Goal: Task Accomplishment & Management: Manage account settings

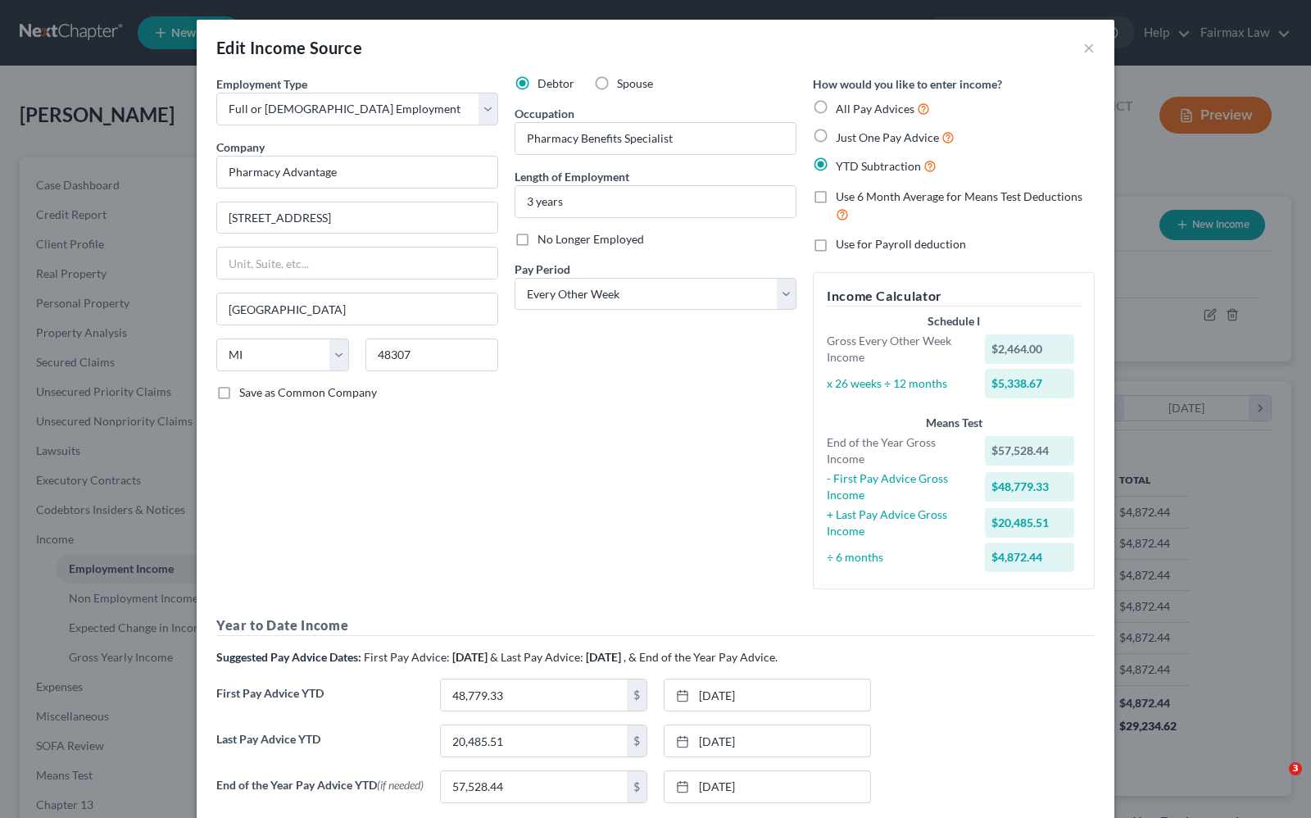
select select "0"
select select "23"
select select "2"
click at [1083, 54] on button "×" at bounding box center [1088, 48] width 11 height 20
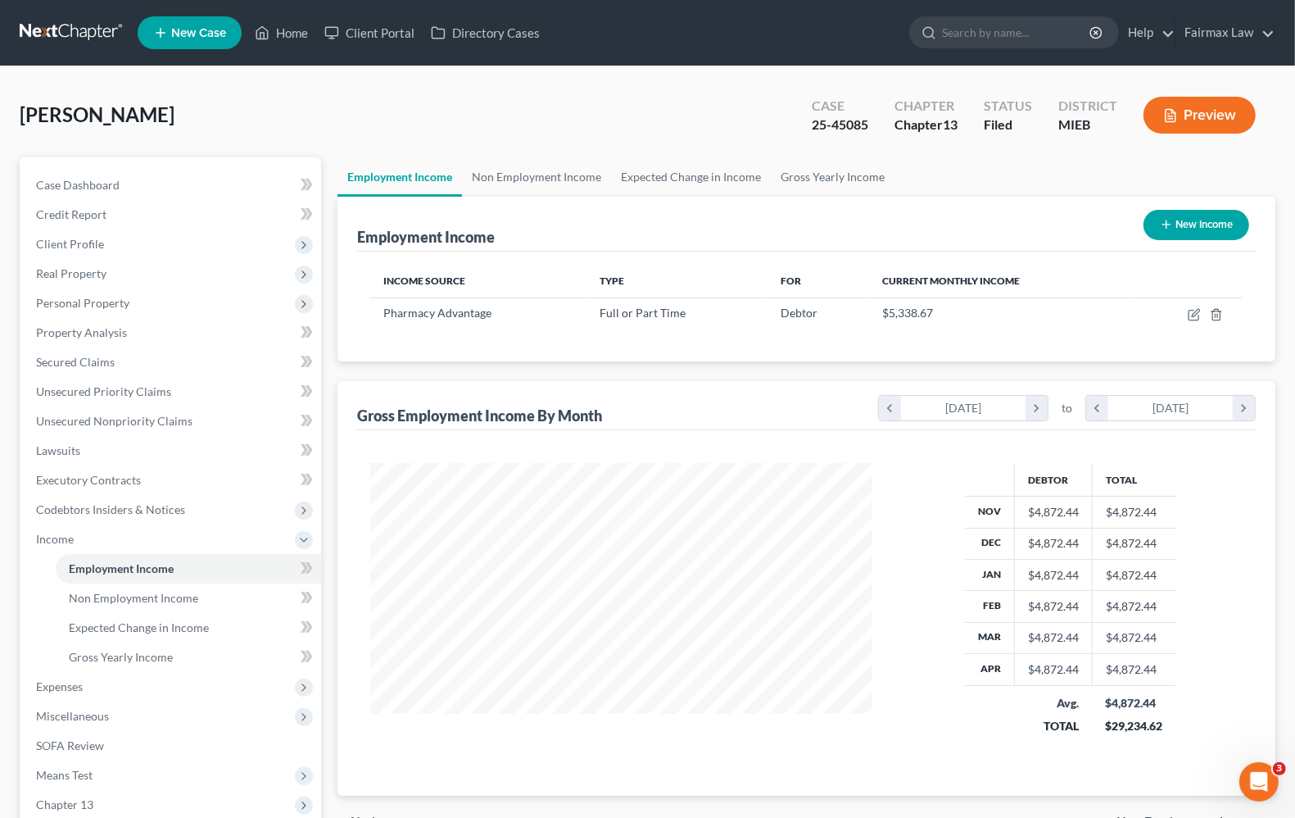
scroll to position [818939, 818705]
click at [306, 29] on link "Home" at bounding box center [282, 32] width 70 height 29
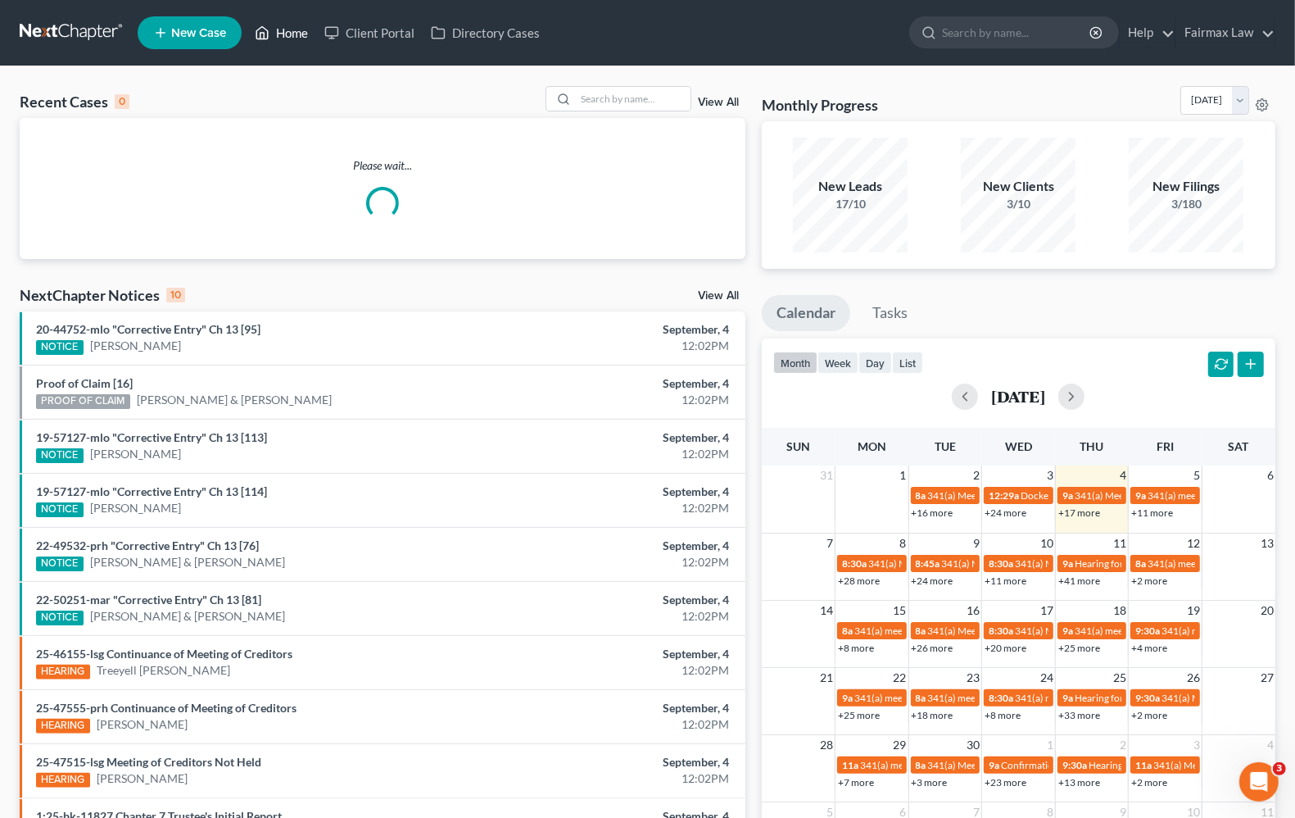
click at [292, 29] on link "Home" at bounding box center [282, 32] width 70 height 29
click at [591, 99] on input "search" at bounding box center [633, 99] width 115 height 24
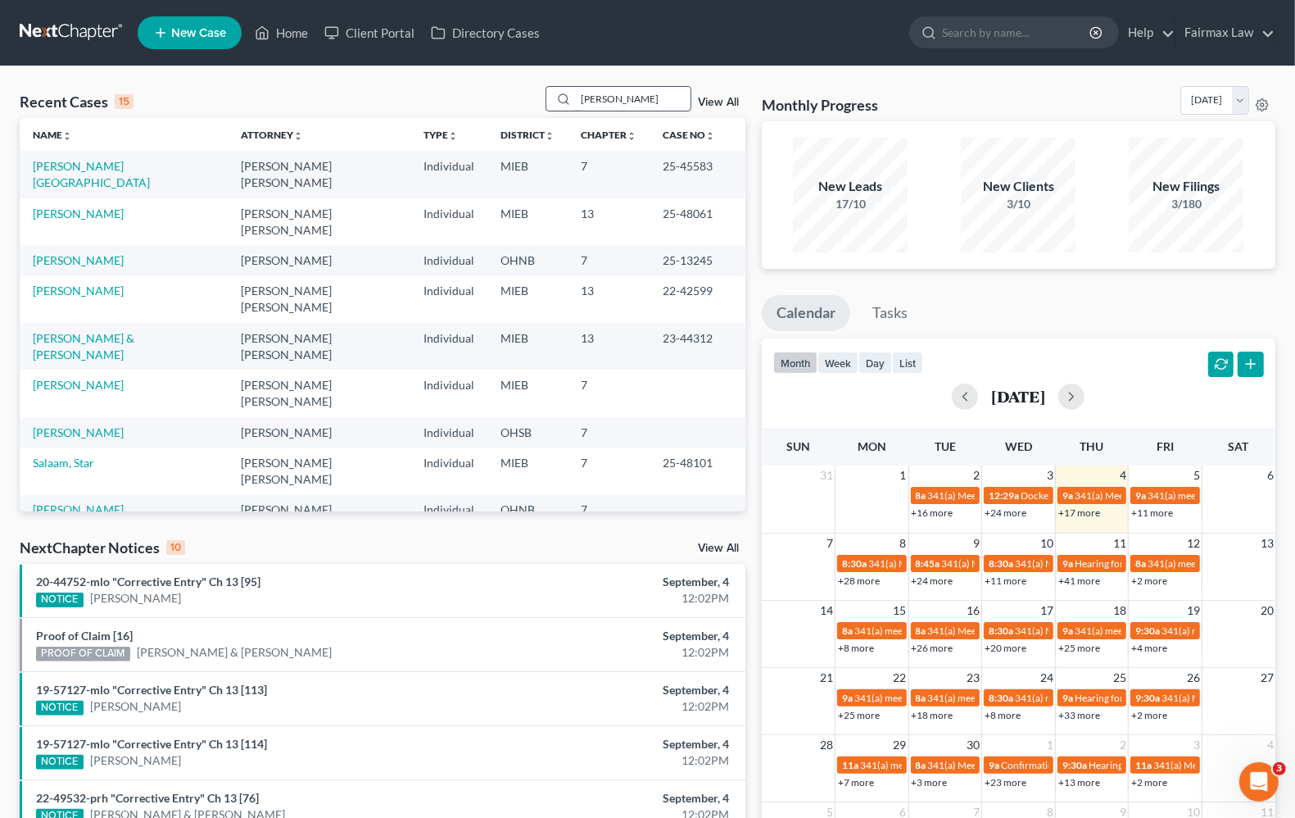
type input "shanay"
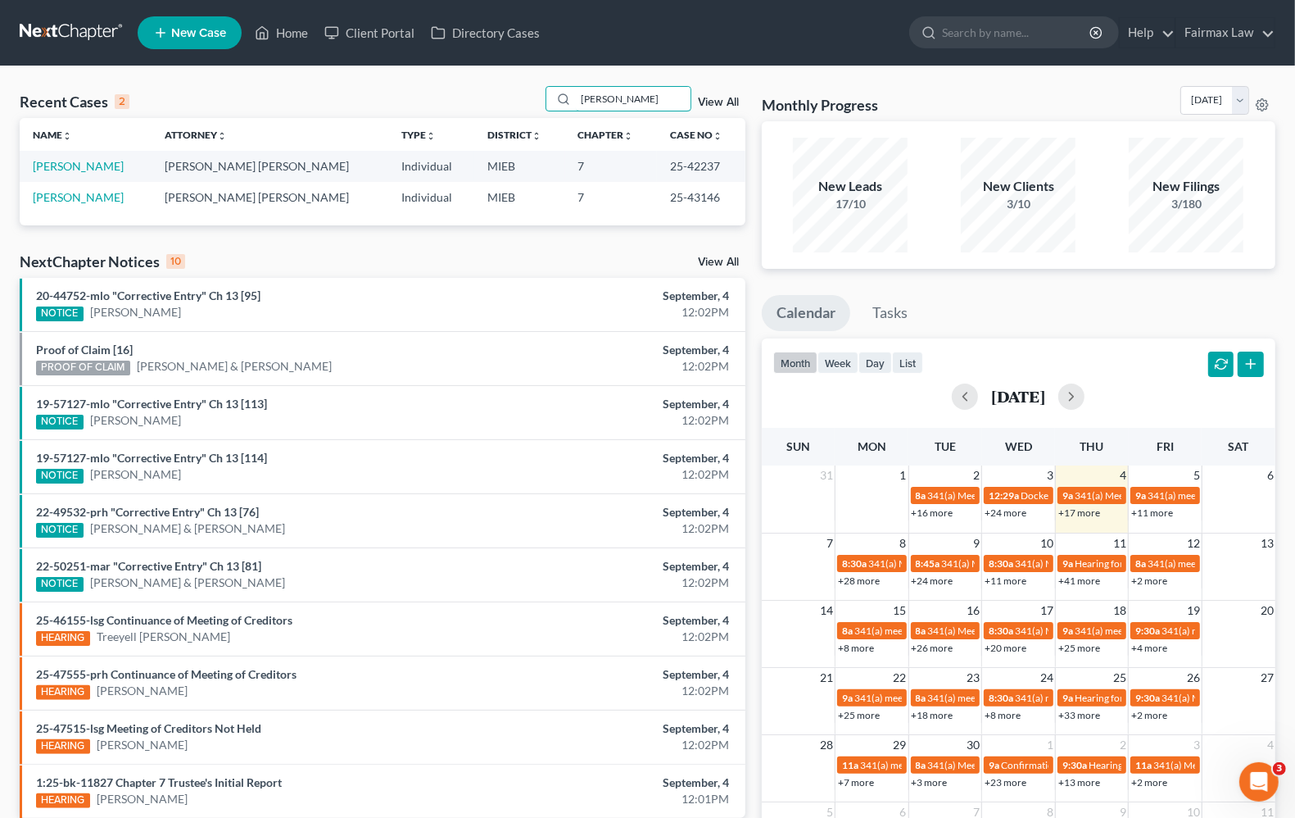
drag, startPoint x: 624, startPoint y: 95, endPoint x: 455, endPoint y: 103, distance: 169.0
click at [455, 103] on div "Recent Cases 2 shanay View All" at bounding box center [383, 102] width 726 height 32
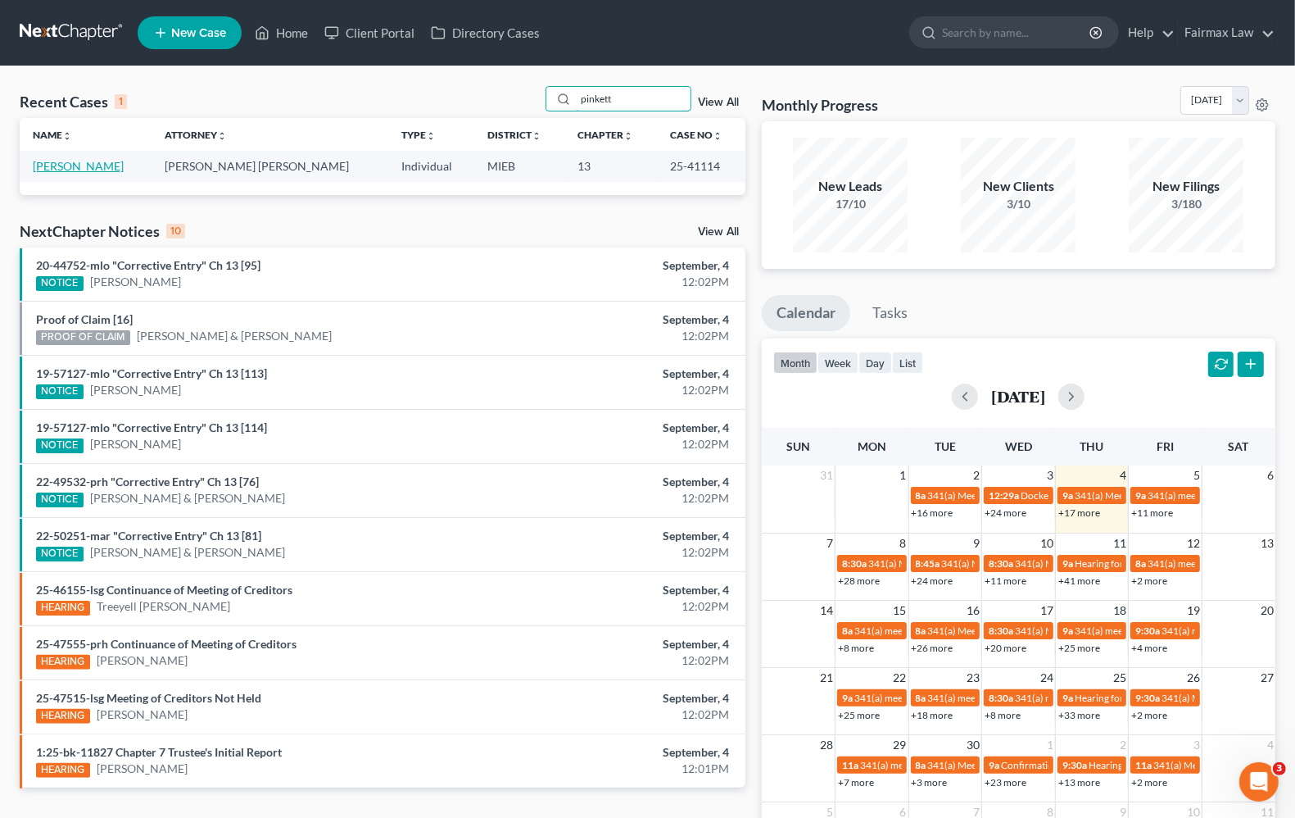
type input "pinkett"
click at [66, 164] on link "[PERSON_NAME]" at bounding box center [78, 166] width 91 height 14
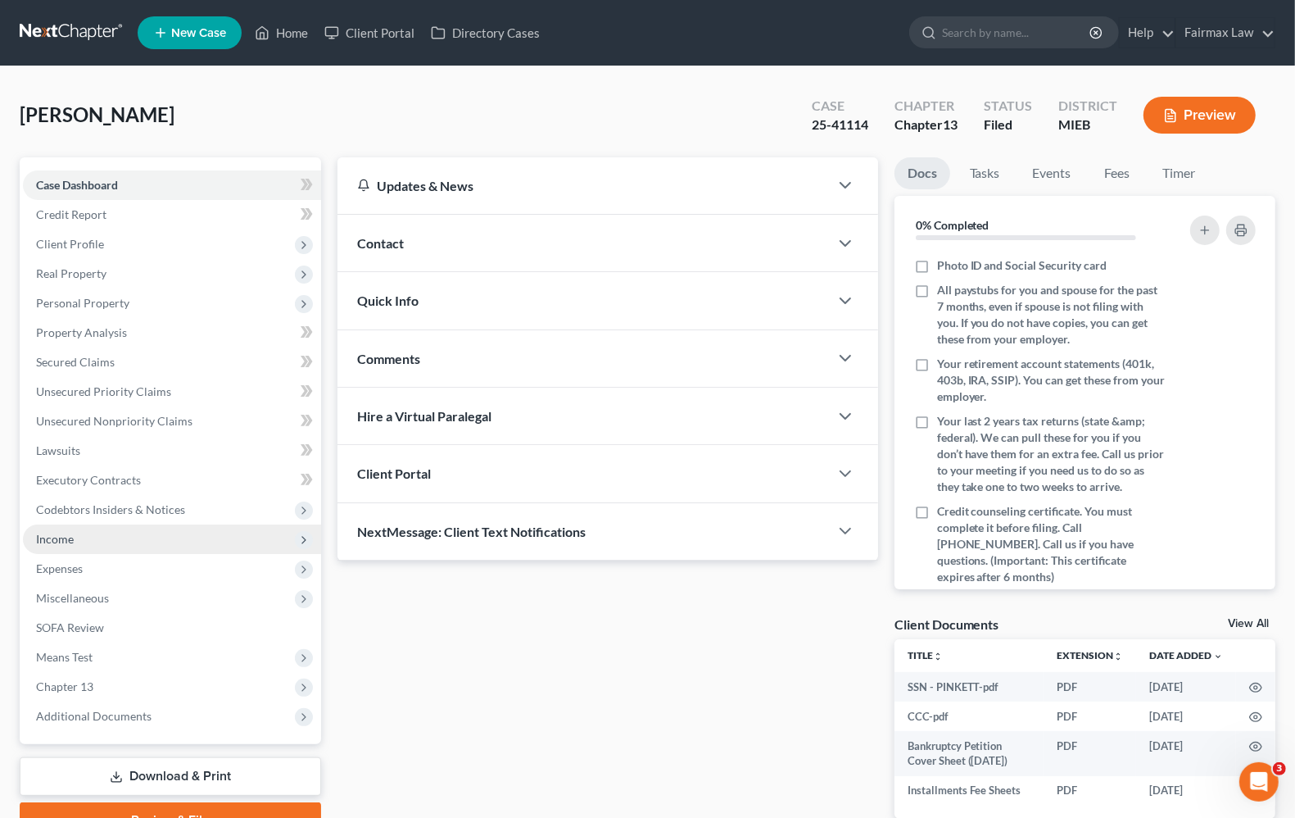
click at [79, 546] on span "Income" at bounding box center [172, 538] width 298 height 29
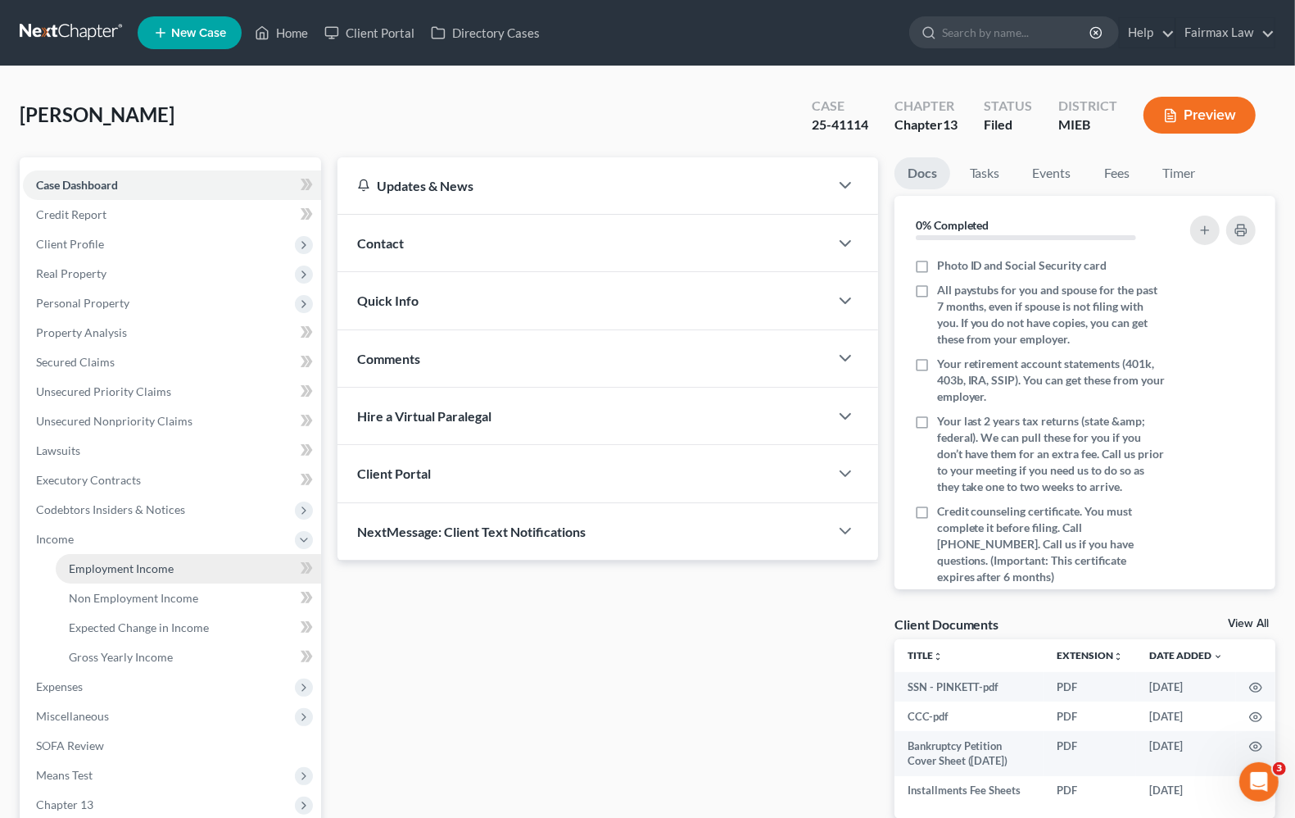
click at [137, 573] on link "Employment Income" at bounding box center [188, 568] width 265 height 29
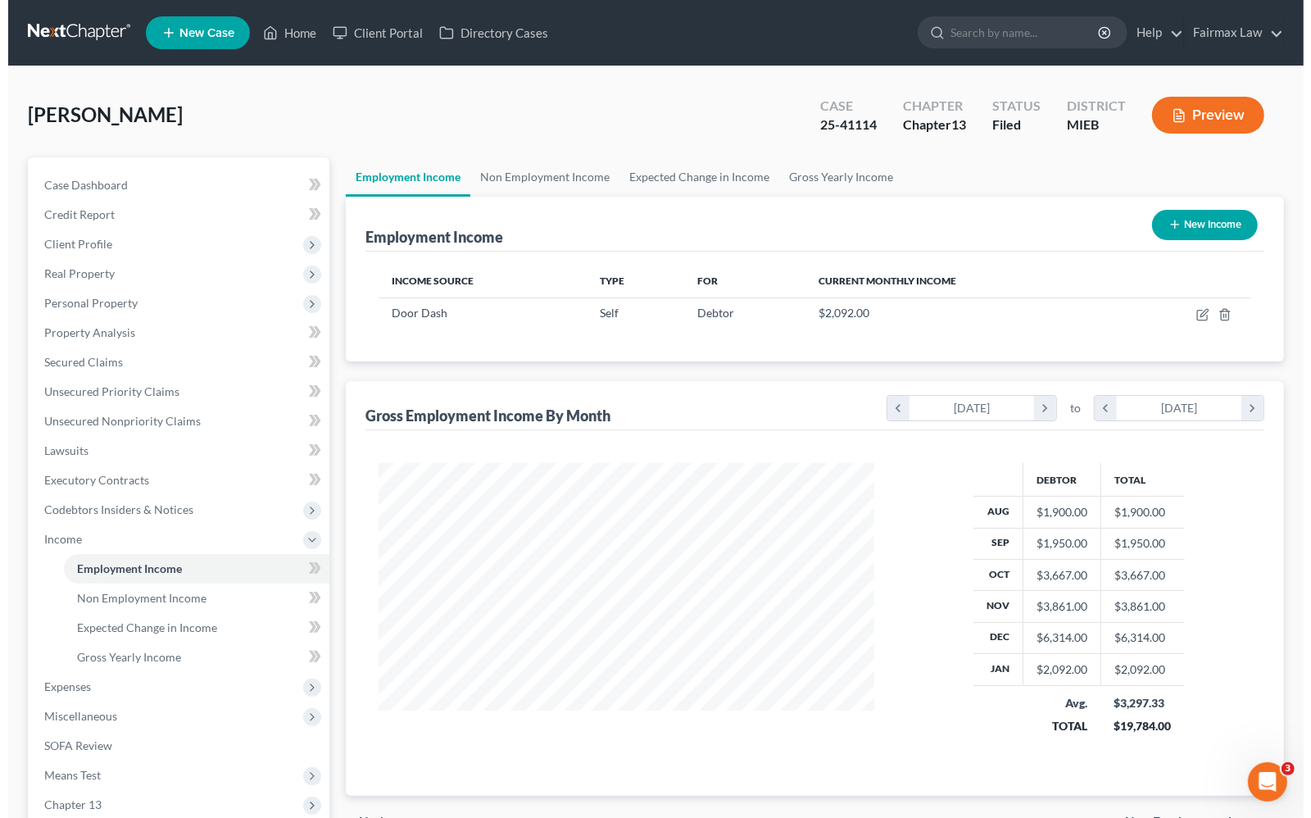
scroll to position [295, 527]
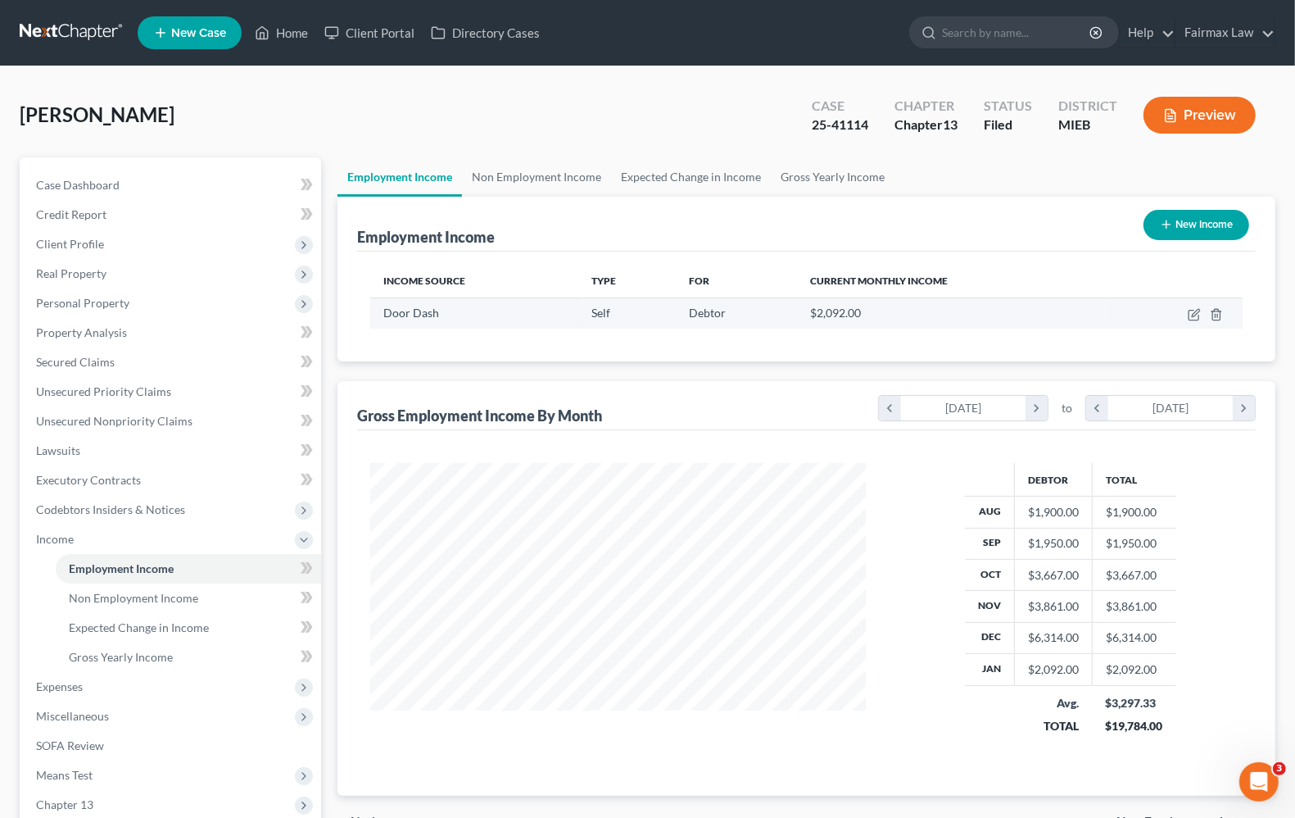
click at [1194, 321] on td at bounding box center [1177, 312] width 131 height 31
click at [1193, 310] on icon "button" at bounding box center [1194, 314] width 13 height 13
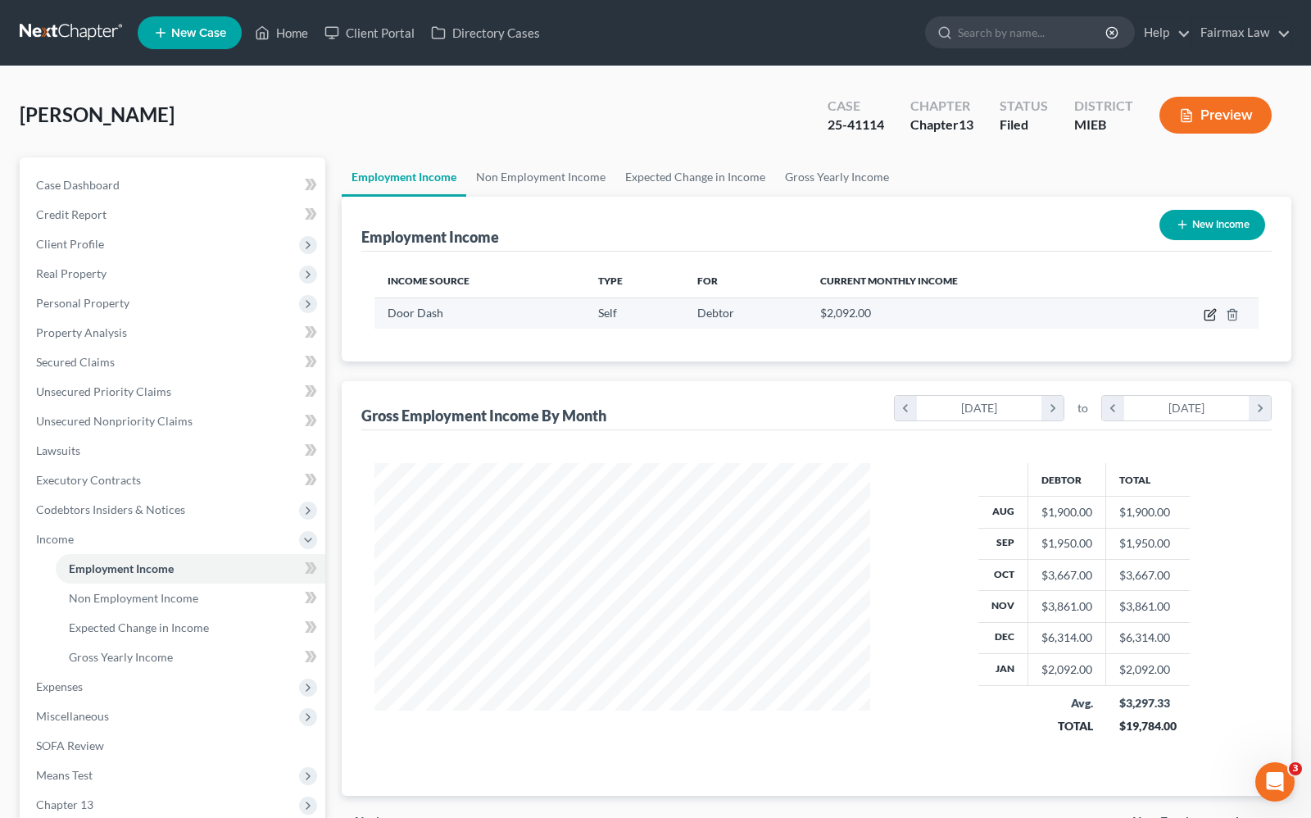
select select "1"
select select "0"
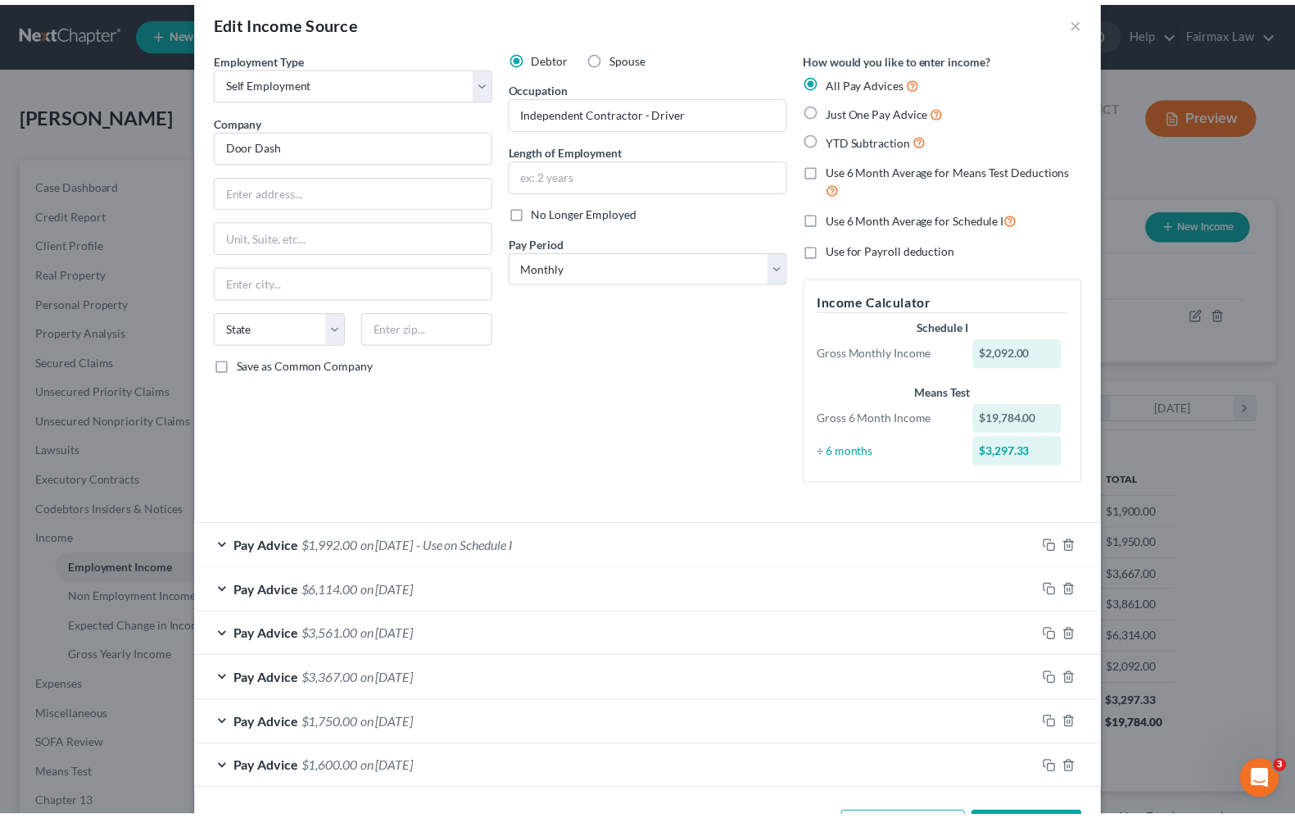
scroll to position [0, 0]
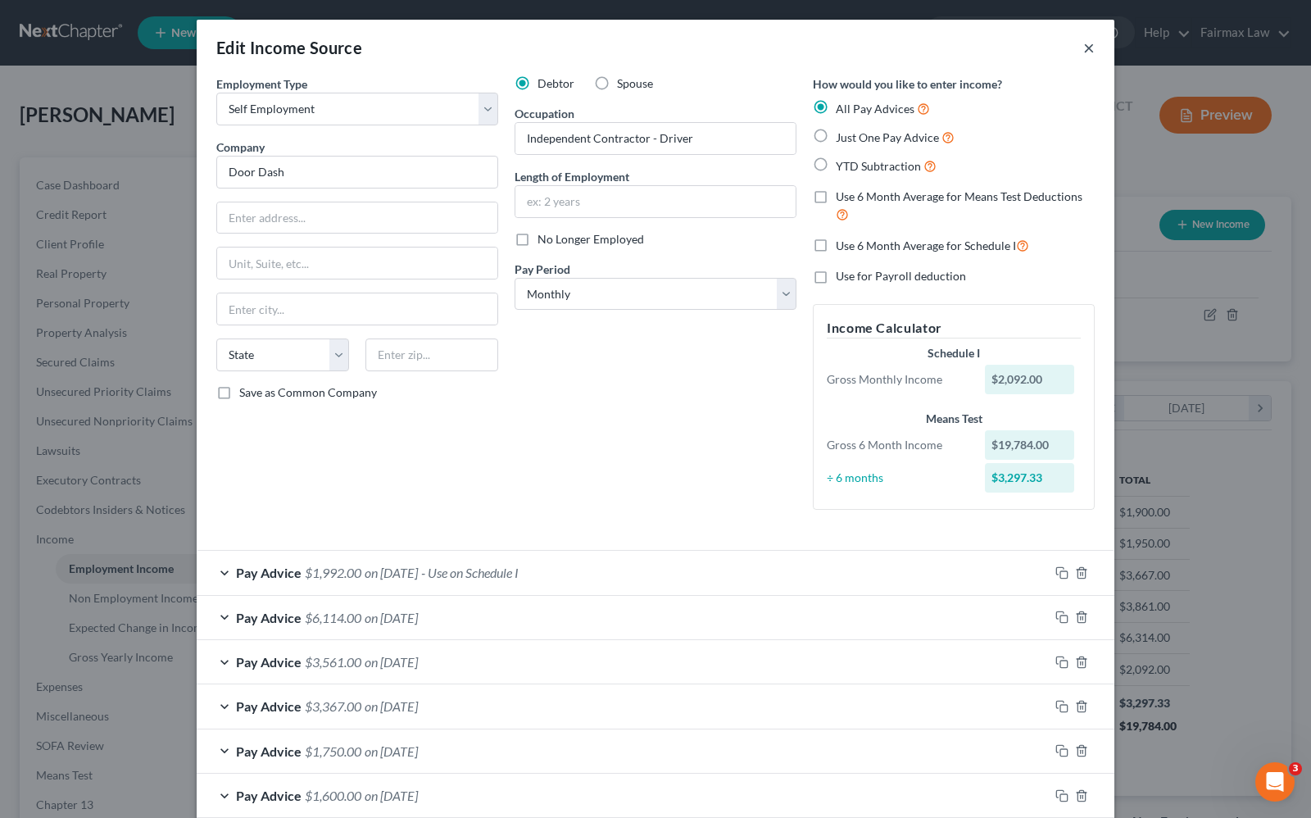
click at [1084, 50] on button "×" at bounding box center [1088, 48] width 11 height 20
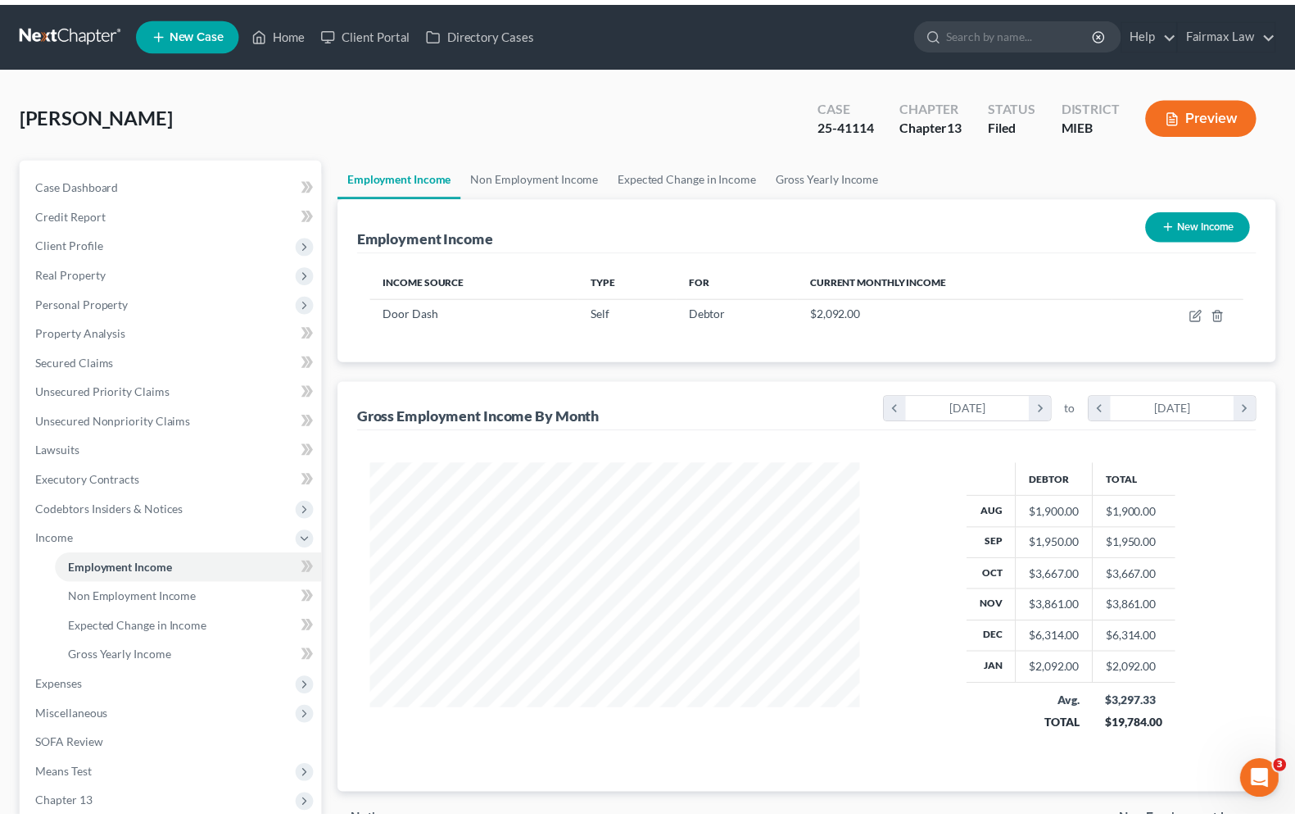
scroll to position [818939, 818705]
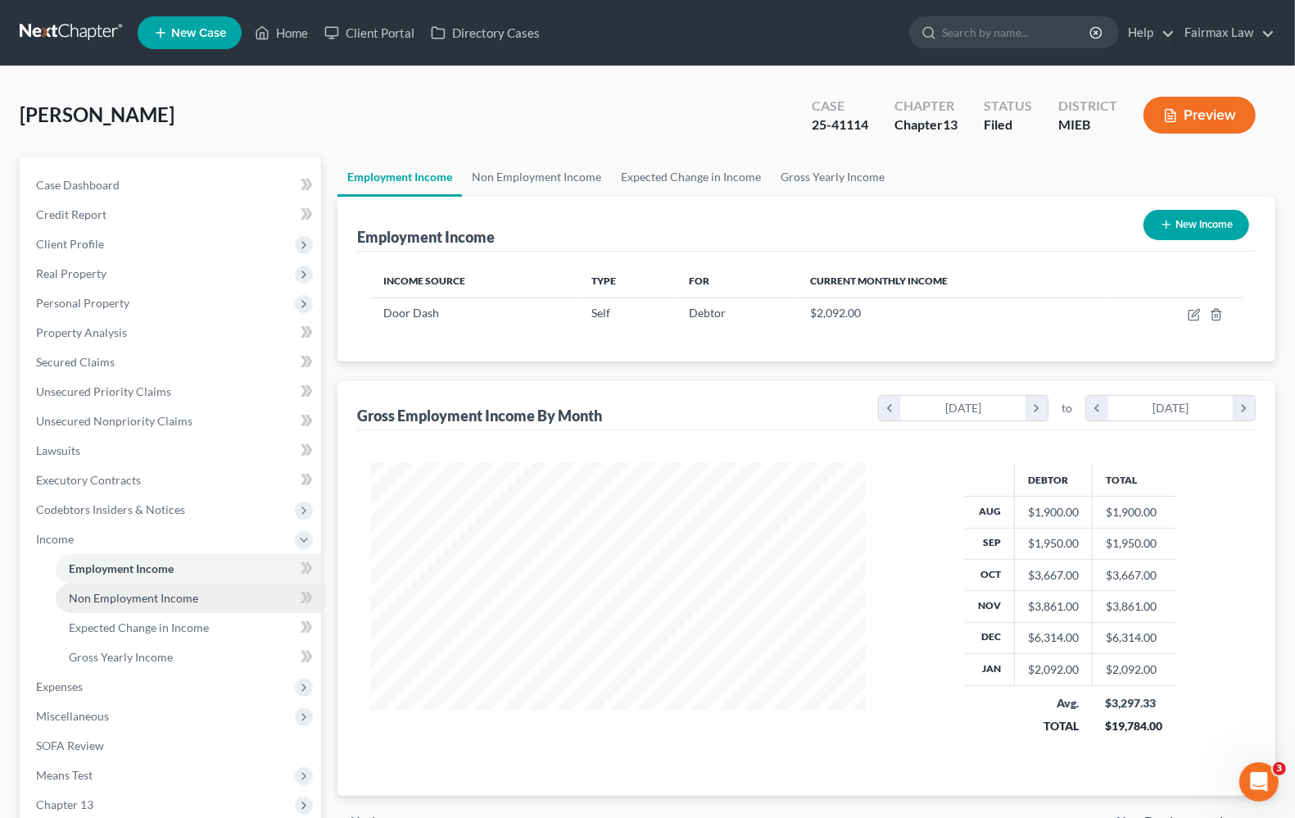
click at [174, 599] on span "Non Employment Income" at bounding box center [133, 598] width 129 height 14
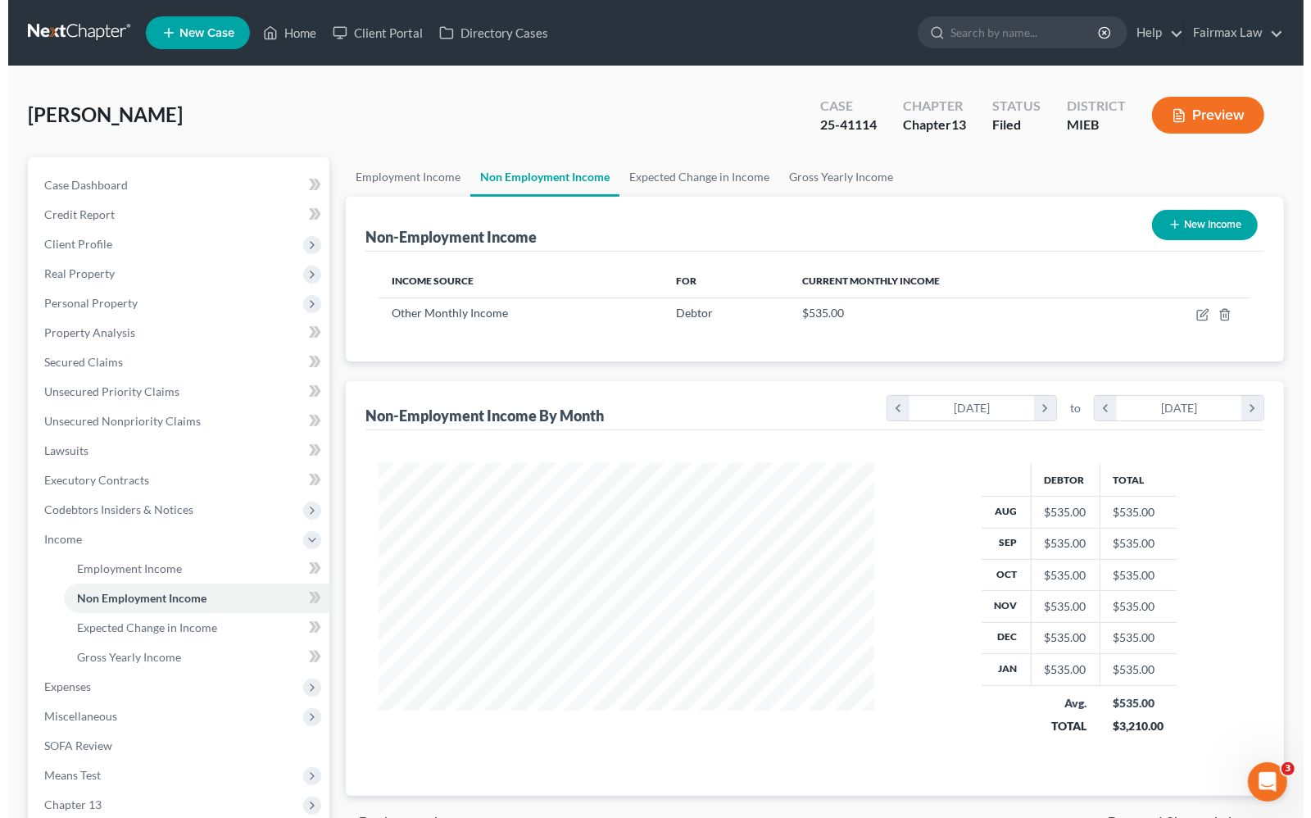
scroll to position [295, 527]
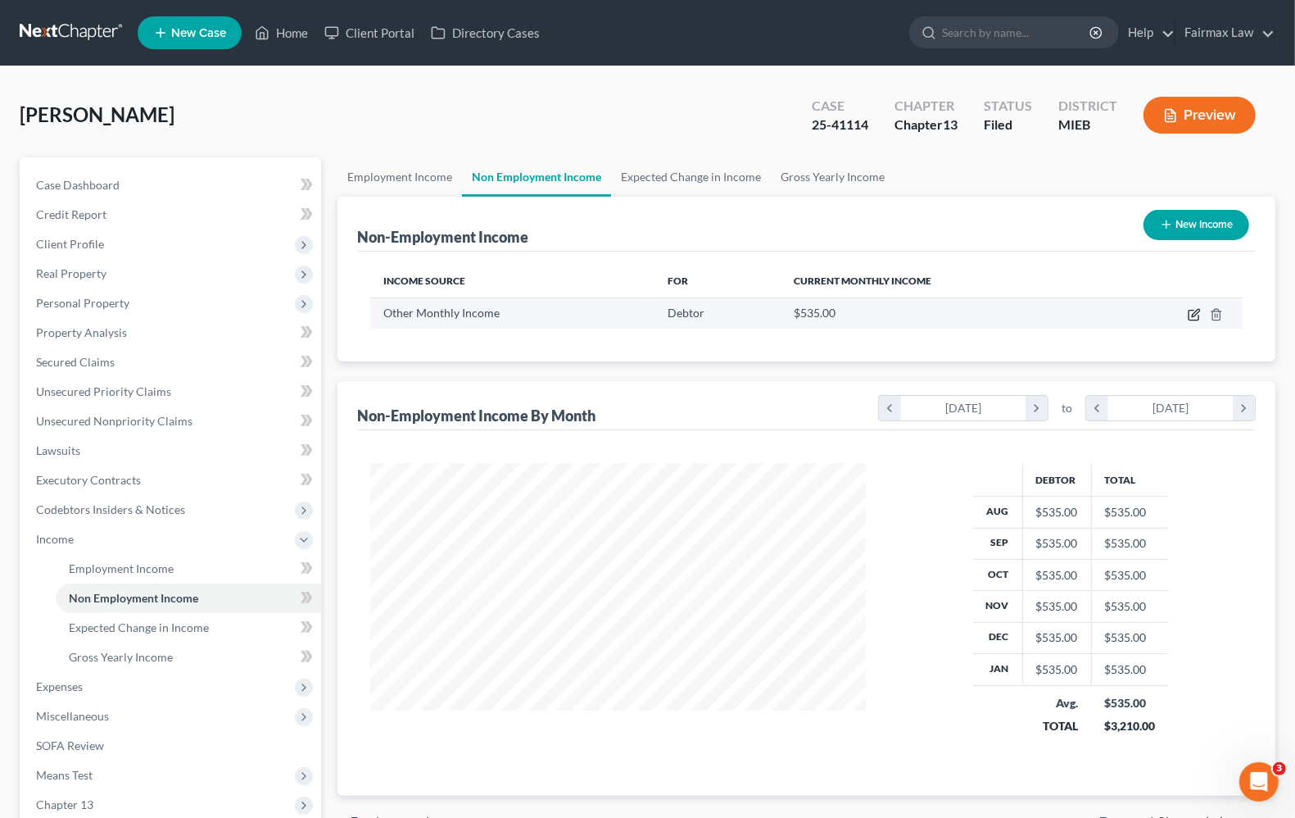
click at [1194, 316] on icon "button" at bounding box center [1194, 314] width 13 height 13
select select "13"
select select "0"
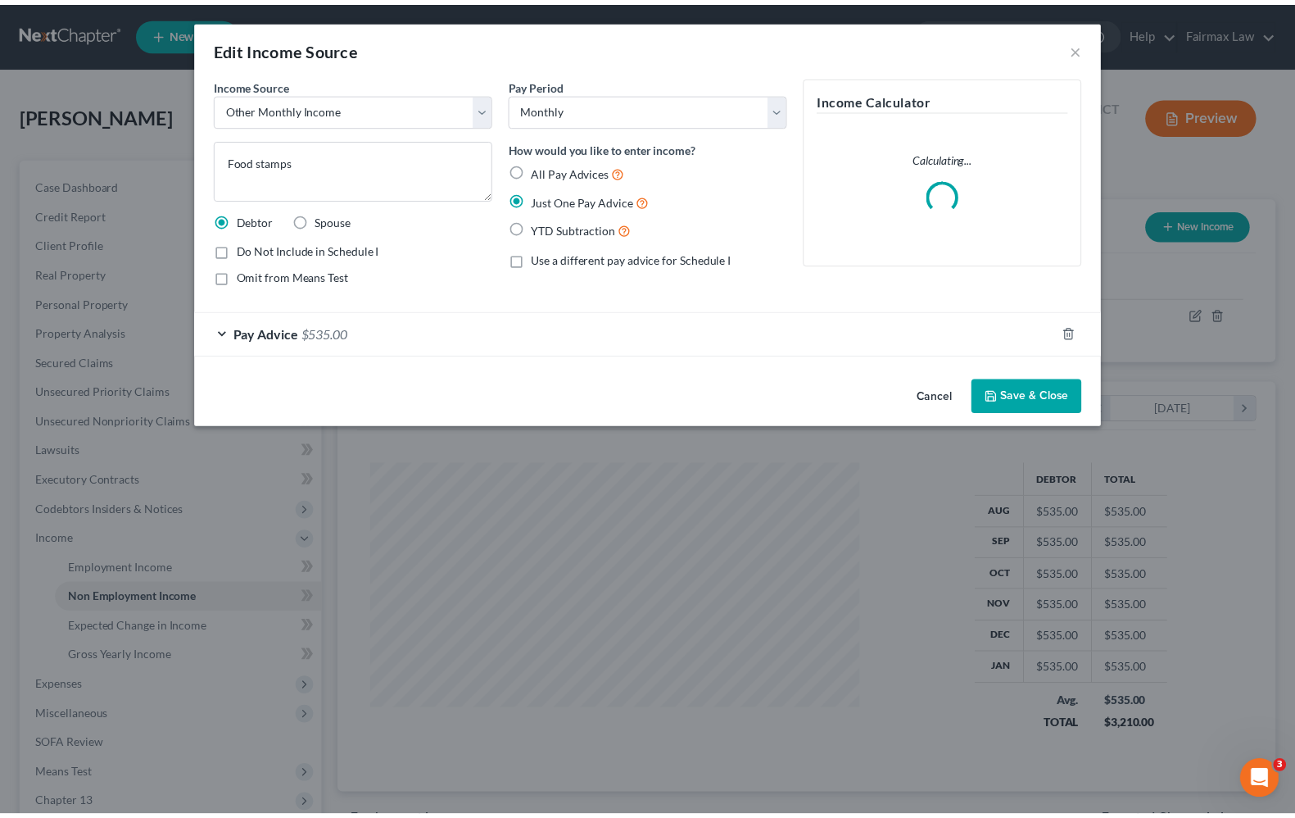
scroll to position [295, 534]
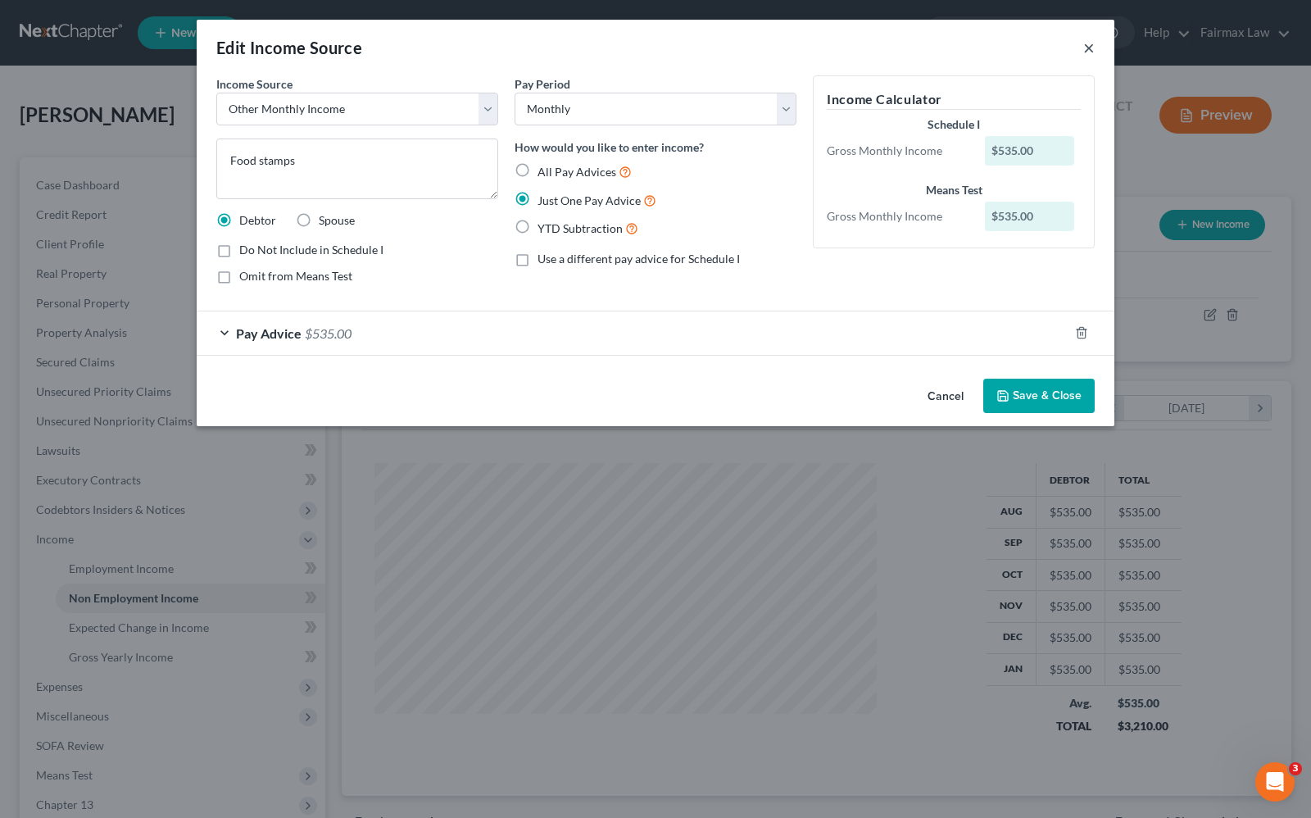
click at [1087, 53] on button "×" at bounding box center [1088, 48] width 11 height 20
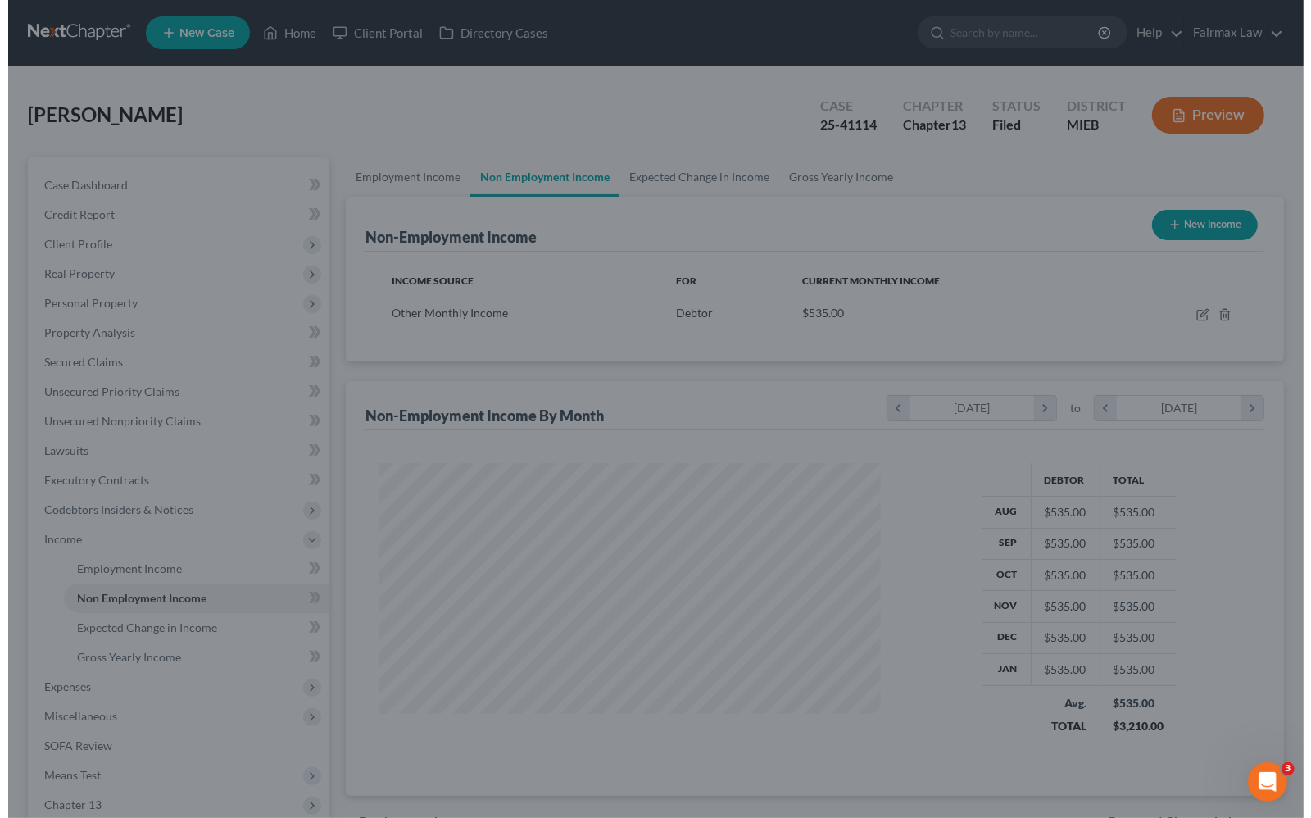
scroll to position [818939, 818705]
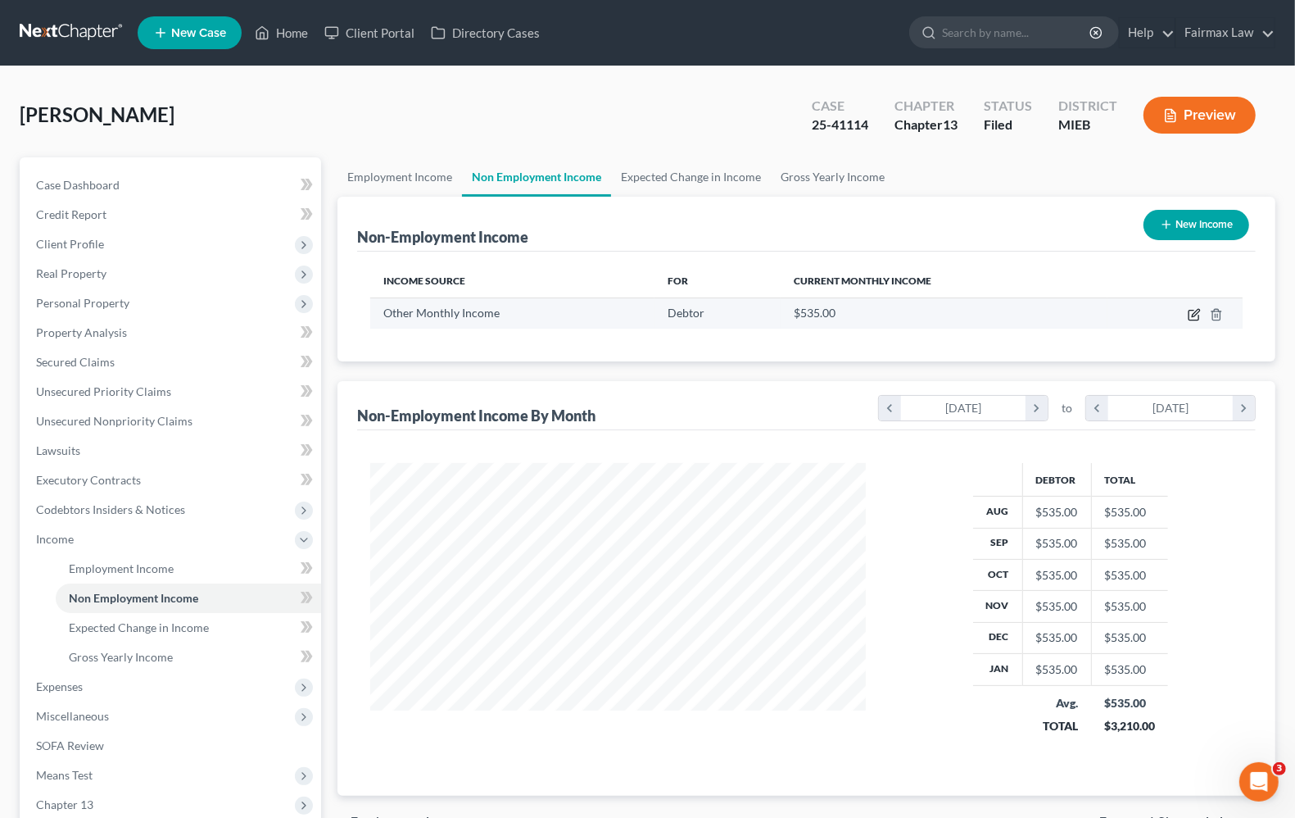
click at [1194, 311] on icon "button" at bounding box center [1194, 314] width 13 height 13
select select "13"
select select "0"
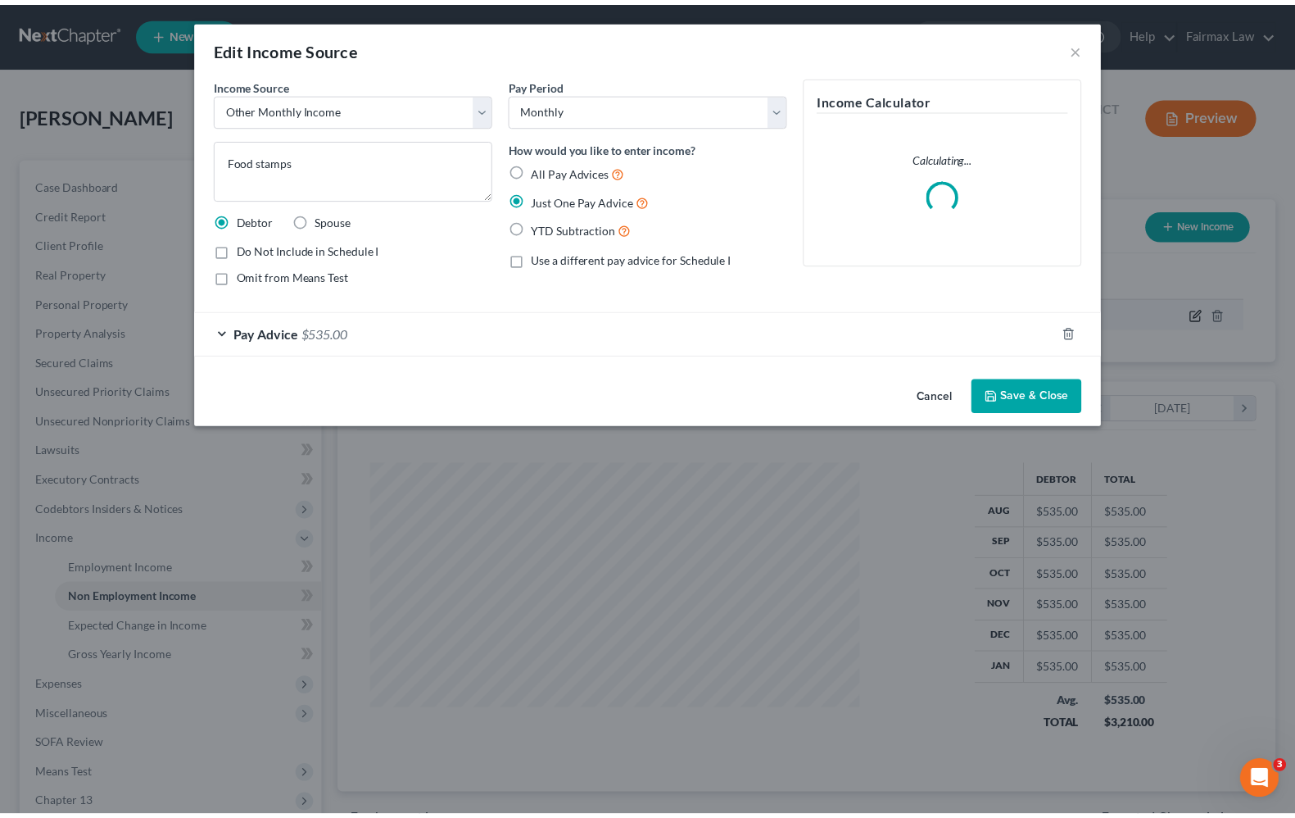
scroll to position [295, 534]
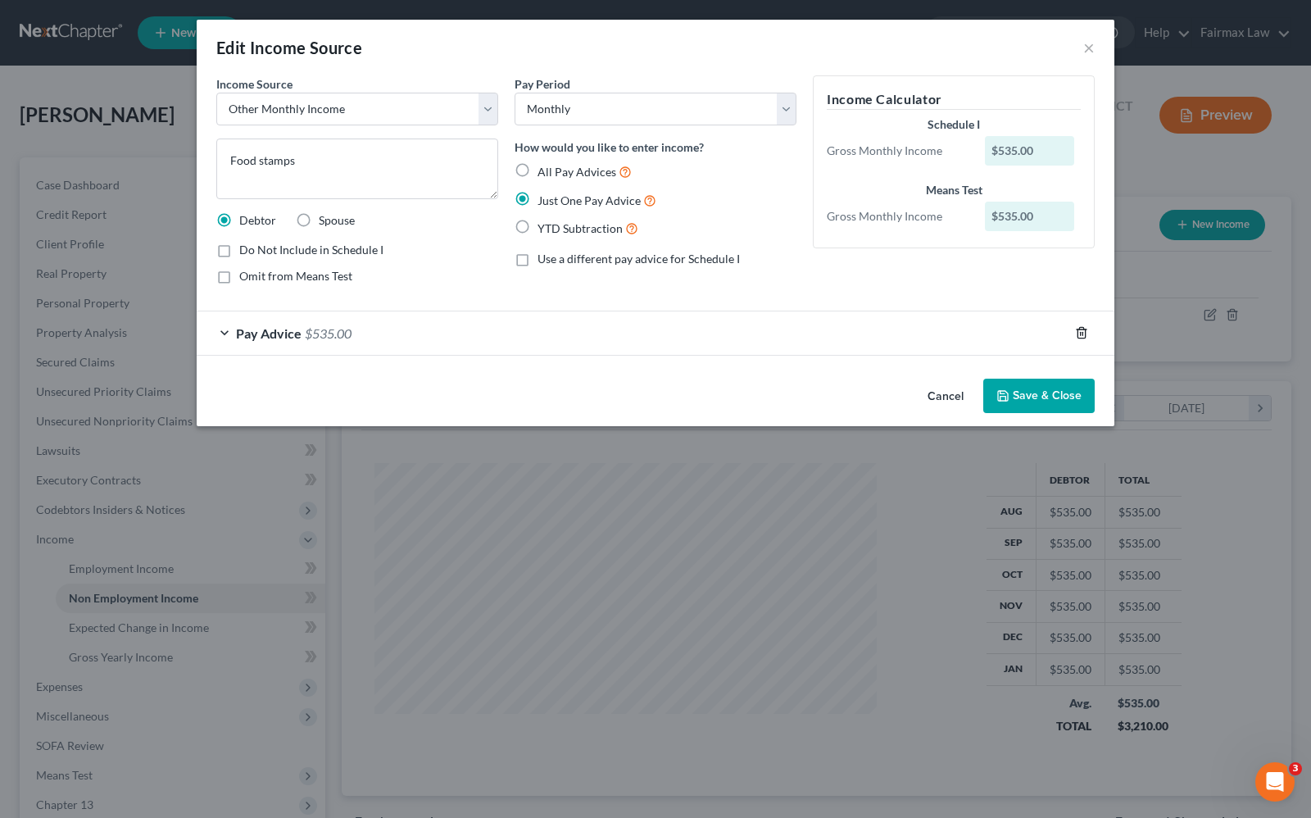
click at [1075, 332] on icon "button" at bounding box center [1081, 332] width 13 height 13
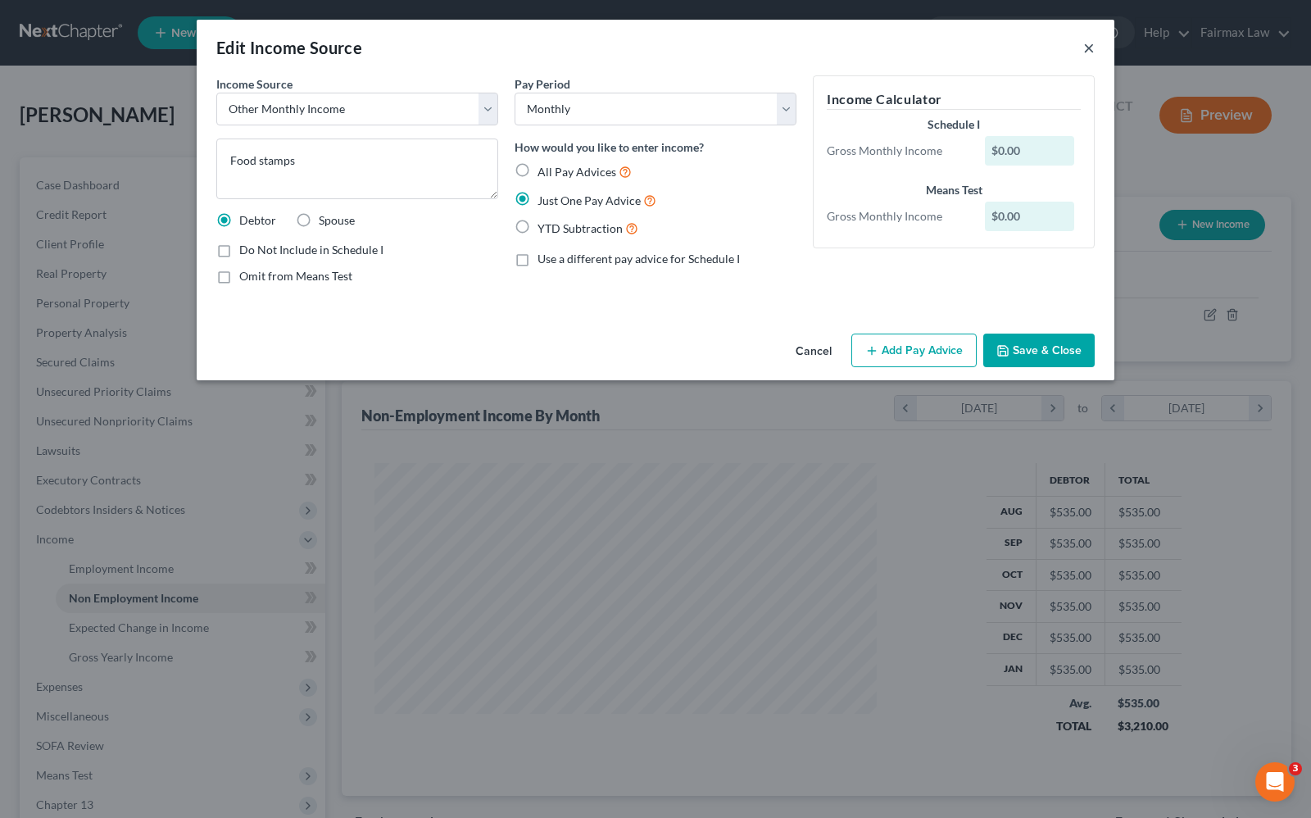
click at [1087, 52] on button "×" at bounding box center [1088, 48] width 11 height 20
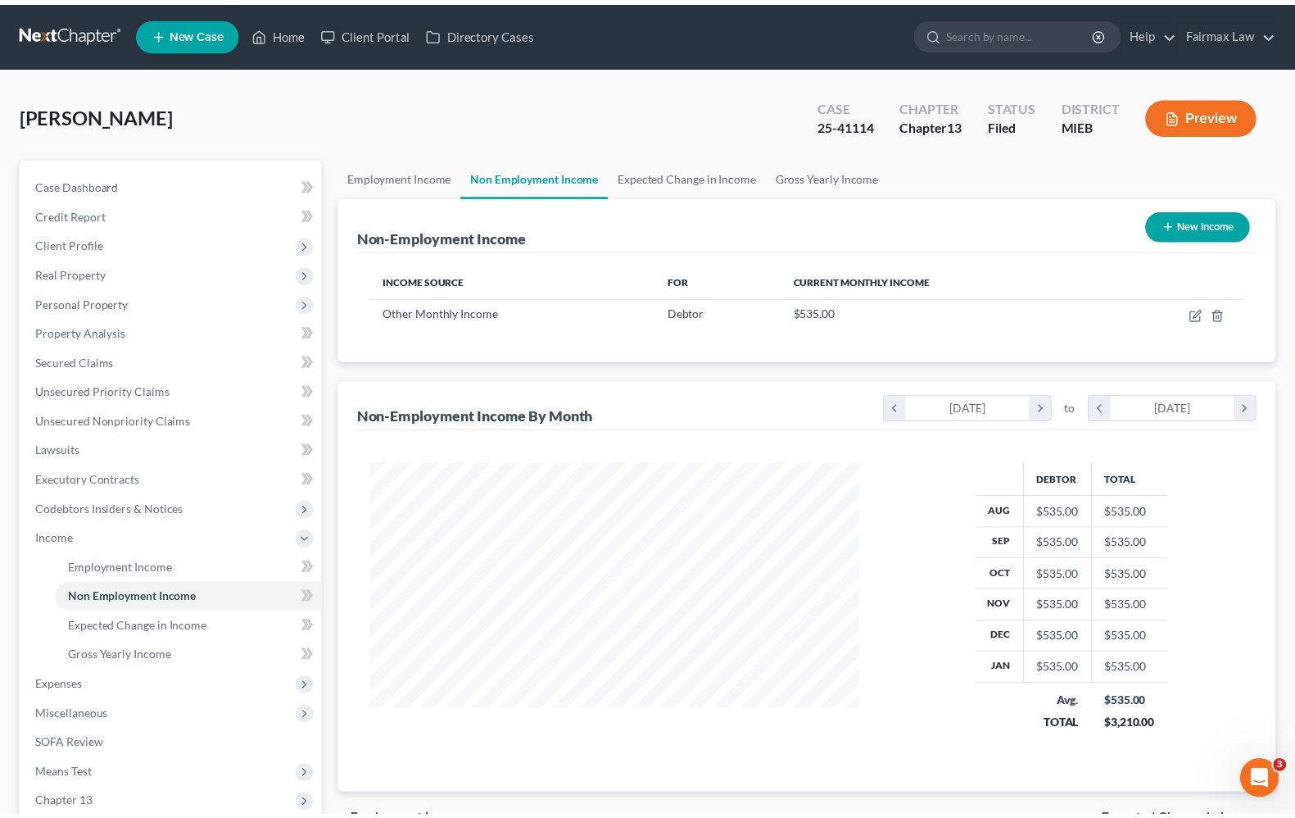
scroll to position [818939, 818705]
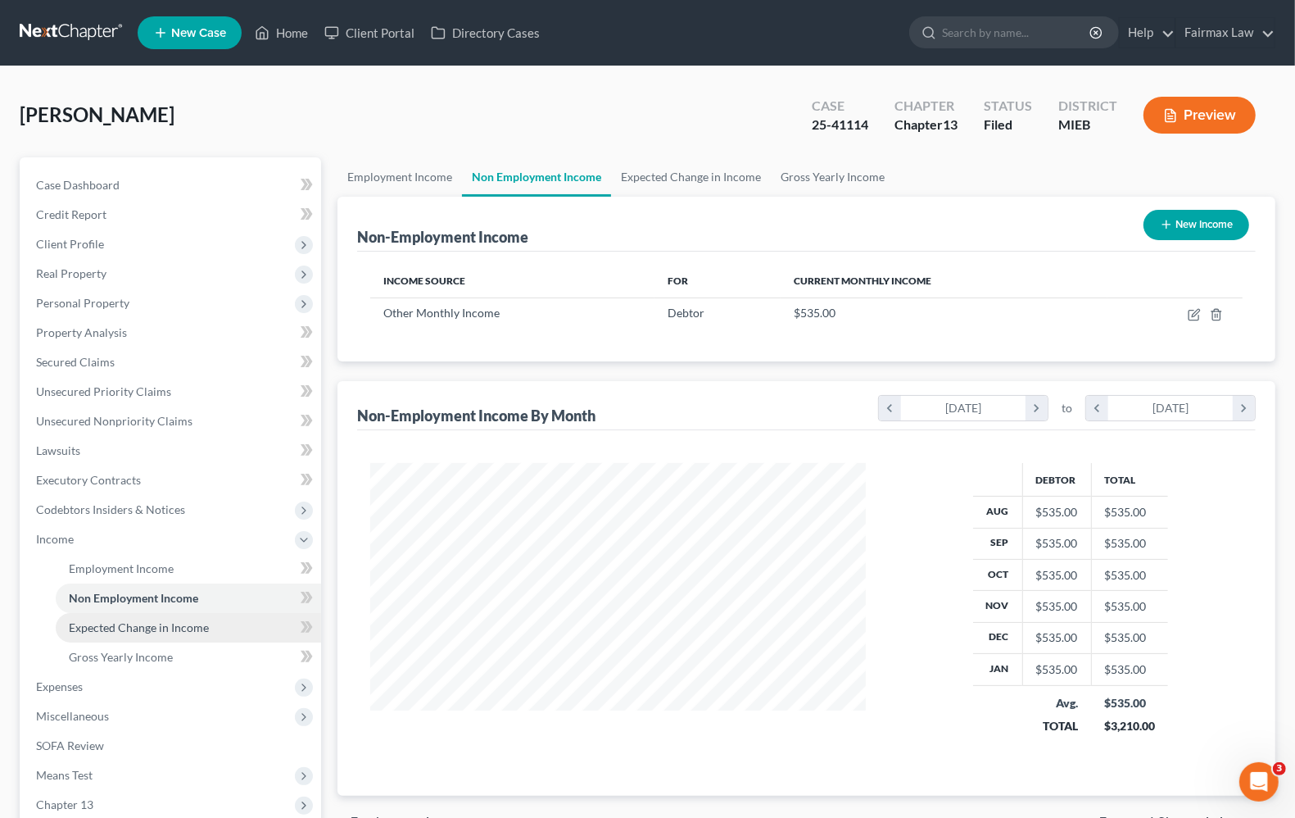
click at [127, 631] on span "Expected Change in Income" at bounding box center [139, 627] width 140 height 14
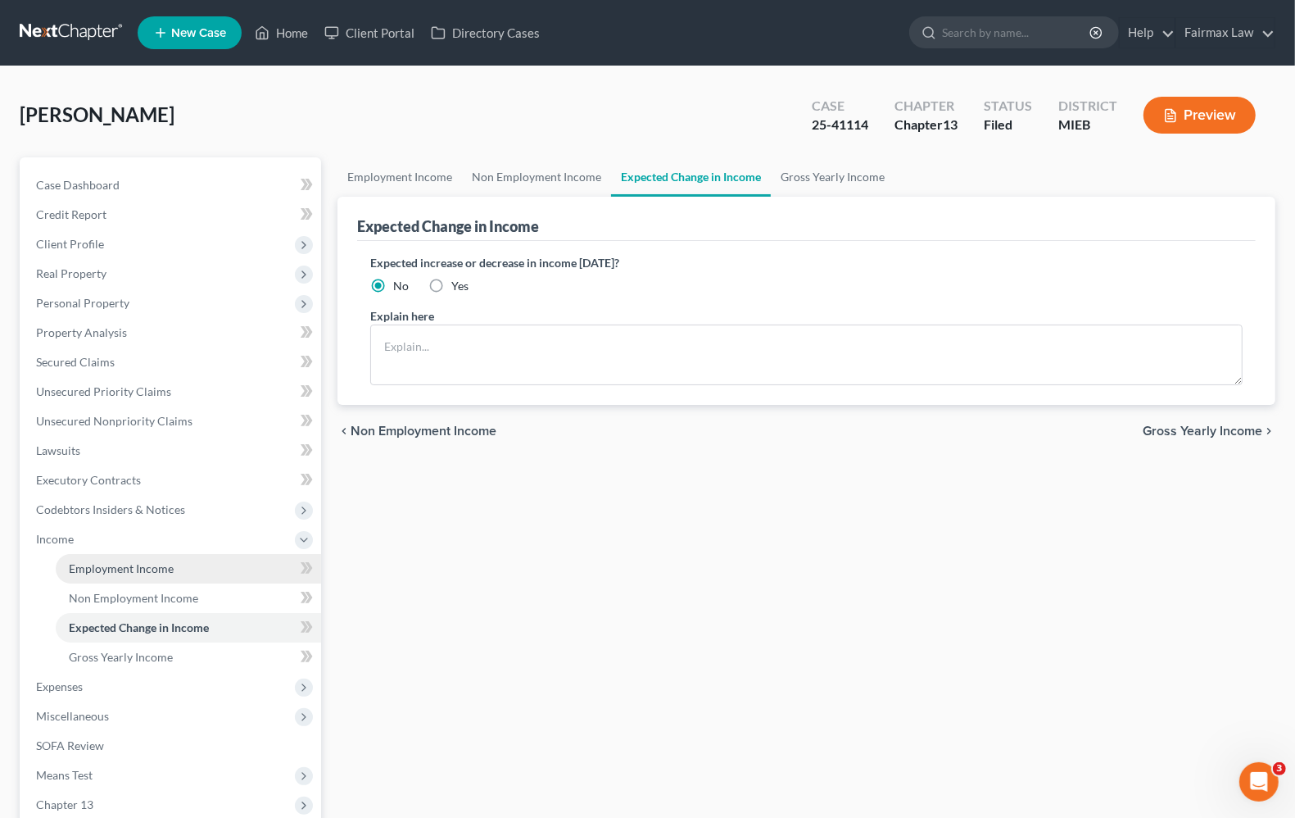
click at [141, 570] on span "Employment Income" at bounding box center [121, 568] width 105 height 14
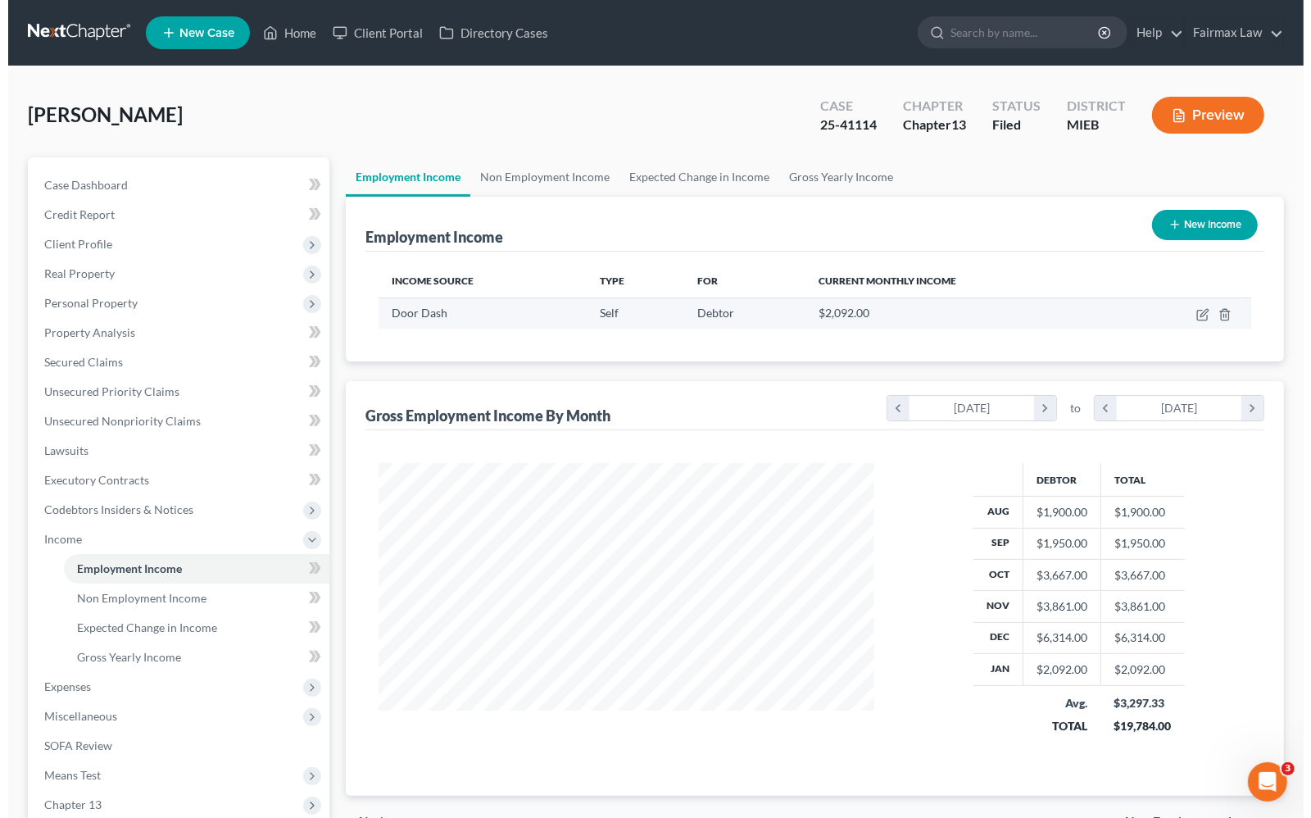
scroll to position [295, 527]
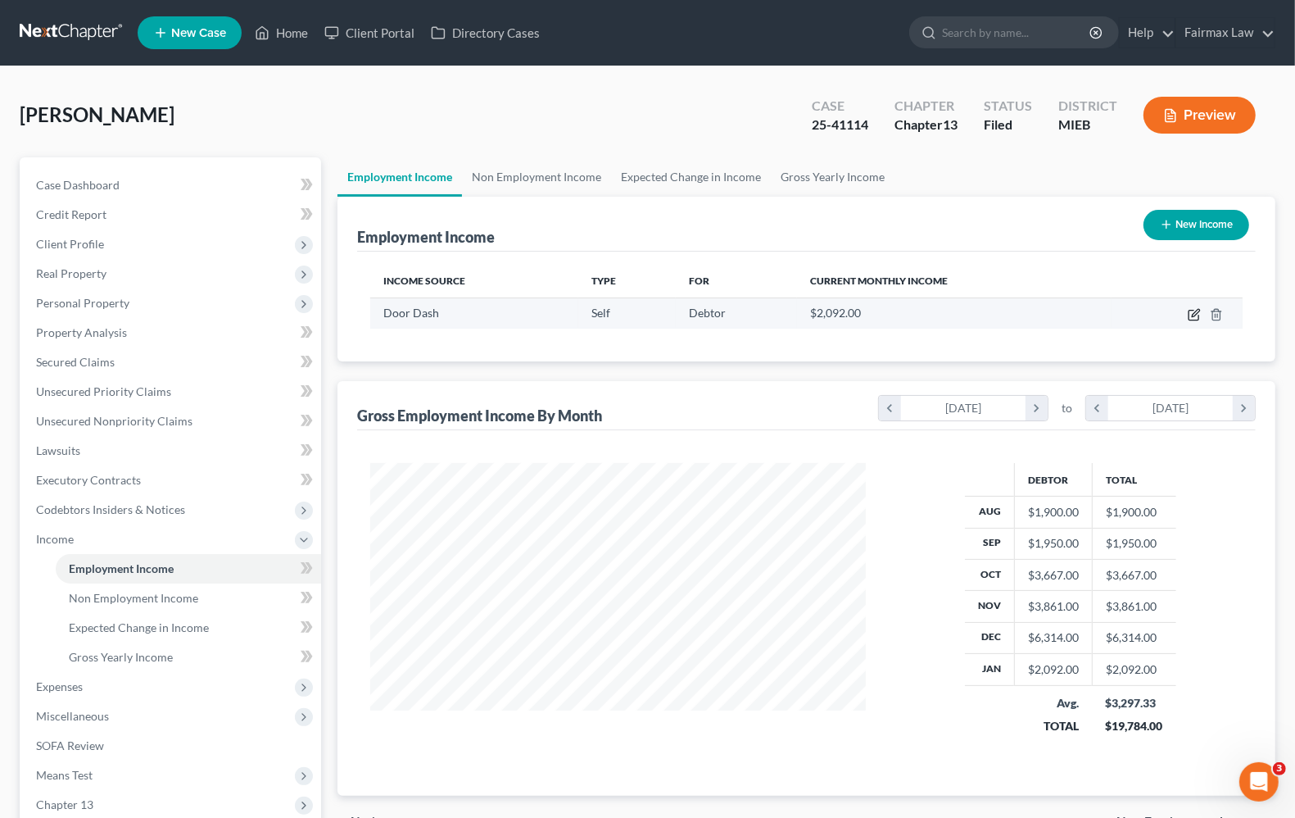
click at [1193, 313] on icon "button" at bounding box center [1194, 314] width 13 height 13
select select "1"
select select "0"
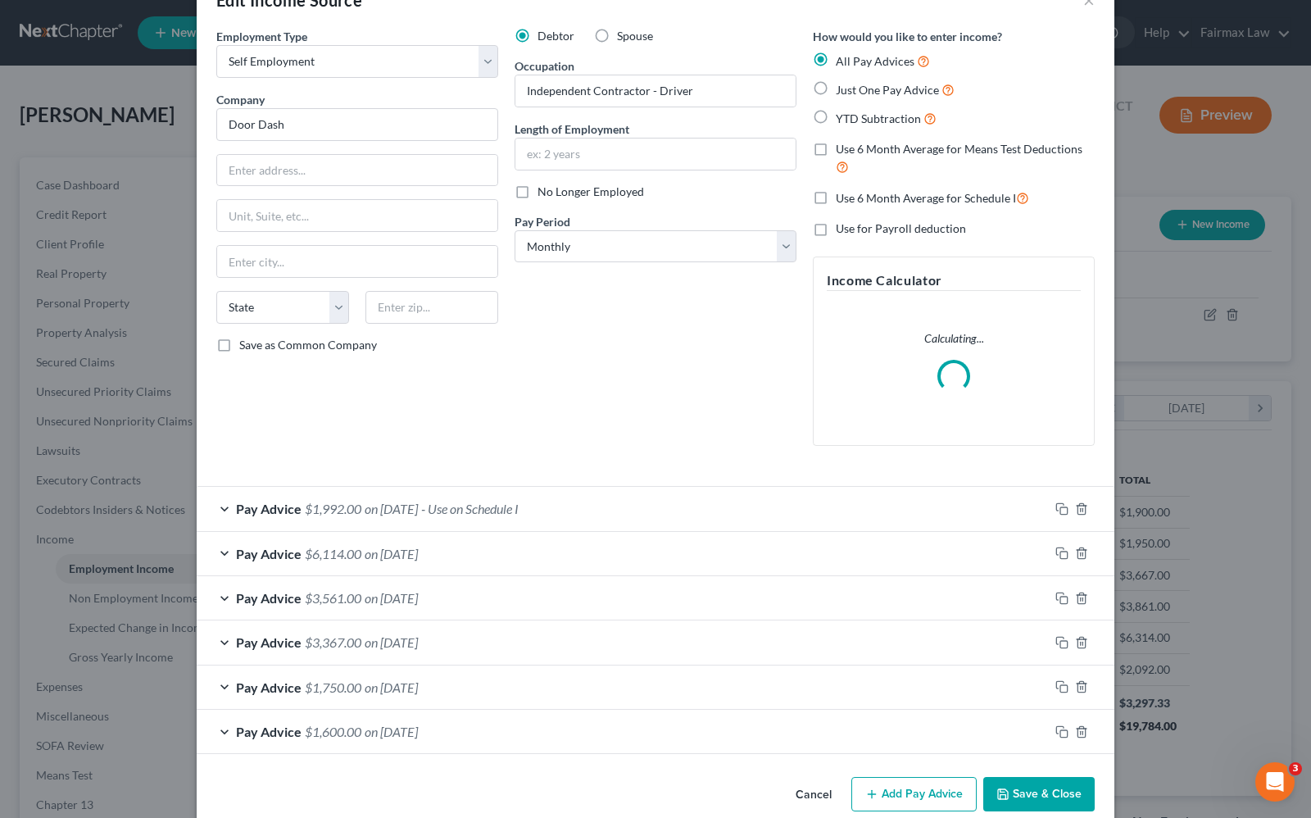
scroll to position [75, 0]
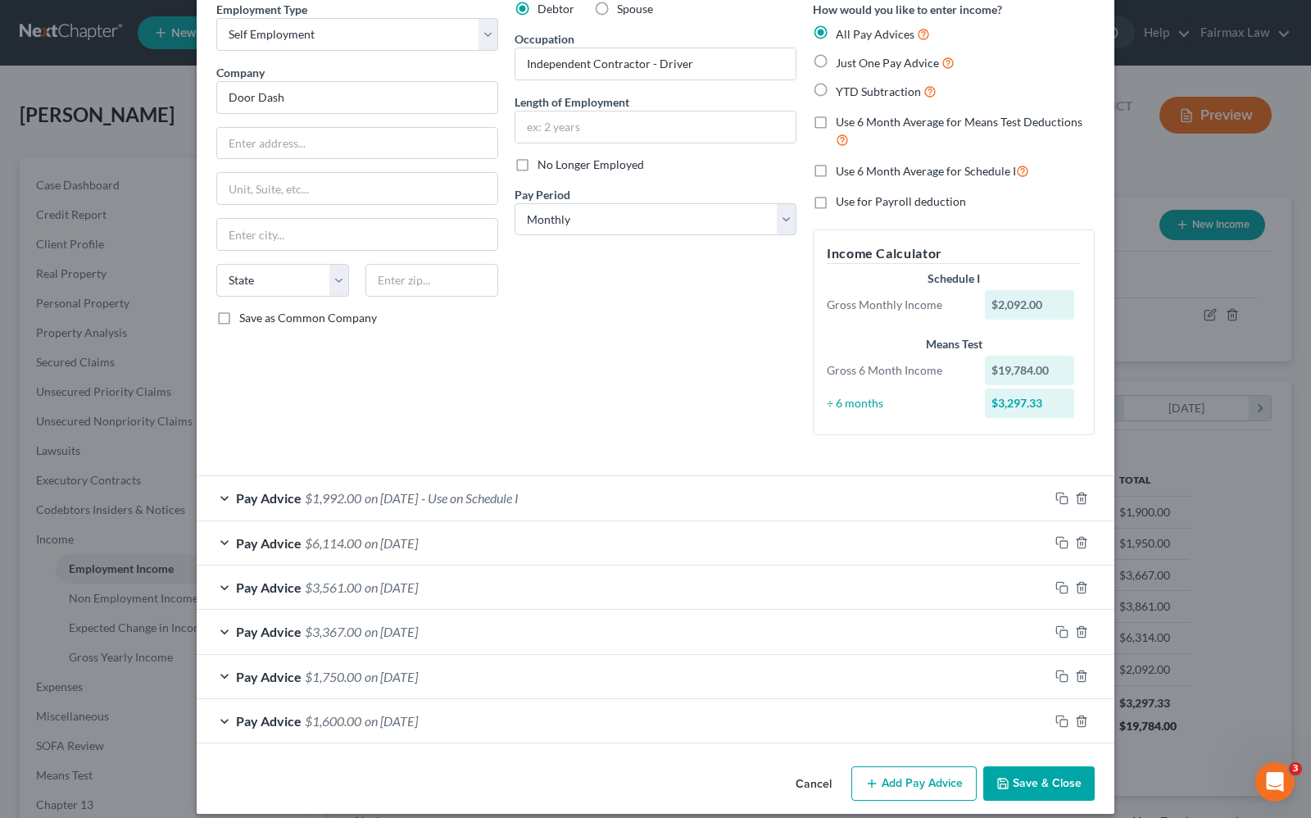
click at [352, 382] on div "Employment Type * Select Full or Part Time Employment Self Employment Company *…" at bounding box center [357, 224] width 298 height 447
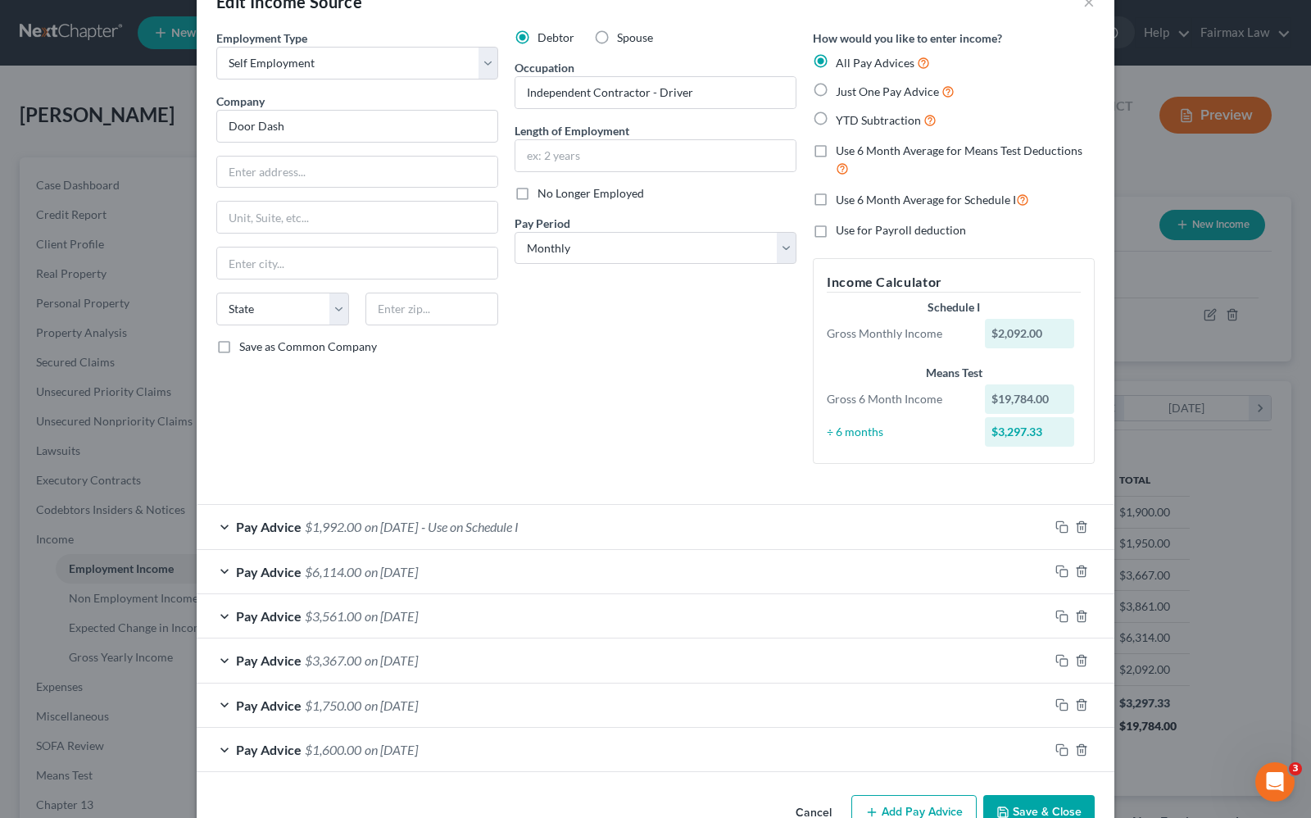
scroll to position [91, 0]
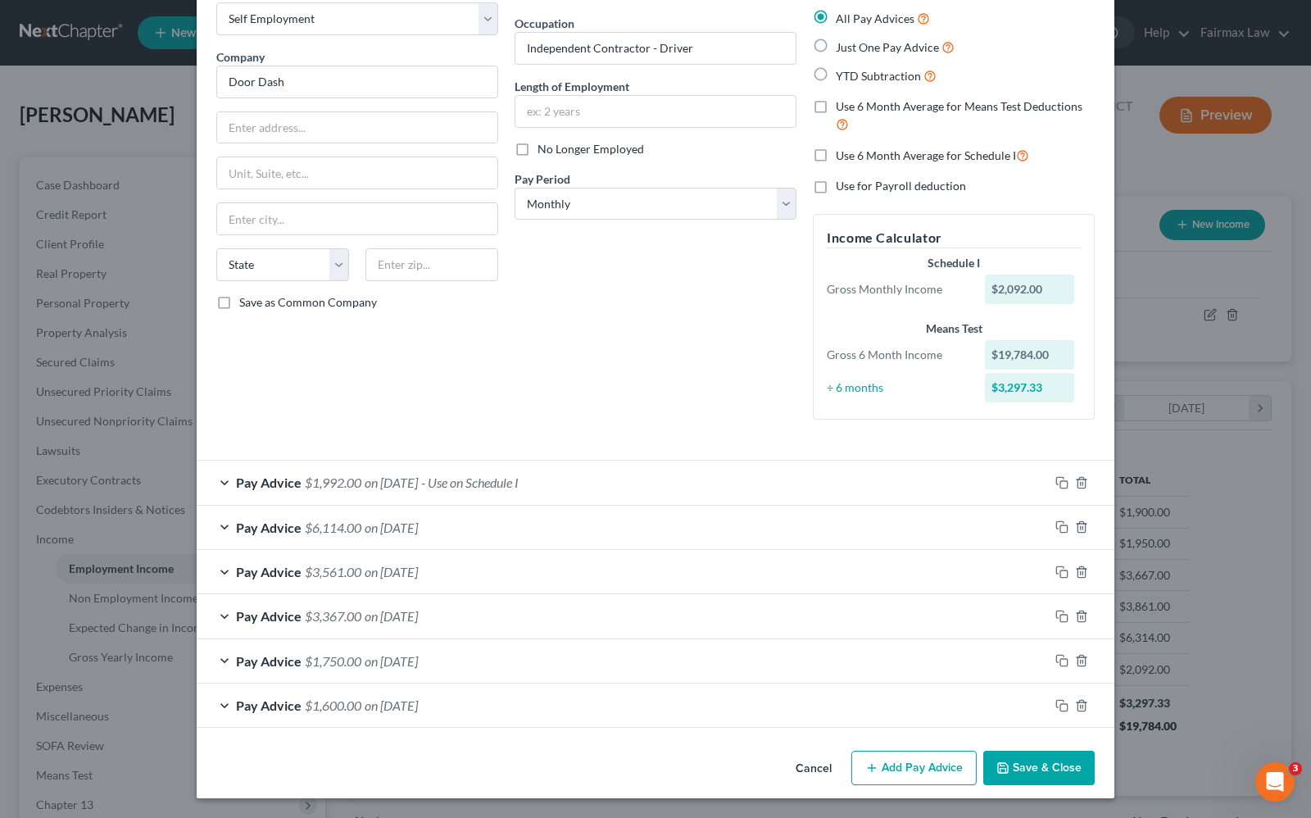
click at [605, 361] on div "Debtor Spouse Occupation Independent Contractor - Driver Length of Employment N…" at bounding box center [655, 208] width 298 height 447
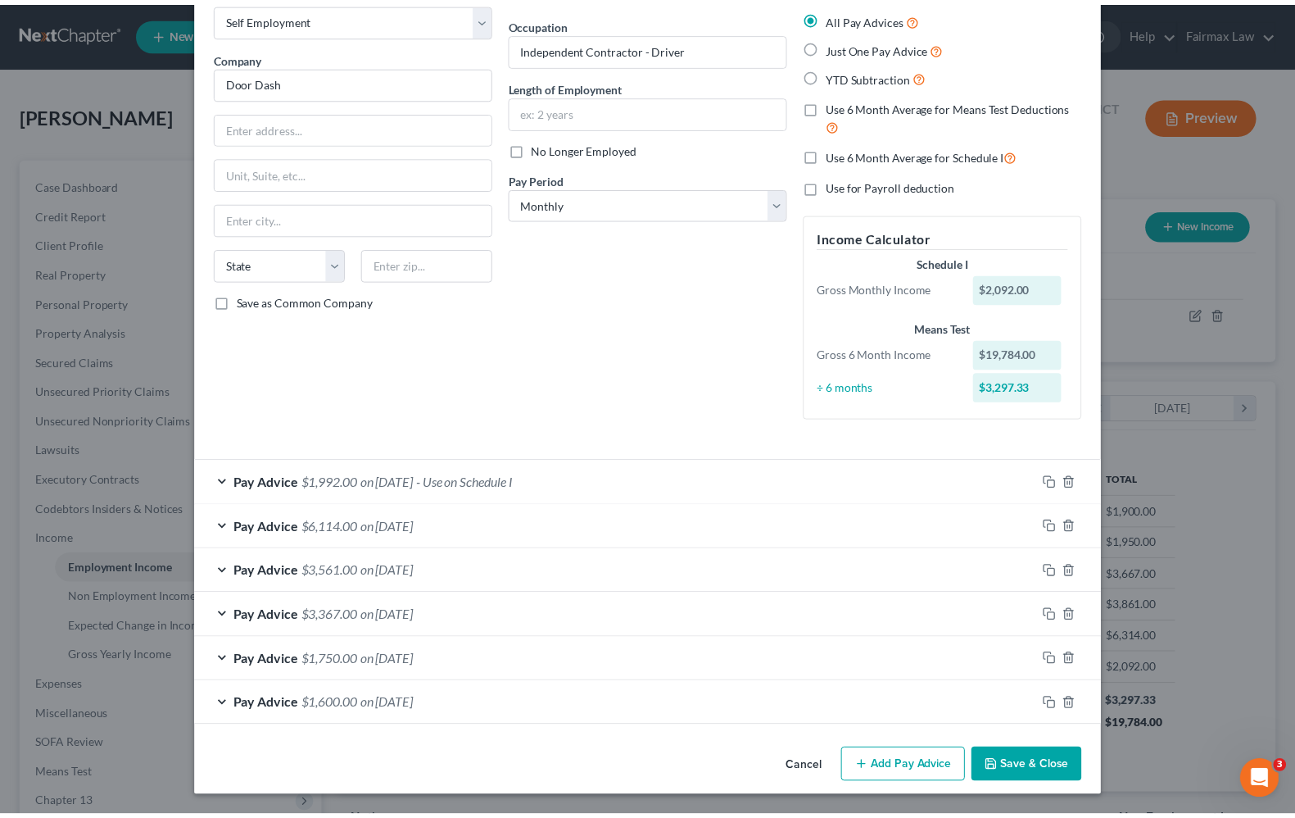
scroll to position [0, 0]
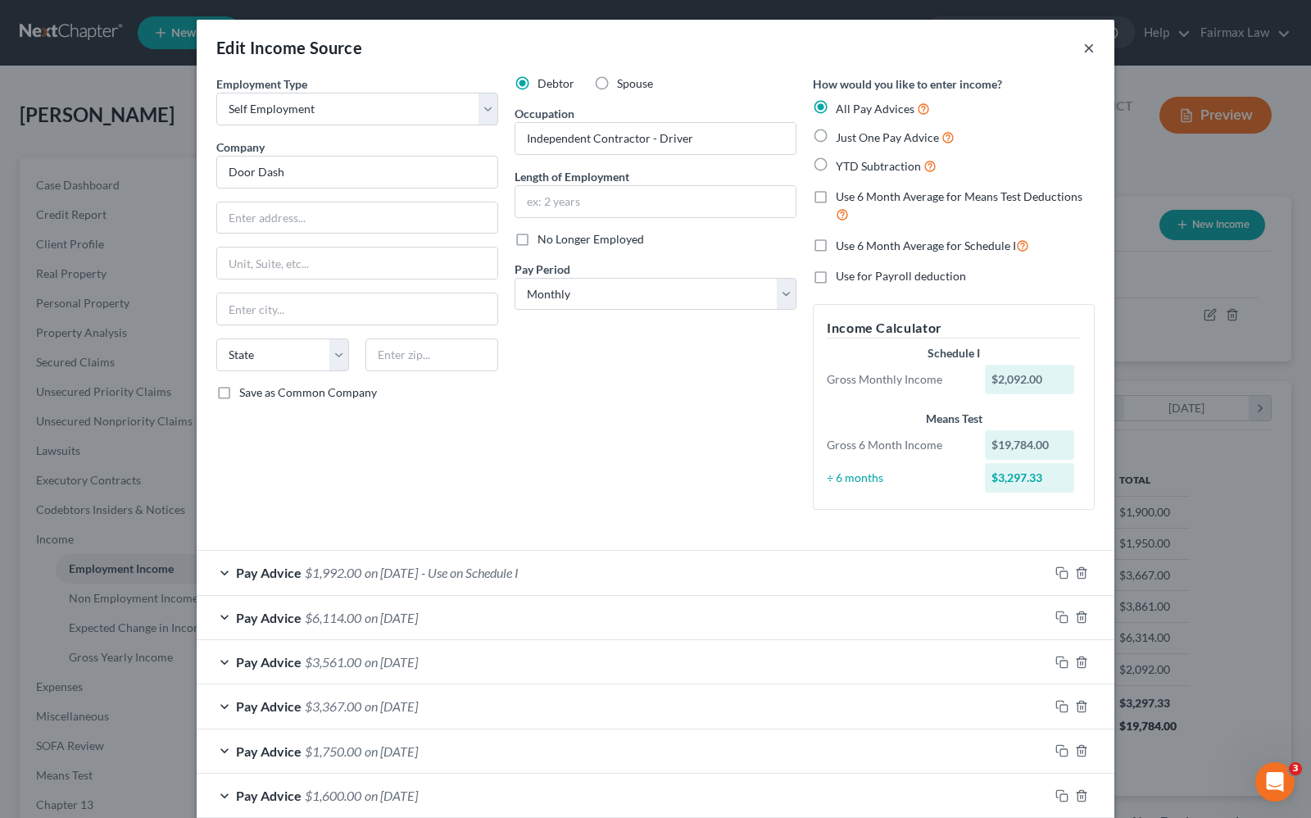
click at [1083, 50] on button "×" at bounding box center [1088, 48] width 11 height 20
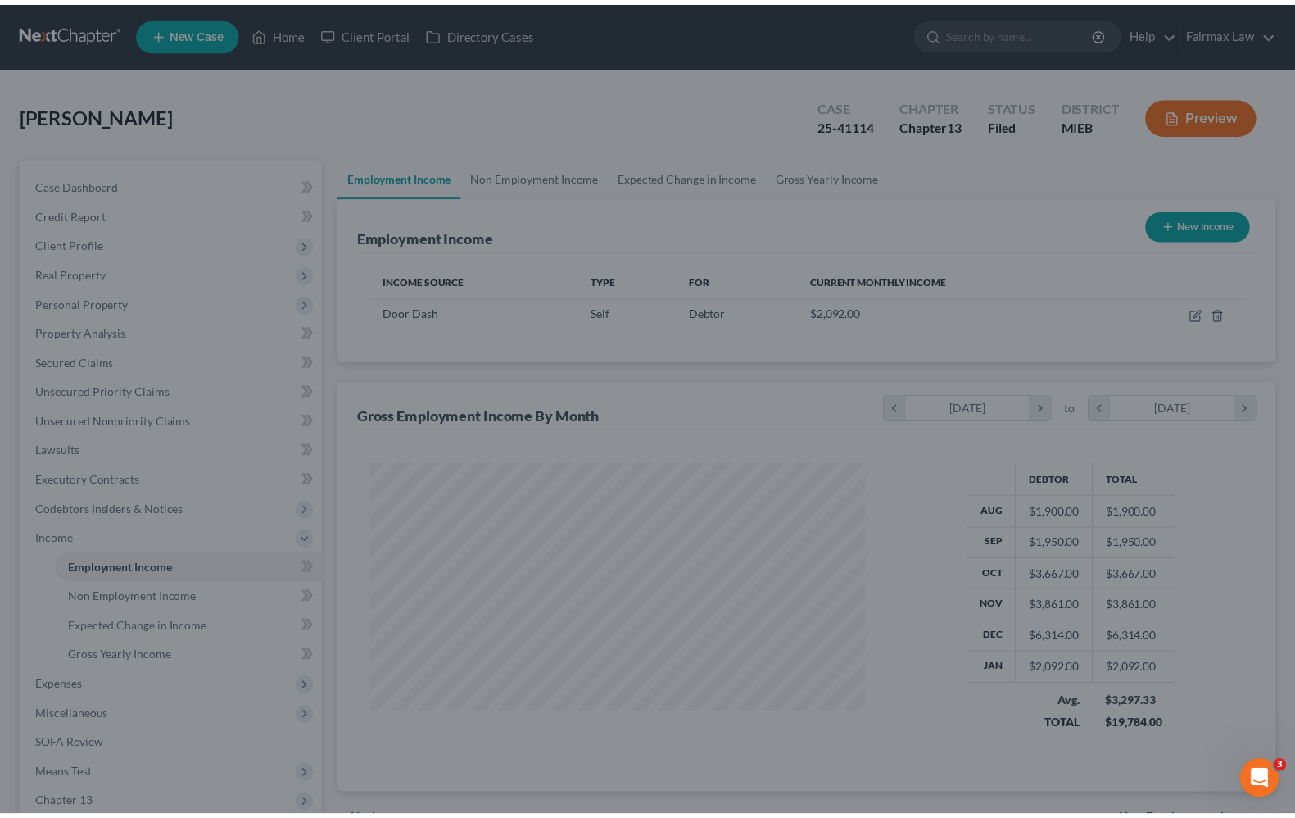
scroll to position [818939, 818705]
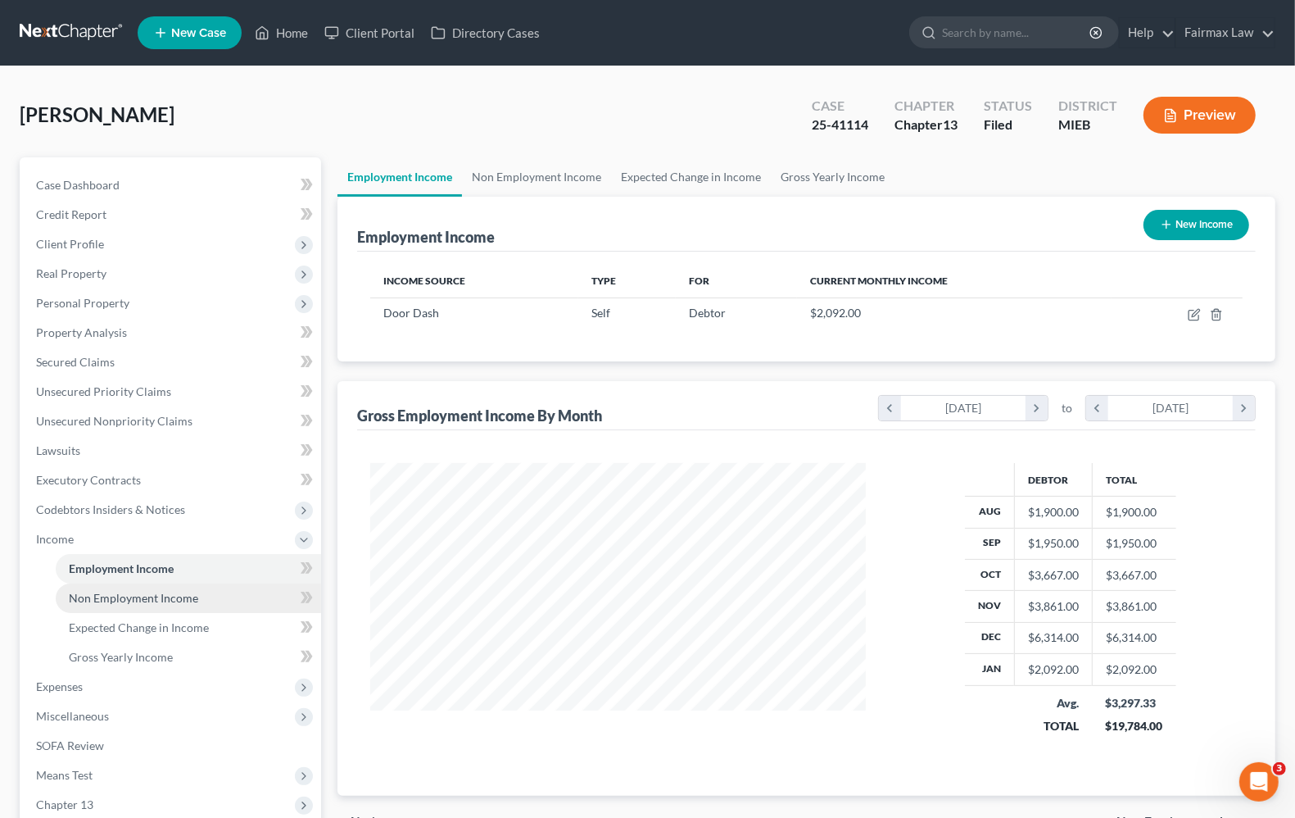
click at [140, 598] on span "Non Employment Income" at bounding box center [133, 598] width 129 height 14
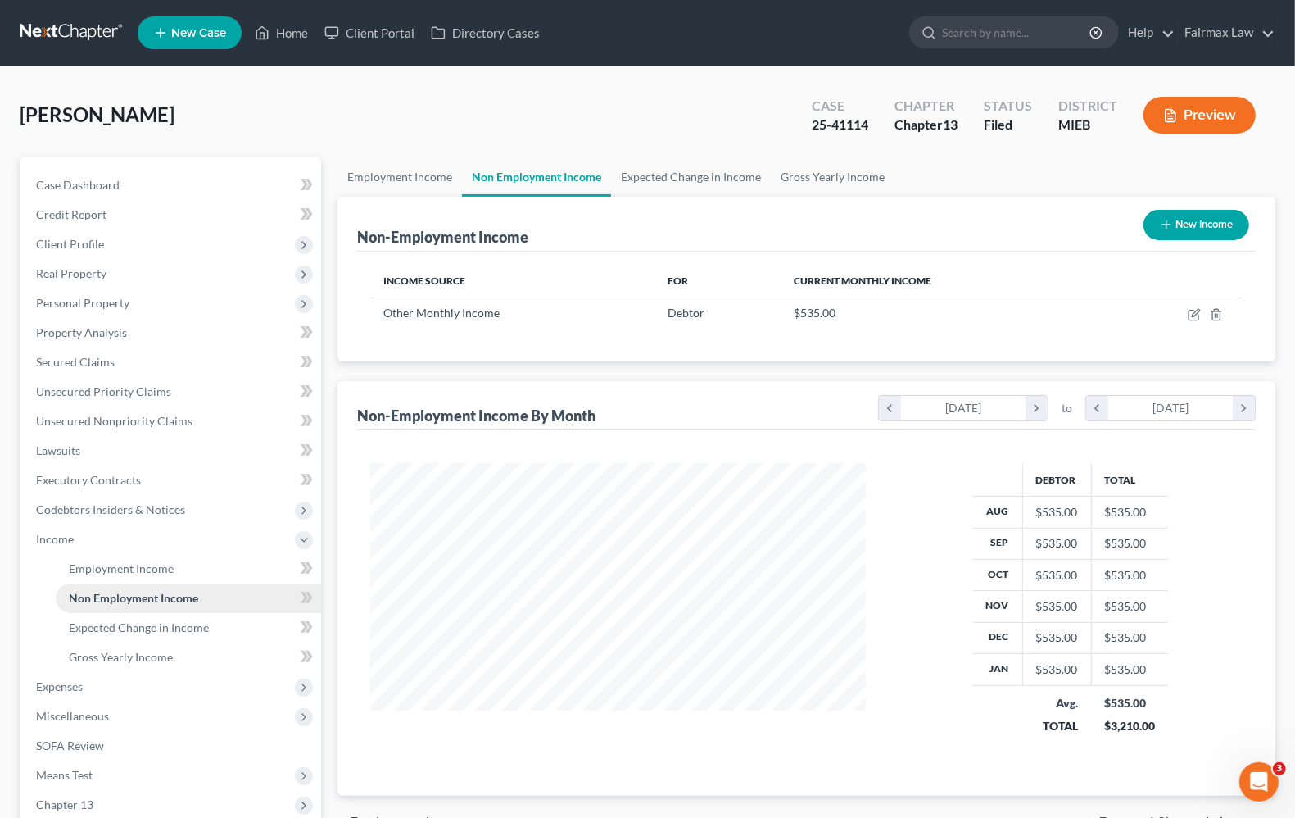
scroll to position [295, 527]
click at [150, 632] on span "Expected Change in Income" at bounding box center [139, 627] width 140 height 14
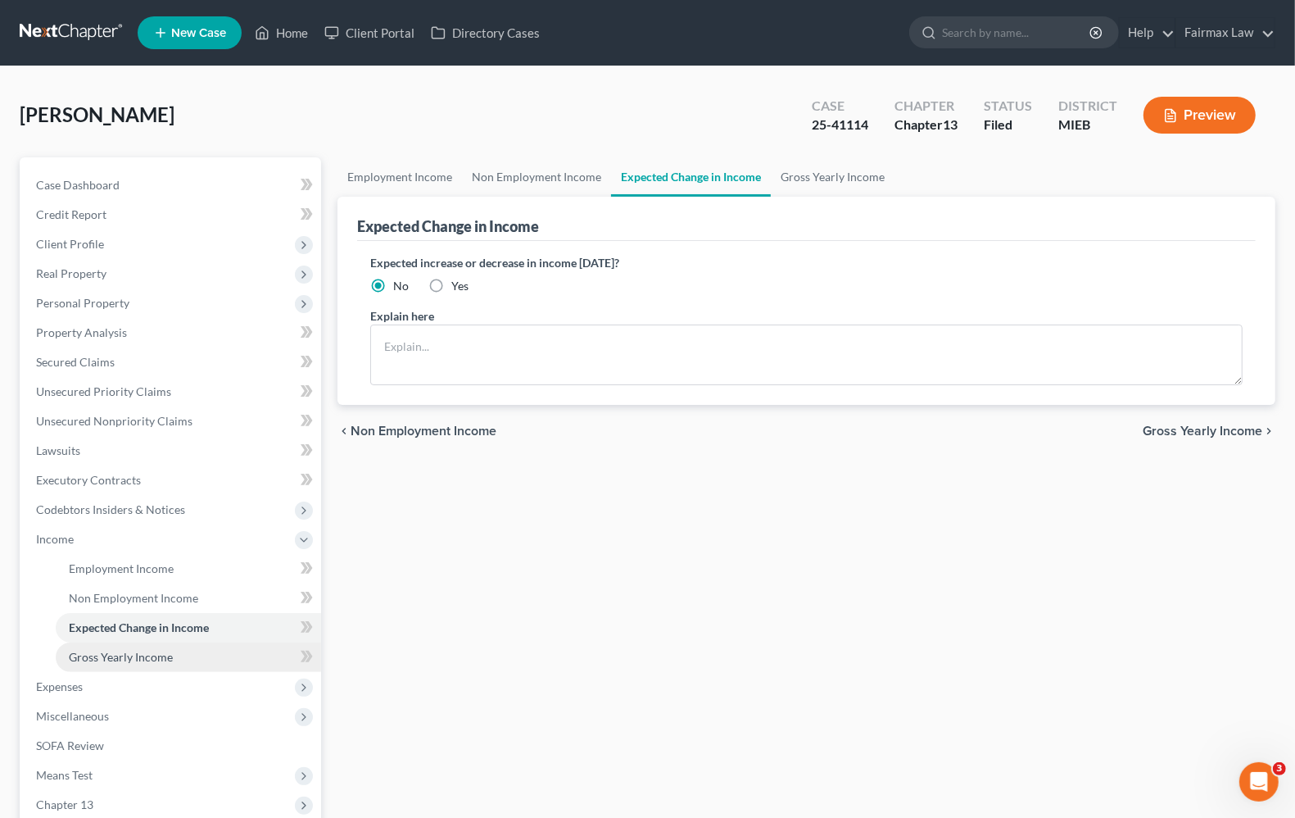
click at [129, 652] on span "Gross Yearly Income" at bounding box center [121, 657] width 104 height 14
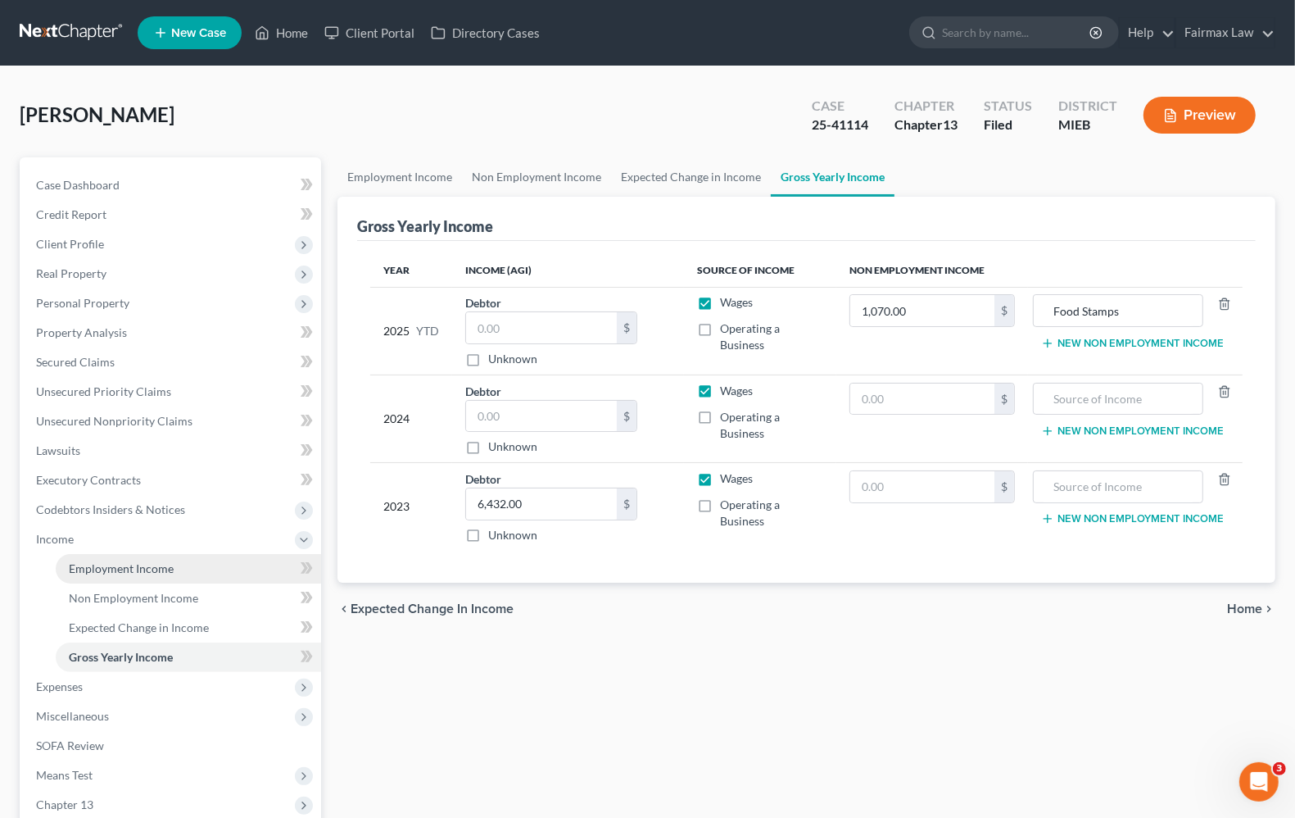
click at [156, 565] on span "Employment Income" at bounding box center [121, 568] width 105 height 14
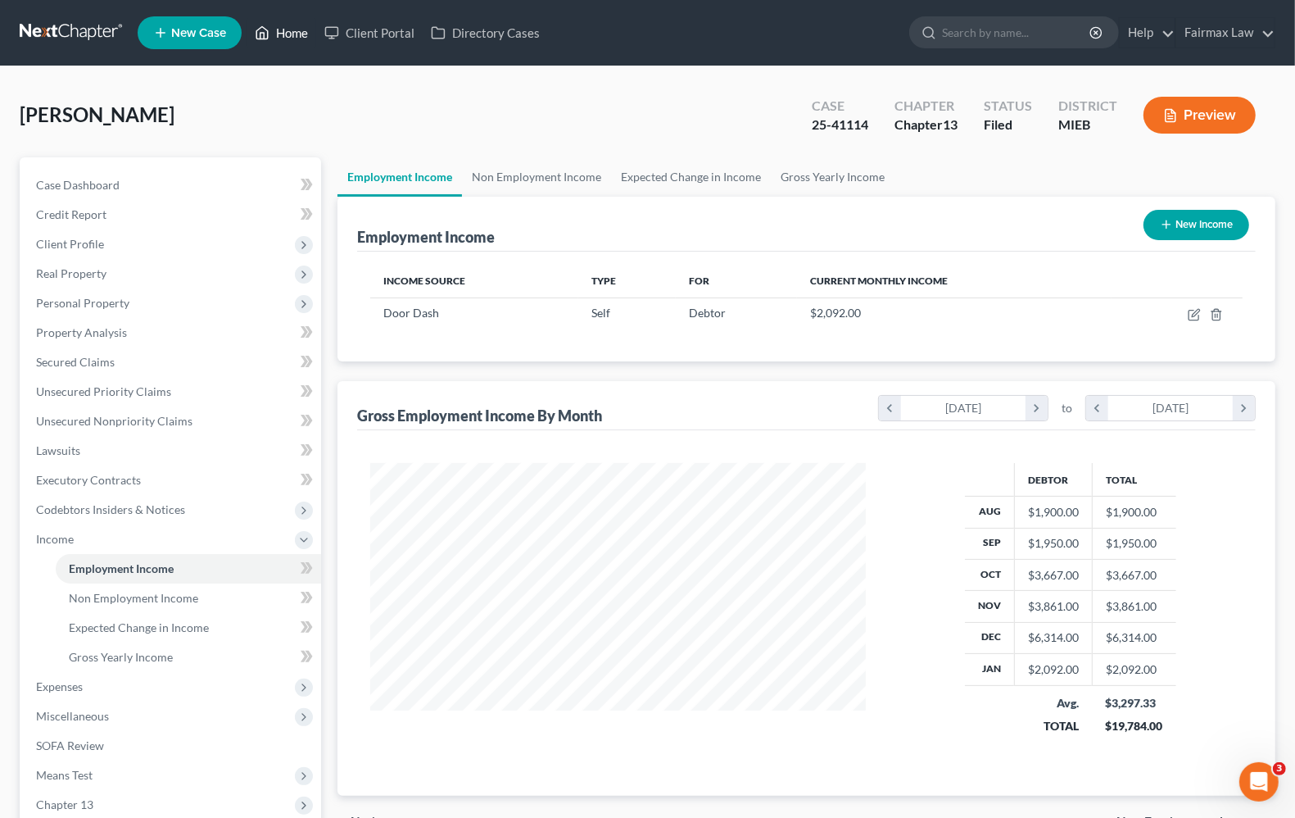
click at [301, 41] on link "Home" at bounding box center [282, 32] width 70 height 29
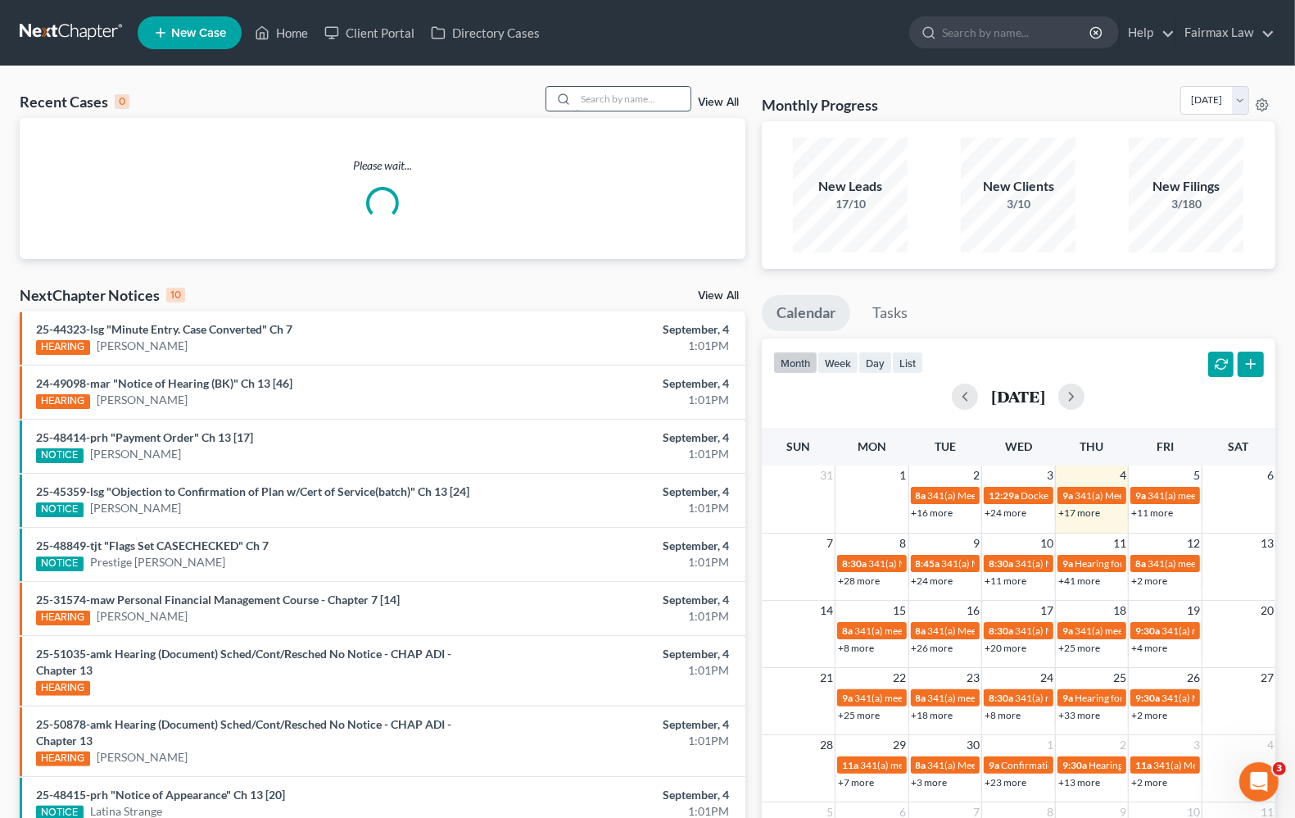
click at [628, 109] on input "search" at bounding box center [633, 99] width 115 height 24
type input "s"
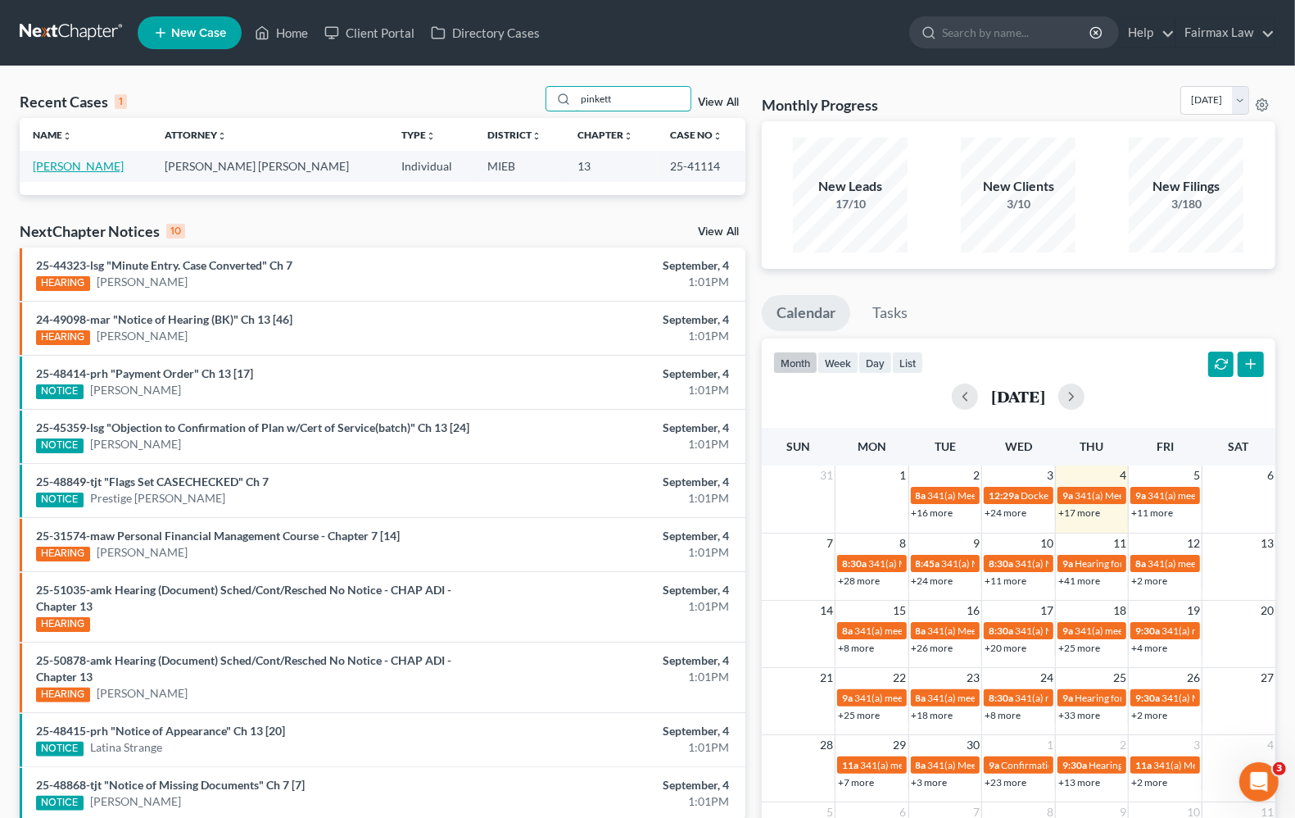
type input "pinkett"
click at [91, 165] on link "[PERSON_NAME]" at bounding box center [78, 166] width 91 height 14
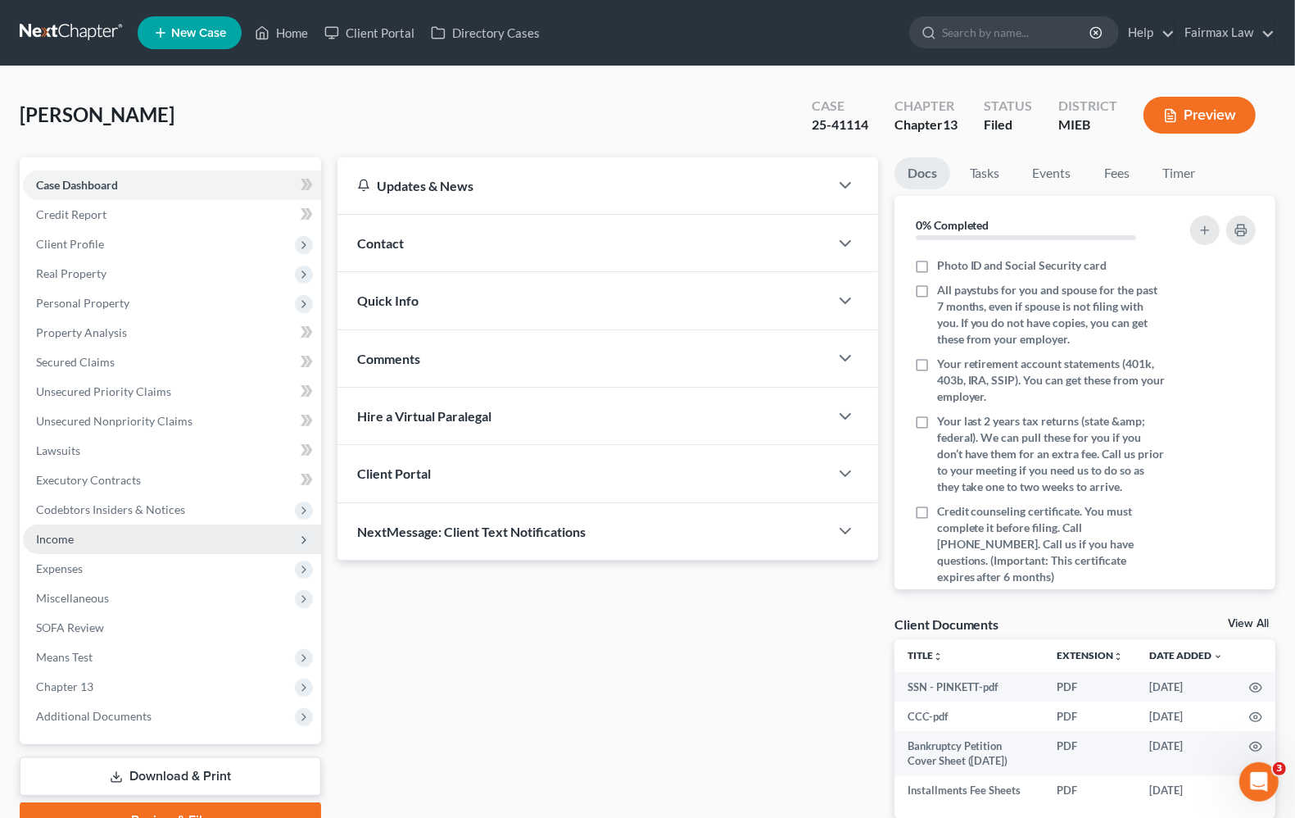
click at [75, 539] on span "Income" at bounding box center [172, 538] width 298 height 29
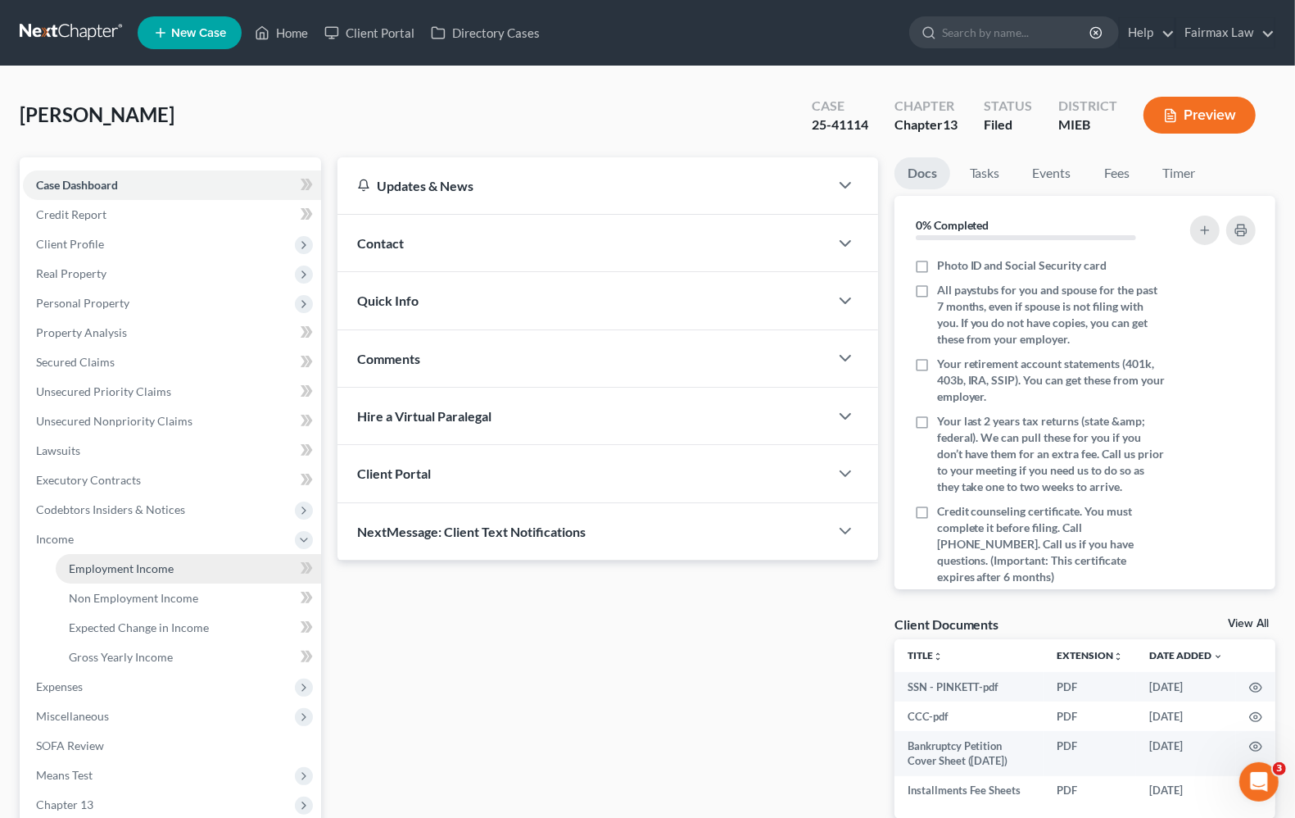
click at [123, 571] on span "Employment Income" at bounding box center [121, 568] width 105 height 14
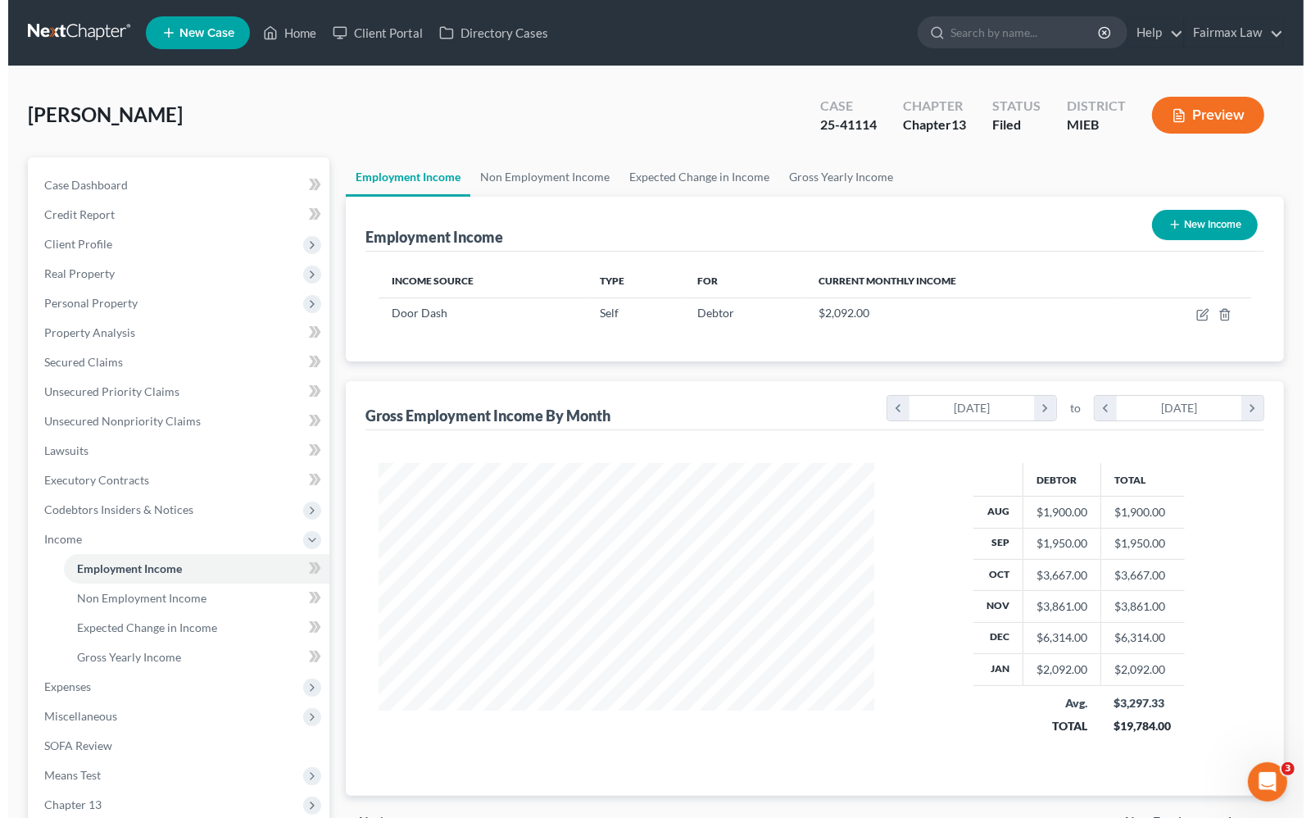
scroll to position [295, 527]
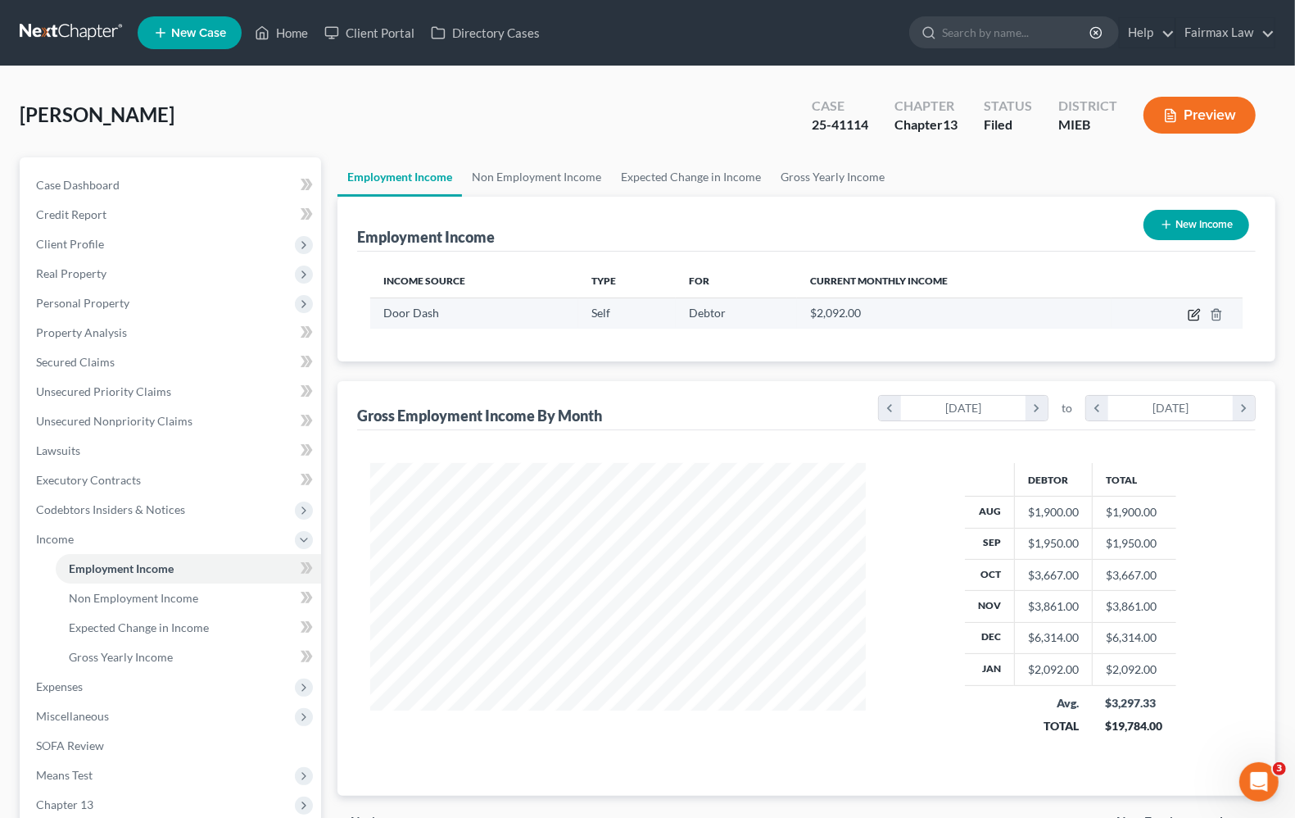
click at [1188, 312] on icon "button" at bounding box center [1194, 314] width 13 height 13
select select "1"
select select "0"
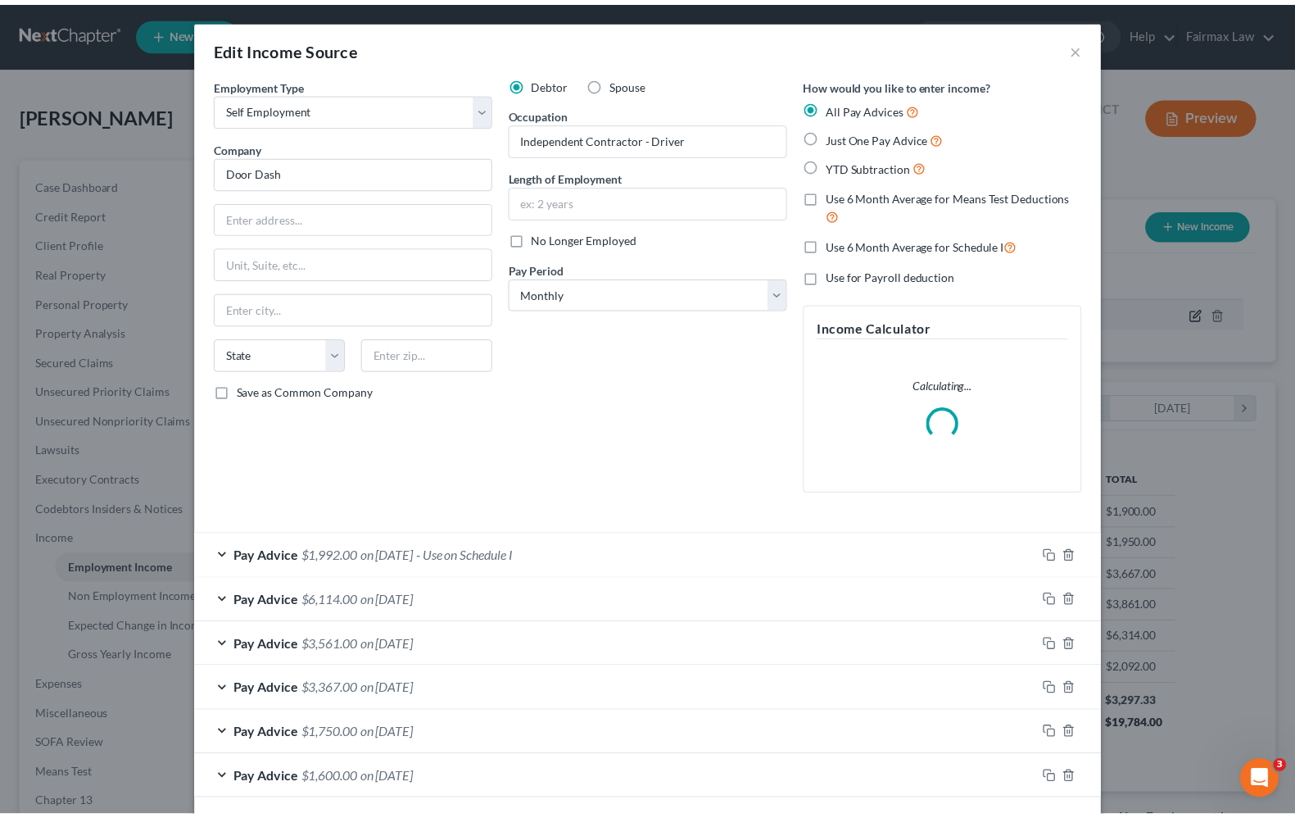
scroll to position [295, 534]
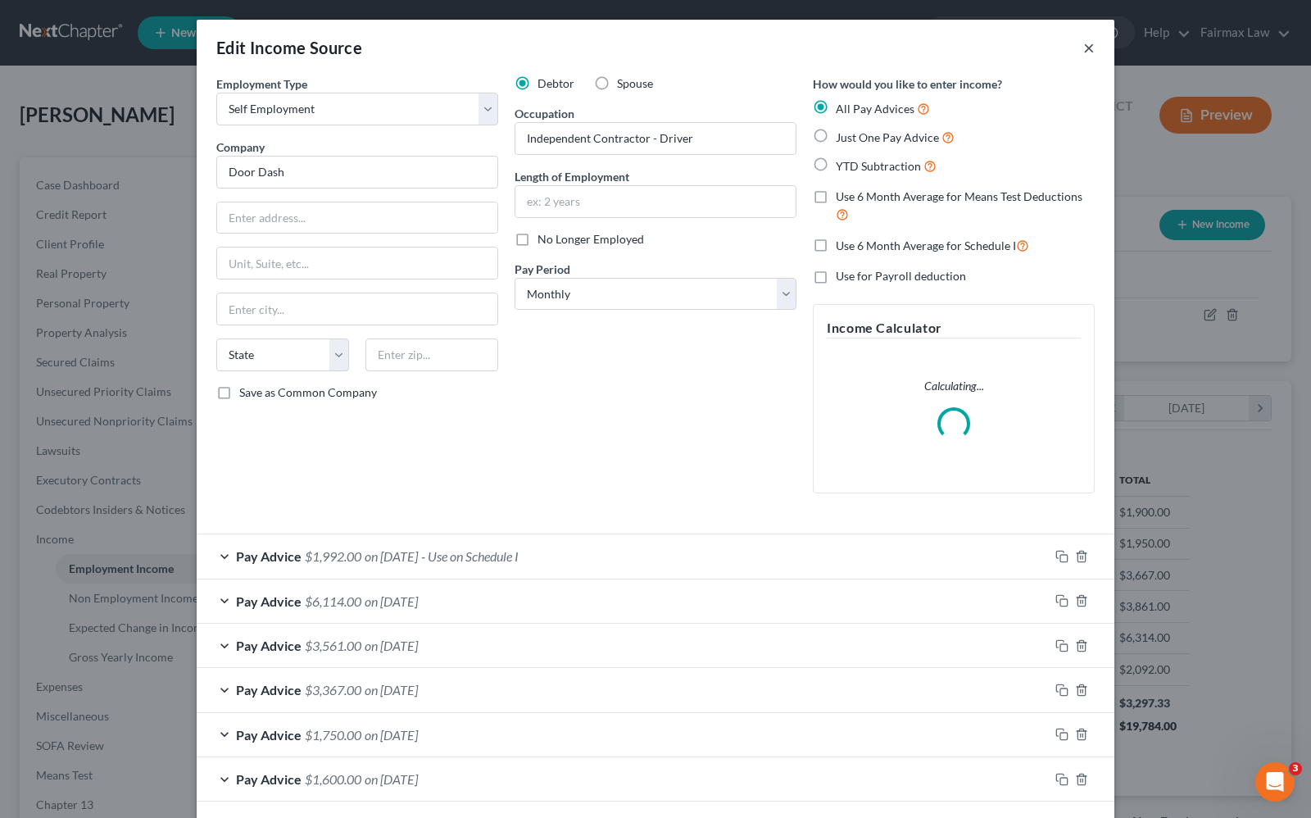
click at [1083, 48] on button "×" at bounding box center [1088, 48] width 11 height 20
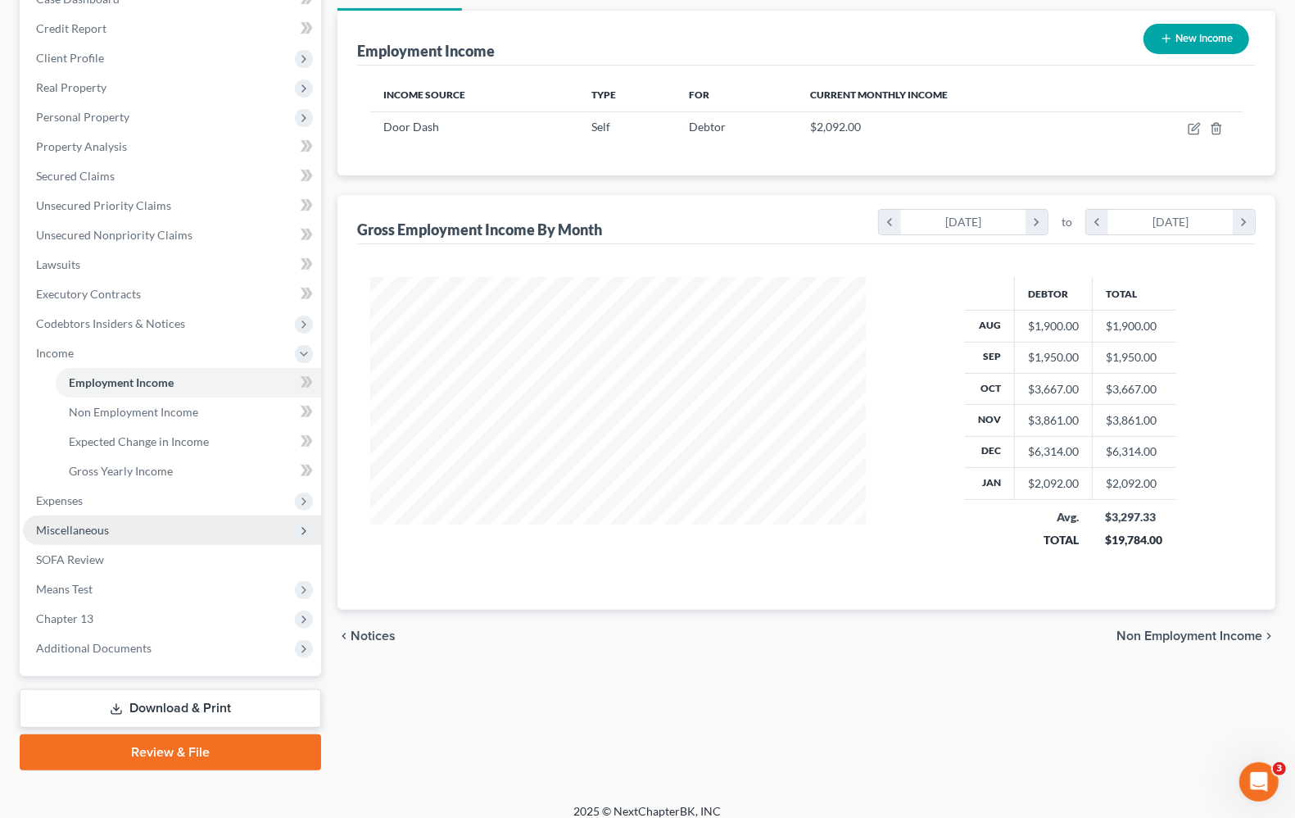
scroll to position [198, 0]
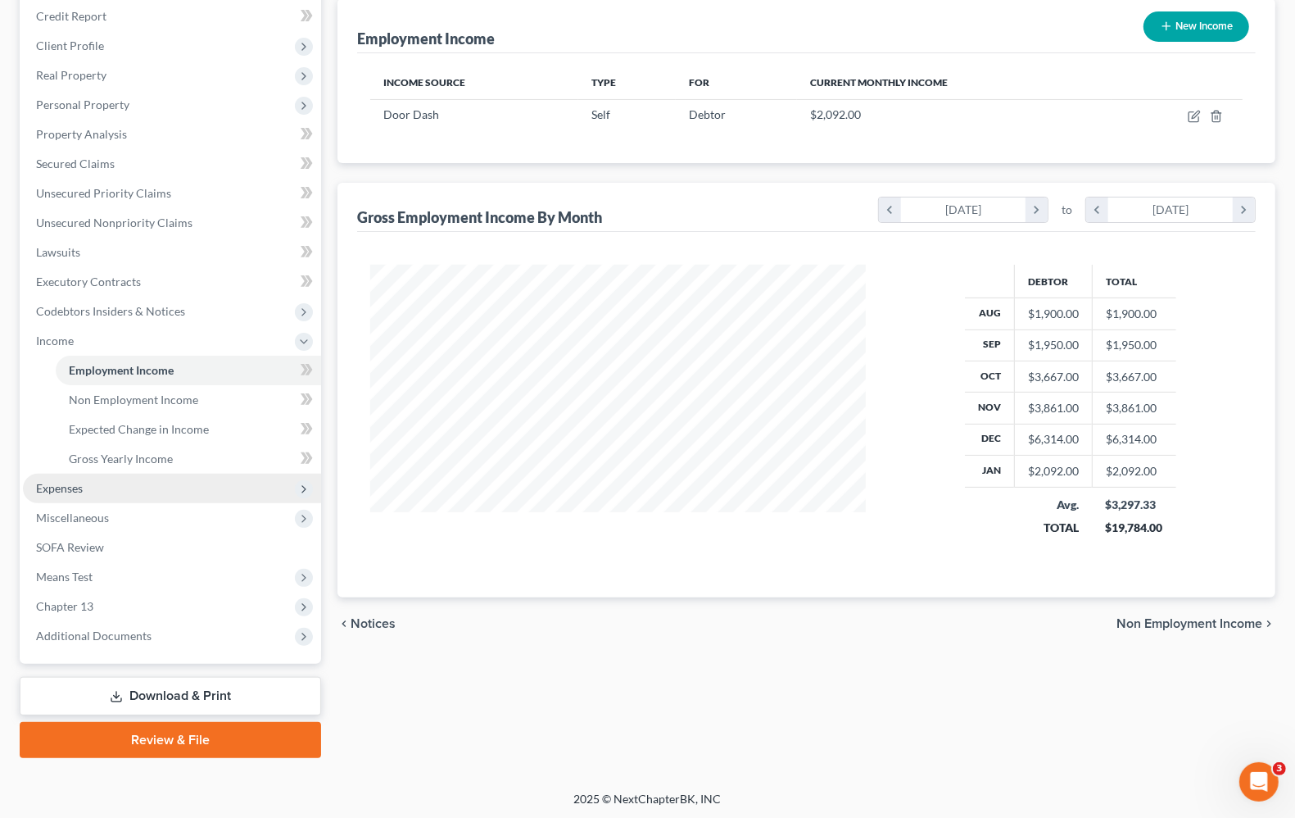
click at [75, 487] on span "Expenses" at bounding box center [59, 488] width 47 height 14
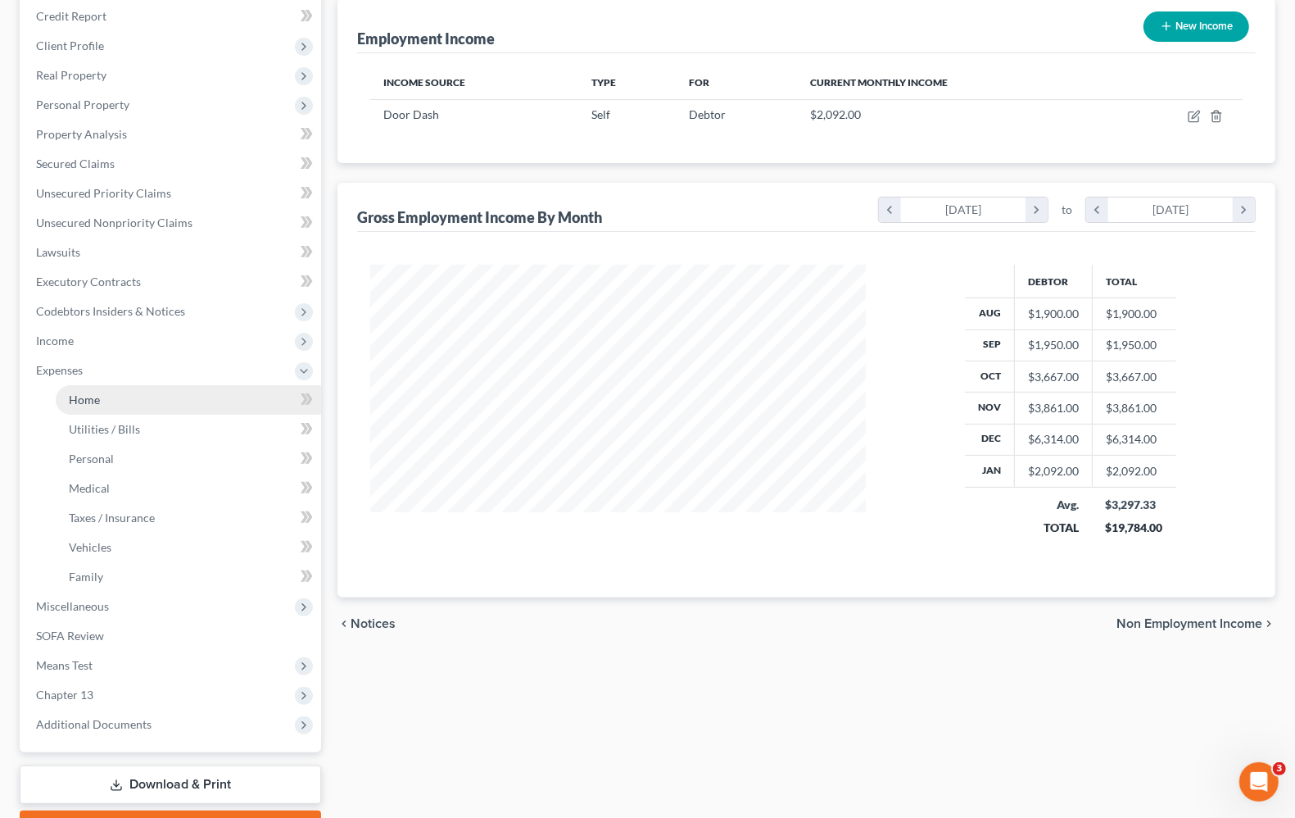
click at [75, 406] on link "Home" at bounding box center [188, 399] width 265 height 29
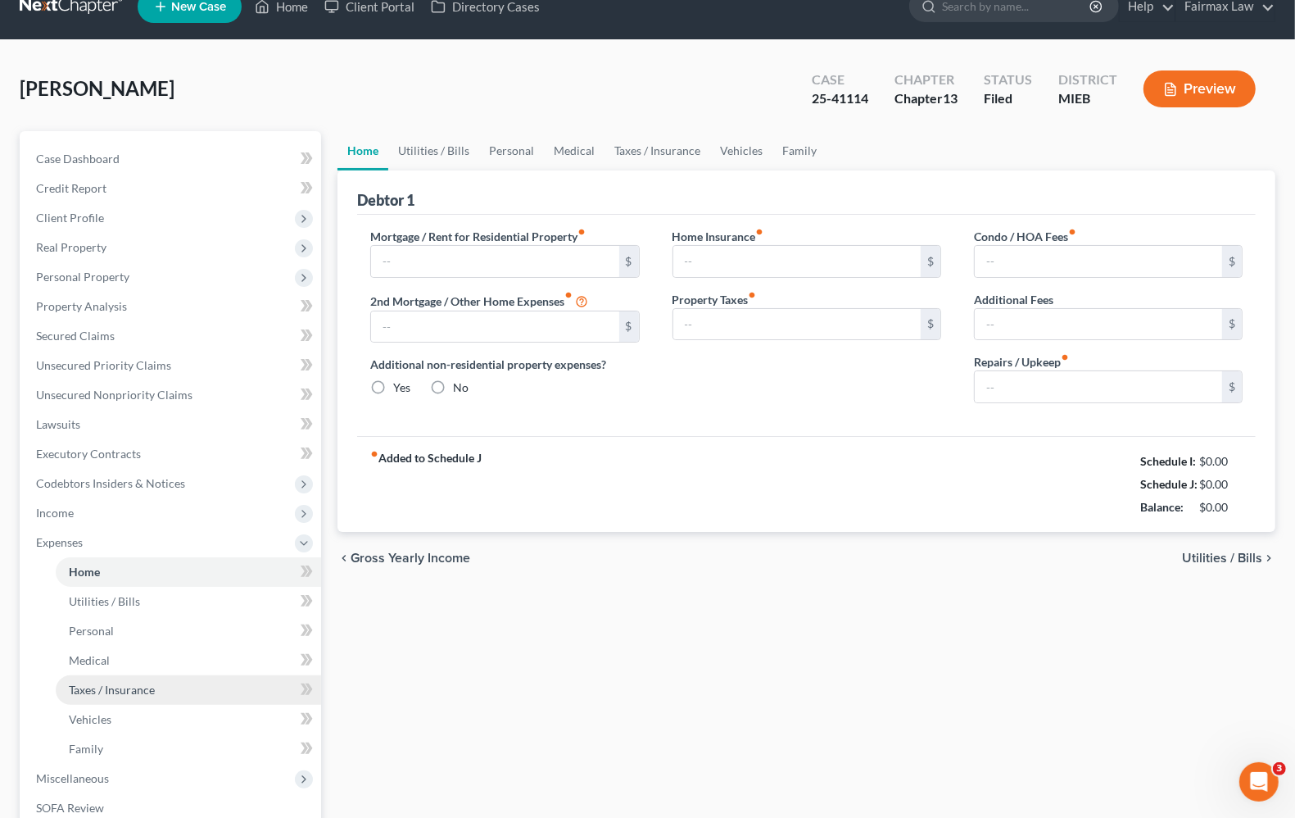
type input "0.00"
radio input "true"
type input "0.00"
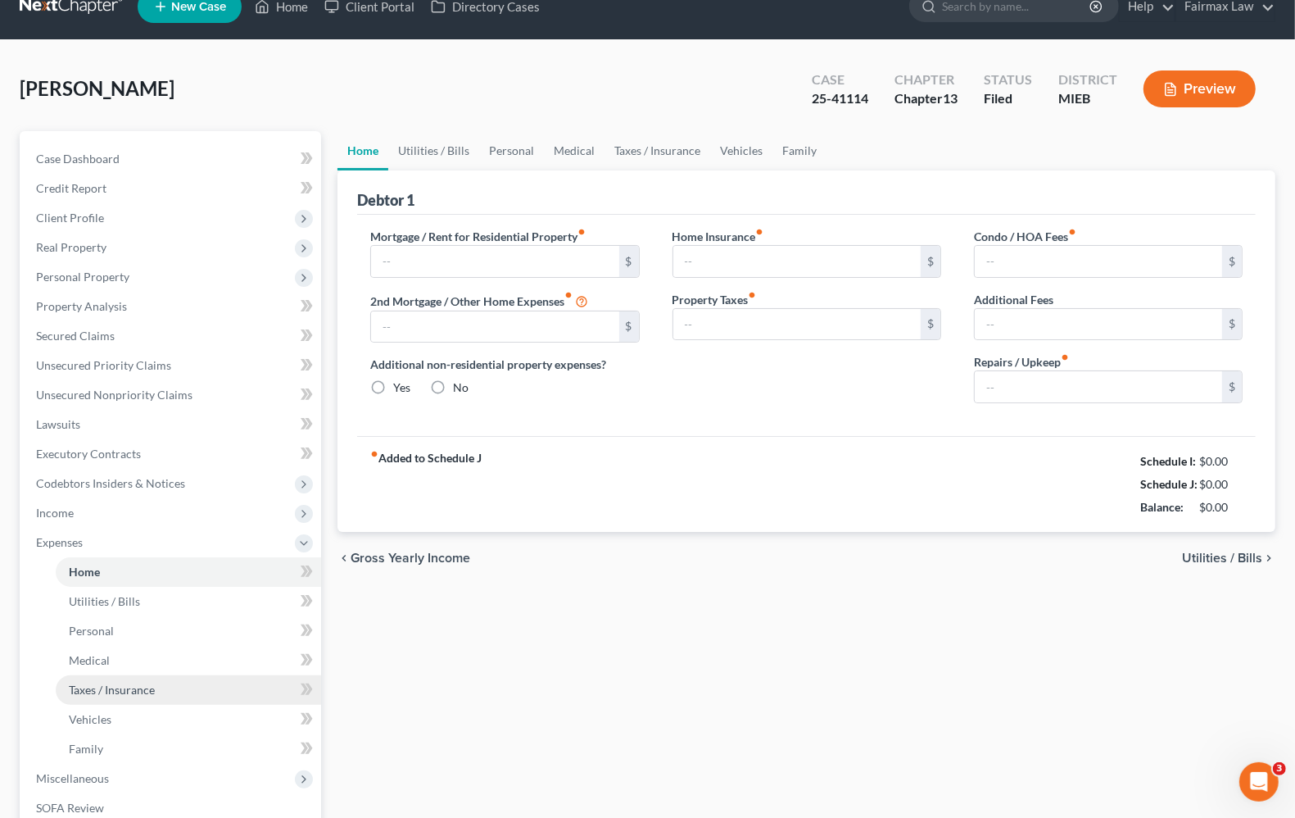
type input "0.00"
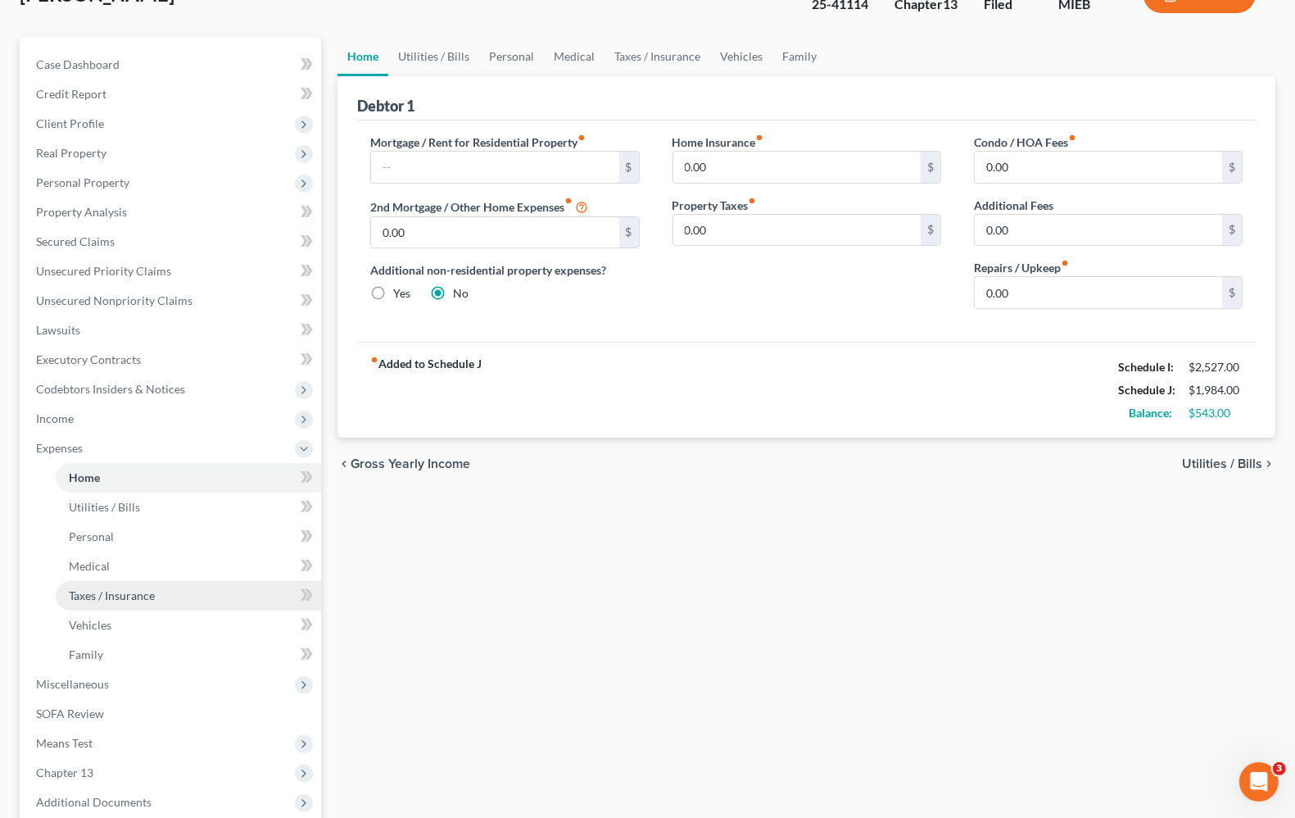
scroll to position [288, 0]
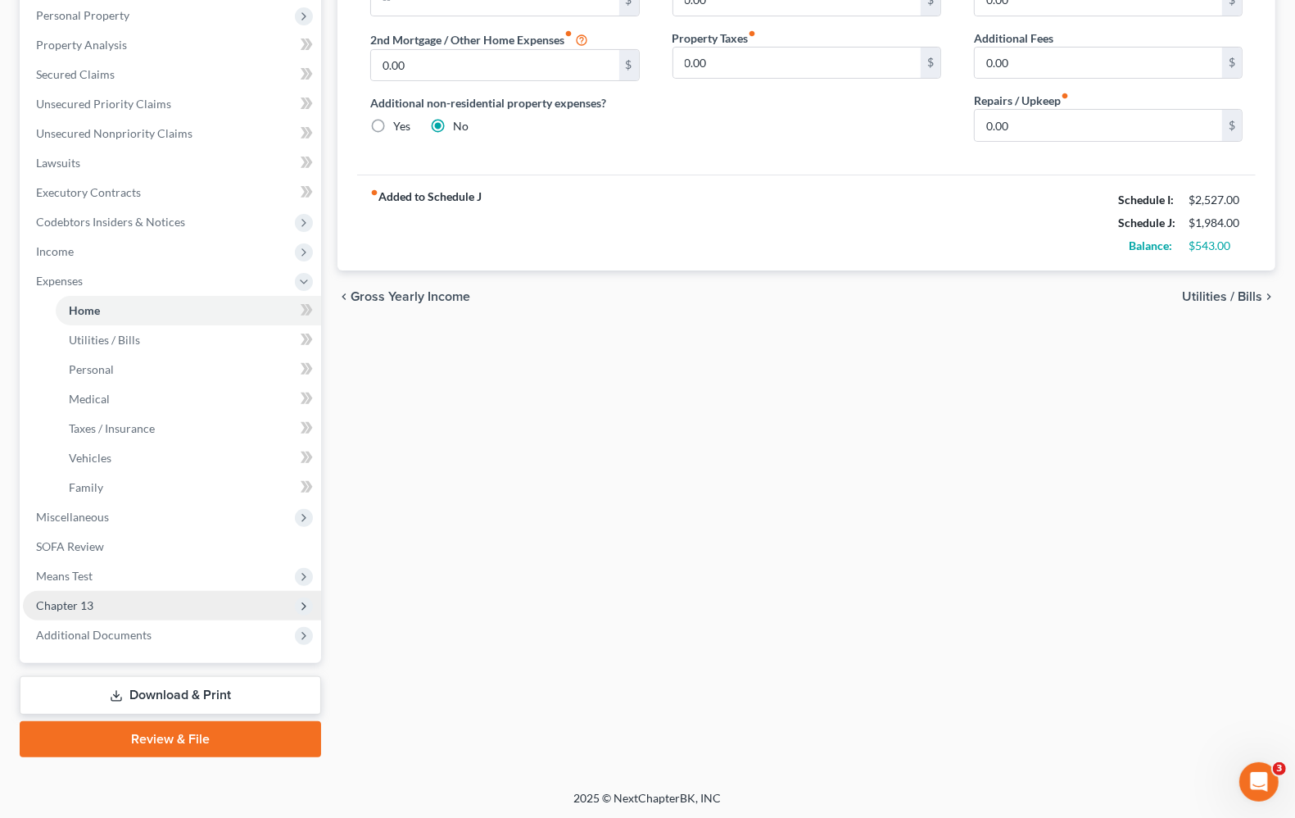
click at [39, 607] on span "Chapter 13" at bounding box center [64, 605] width 57 height 14
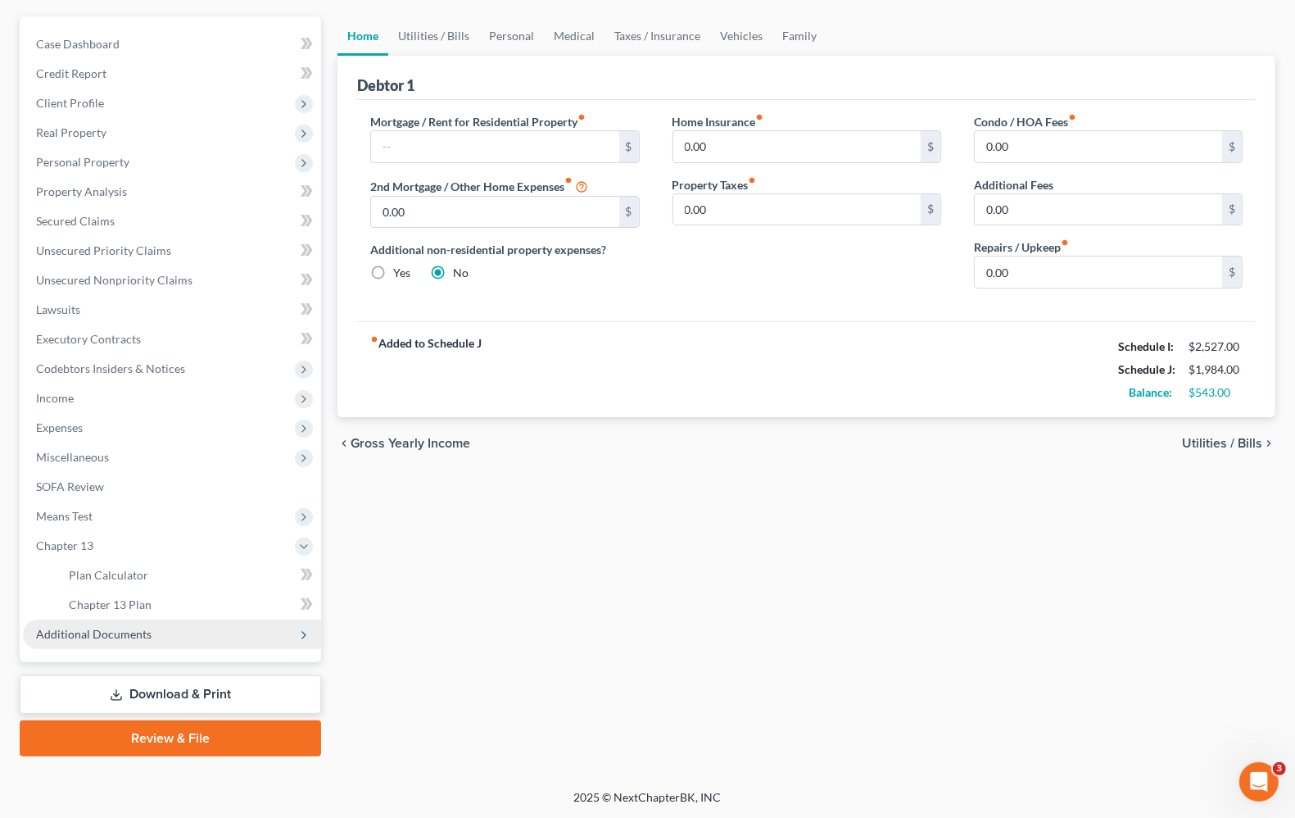
scroll to position [140, 0]
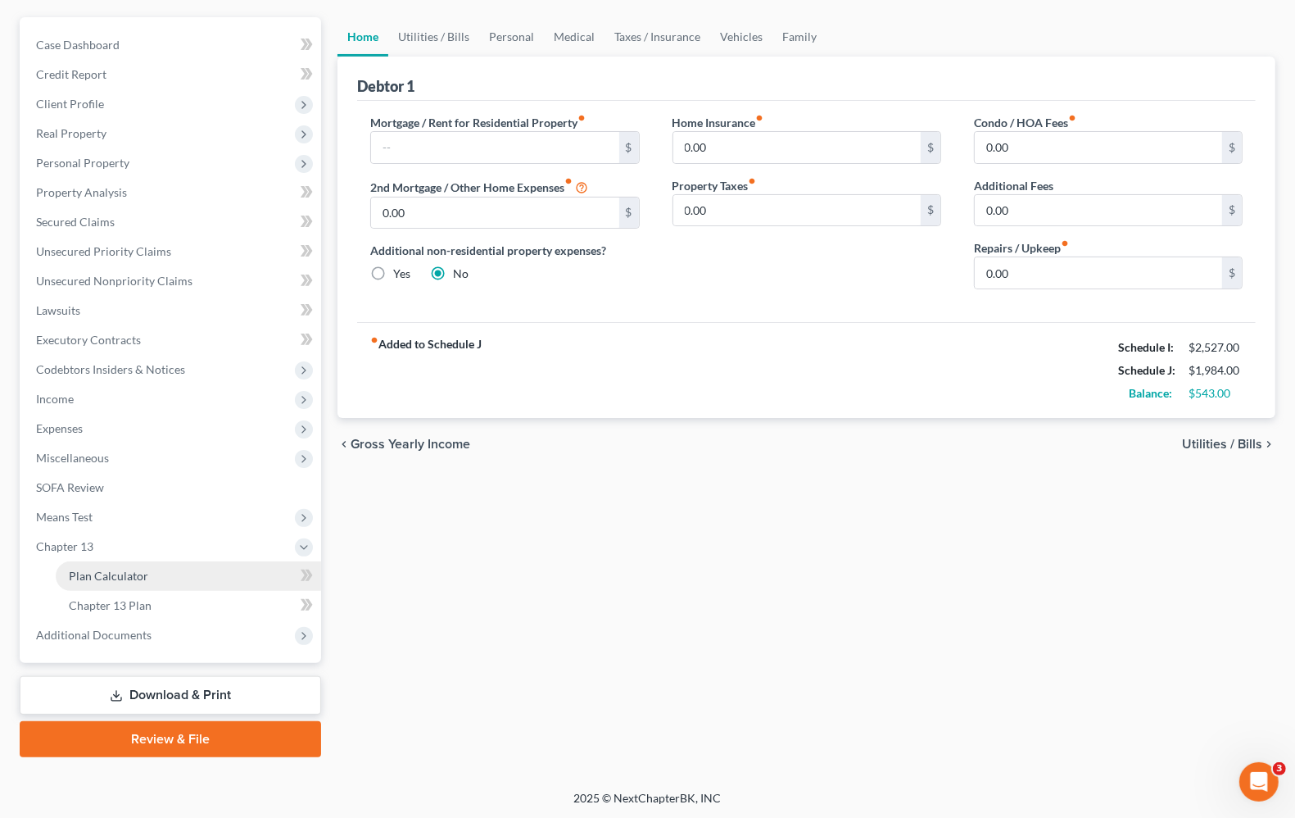
click at [140, 582] on link "Plan Calculator" at bounding box center [188, 575] width 265 height 29
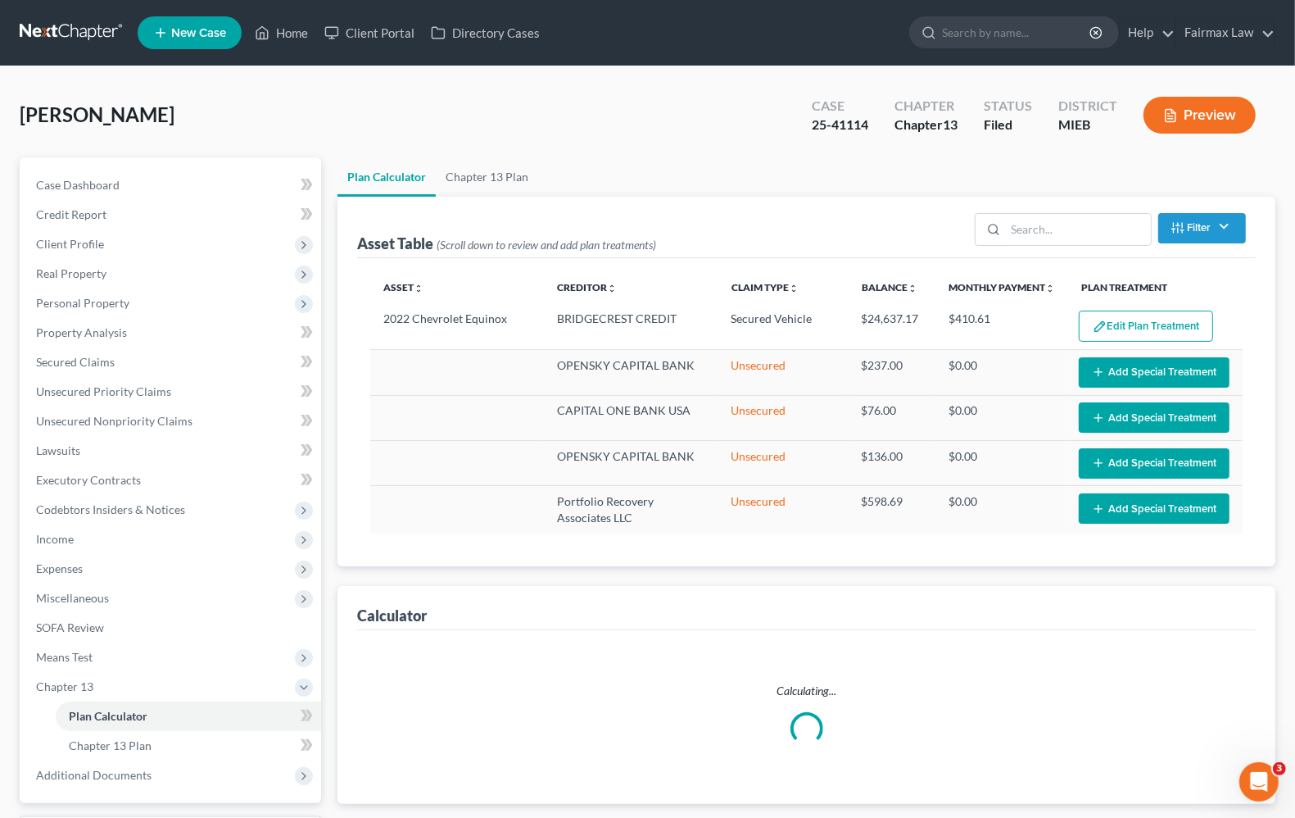
select select "59"
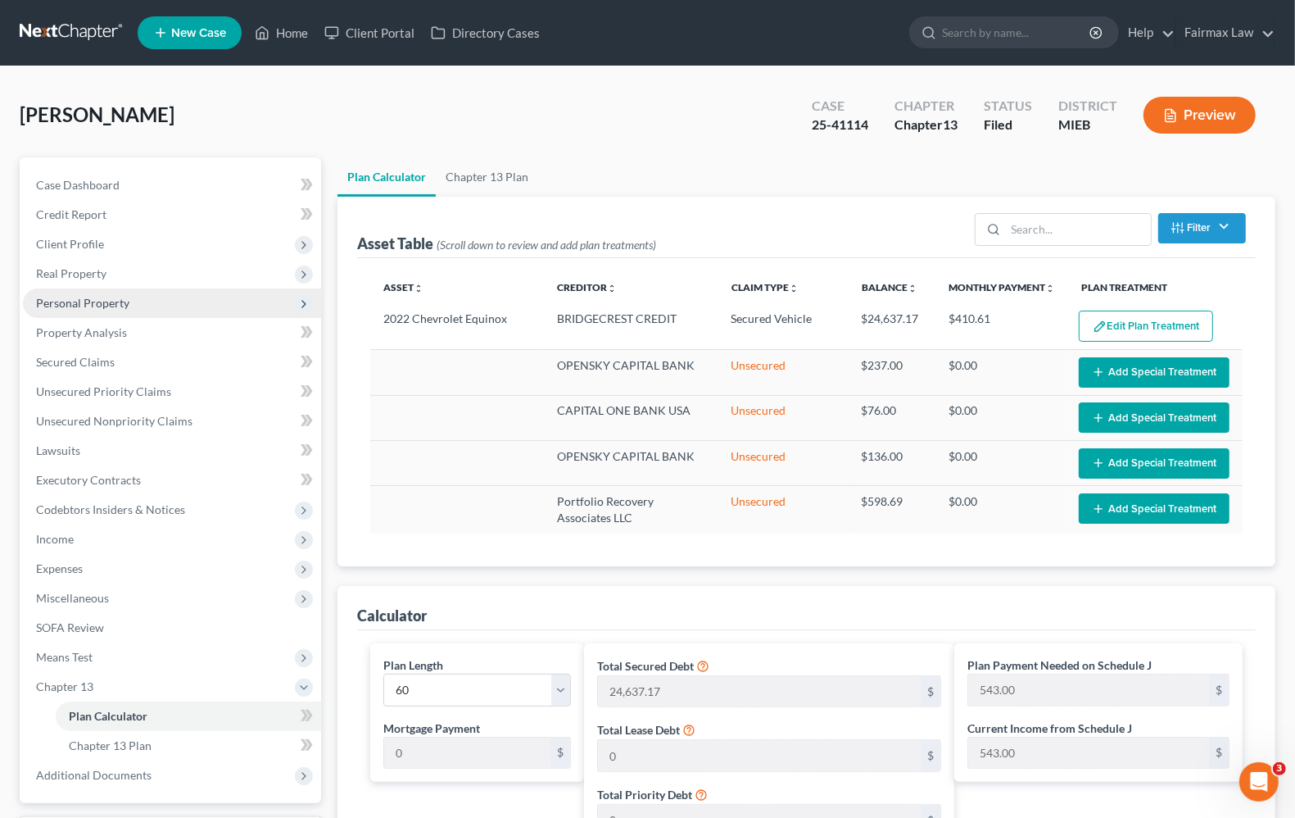
click at [91, 301] on span "Personal Property" at bounding box center [82, 303] width 93 height 14
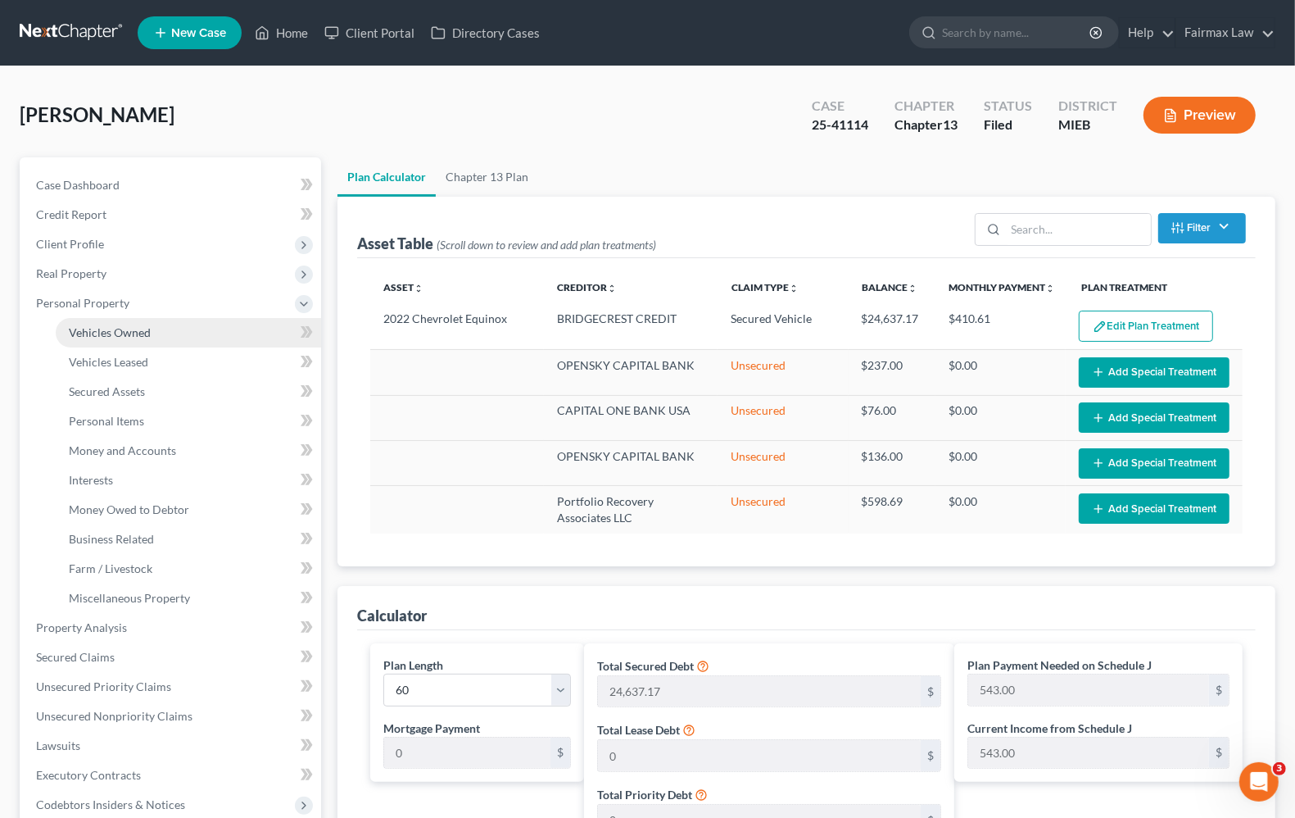
click at [104, 325] on span "Vehicles Owned" at bounding box center [110, 332] width 82 height 14
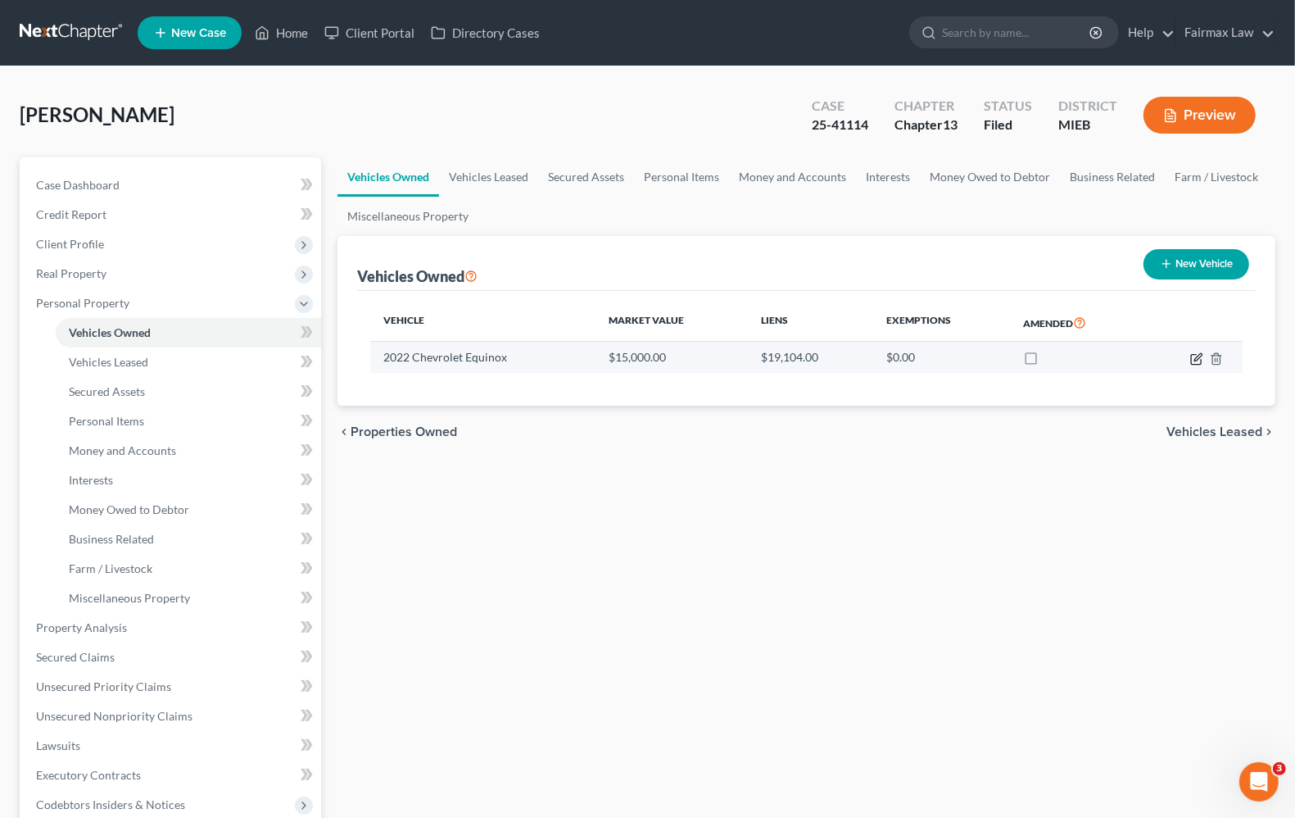
click at [1200, 352] on icon "button" at bounding box center [1196, 358] width 13 height 13
select select "0"
select select "4"
select select "2"
select select "0"
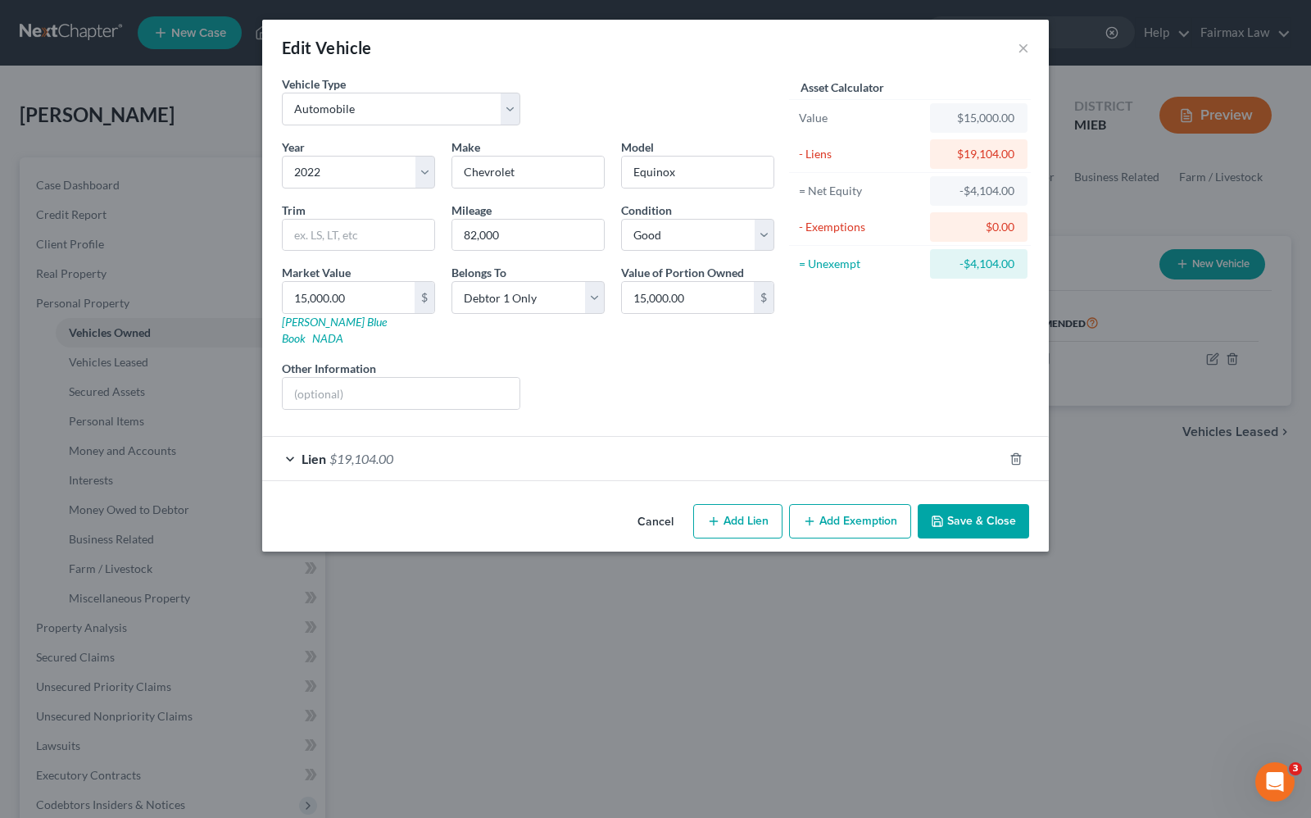
click at [1029, 51] on div "Edit Vehicle ×" at bounding box center [655, 48] width 786 height 56
click at [1025, 51] on button "×" at bounding box center [1022, 48] width 11 height 20
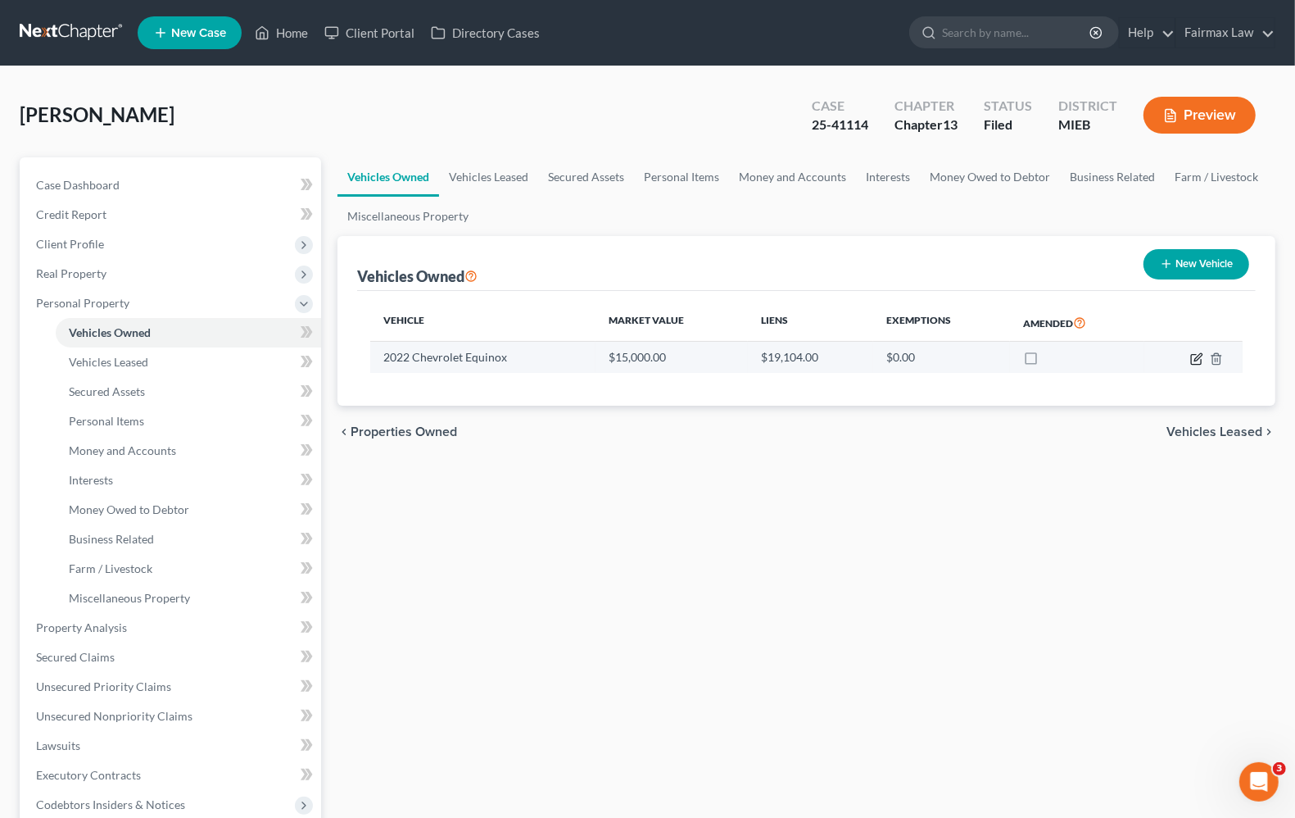
click at [1202, 355] on icon "button" at bounding box center [1196, 358] width 13 height 13
select select "0"
select select "4"
select select "2"
select select "0"
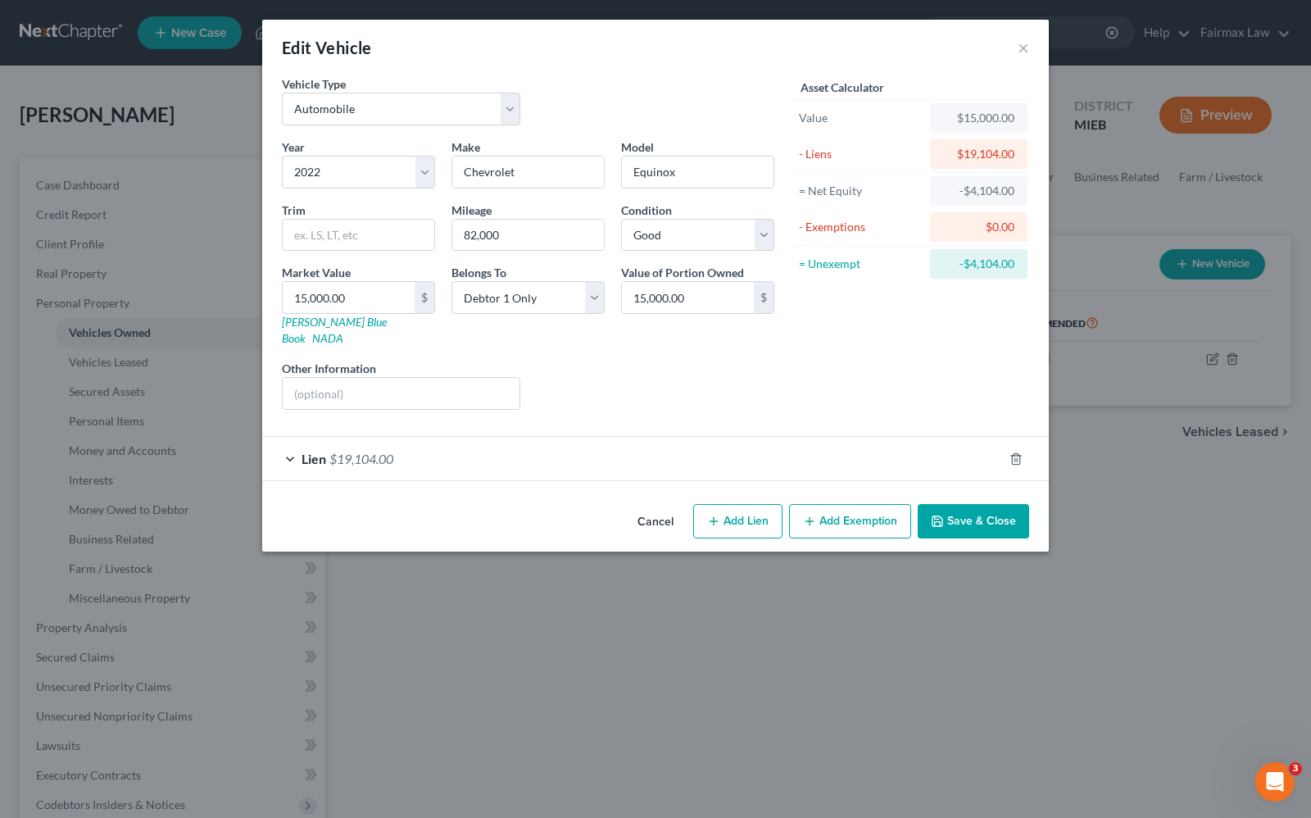
click at [1029, 35] on div "Edit Vehicle ×" at bounding box center [655, 48] width 786 height 56
click at [1024, 43] on button "×" at bounding box center [1022, 48] width 11 height 20
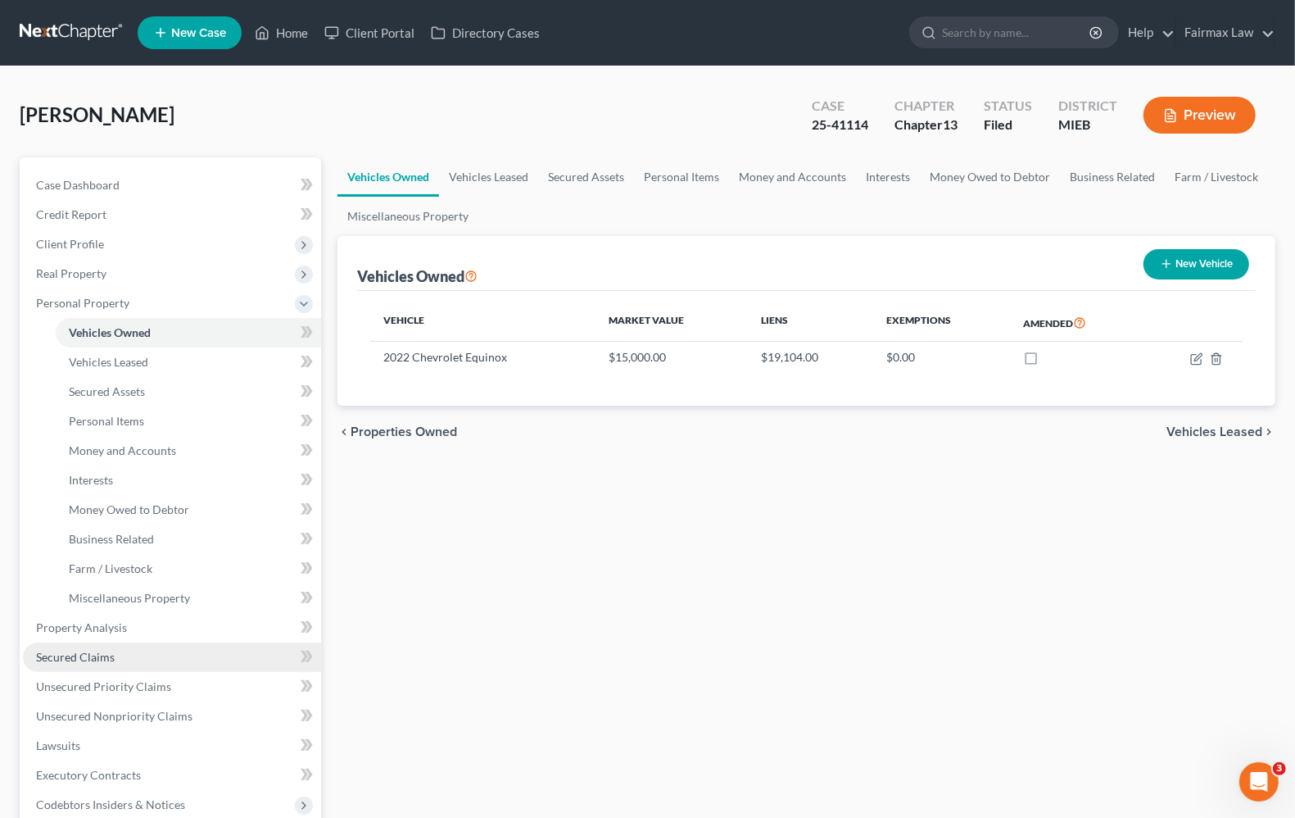
click at [92, 656] on span "Secured Claims" at bounding box center [75, 657] width 79 height 14
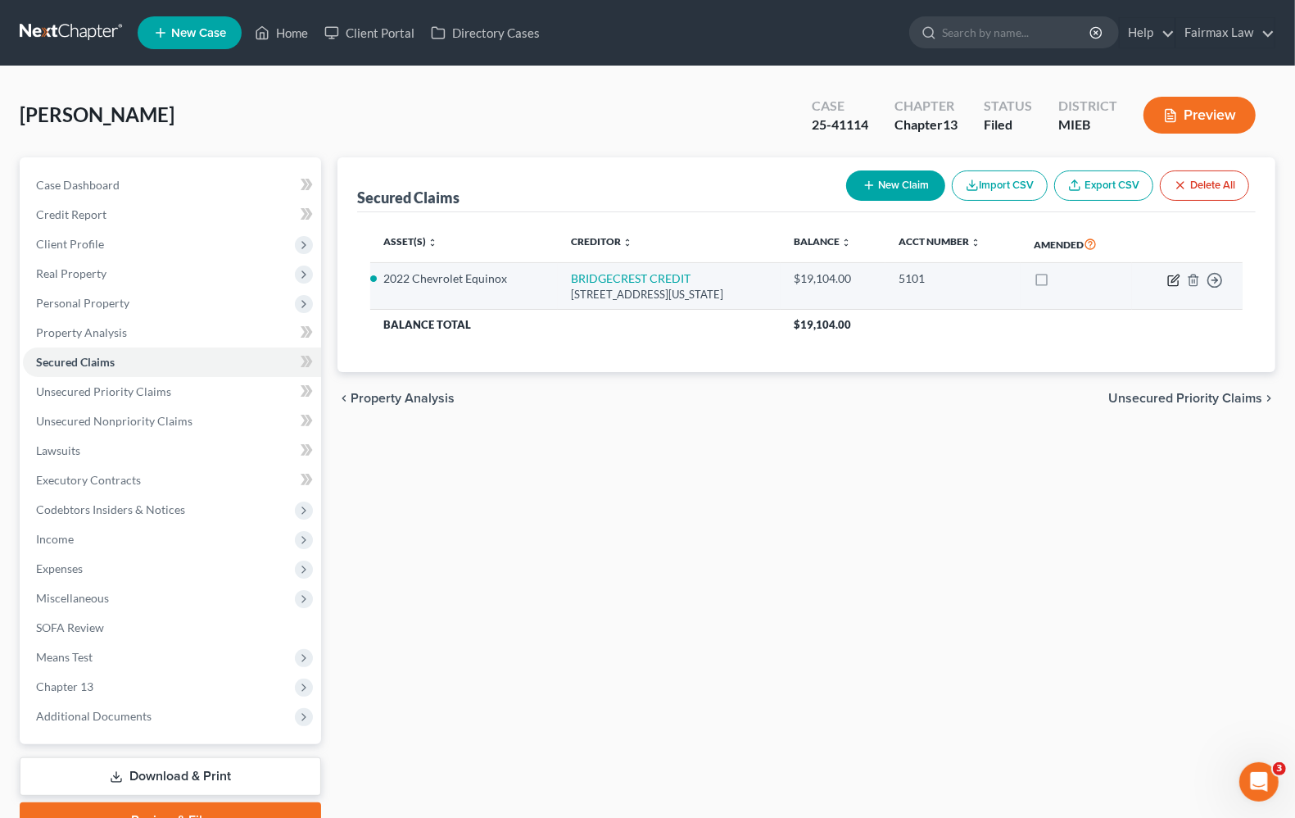
click at [1174, 285] on icon "button" at bounding box center [1173, 280] width 10 height 10
select select "3"
select select "2"
select select "0"
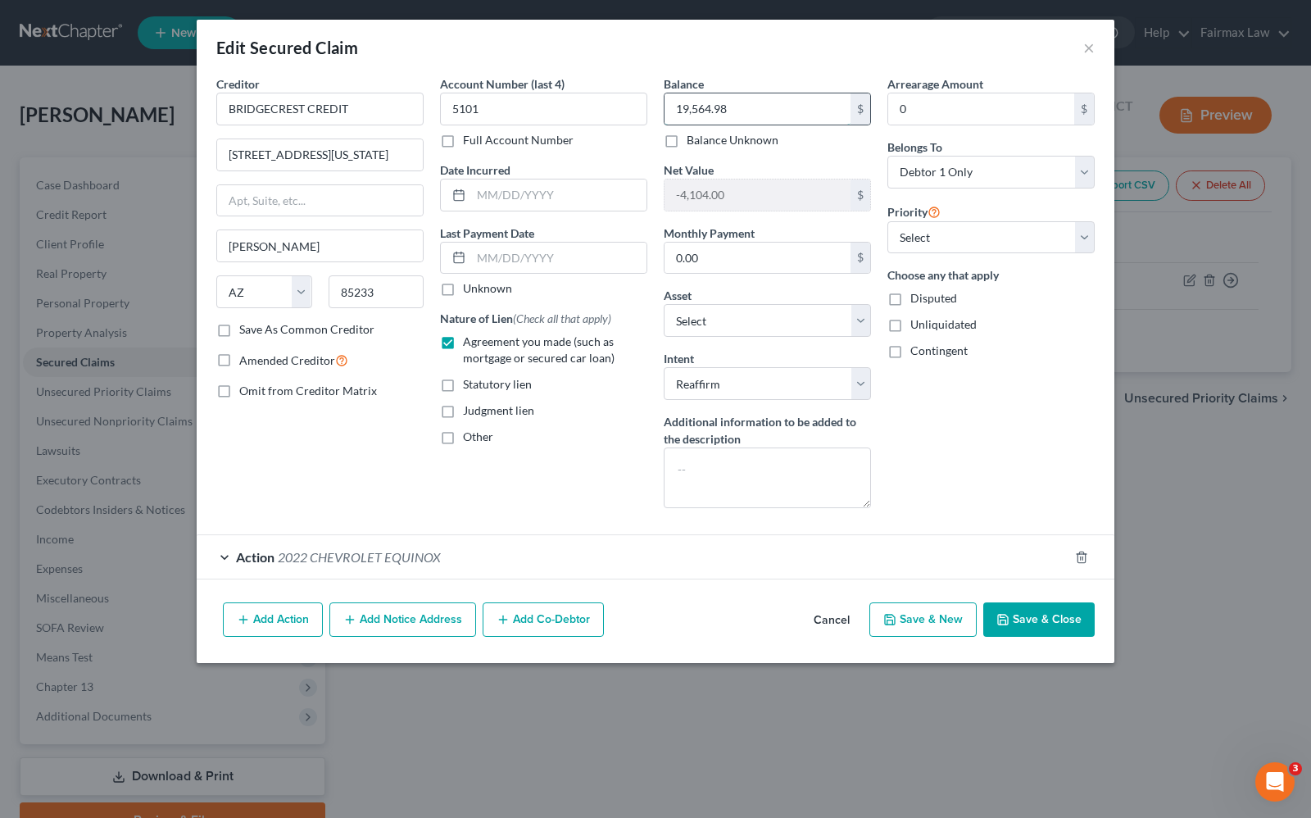
type input "19,564.98"
click at [529, 190] on input "text" at bounding box center [558, 194] width 175 height 31
type input "7/25/2024"
click at [1065, 615] on button "Save & Close" at bounding box center [1038, 619] width 111 height 34
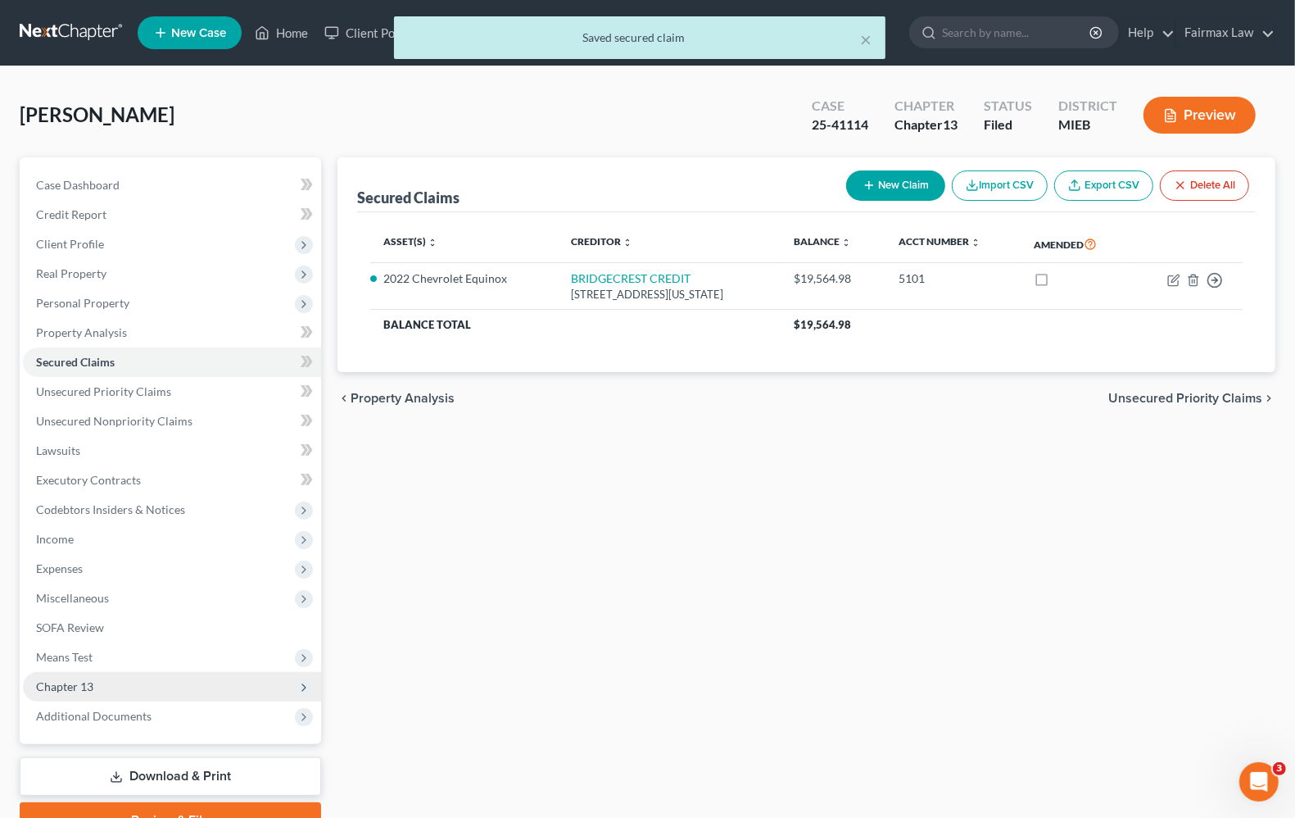
click at [79, 694] on span "Chapter 13" at bounding box center [172, 686] width 298 height 29
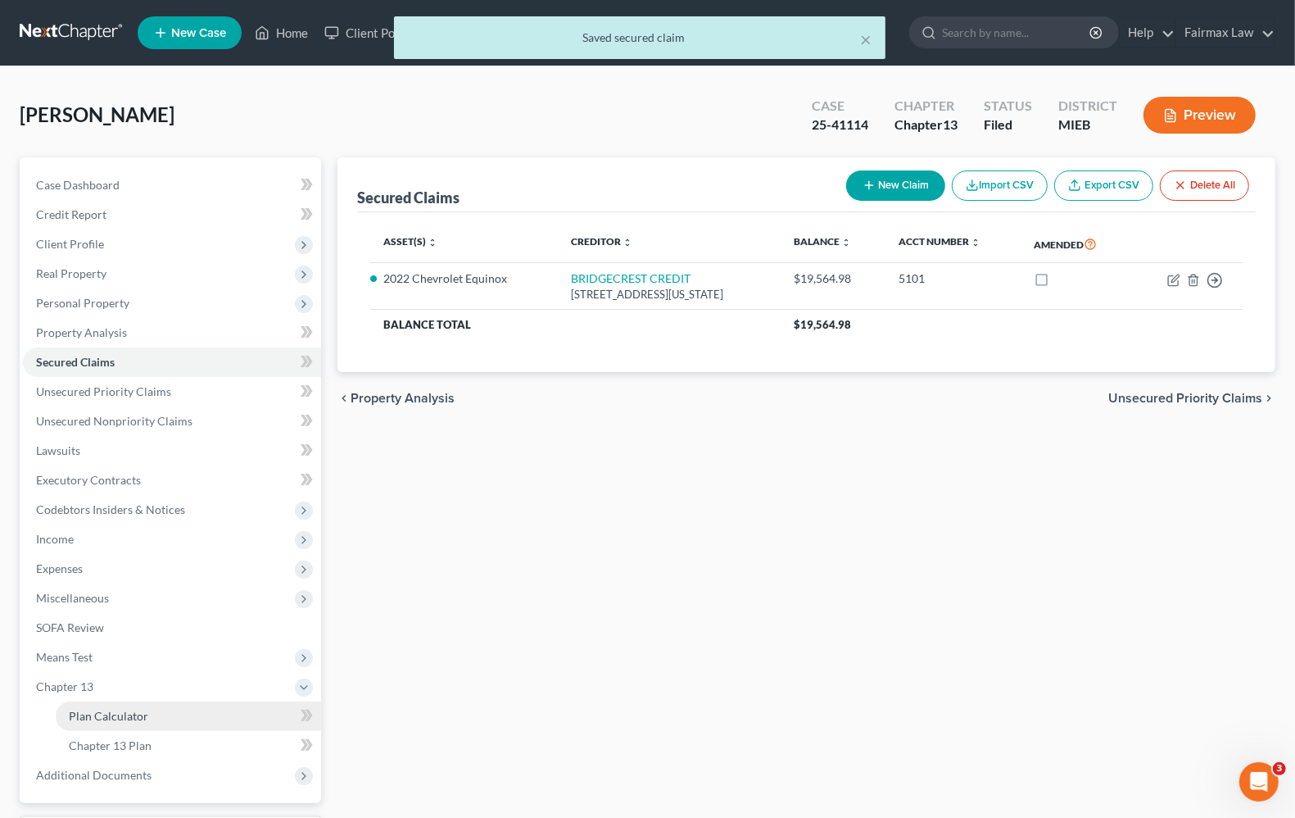
drag, startPoint x: 108, startPoint y: 718, endPoint x: 120, endPoint y: 715, distance: 12.5
click at [109, 718] on span "Plan Calculator" at bounding box center [108, 716] width 79 height 14
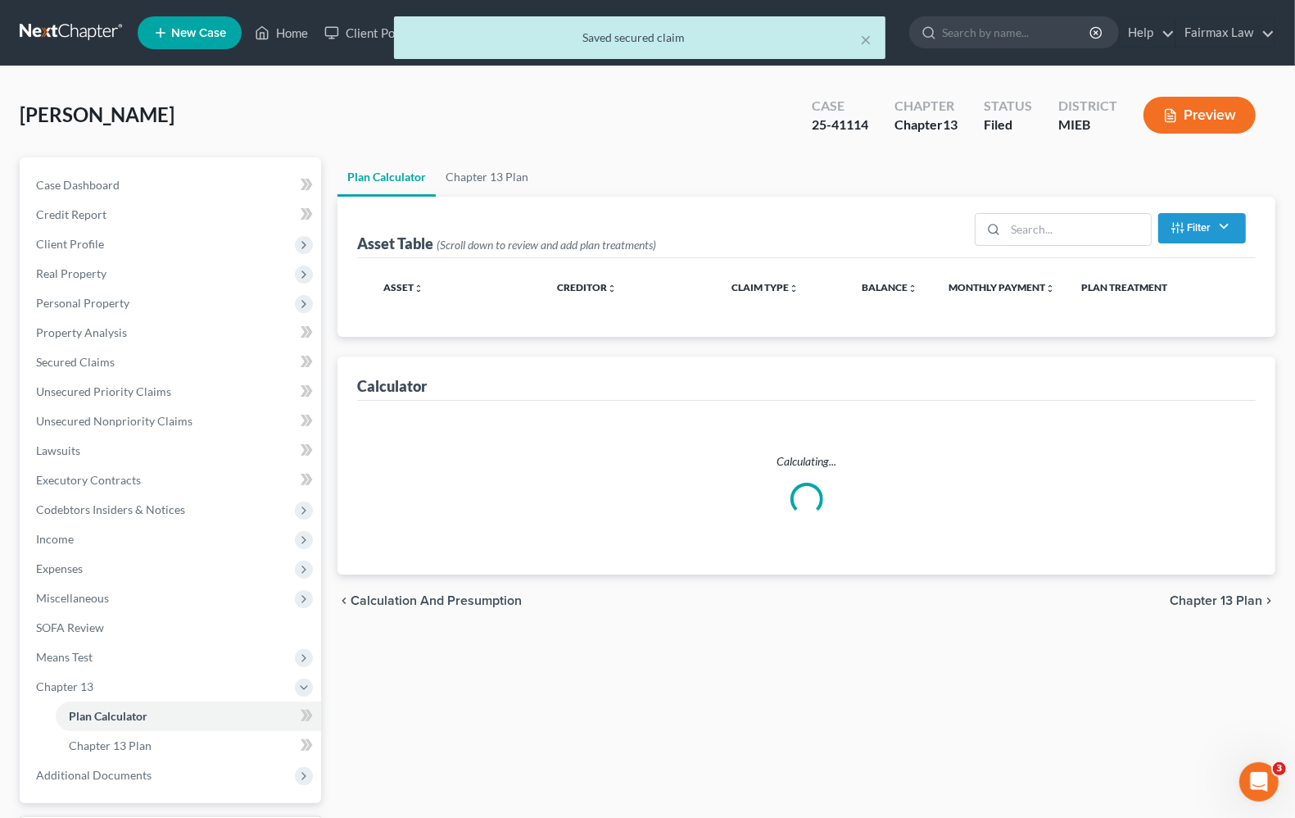
select select "59"
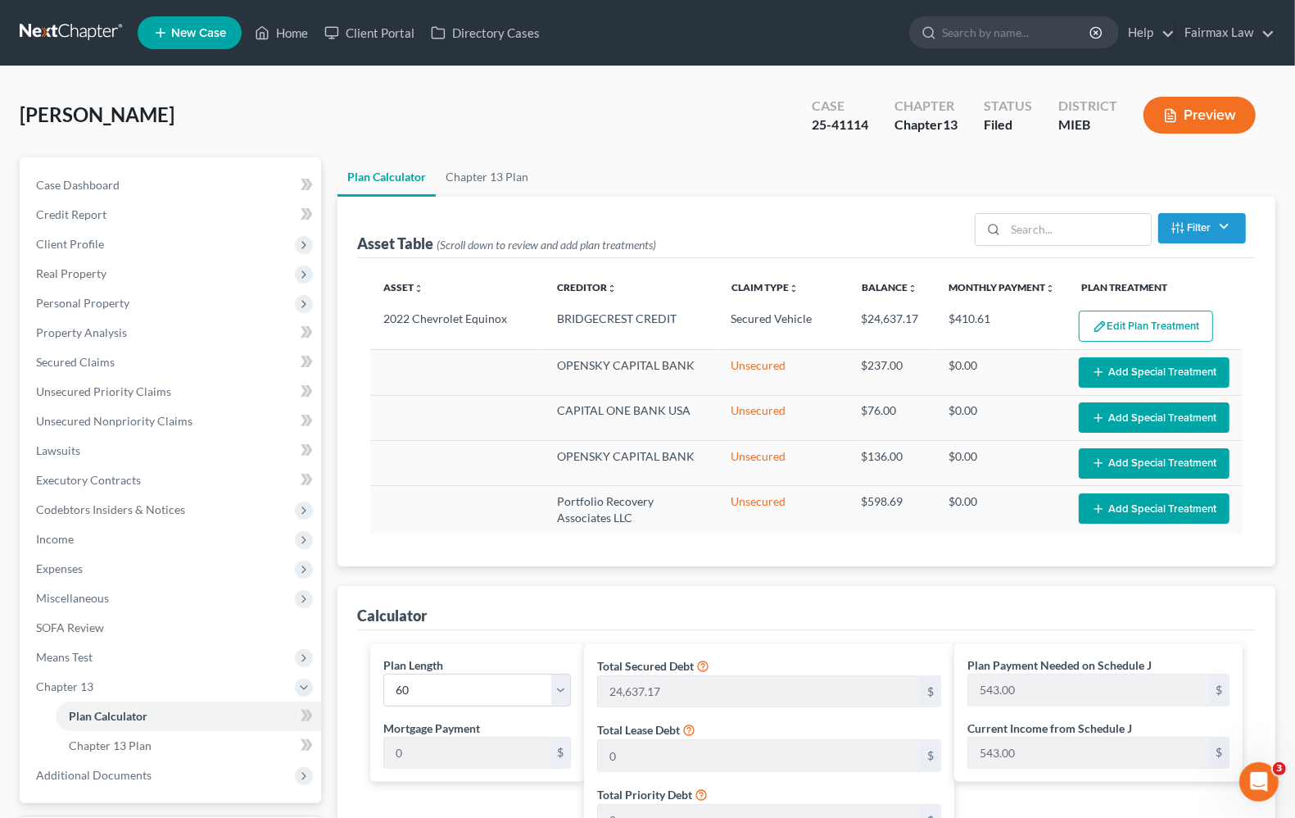
click at [1093, 322] on img "button" at bounding box center [1100, 327] width 14 height 14
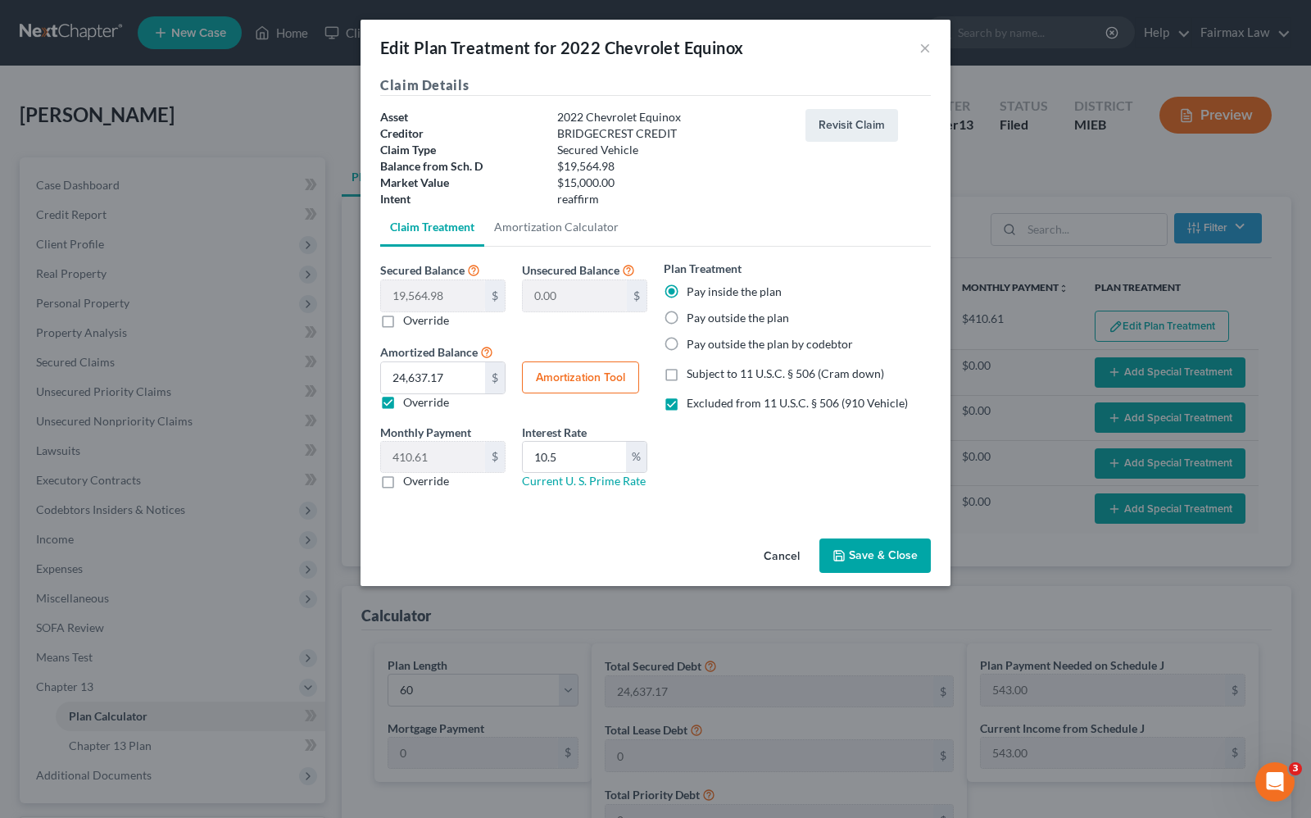
click at [553, 385] on button "Amortization Tool" at bounding box center [580, 377] width 117 height 33
type input "19,564.98"
type input "10.5"
type input "60"
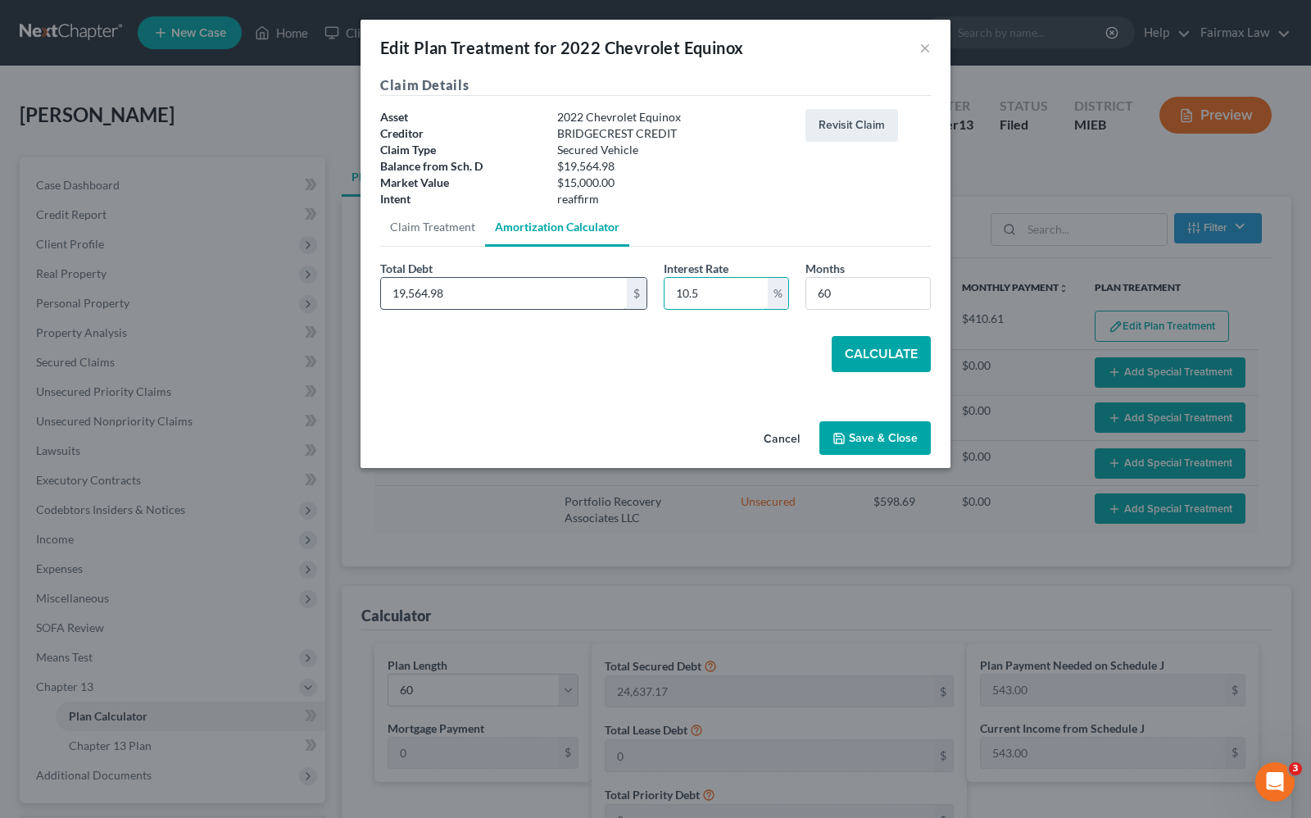
drag, startPoint x: 718, startPoint y: 291, endPoint x: 546, endPoint y: 293, distance: 172.1
click at [561, 291] on div "Total Debt 19,564.98 $ Interest Rate 10.5 % Months 60" at bounding box center [655, 291] width 567 height 63
type input "9.5"
click at [873, 353] on button "Calculate" at bounding box center [881, 354] width 99 height 36
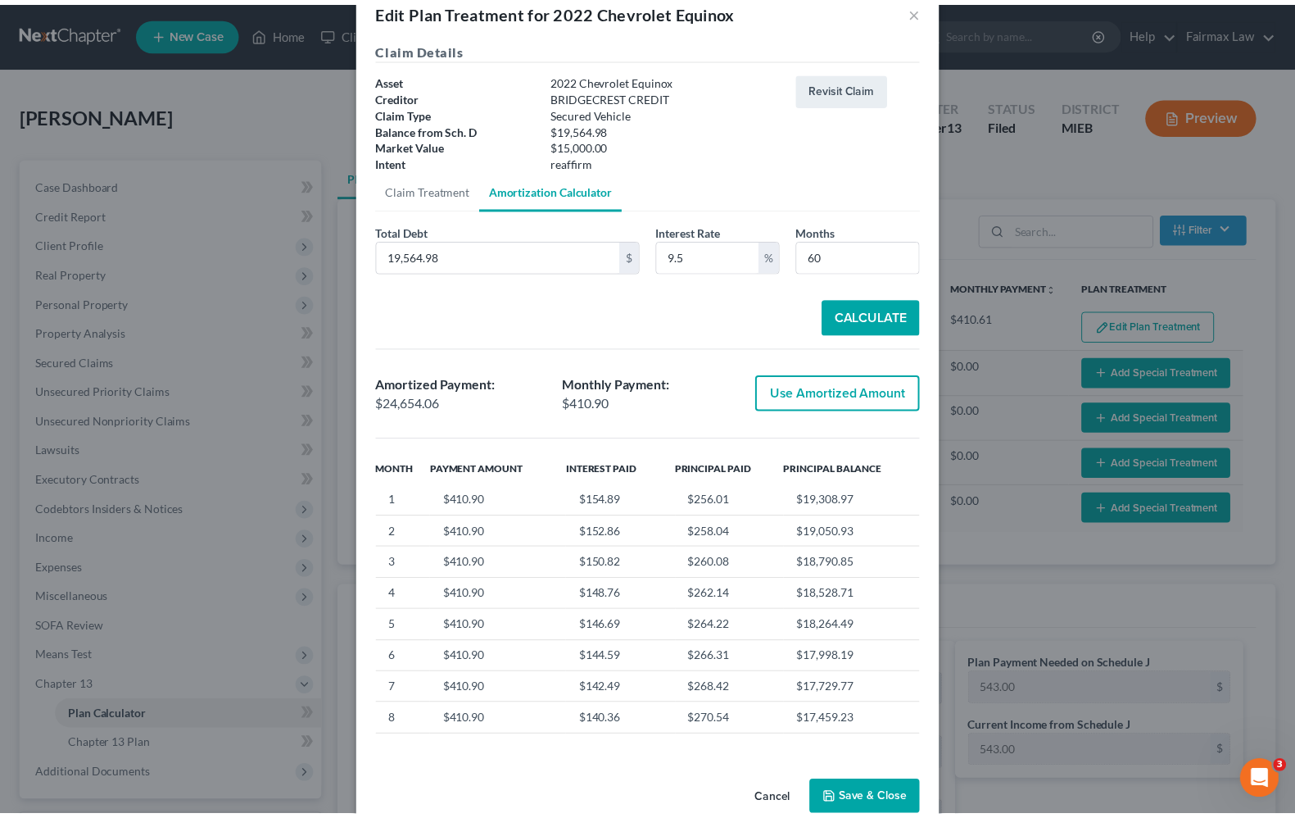
scroll to position [70, 0]
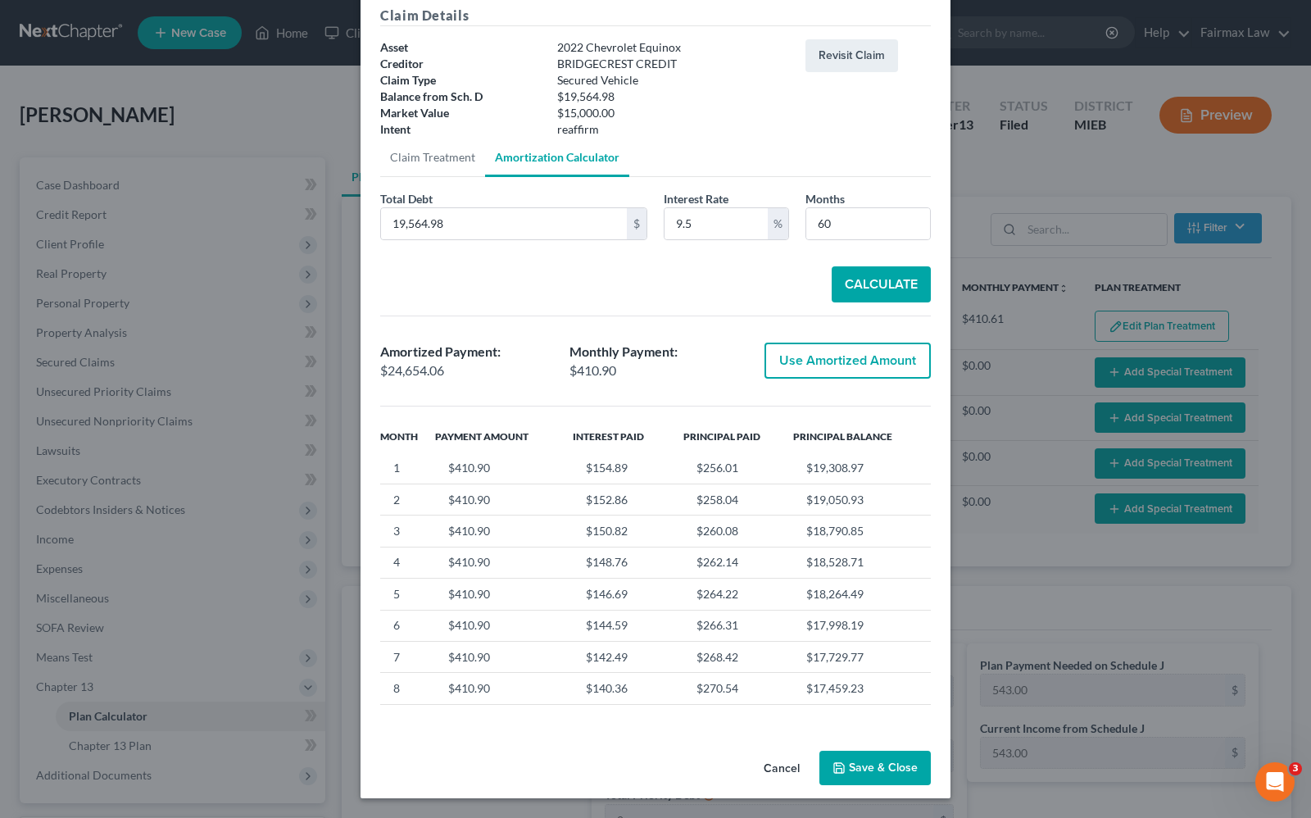
click at [850, 772] on button "Save & Close" at bounding box center [874, 767] width 111 height 34
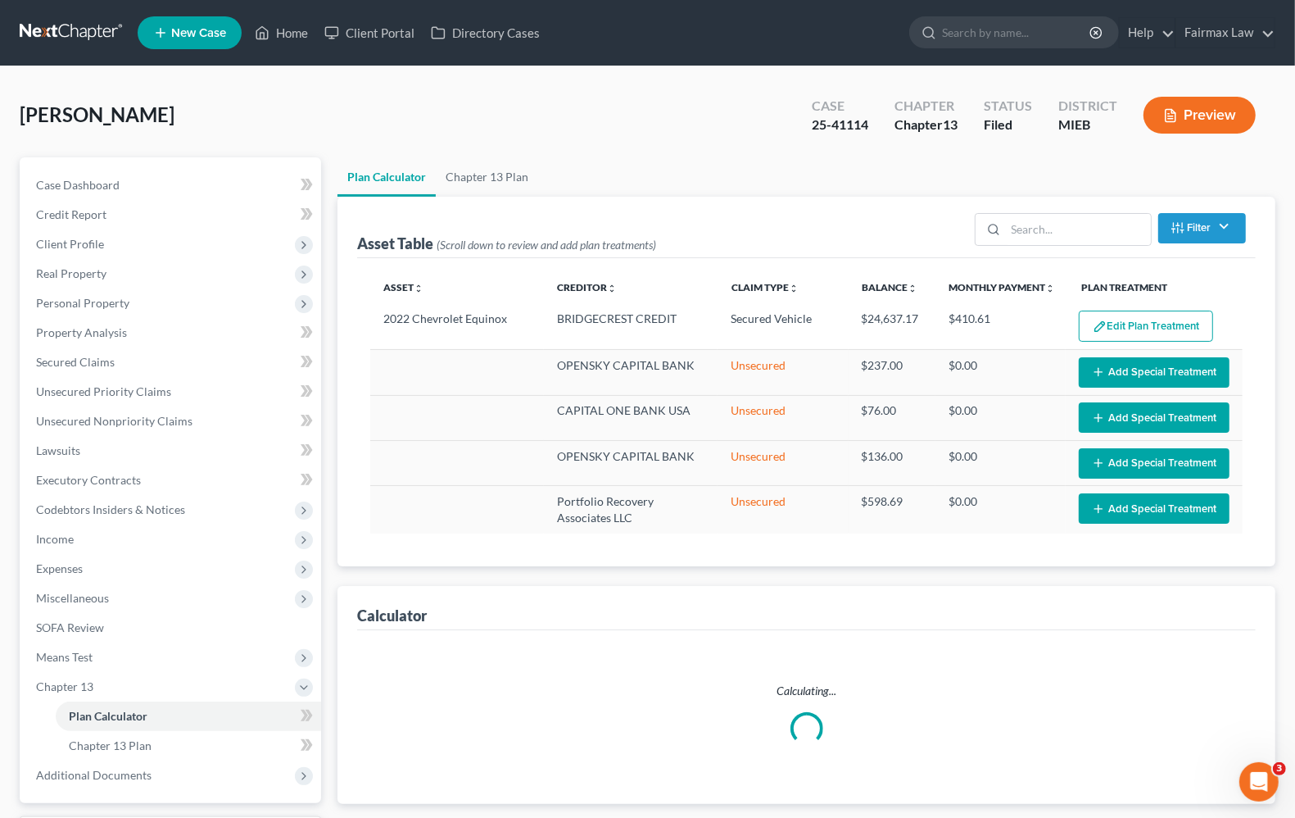
select select "59"
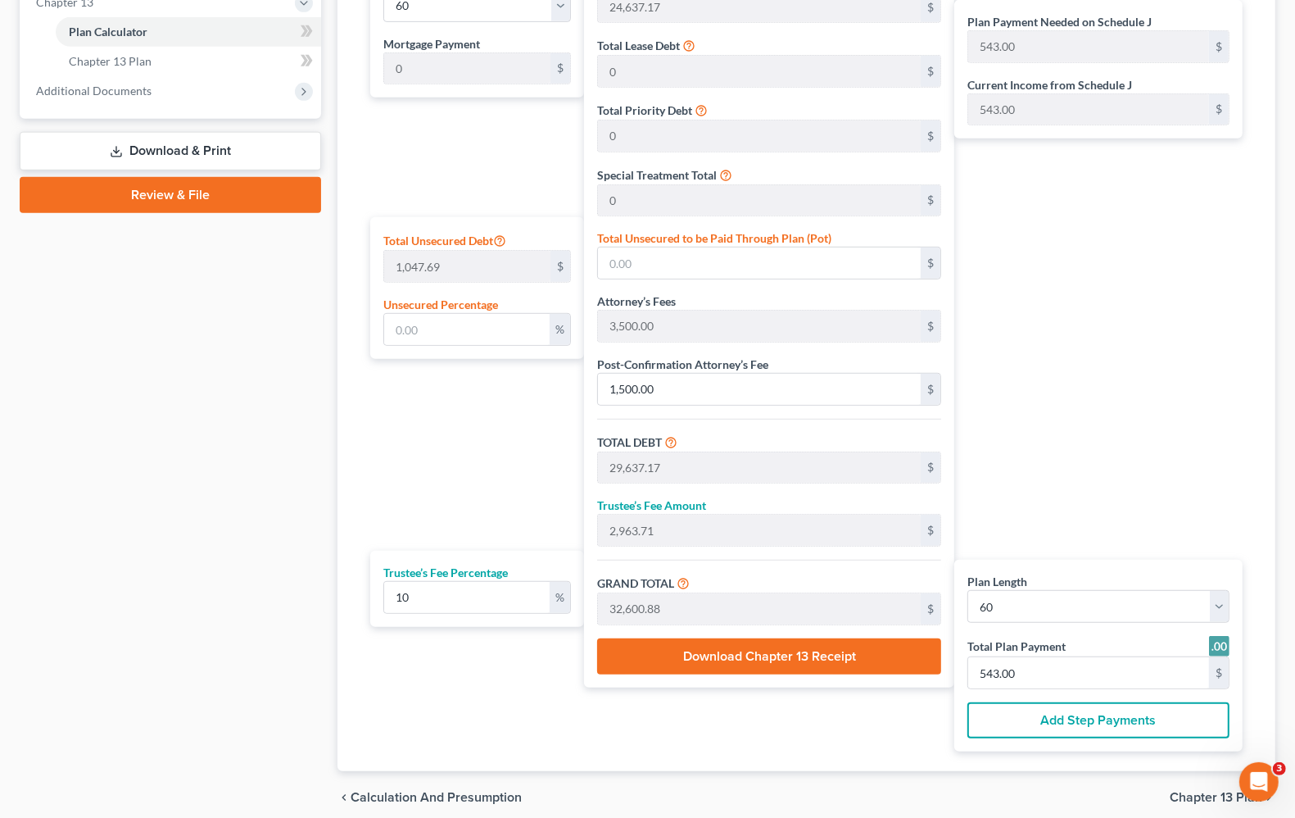
scroll to position [717, 0]
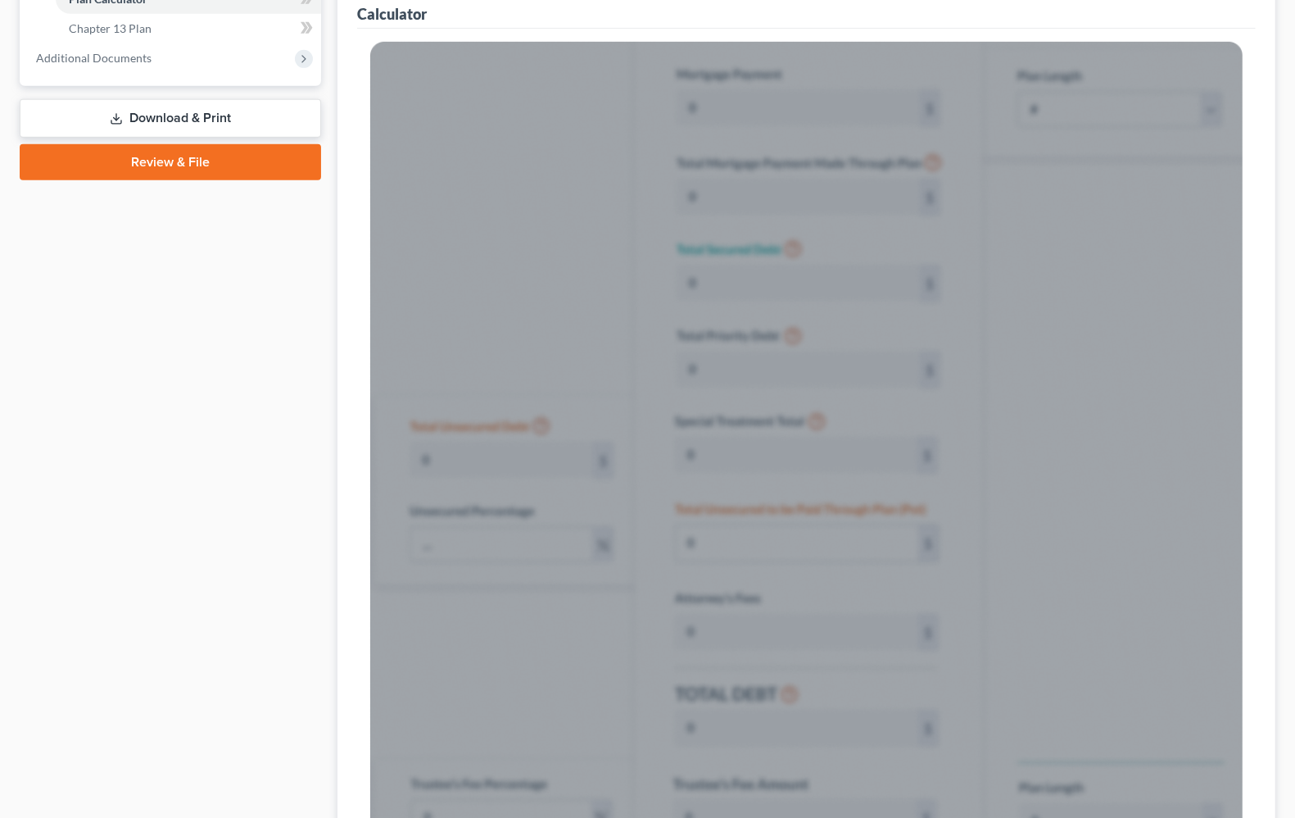
scroll to position [140, 0]
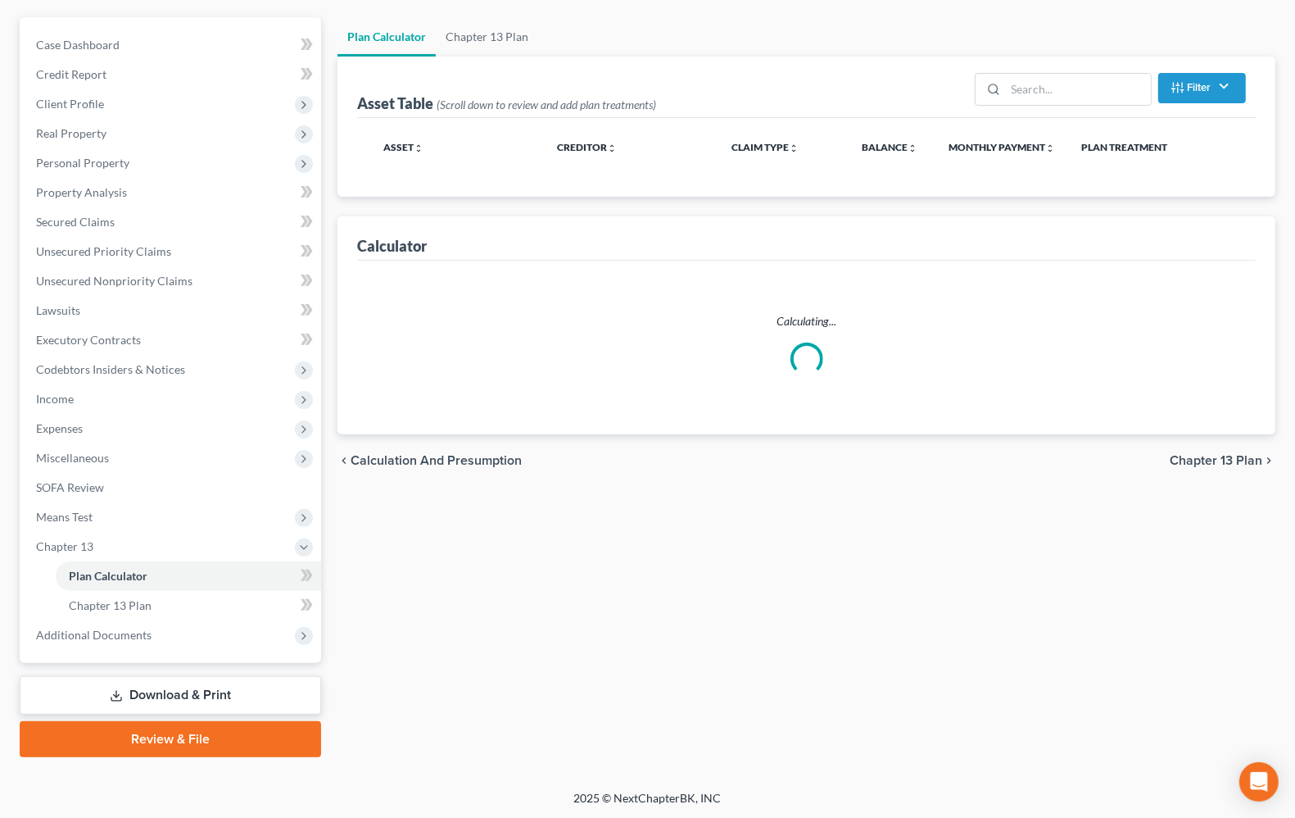
select select "59"
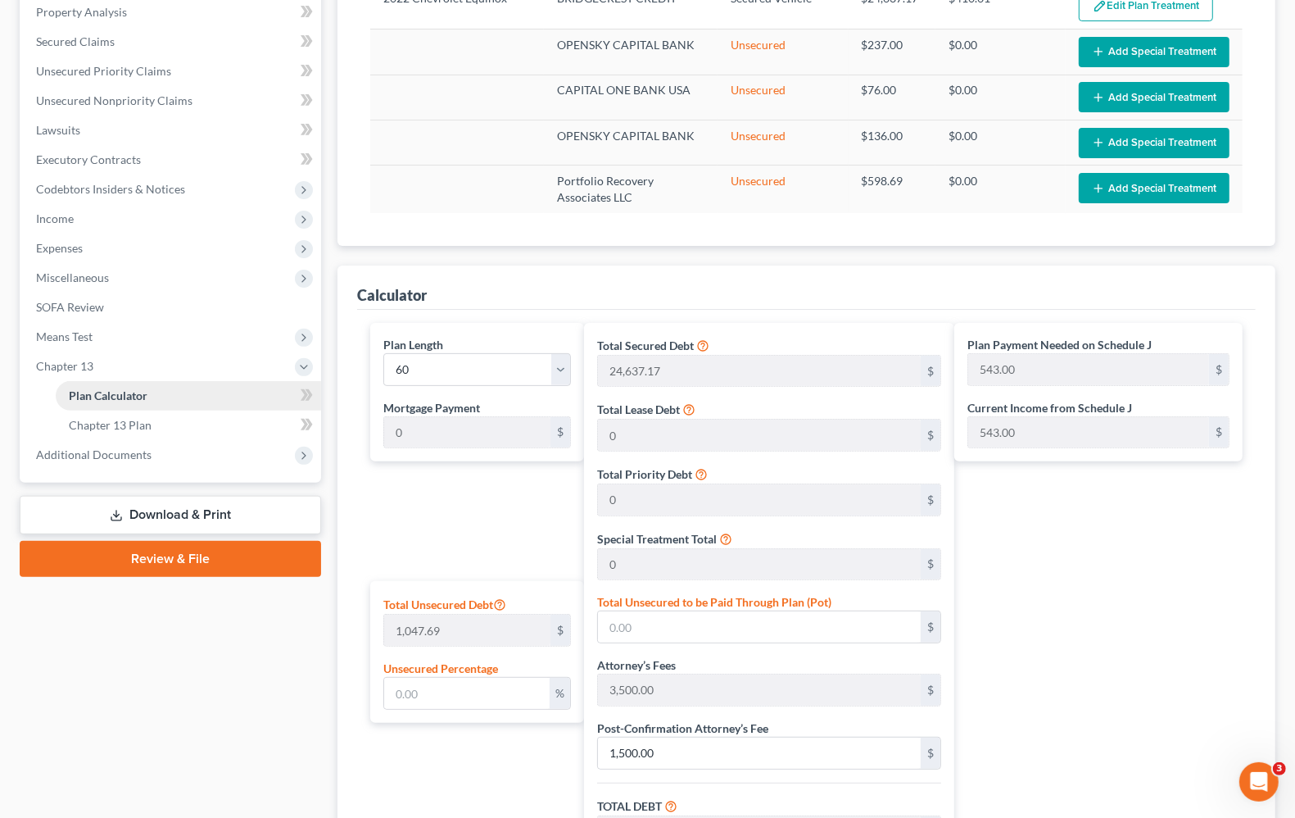
scroll to position [307, 0]
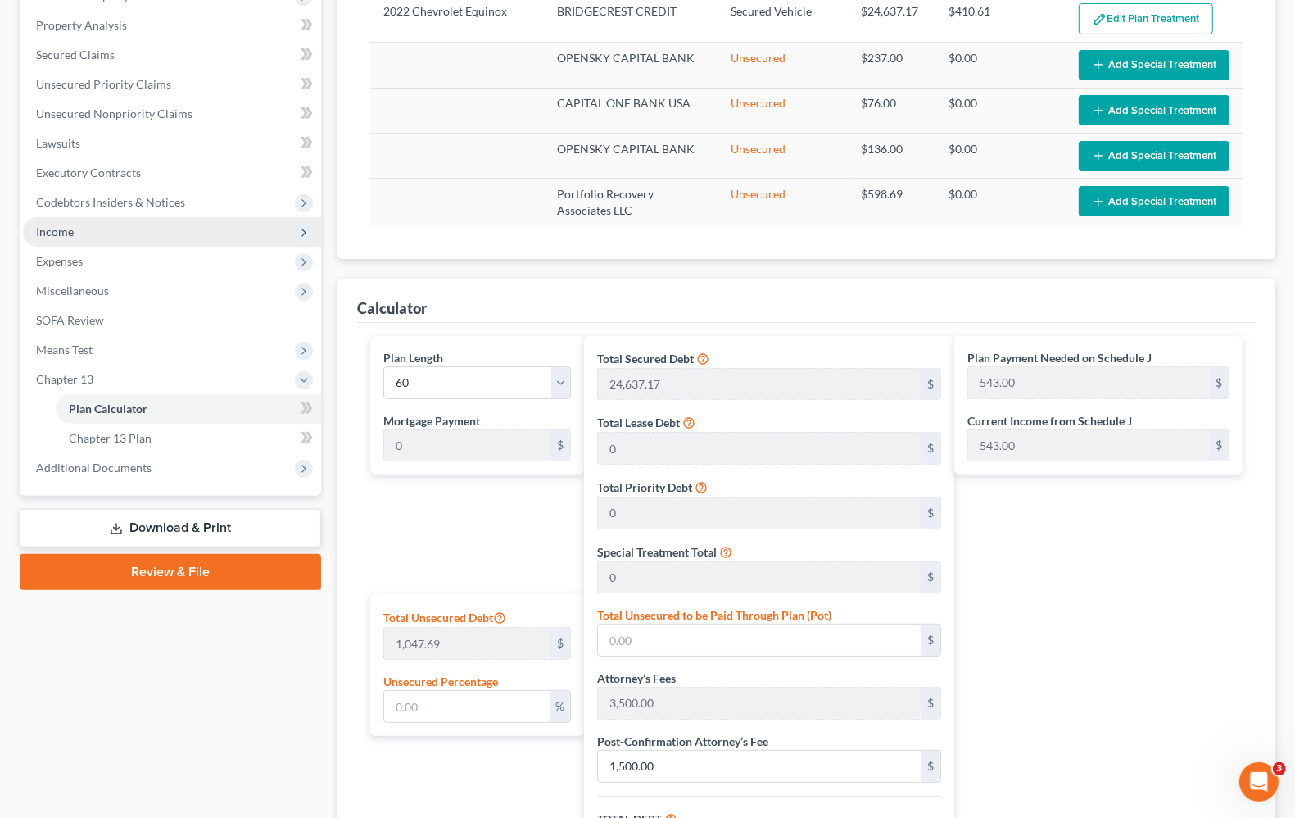
click at [71, 229] on span "Income" at bounding box center [55, 231] width 38 height 14
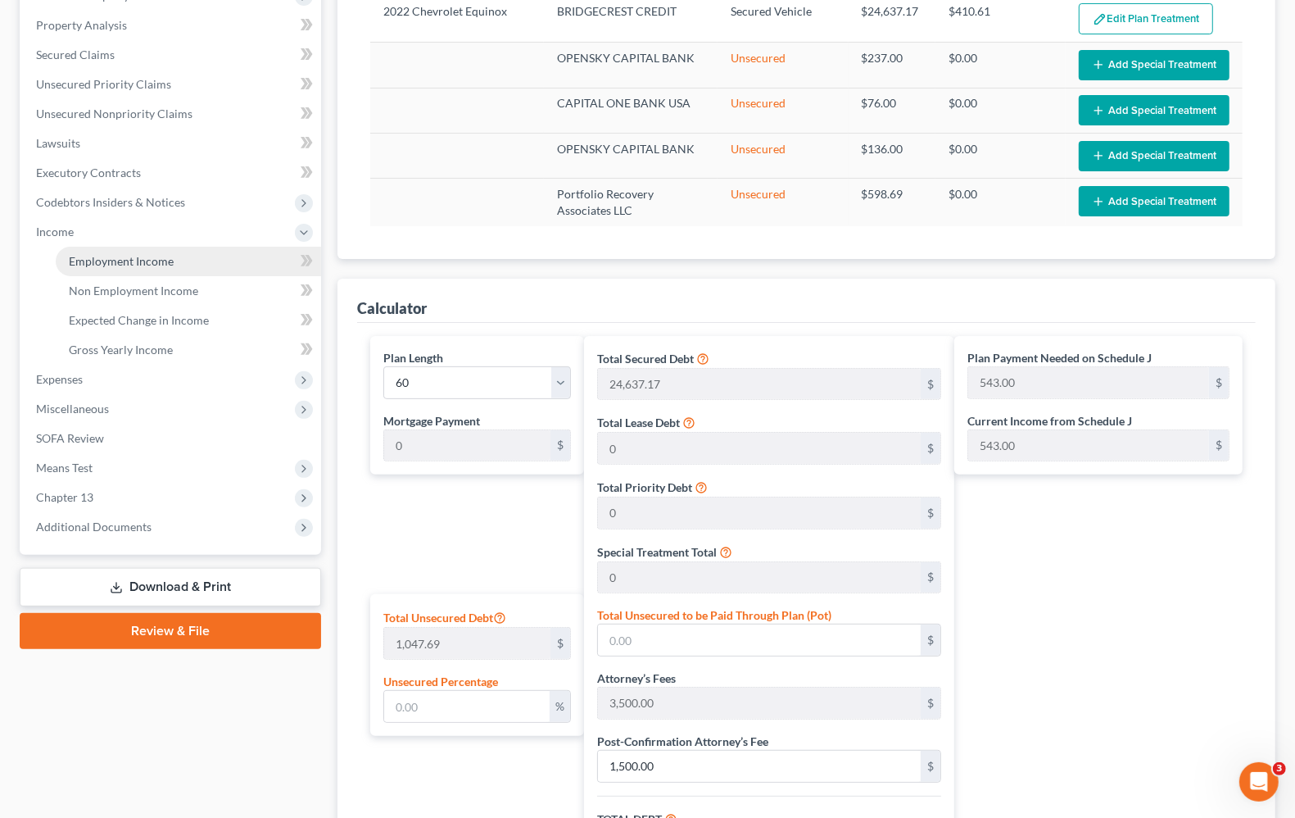
click at [111, 262] on span "Employment Income" at bounding box center [121, 261] width 105 height 14
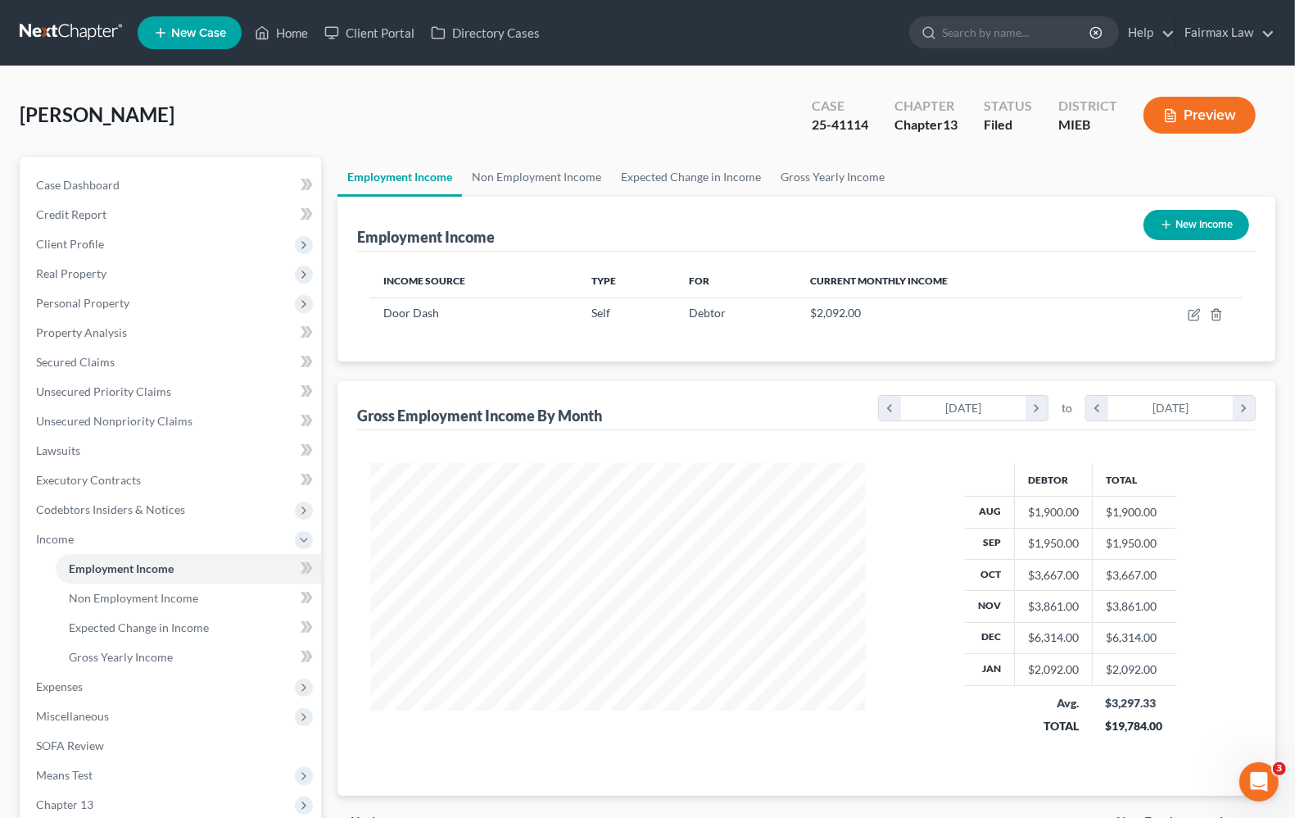
scroll to position [295, 527]
click at [149, 605] on link "Non Employment Income" at bounding box center [188, 597] width 265 height 29
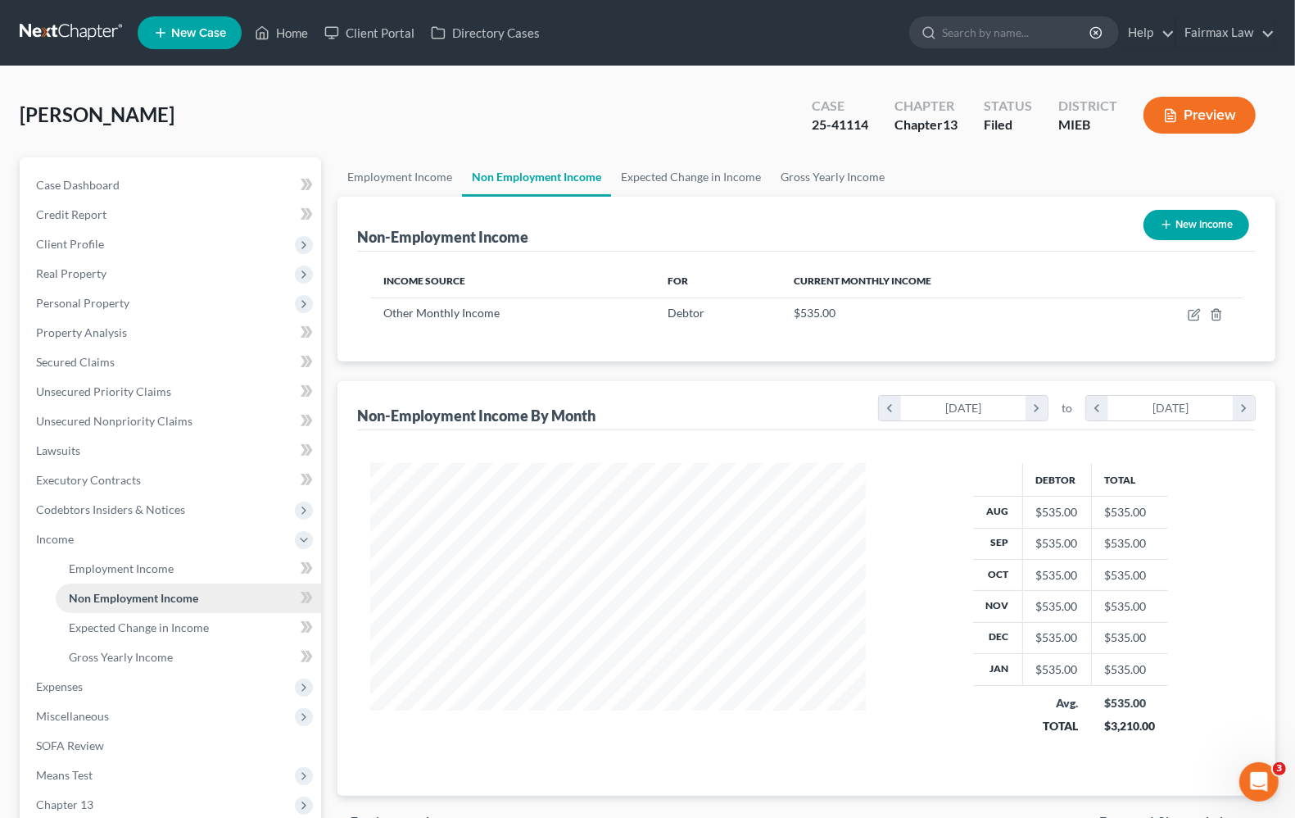
scroll to position [295, 527]
click at [145, 629] on span "Expected Change in Income" at bounding box center [139, 627] width 140 height 14
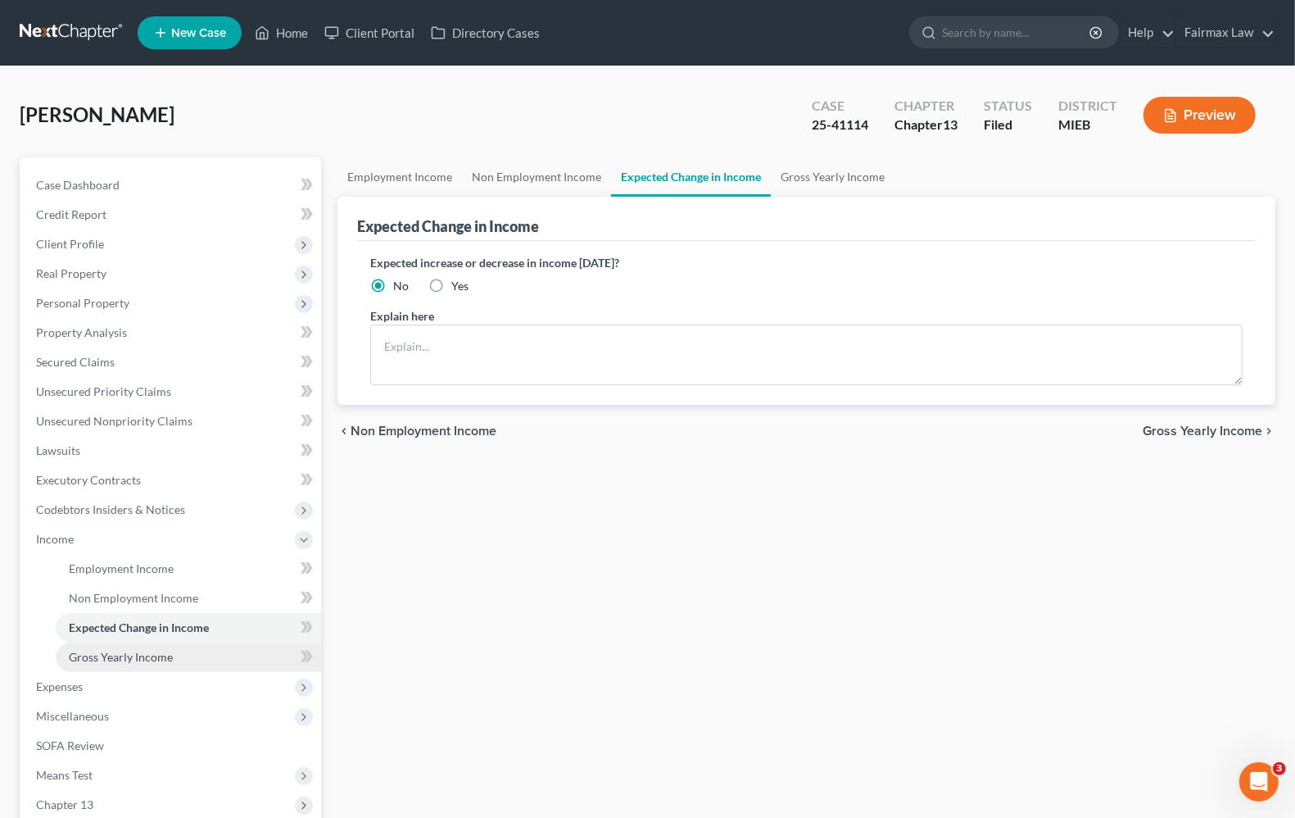
click at [127, 650] on span "Gross Yearly Income" at bounding box center [121, 657] width 104 height 14
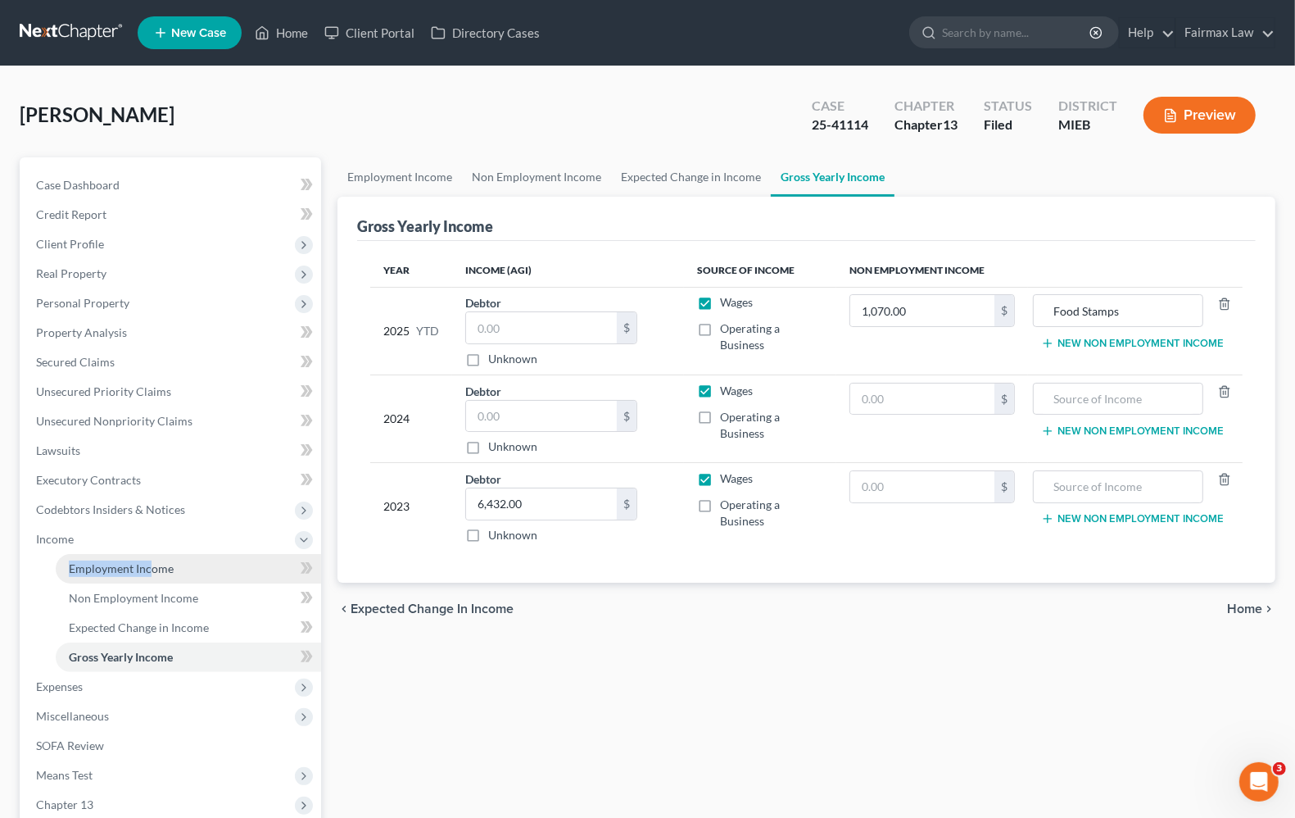
click at [148, 557] on li "Income Employment Income Non Employment Income Expected Change in Income Gross …" at bounding box center [172, 597] width 298 height 147
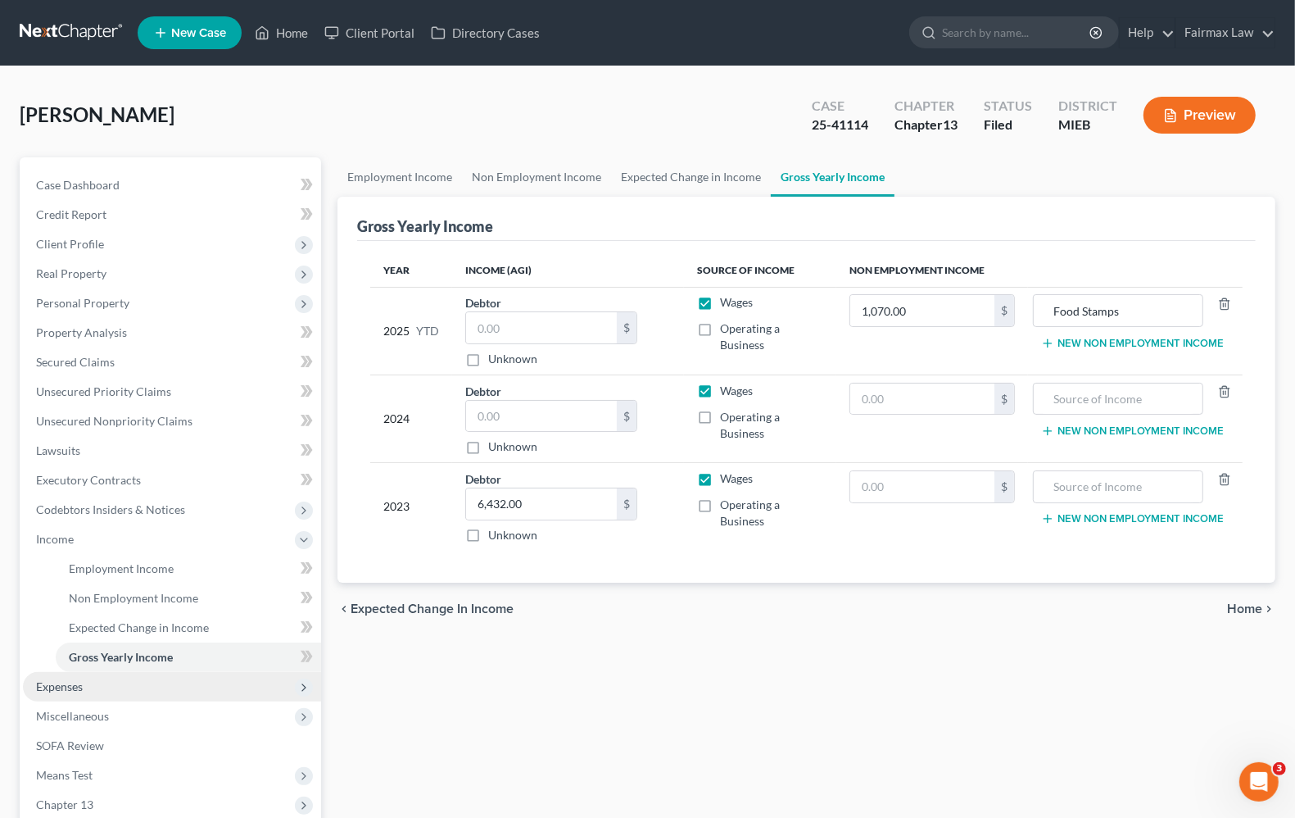
click at [71, 682] on span "Expenses" at bounding box center [59, 686] width 47 height 14
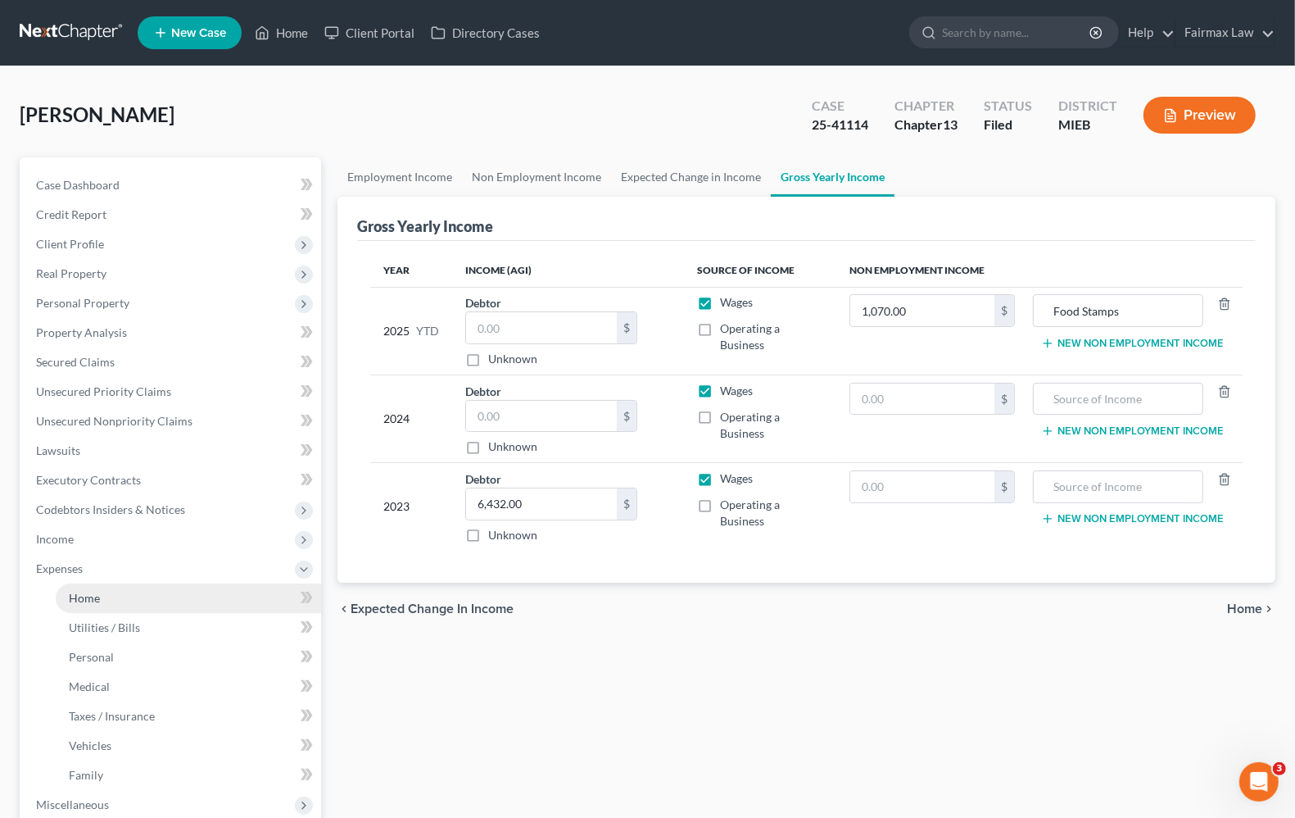
click at [64, 599] on link "Home" at bounding box center [188, 597] width 265 height 29
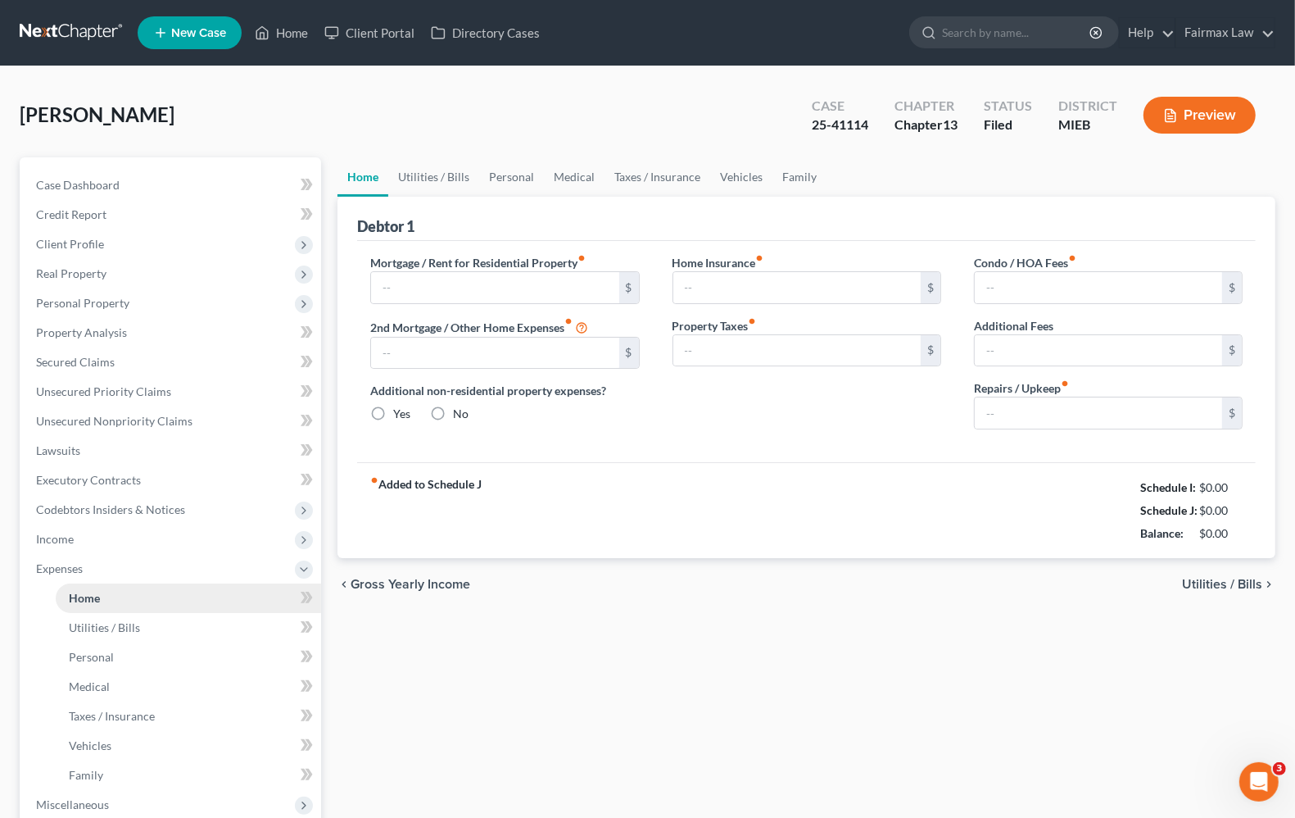
type input "0.00"
radio input "true"
type input "0.00"
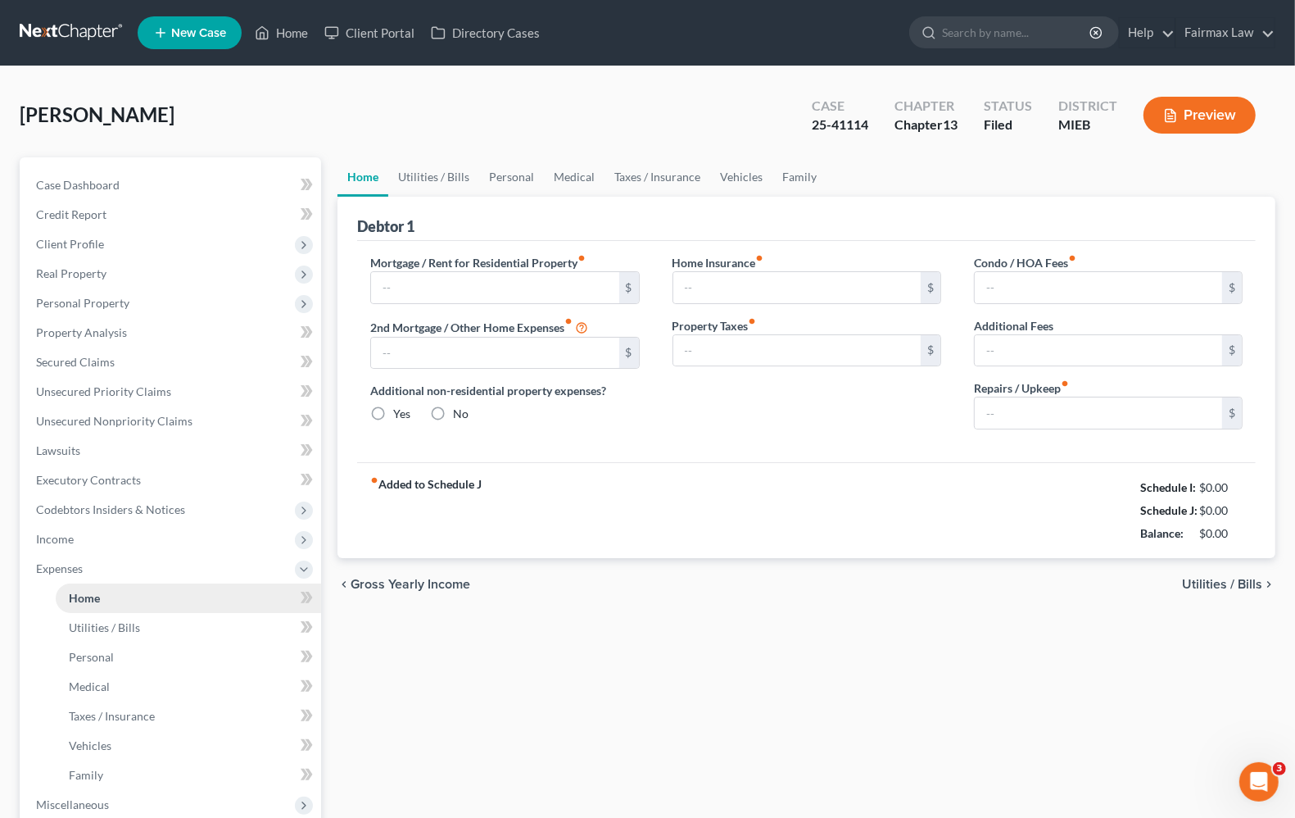
type input "0.00"
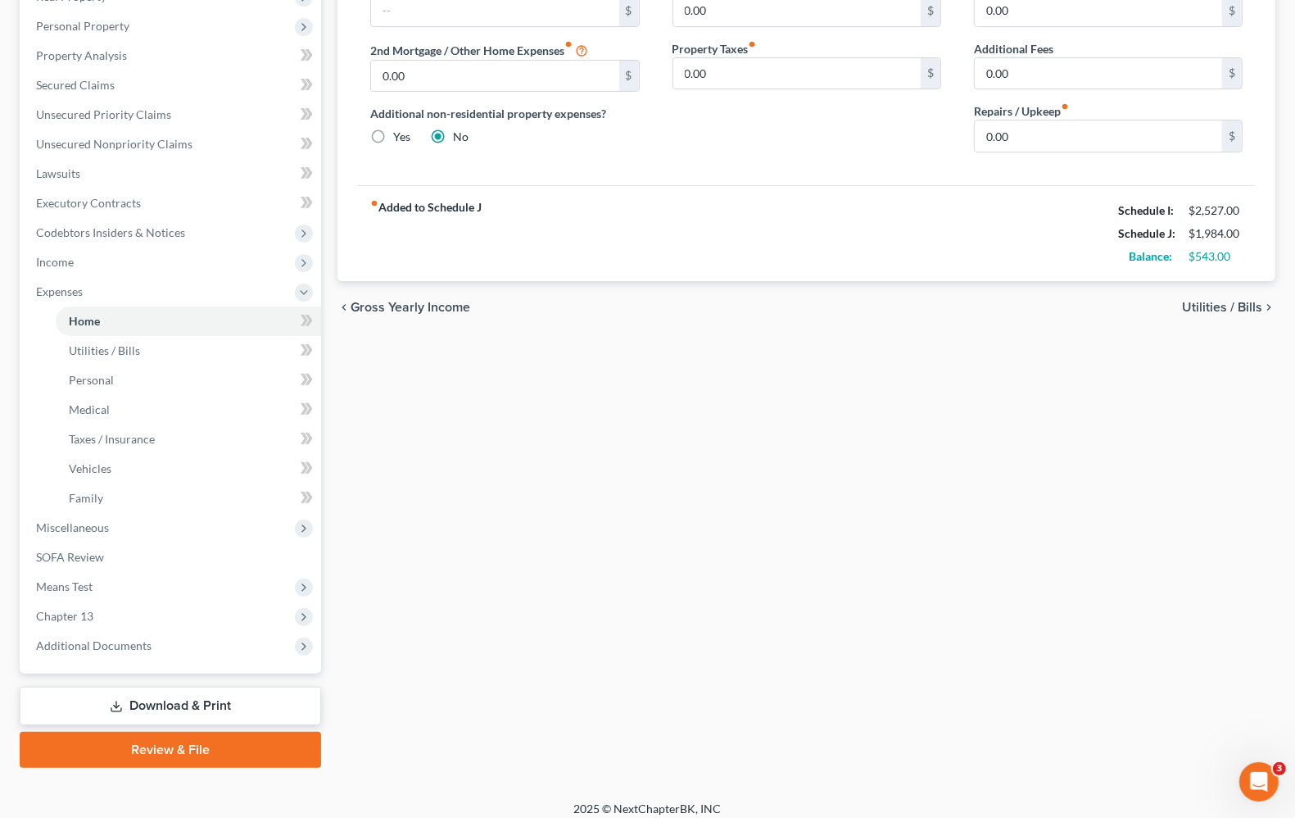
scroll to position [288, 0]
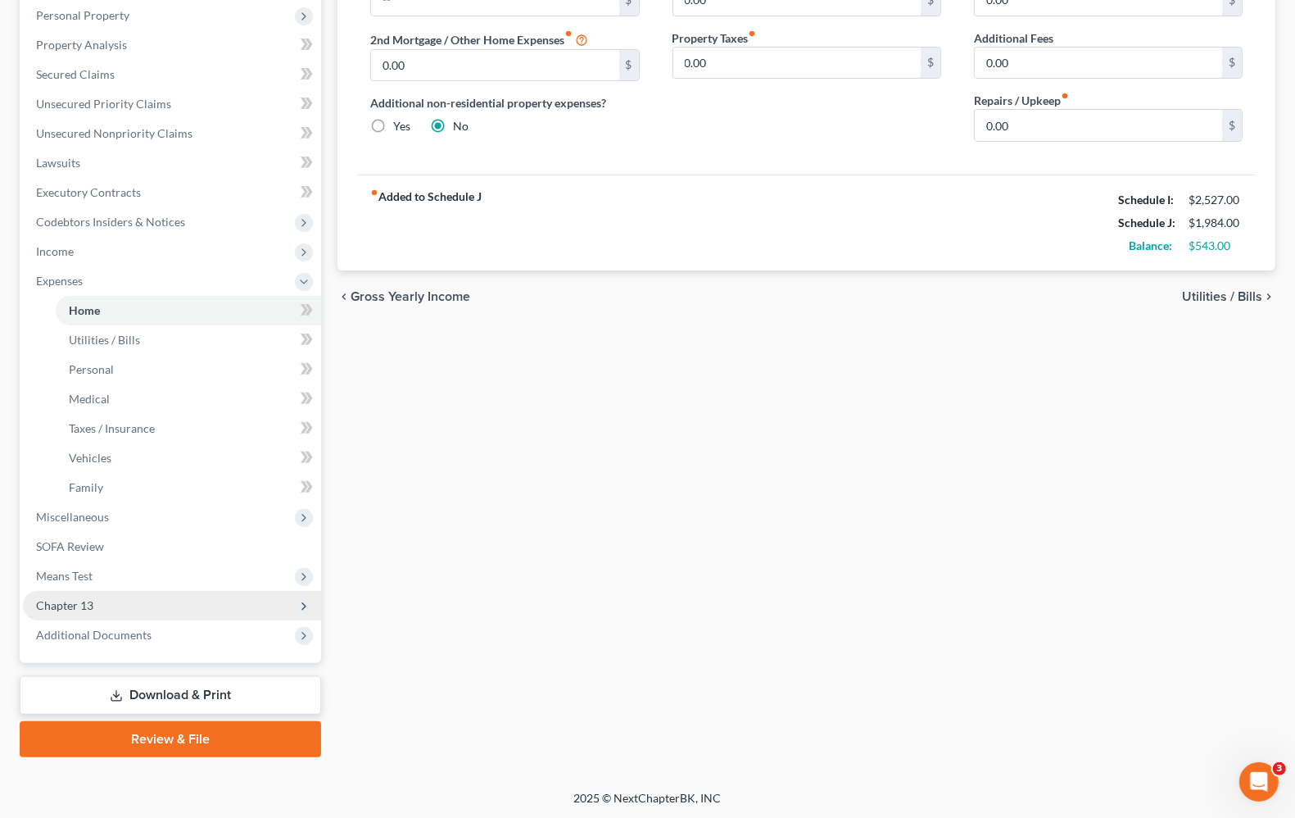
click at [98, 611] on span "Chapter 13" at bounding box center [172, 605] width 298 height 29
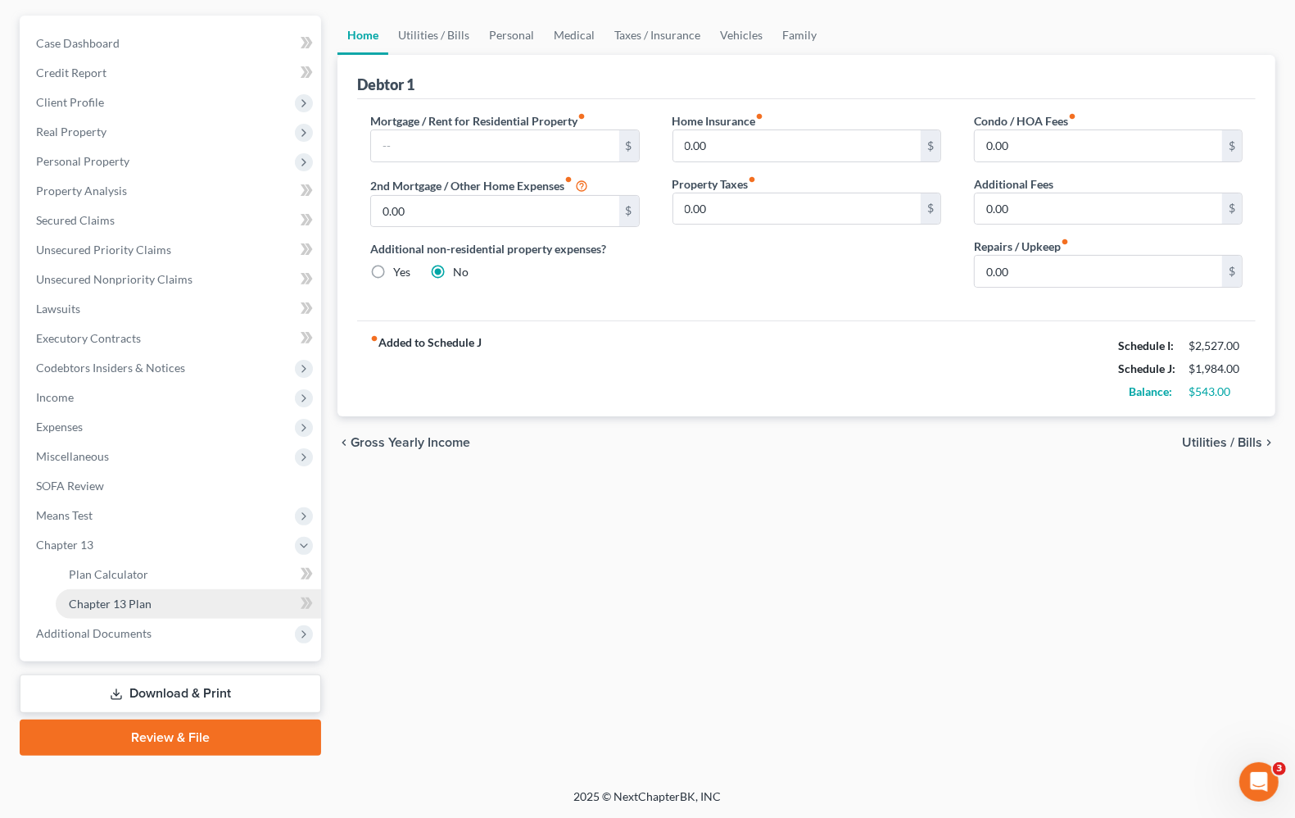
scroll to position [140, 0]
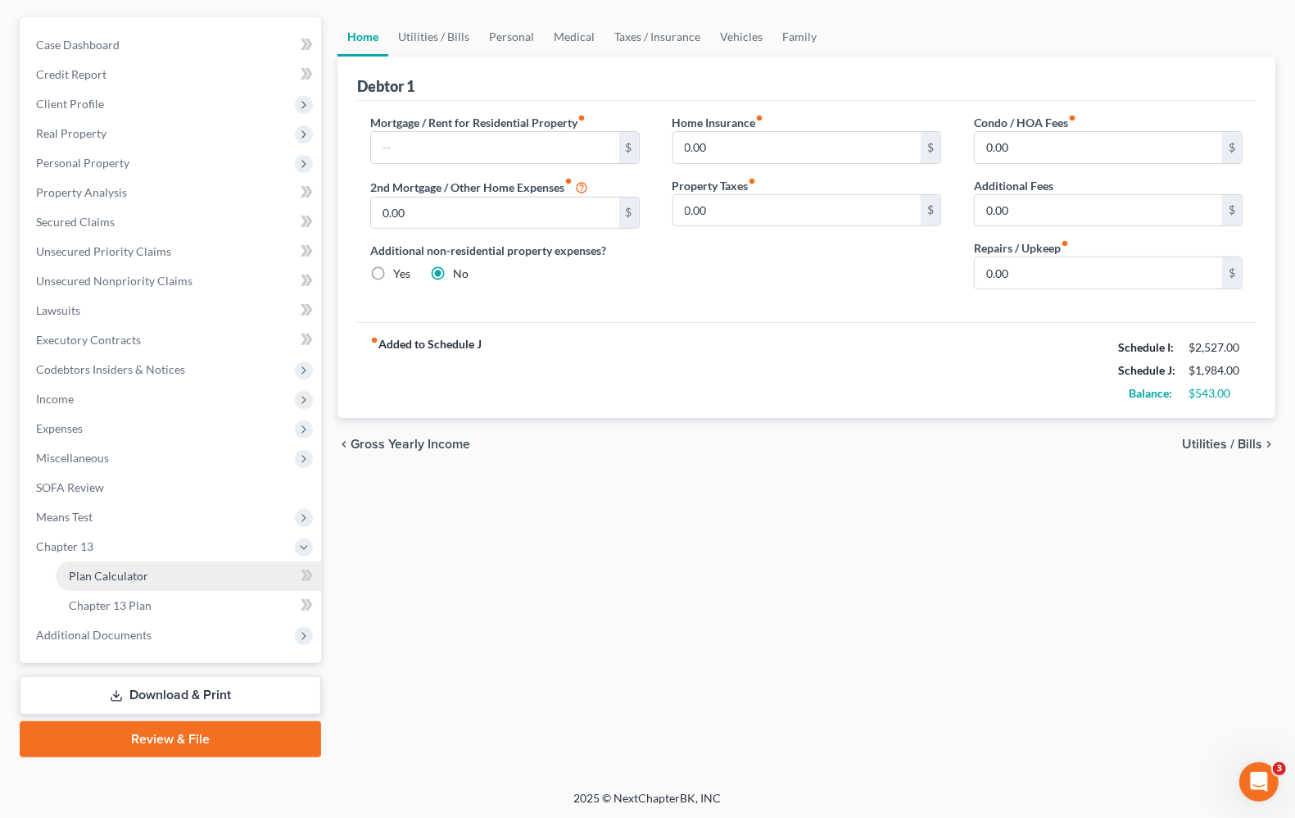
click at [98, 573] on span "Plan Calculator" at bounding box center [108, 576] width 79 height 14
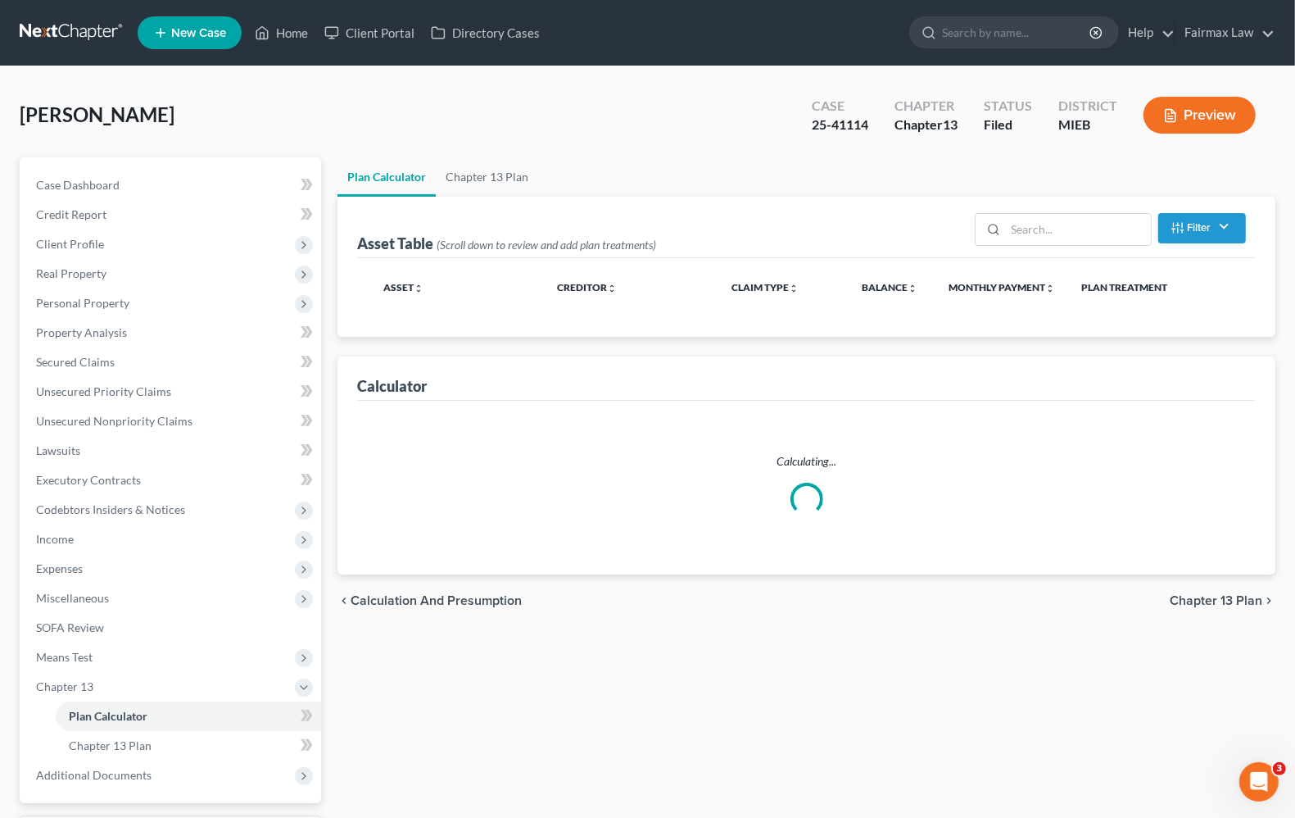
select select "59"
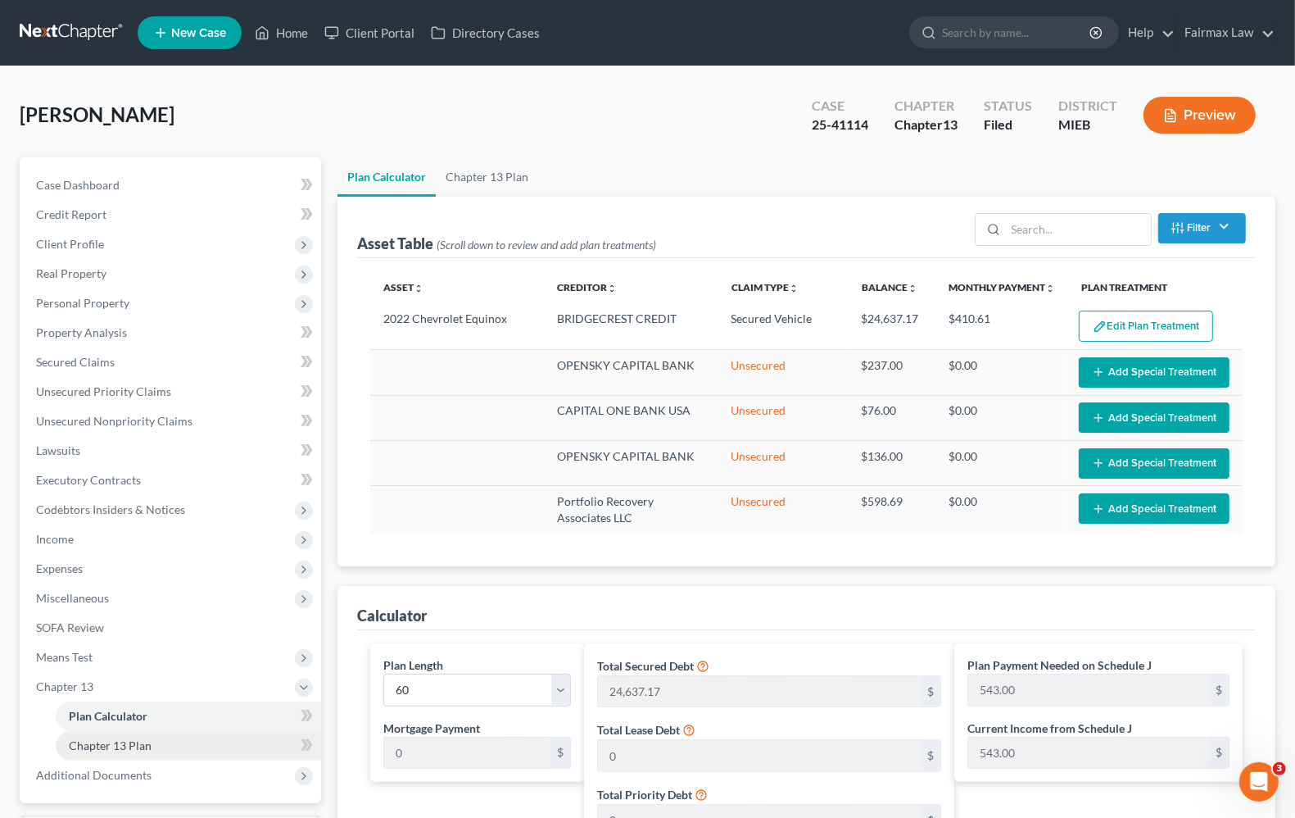
click at [76, 751] on link "Chapter 13 Plan" at bounding box center [188, 745] width 265 height 29
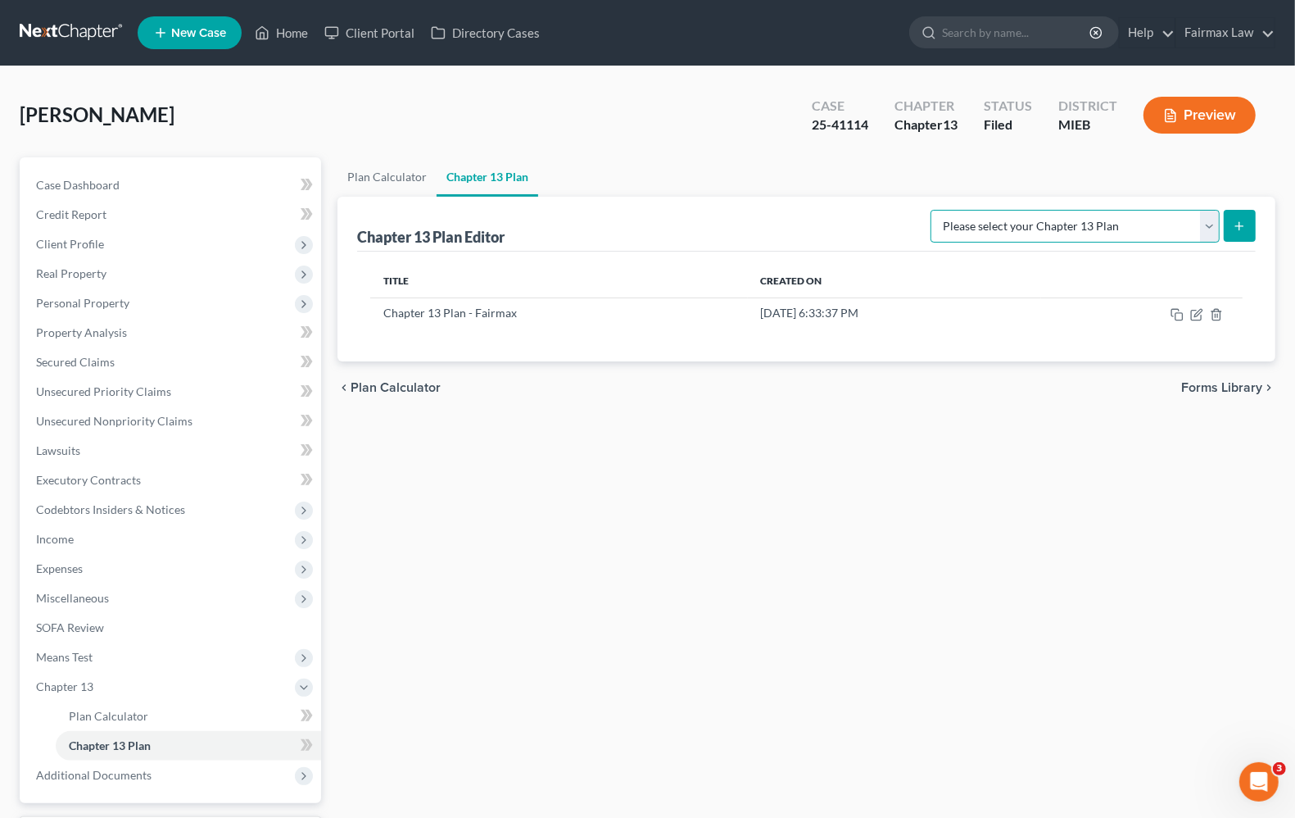
click at [1208, 225] on select "Please select your Chapter 13 Plan Chapter 13 Plan - Fairmax [GEOGRAPHIC_DATA] …" at bounding box center [1075, 226] width 289 height 33
select select "0"
click at [938, 210] on select "Please select your Chapter 13 Plan Chapter 13 Plan - Fairmax [GEOGRAPHIC_DATA] …" at bounding box center [1075, 226] width 289 height 33
click at [1231, 229] on button "submit" at bounding box center [1240, 226] width 32 height 32
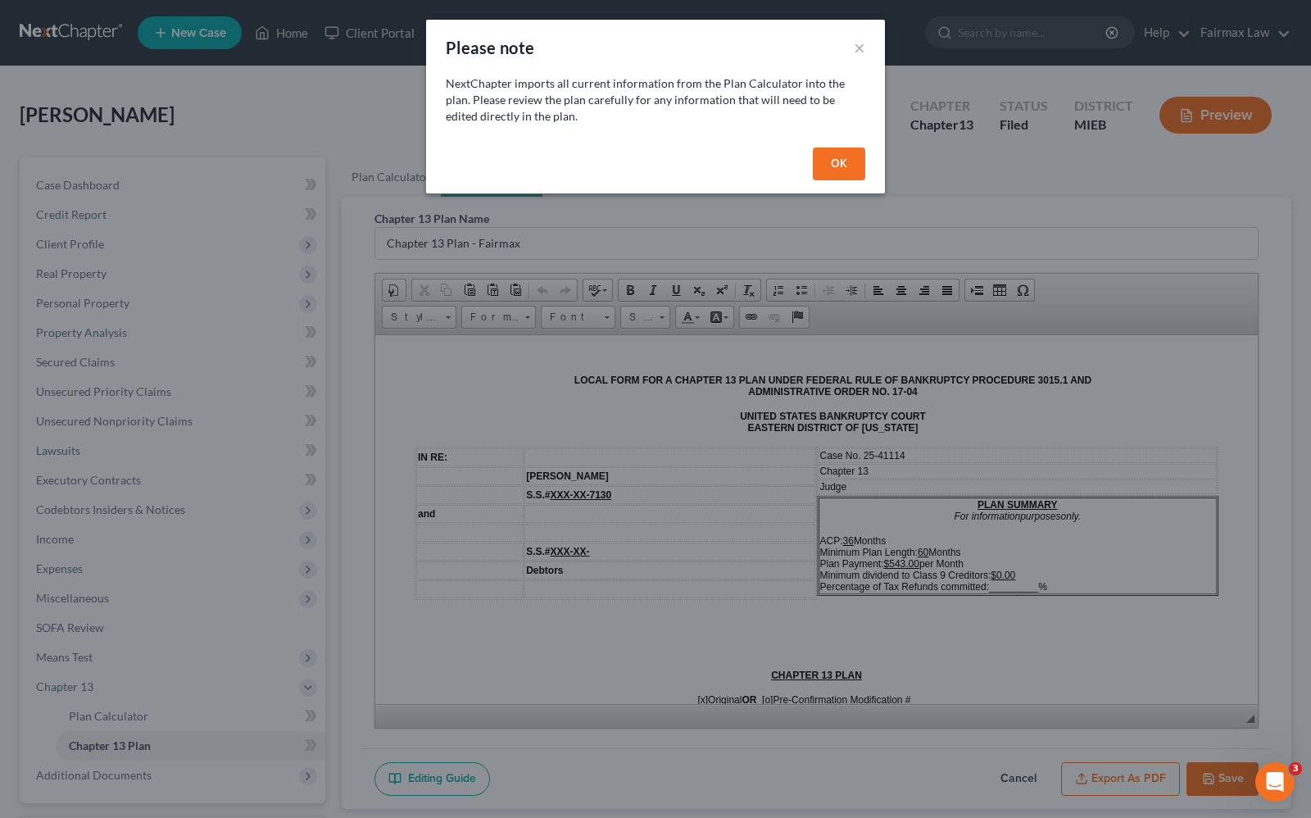
click at [842, 177] on button "OK" at bounding box center [839, 163] width 52 height 33
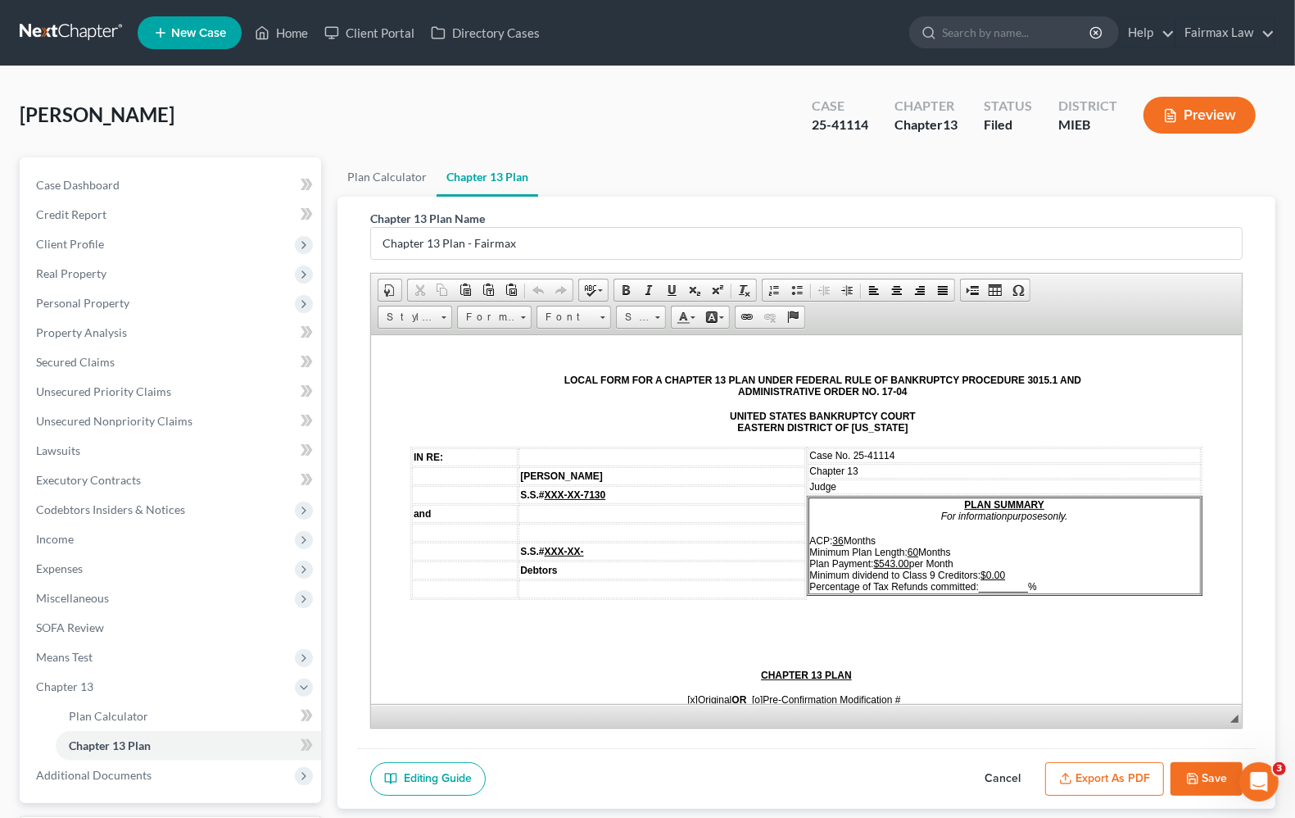
click at [863, 484] on td "Judge" at bounding box center [1005, 485] width 393 height 15
click at [1058, 560] on p "ACP: 36 Months Minimum Plan Length: 60 Months Plan Payment: $543.00 per Month M…" at bounding box center [1005, 562] width 390 height 57
click at [979, 582] on span "_________" at bounding box center [1003, 585] width 49 height 11
drag, startPoint x: 974, startPoint y: 582, endPoint x: 1010, endPoint y: 580, distance: 36.1
click at [1010, 580] on p "ACP: 36 Months Minimum Plan Length: 60 Months Plan Payment: $543.00 per Month M…" at bounding box center [1005, 562] width 390 height 57
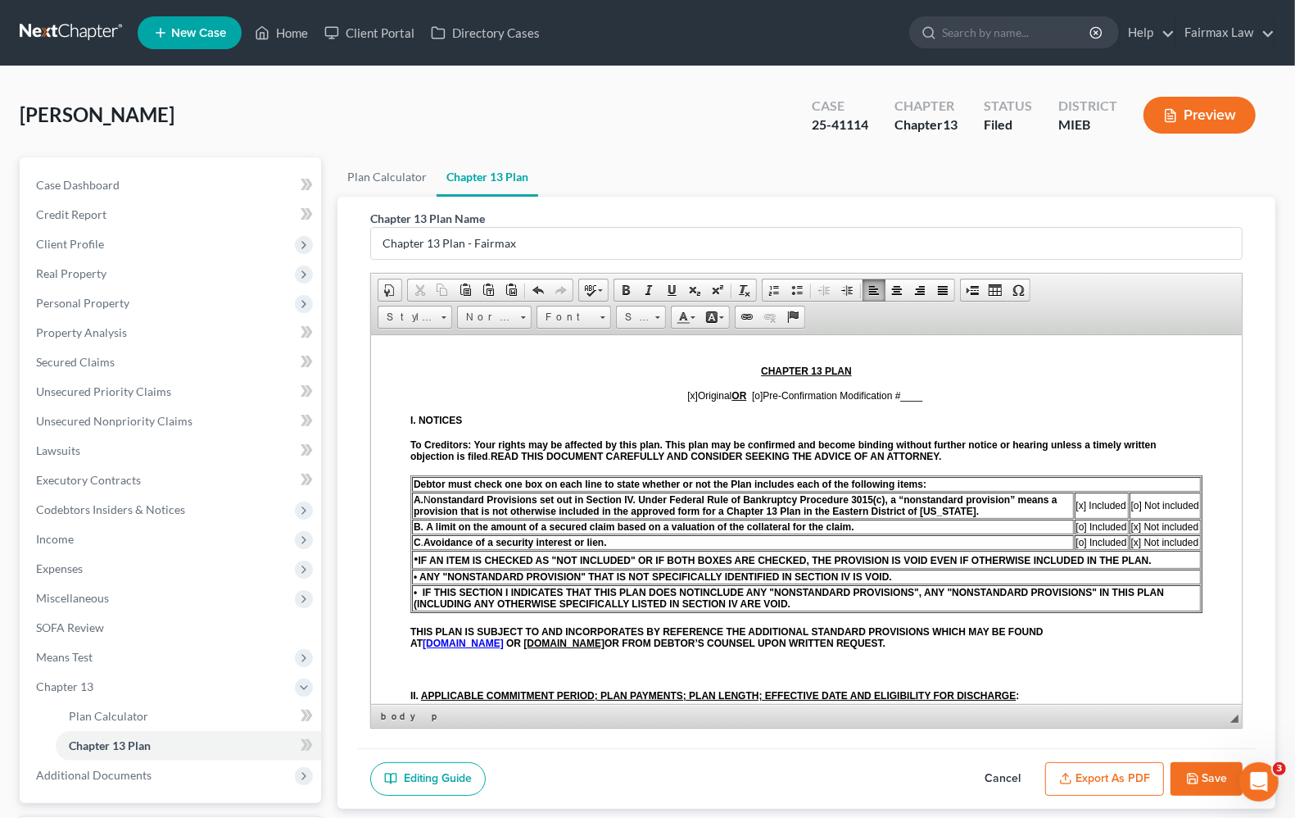
scroll to position [307, 0]
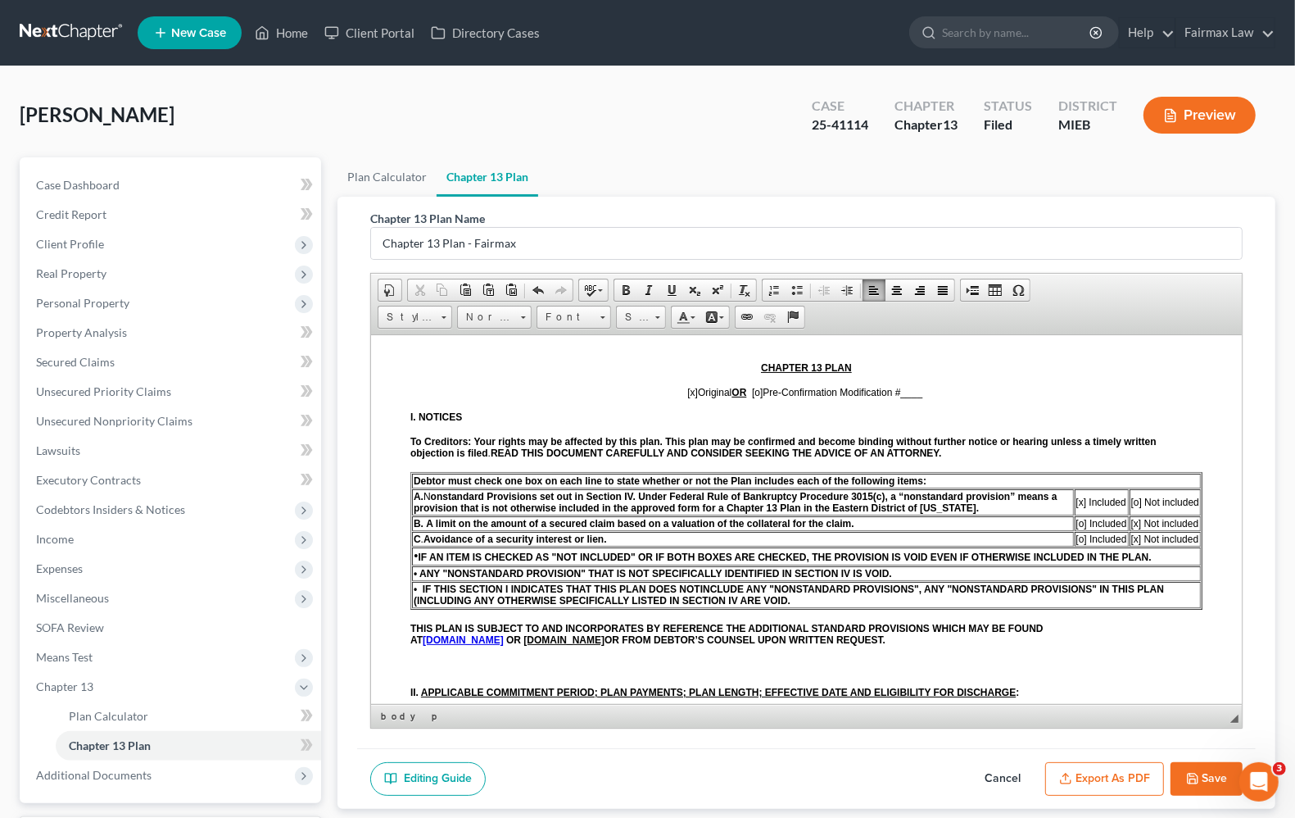
click at [687, 397] on span "[x]" at bounding box center [692, 391] width 11 height 11
click at [753, 397] on span "[o]" at bounding box center [757, 391] width 11 height 11
click at [931, 397] on p "[o ] Original OR [x ] Pre-Confirmation Modification # ____" at bounding box center [806, 391] width 792 height 11
drag, startPoint x: 904, startPoint y: 394, endPoint x: 914, endPoint y: 347, distance: 47.9
click at [918, 395] on p "[o ] Original OR [x ] Pre-Confirmation Modification # 1" at bounding box center [806, 391] width 792 height 11
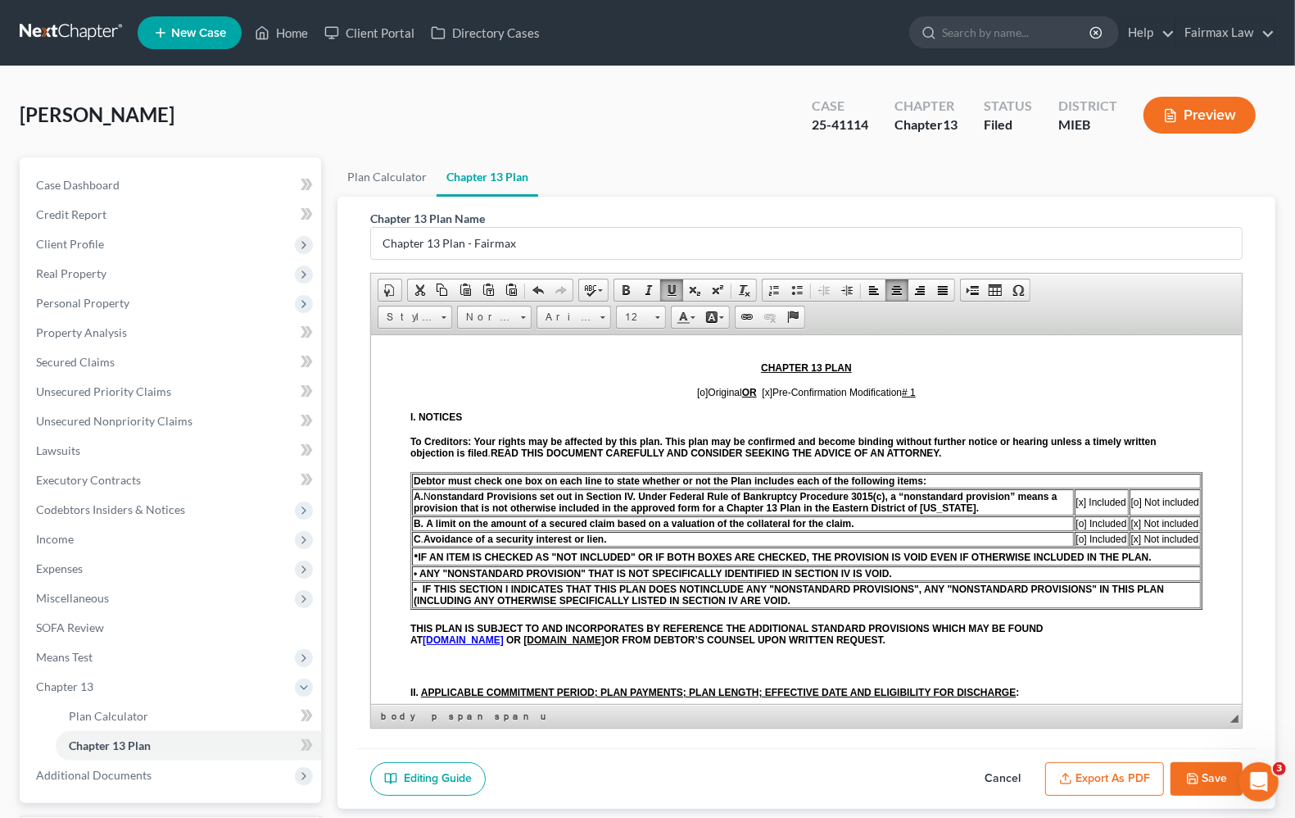
click at [1090, 448] on strong "This plan may be confirmed and become binding without further notice or hearing…" at bounding box center [783, 446] width 746 height 23
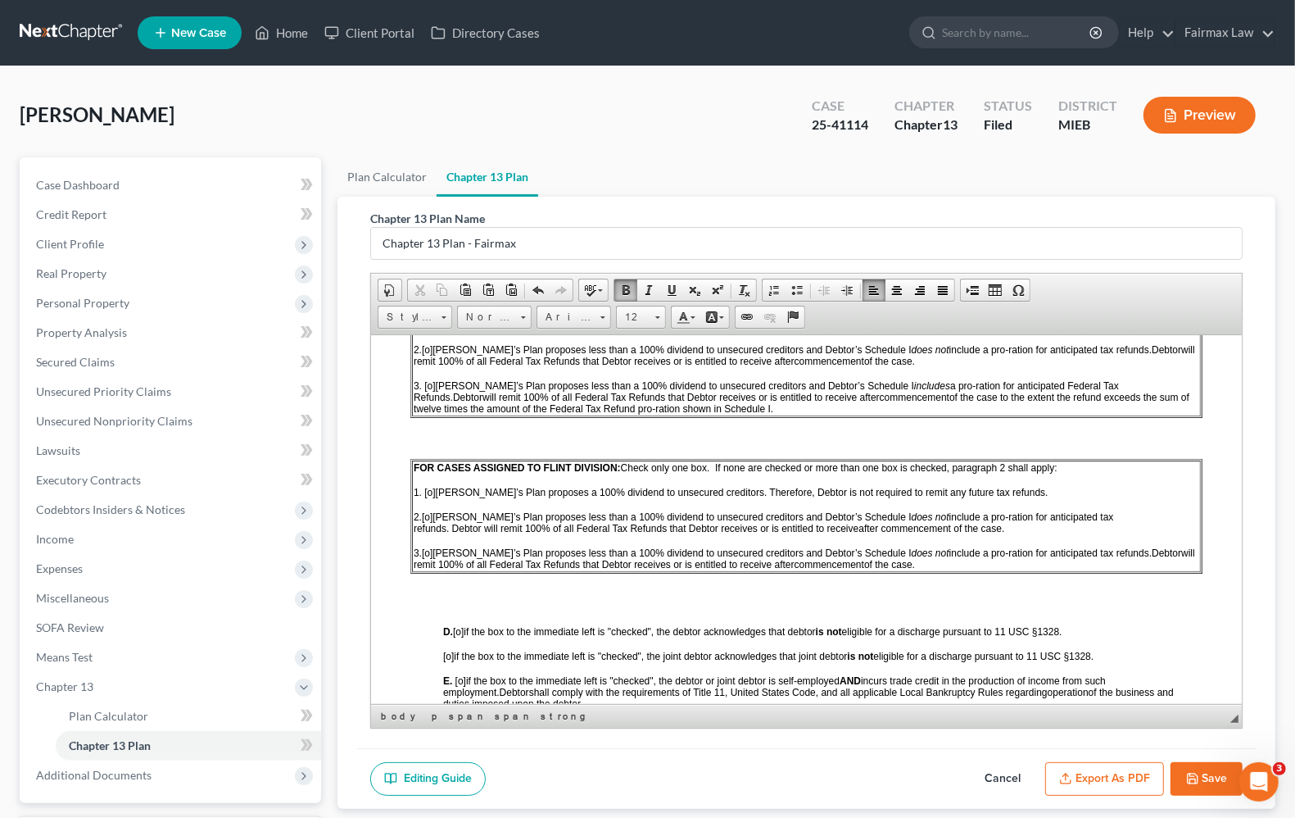
scroll to position [1126, 0]
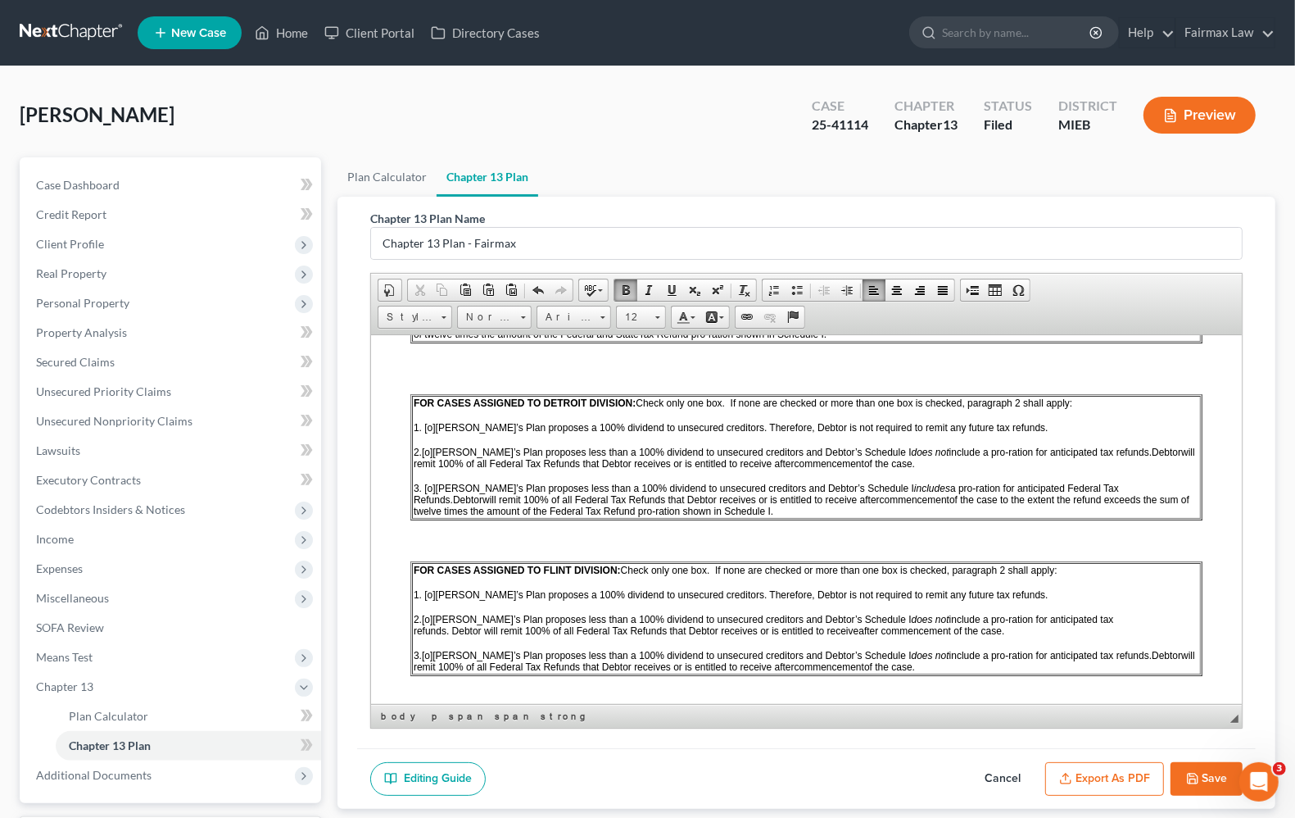
click at [431, 453] on span "[o]" at bounding box center [427, 451] width 11 height 11
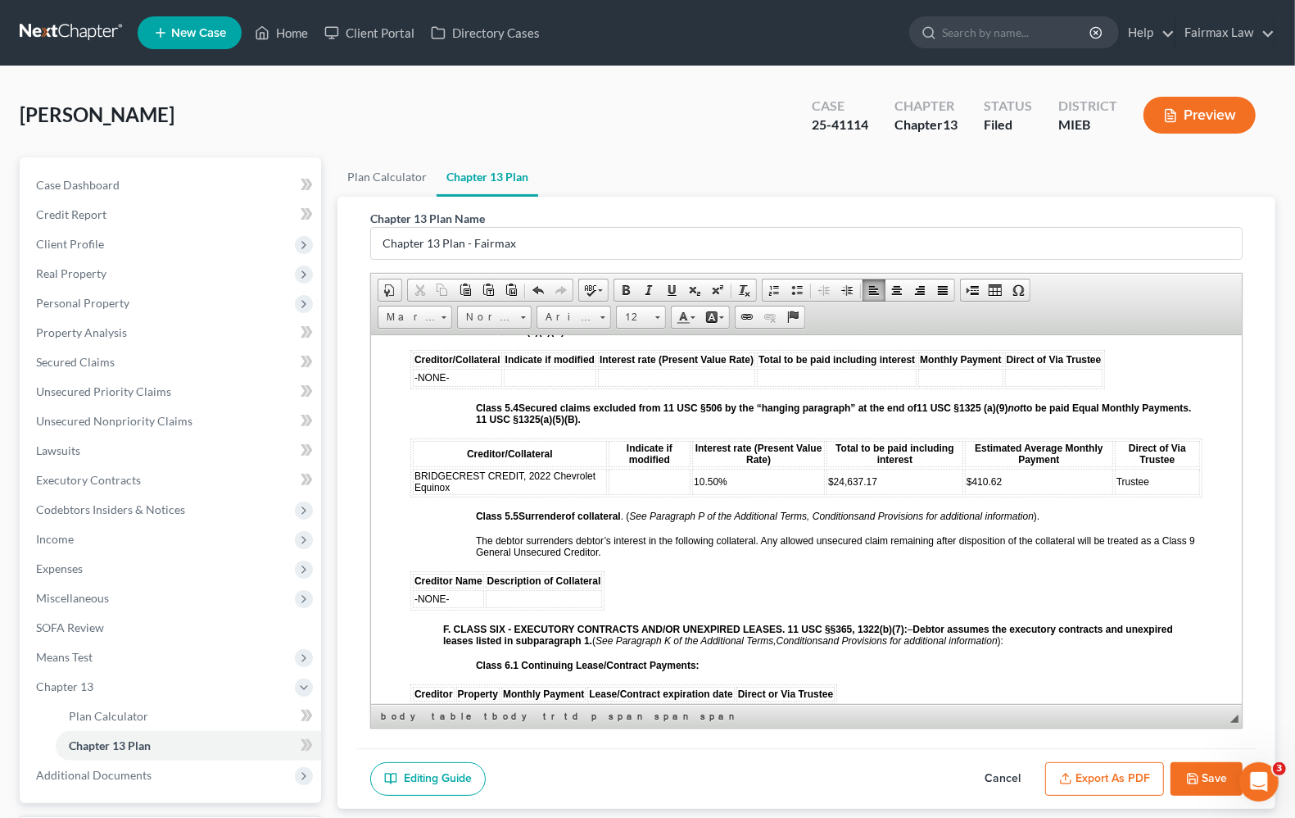
scroll to position [2970, 0]
click at [468, 384] on td "-NONE-" at bounding box center [457, 375] width 89 height 18
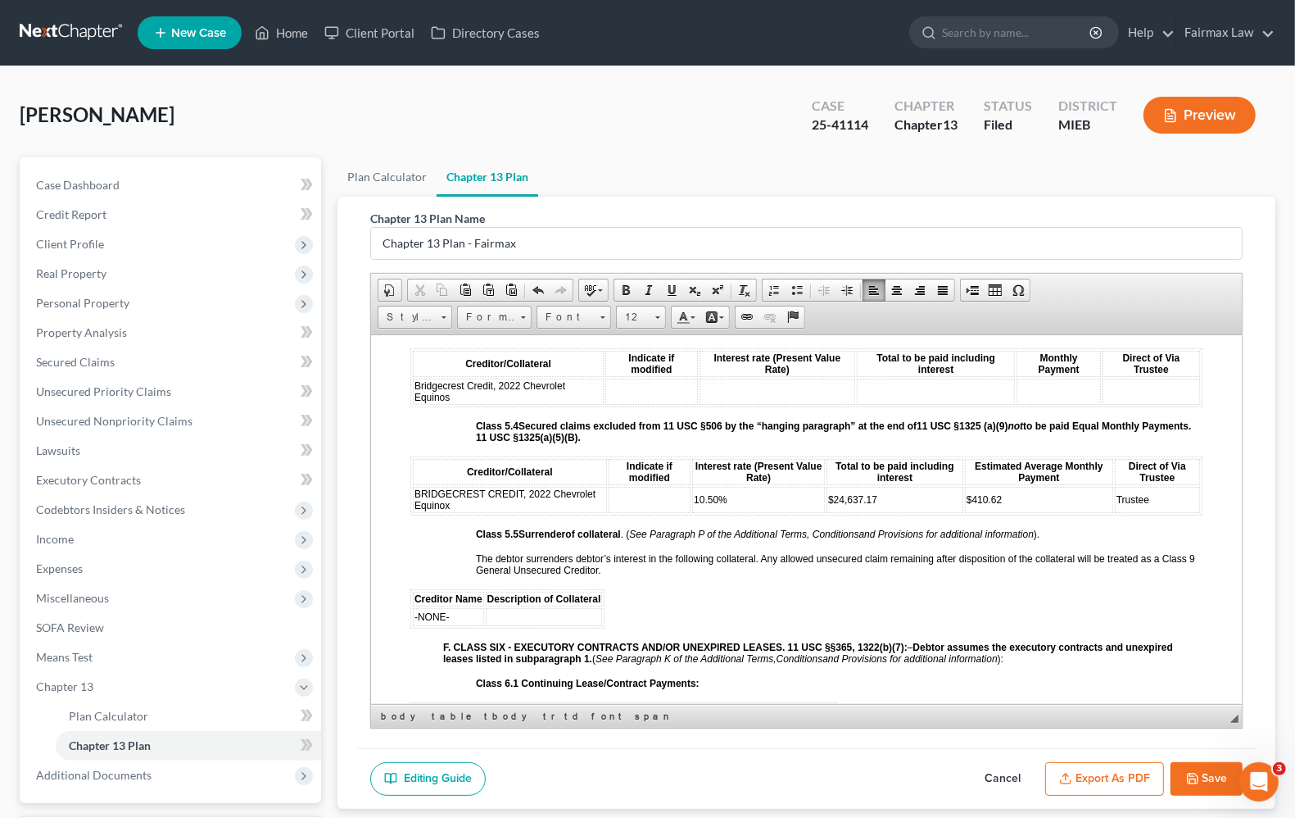
click at [664, 404] on td at bounding box center [651, 391] width 93 height 26
click at [1117, 404] on td at bounding box center [1151, 391] width 97 height 26
drag, startPoint x: 466, startPoint y: 523, endPoint x: 504, endPoint y: 506, distance: 41.1
click at [507, 512] on td "BRIDGECREST CREDIT, 2022 Chevrolet Equinox" at bounding box center [510, 499] width 194 height 26
click at [488, 512] on td "BRIDGECREST CREDIT, 2022 Chevrolet Equinox" at bounding box center [510, 499] width 194 height 26
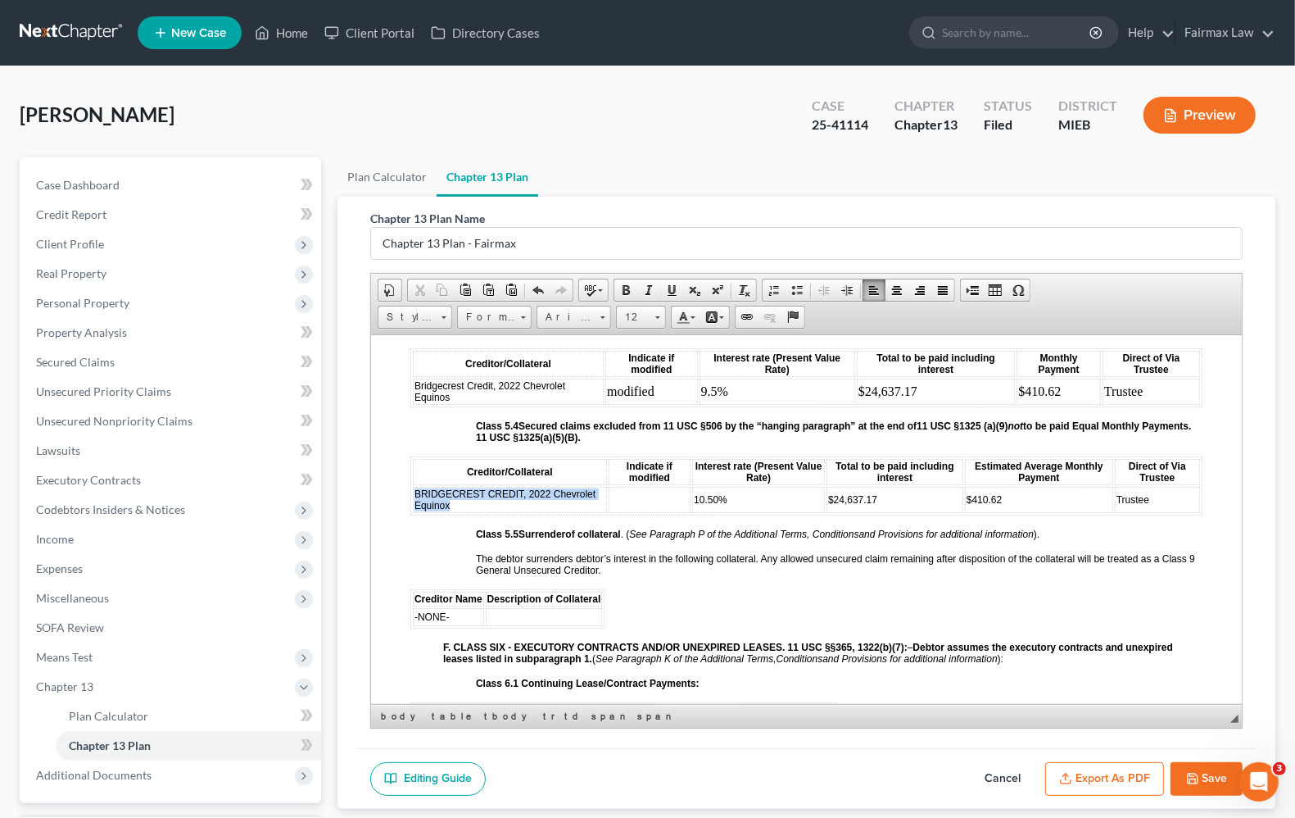
drag, startPoint x: 488, startPoint y: 525, endPoint x: 412, endPoint y: 510, distance: 77.6
click at [413, 510] on td "BRIDGECREST CREDIT, 2022 Chevrolet Equinox" at bounding box center [510, 499] width 194 height 26
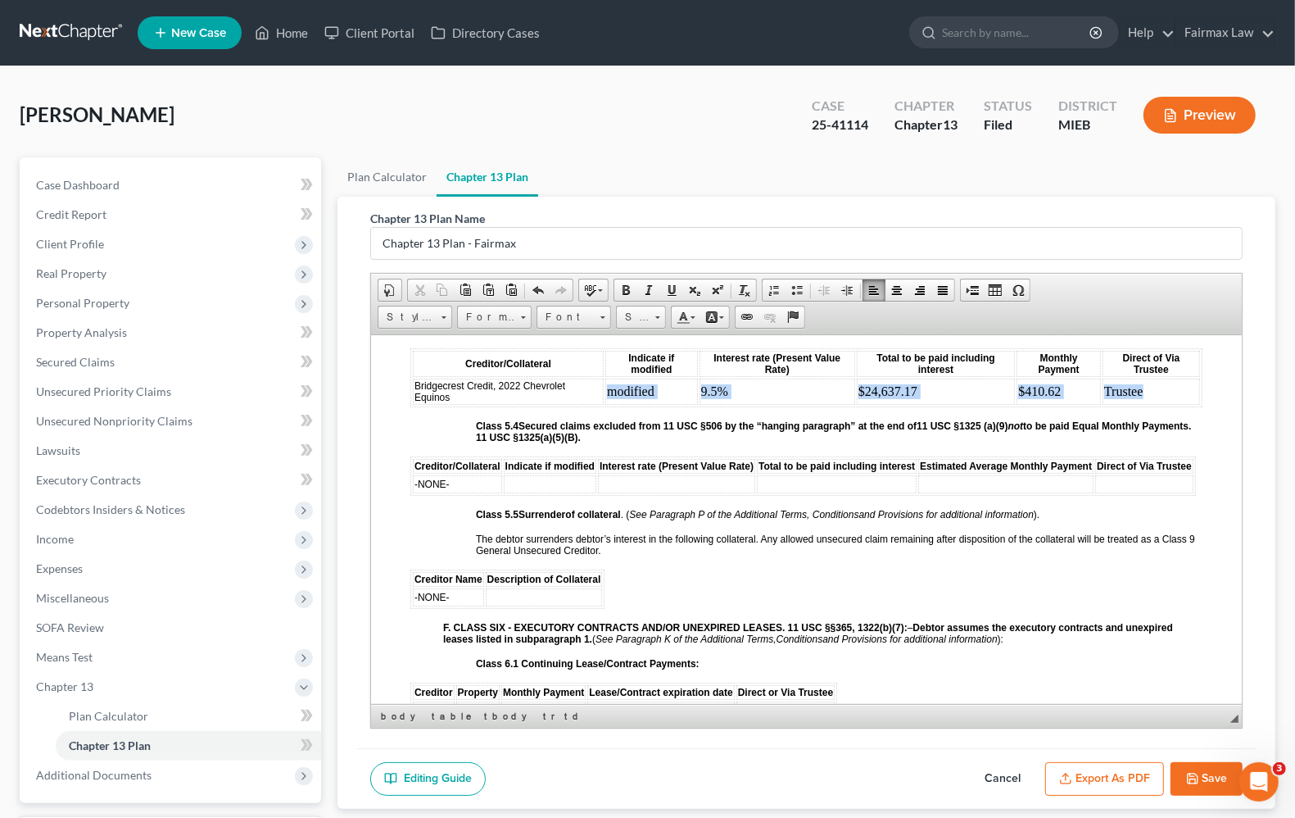
drag, startPoint x: 605, startPoint y: 413, endPoint x: 1150, endPoint y: 403, distance: 545.7
click at [1150, 403] on tr "Bridgecrest Credit, 2022 Chevrolet Equinos modified 9.5% $24,637.17 $410.62 Tru…" at bounding box center [806, 391] width 787 height 26
click at [660, 316] on span at bounding box center [657, 317] width 5 height 2
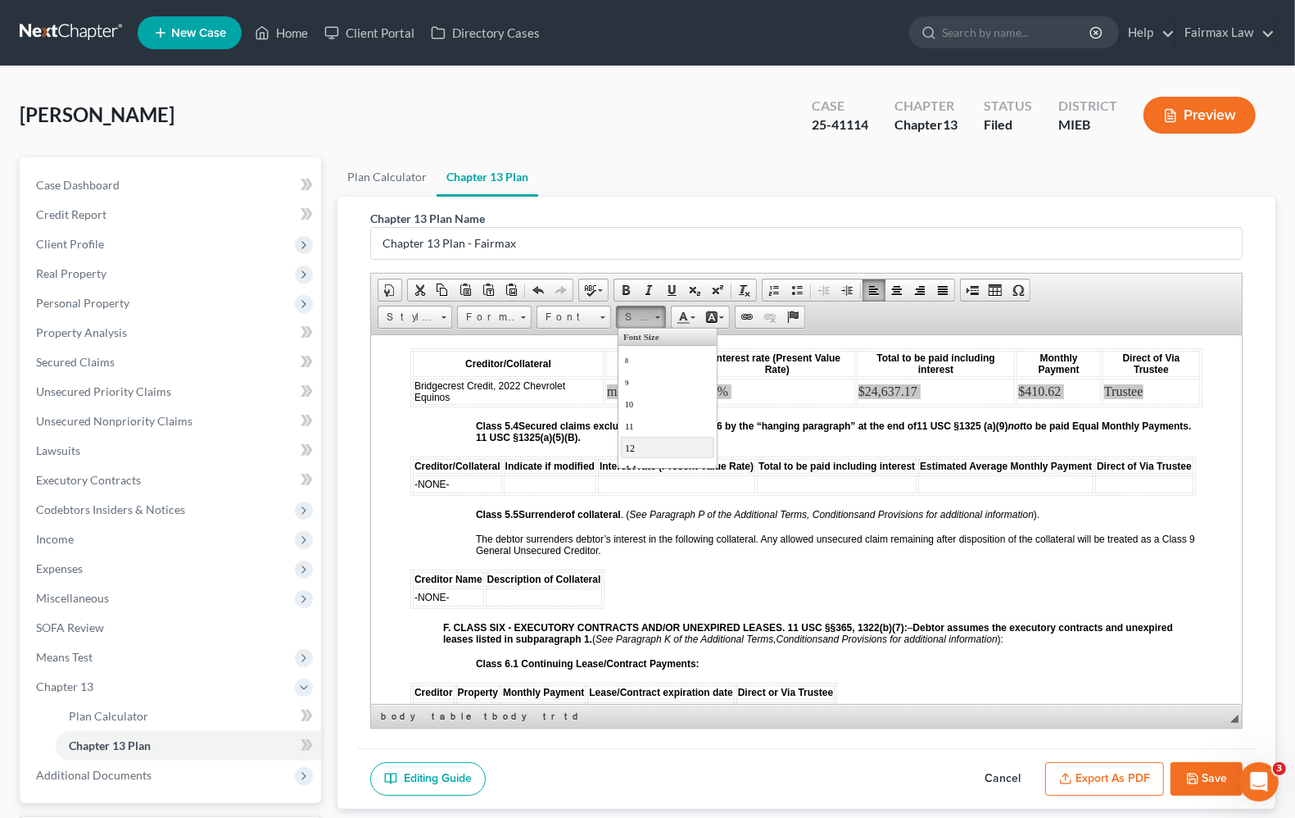
click at [646, 452] on link "12" at bounding box center [666, 446] width 93 height 21
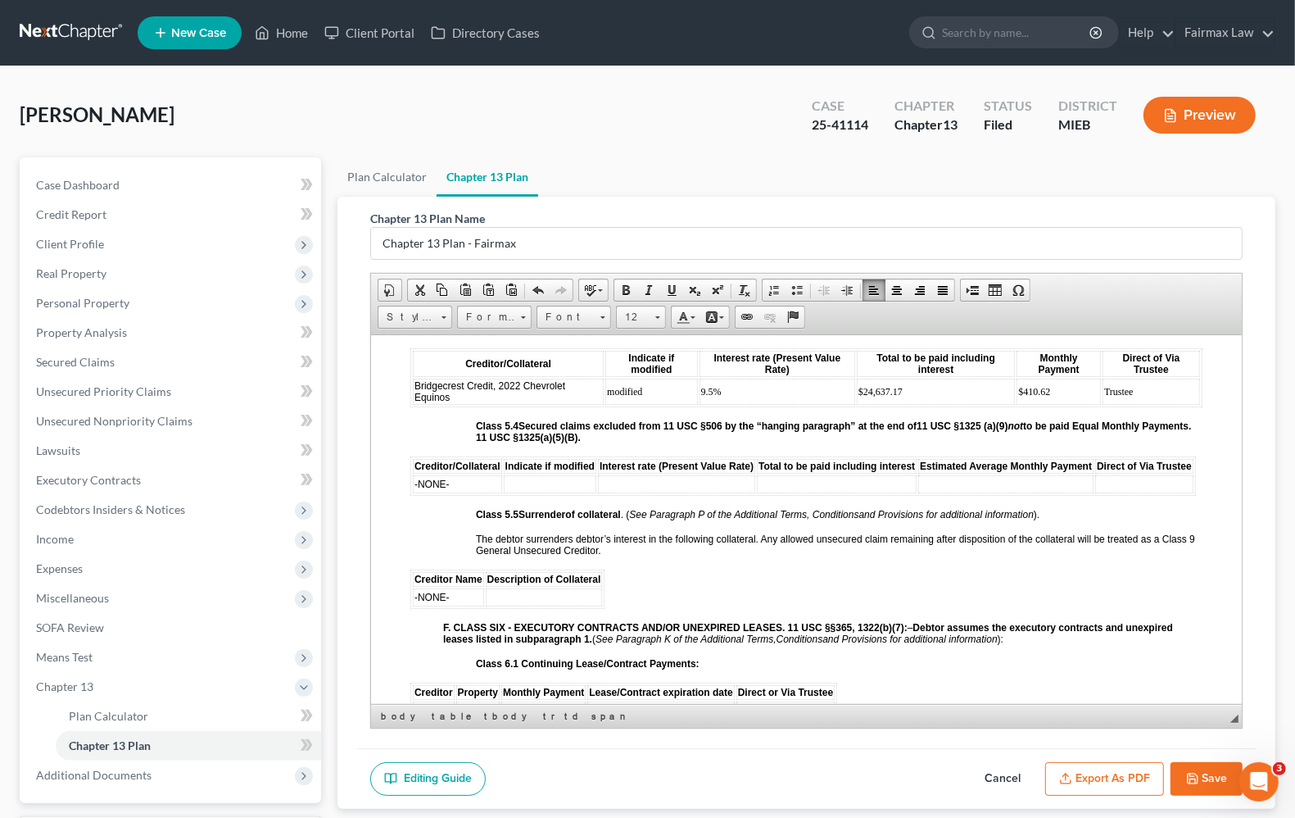
click at [820, 519] on em "See Paragraph P of the Additional Terms, Conditions" at bounding box center [743, 513] width 229 height 11
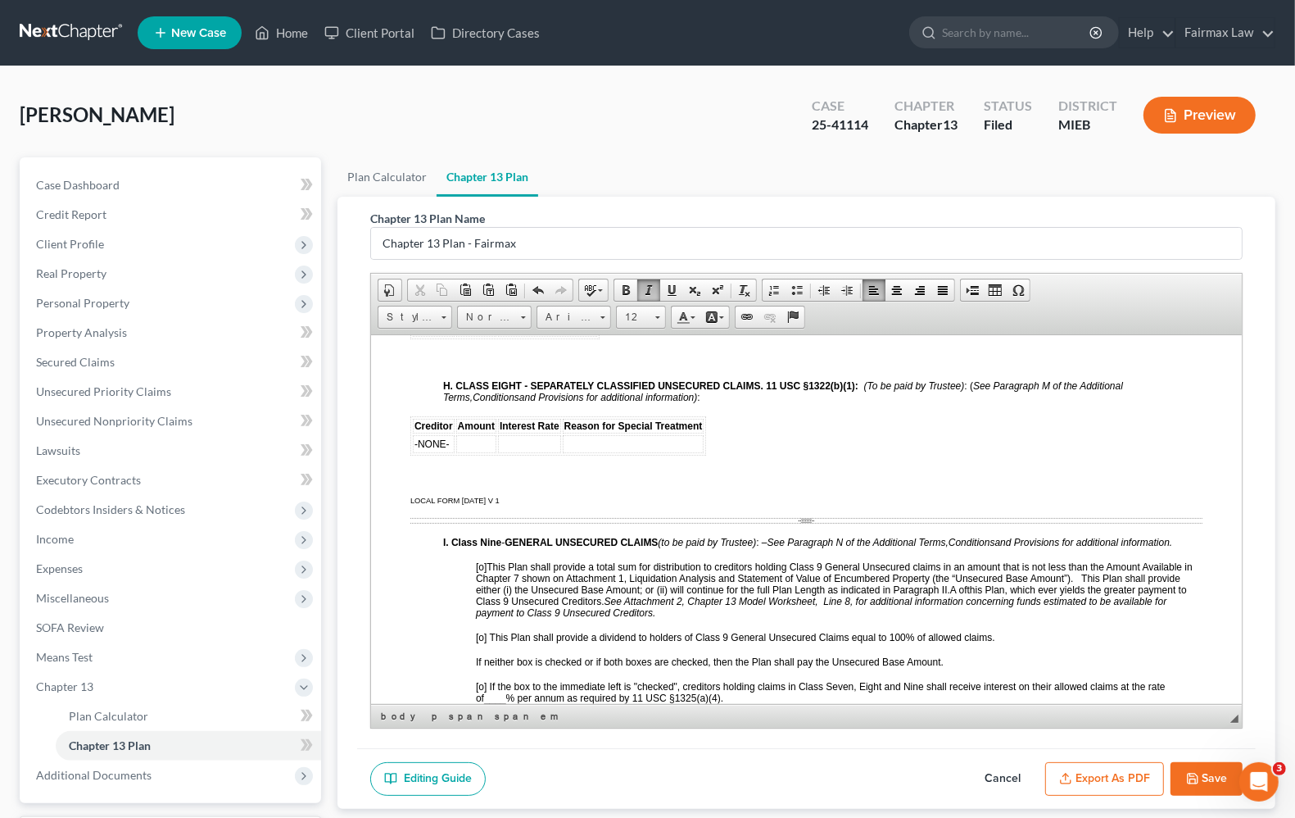
scroll to position [3994, 0]
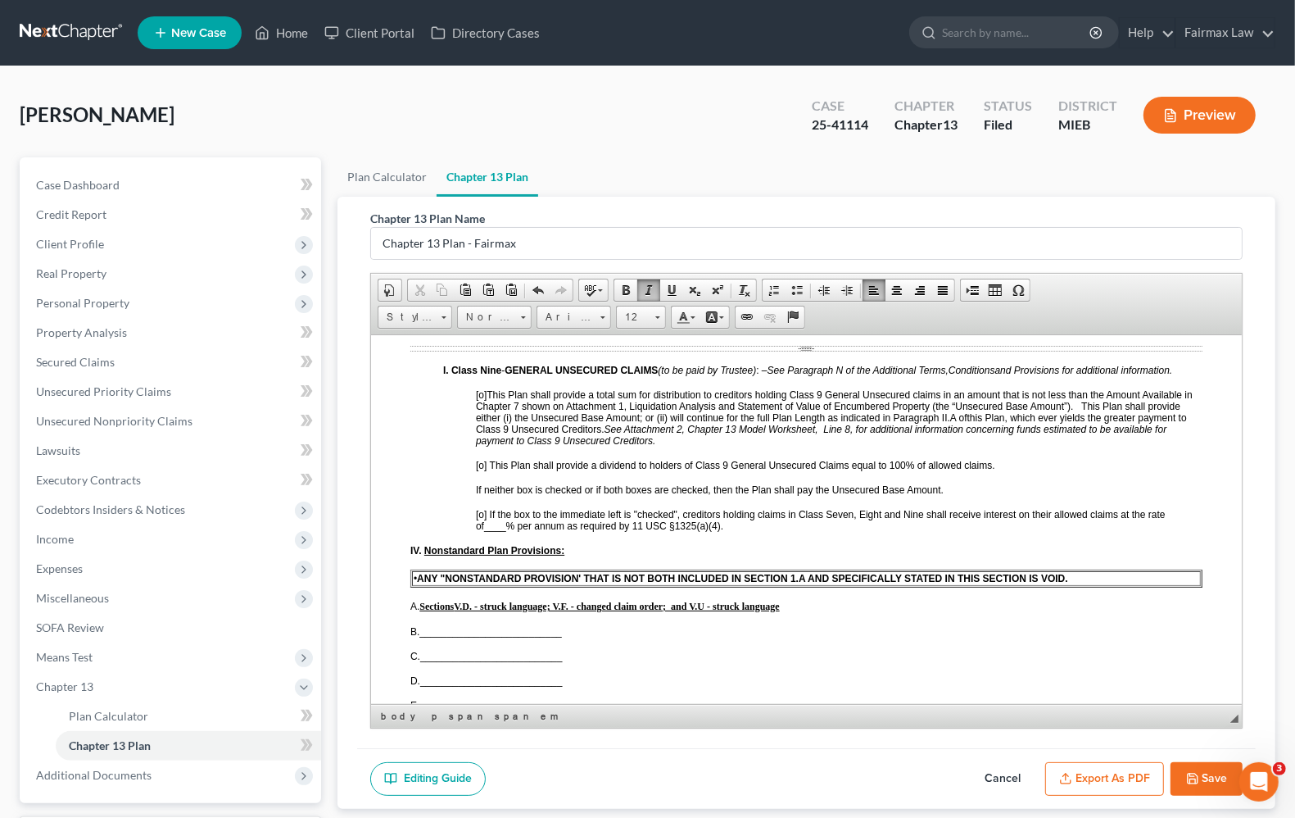
click at [483, 400] on span "[o]" at bounding box center [481, 393] width 11 height 11
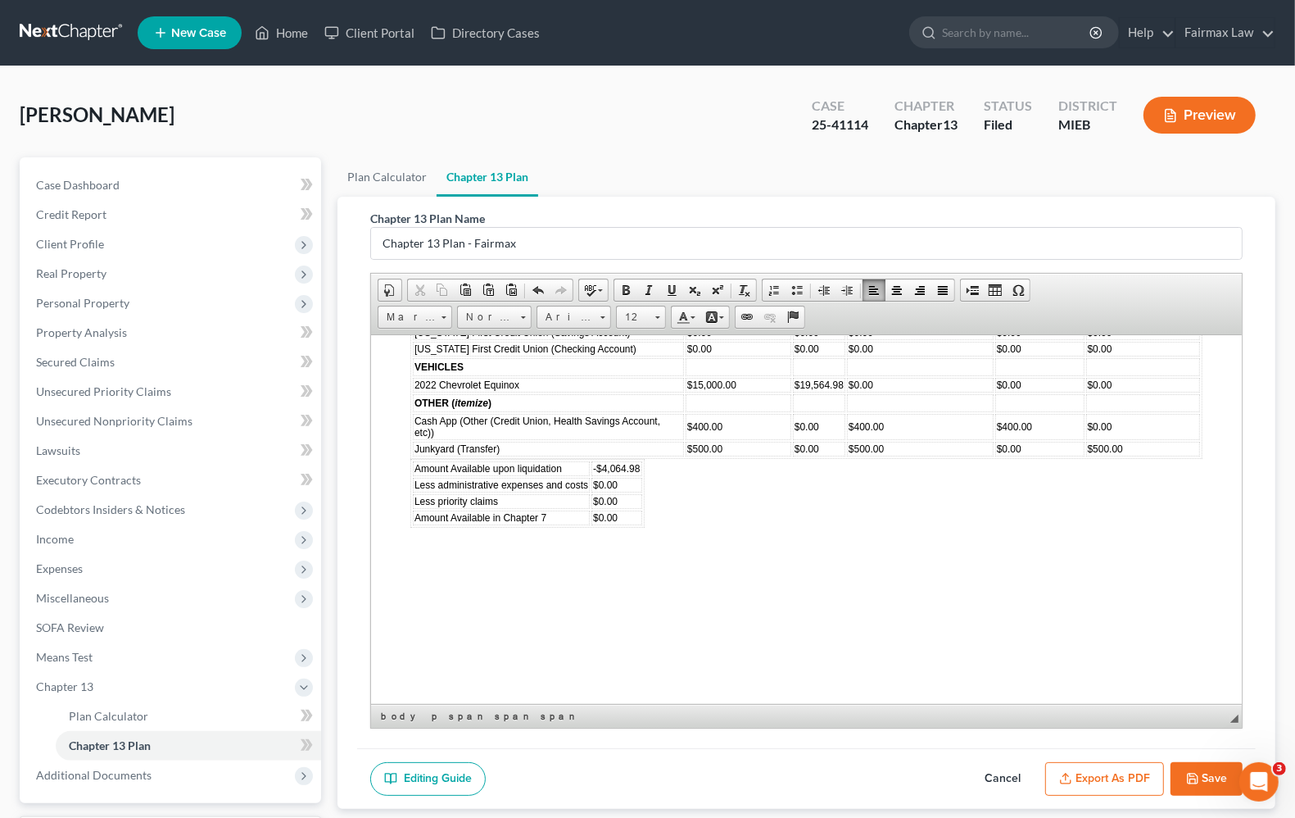
scroll to position [5223, 0]
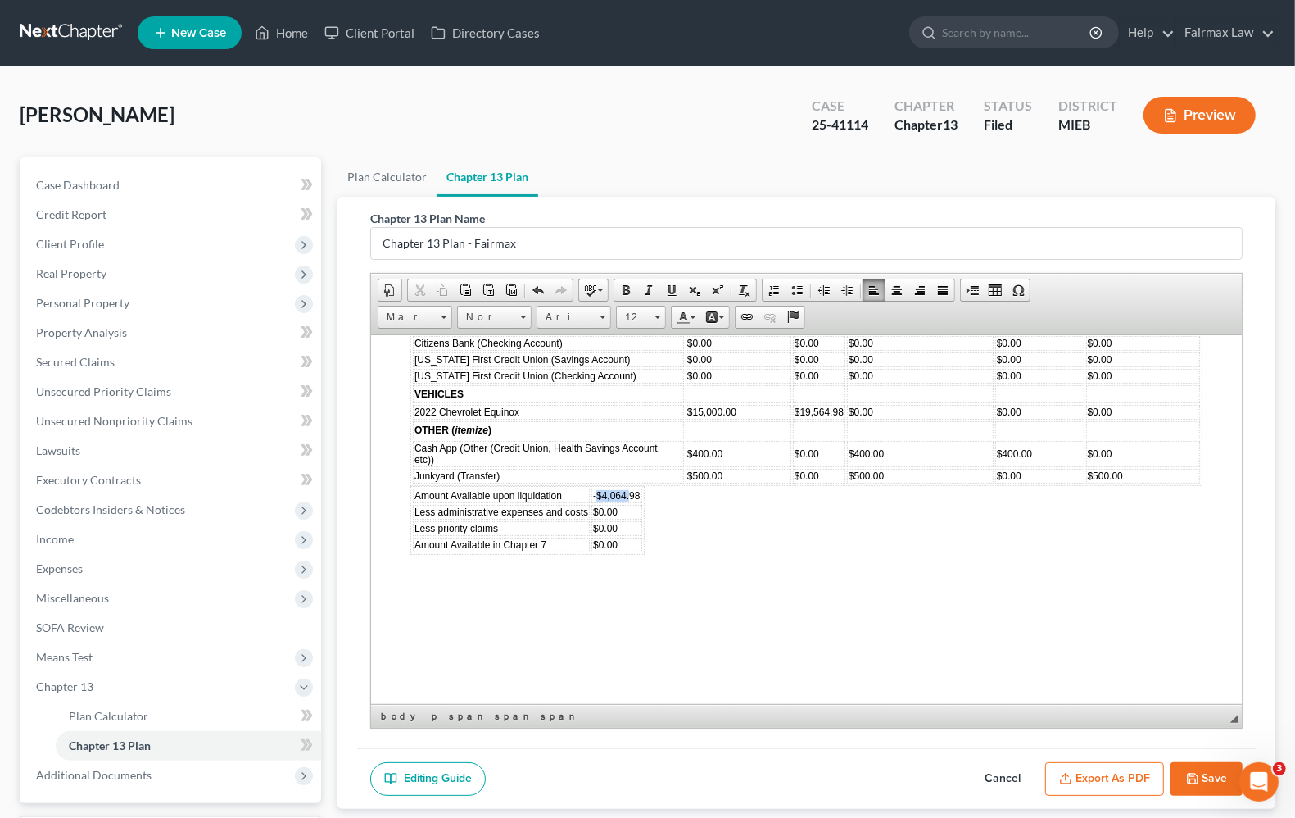
drag, startPoint x: 596, startPoint y: 525, endPoint x: 631, endPoint y: 526, distance: 34.4
click at [631, 501] on span "-$4,064.98" at bounding box center [616, 494] width 47 height 11
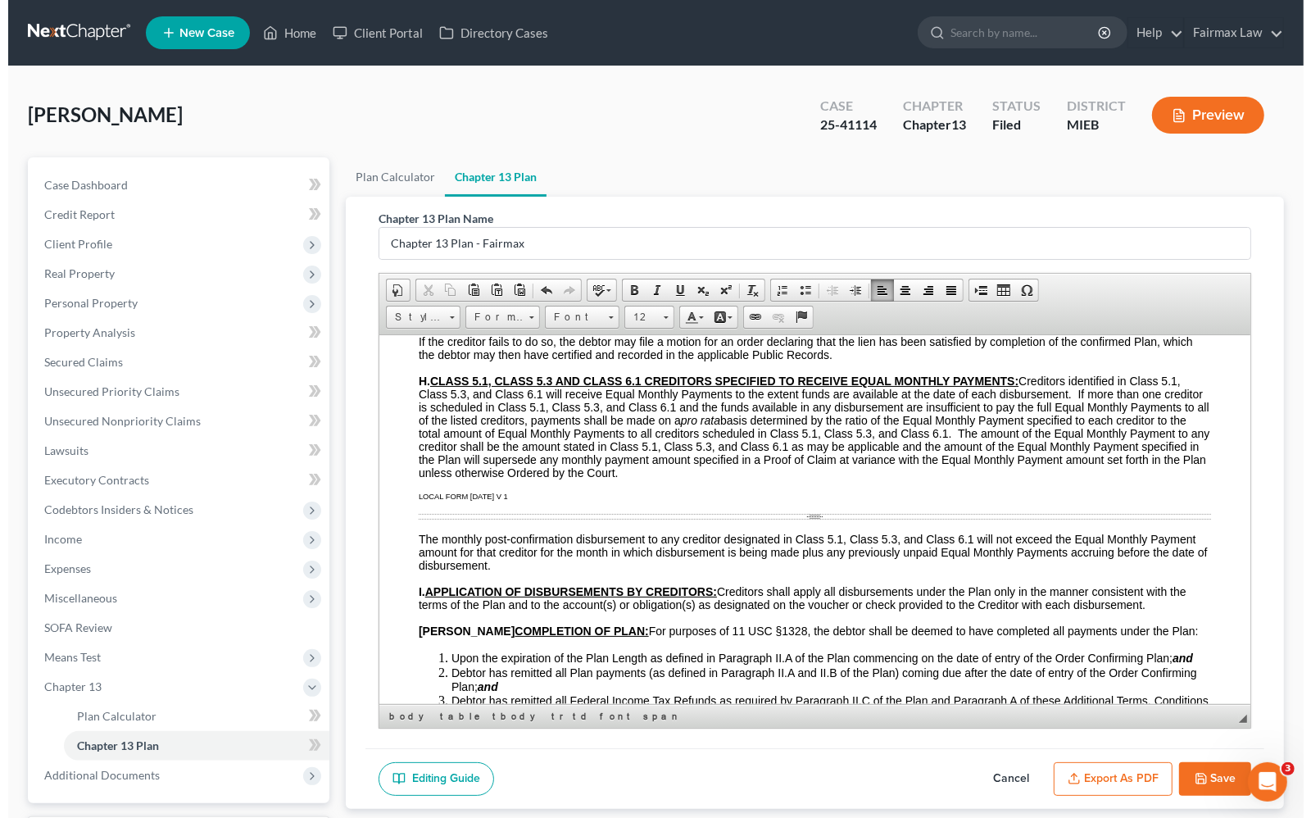
scroll to position [7680, 0]
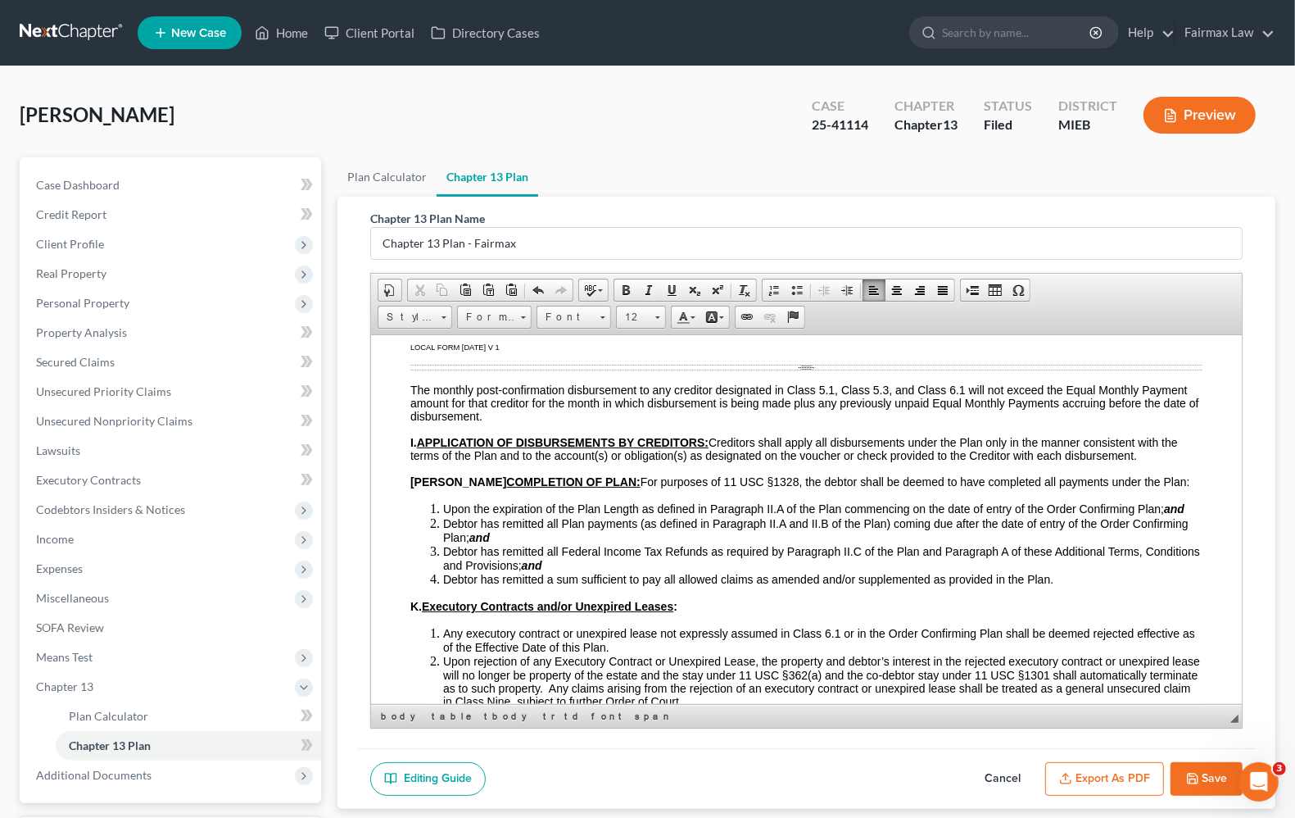
click at [1190, 785] on button "Save" at bounding box center [1207, 779] width 72 height 34
select select "0"
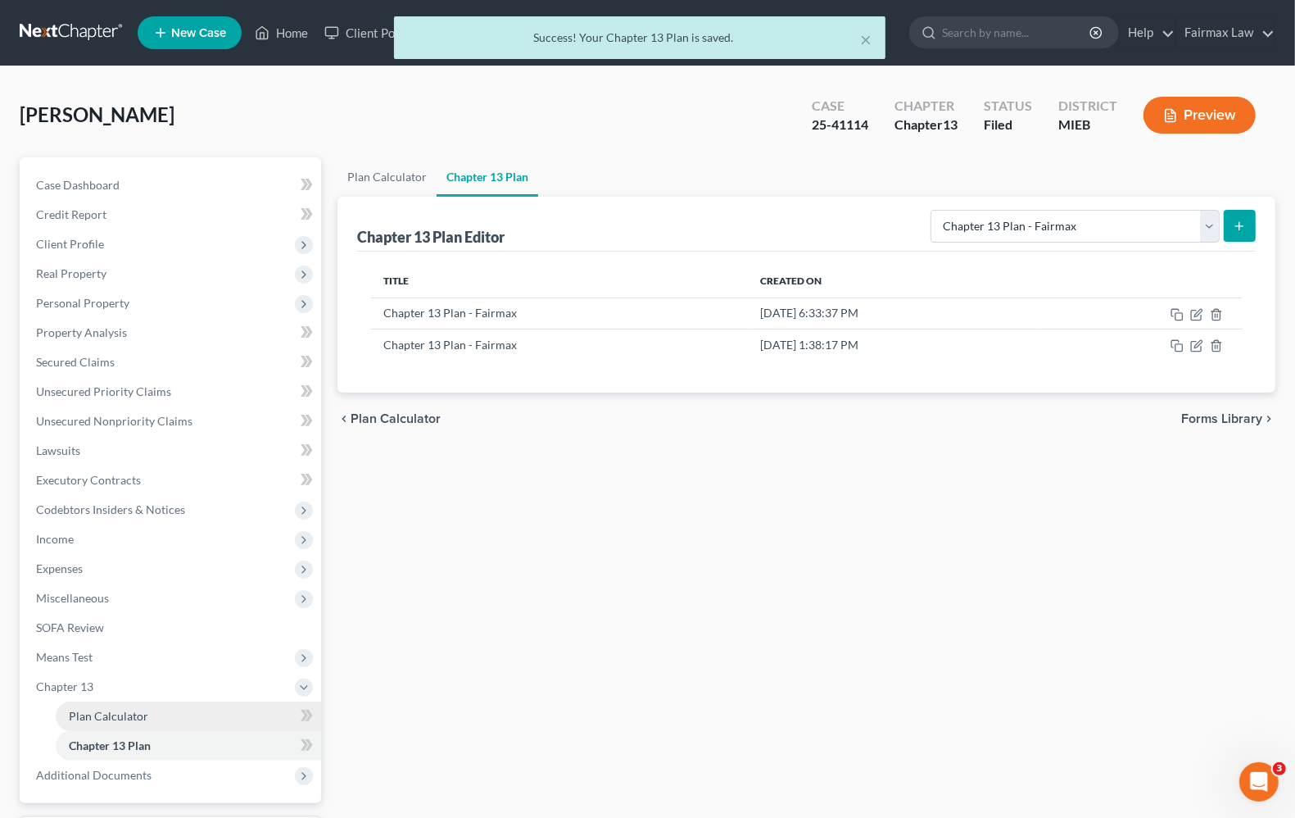
click at [148, 714] on link "Plan Calculator" at bounding box center [188, 715] width 265 height 29
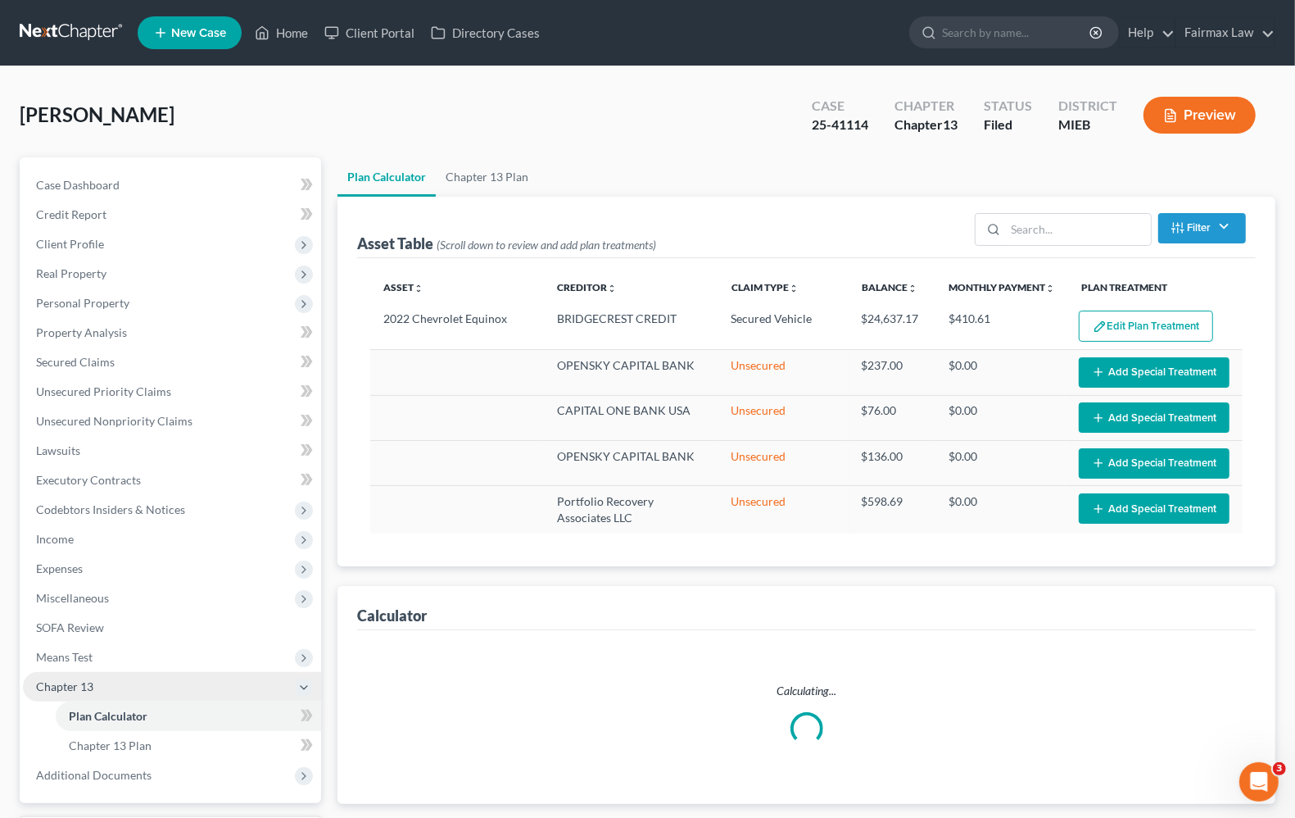
select select "59"
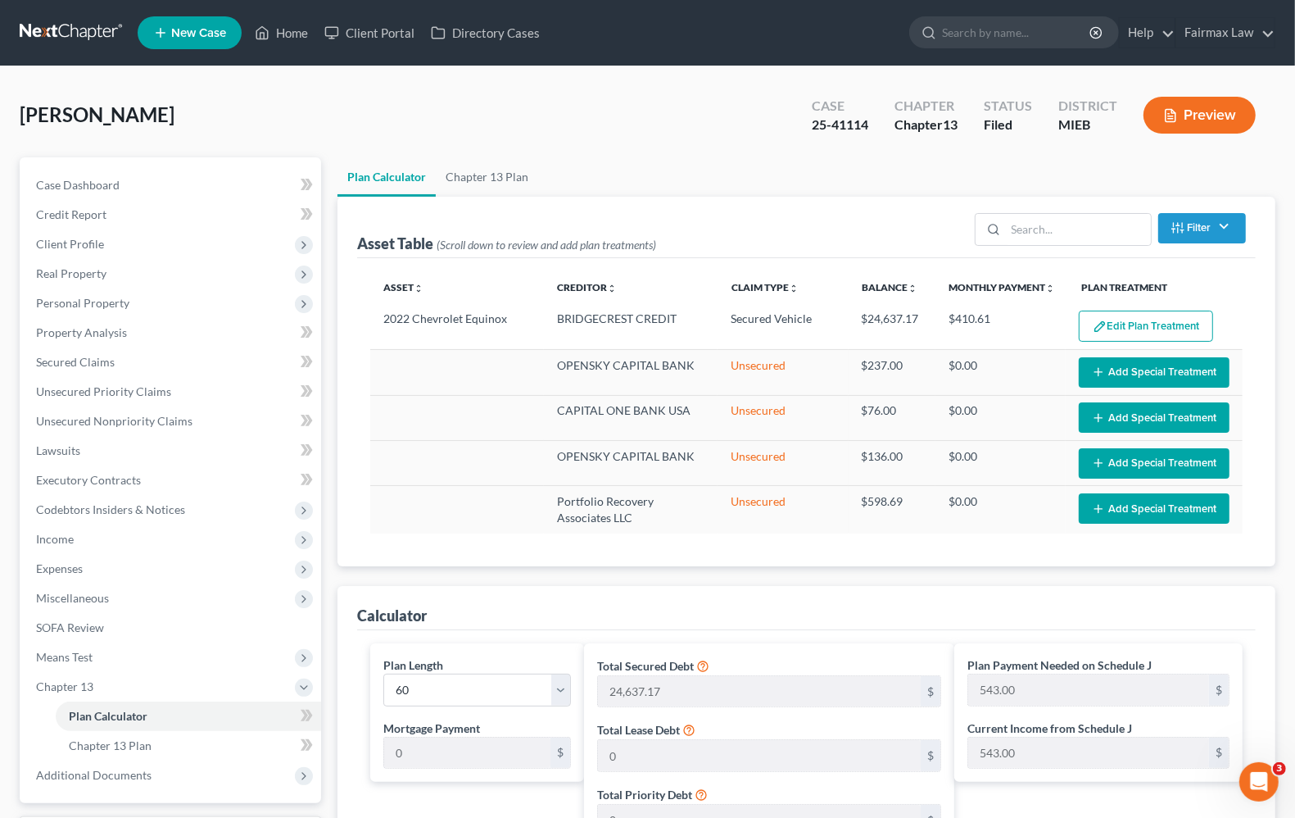
click at [1168, 324] on button "Edit Plan Treatment" at bounding box center [1146, 325] width 134 height 31
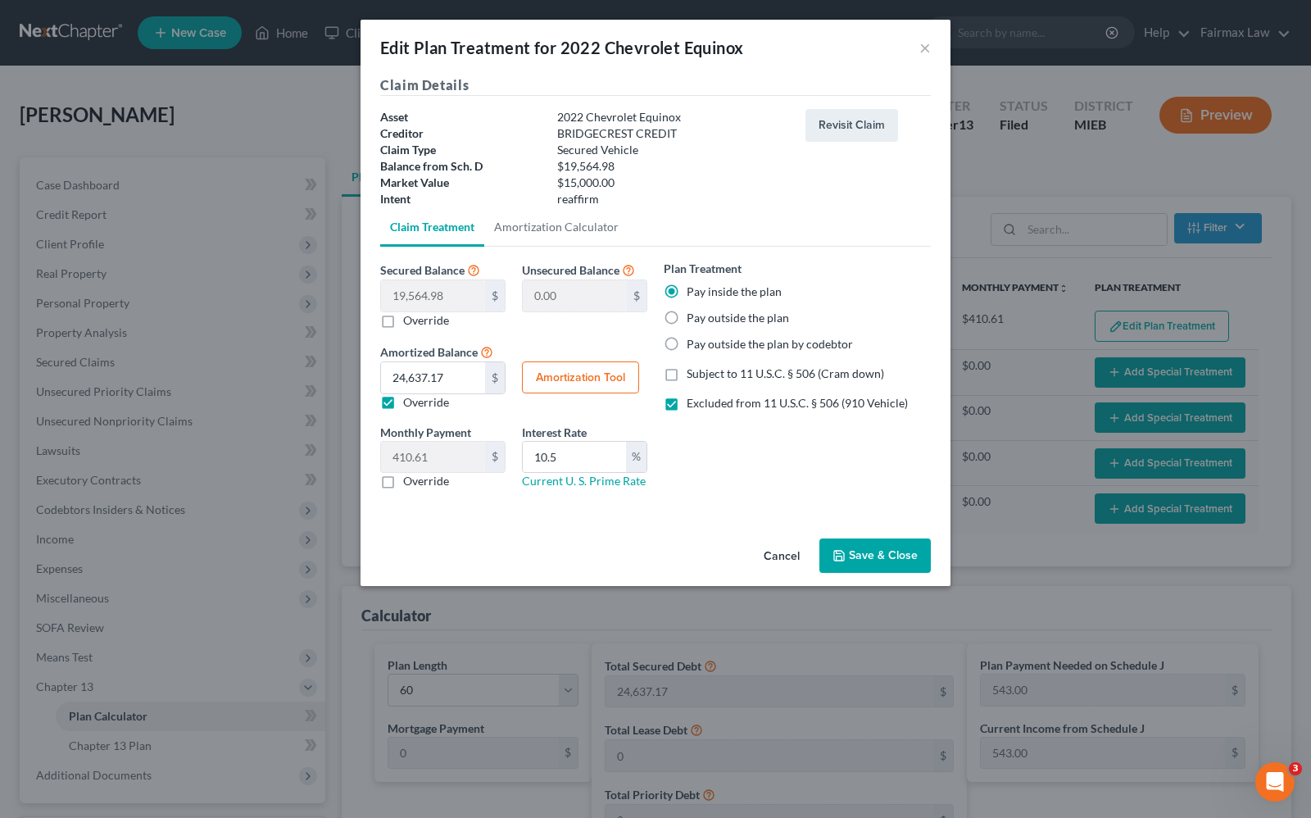
click at [570, 387] on button "Amortization Tool" at bounding box center [580, 377] width 117 height 33
type input "19,564.98"
type input "10.5"
type input "60"
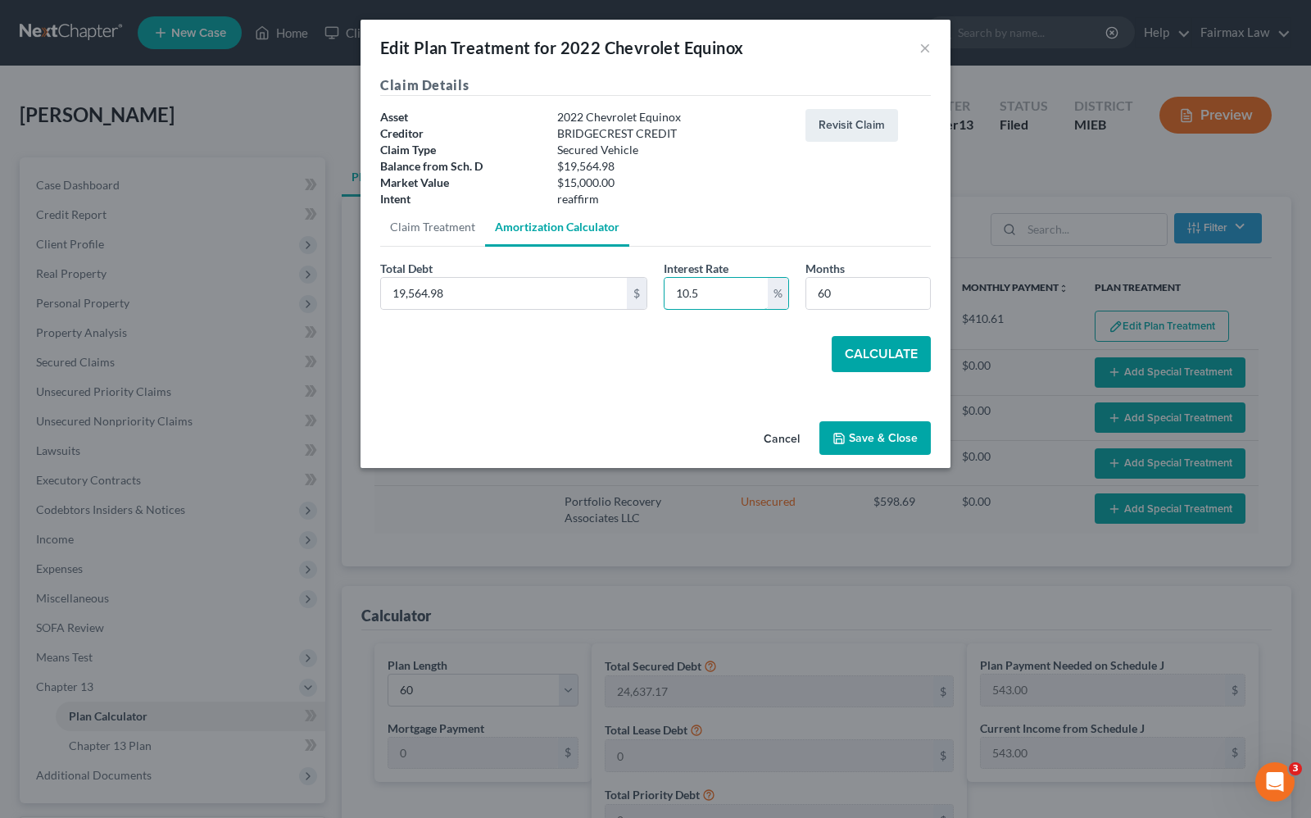
drag, startPoint x: 718, startPoint y: 300, endPoint x: 242, endPoint y: 306, distance: 475.2
click at [242, 306] on div "Edit Plan Treatment for 2022 Chevrolet Equinox × Claim Details Asset 2022 Chevr…" at bounding box center [655, 409] width 1311 height 818
type input "9.5"
drag, startPoint x: 909, startPoint y: 346, endPoint x: 916, endPoint y: 352, distance: 9.3
click at [908, 346] on button "Calculate" at bounding box center [881, 354] width 99 height 36
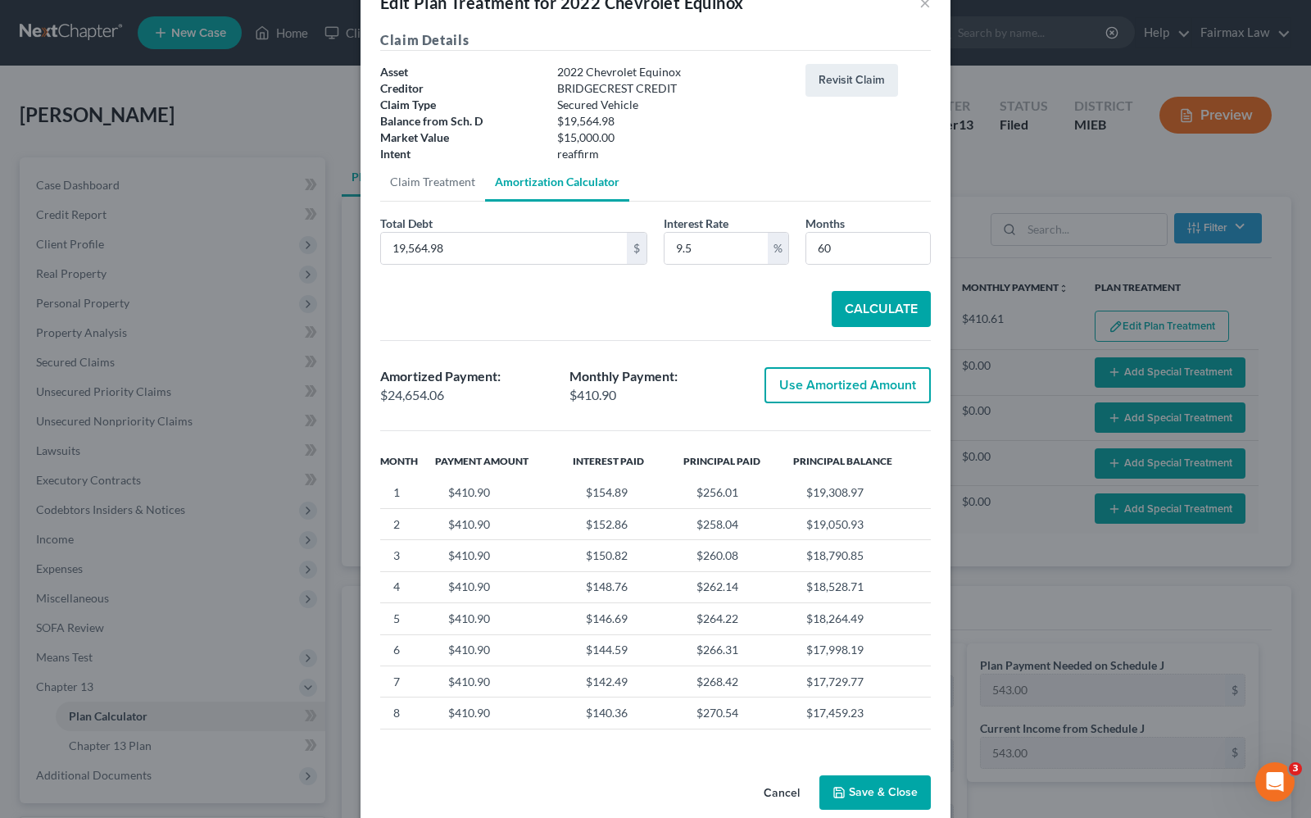
scroll to position [70, 0]
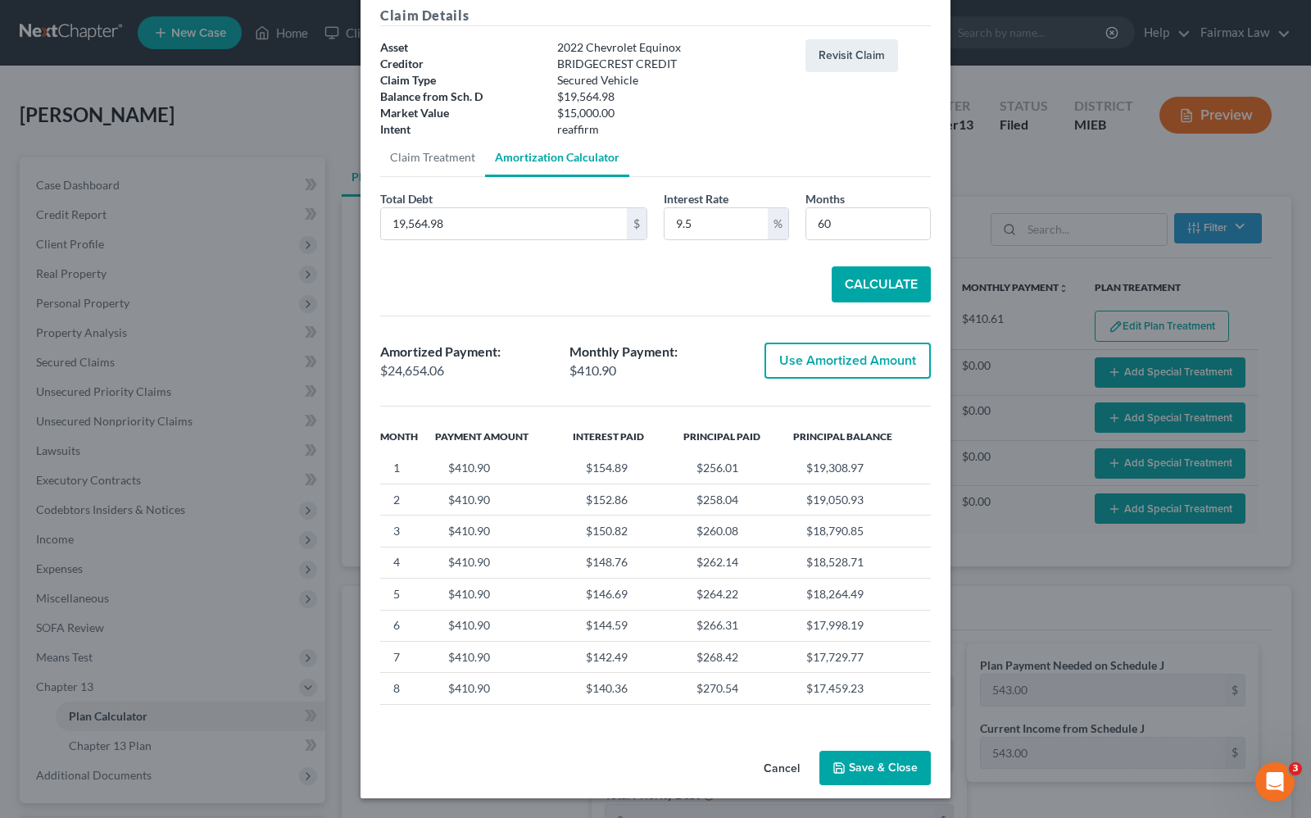
click at [811, 360] on button "Use Amortized Amount" at bounding box center [847, 360] width 166 height 36
type input "24,654.05"
type input "410.90"
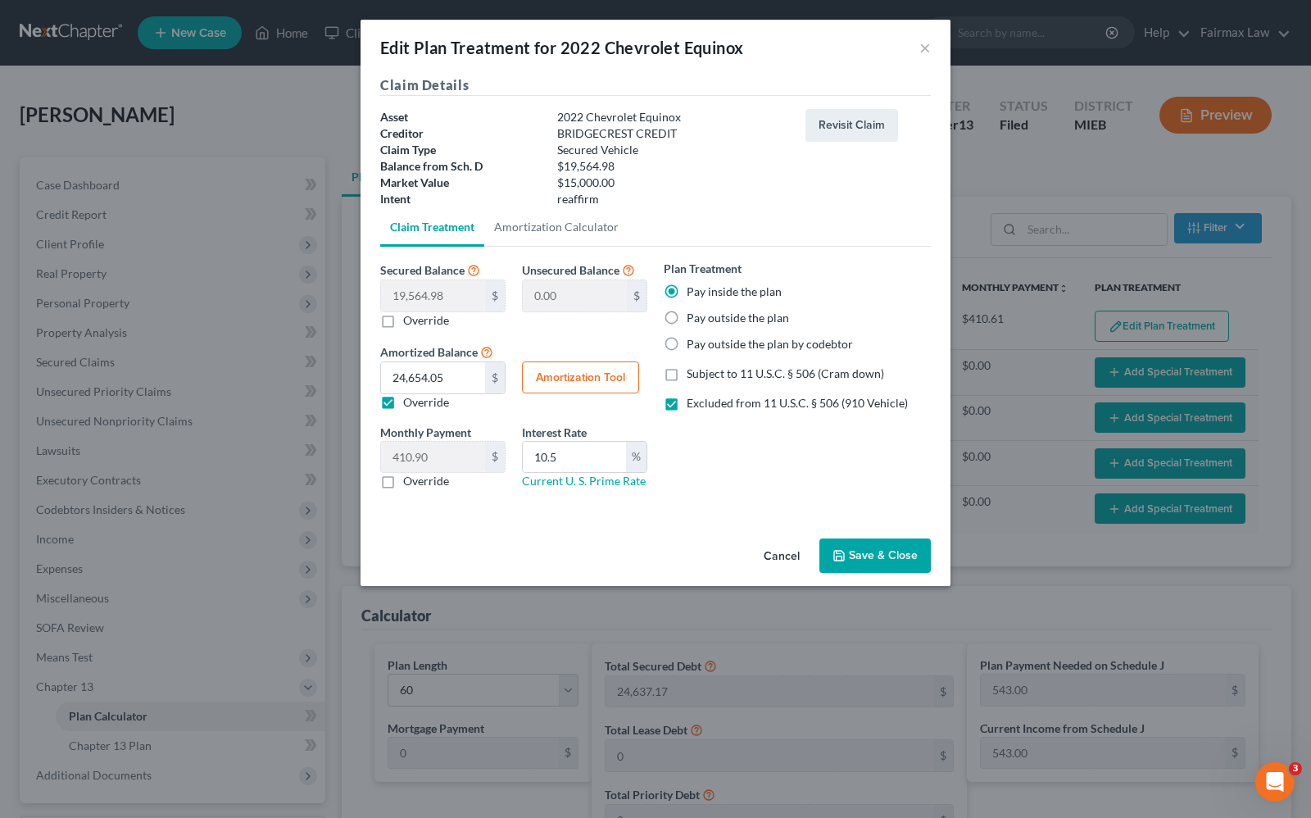
scroll to position [0, 0]
drag, startPoint x: 594, startPoint y: 463, endPoint x: 143, endPoint y: 448, distance: 450.8
click at [153, 443] on div "Edit Plan Treatment for 2022 Chevrolet Equinox × Claim Details Asset 2022 Chevr…" at bounding box center [655, 409] width 1311 height 818
type input "9.5"
click at [566, 371] on button "Amortization Tool" at bounding box center [580, 377] width 117 height 33
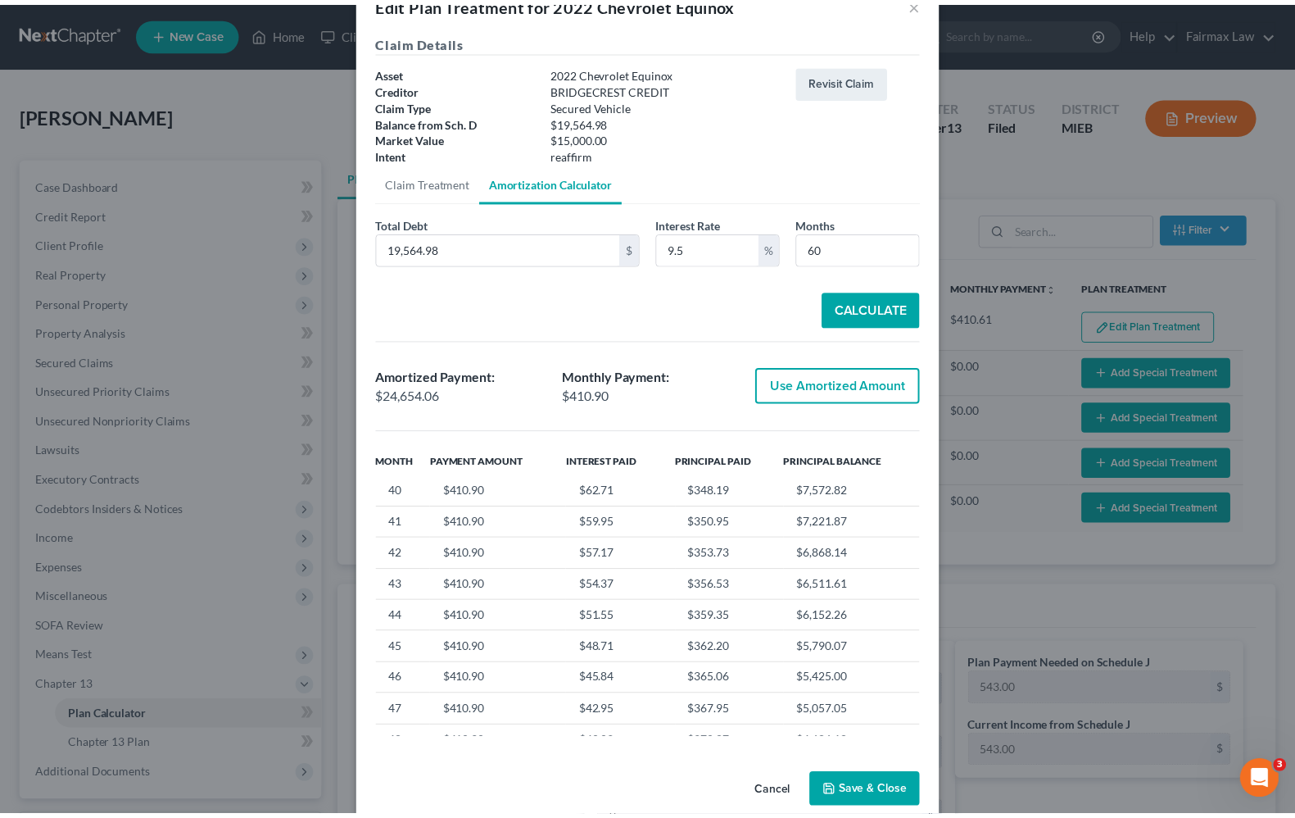
scroll to position [70, 0]
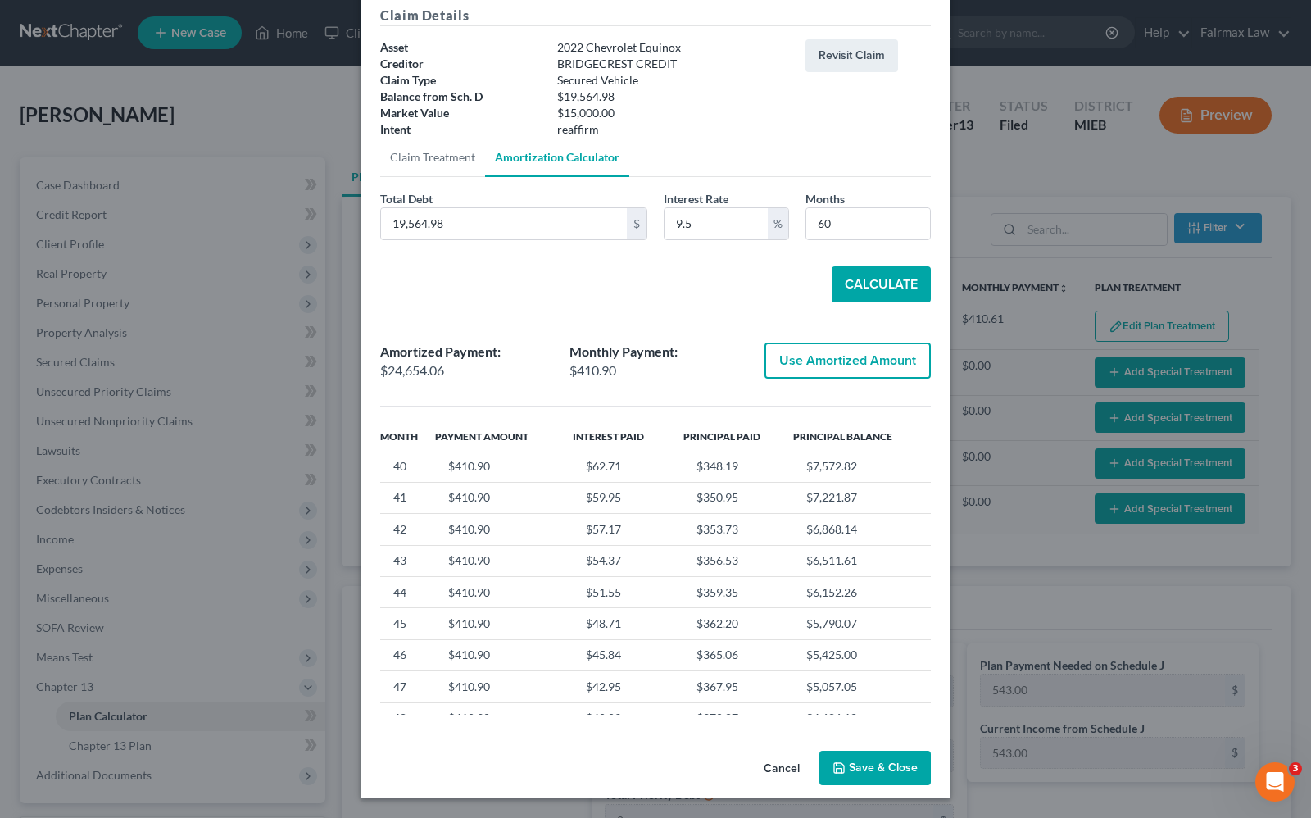
click at [861, 766] on button "Save & Close" at bounding box center [874, 767] width 111 height 34
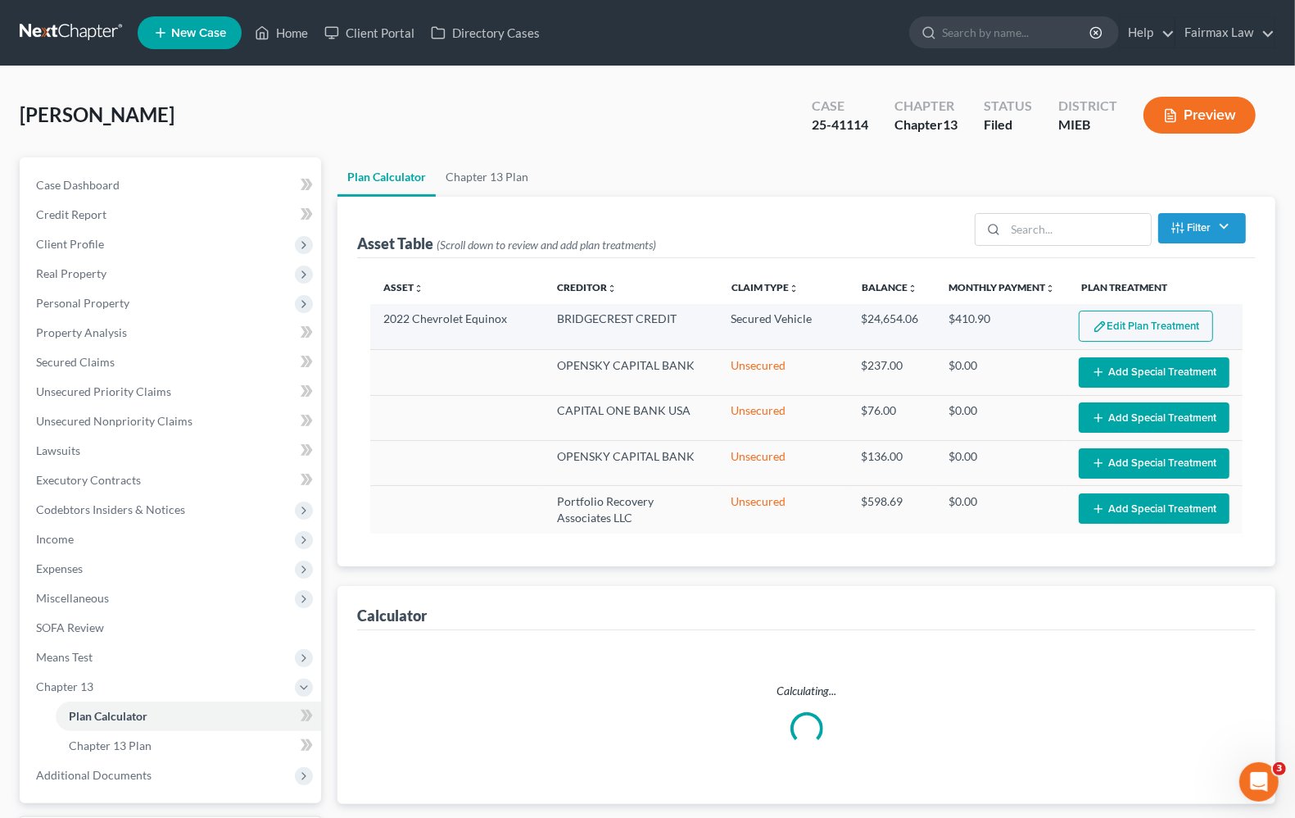
select select "59"
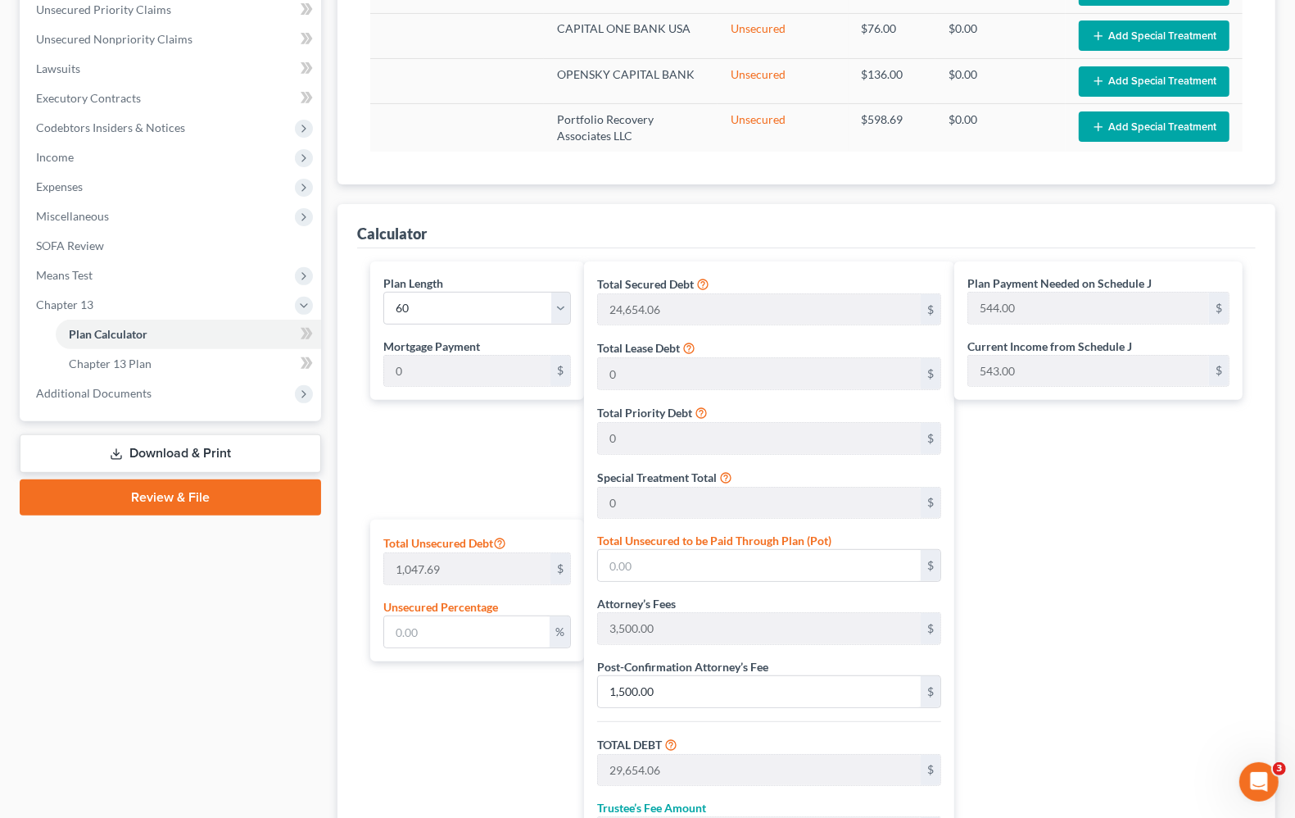
scroll to position [205, 0]
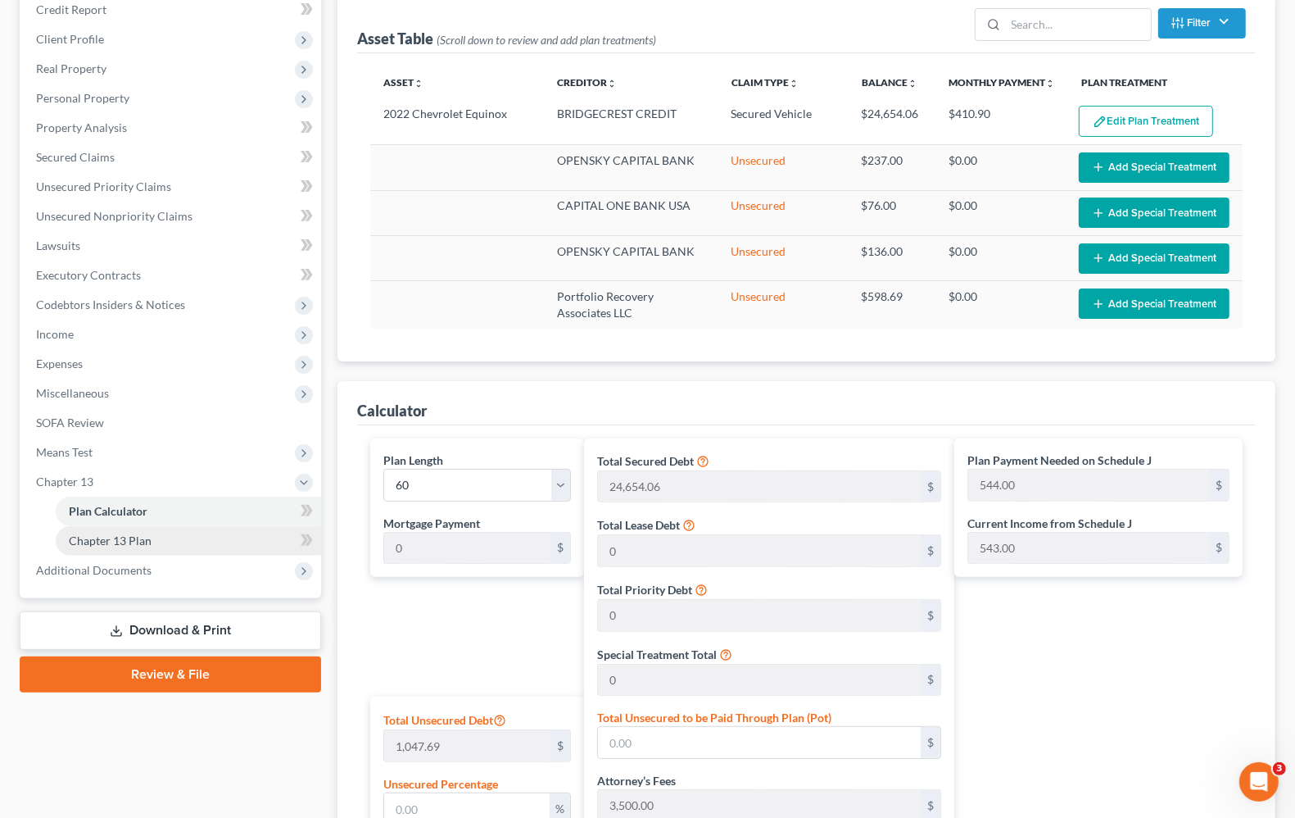
click at [129, 546] on link "Chapter 13 Plan" at bounding box center [188, 540] width 265 height 29
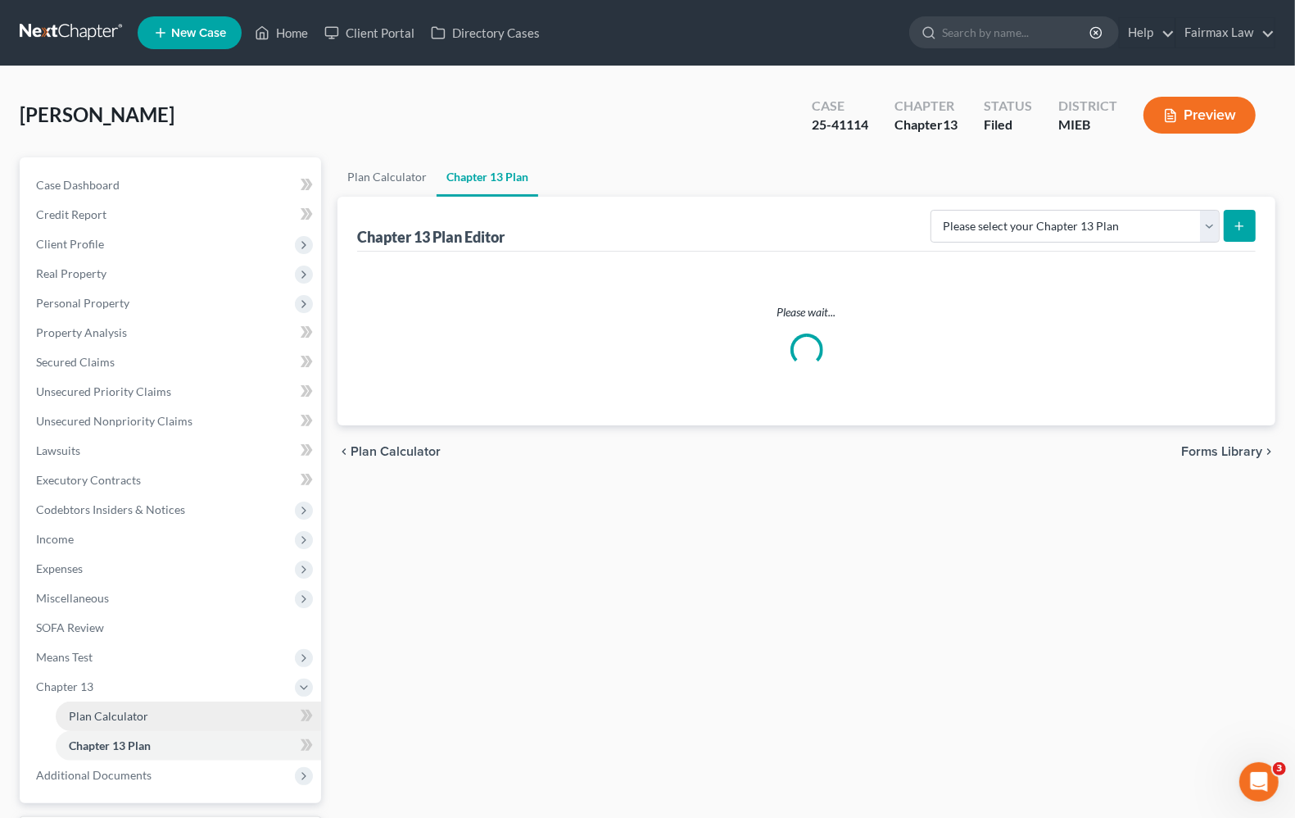
click at [92, 709] on span "Plan Calculator" at bounding box center [108, 716] width 79 height 14
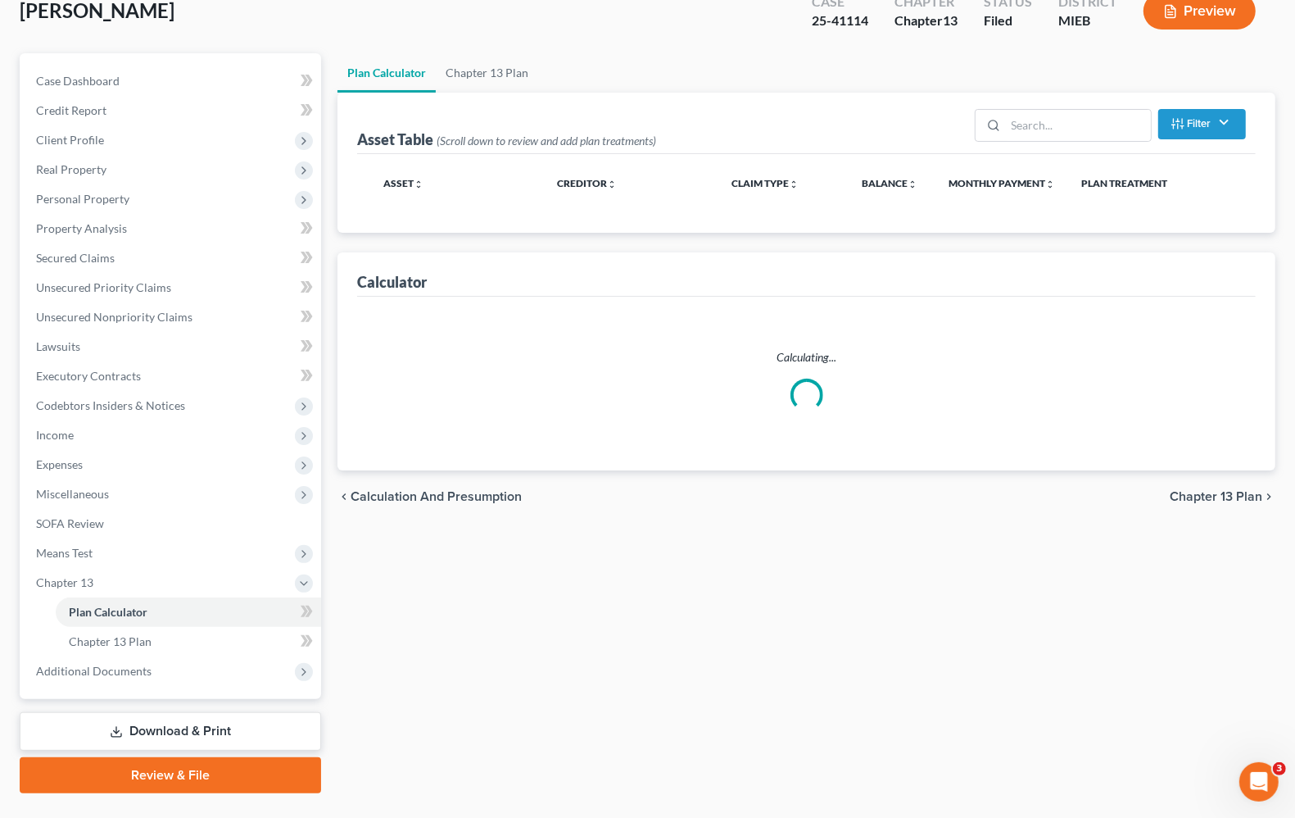
scroll to position [140, 0]
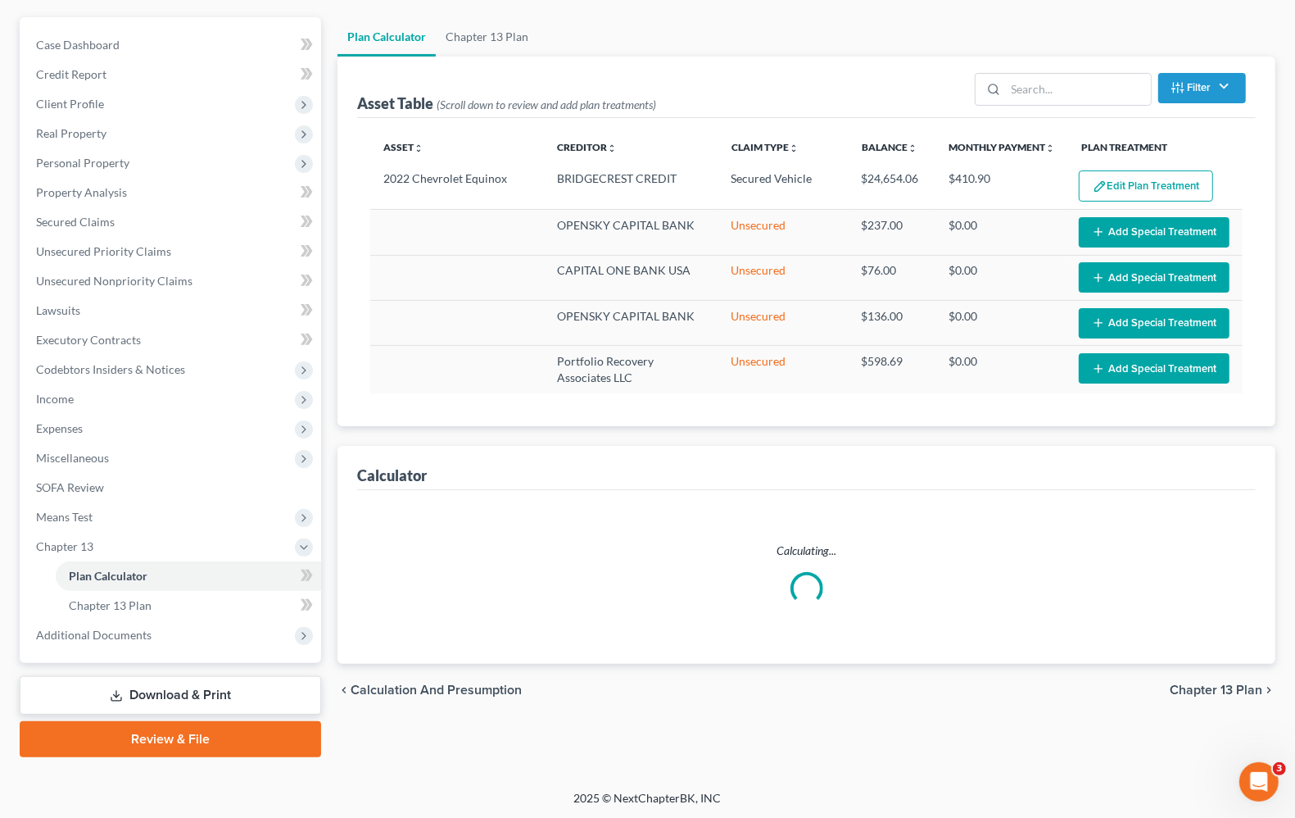
select select "59"
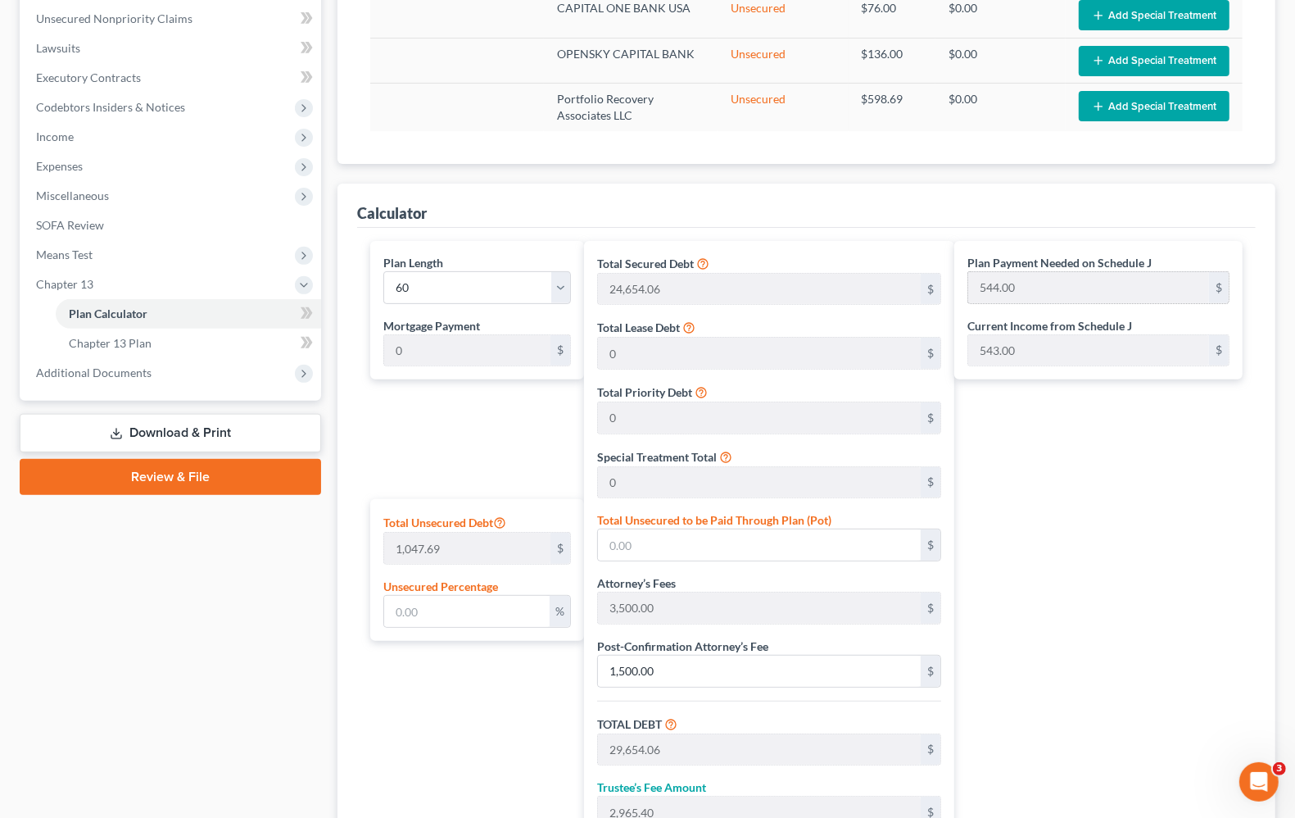
scroll to position [342, 0]
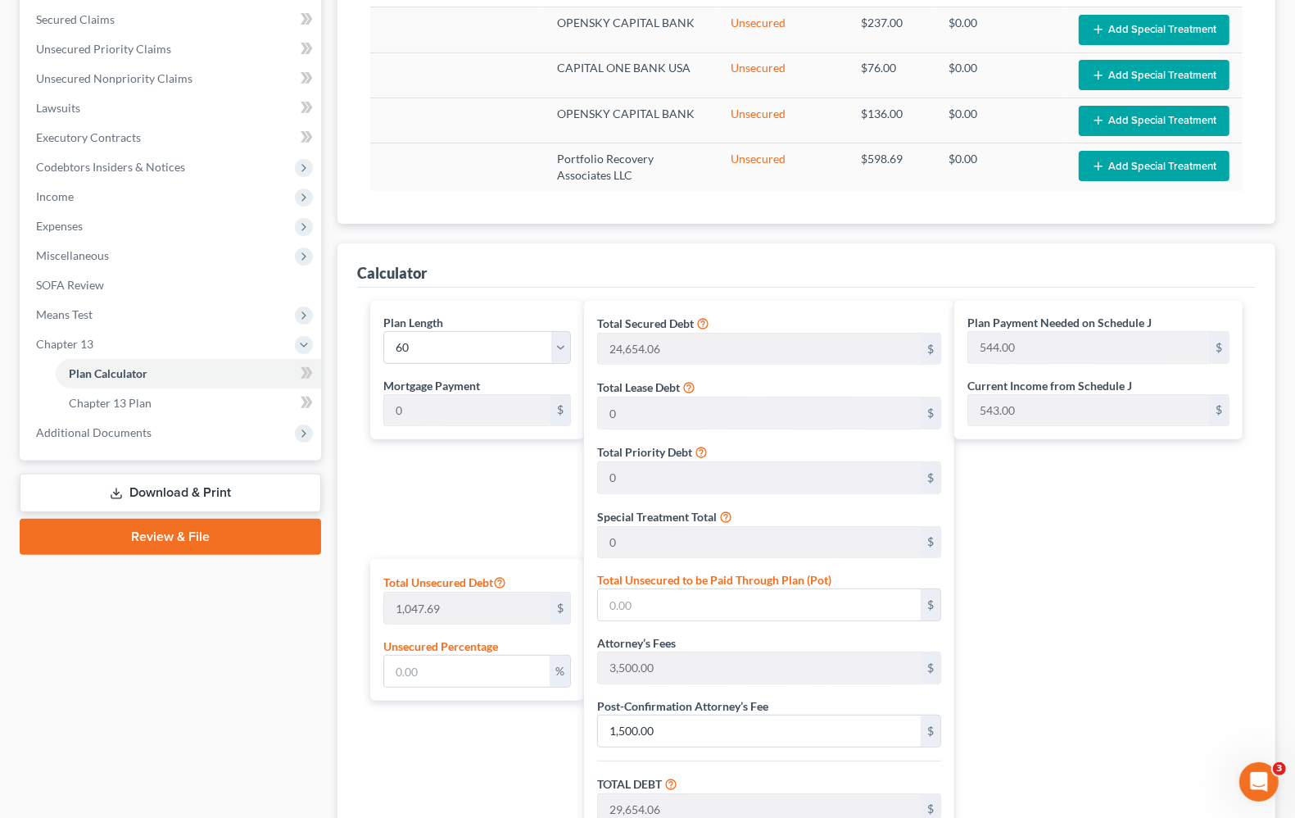
click at [1022, 485] on div "Plan Payment Needed on Schedule J 544.00 $ Current Income from Schedule J 543.0…" at bounding box center [1102, 697] width 297 height 792
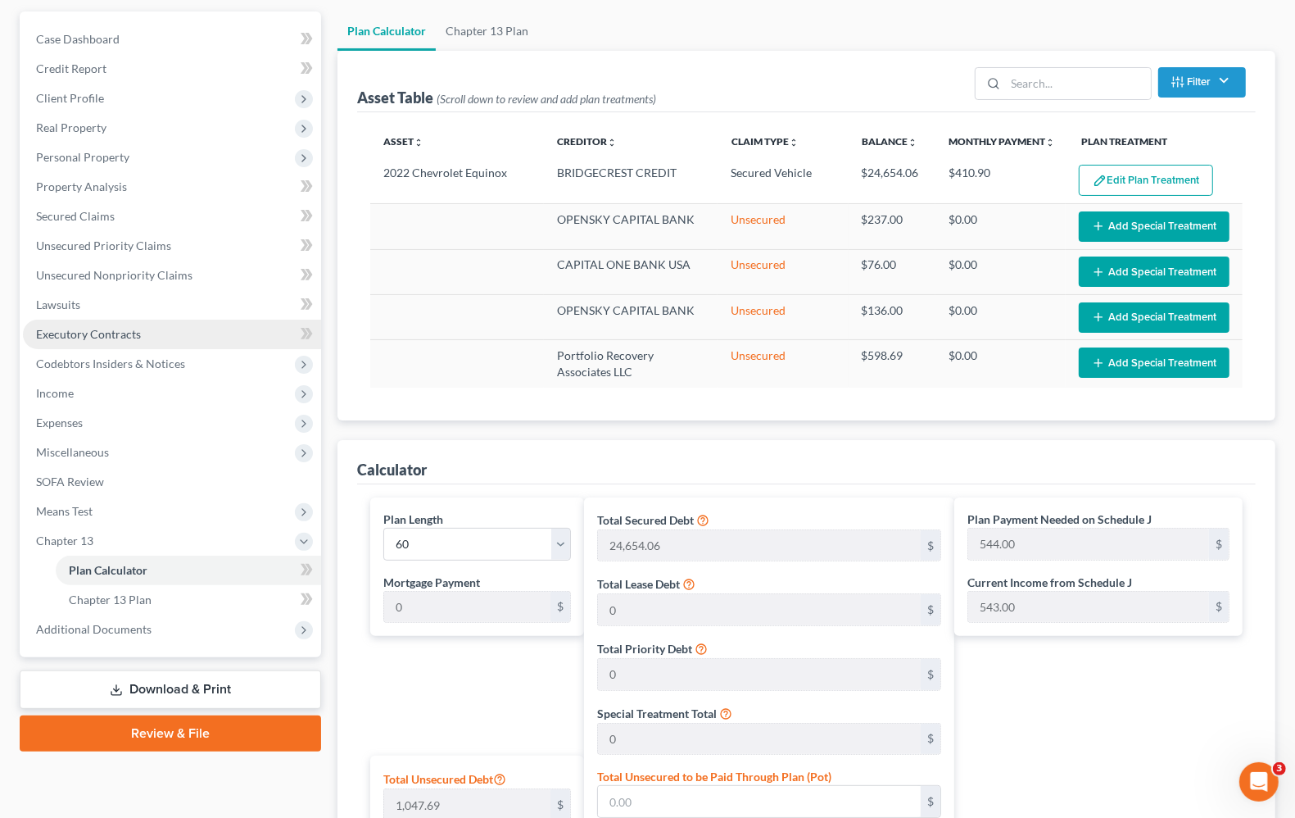
scroll to position [138, 0]
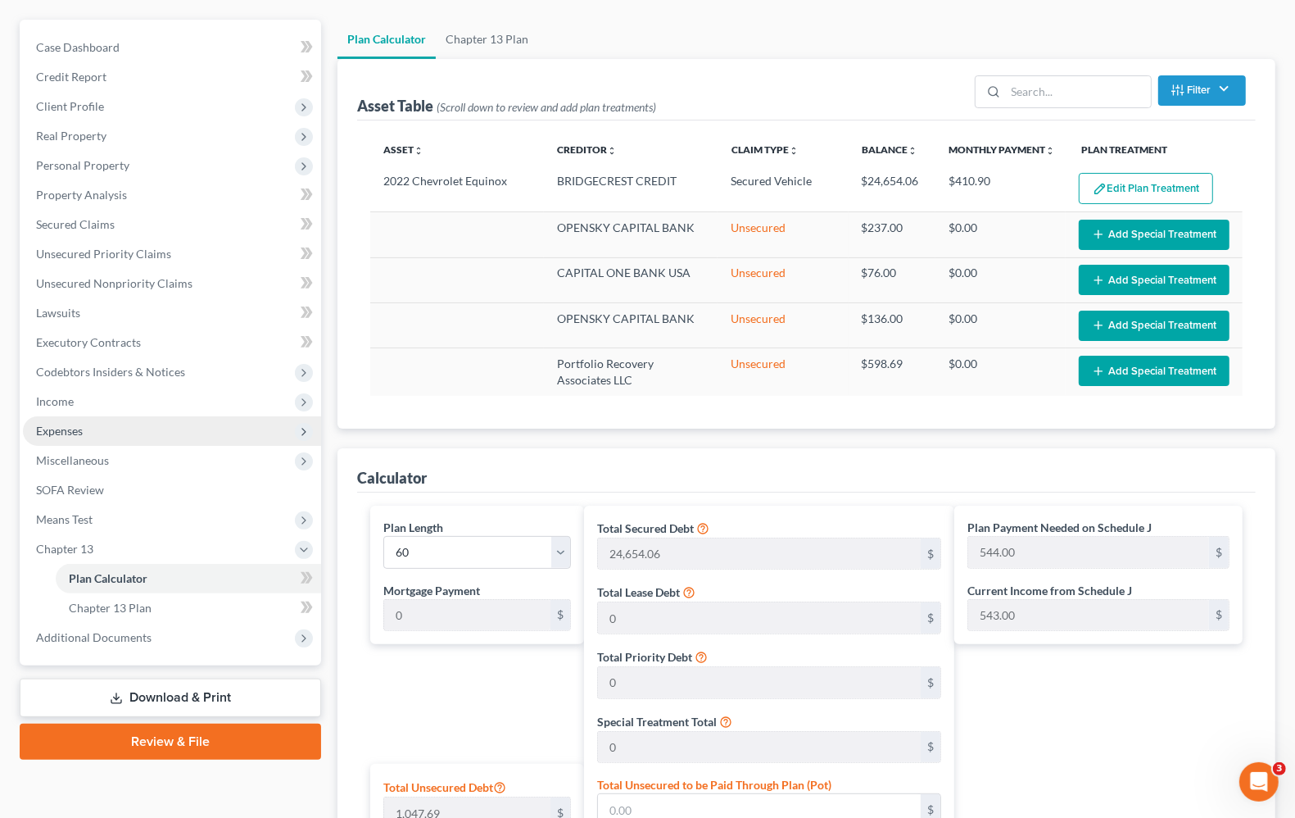
click at [80, 432] on span "Expenses" at bounding box center [59, 431] width 47 height 14
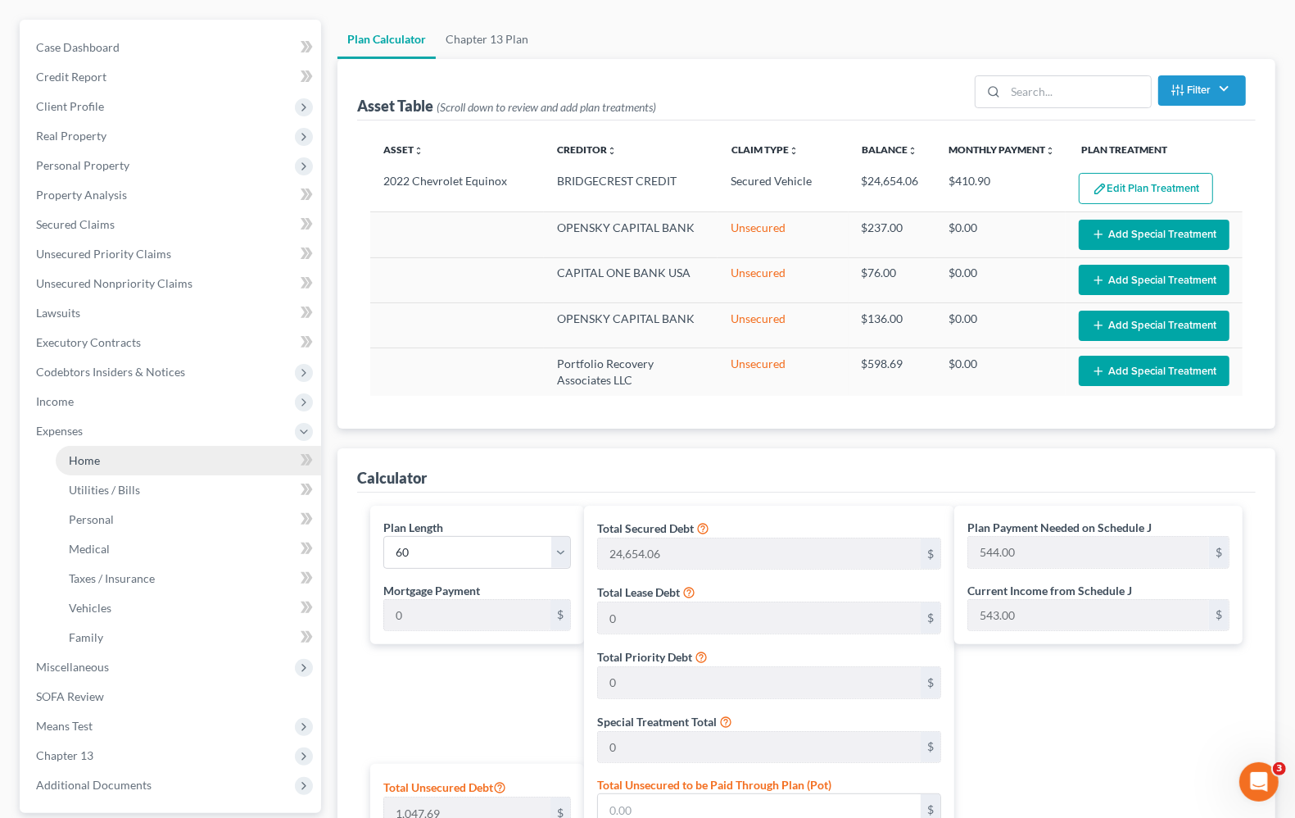
click at [78, 465] on link "Home" at bounding box center [188, 460] width 265 height 29
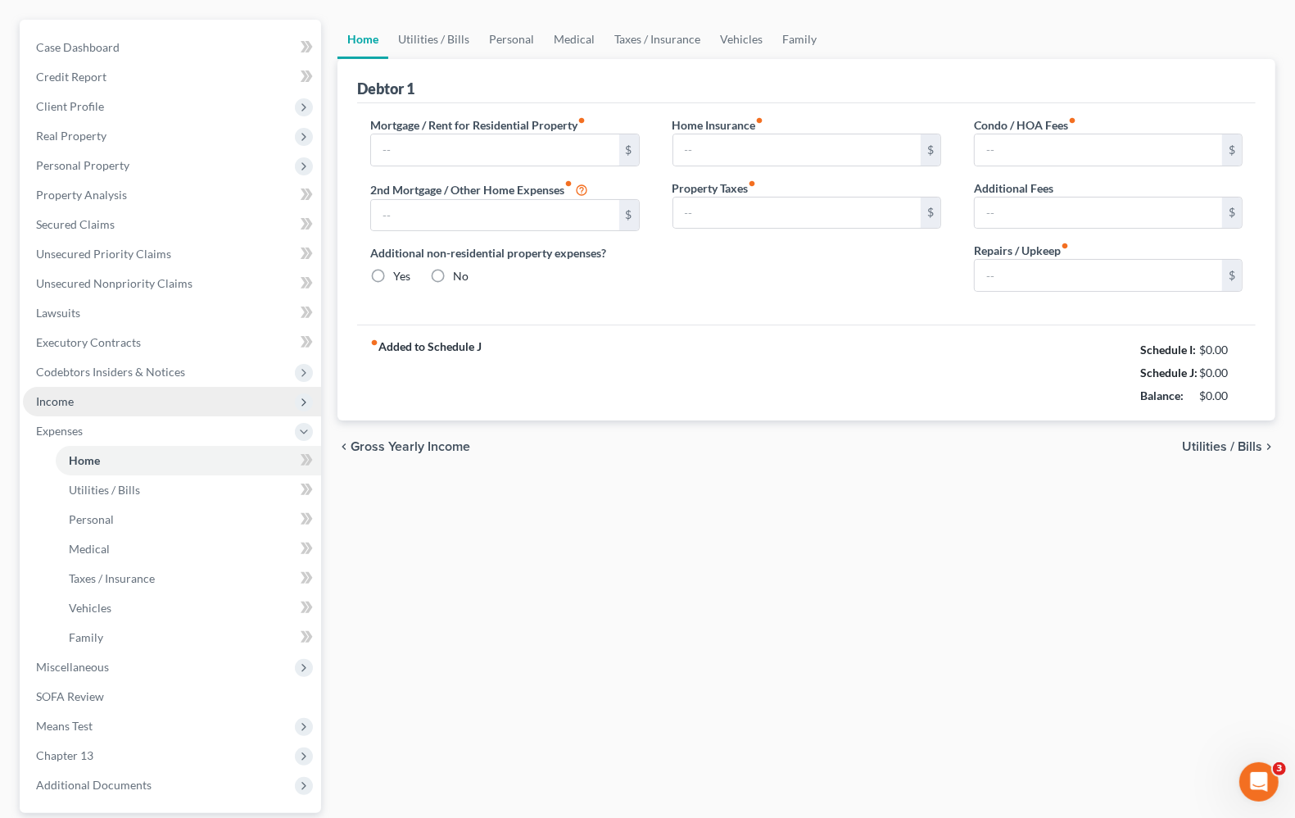
scroll to position [10, 0]
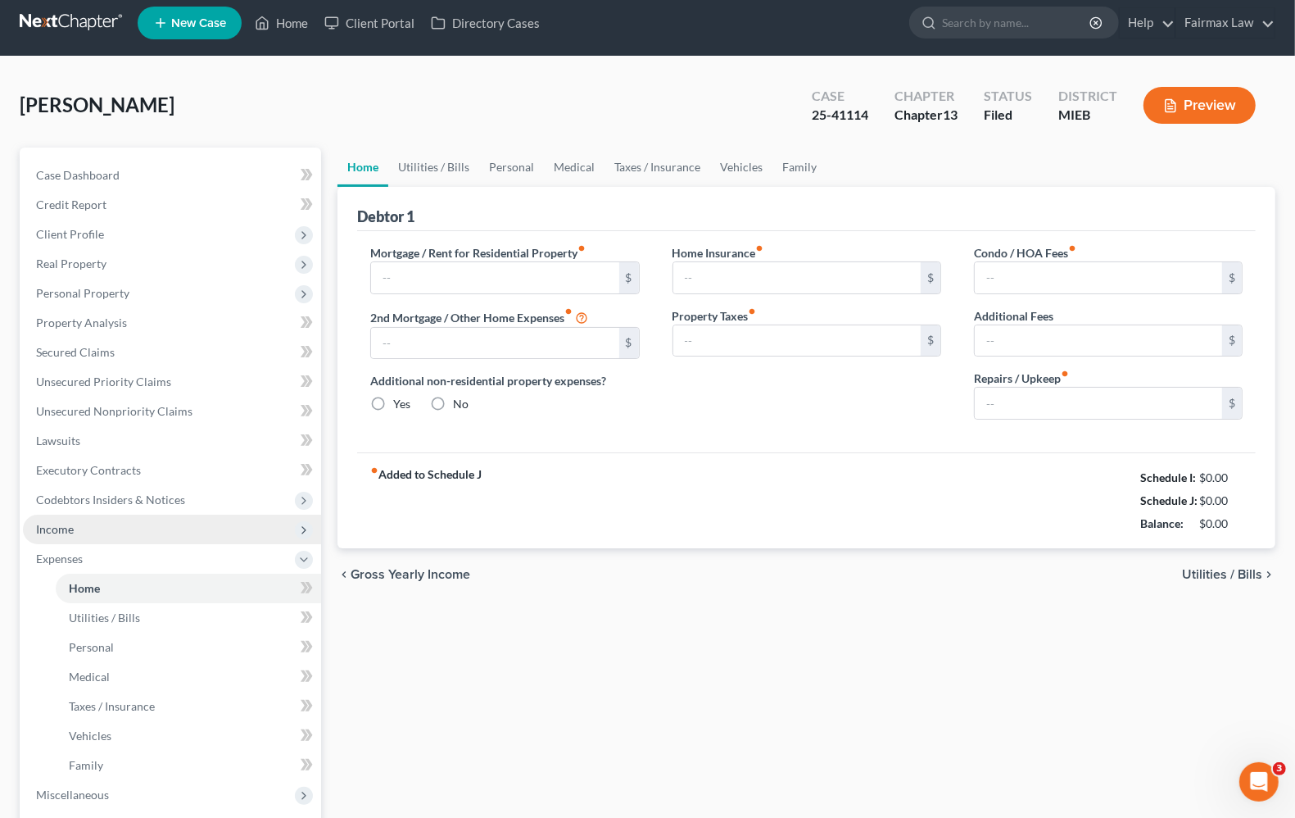
type input "0.00"
radio input "true"
type input "0.00"
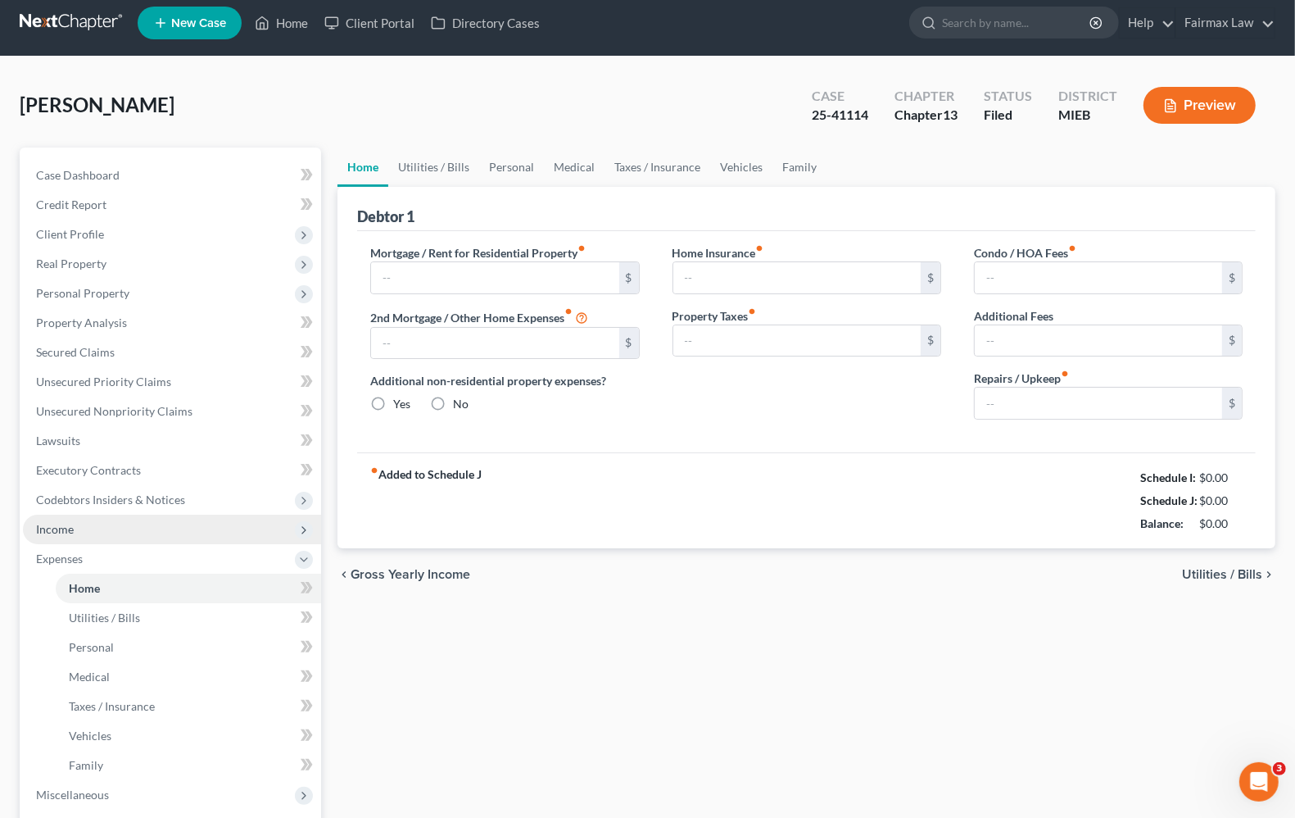
type input "0.00"
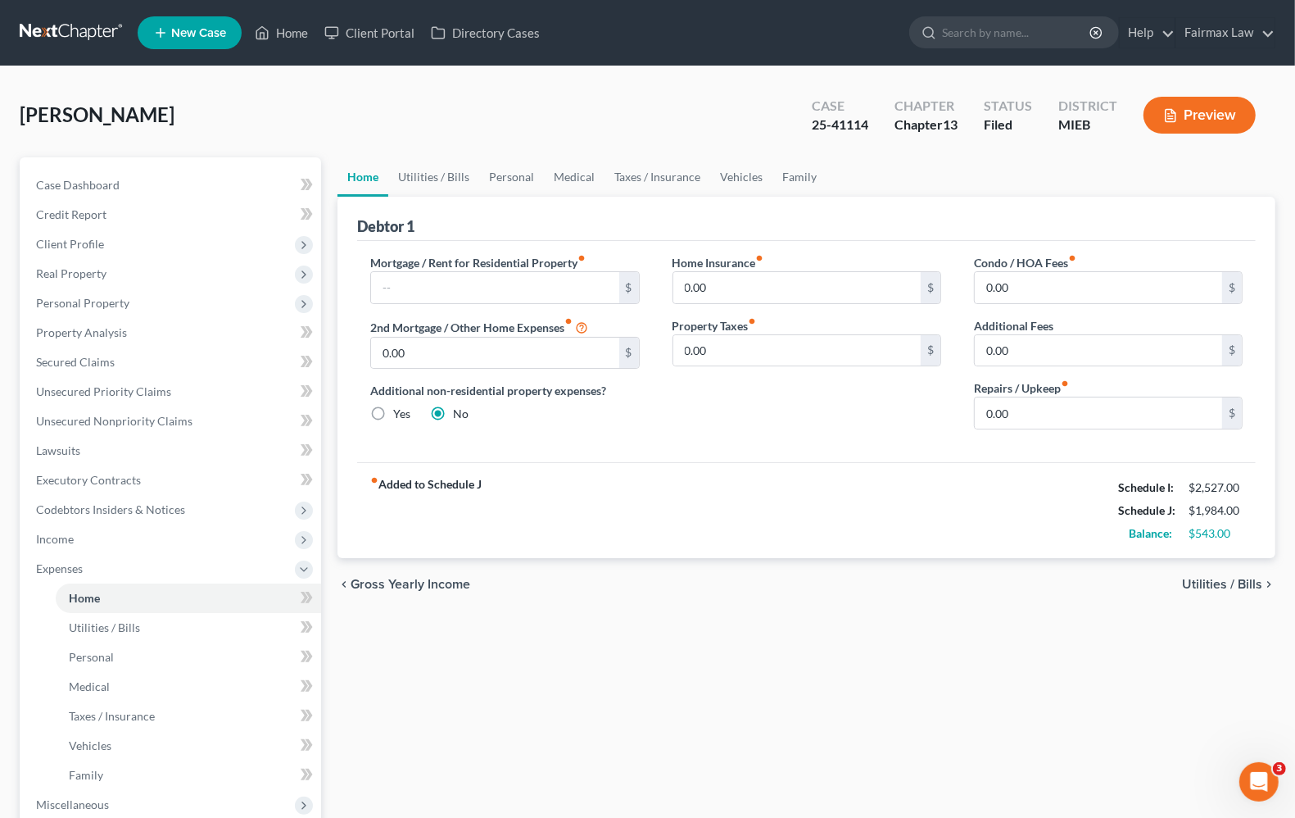
click at [1238, 580] on span "Utilities / Bills" at bounding box center [1222, 584] width 80 height 13
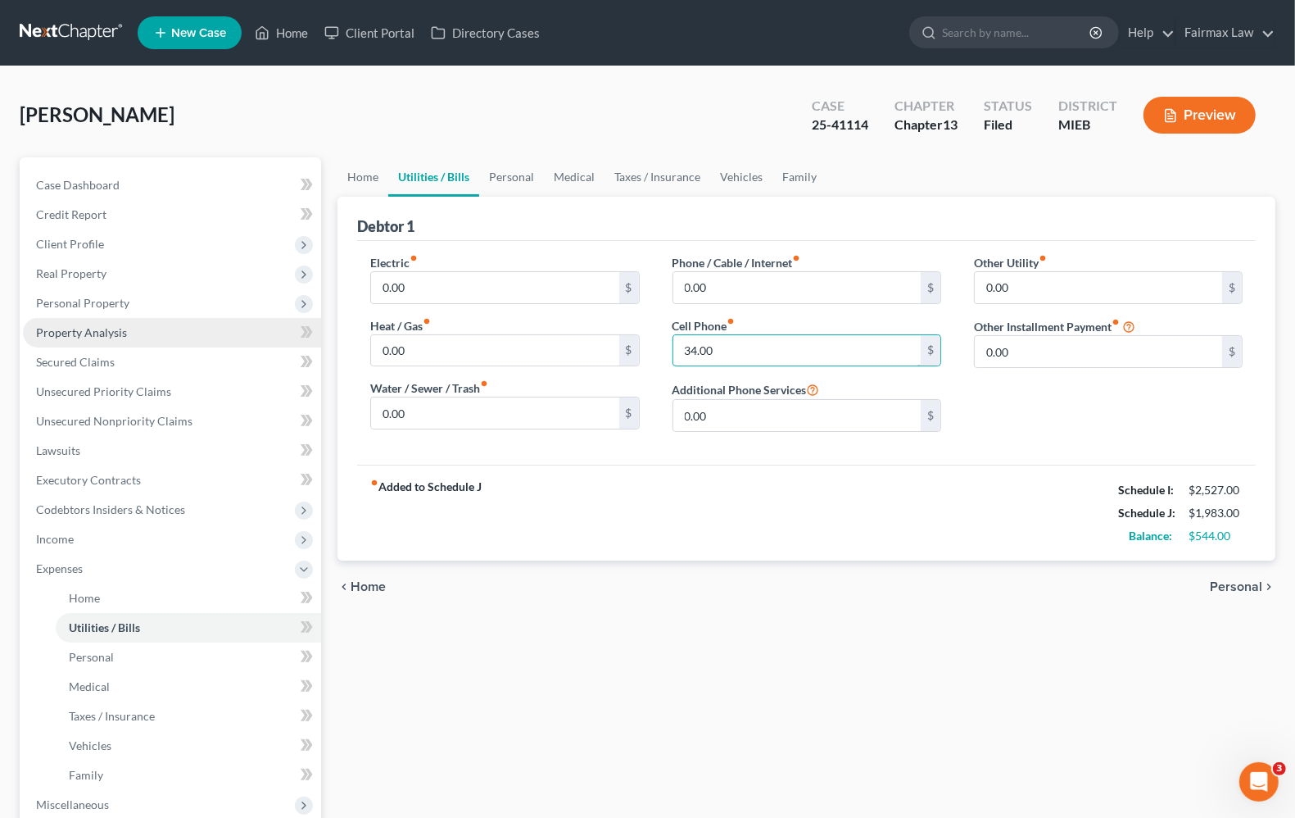
type input "34.00"
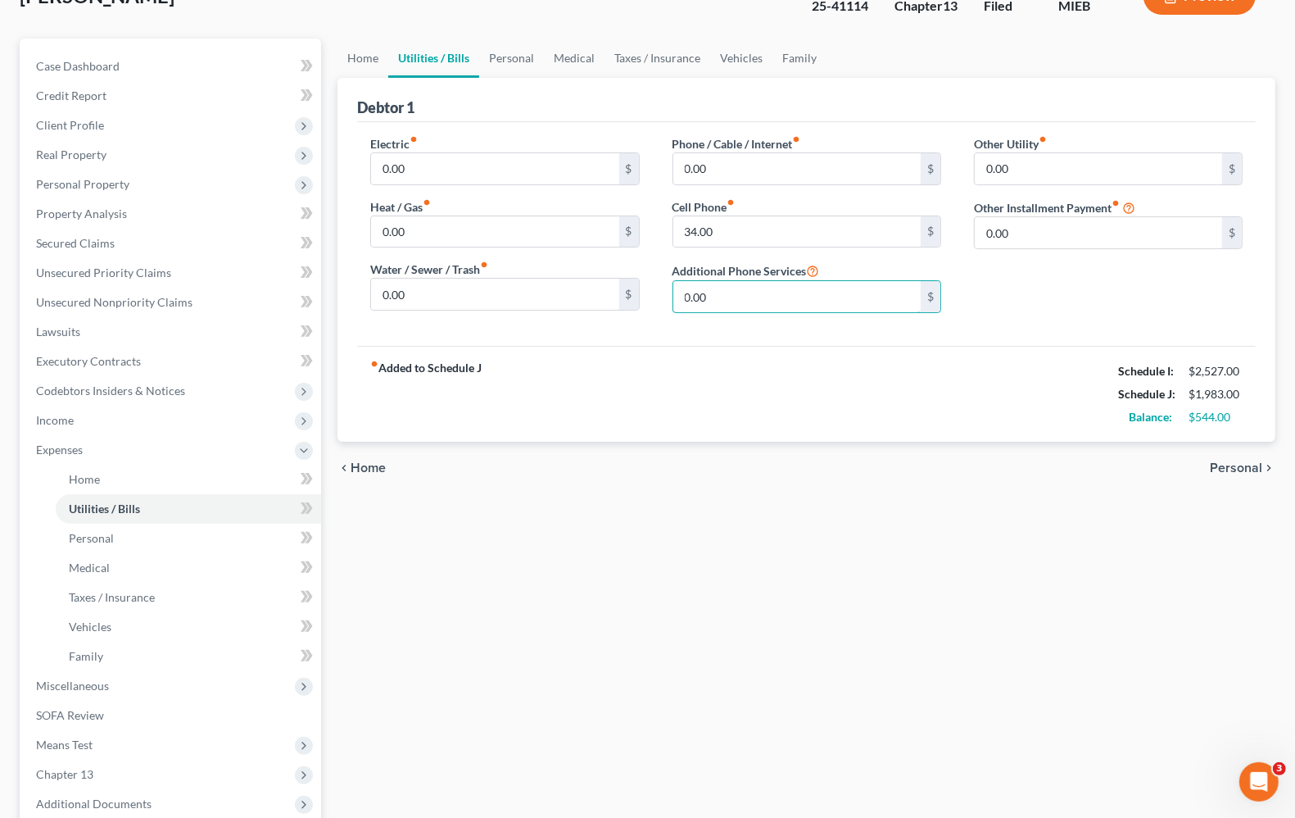
scroll to position [185, 0]
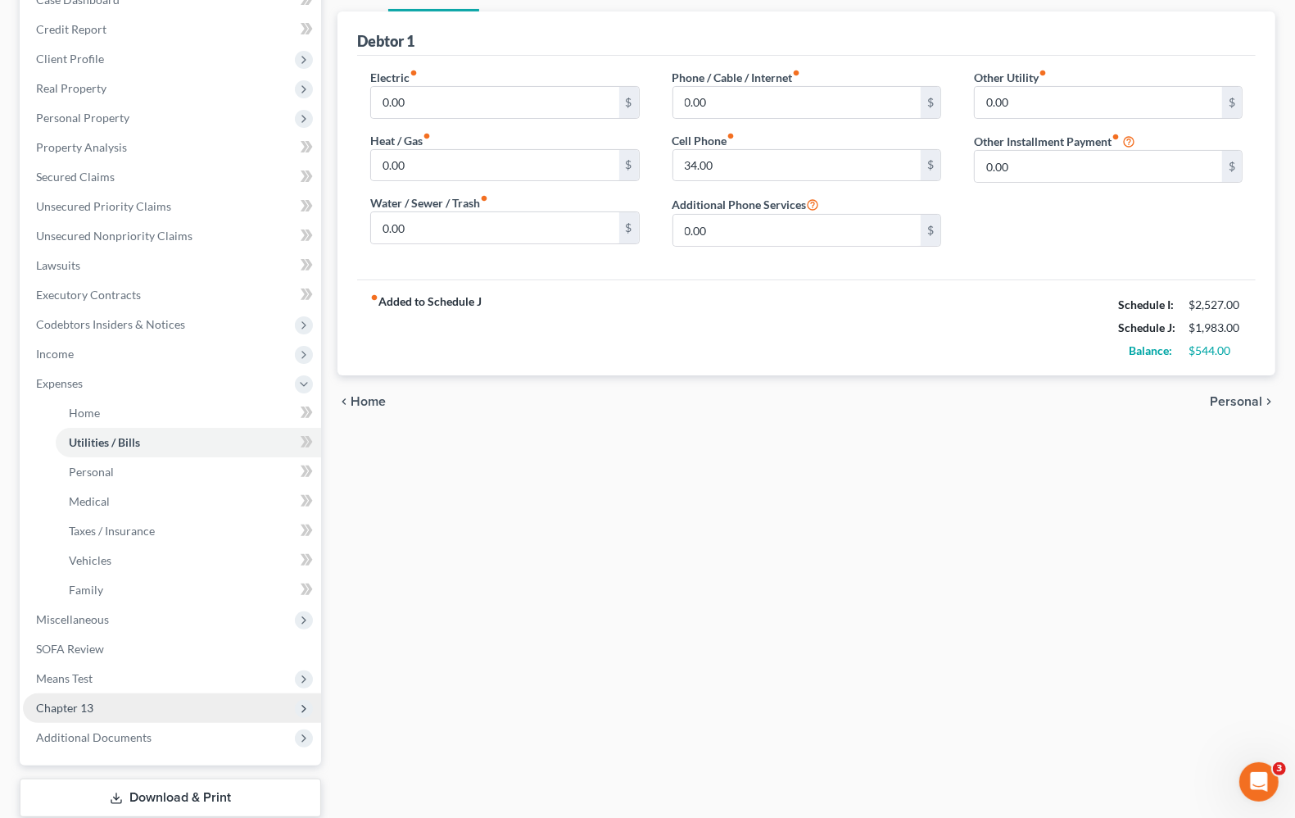
click at [56, 706] on span "Chapter 13" at bounding box center [64, 707] width 57 height 14
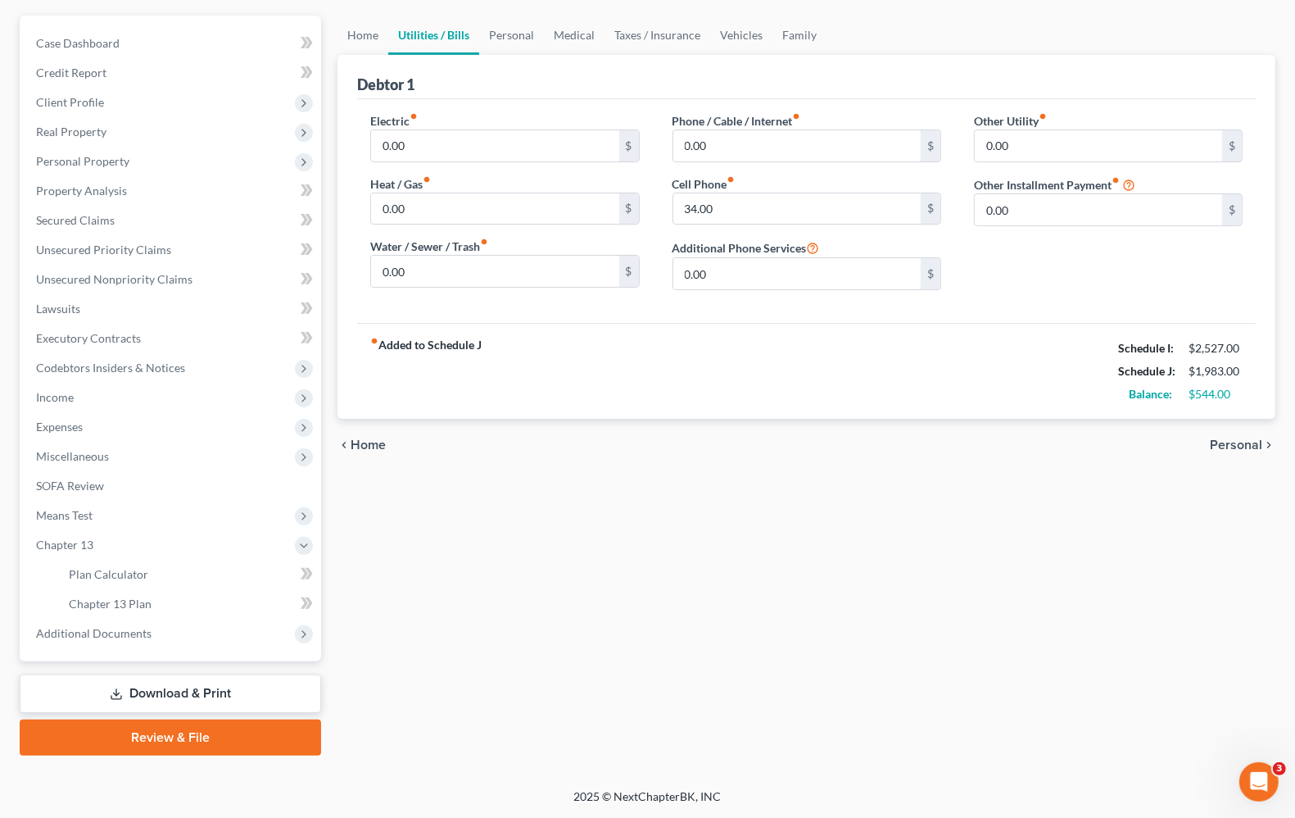
scroll to position [140, 0]
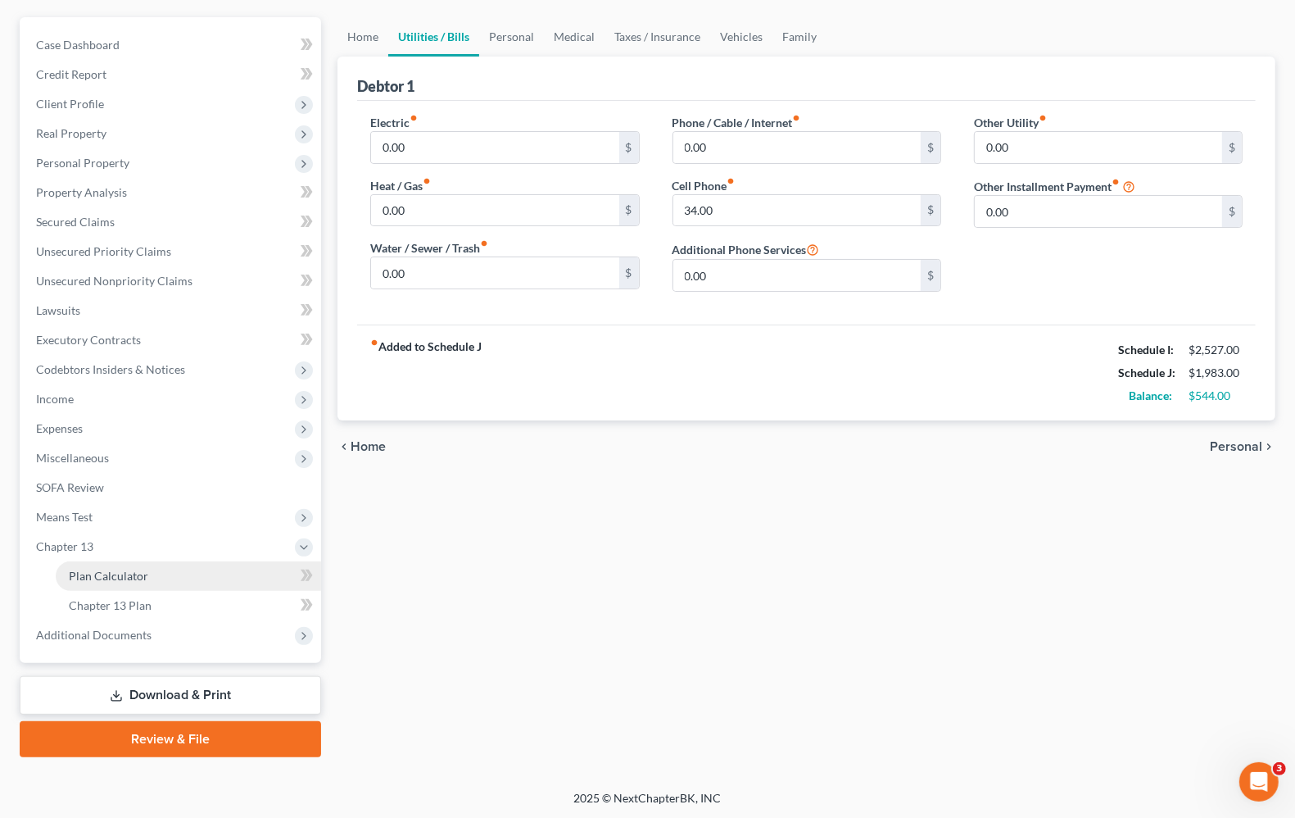
click at [107, 563] on link "Plan Calculator" at bounding box center [188, 575] width 265 height 29
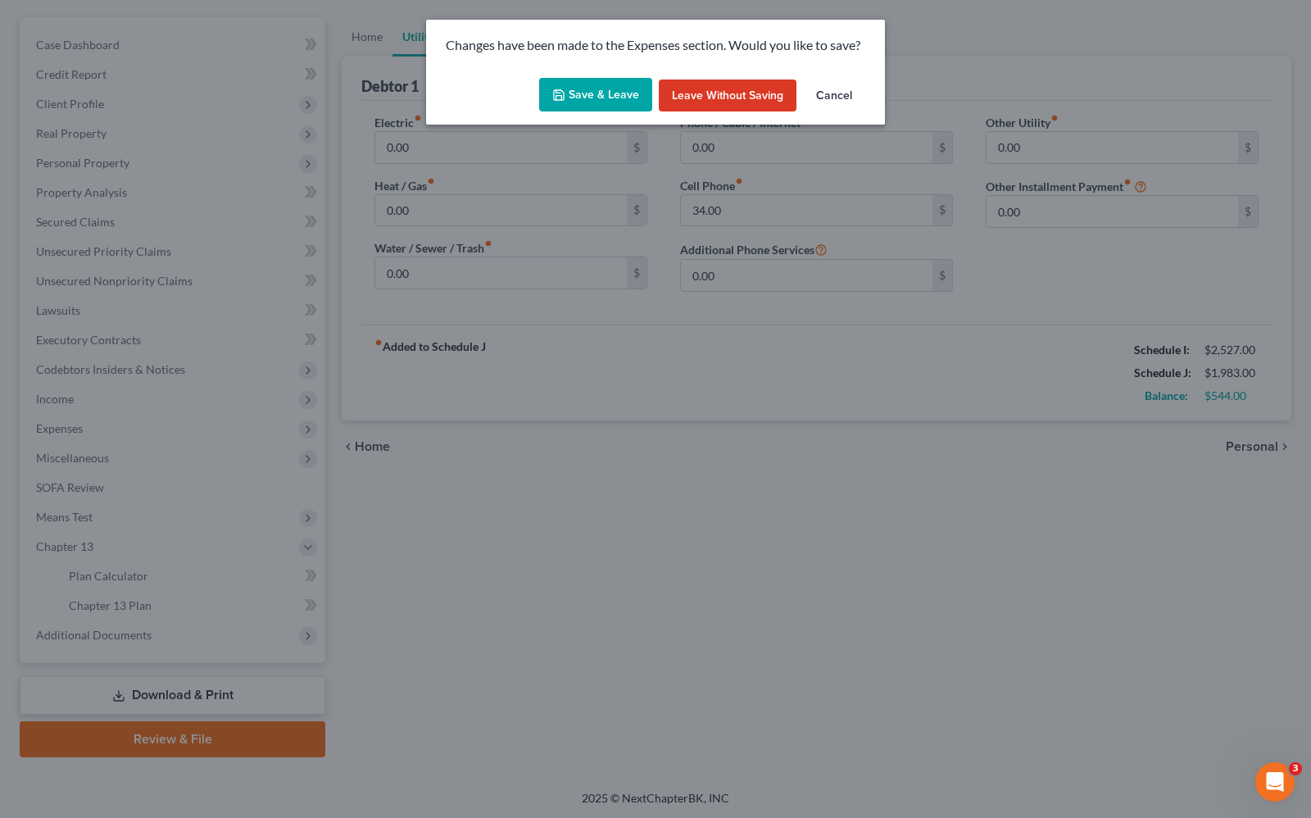
click at [561, 100] on icon "button" at bounding box center [558, 94] width 13 height 13
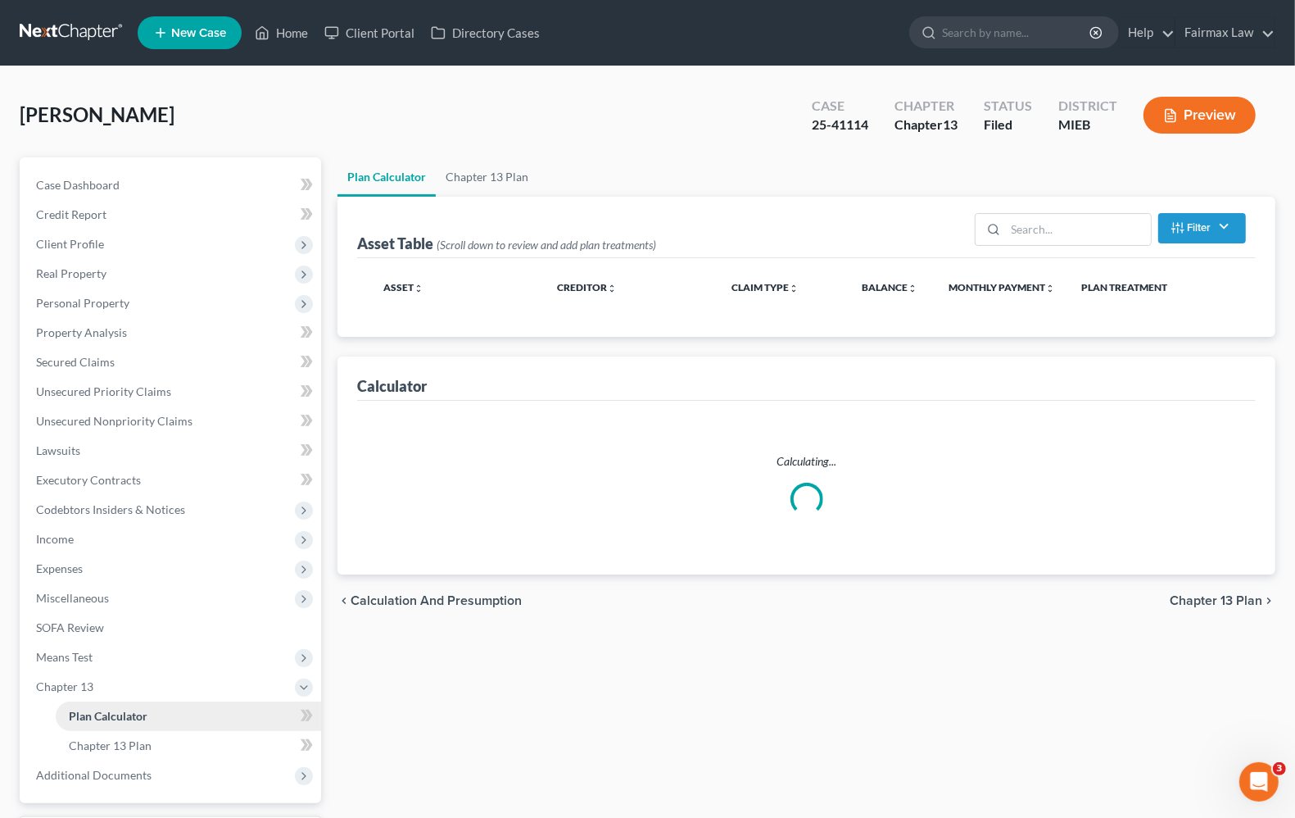
select select "59"
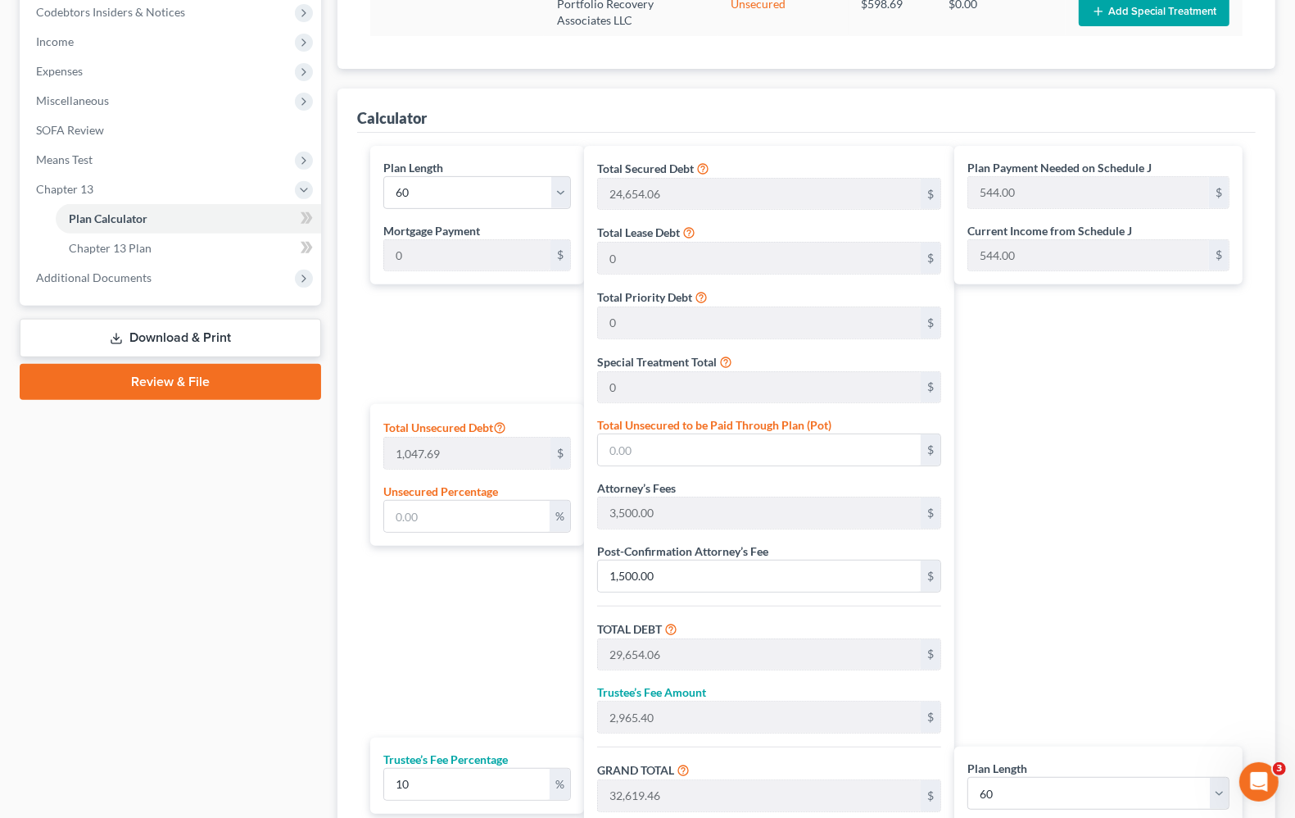
scroll to position [547, 0]
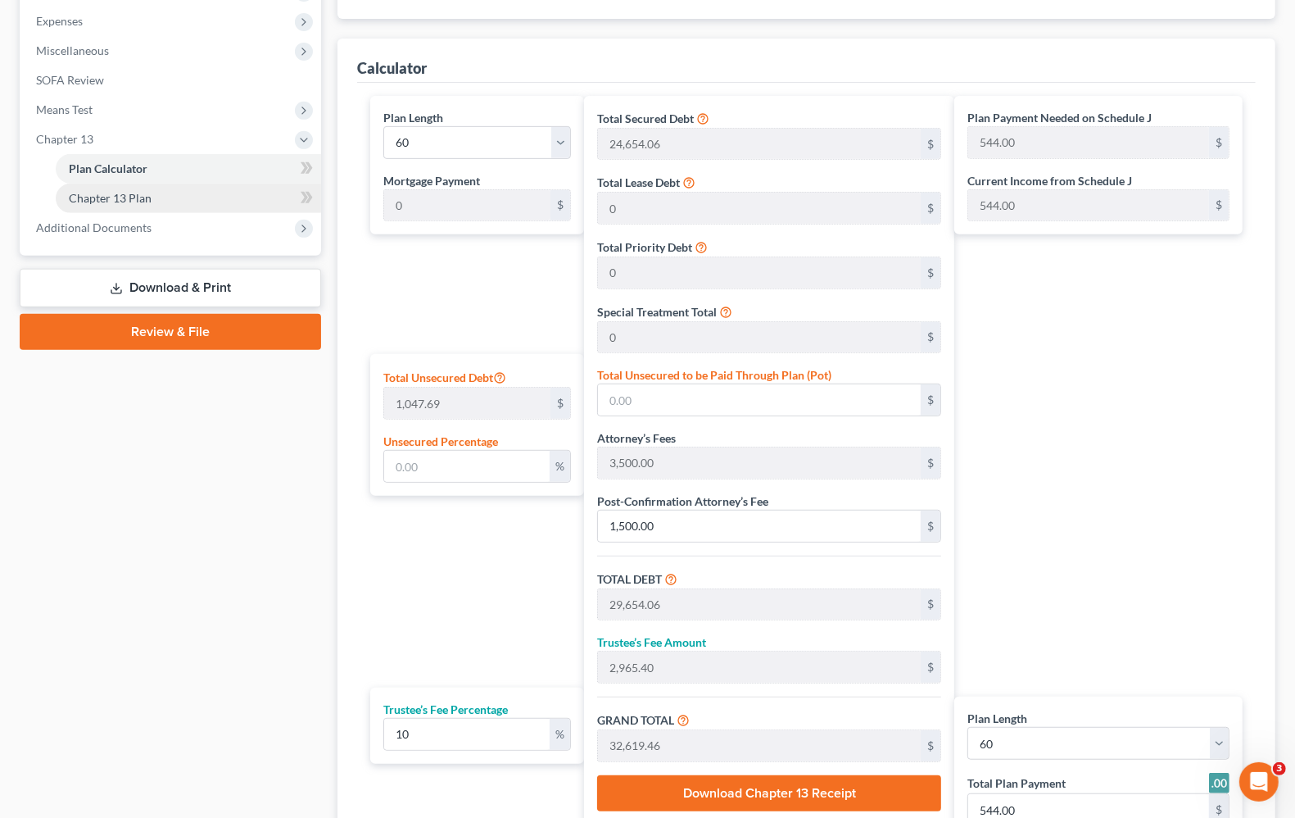
click at [74, 201] on span "Chapter 13 Plan" at bounding box center [110, 198] width 83 height 14
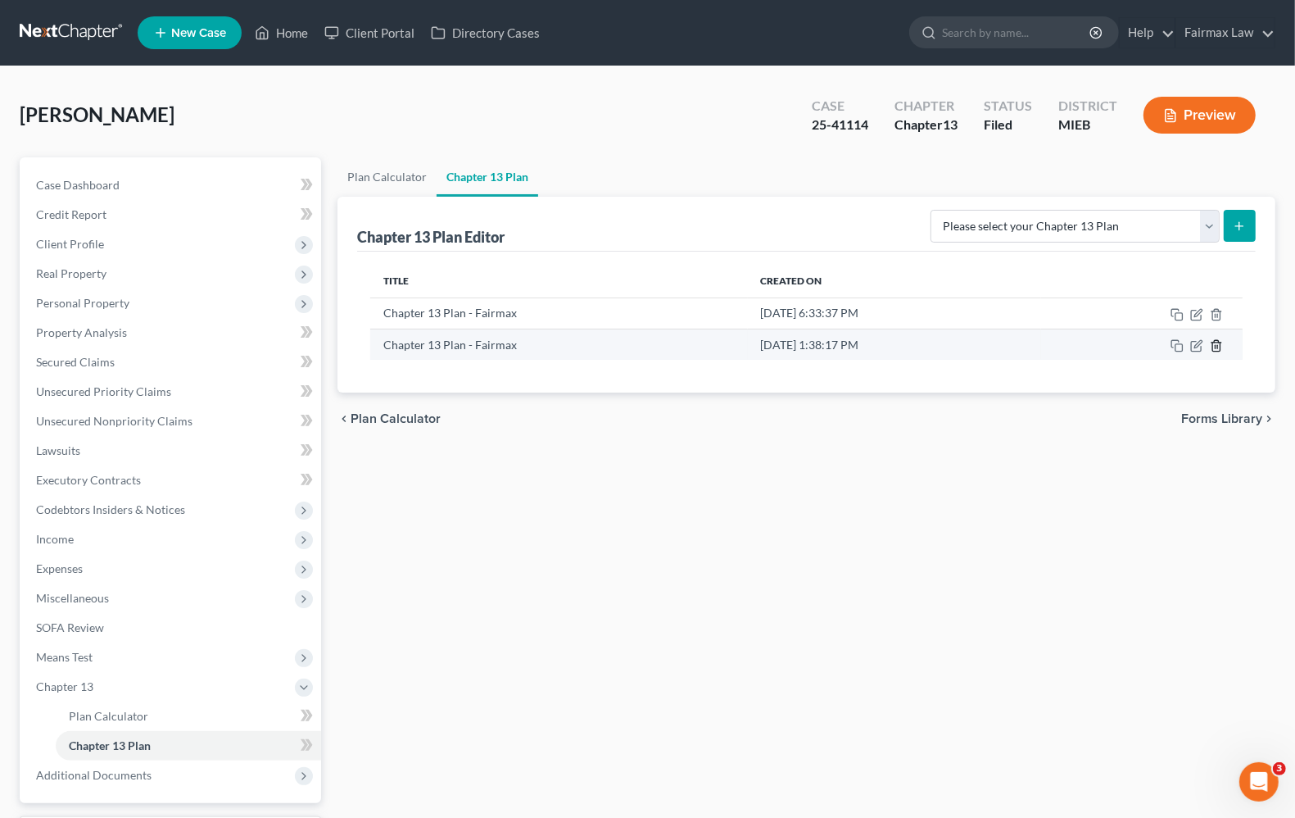
click at [1218, 347] on icon "button" at bounding box center [1216, 345] width 13 height 13
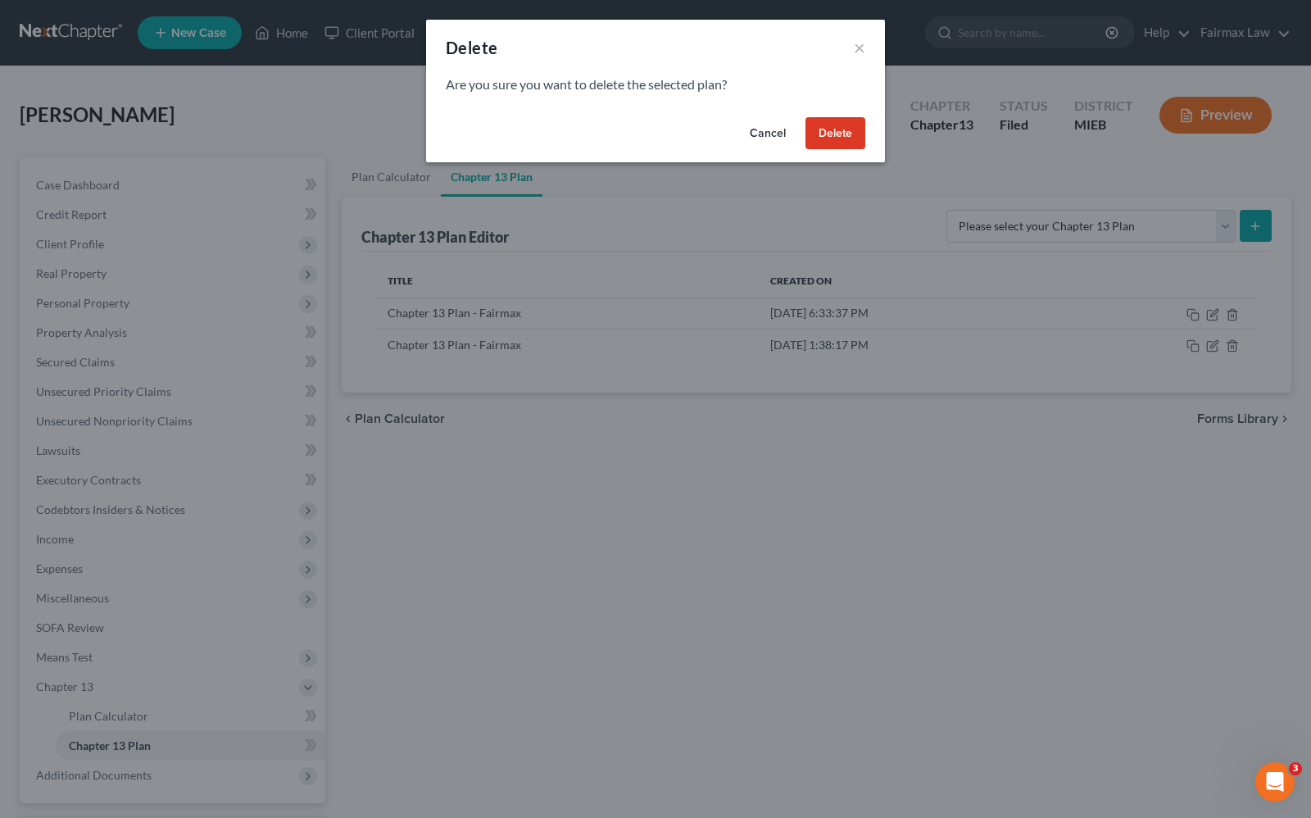
click at [853, 142] on button "Delete" at bounding box center [835, 133] width 60 height 33
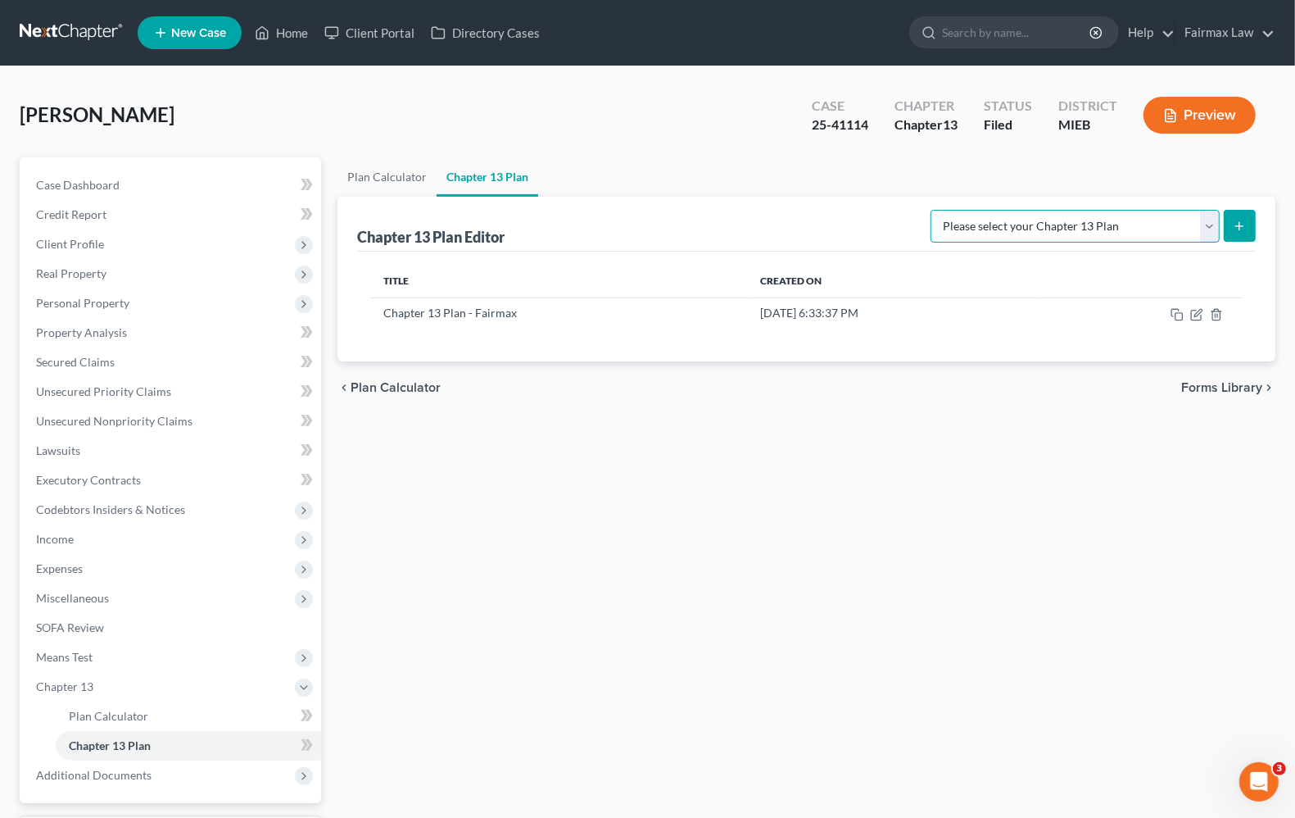
click at [1172, 228] on select "Please select your Chapter 13 Plan Chapter 13 Plan - Fairmax [GEOGRAPHIC_DATA] …" at bounding box center [1075, 226] width 289 height 33
select select "0"
click at [938, 210] on select "Please select your Chapter 13 Plan Chapter 13 Plan - Fairmax [GEOGRAPHIC_DATA] …" at bounding box center [1075, 226] width 289 height 33
click at [1243, 231] on icon "submit" at bounding box center [1239, 226] width 13 height 13
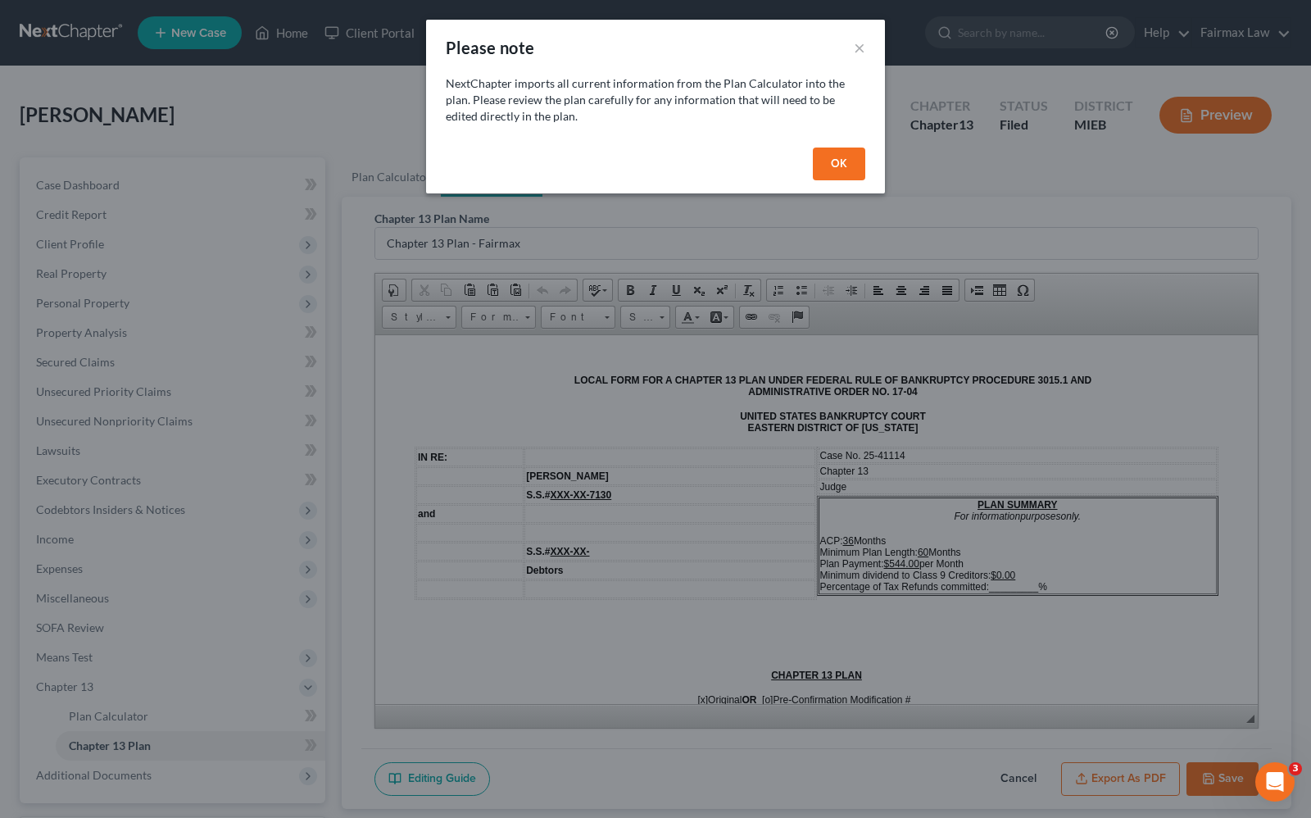
click at [824, 174] on button "OK" at bounding box center [839, 163] width 52 height 33
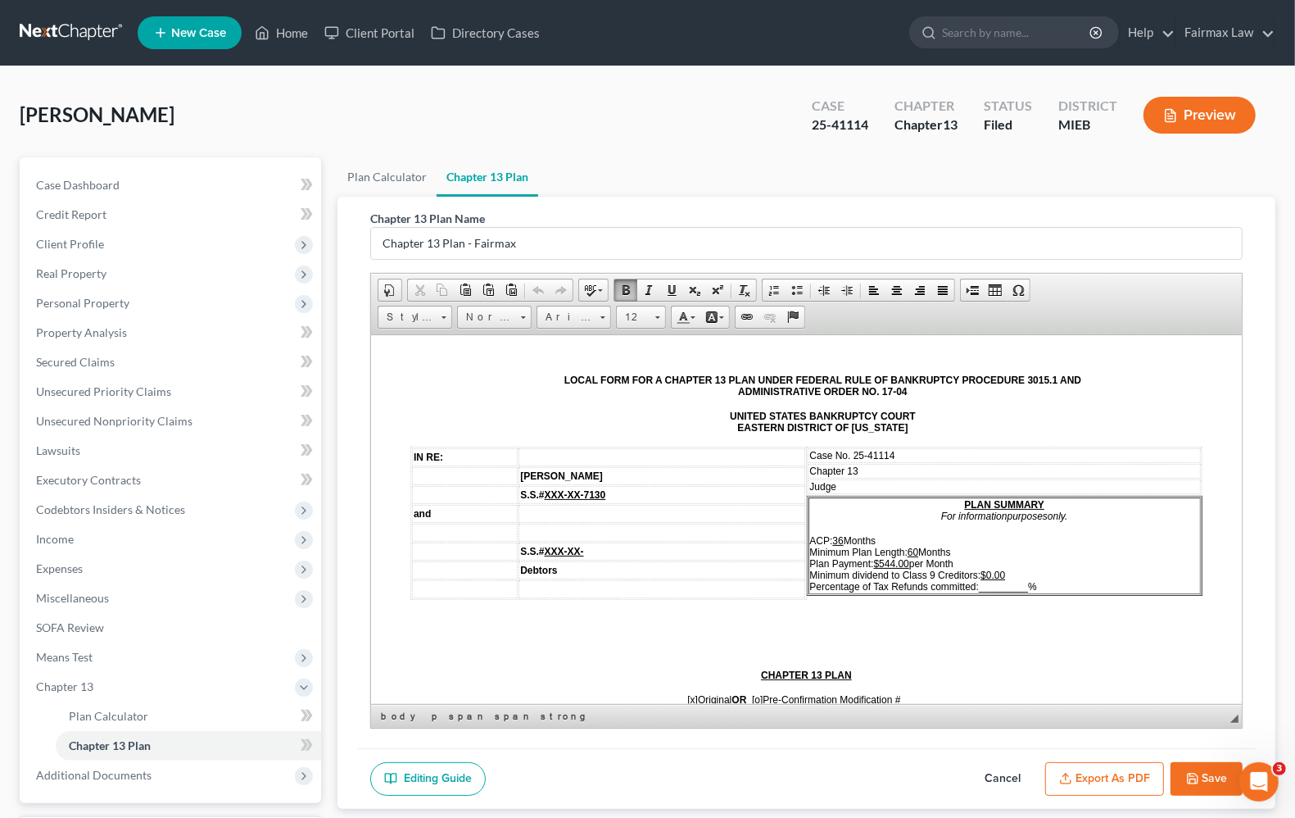
click at [854, 484] on td "Judge" at bounding box center [1005, 485] width 393 height 15
drag, startPoint x: 973, startPoint y: 580, endPoint x: 1028, endPoint y: 580, distance: 54.9
click at [1028, 580] on span "ACP: 36 Months Minimum Plan Length: 60 Months Plan Payment: $544.00 per Month M…" at bounding box center [923, 562] width 227 height 57
drag, startPoint x: 971, startPoint y: 575, endPoint x: 1002, endPoint y: 577, distance: 31.2
click at [1002, 577] on p "ACP: 36 Months Minimum Plan Length: 60 Months Plan Payment: $544.00 per Month M…" at bounding box center [1005, 562] width 390 height 57
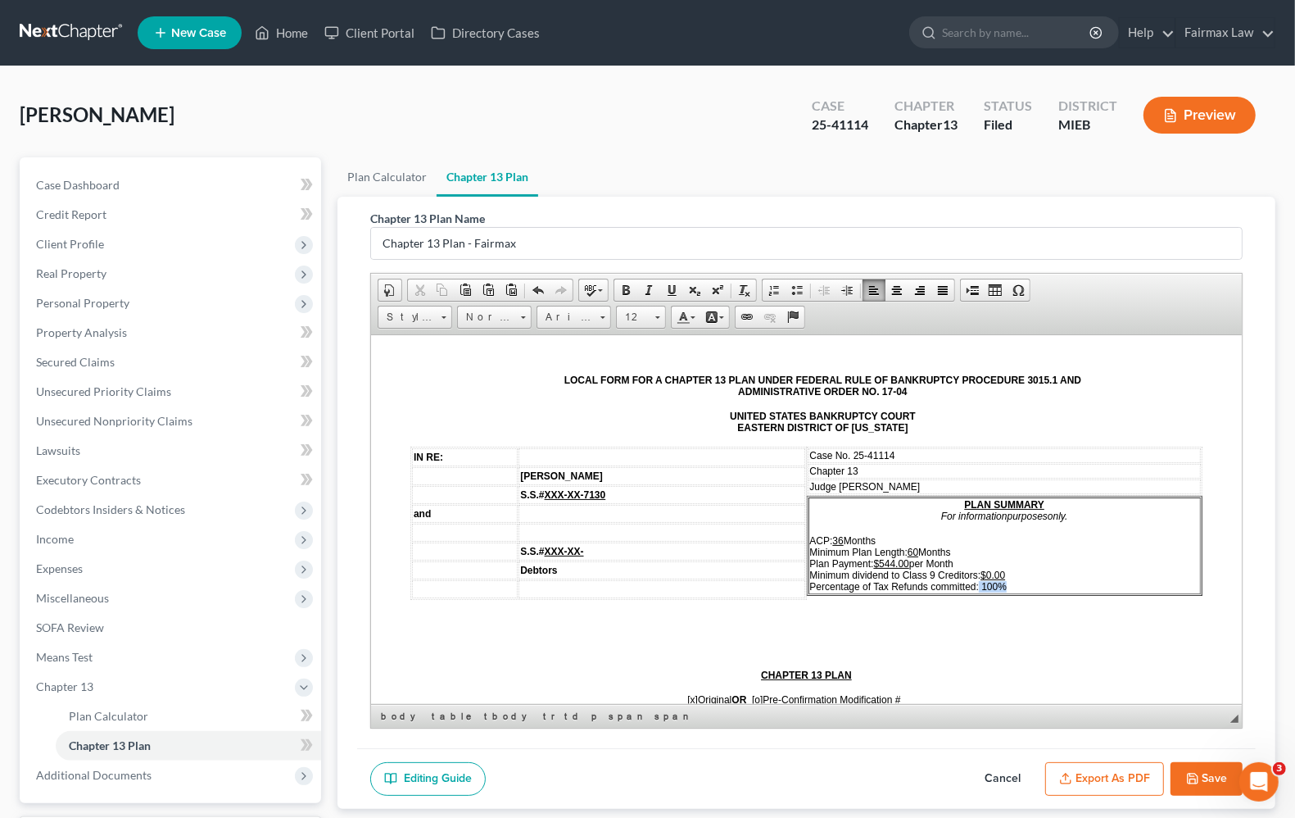
drag, startPoint x: 971, startPoint y: 578, endPoint x: 1004, endPoint y: 578, distance: 32.8
click at [1004, 578] on p "ACP: 36 Months Minimum Plan Length: 60 Months Plan Payment: $544.00 per Month M…" at bounding box center [1005, 562] width 390 height 57
click at [591, 677] on p "CHAPTER 13 PLAN" at bounding box center [806, 673] width 792 height 11
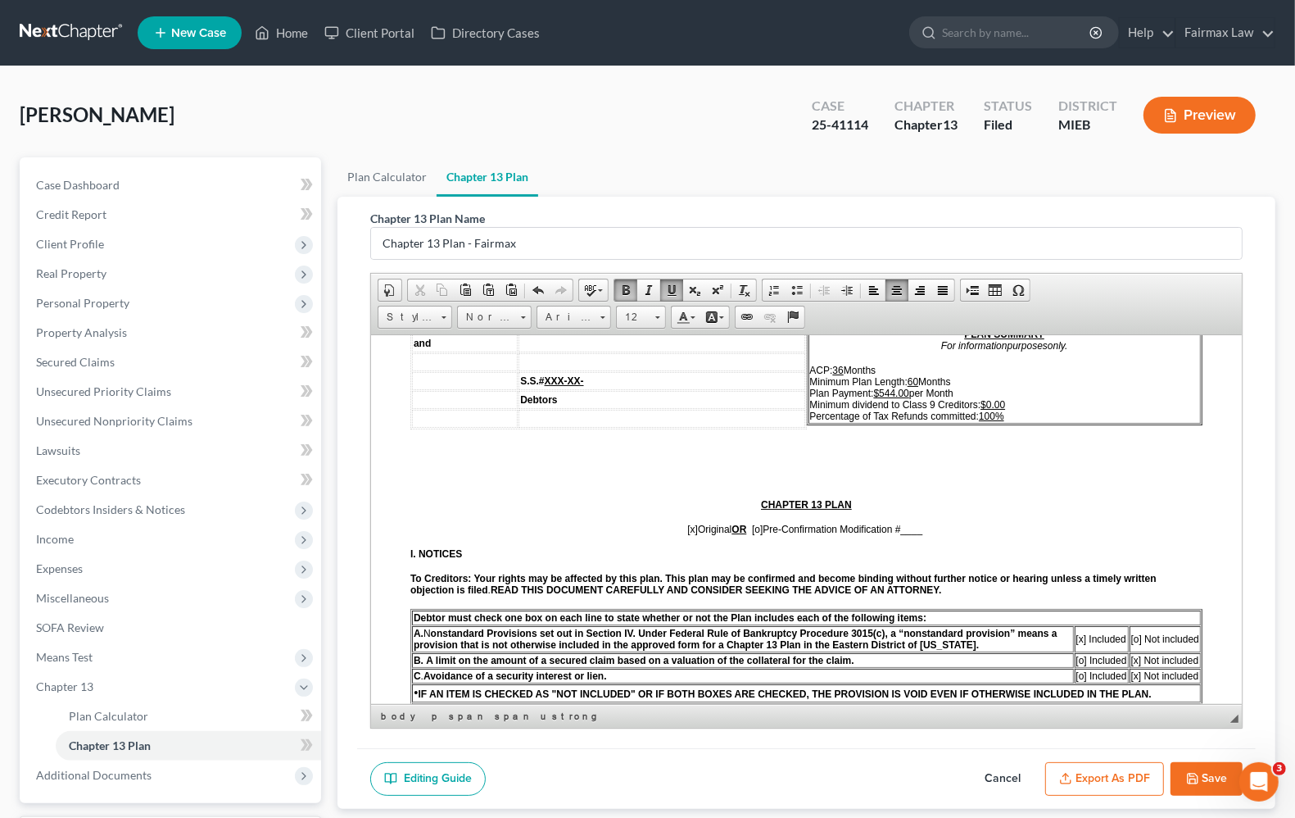
scroll to position [205, 0]
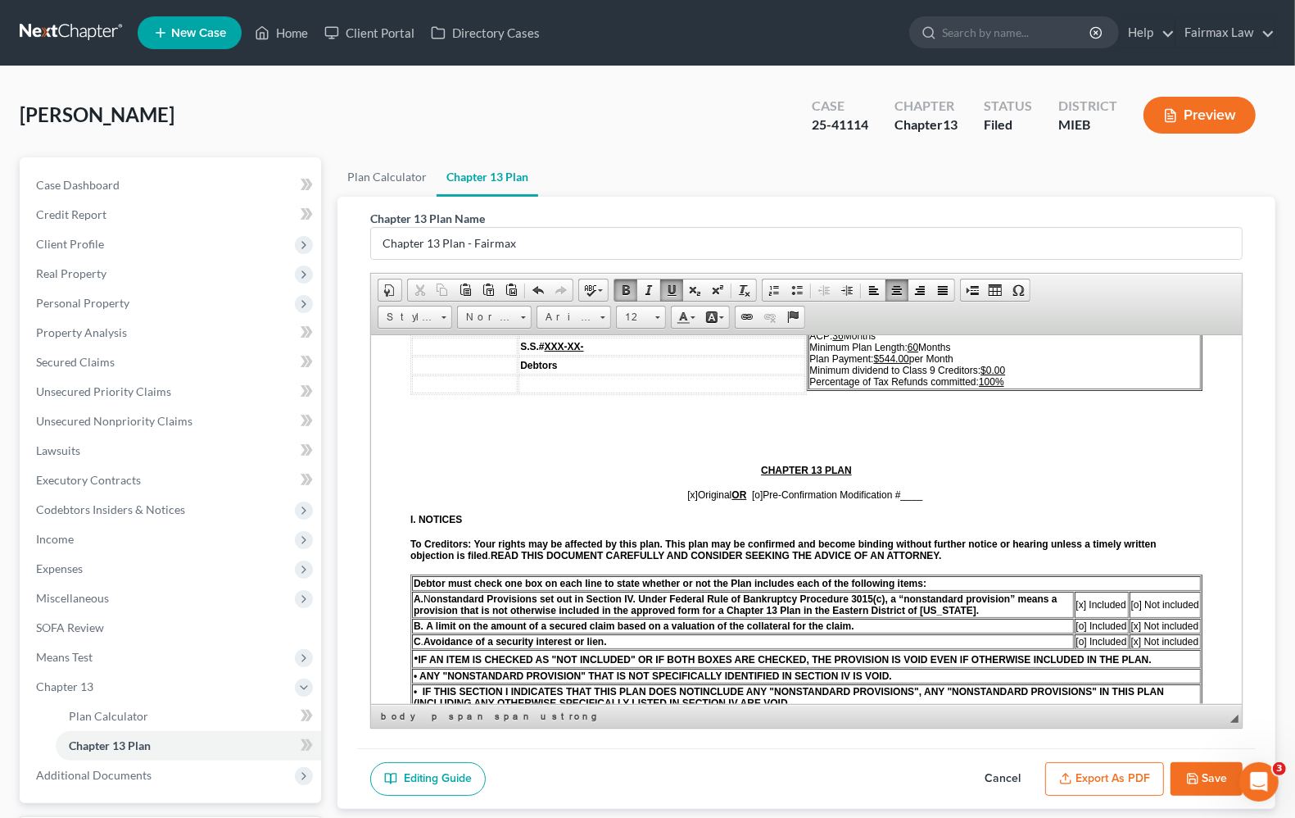
click at [687, 499] on span "[x]" at bounding box center [692, 493] width 11 height 11
click at [752, 496] on span "[o]" at bounding box center [757, 493] width 11 height 11
drag, startPoint x: 897, startPoint y: 496, endPoint x: 927, endPoint y: 485, distance: 31.6
click at [927, 493] on p "[o ] Original OR [x ] Pre-Confirmation Modification # ____" at bounding box center [806, 493] width 792 height 11
drag, startPoint x: 902, startPoint y: 501, endPoint x: 922, endPoint y: 503, distance: 19.7
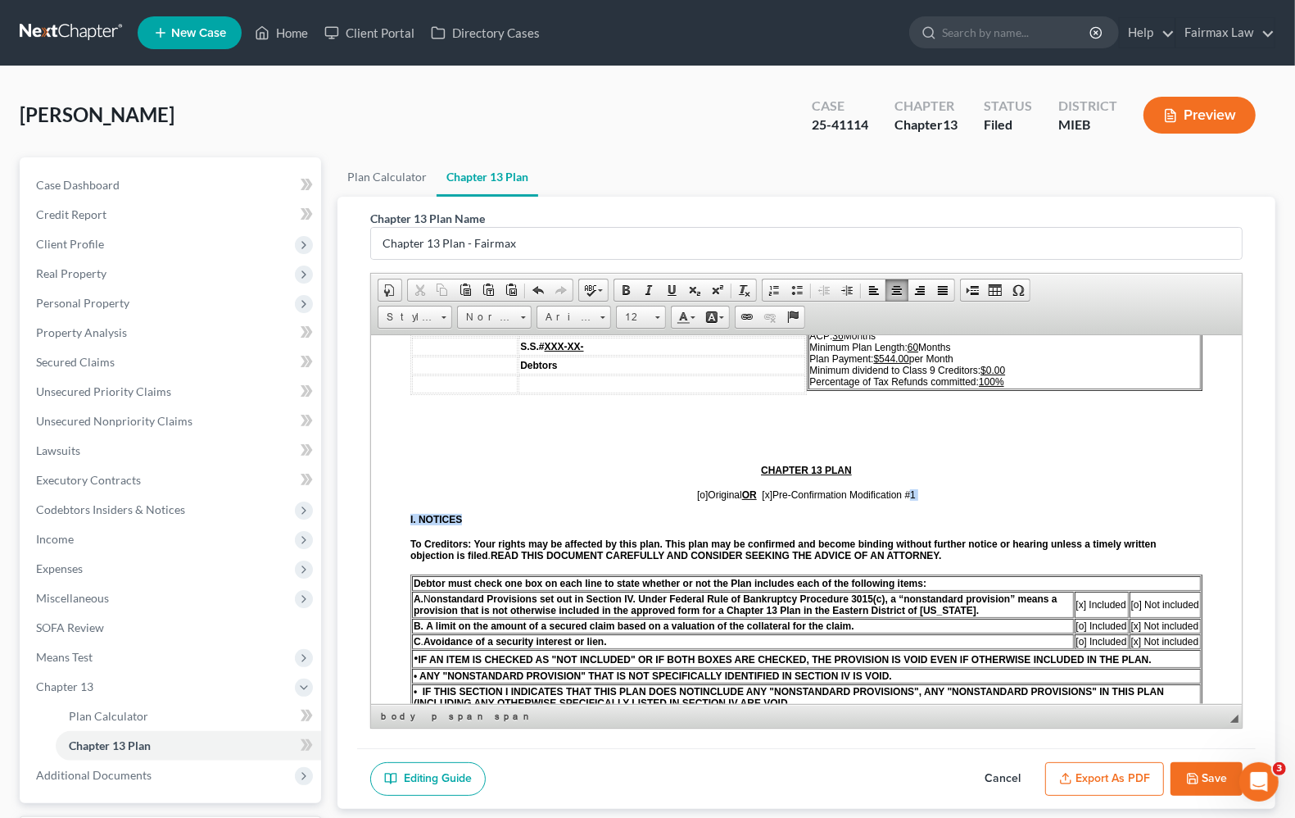
click at [625, 447] on p at bounding box center [806, 443] width 792 height 15
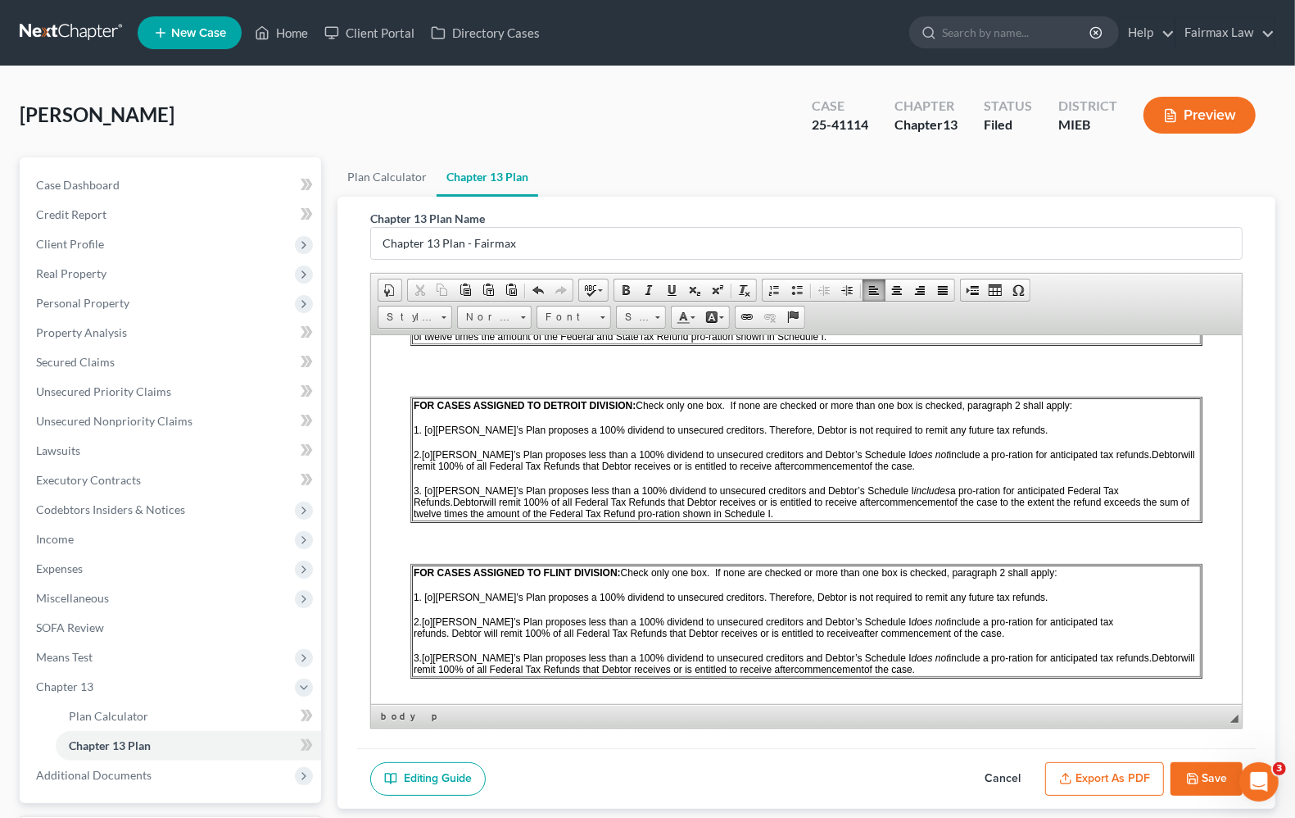
scroll to position [1126, 0]
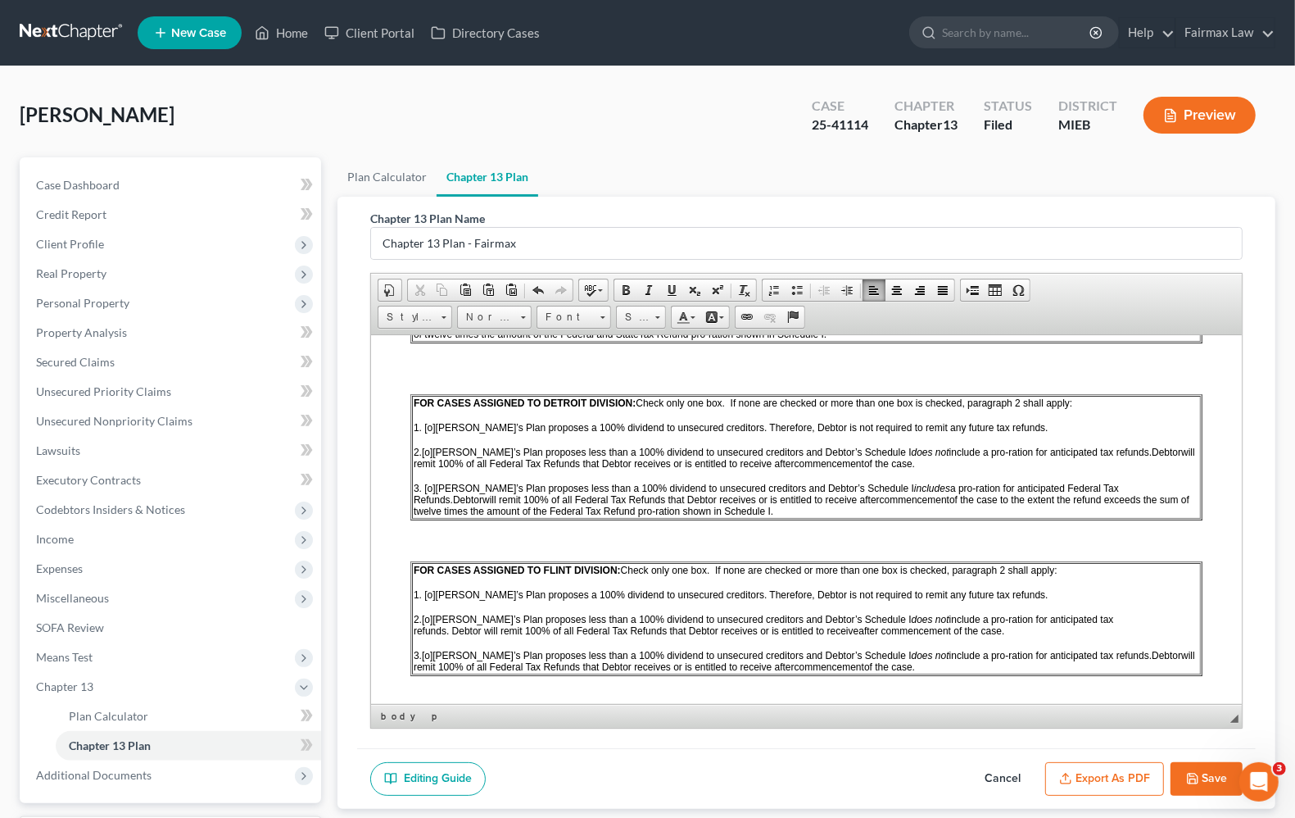
click at [428, 454] on span "[o]" at bounding box center [427, 451] width 11 height 11
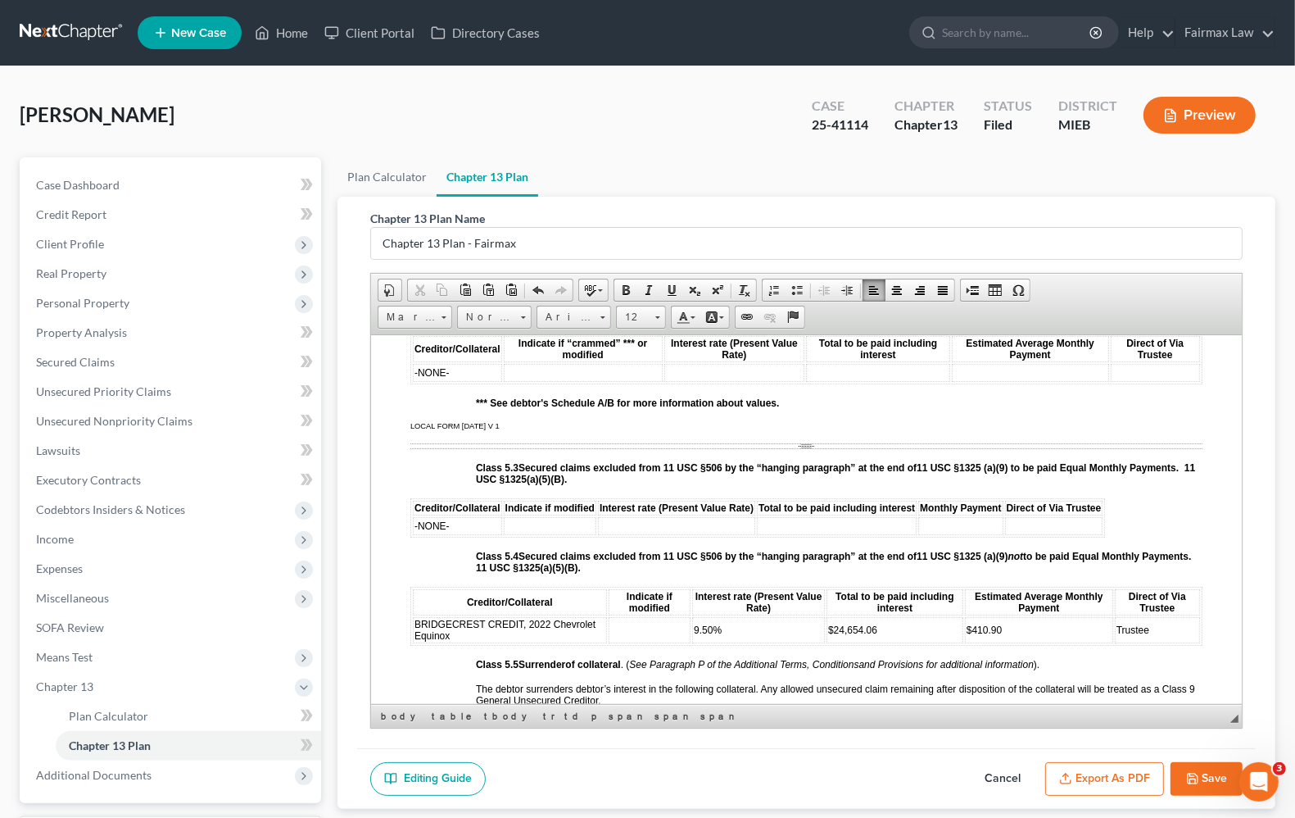
scroll to position [2867, 0]
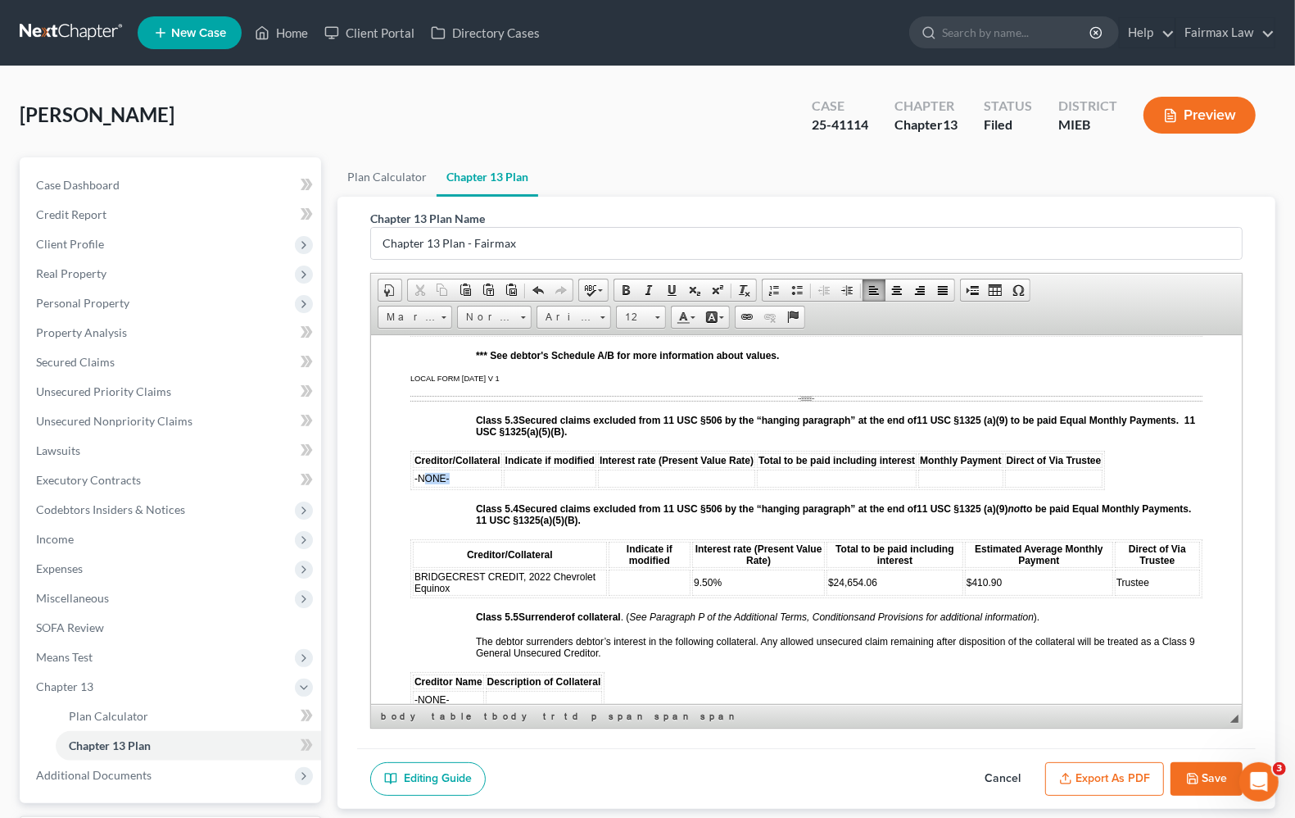
drag, startPoint x: 471, startPoint y: 497, endPoint x: 400, endPoint y: 496, distance: 71.3
click at [433, 487] on td "-NONE-" at bounding box center [457, 478] width 89 height 18
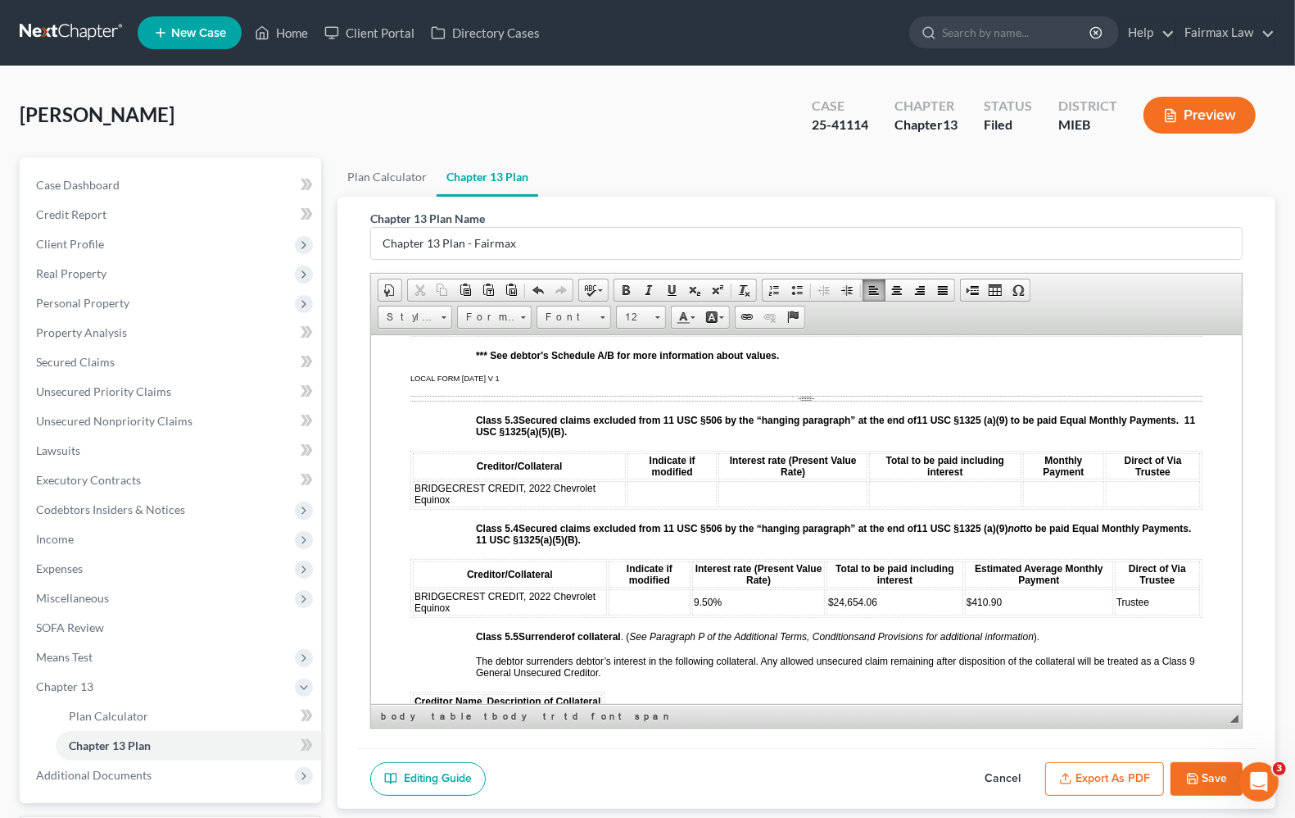
click at [681, 506] on td at bounding box center [672, 493] width 89 height 26
drag, startPoint x: 625, startPoint y: 509, endPoint x: 1175, endPoint y: 514, distance: 549.7
click at [1175, 506] on tr "BRIDGECREST CREDIT, 2022 Chevrolet Equinox modified 9.5% $24,654.06 $410.90 Tru…" at bounding box center [806, 493] width 787 height 26
click at [657, 324] on link "Size" at bounding box center [641, 317] width 50 height 23
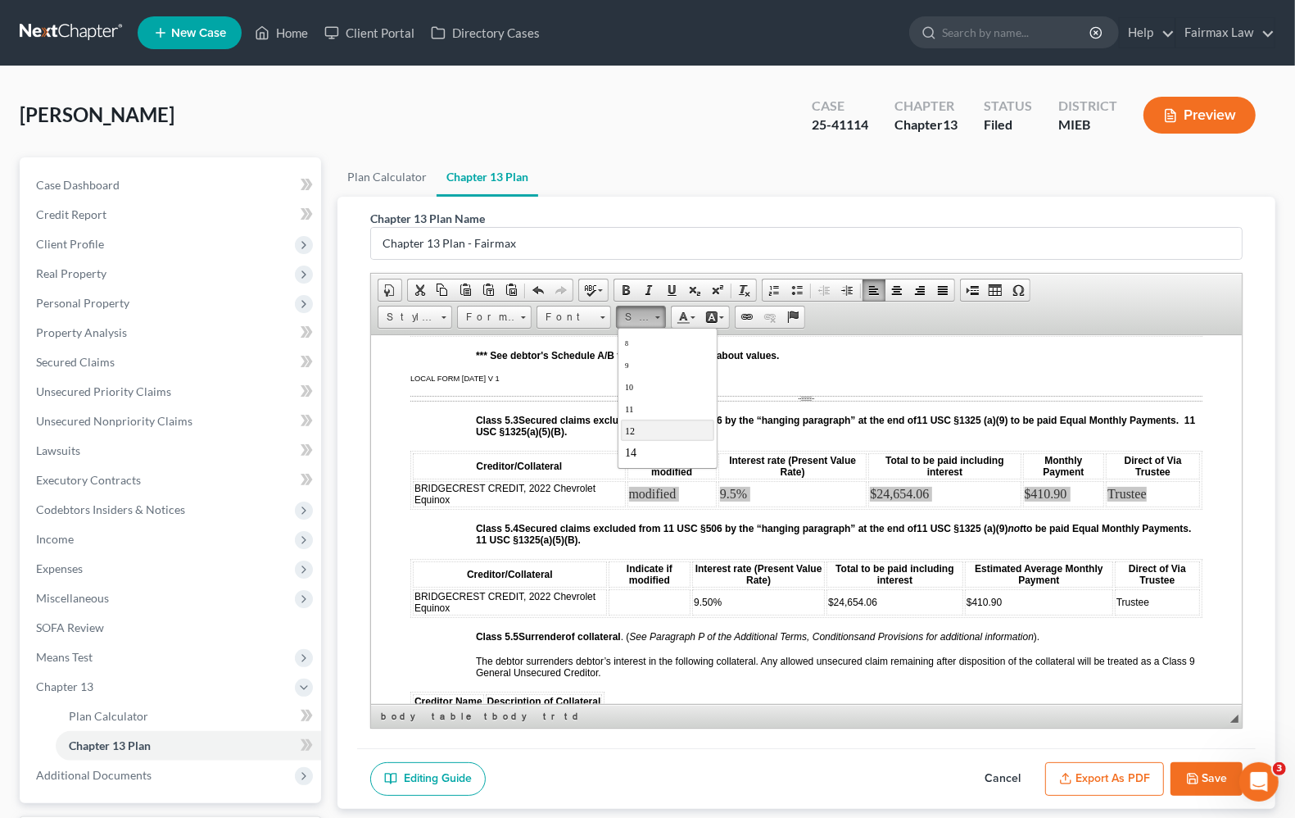
click at [639, 435] on link "12" at bounding box center [666, 429] width 93 height 21
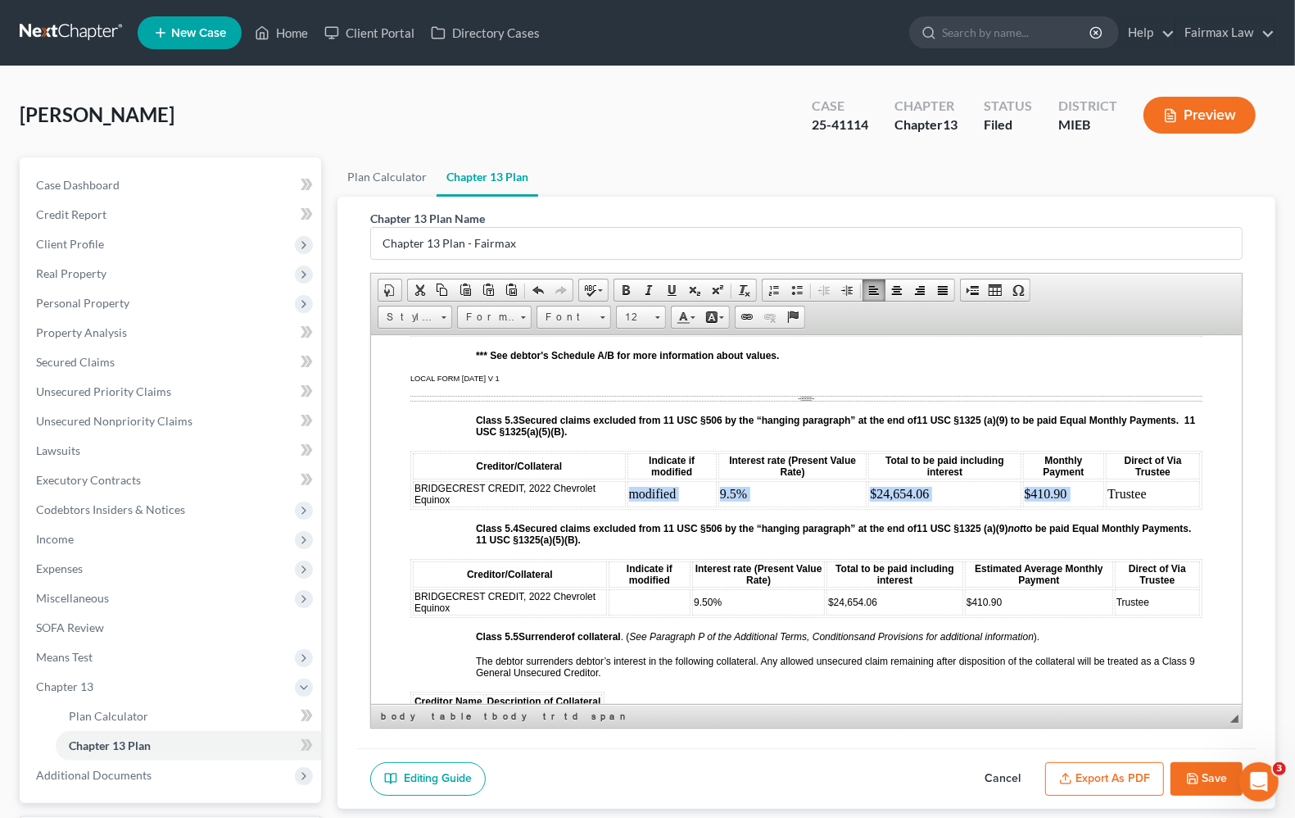
scroll to position [0, 0]
drag, startPoint x: 523, startPoint y: 630, endPoint x: 416, endPoint y: 618, distance: 107.2
click at [416, 614] on td "BRIDGECREST CREDIT, 2022 Chevrolet Equinox" at bounding box center [510, 601] width 194 height 26
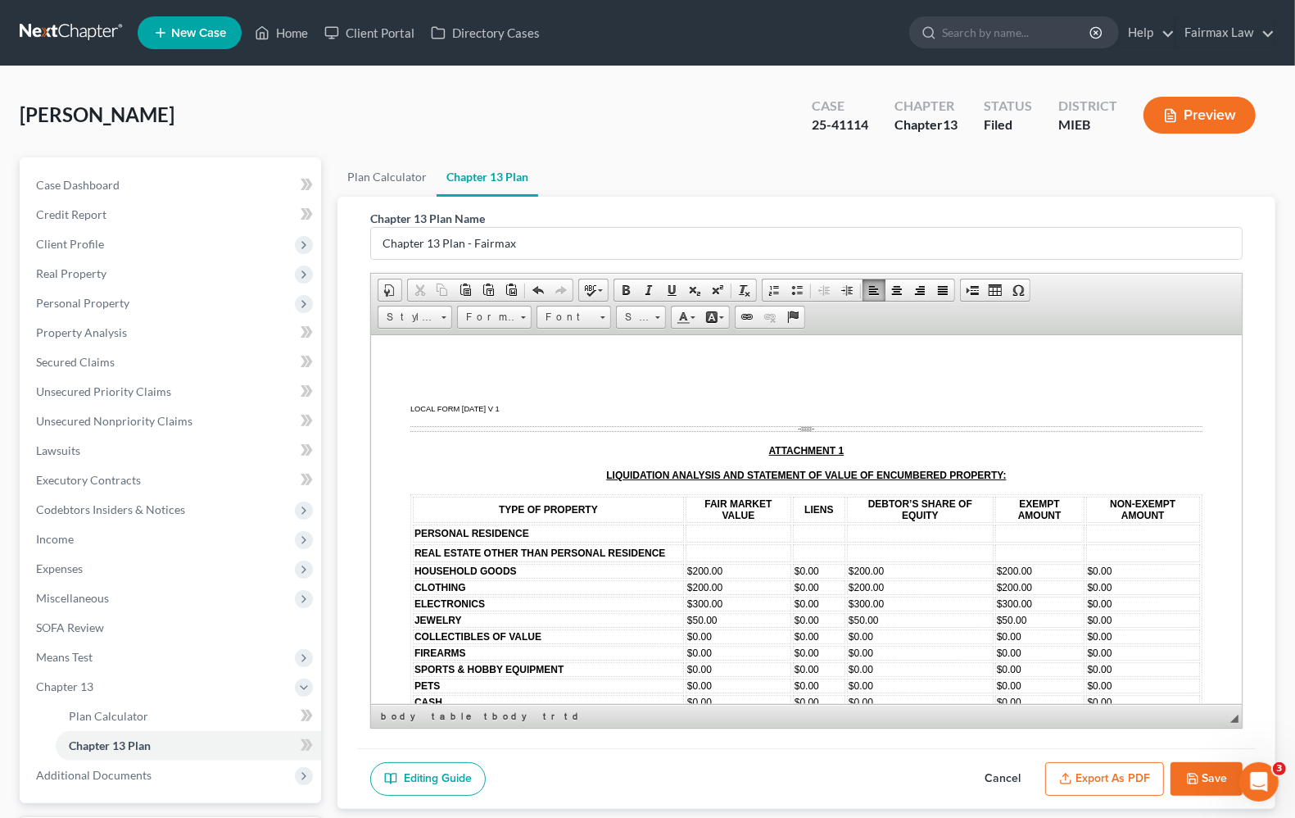
scroll to position [5223, 0]
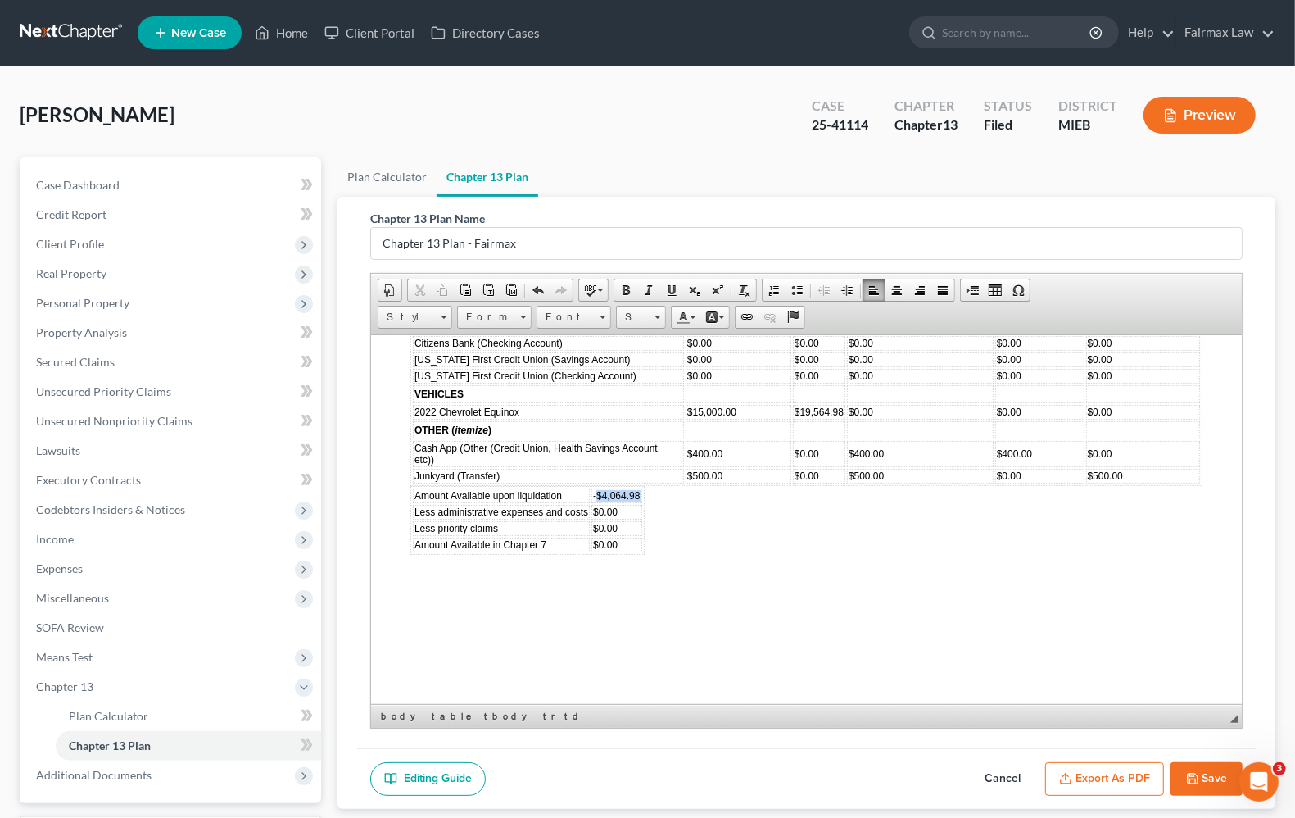
drag, startPoint x: 595, startPoint y: 530, endPoint x: 638, endPoint y: 527, distance: 43.5
click at [638, 501] on span "-$4,064.98" at bounding box center [616, 494] width 47 height 11
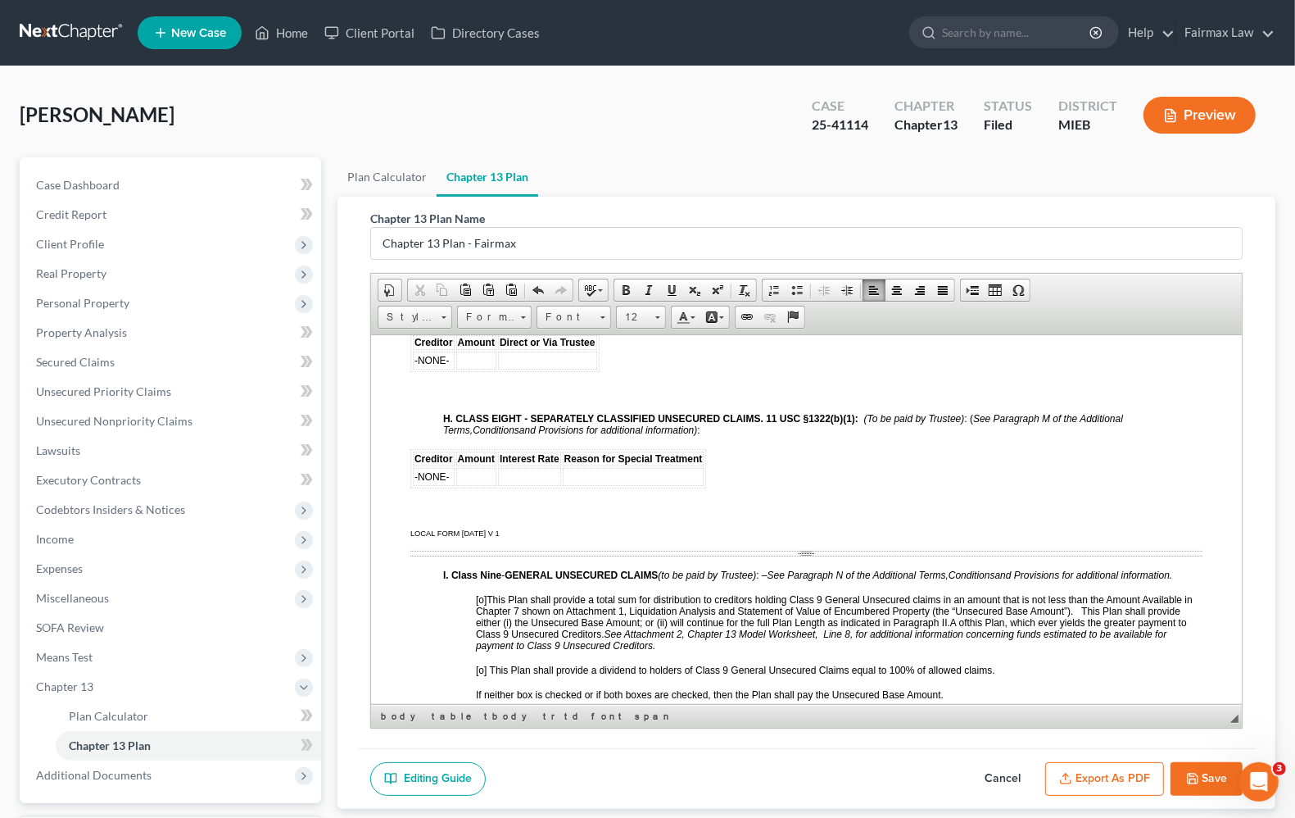
scroll to position [3891, 0]
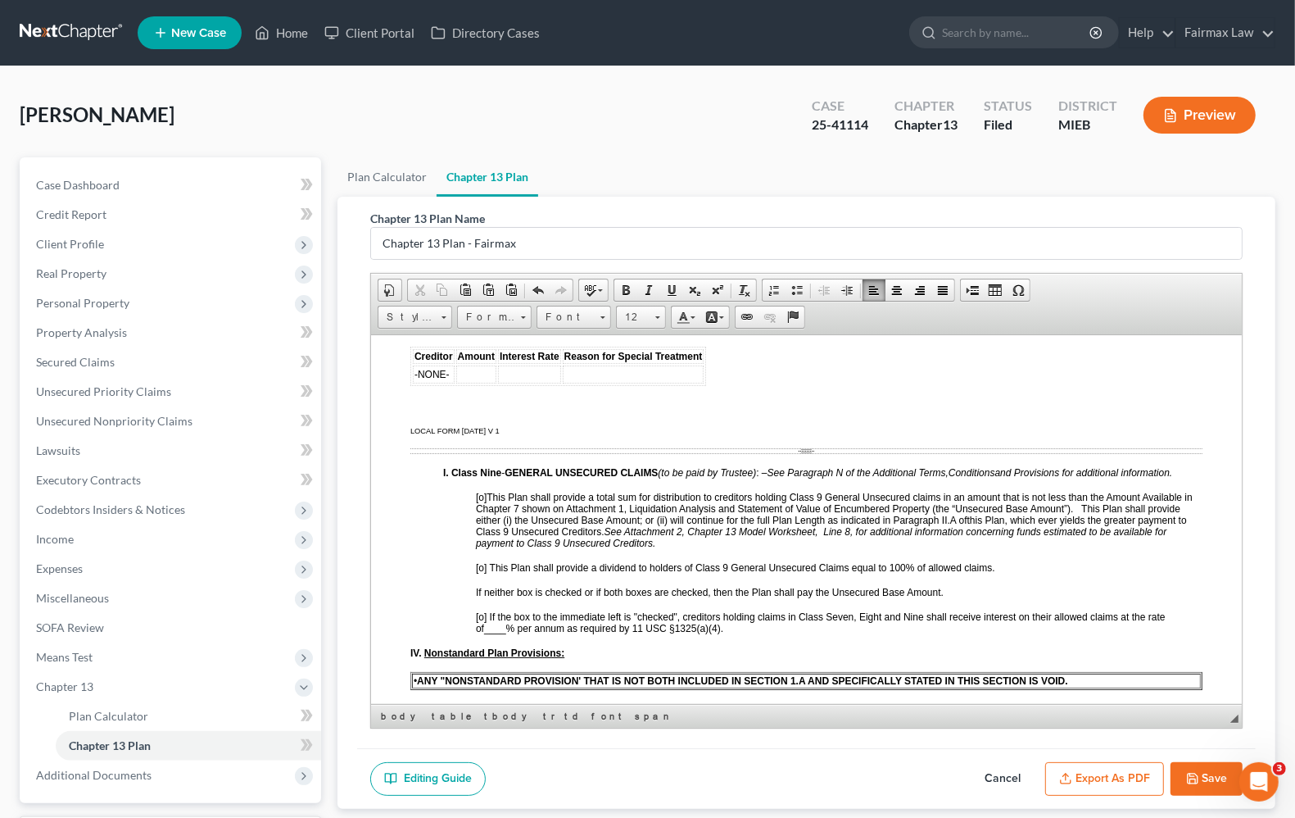
click at [487, 525] on span "[o] This Plan shall provide a total sum for distribution to creditors holding C…" at bounding box center [834, 508] width 717 height 34
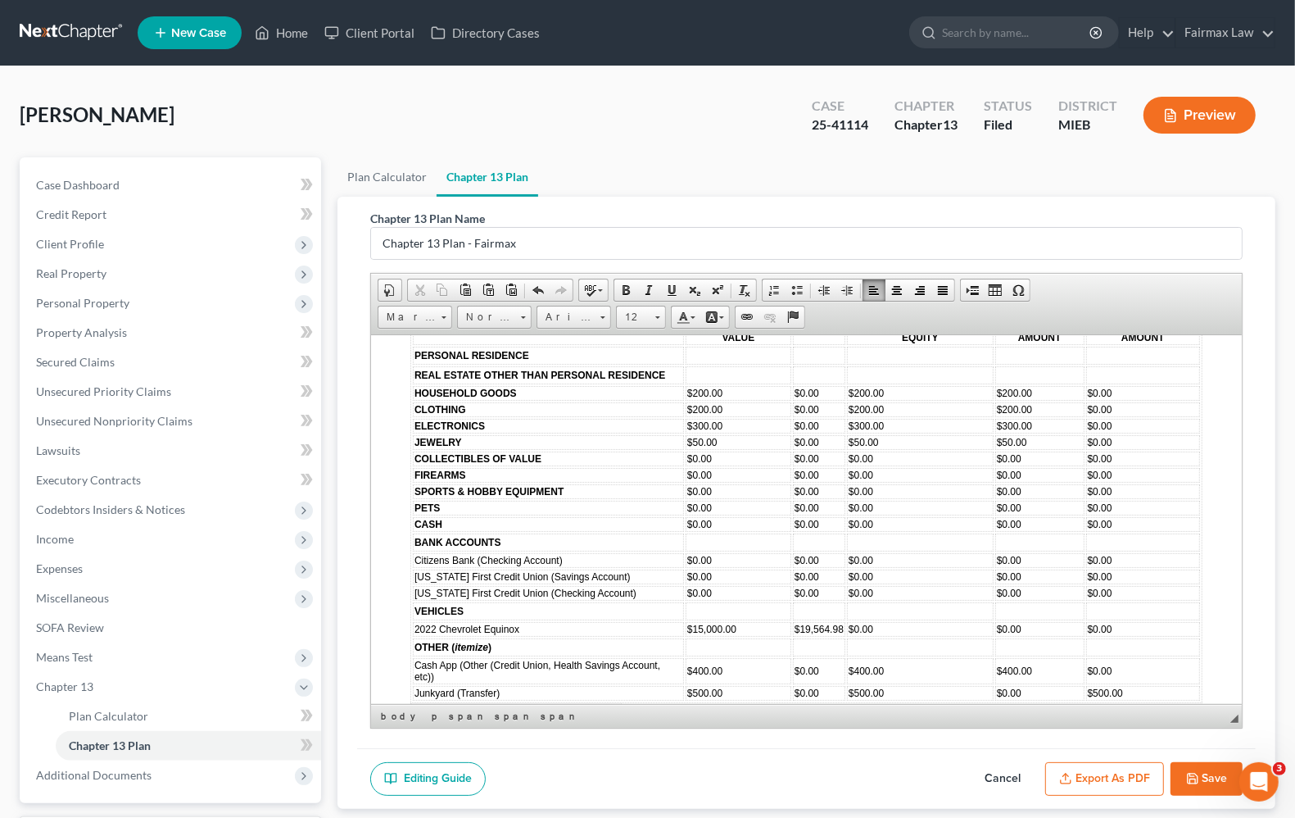
scroll to position [5018, 0]
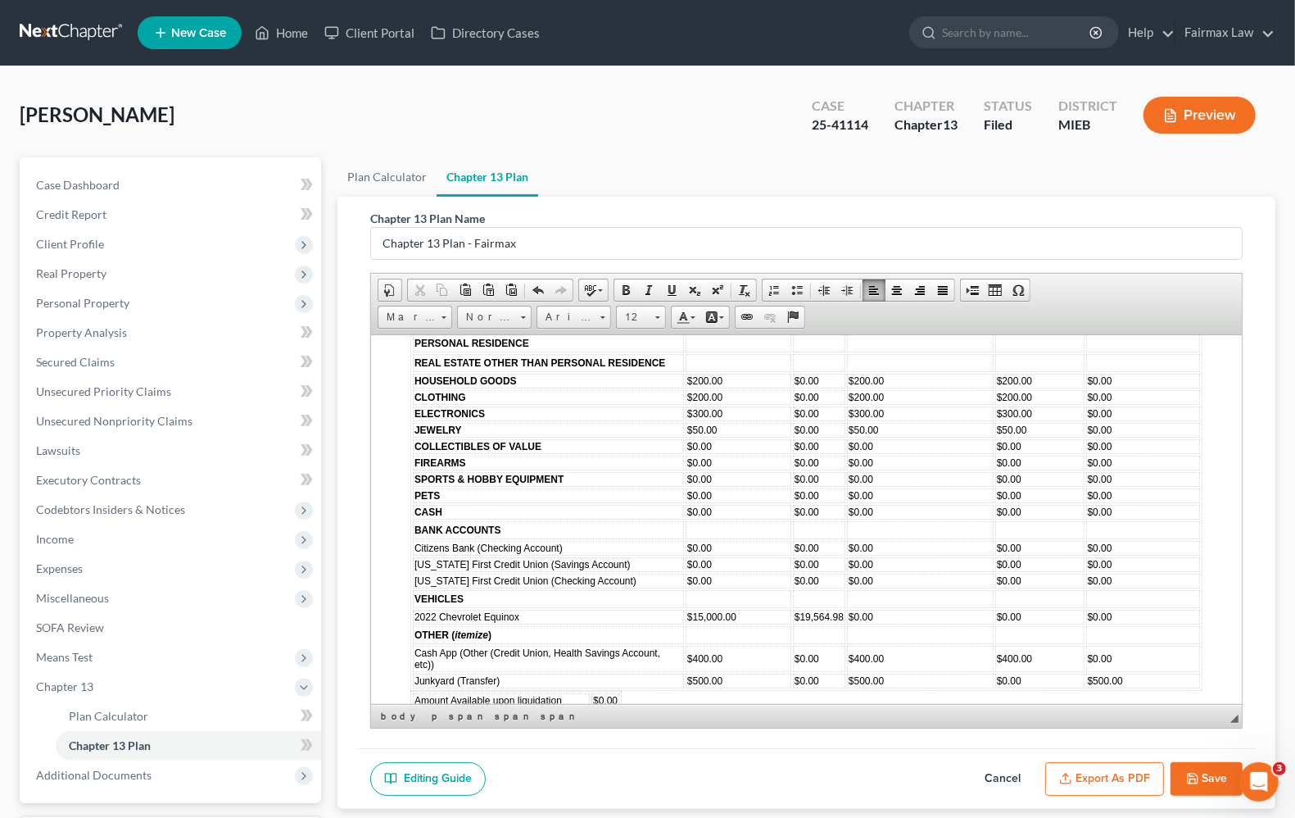
click at [1202, 782] on button "Save" at bounding box center [1207, 779] width 72 height 34
select select "0"
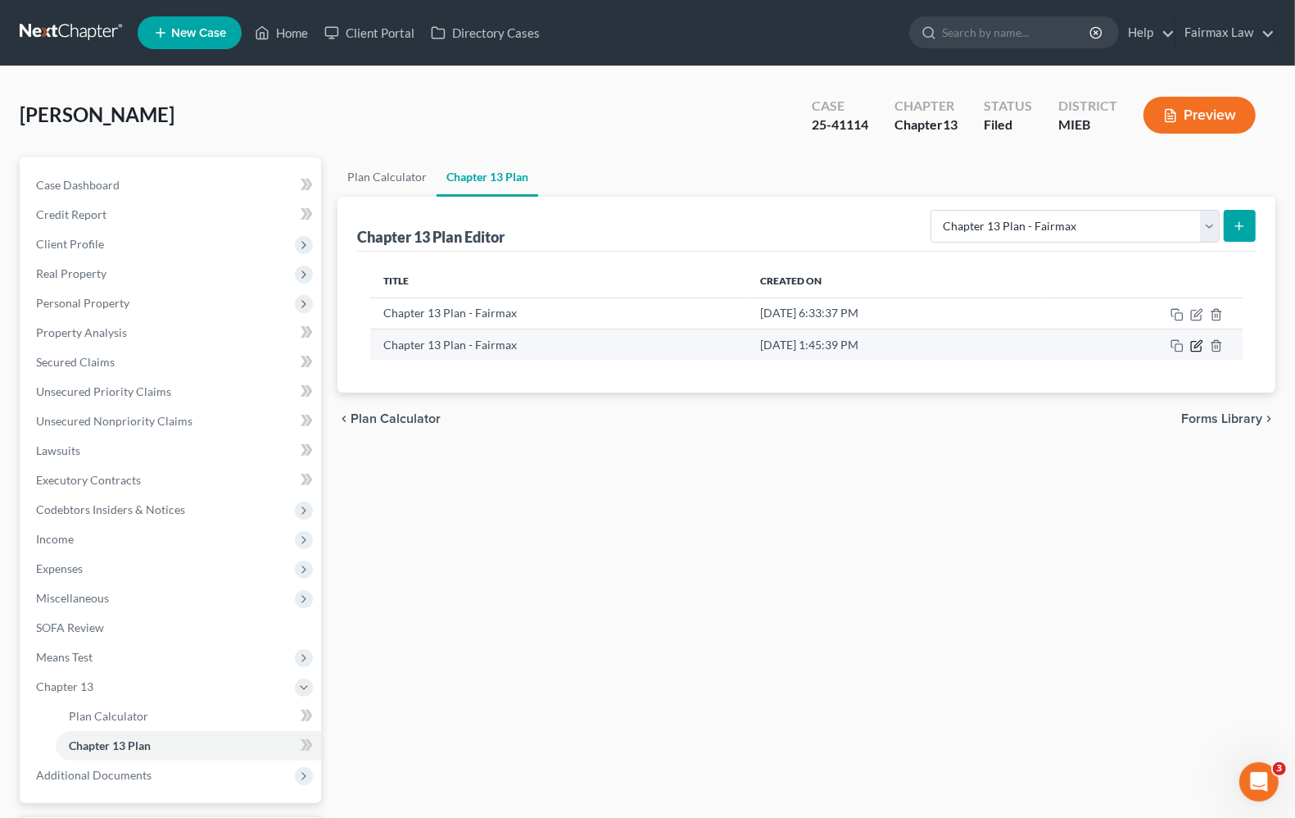
click at [1198, 351] on icon "button" at bounding box center [1196, 347] width 10 height 10
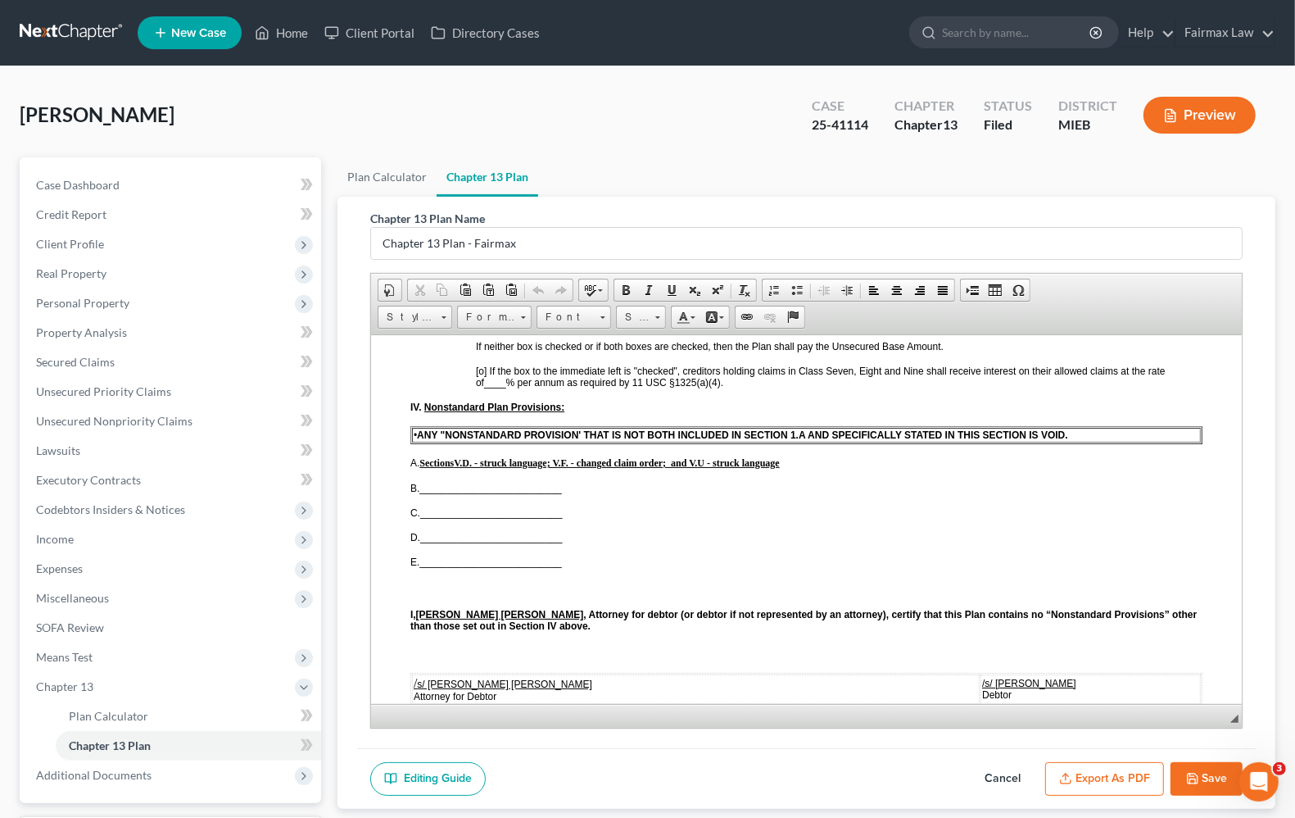
scroll to position [4096, 0]
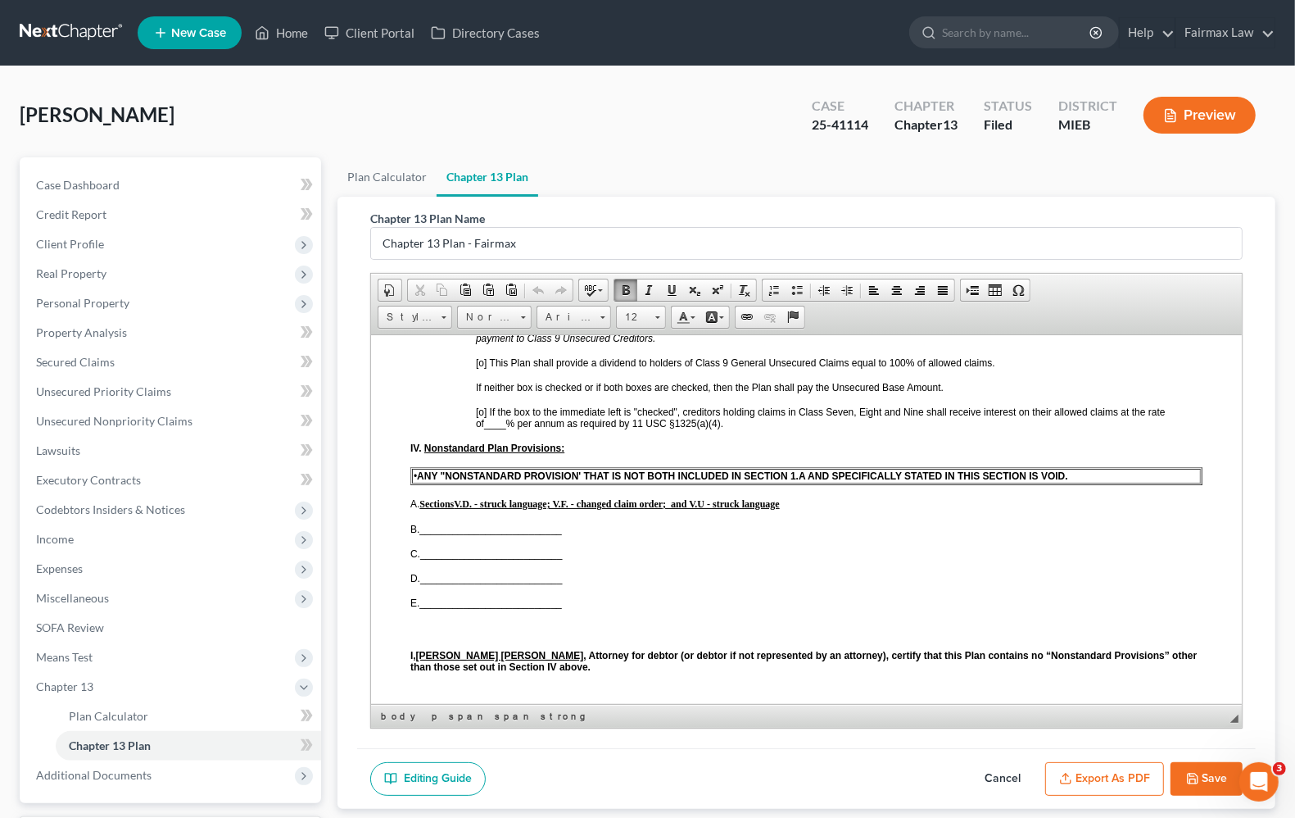
click at [455, 534] on span "__________________________" at bounding box center [490, 528] width 143 height 11
click at [434, 534] on span "__________________________" at bounding box center [490, 528] width 143 height 11
click at [428, 534] on span "__________________________" at bounding box center [490, 528] width 143 height 11
drag, startPoint x: 421, startPoint y: 558, endPoint x: 614, endPoint y: 560, distance: 193.3
click at [614, 534] on p "B. _ _________________________" at bounding box center [806, 528] width 792 height 11
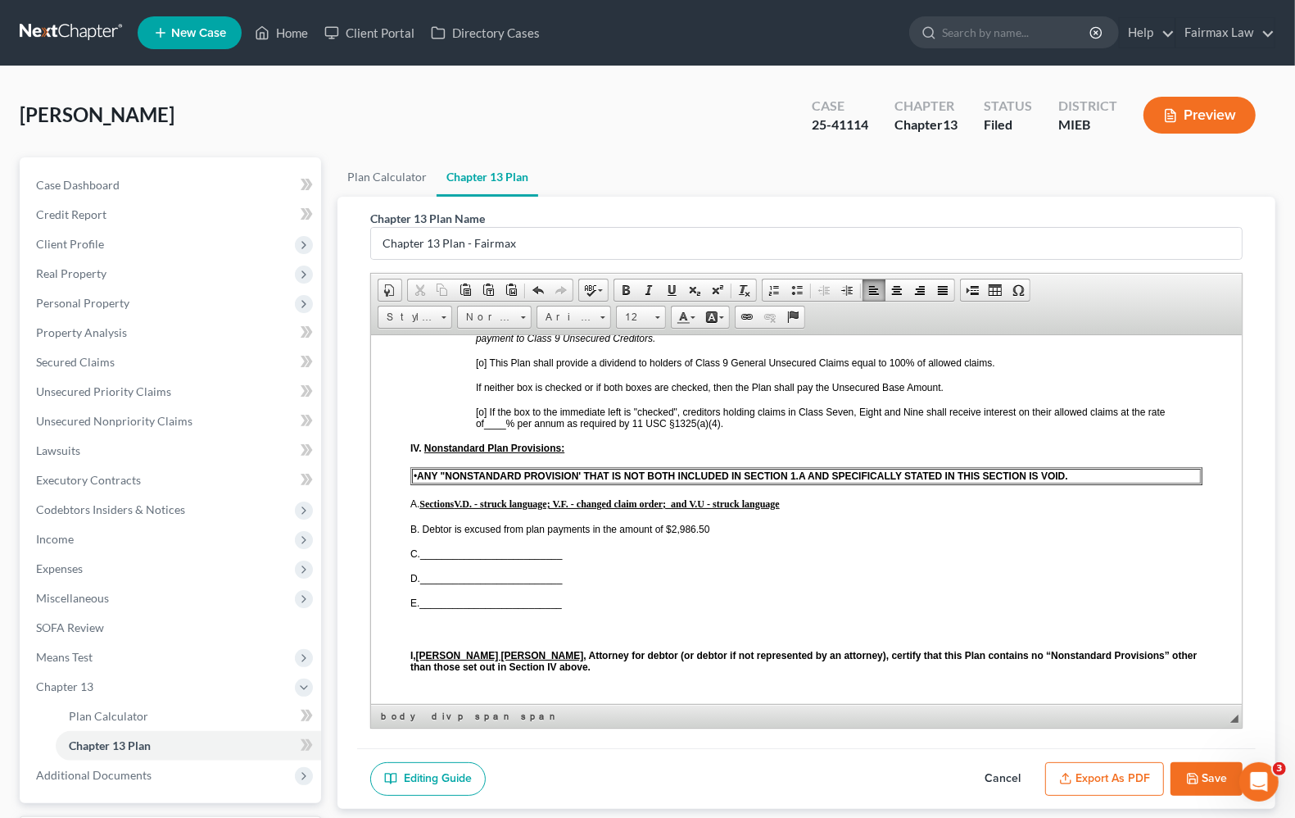
click at [726, 534] on p "B. Debtor is excused from plan payments in the amount of $2,986.50" at bounding box center [806, 528] width 792 height 11
drag, startPoint x: 423, startPoint y: 556, endPoint x: 1002, endPoint y: 560, distance: 579.2
click at [1002, 534] on p "B. Debtor is excused from plan payments in the amount of $2,986.50 as Debtor ha…" at bounding box center [806, 528] width 792 height 11
click at [625, 285] on span at bounding box center [625, 289] width 13 height 13
click at [668, 288] on span at bounding box center [671, 289] width 13 height 13
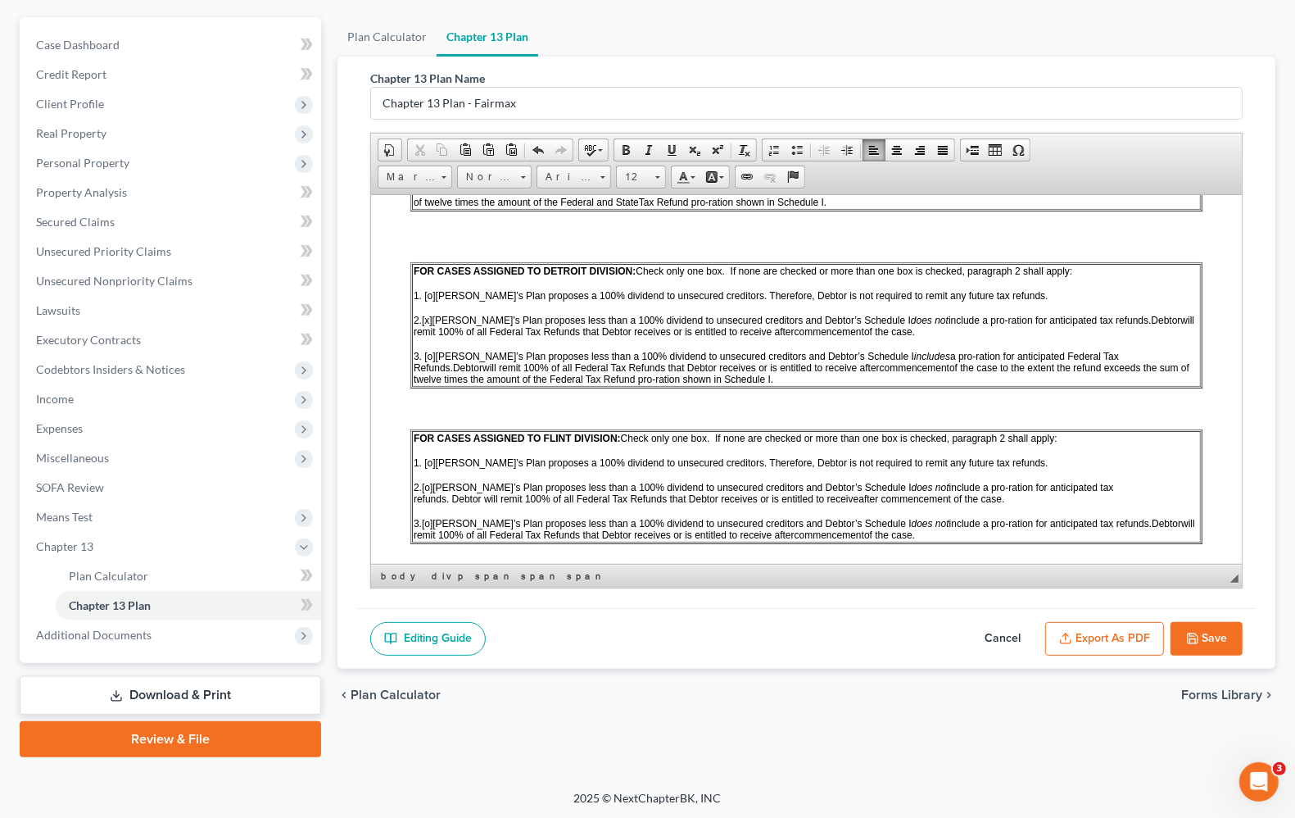
scroll to position [0, 0]
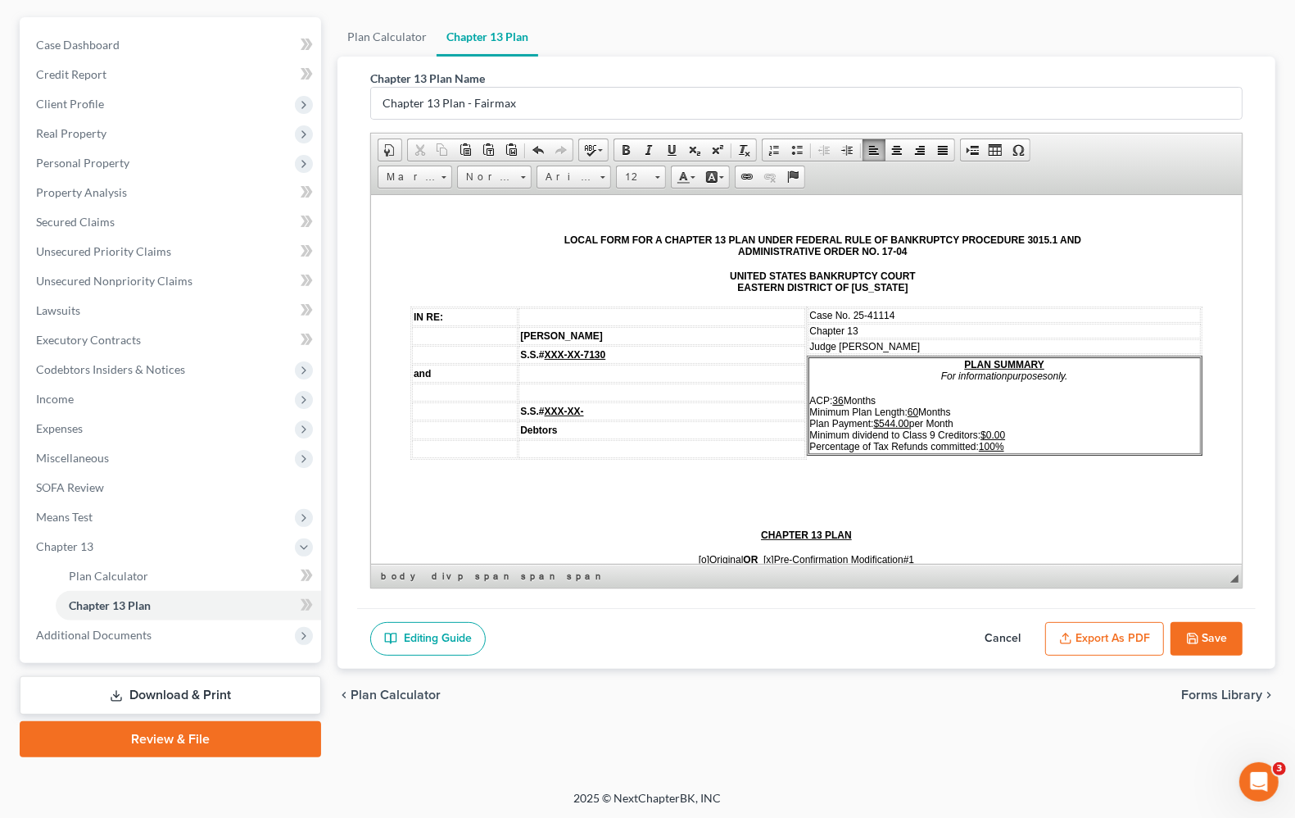
drag, startPoint x: 1231, startPoint y: 535, endPoint x: 607, endPoint y: 613, distance: 629.1
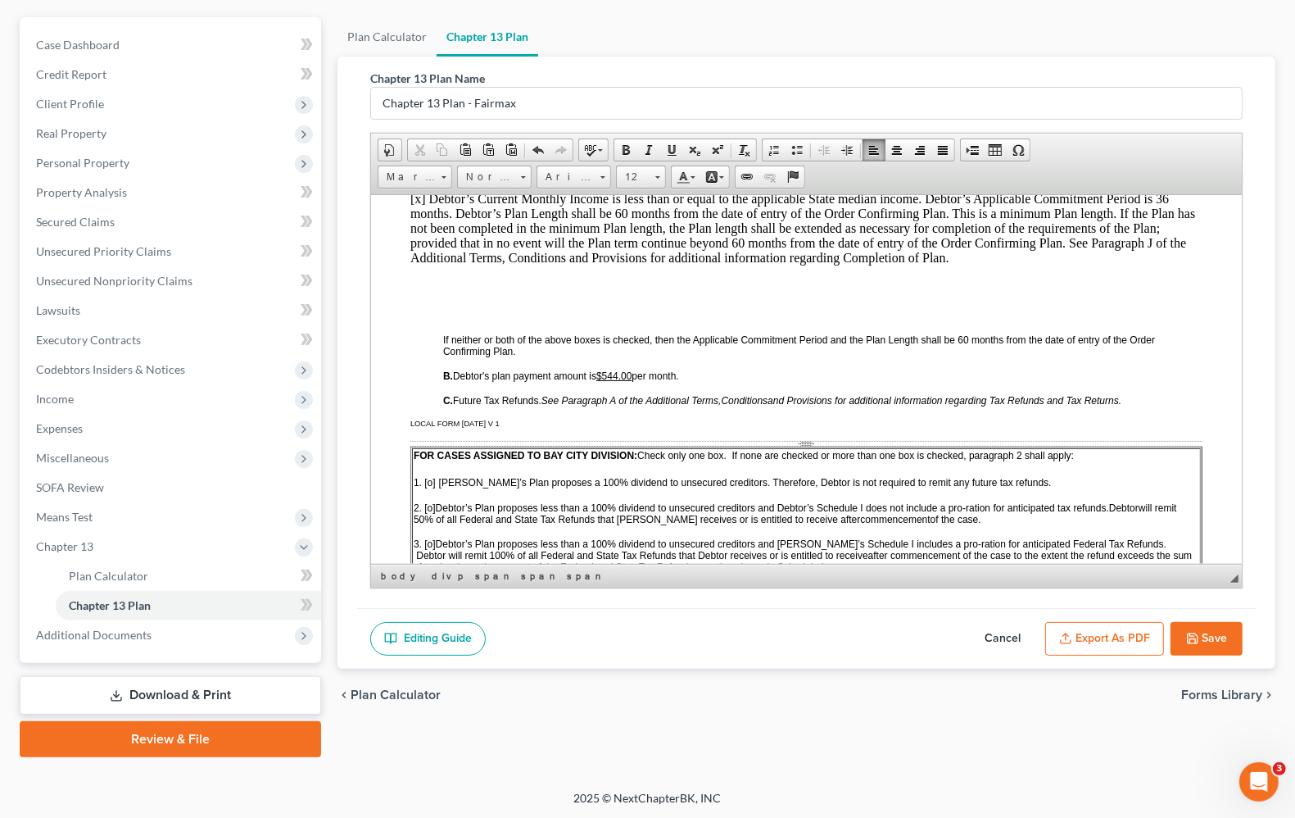
scroll to position [819, 0]
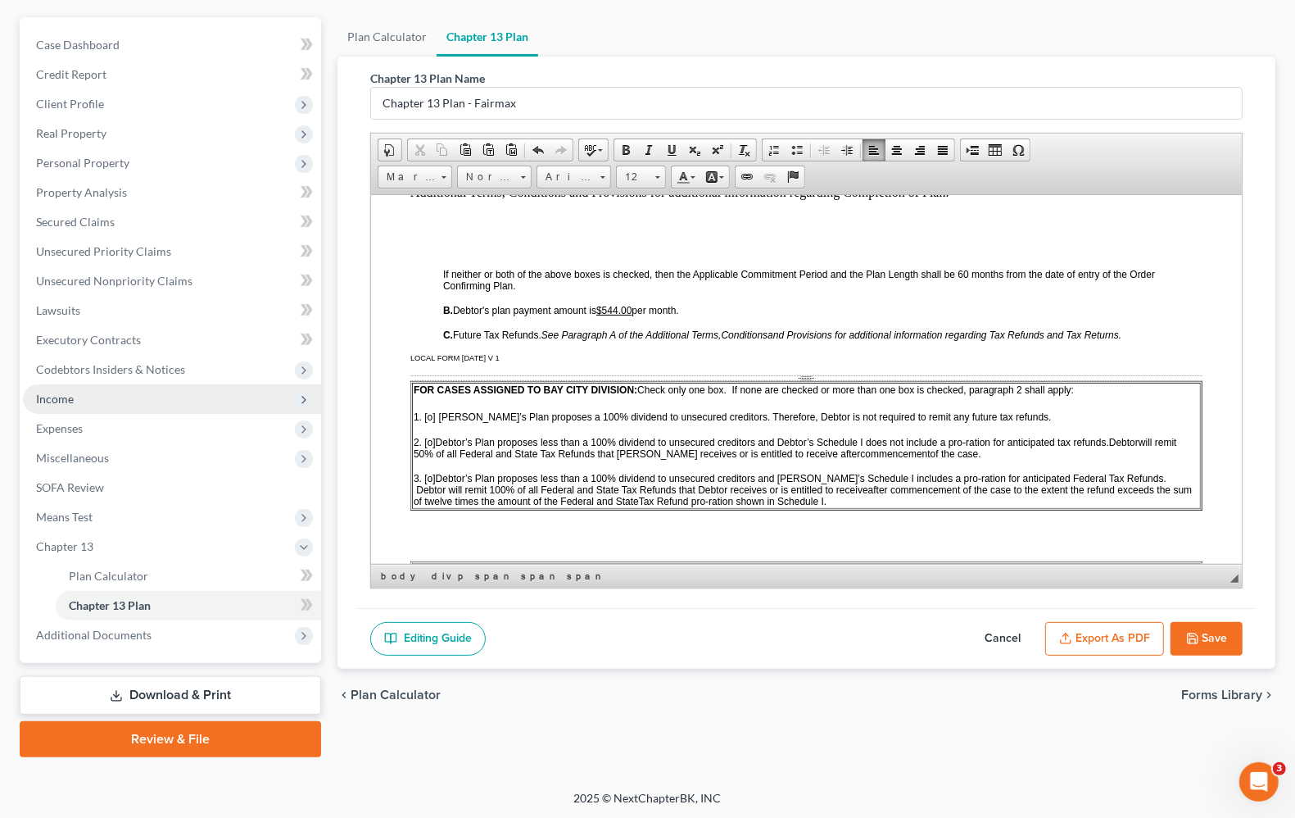
click at [43, 392] on span "Income" at bounding box center [55, 399] width 38 height 14
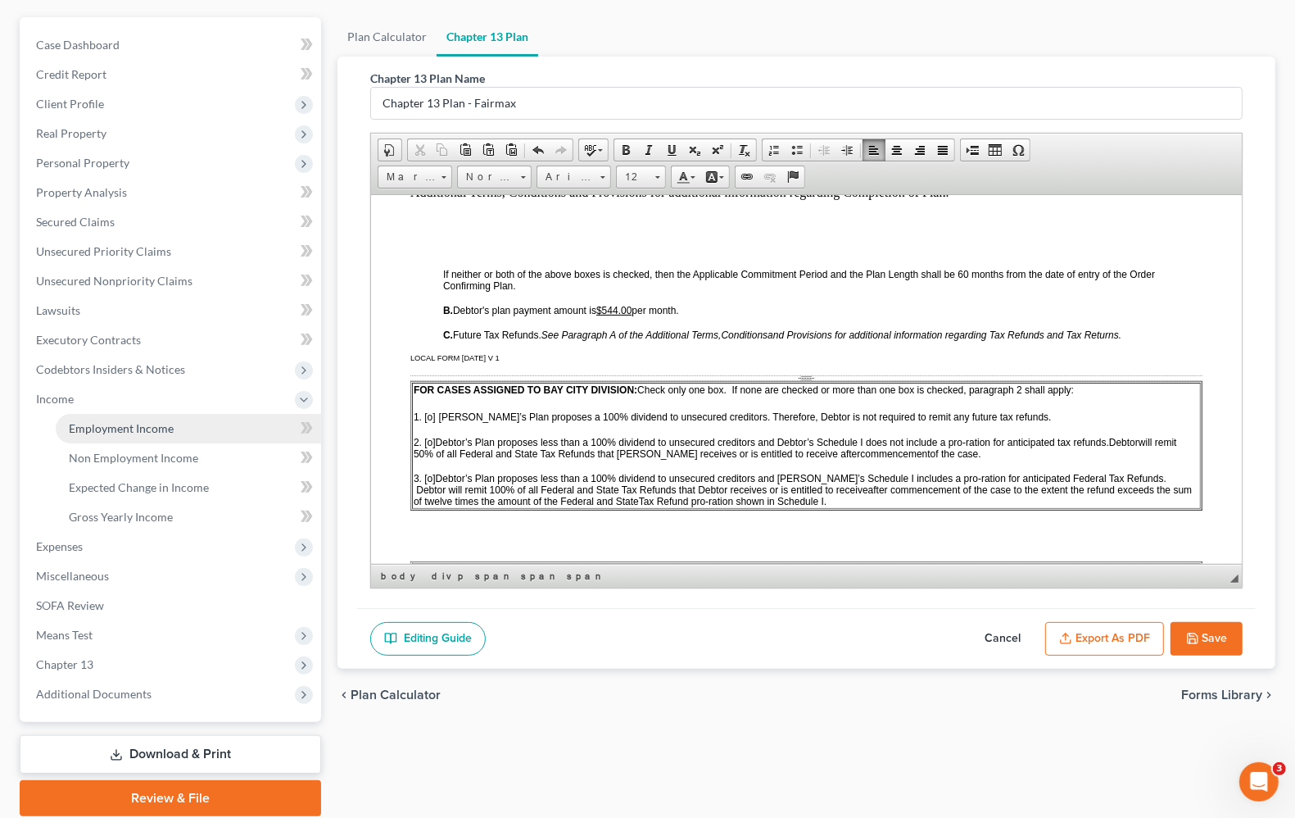
click at [79, 426] on span "Employment Income" at bounding box center [121, 428] width 105 height 14
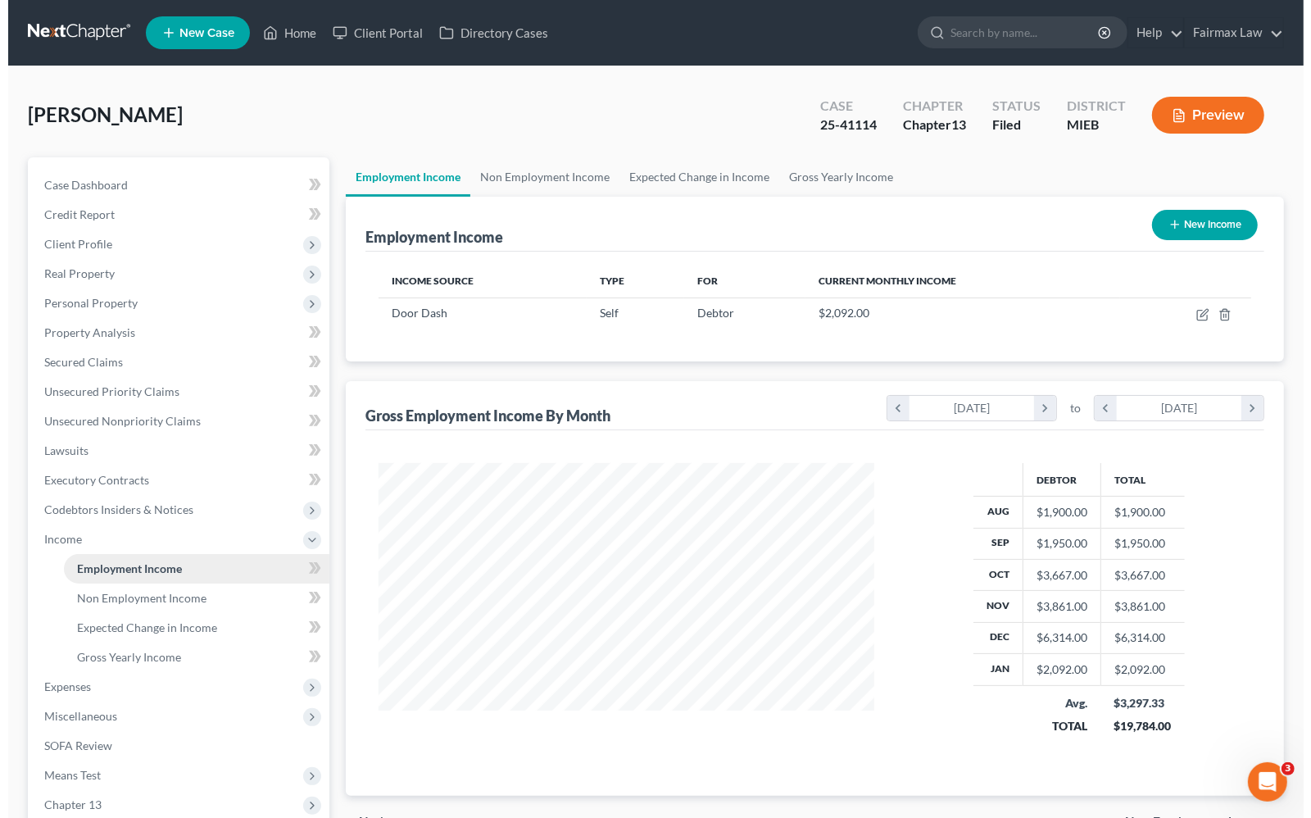
scroll to position [295, 527]
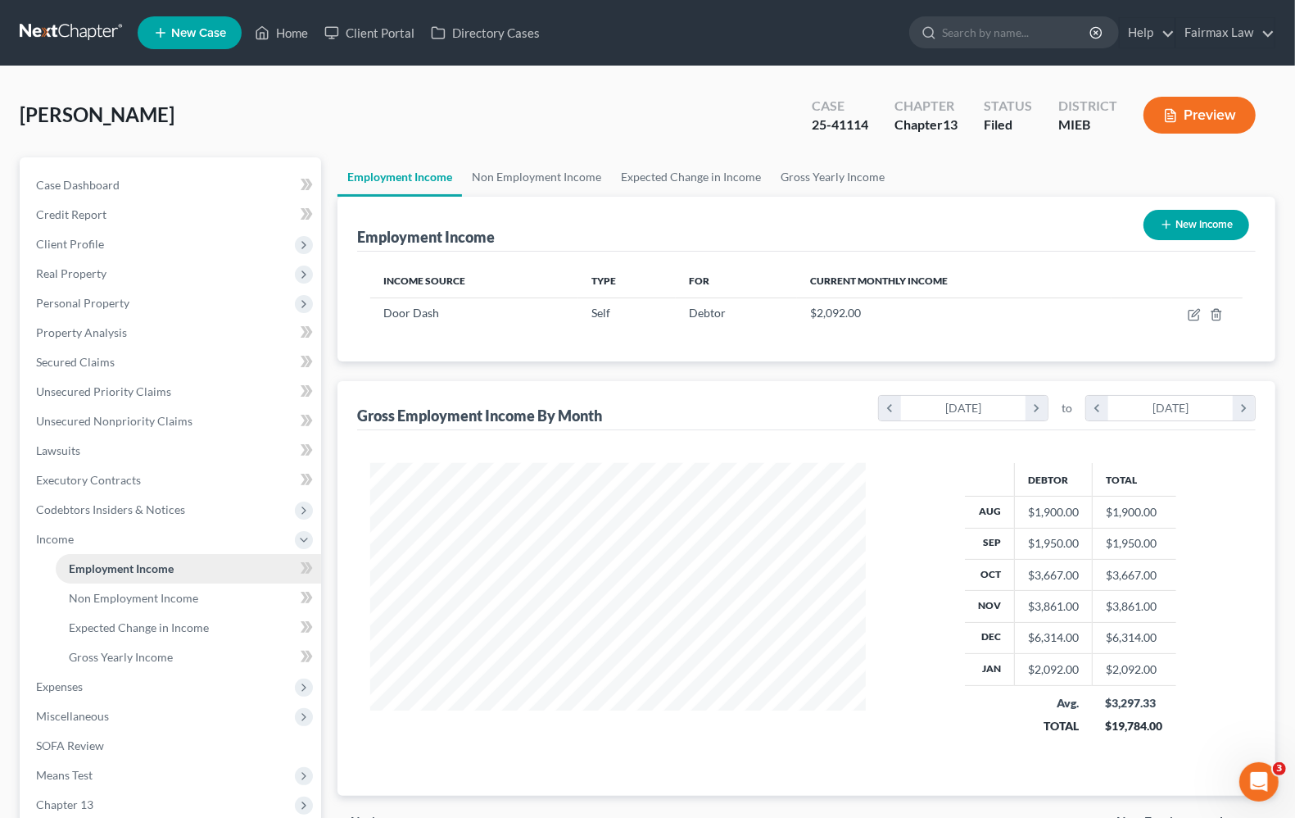
click at [165, 578] on link "Employment Income" at bounding box center [188, 568] width 265 height 29
click at [98, 565] on span "Employment Income" at bounding box center [121, 568] width 105 height 14
click at [1182, 236] on button "New Income" at bounding box center [1197, 225] width 106 height 30
select select "0"
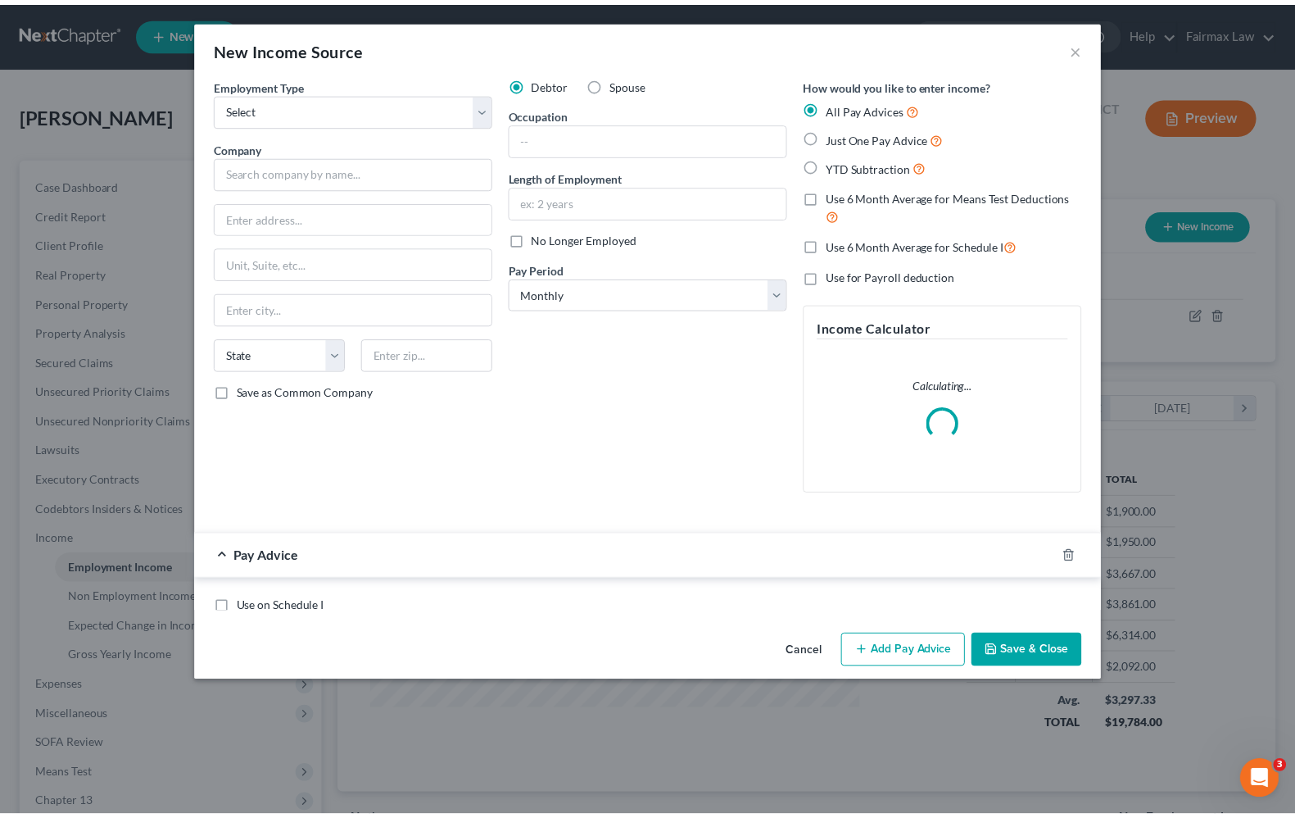
scroll to position [295, 534]
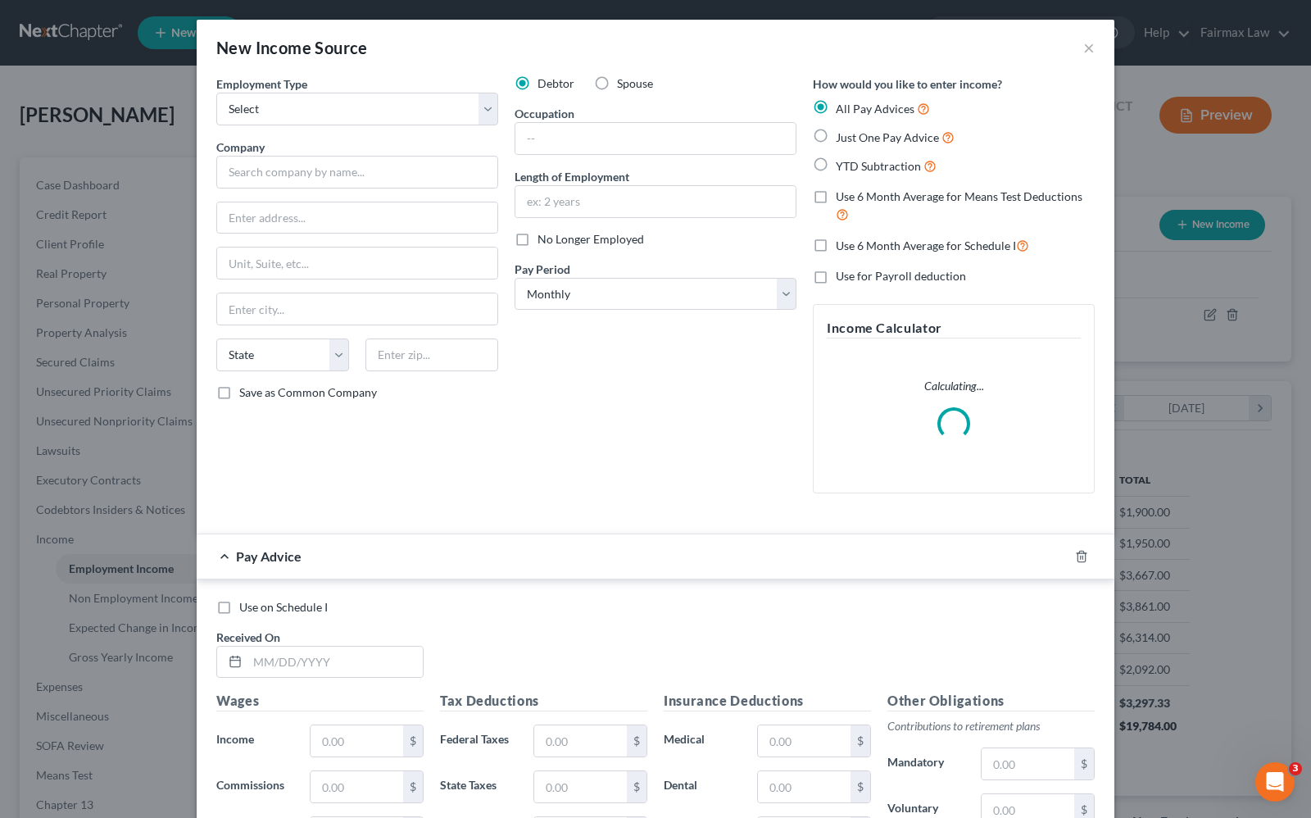
click at [703, 404] on div "Debtor Spouse Occupation Length of Employment No Longer Employed Pay Period * S…" at bounding box center [655, 290] width 298 height 431
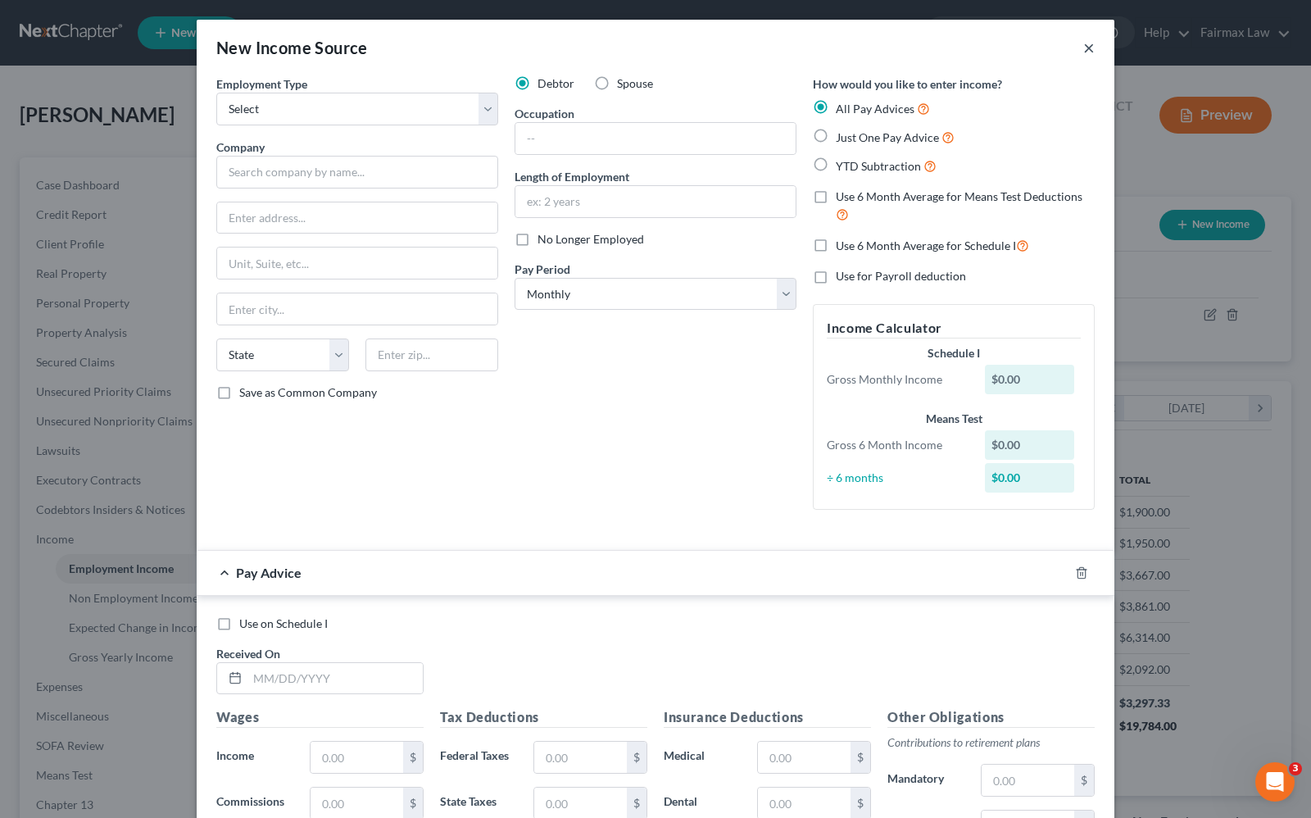
click at [1083, 51] on button "×" at bounding box center [1088, 48] width 11 height 20
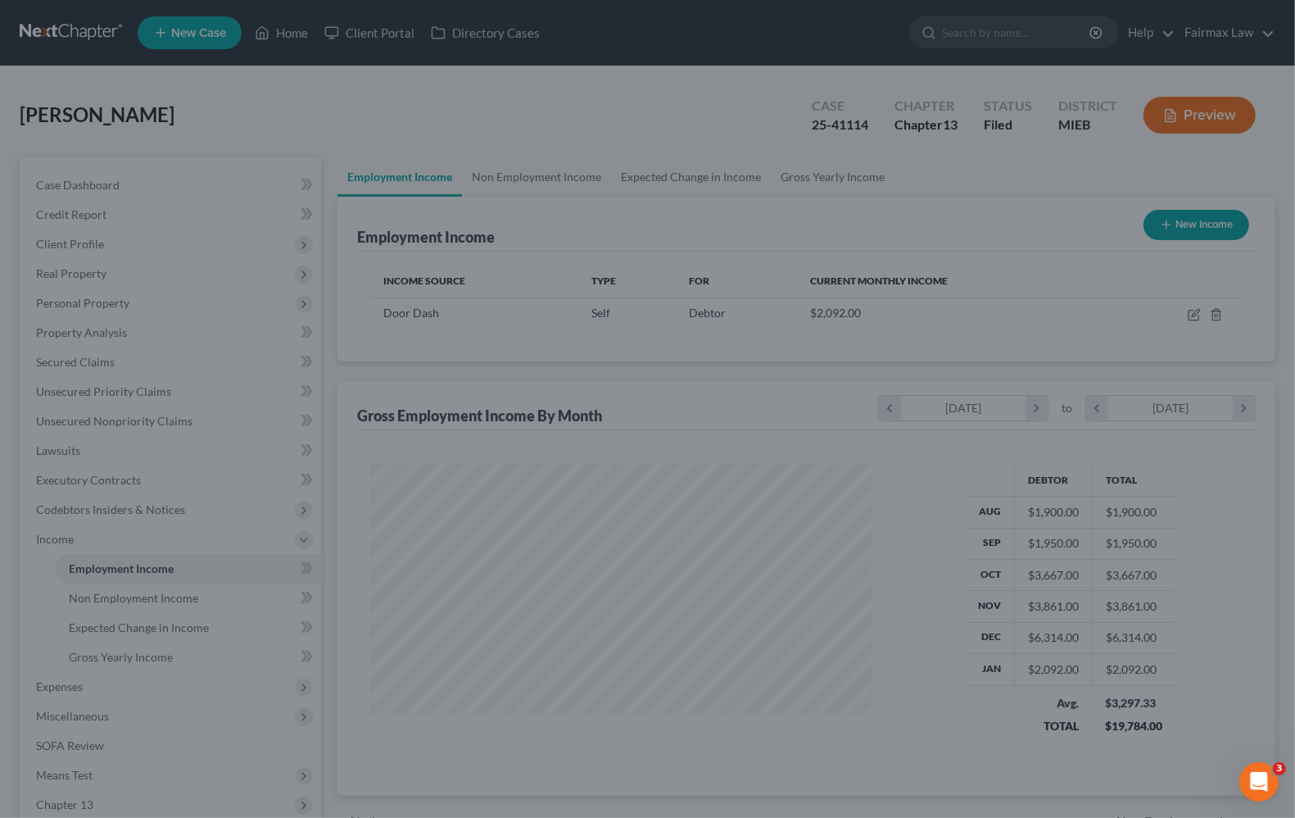
scroll to position [818939, 818705]
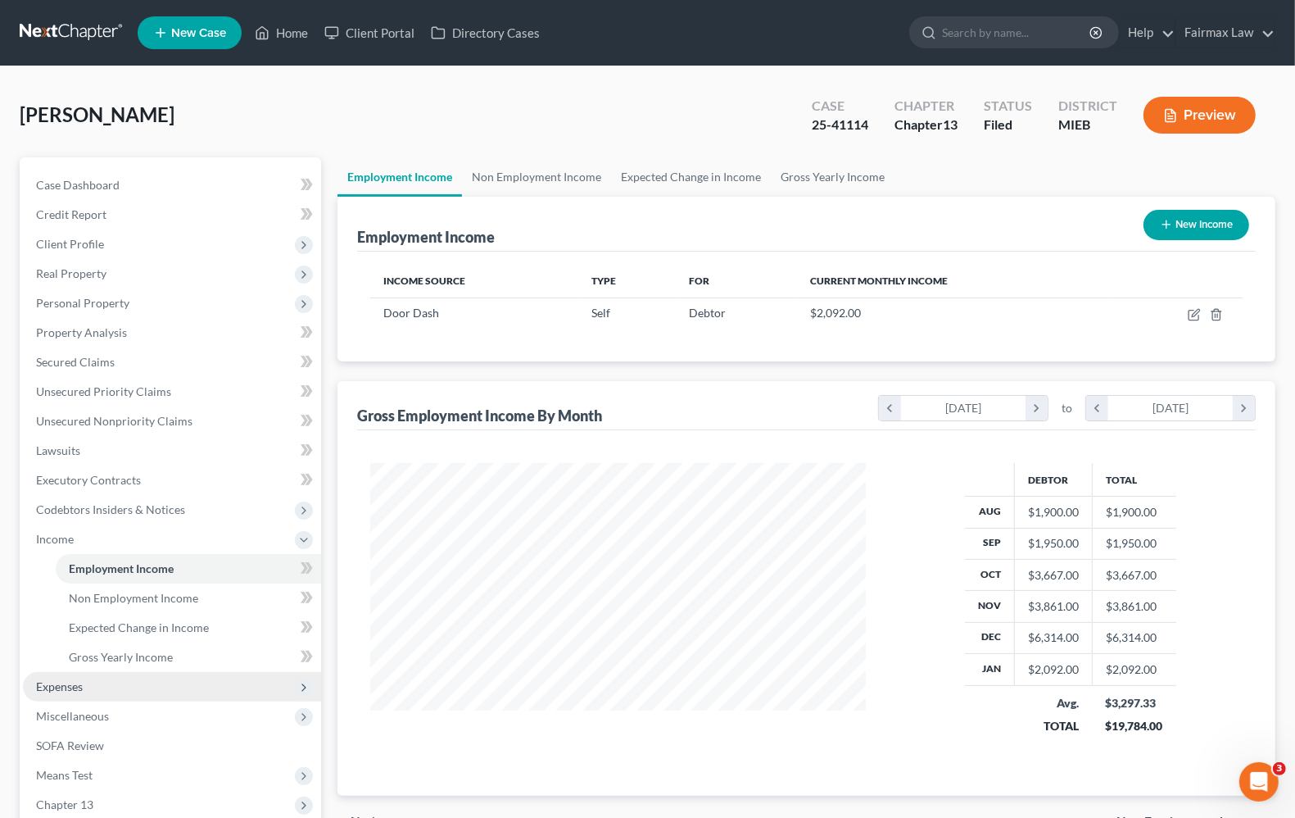
click at [66, 685] on span "Expenses" at bounding box center [59, 686] width 47 height 14
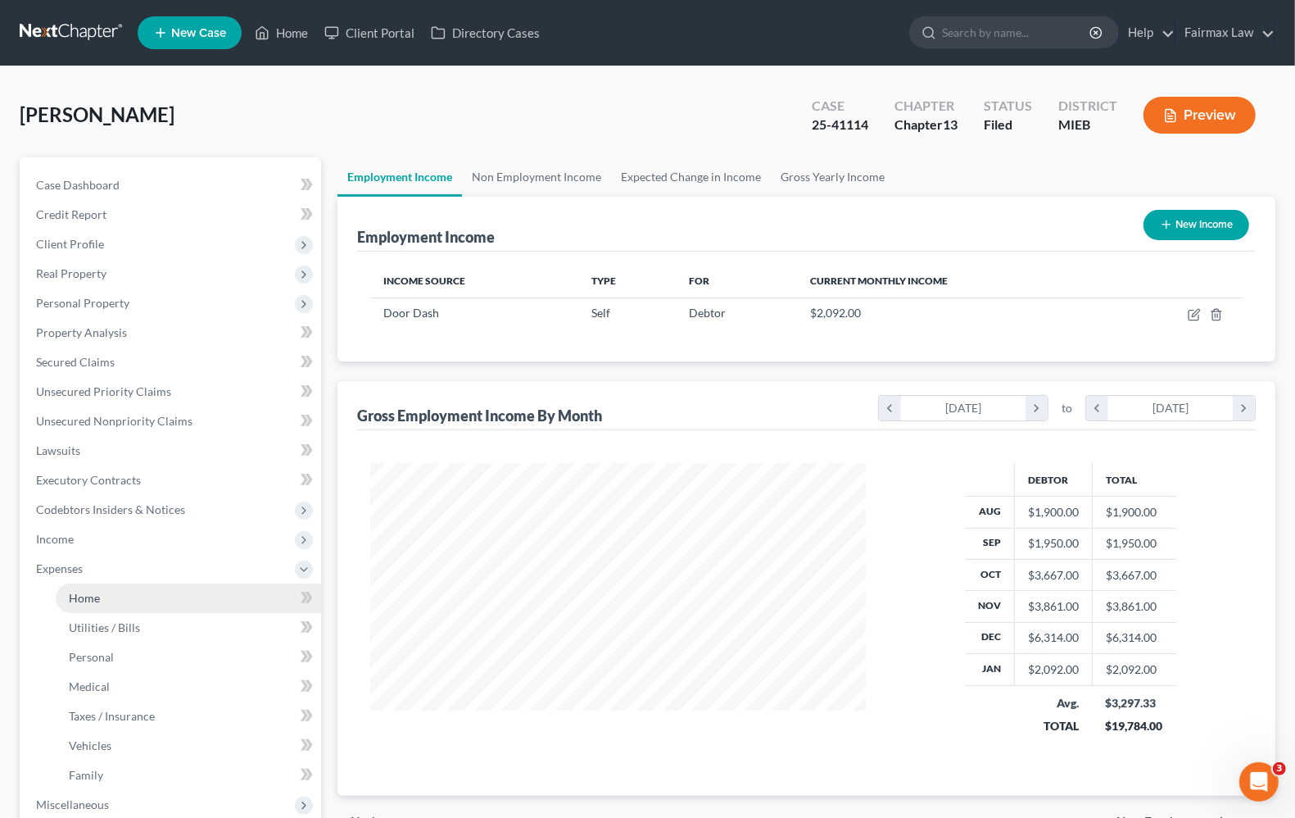
click at [82, 596] on span "Home" at bounding box center [84, 598] width 31 height 14
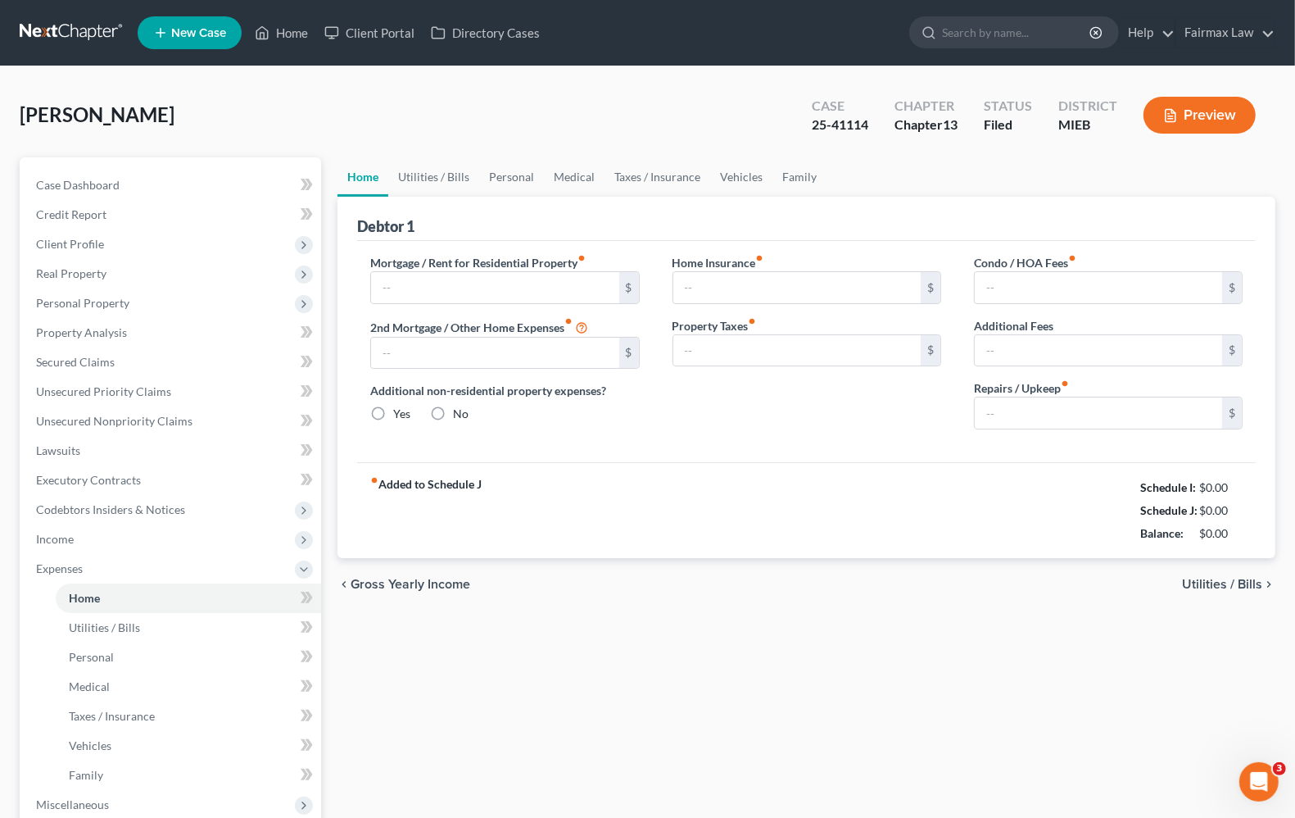
type input "0.00"
radio input "true"
type input "0.00"
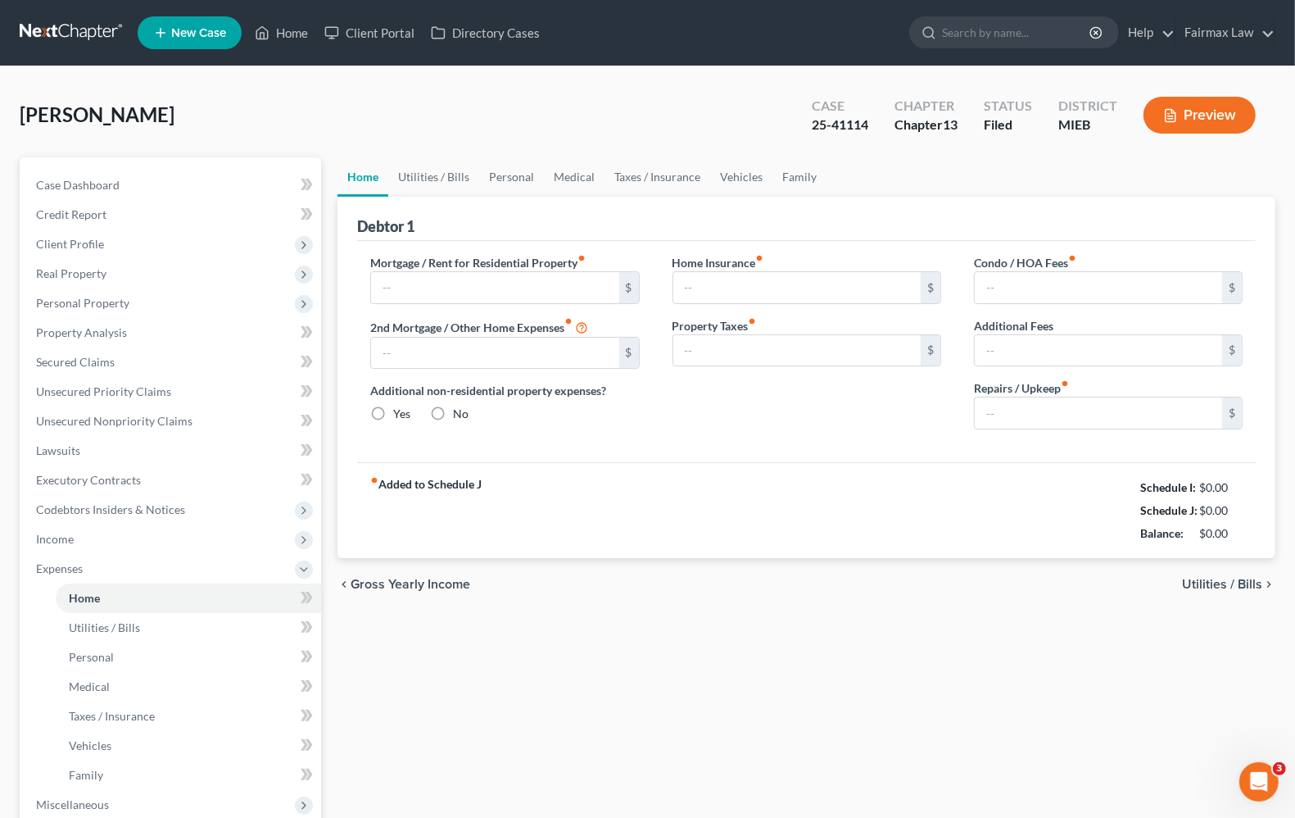
type input "0.00"
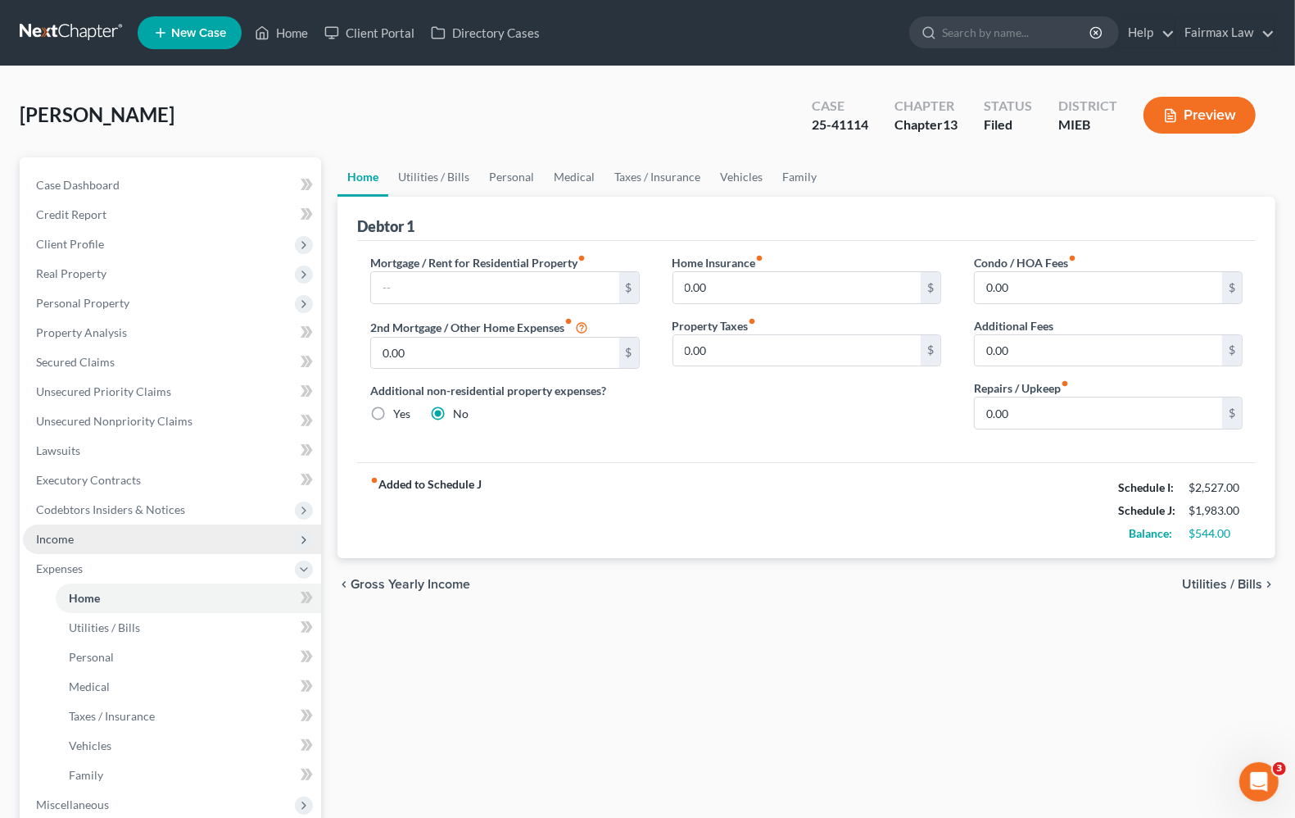
click at [41, 537] on span "Income" at bounding box center [55, 539] width 38 height 14
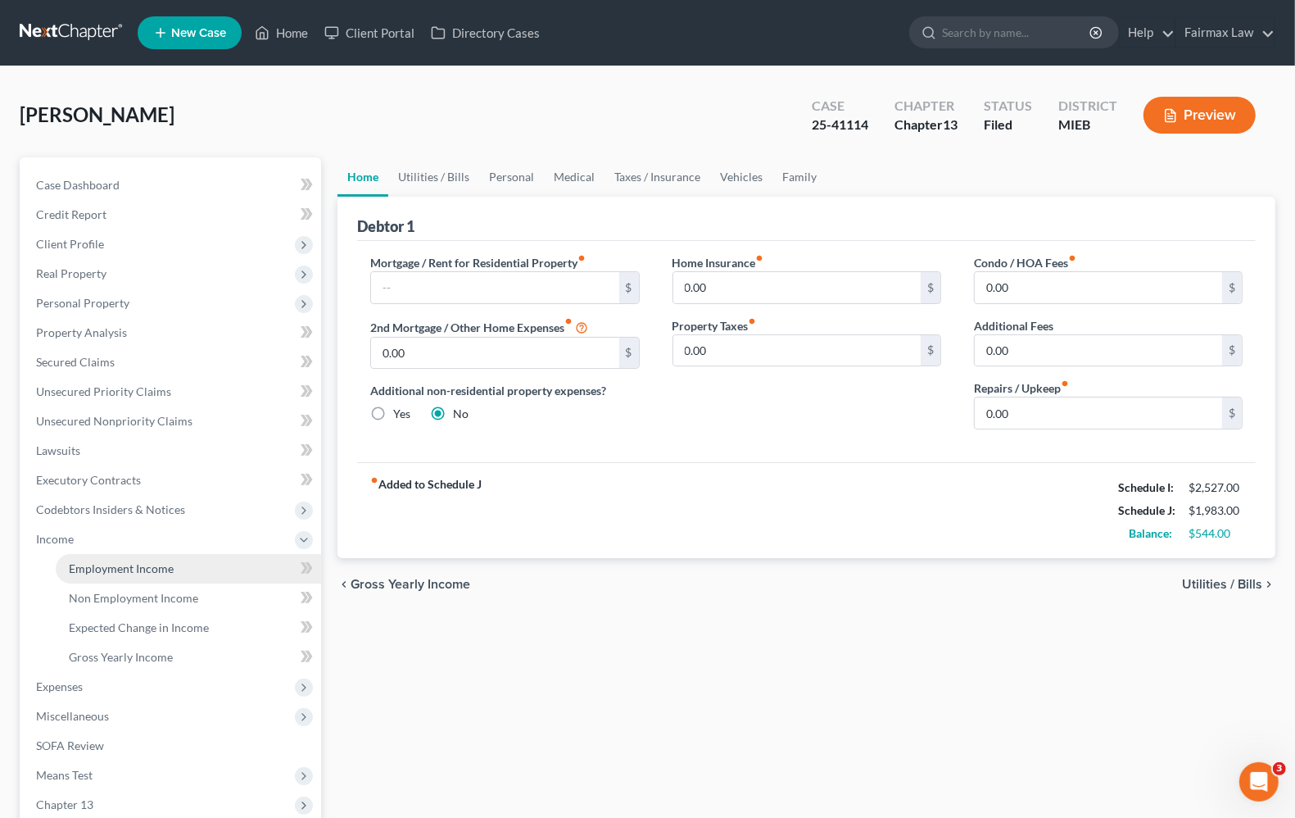
click at [153, 568] on span "Employment Income" at bounding box center [121, 568] width 105 height 14
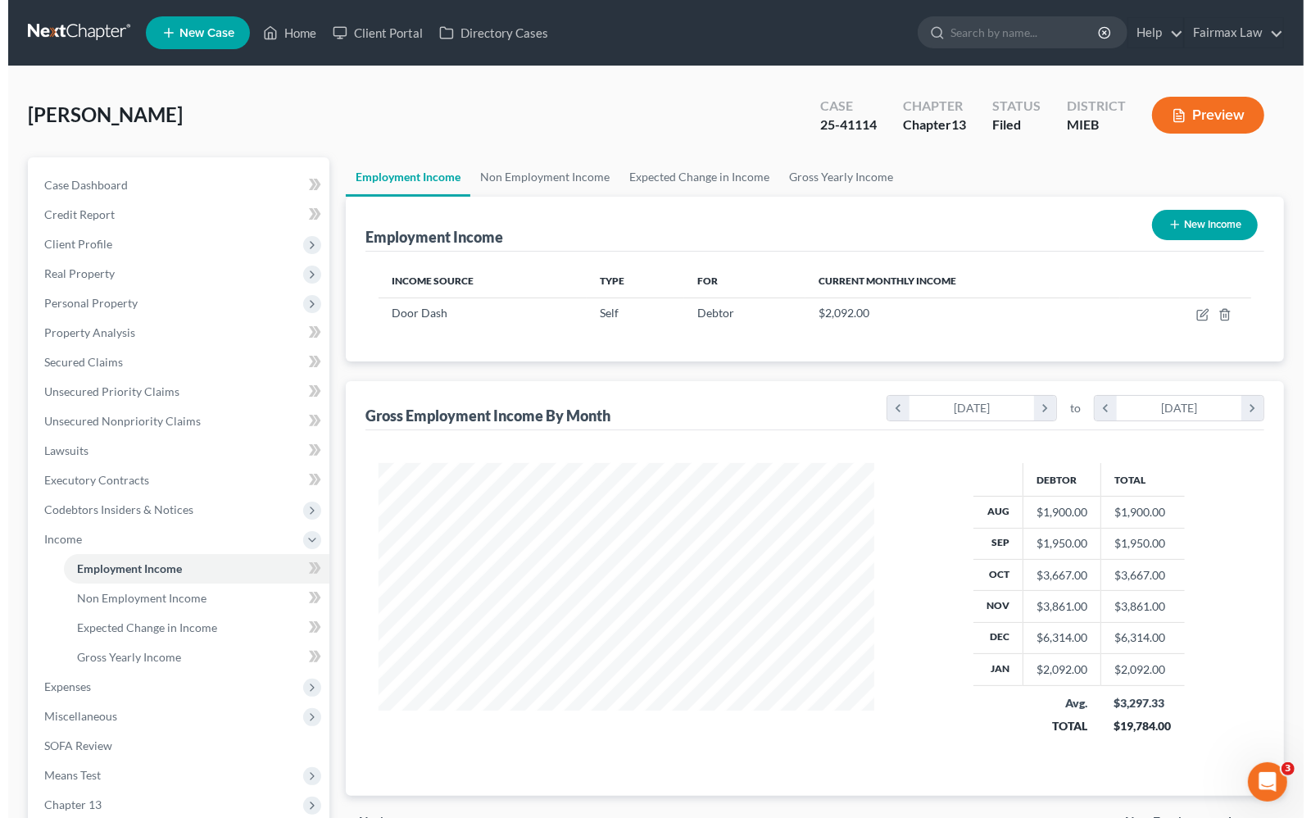
scroll to position [295, 527]
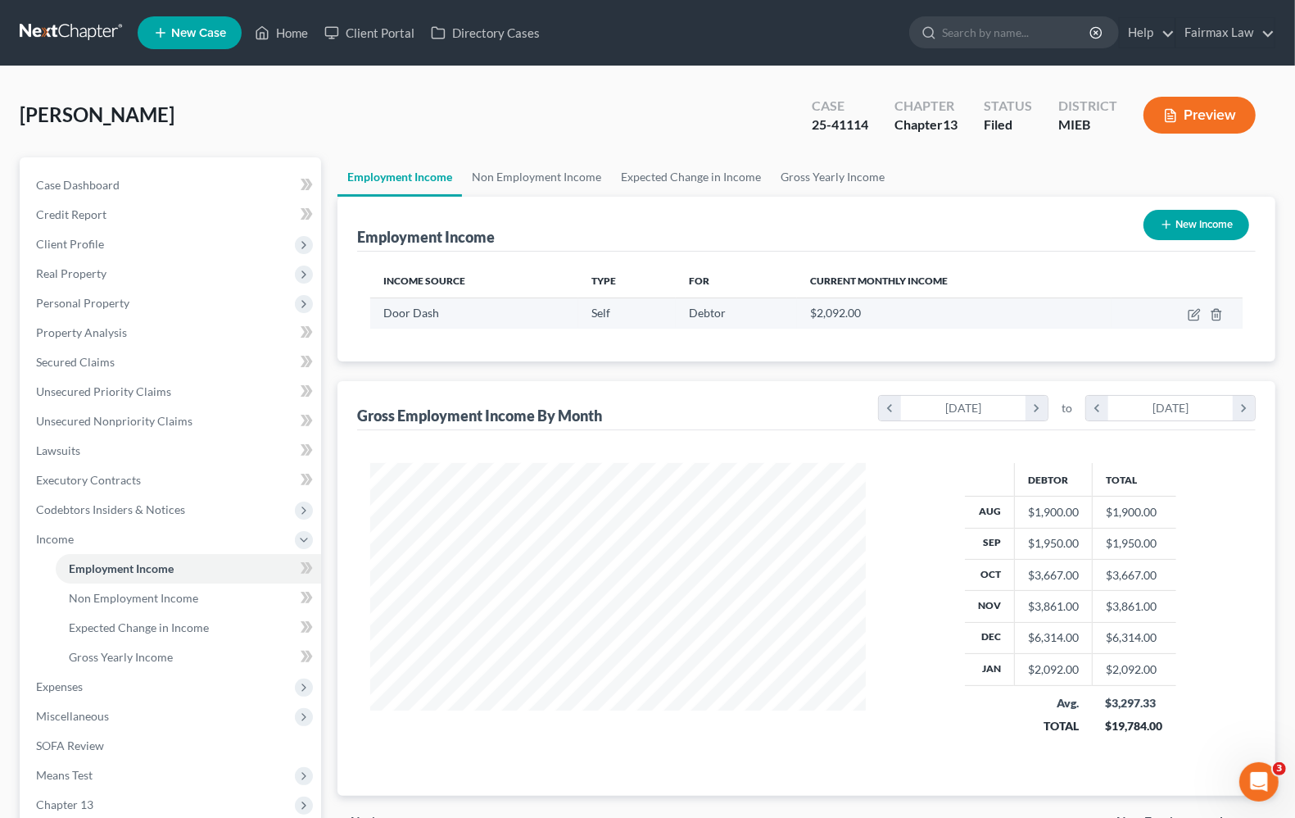
click at [1186, 313] on td at bounding box center [1177, 312] width 131 height 31
click at [1181, 230] on button "New Income" at bounding box center [1197, 225] width 106 height 30
select select "0"
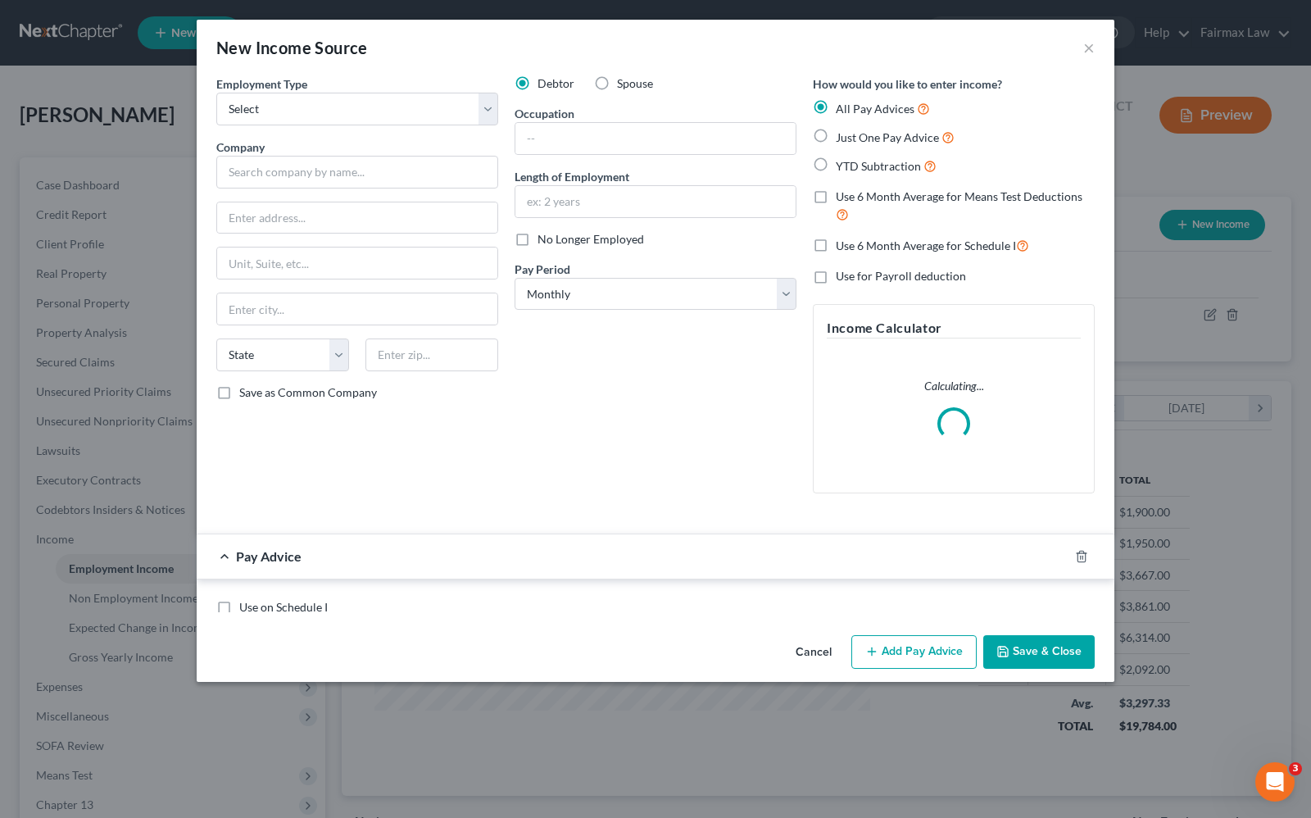
scroll to position [295, 534]
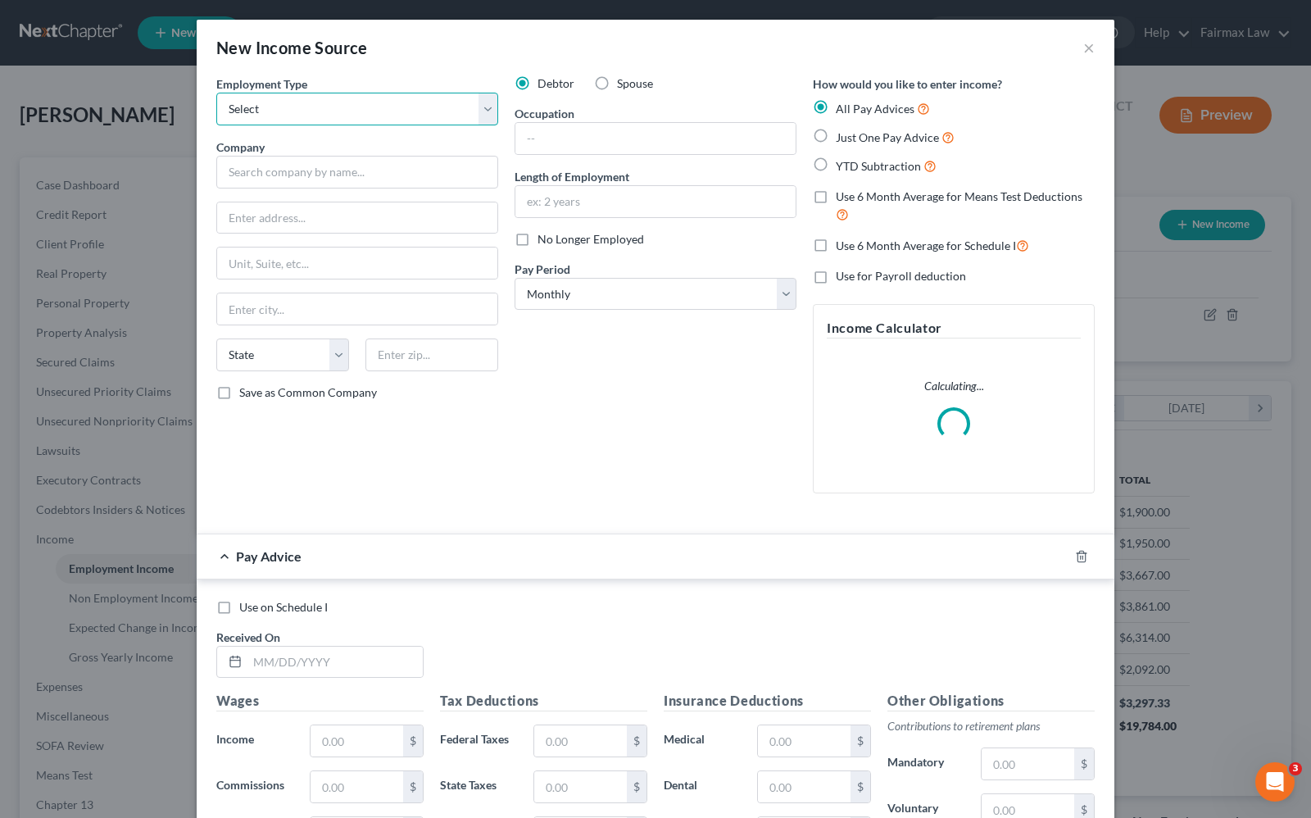
click at [280, 108] on select "Select Full or [DEMOGRAPHIC_DATA] Employment Self Employment" at bounding box center [357, 109] width 282 height 33
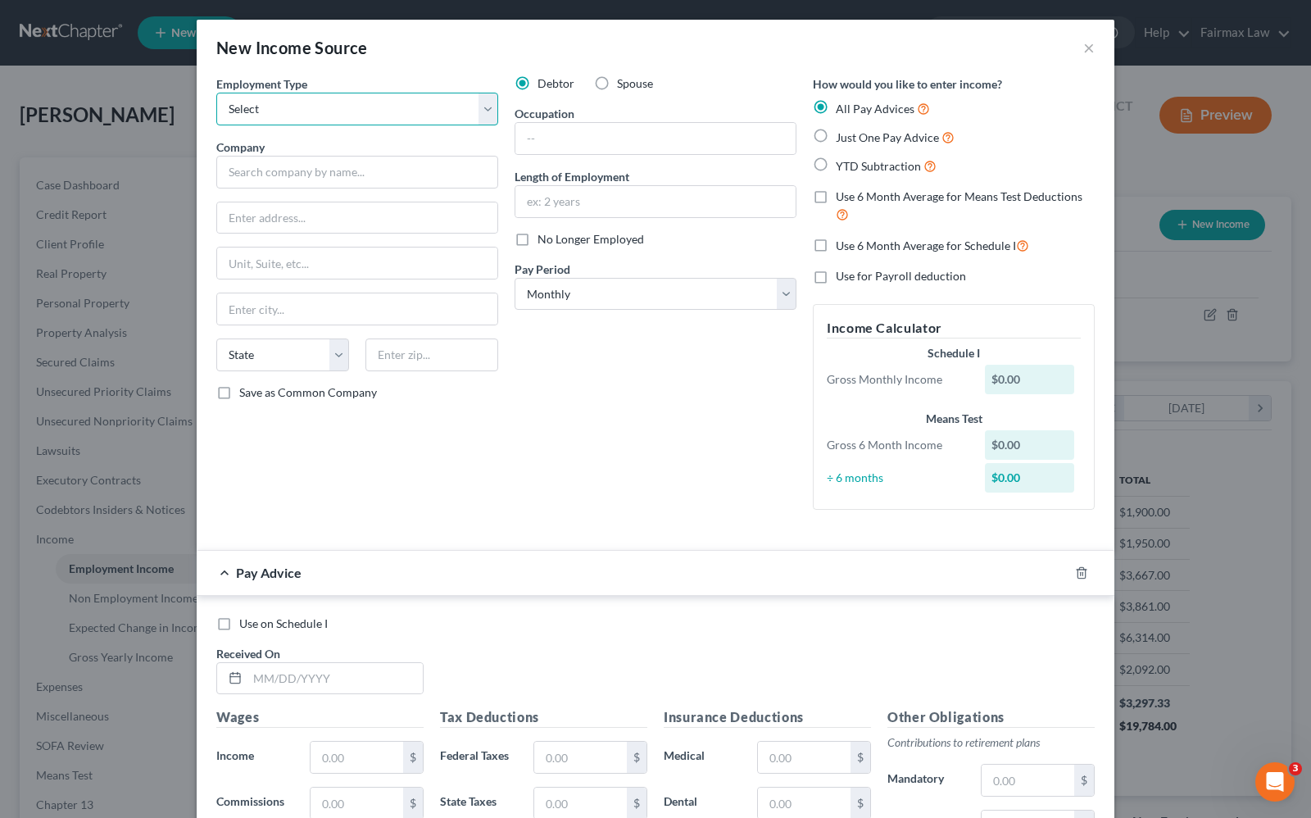
select select "1"
click at [216, 93] on select "Select Full or [DEMOGRAPHIC_DATA] Employment Self Employment" at bounding box center [357, 109] width 282 height 33
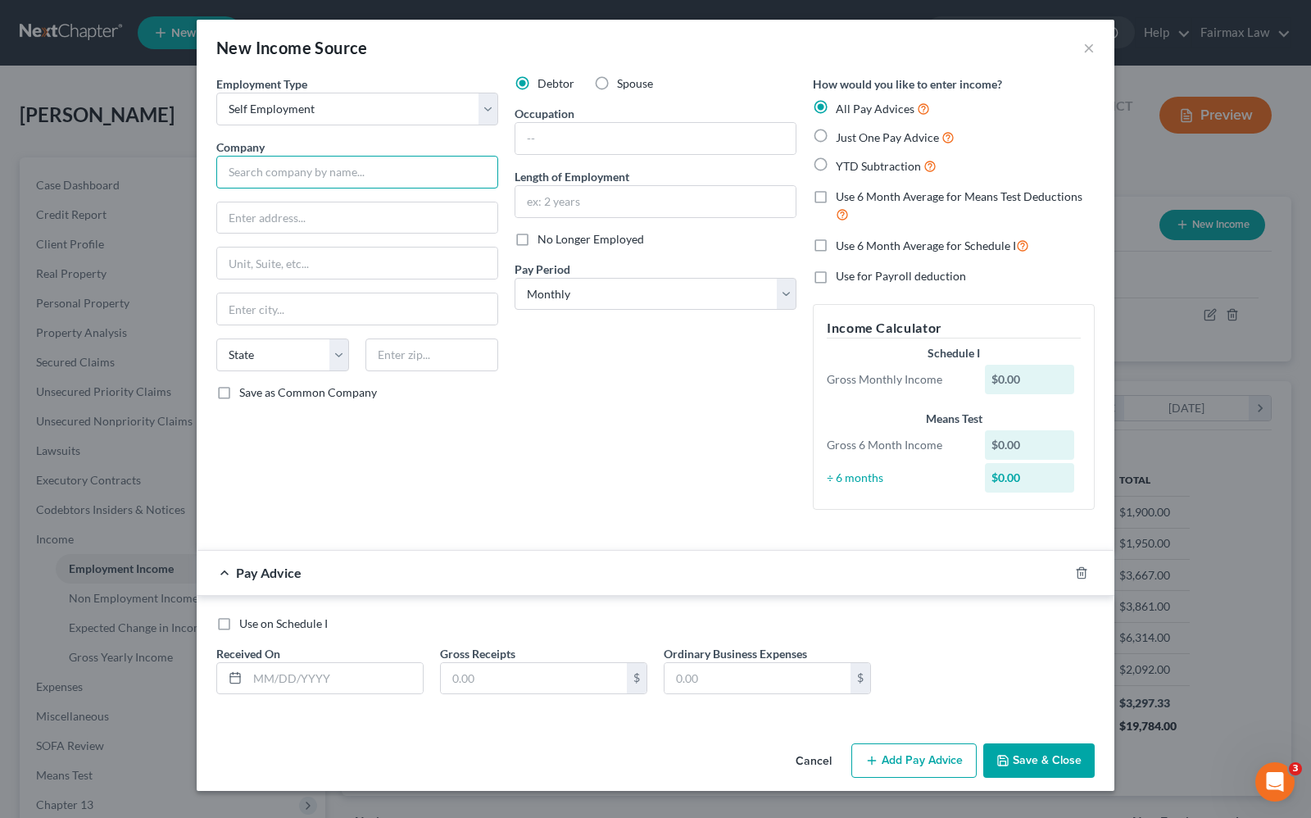
click at [271, 174] on input "text" at bounding box center [357, 172] width 282 height 33
click at [623, 189] on input "text" at bounding box center [655, 201] width 280 height 31
click at [412, 172] on input "text" at bounding box center [357, 172] width 282 height 33
type input "Spark"
click at [676, 141] on input "text" at bounding box center [655, 138] width 280 height 31
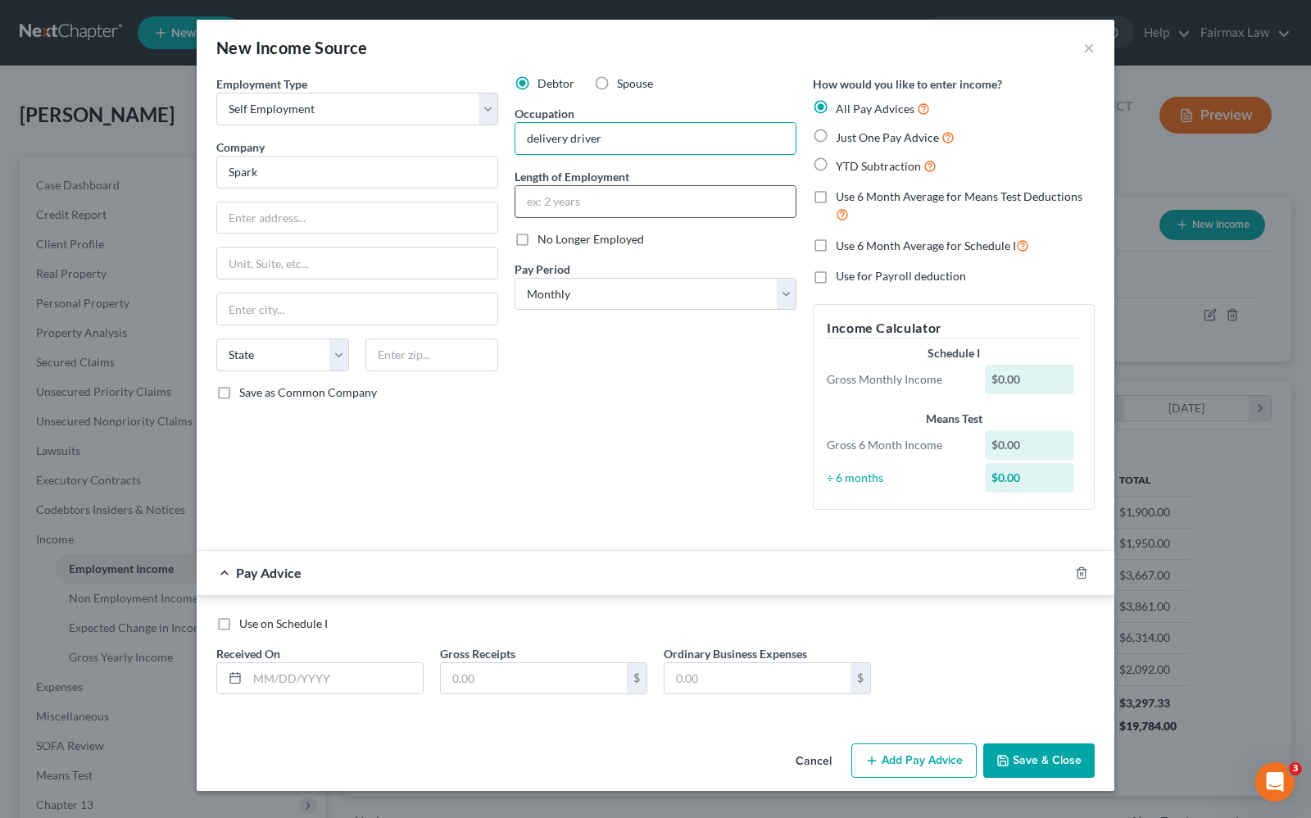
type input "delivery driver"
click at [564, 202] on input "text" at bounding box center [655, 201] width 280 height 31
type input "3 weeks"
click at [584, 297] on select "Select Monthly Twice Monthly Every Other Week Weekly" at bounding box center [655, 294] width 282 height 33
select select "3"
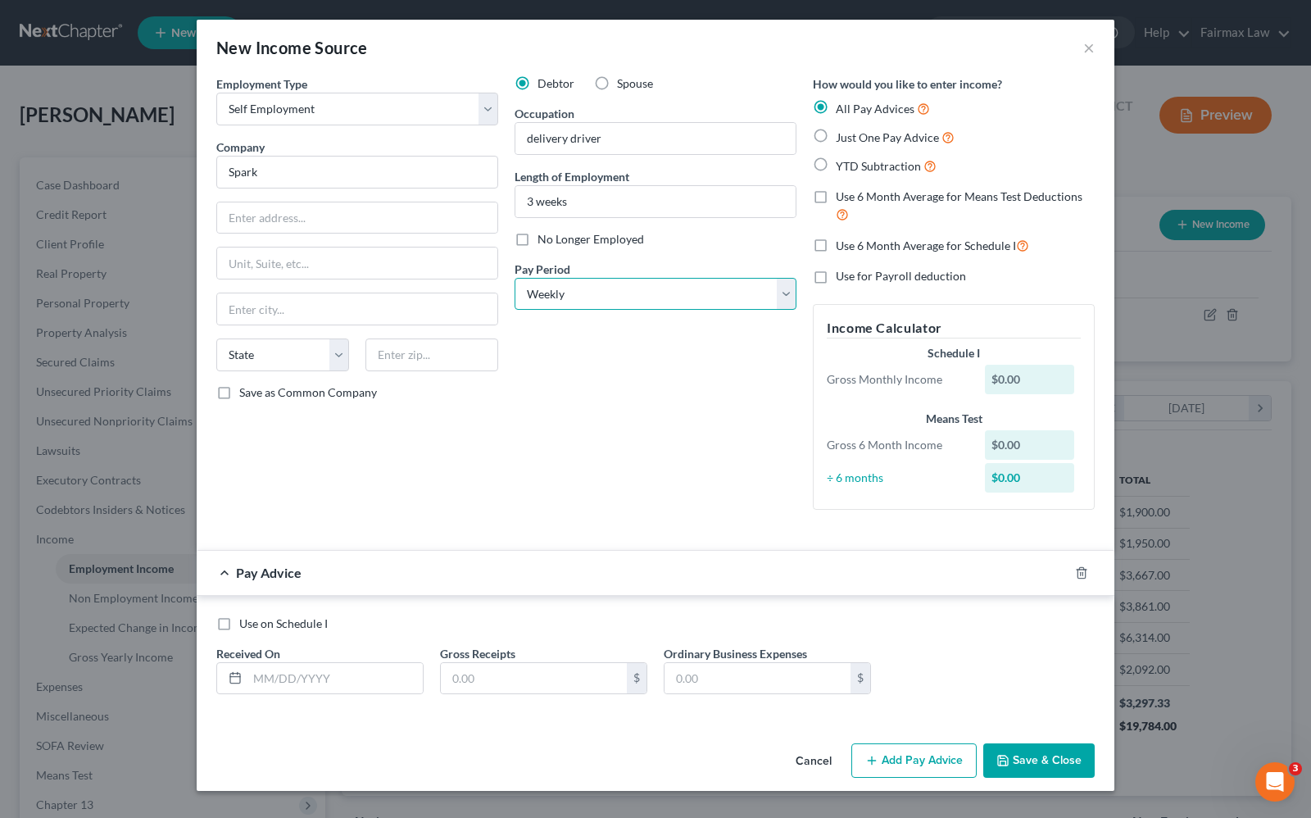
click at [514, 278] on select "Select Monthly Twice Monthly Every Other Week Weekly" at bounding box center [655, 294] width 282 height 33
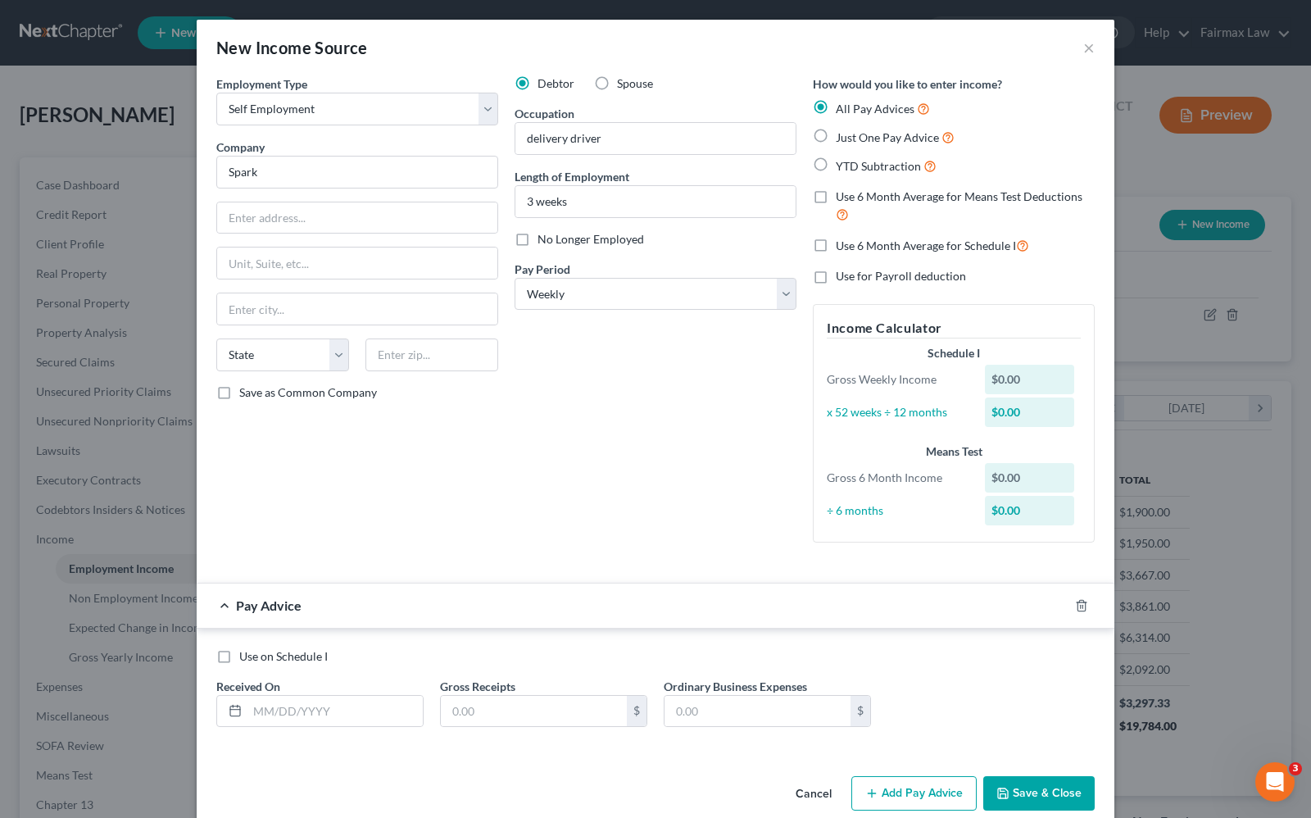
click at [870, 793] on icon "button" at bounding box center [871, 792] width 13 height 13
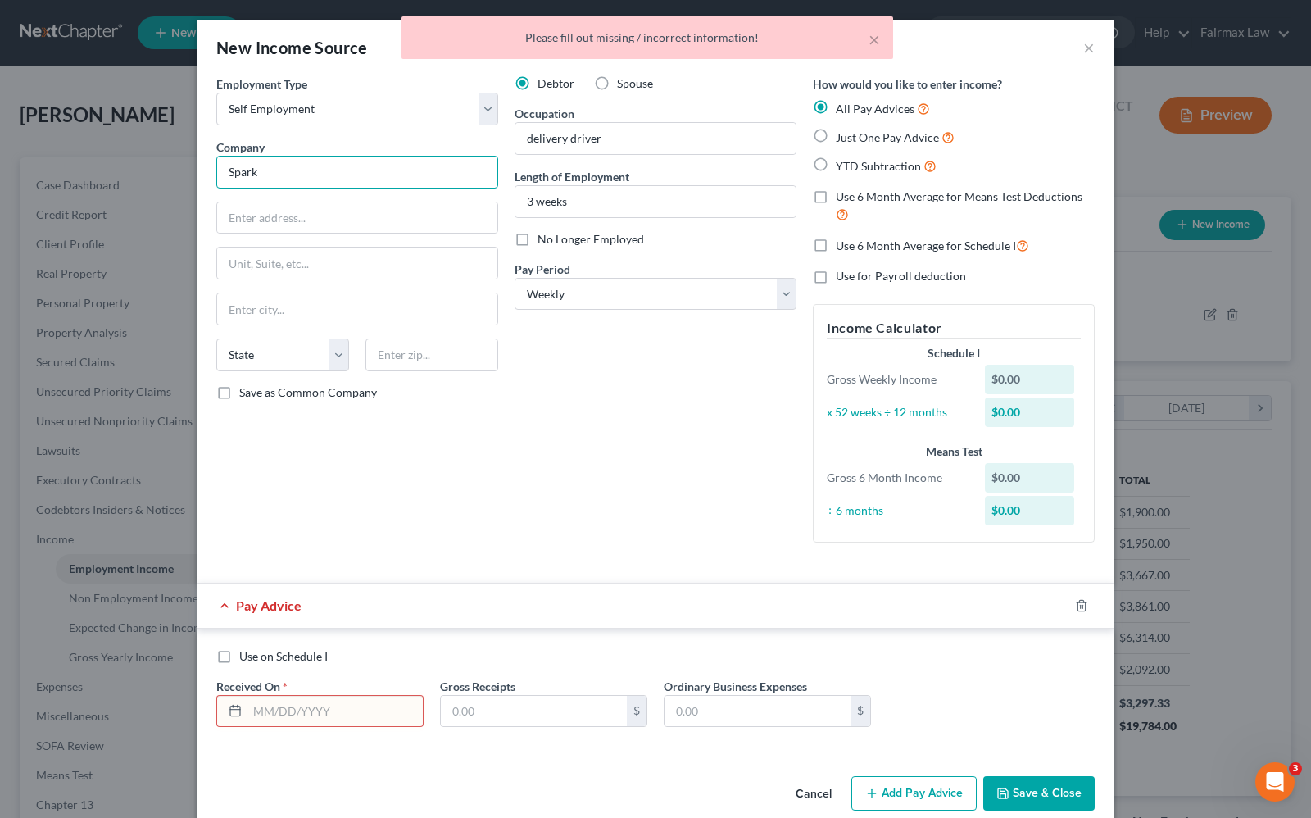
click at [272, 156] on input "Spark" at bounding box center [357, 172] width 282 height 33
click at [274, 721] on input "text" at bounding box center [334, 711] width 175 height 31
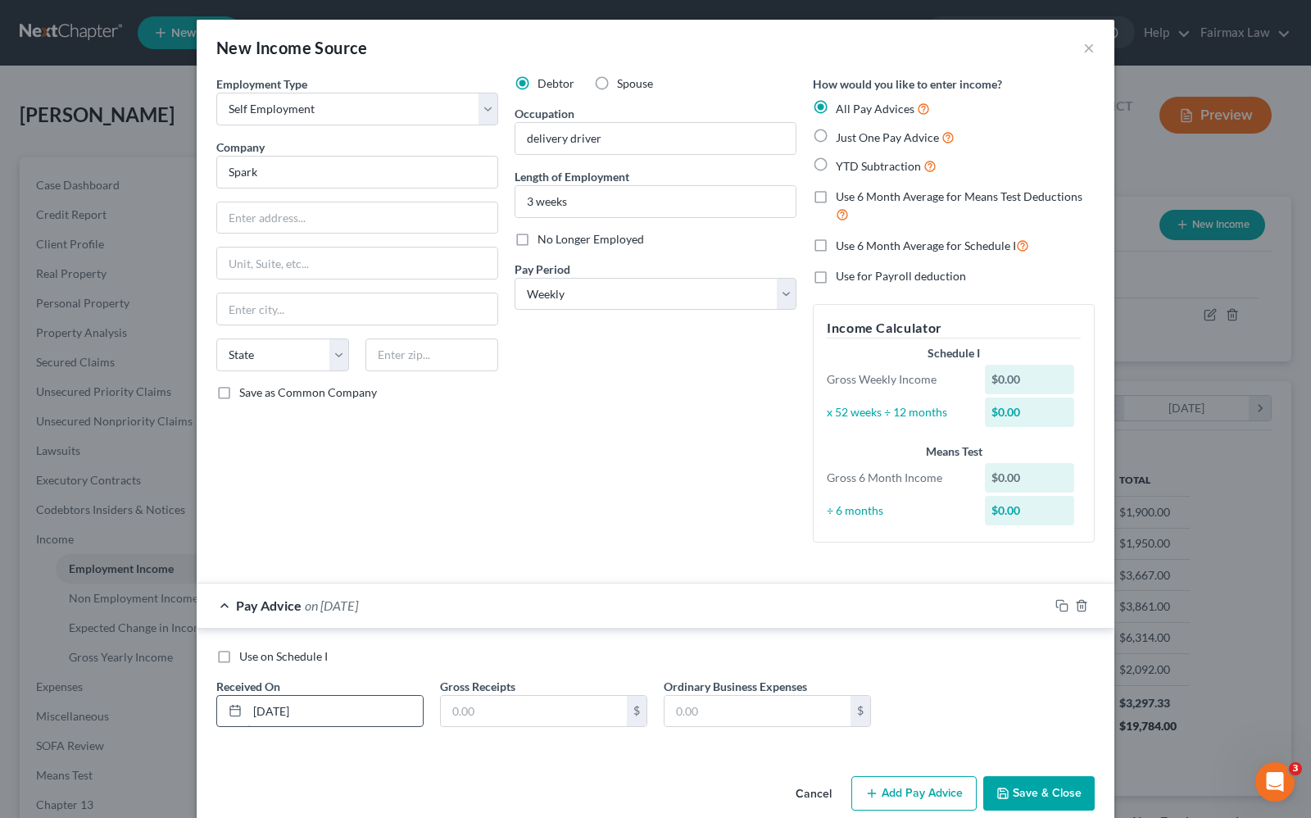
type input "[DATE]"
type input "45.62"
click at [686, 710] on input "text" at bounding box center [757, 711] width 186 height 31
type input "0.00"
click at [898, 800] on button "Add Pay Advice" at bounding box center [913, 793] width 125 height 34
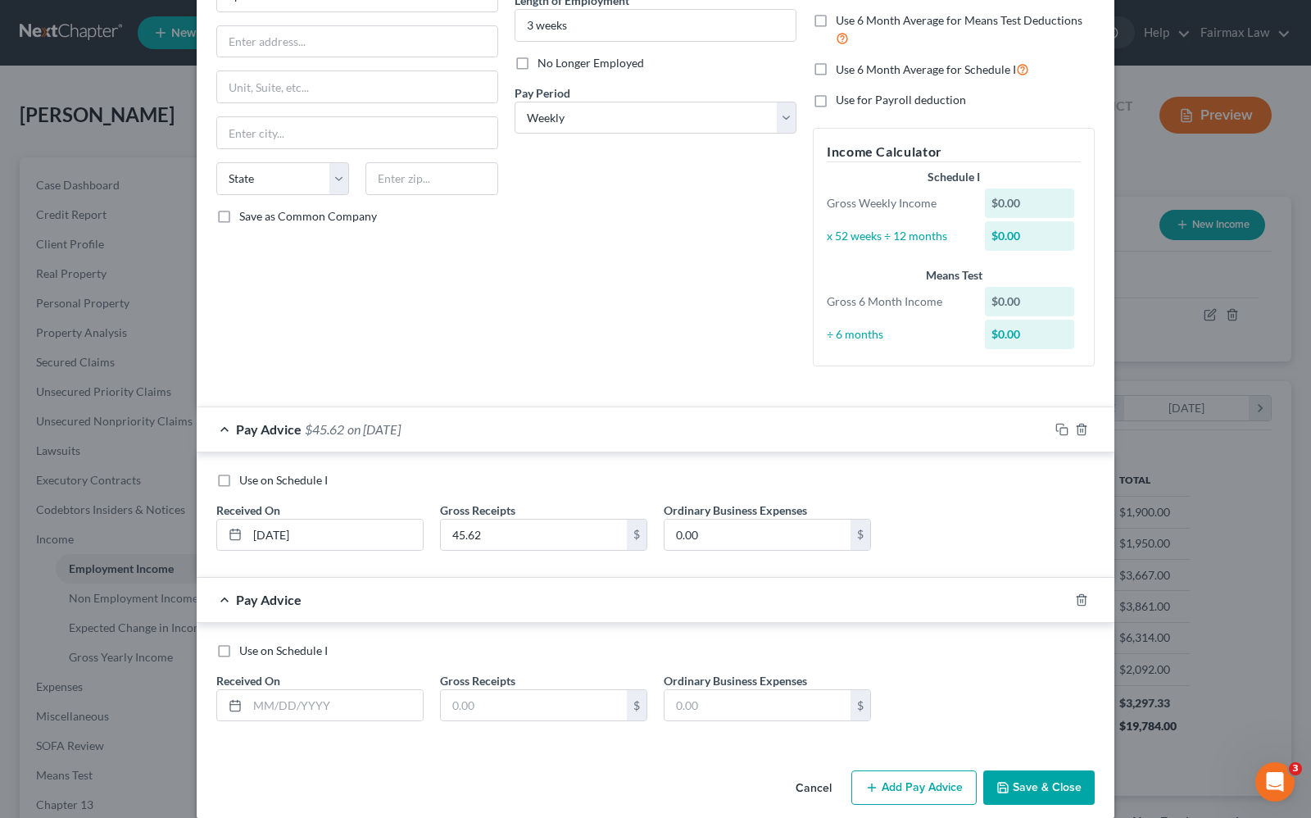
scroll to position [197, 0]
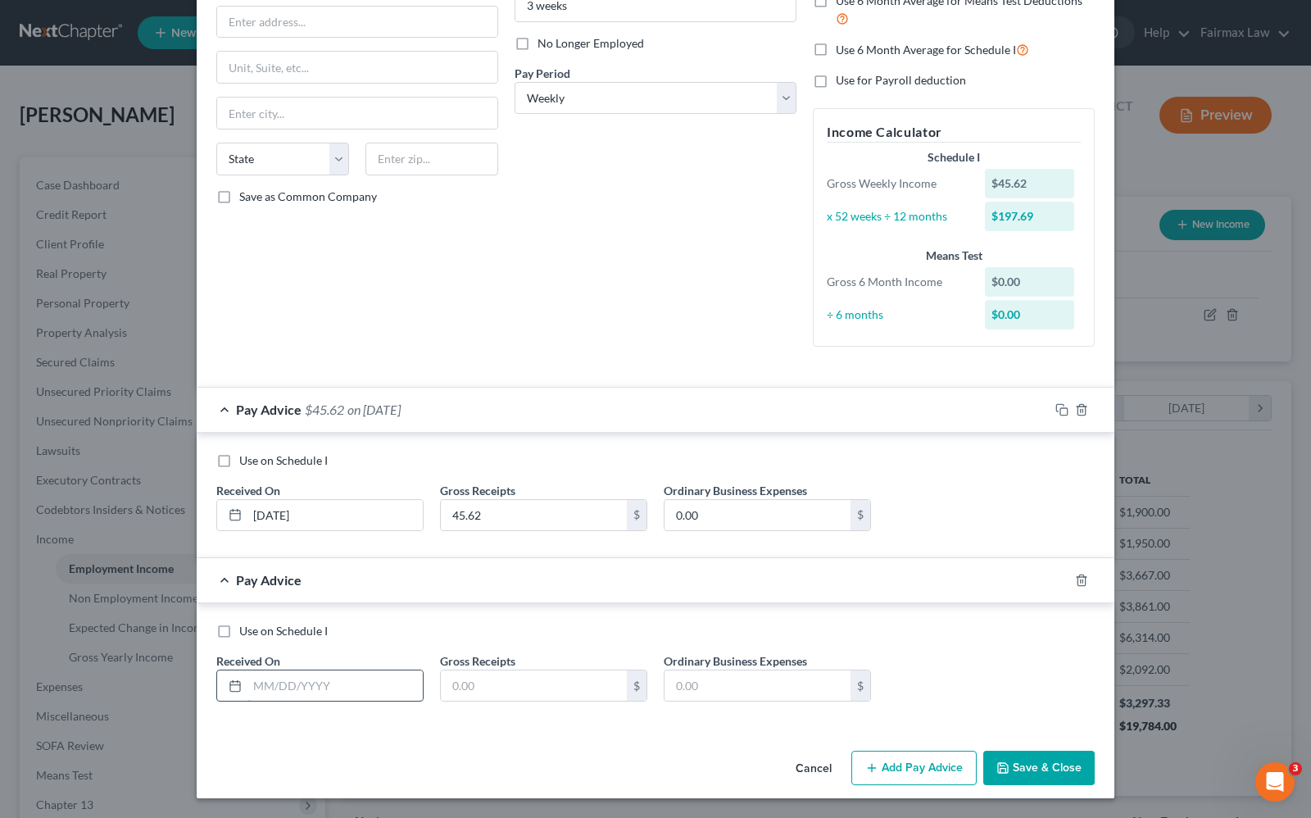
click at [288, 681] on input "text" at bounding box center [334, 685] width 175 height 31
type input "[DATE]"
type input "93.40"
type input "0.00"
click at [891, 777] on button "Add Pay Advice" at bounding box center [913, 767] width 125 height 34
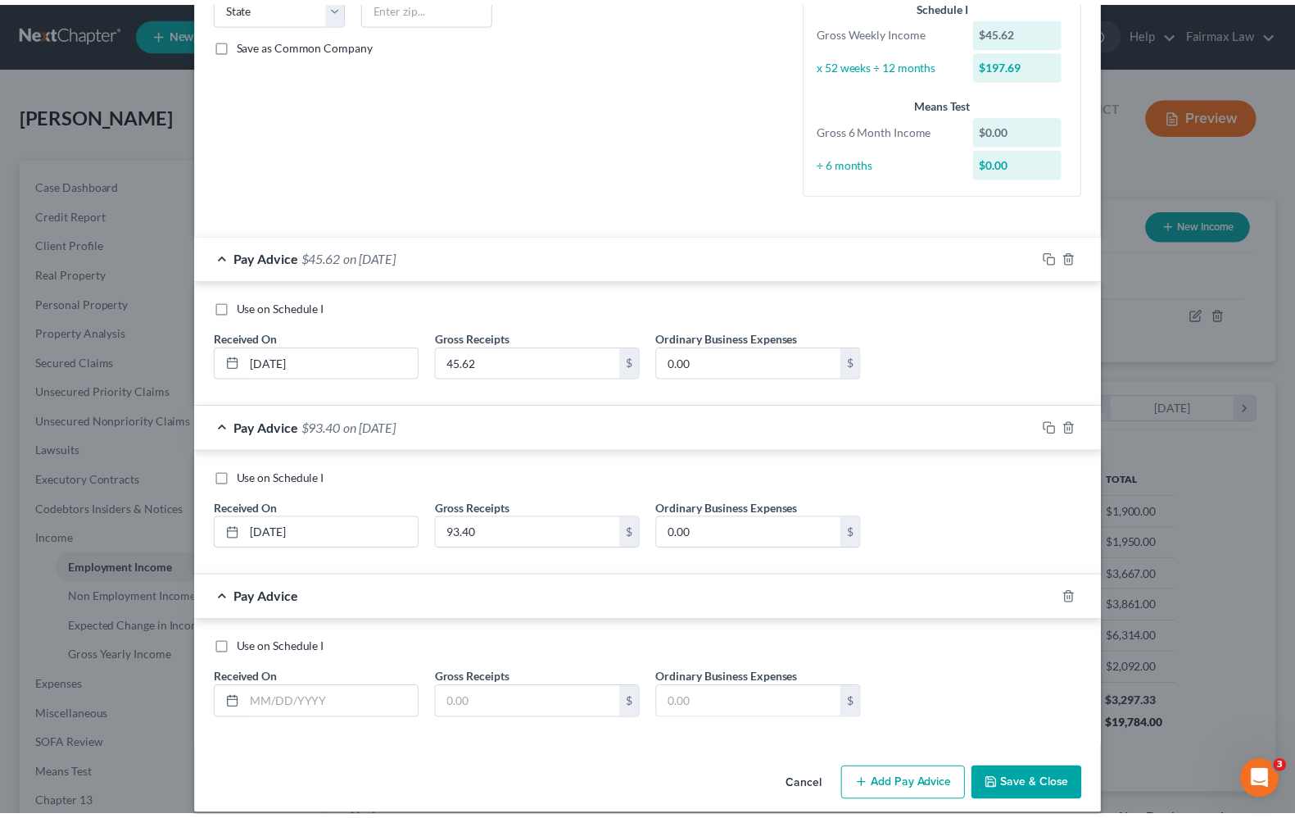
scroll to position [369, 0]
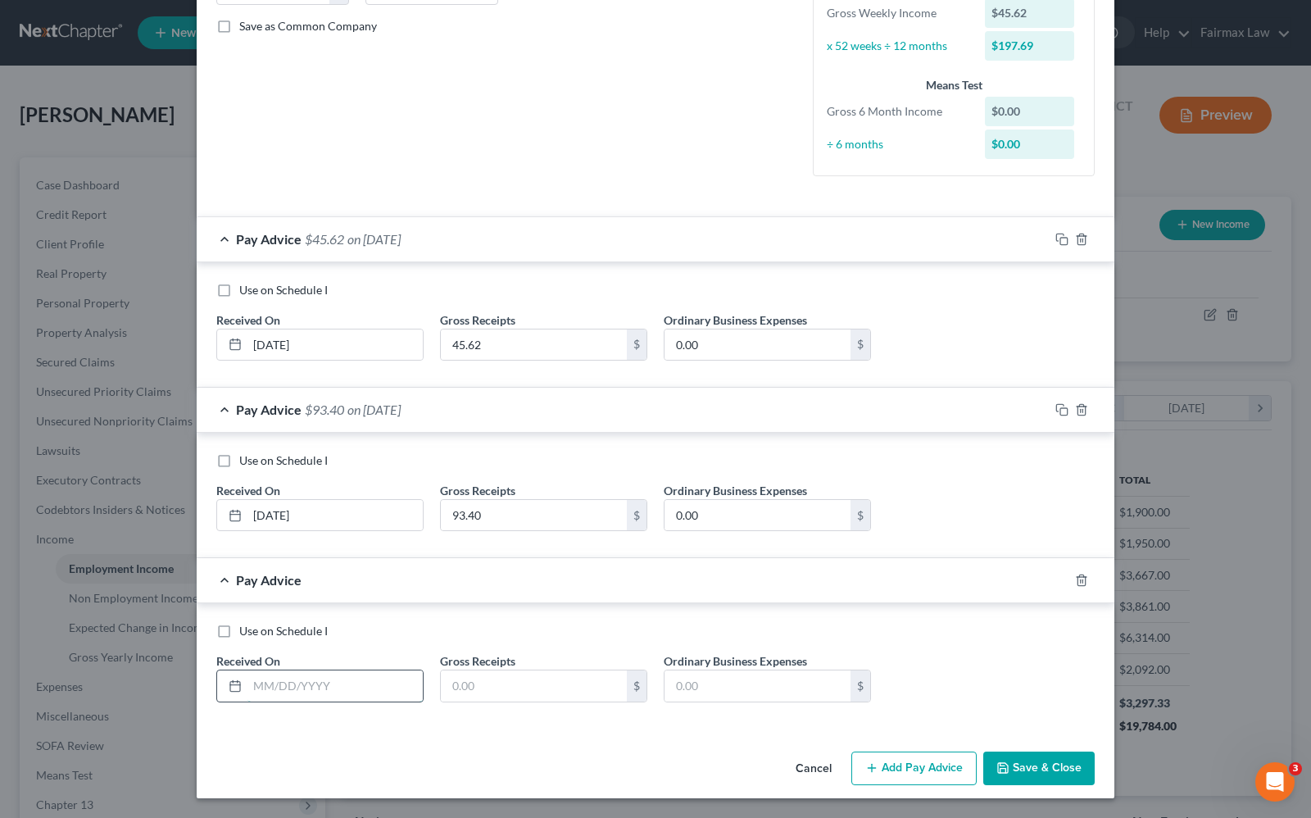
click at [266, 689] on input "text" at bounding box center [334, 685] width 175 height 31
type input "[DATE]"
type input "161.38"
type input "0.00"
click at [1062, 768] on button "Save & Close" at bounding box center [1038, 768] width 111 height 34
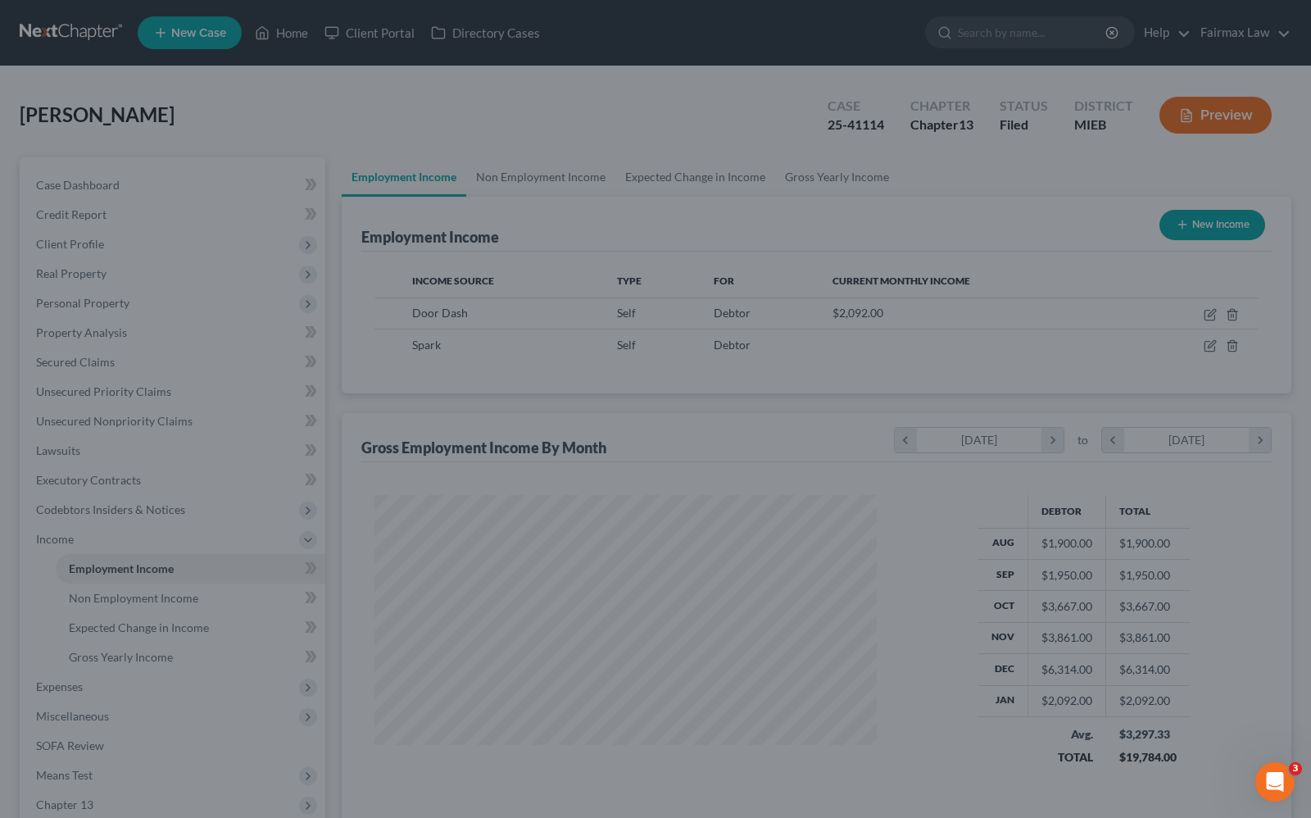
scroll to position [818939, 818705]
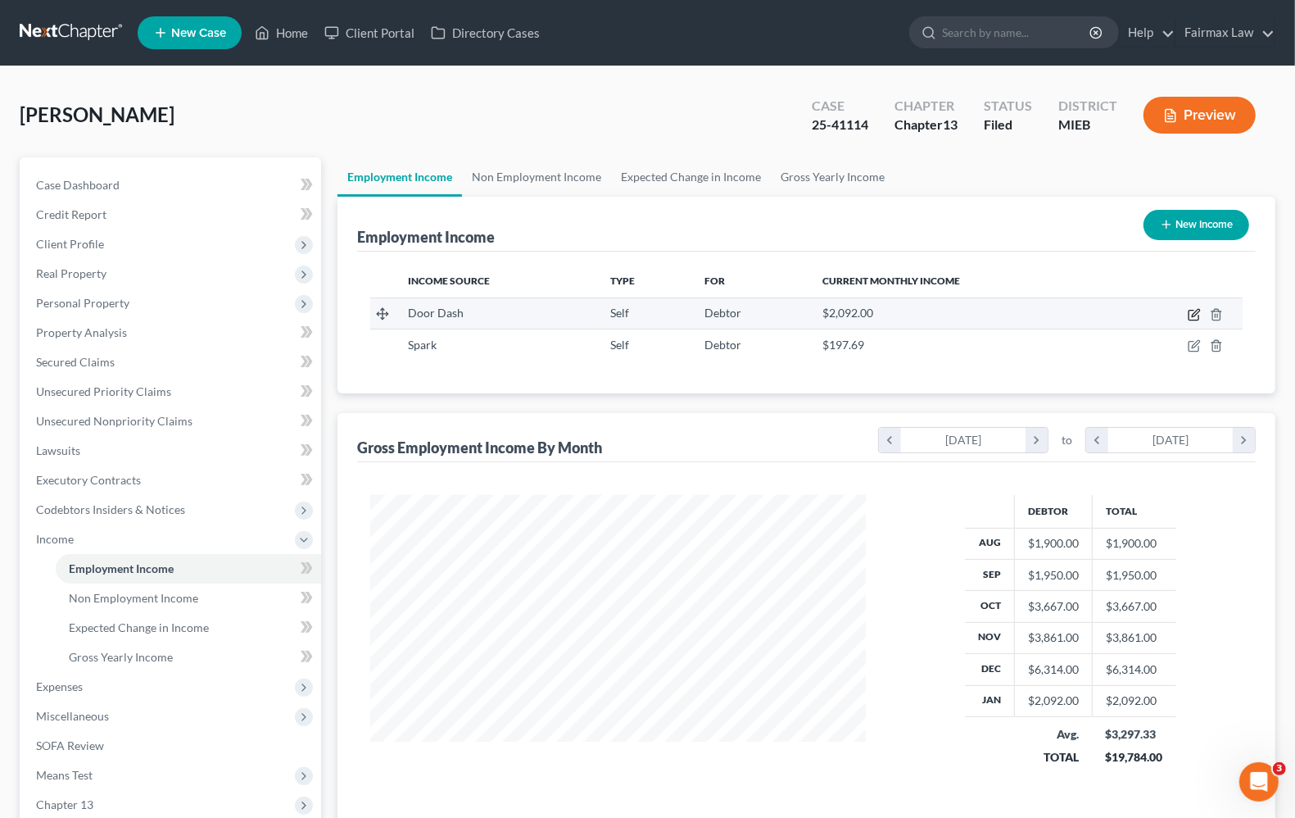
click at [1193, 315] on icon "button" at bounding box center [1195, 312] width 7 height 7
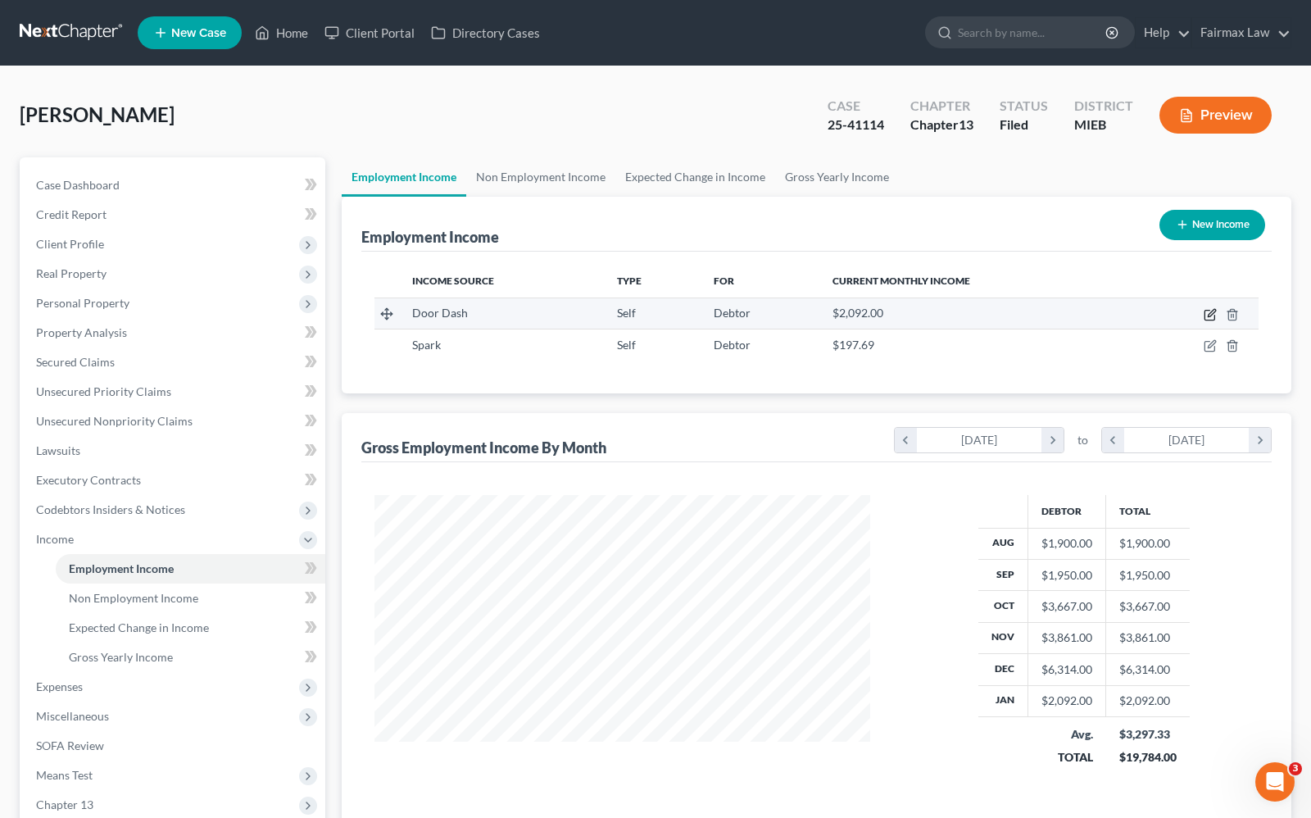
select select "1"
select select "0"
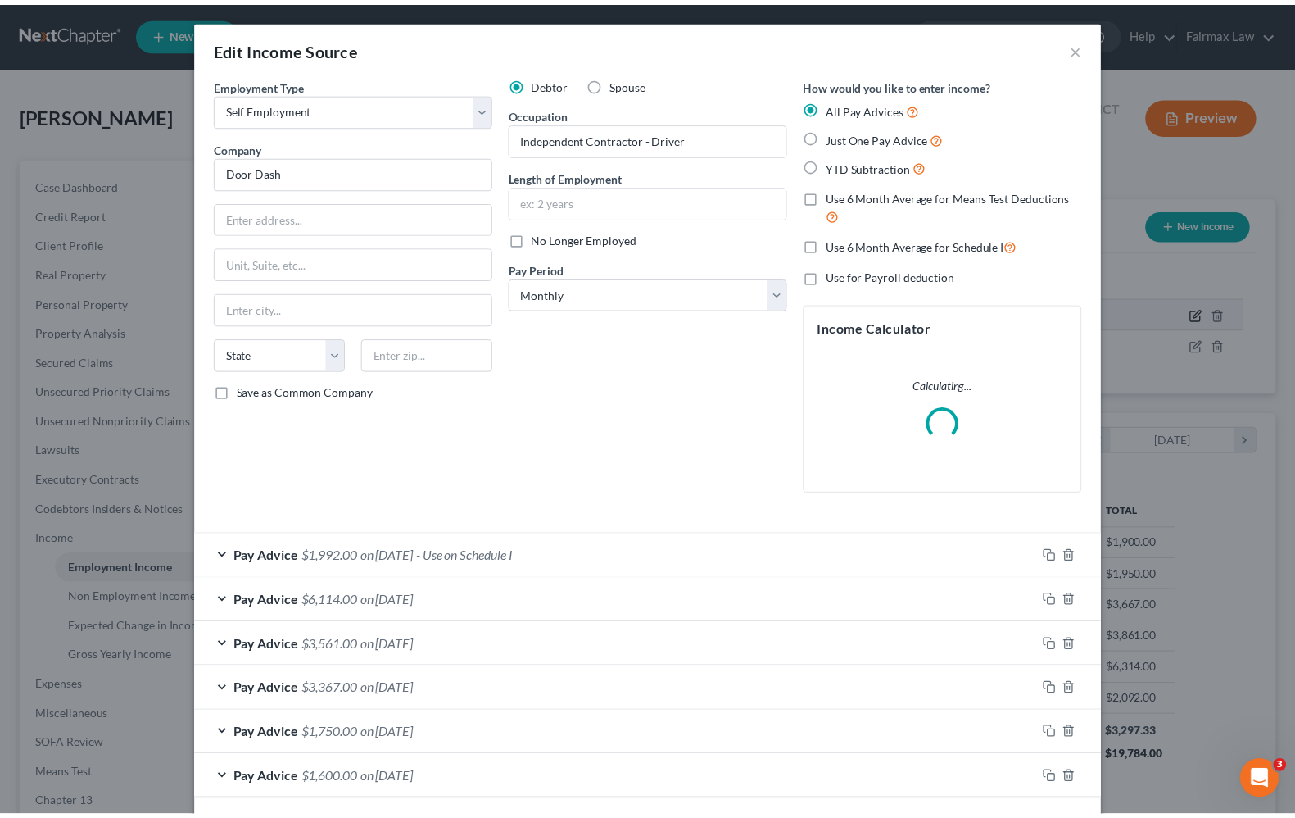
scroll to position [295, 534]
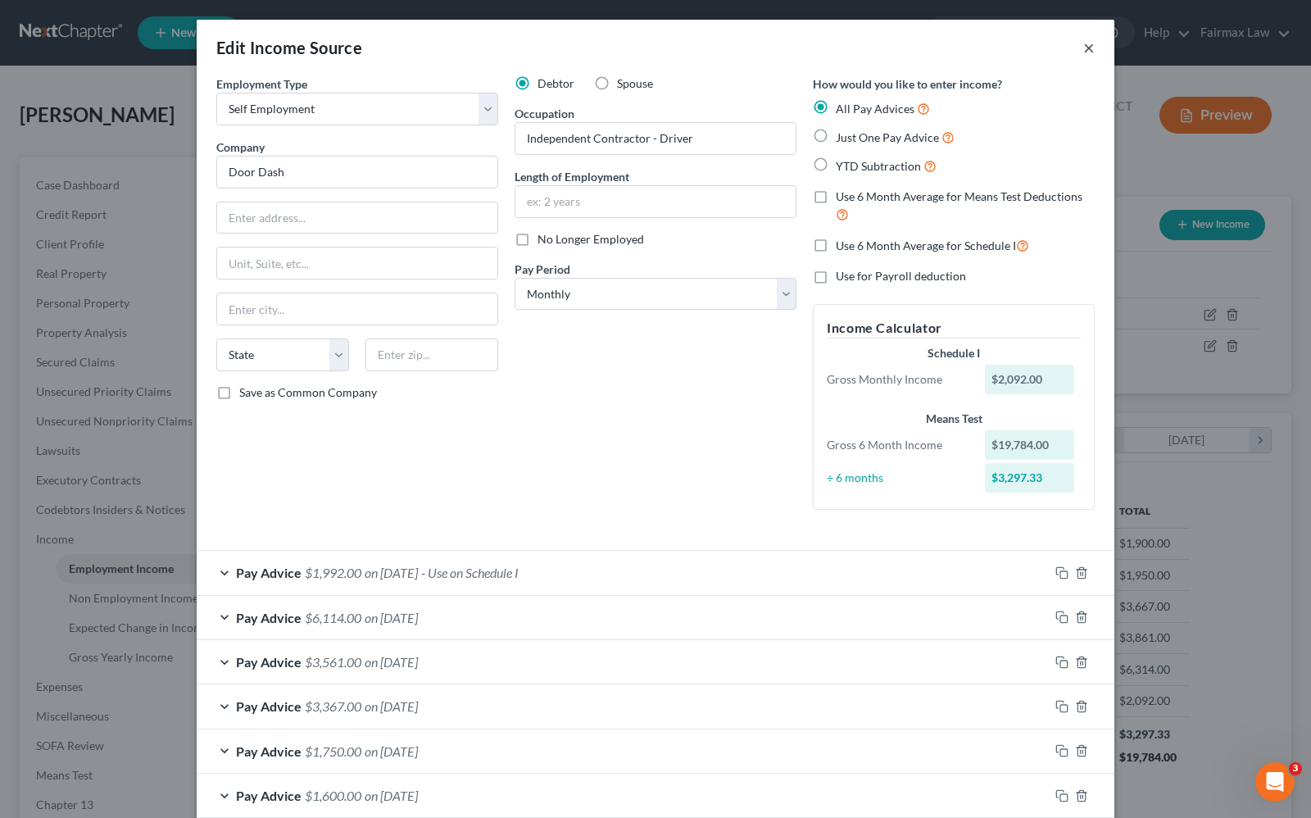
click at [1083, 50] on button "×" at bounding box center [1088, 48] width 11 height 20
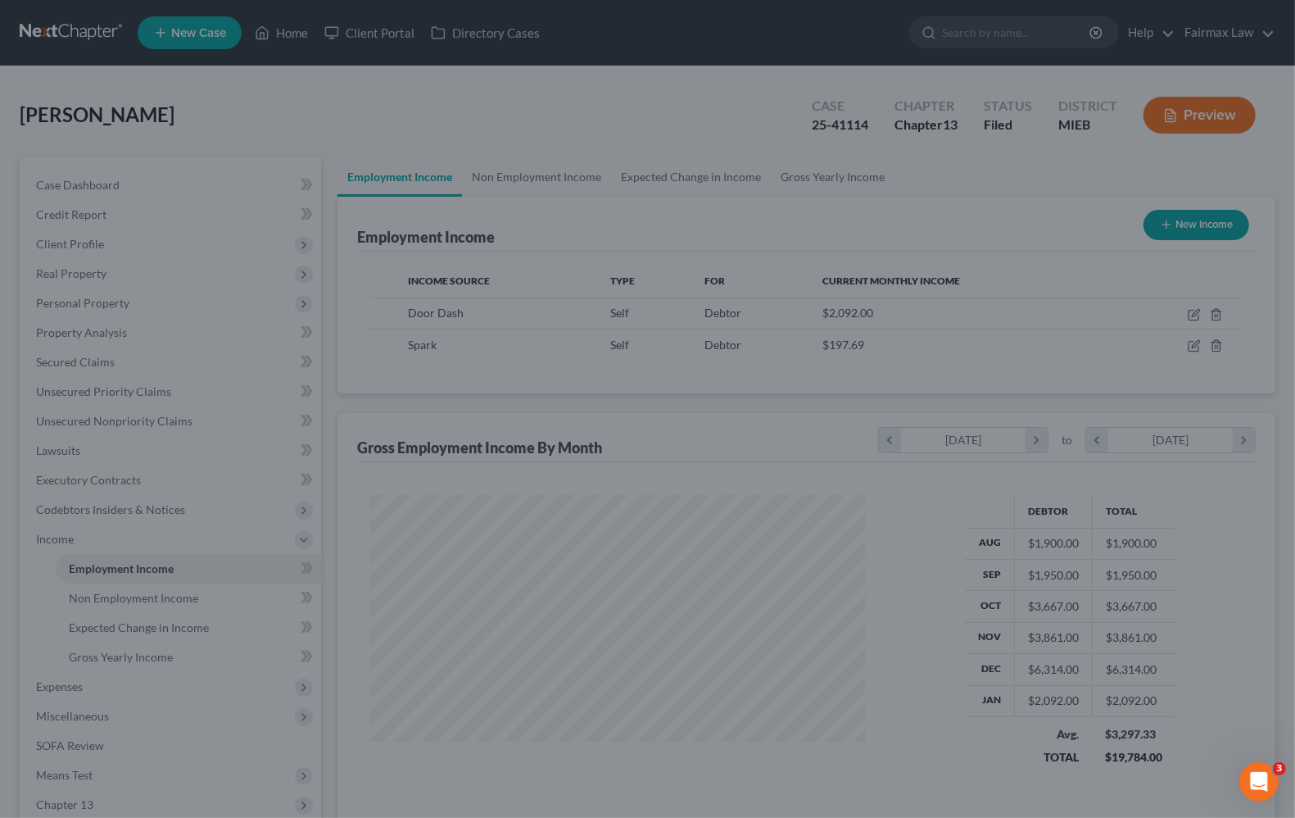
scroll to position [818939, 818705]
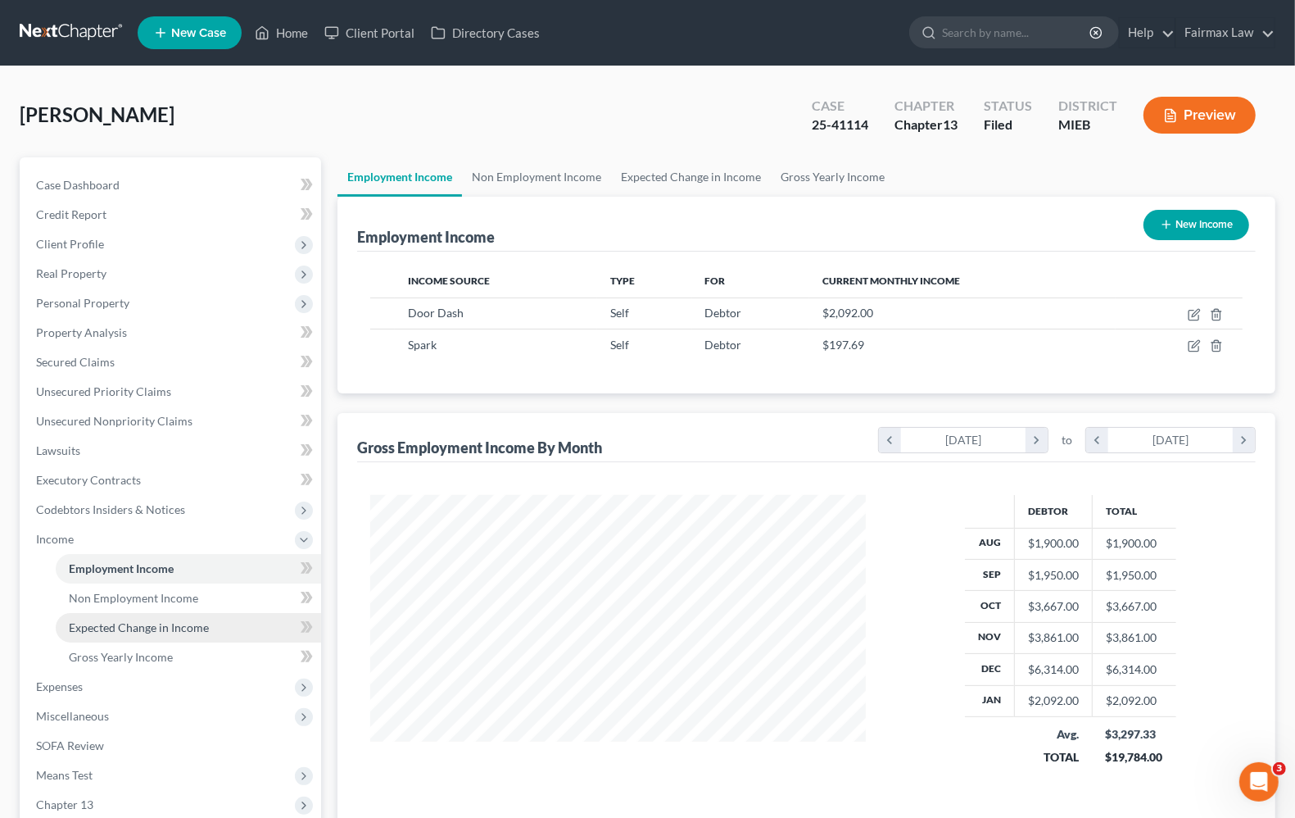
click at [144, 637] on link "Expected Change in Income" at bounding box center [188, 627] width 265 height 29
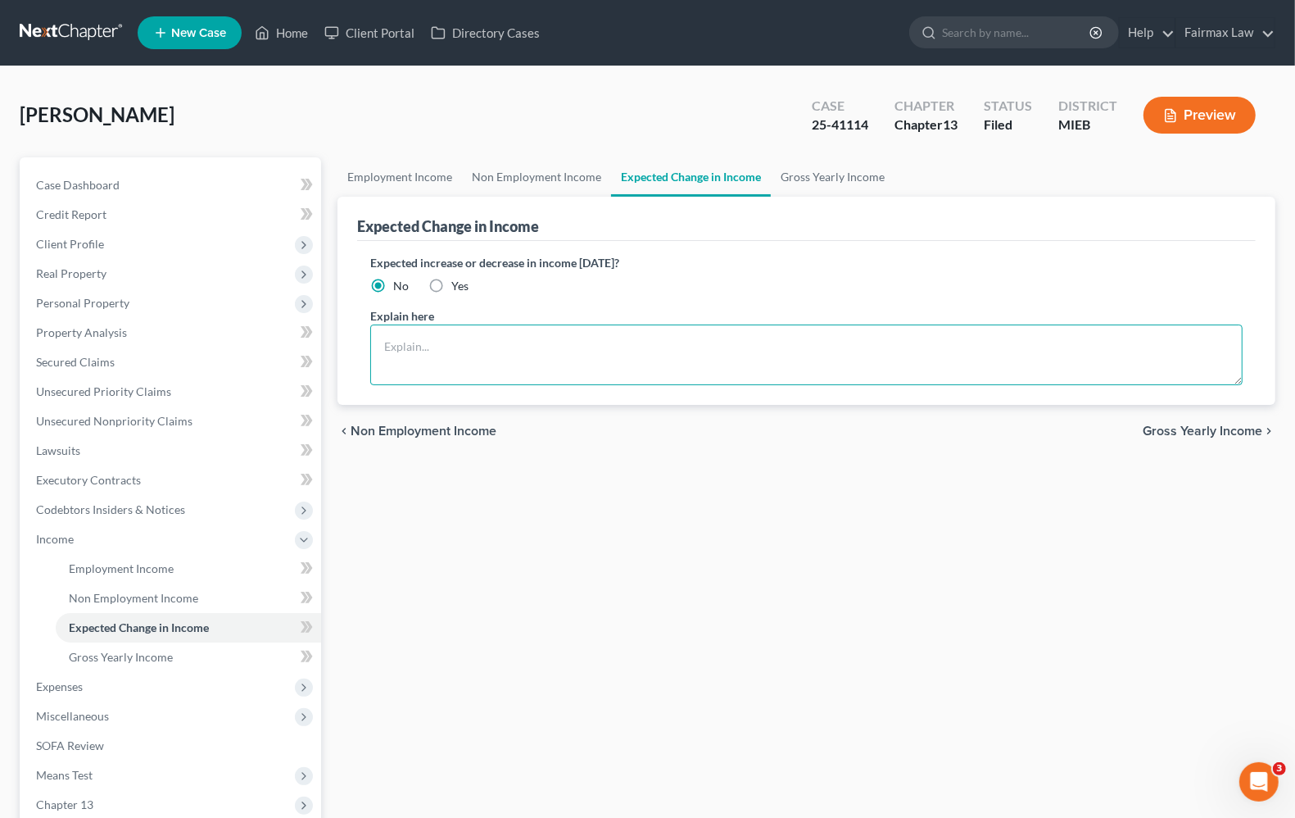
click at [416, 359] on textarea at bounding box center [806, 354] width 872 height 61
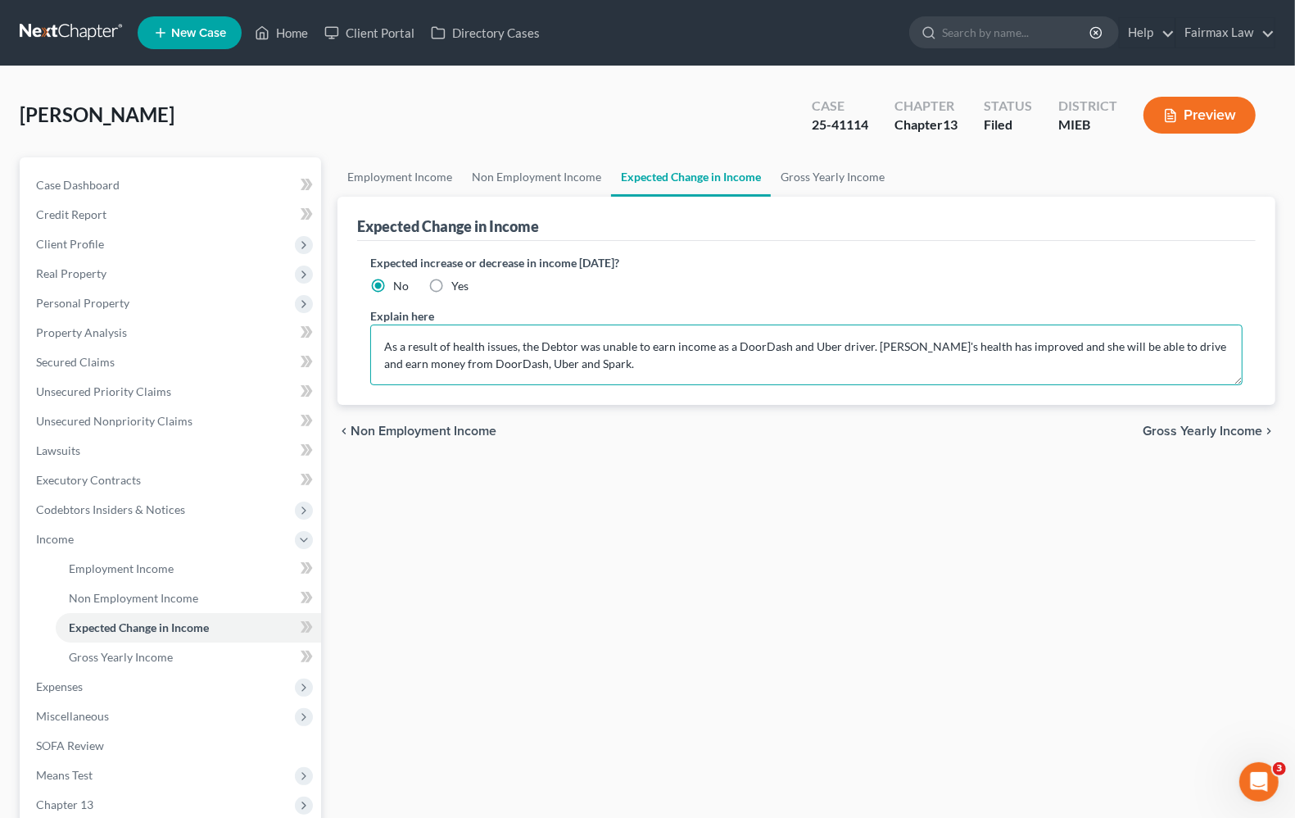
click at [872, 347] on textarea "As a result of health issues, the Debtor was unable to earn income as a DoorDas…" at bounding box center [806, 354] width 872 height 61
click at [710, 366] on textarea "As a result of health issues, the Debtor was unable to earn income as a DoorDas…" at bounding box center [806, 354] width 872 height 61
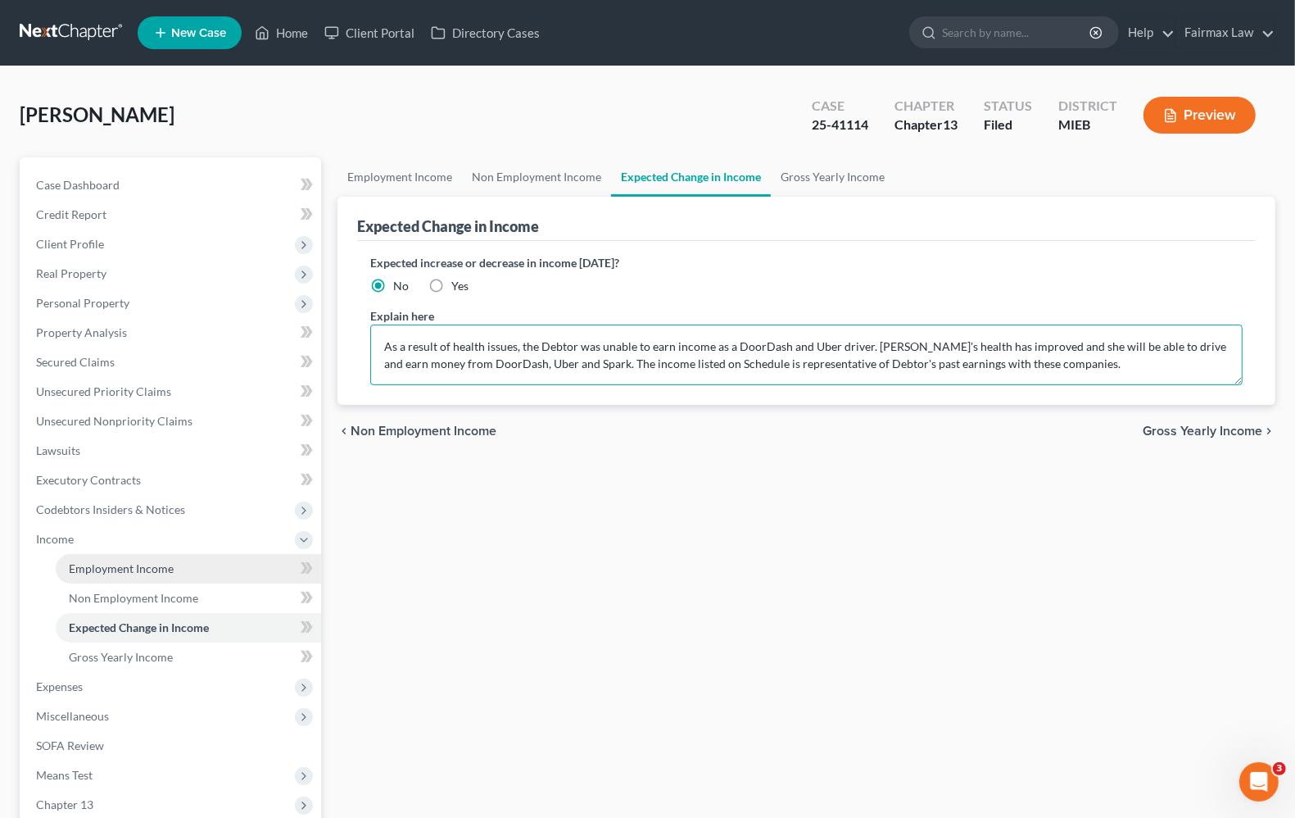
type textarea "As a result of health issues, the Debtor was unable to earn income as a DoorDas…"
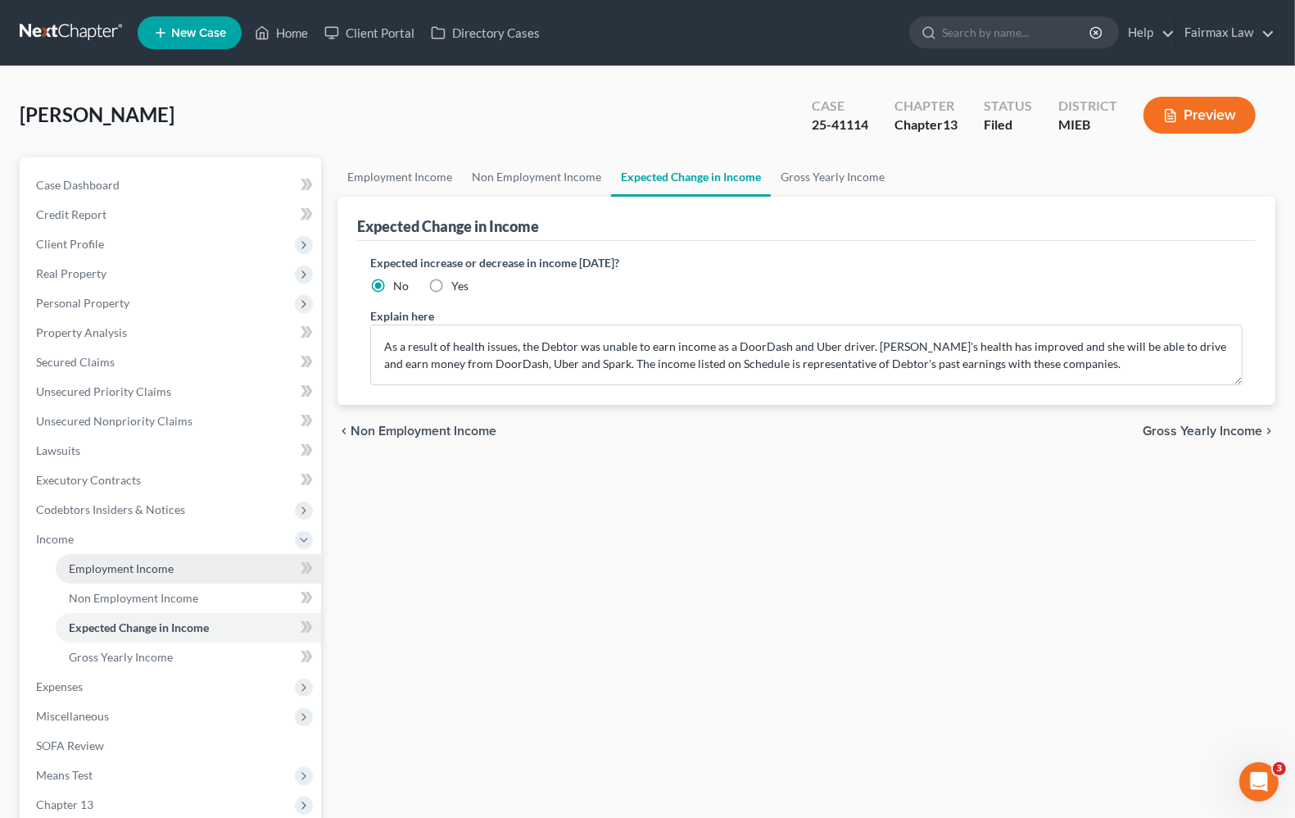
click at [95, 570] on span "Employment Income" at bounding box center [121, 568] width 105 height 14
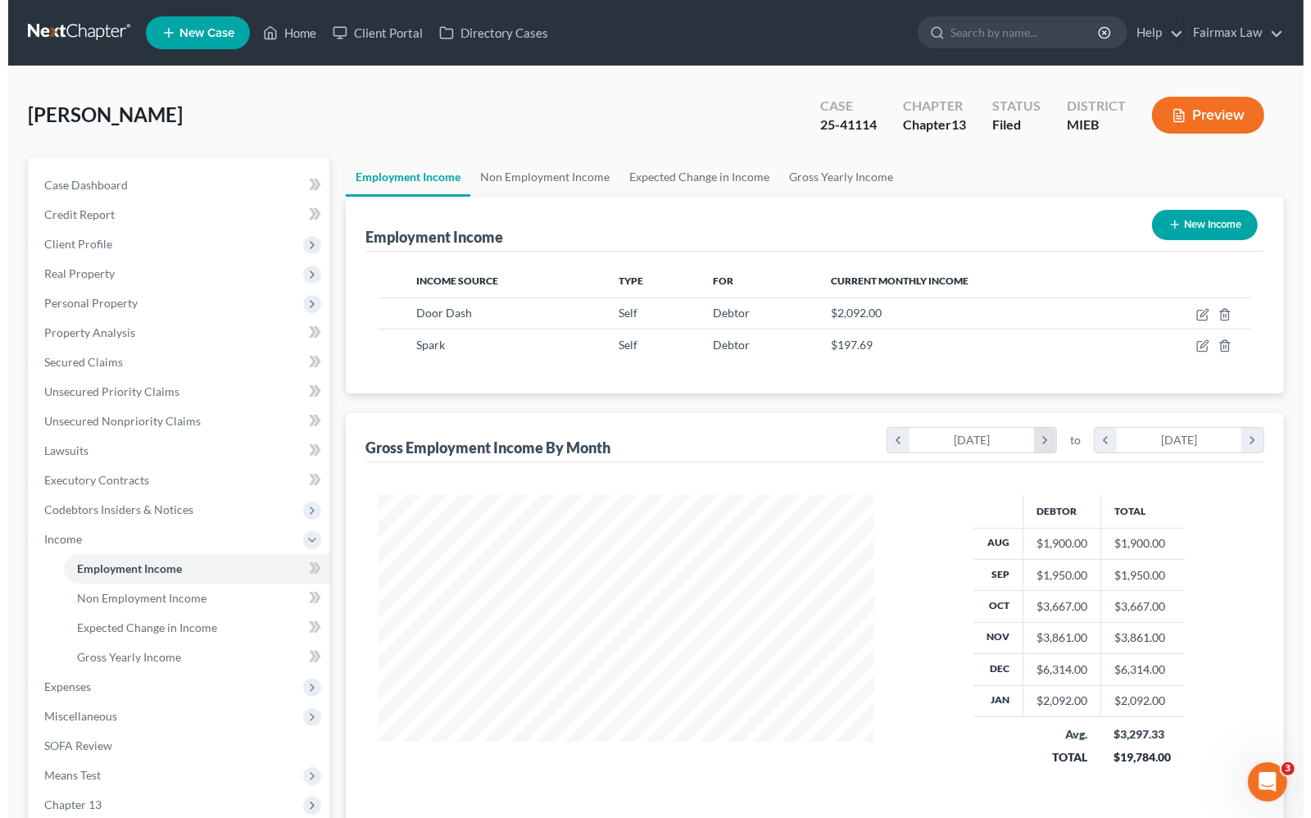
scroll to position [295, 527]
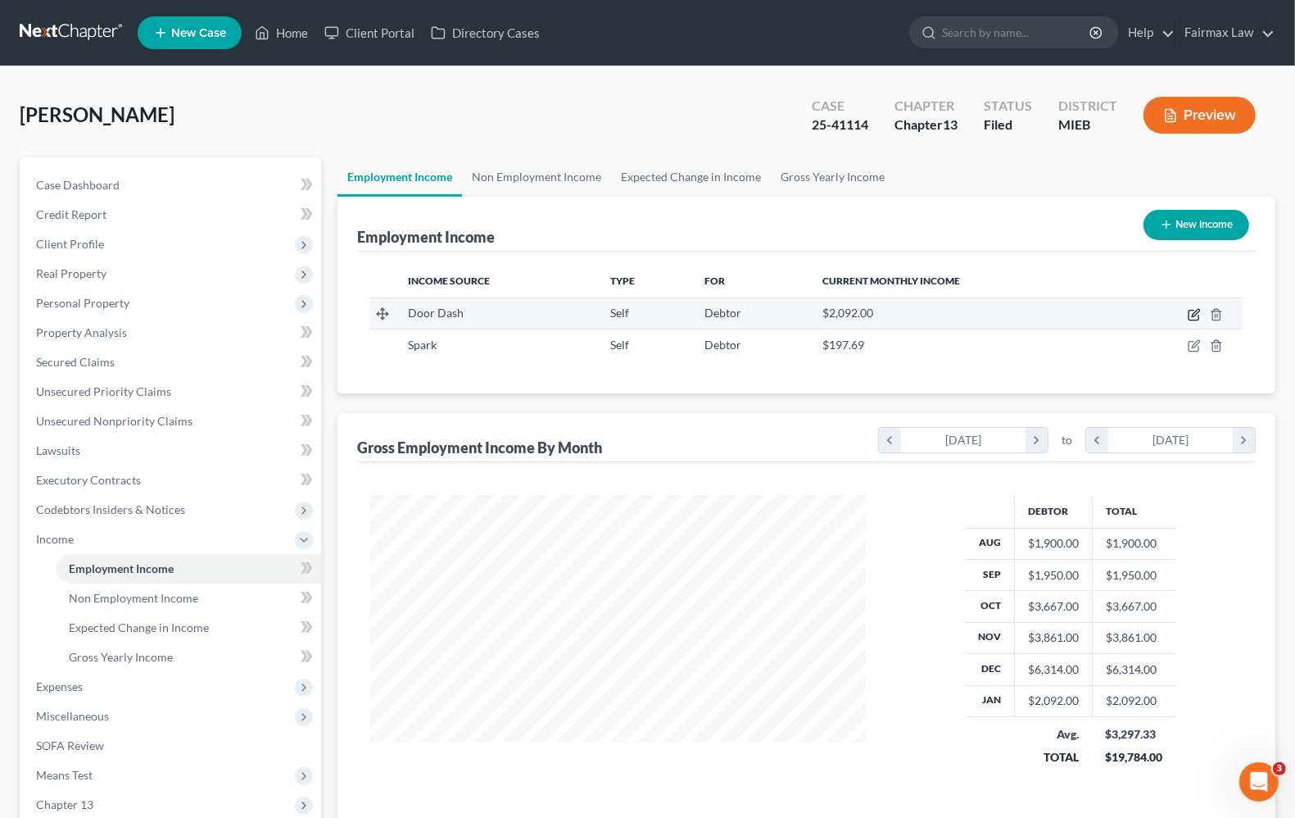
click at [1200, 313] on td at bounding box center [1179, 312] width 127 height 31
click at [1190, 313] on icon "button" at bounding box center [1194, 314] width 13 height 13
select select "1"
select select "0"
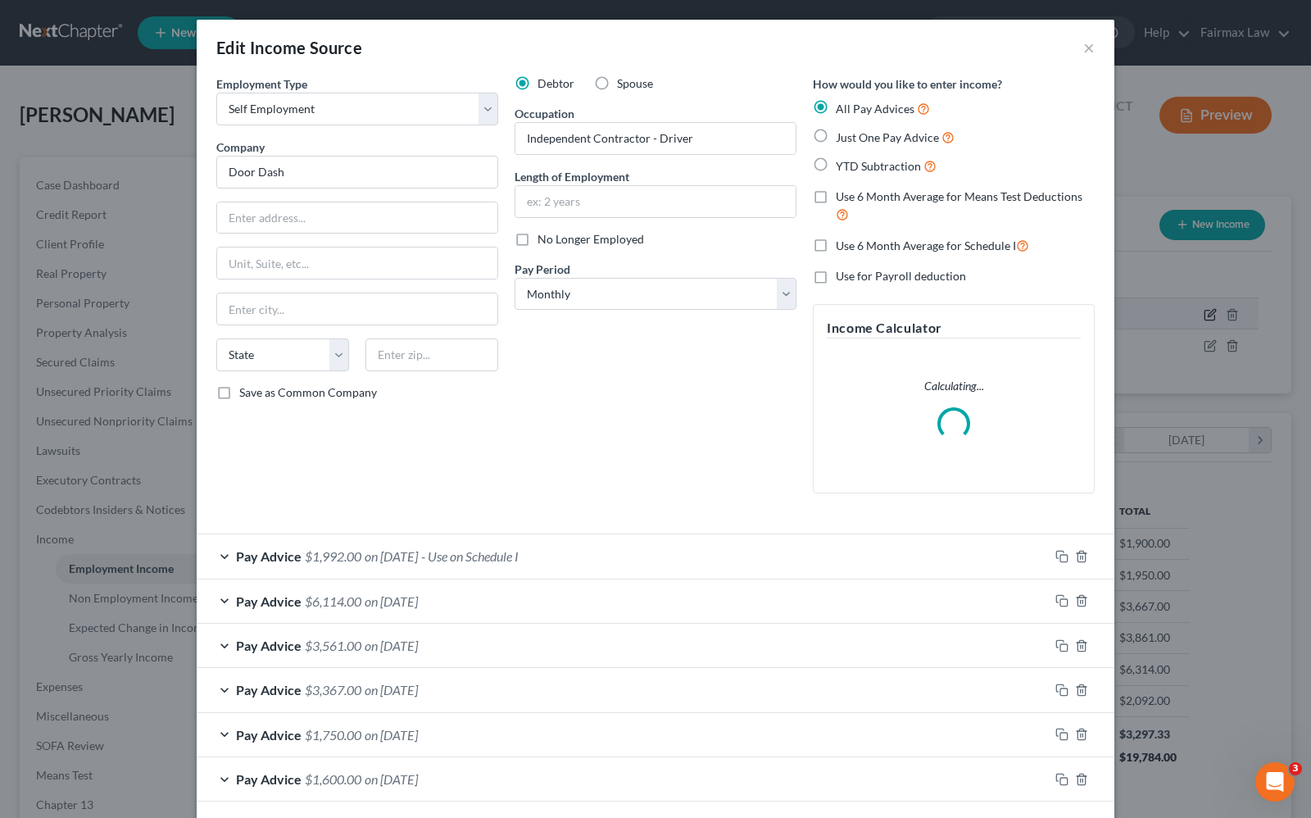
scroll to position [295, 534]
click at [365, 553] on span "on [DATE]" at bounding box center [391, 556] width 53 height 16
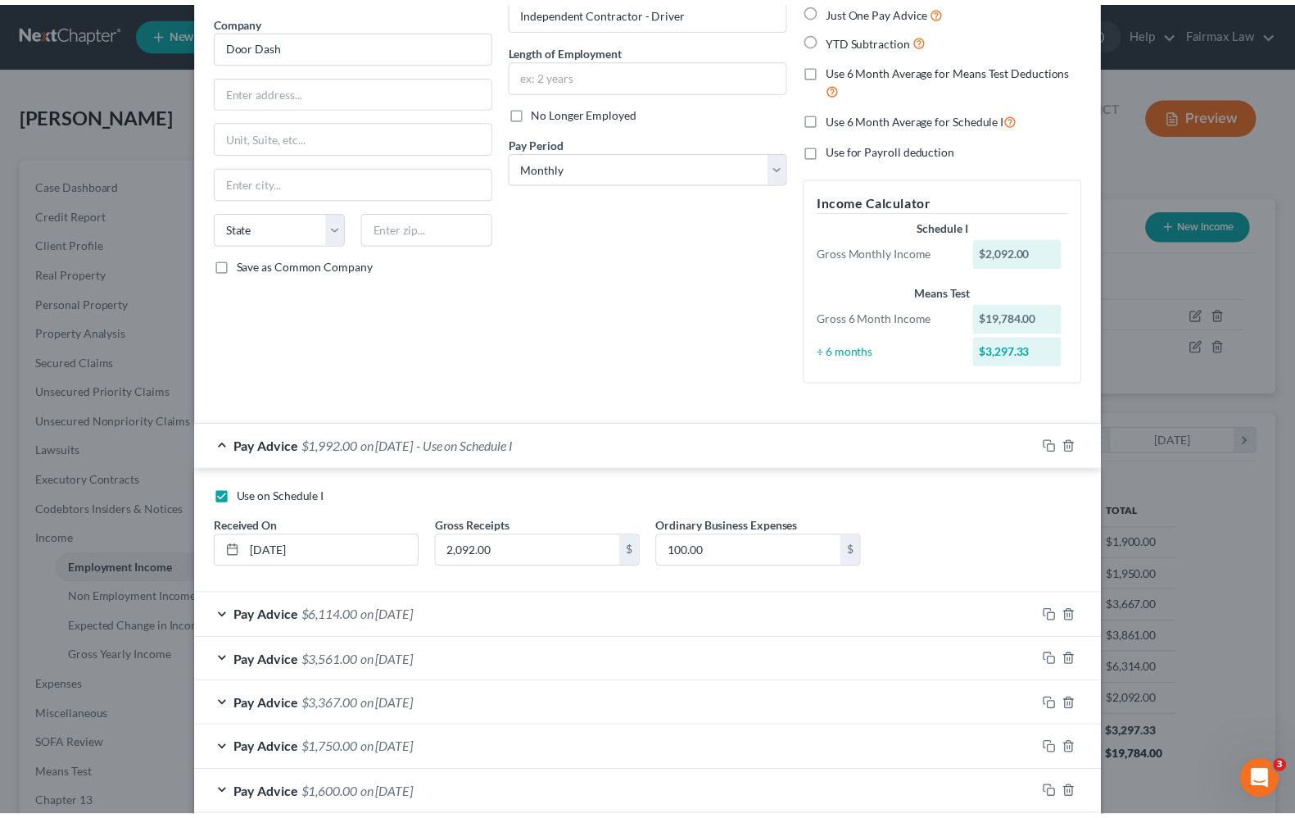
scroll to position [0, 0]
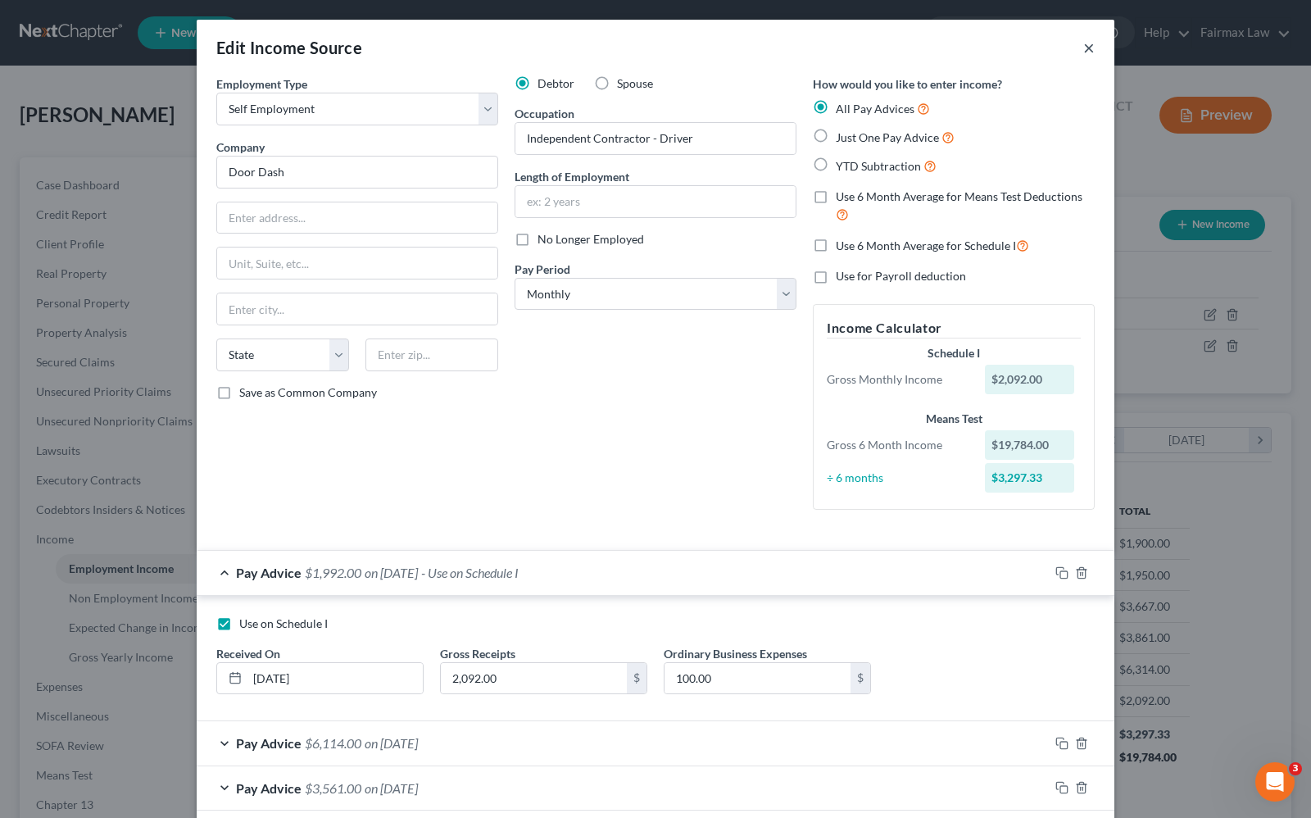
click at [1083, 43] on button "×" at bounding box center [1088, 48] width 11 height 20
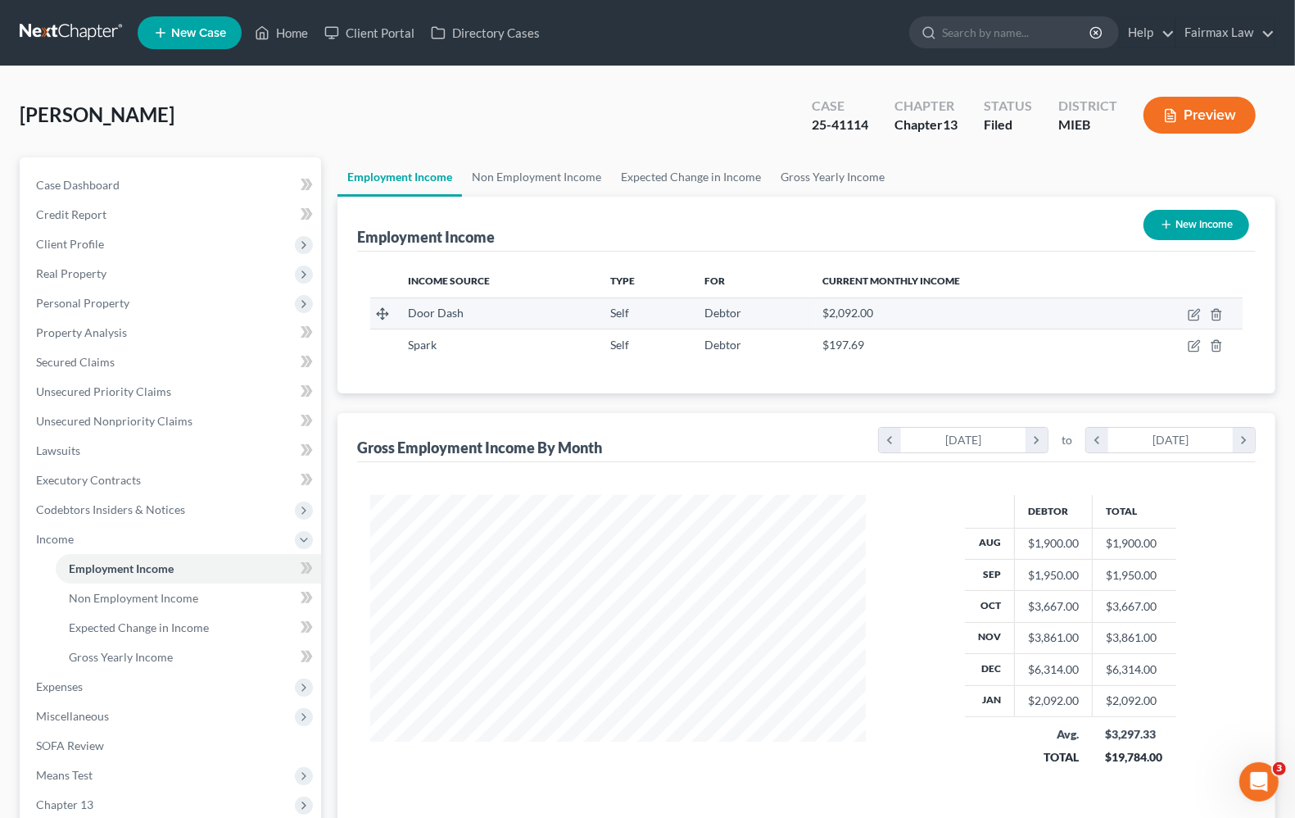
scroll to position [102, 0]
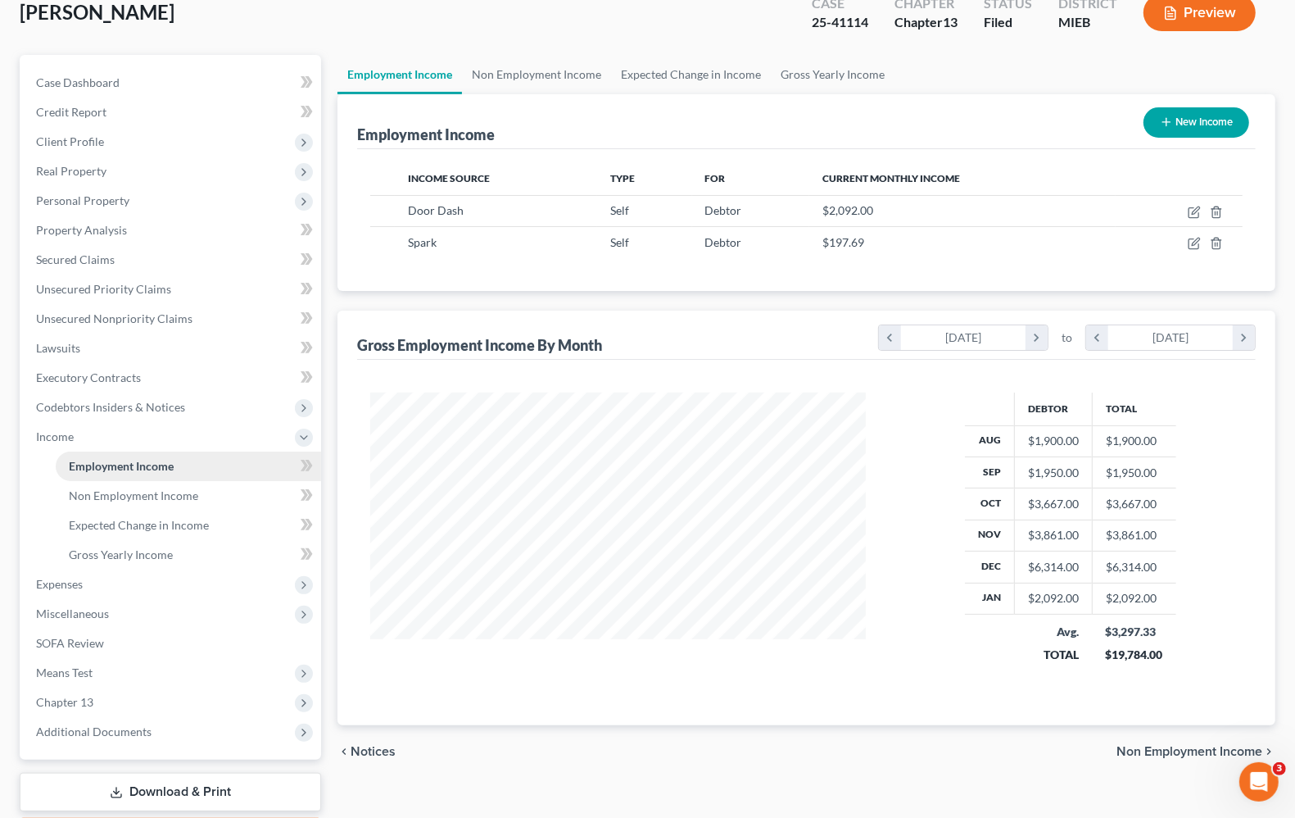
click at [150, 455] on link "Employment Income" at bounding box center [188, 465] width 265 height 29
click at [154, 468] on span "Employment Income" at bounding box center [121, 466] width 105 height 14
click at [55, 578] on span "Expenses" at bounding box center [59, 584] width 47 height 14
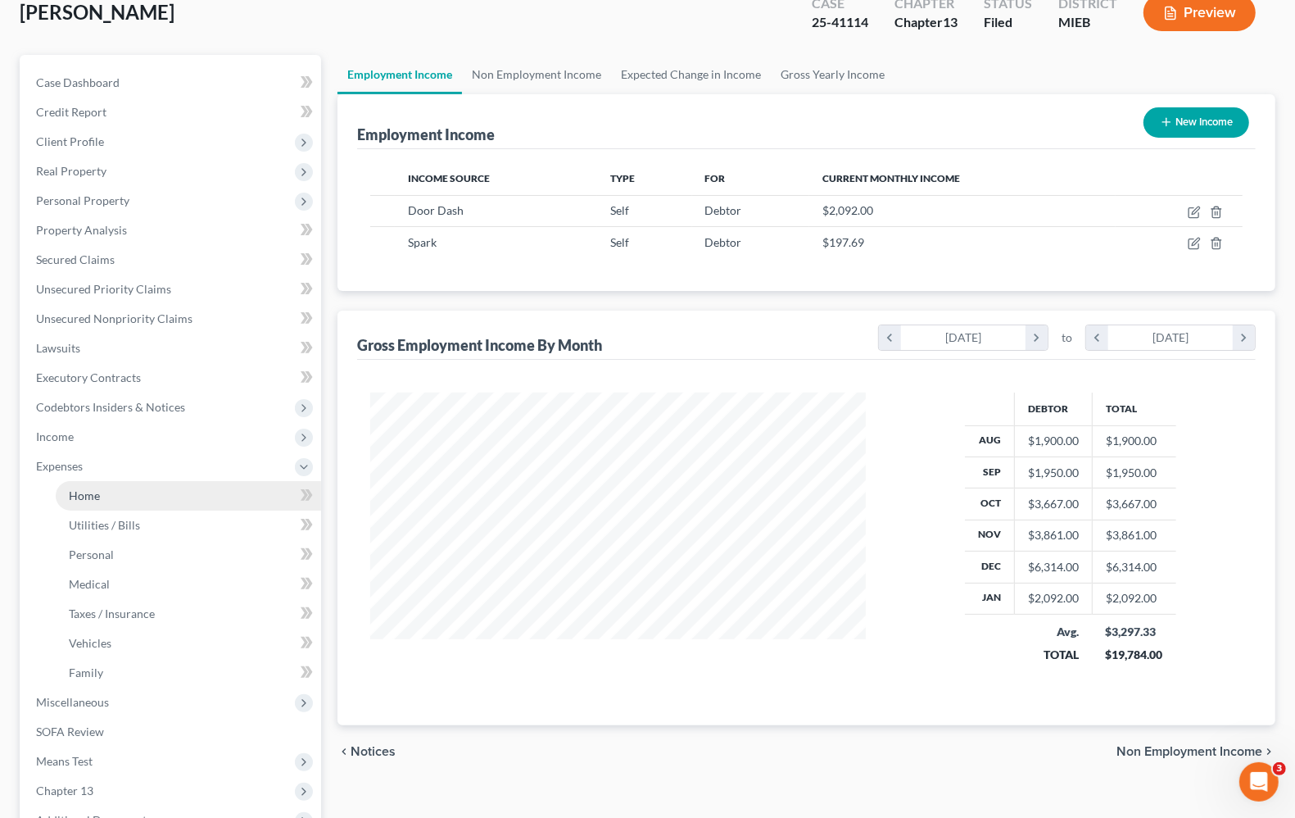
click at [88, 496] on span "Home" at bounding box center [84, 495] width 31 height 14
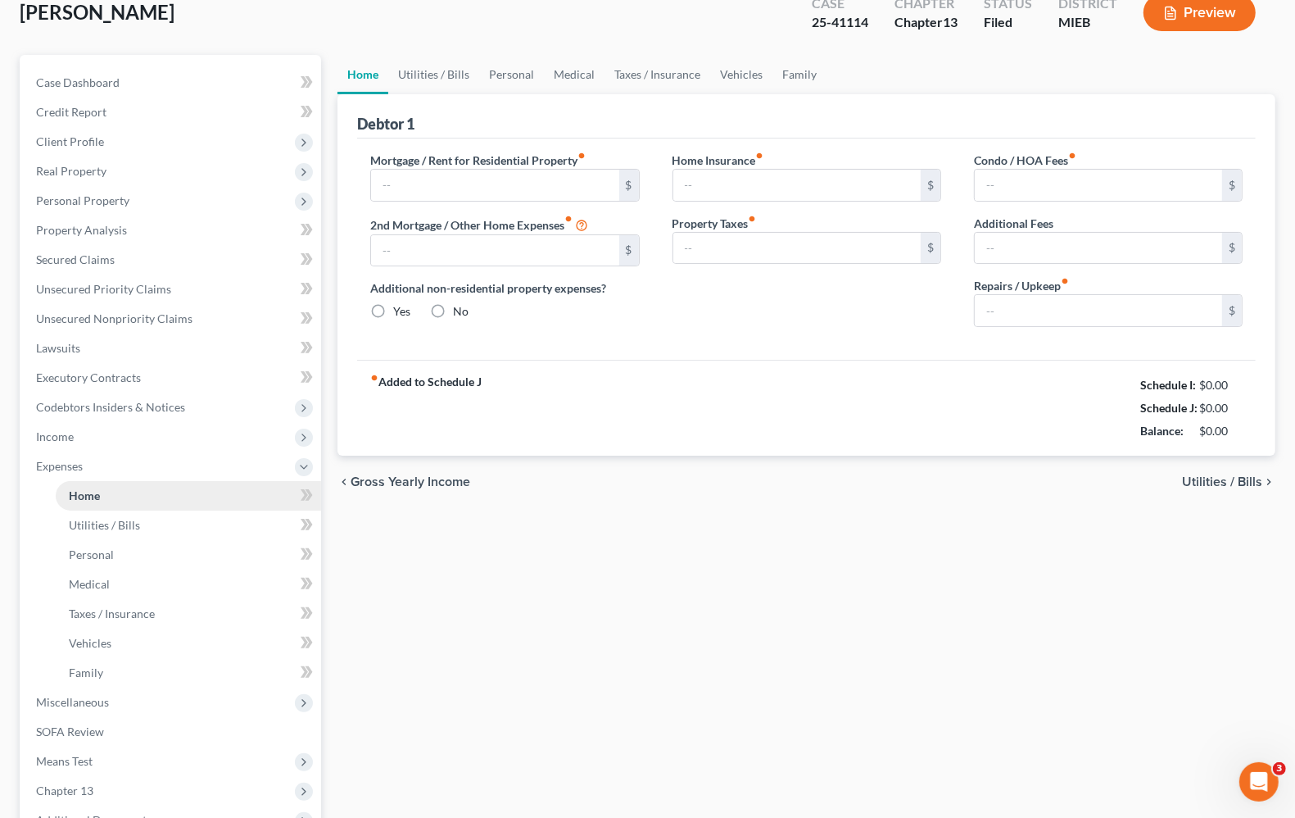
scroll to position [4, 0]
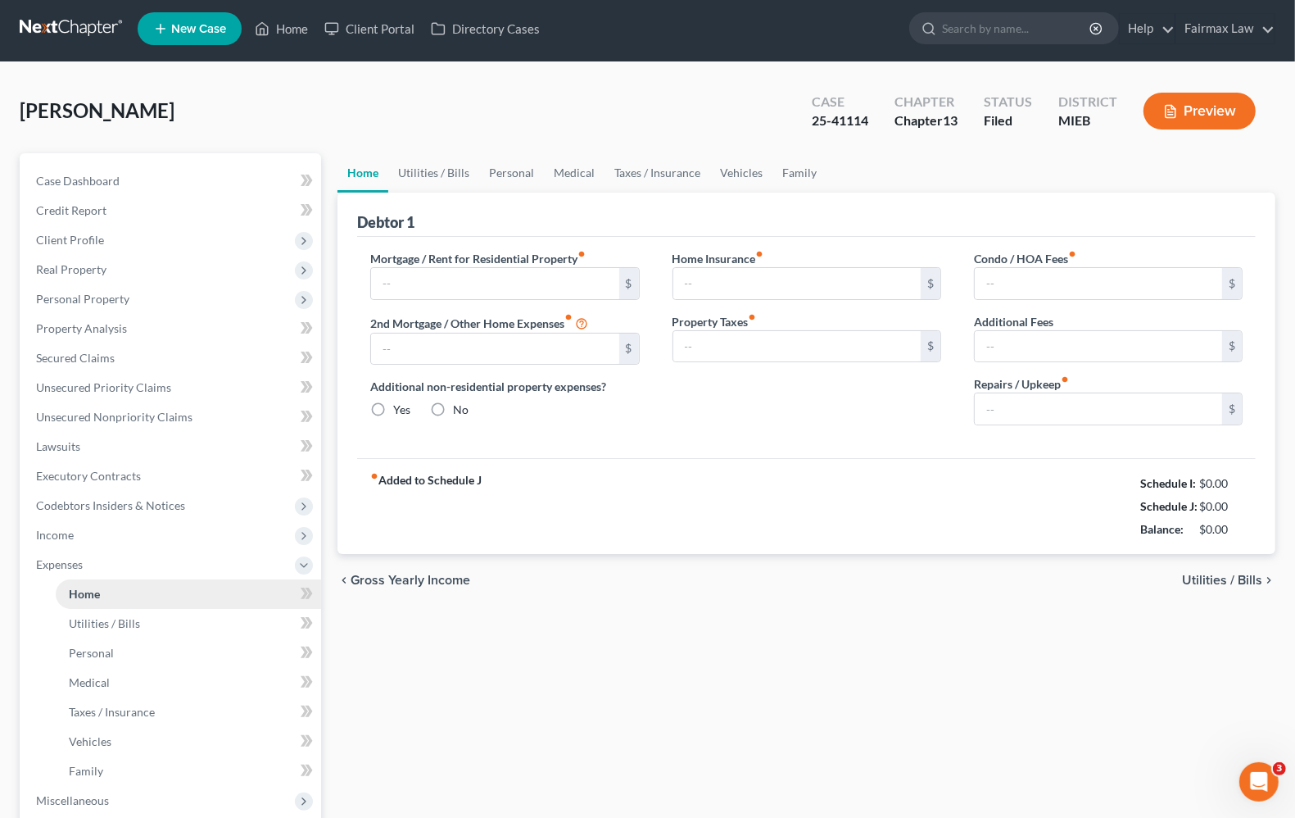
type input "0.00"
radio input "true"
type input "0.00"
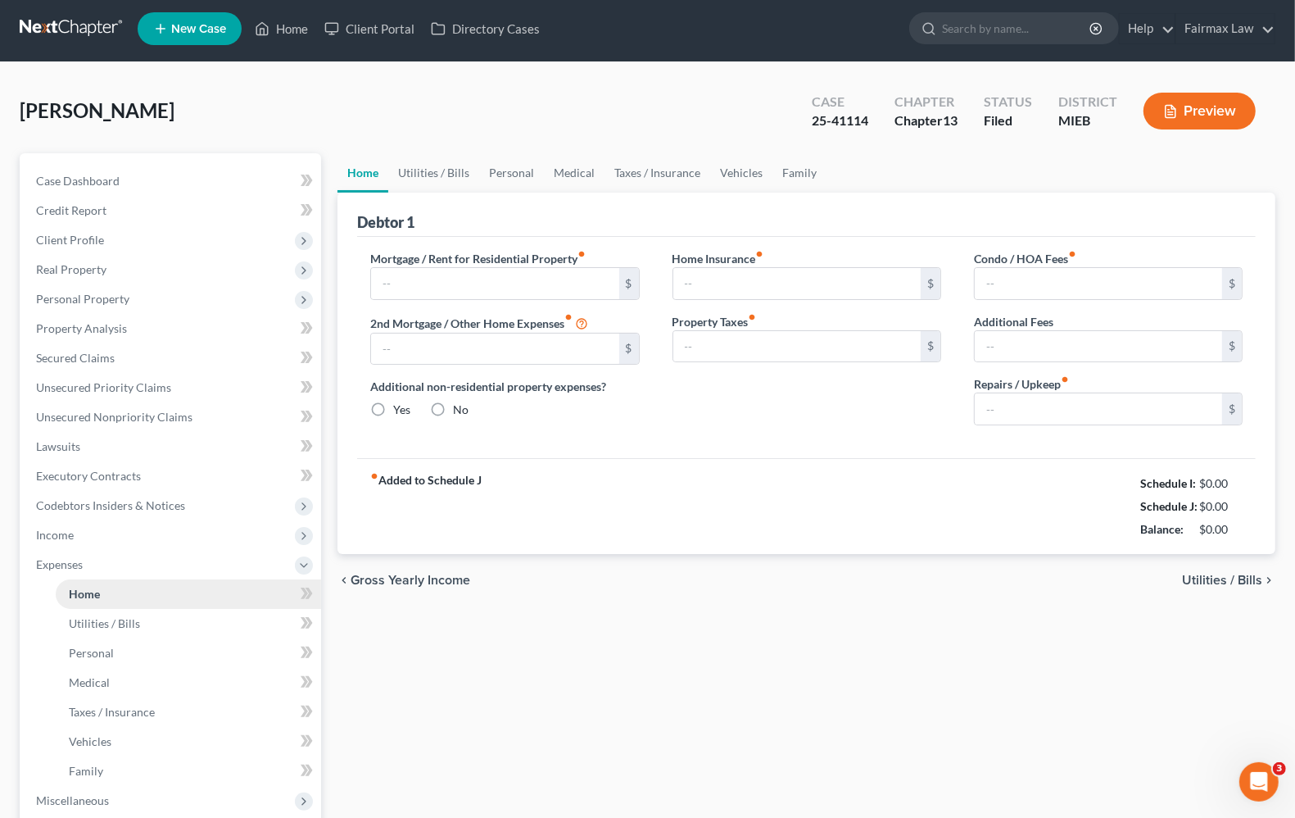
type input "0.00"
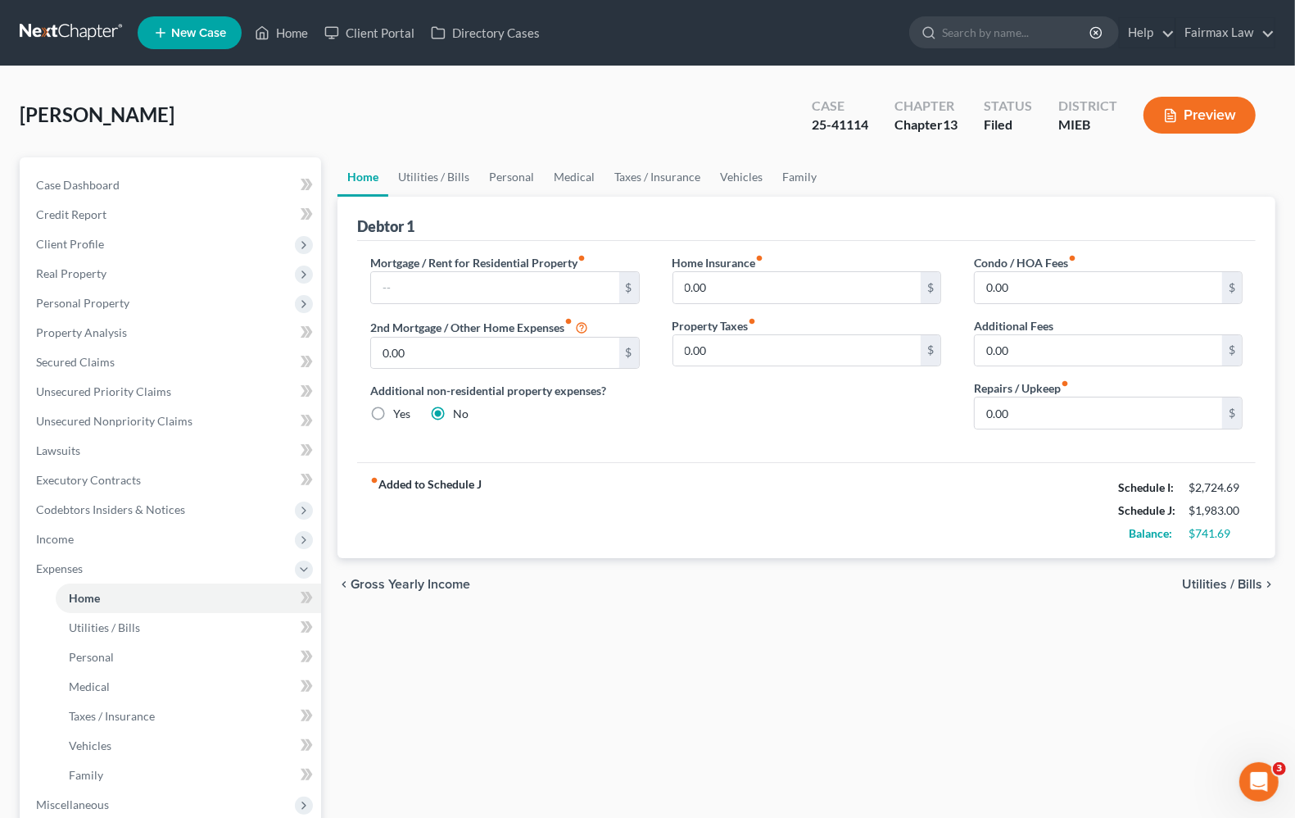
click at [1222, 579] on span "Utilities / Bills" at bounding box center [1222, 584] width 80 height 13
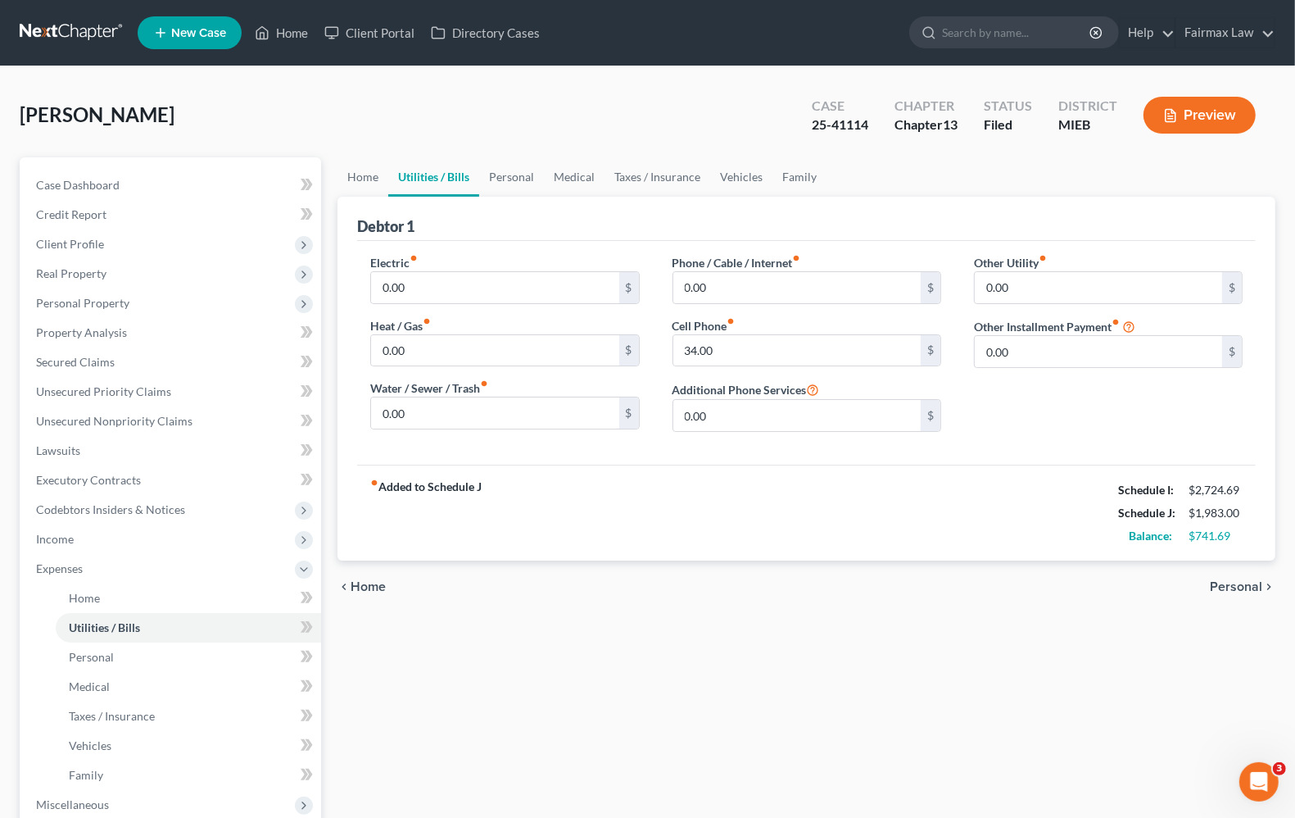
click at [1244, 587] on span "Personal" at bounding box center [1236, 586] width 52 height 13
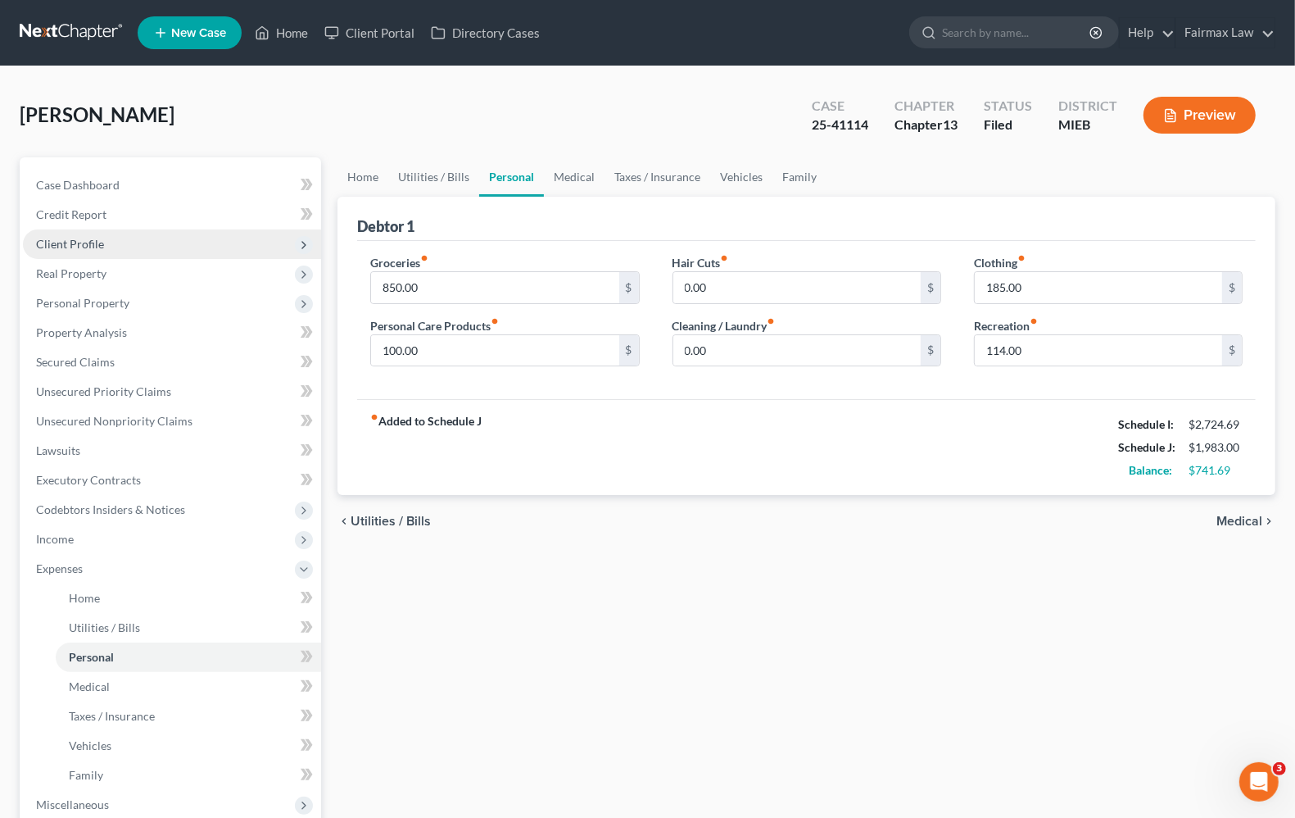
click at [87, 244] on span "Client Profile" at bounding box center [70, 244] width 68 height 14
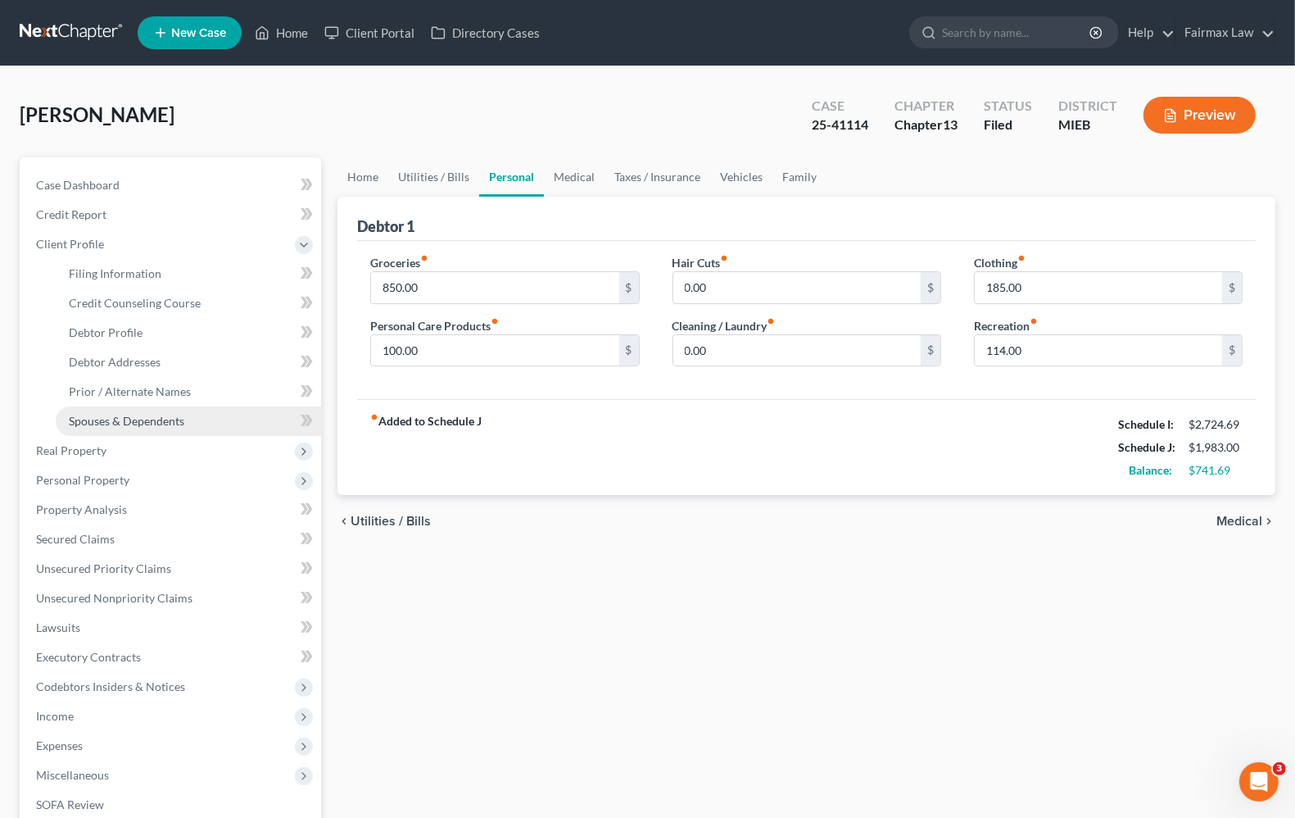
click at [90, 427] on link "Spouses & Dependents" at bounding box center [188, 420] width 265 height 29
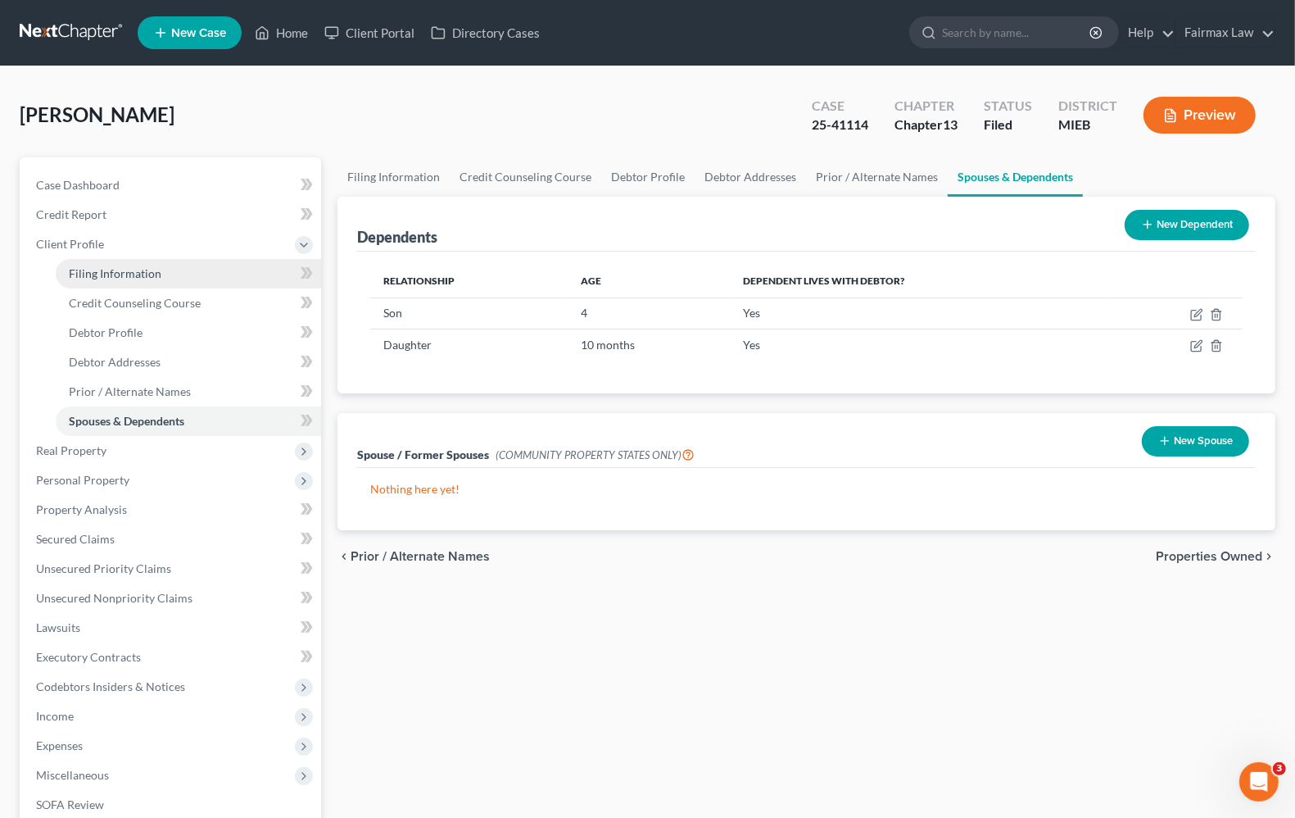
click at [88, 281] on link "Filing Information" at bounding box center [188, 273] width 265 height 29
select select "1"
select select "0"
select select "3"
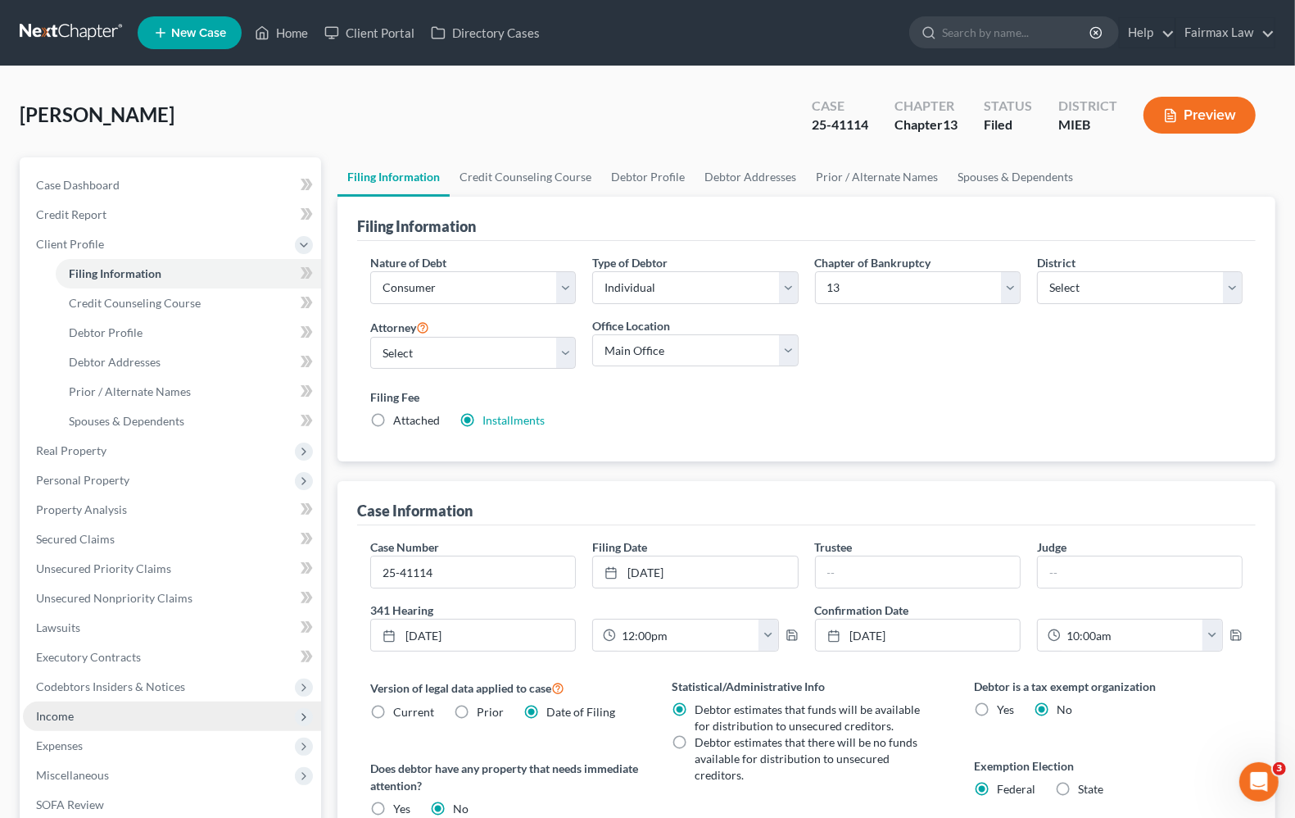
click at [60, 710] on span "Income" at bounding box center [55, 716] width 38 height 14
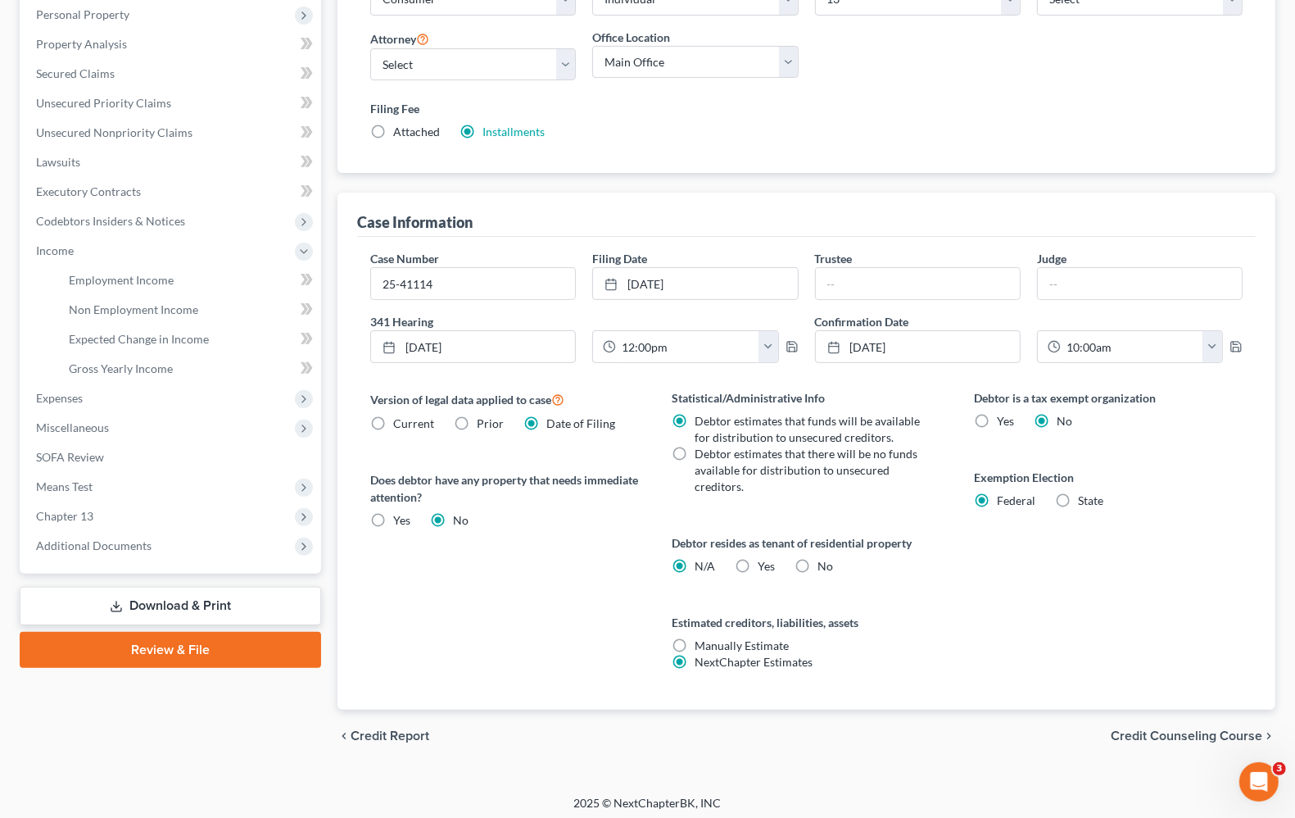
scroll to position [295, 0]
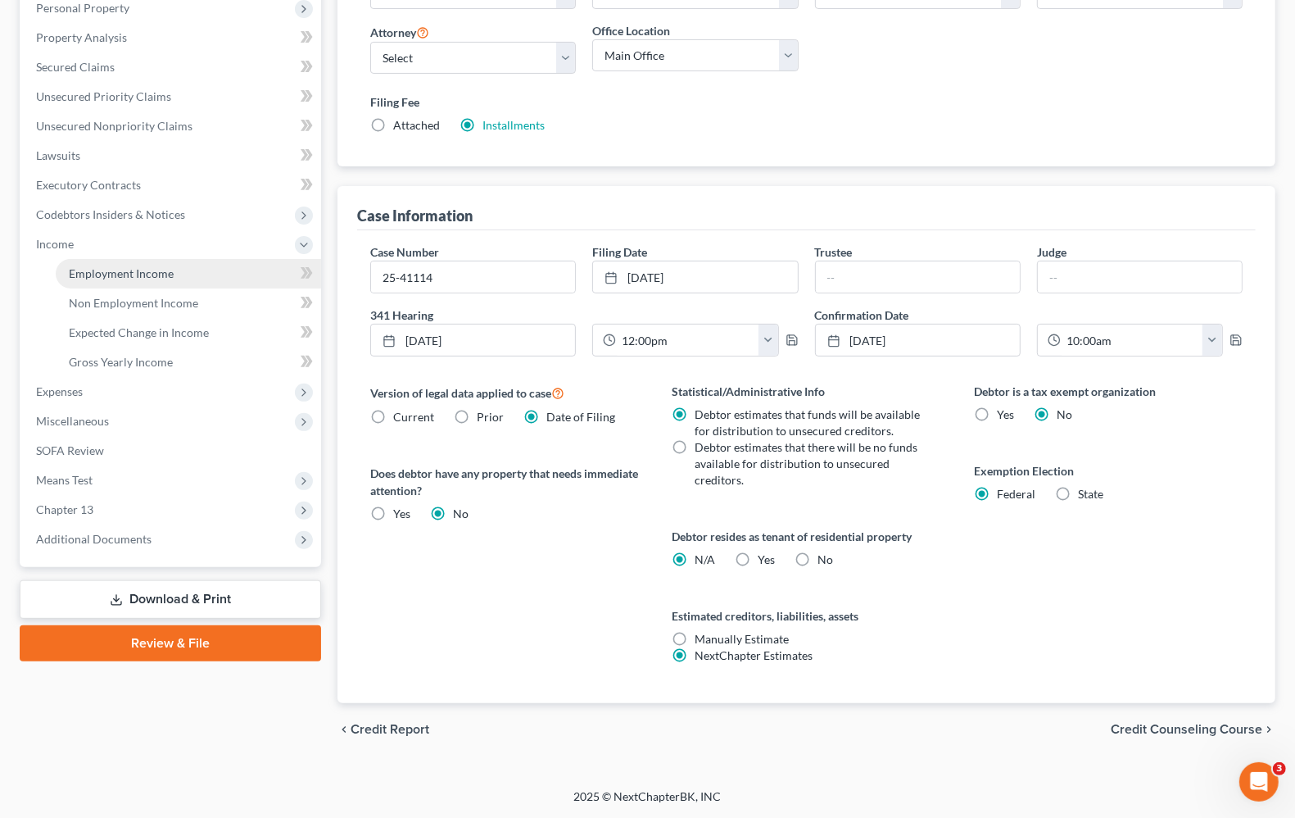
click at [98, 272] on span "Employment Income" at bounding box center [121, 273] width 105 height 14
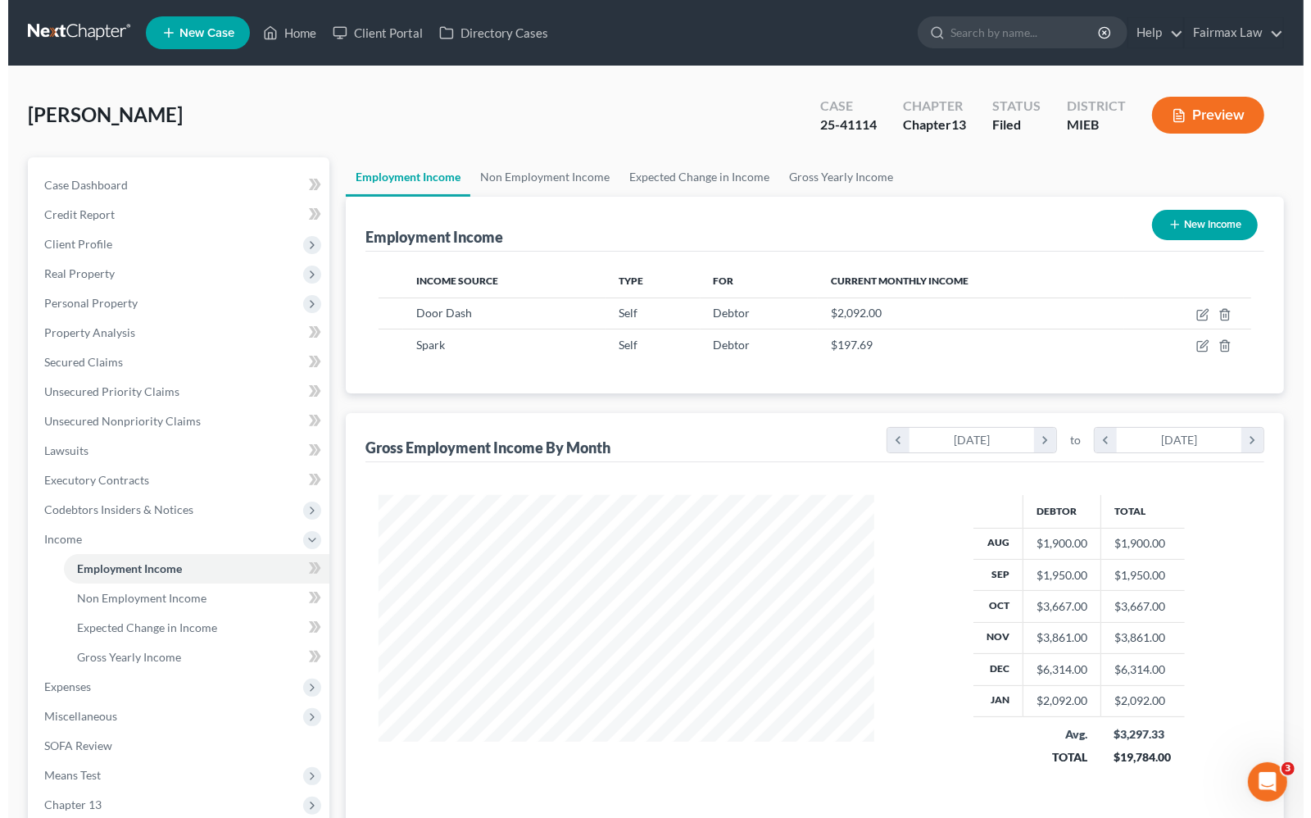
scroll to position [295, 527]
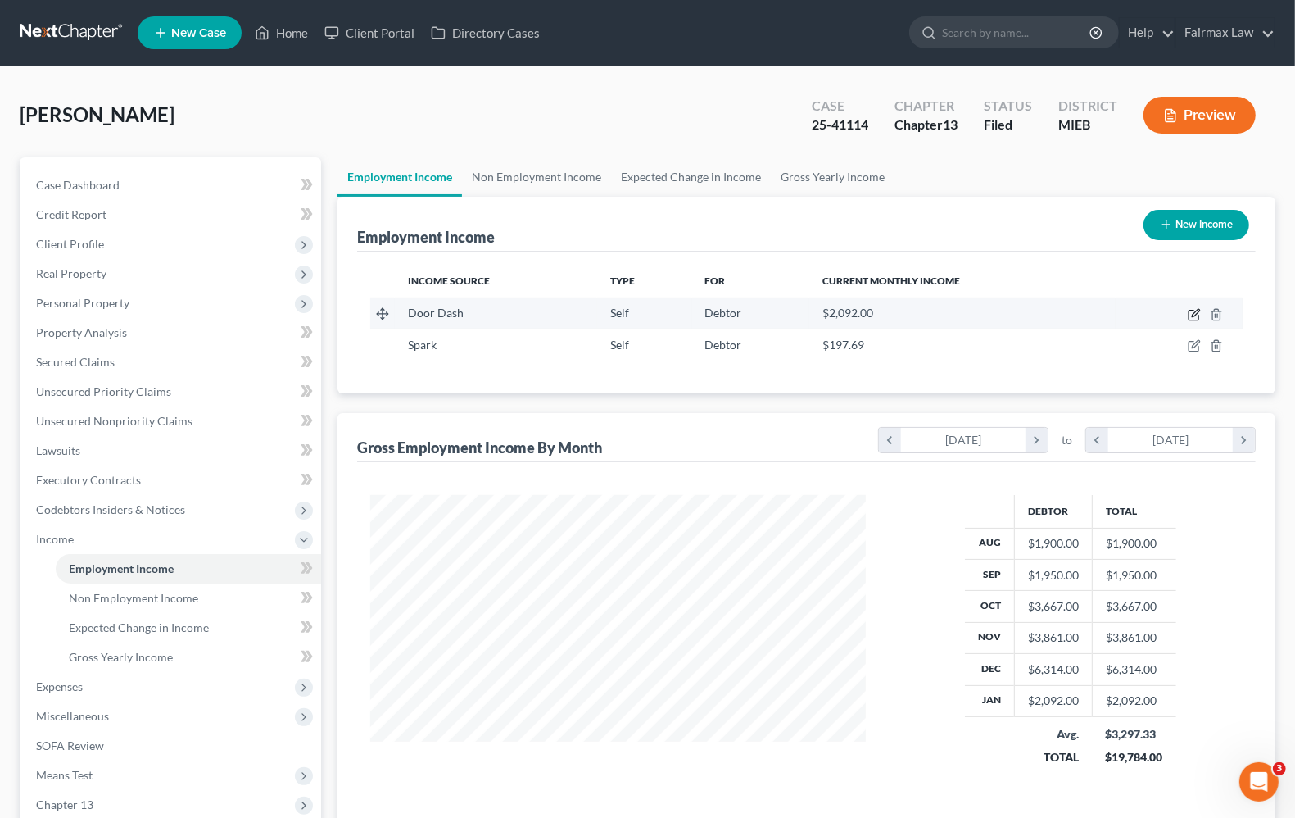
click at [1189, 320] on icon "button" at bounding box center [1194, 314] width 13 height 13
select select "1"
select select "0"
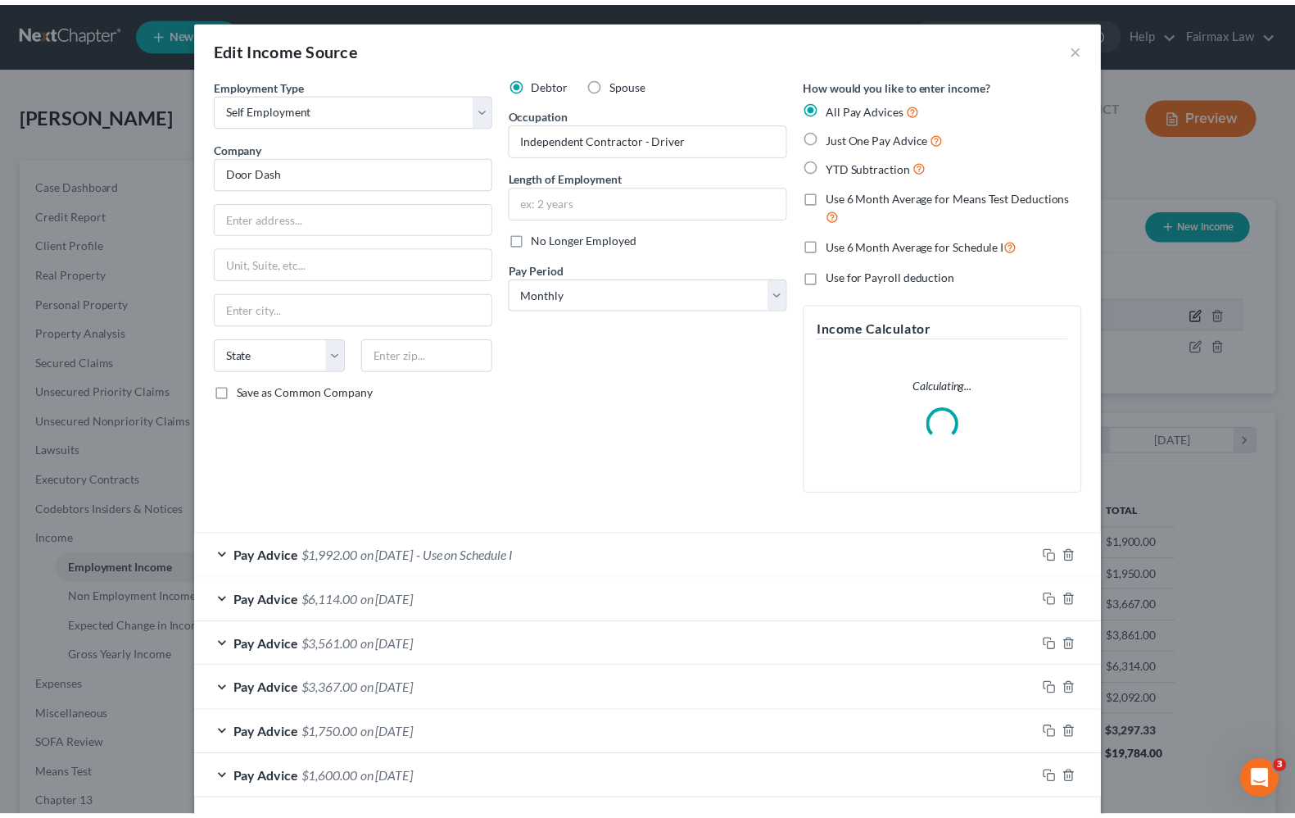
scroll to position [295, 534]
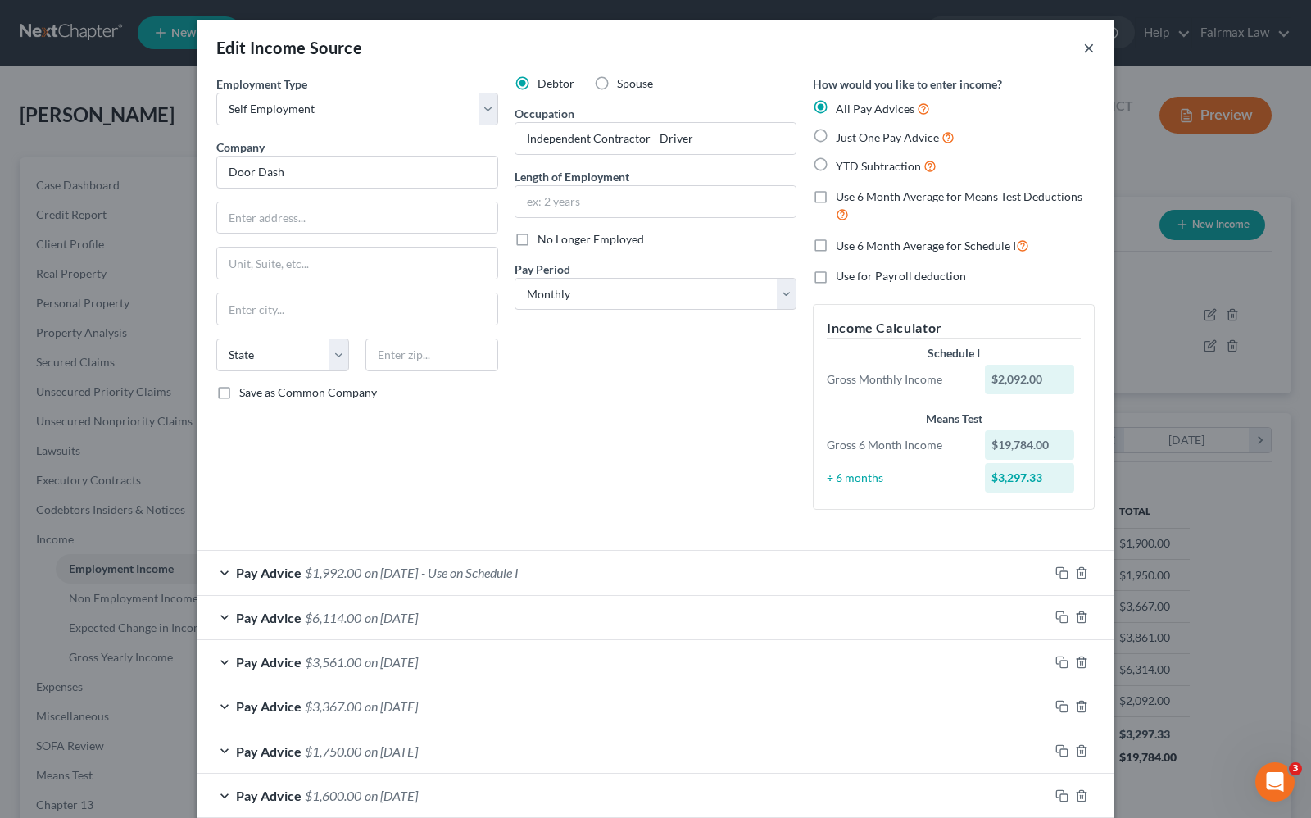
click at [1083, 53] on button "×" at bounding box center [1088, 48] width 11 height 20
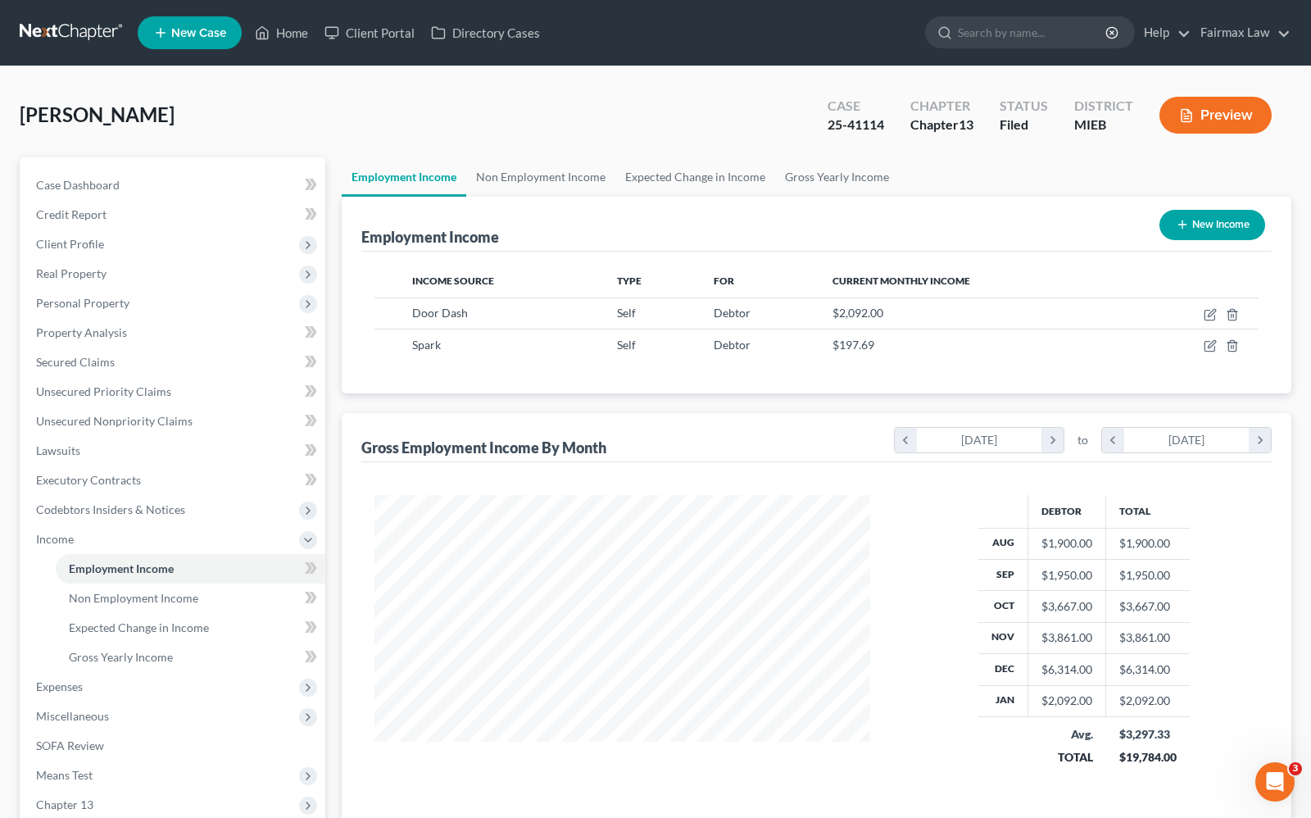
scroll to position [818939, 818705]
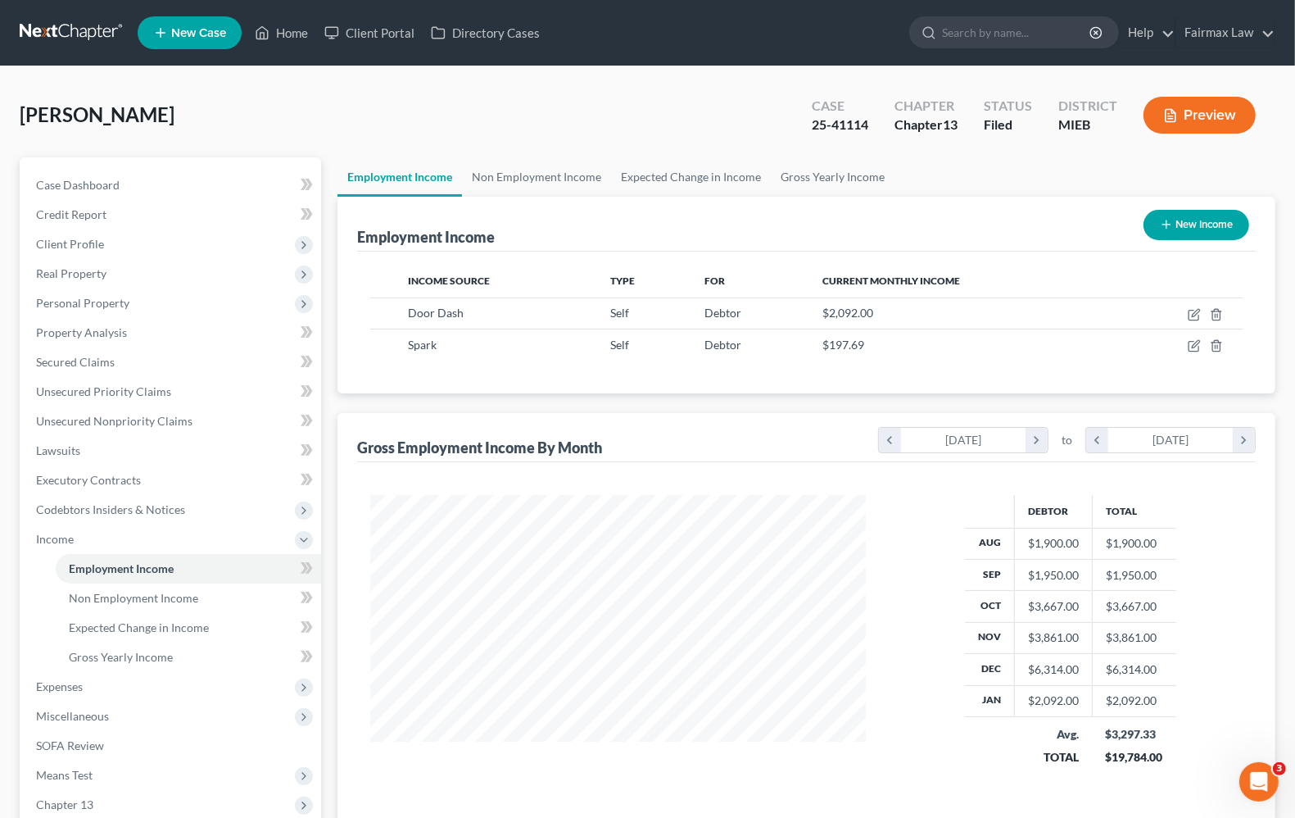
click at [1185, 225] on button "New Income" at bounding box center [1197, 225] width 106 height 30
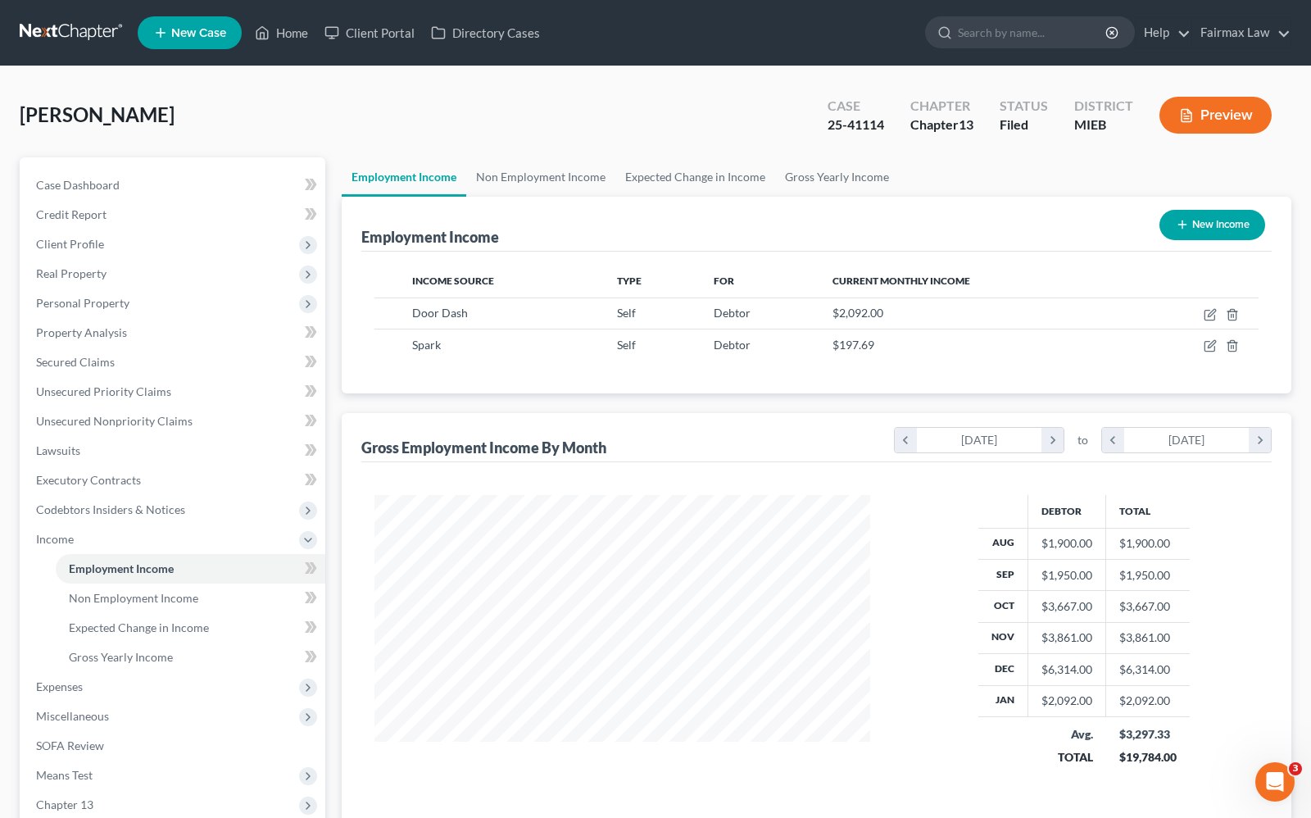
select select "0"
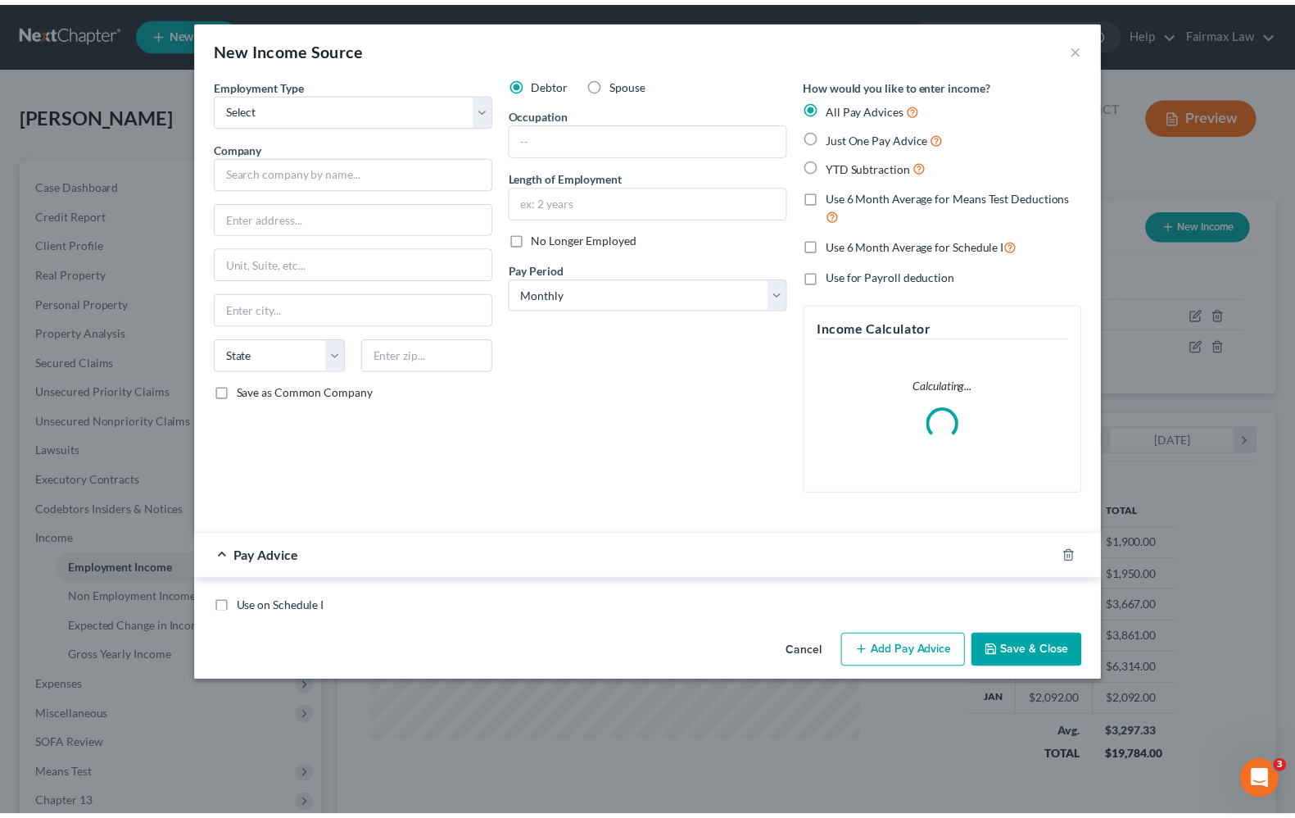
scroll to position [295, 534]
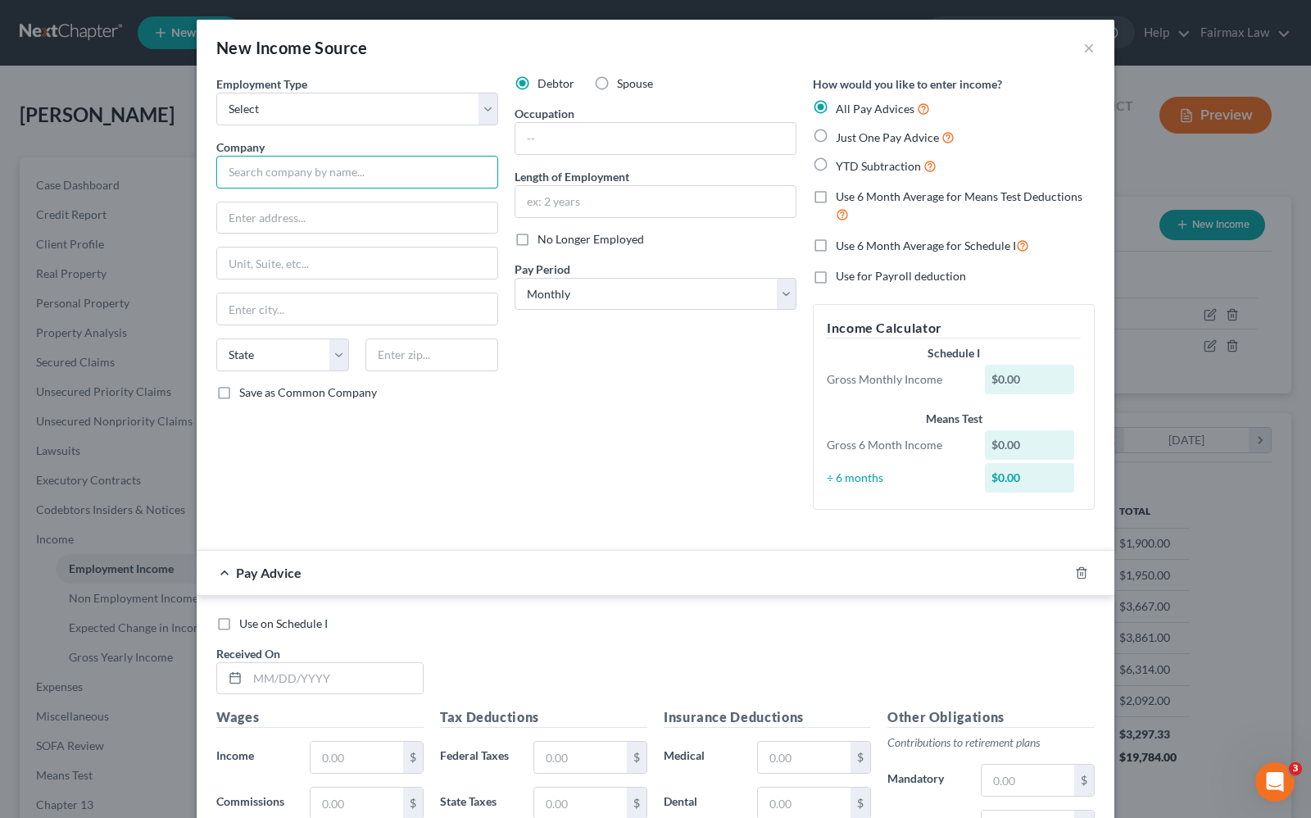
click at [295, 174] on input "text" at bounding box center [357, 172] width 282 height 33
click at [292, 102] on select "Select Full or [DEMOGRAPHIC_DATA] Employment Self Employment" at bounding box center [357, 109] width 282 height 33
select select "1"
click at [216, 93] on select "Select Full or [DEMOGRAPHIC_DATA] Employment Self Employment" at bounding box center [357, 109] width 282 height 33
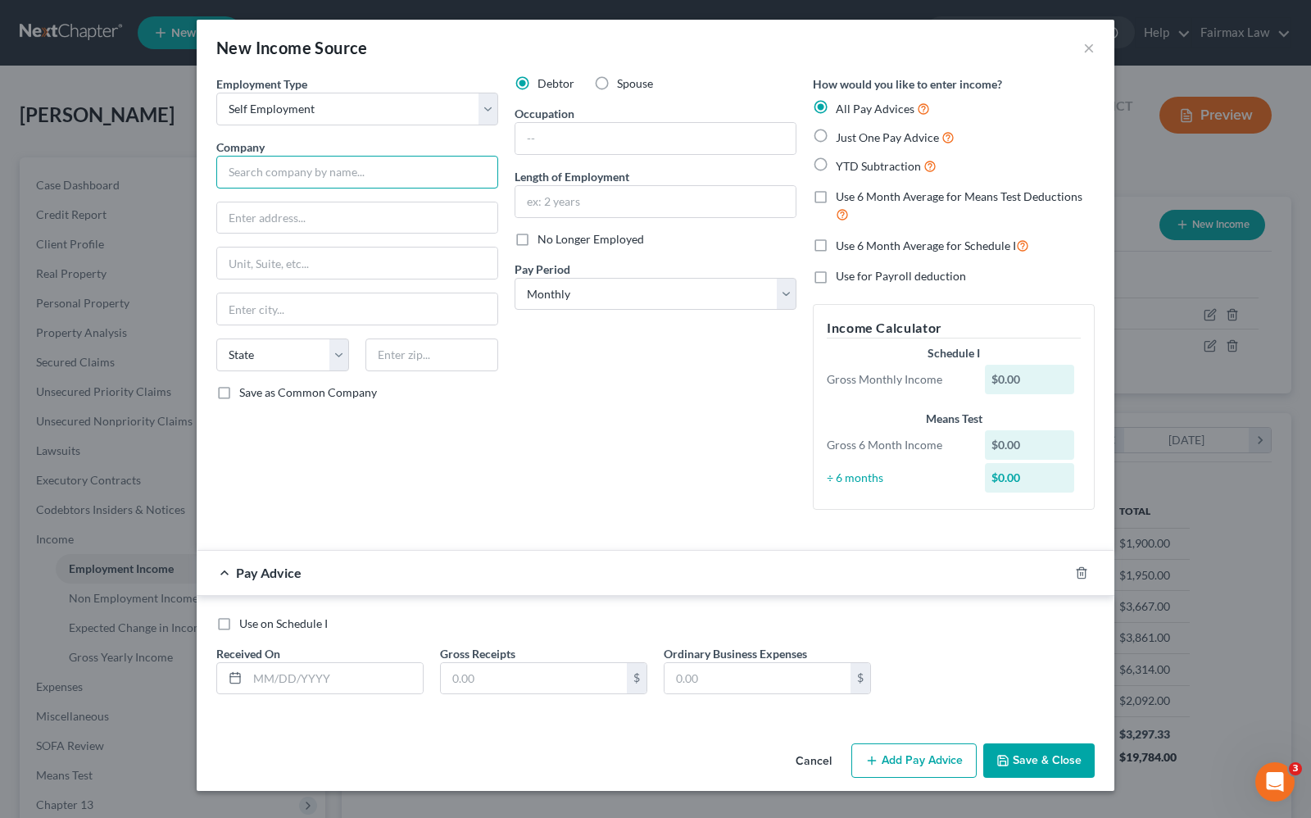
click at [264, 174] on input "text" at bounding box center [357, 172] width 282 height 33
type input "Uber"
click at [526, 145] on input "text" at bounding box center [655, 138] width 280 height 31
type input "driver"
click at [535, 206] on input "text" at bounding box center [655, 201] width 280 height 31
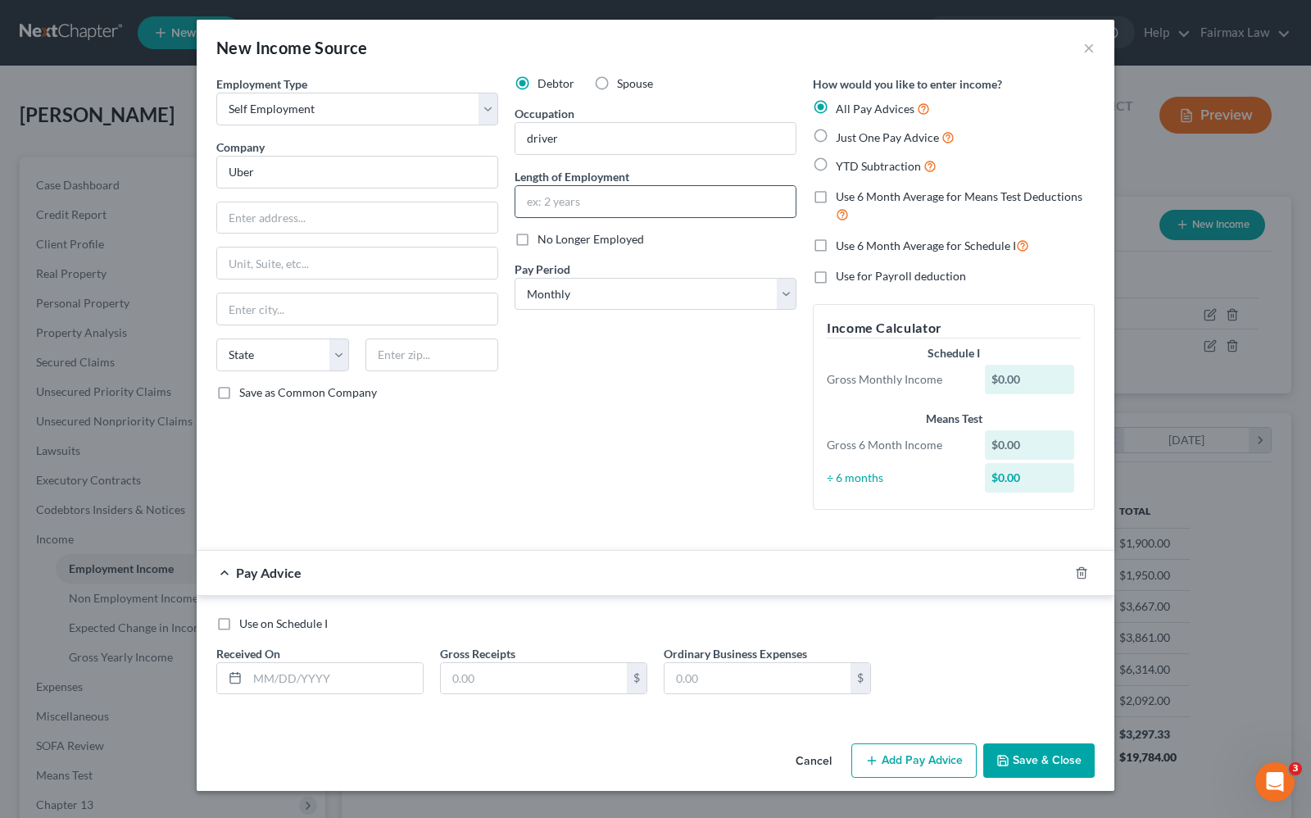
click at [583, 201] on input "text" at bounding box center [655, 201] width 280 height 31
type input "1 month"
click at [333, 681] on input "text" at bounding box center [334, 678] width 175 height 31
click at [313, 682] on input "text" at bounding box center [334, 678] width 175 height 31
type input "[DATE]"
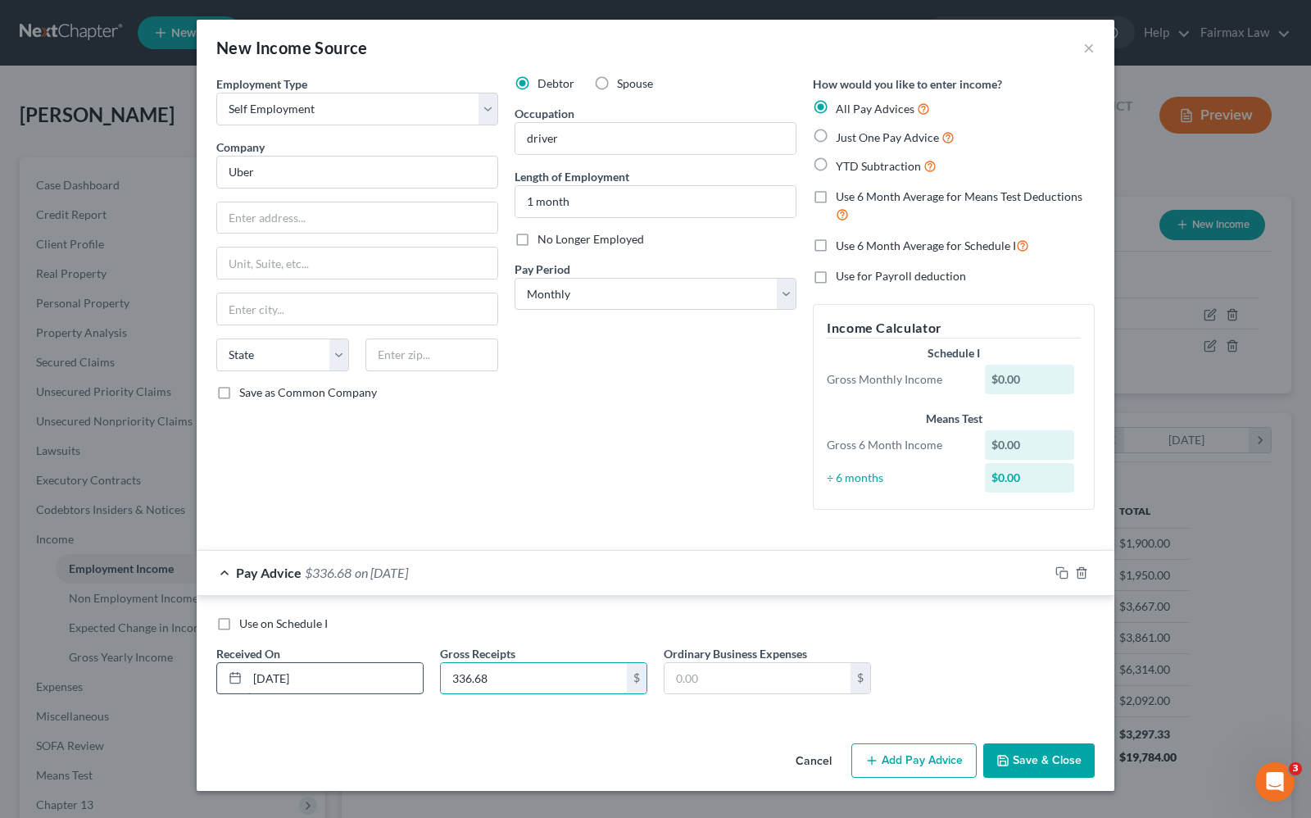
type input "336.68"
type input "66.78"
click at [1067, 770] on button "Save & Close" at bounding box center [1038, 760] width 111 height 34
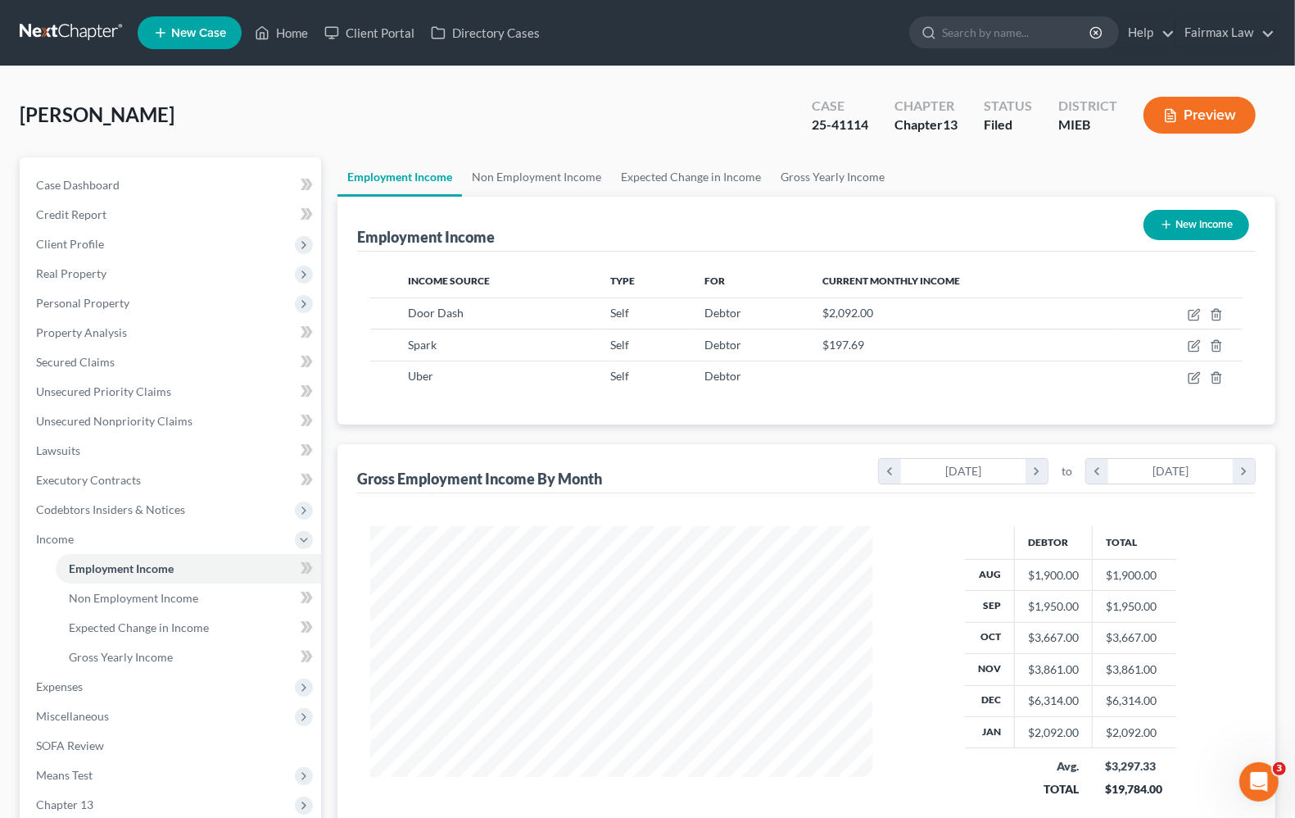
scroll to position [818939, 818705]
click at [68, 687] on span "Expenses" at bounding box center [59, 686] width 47 height 14
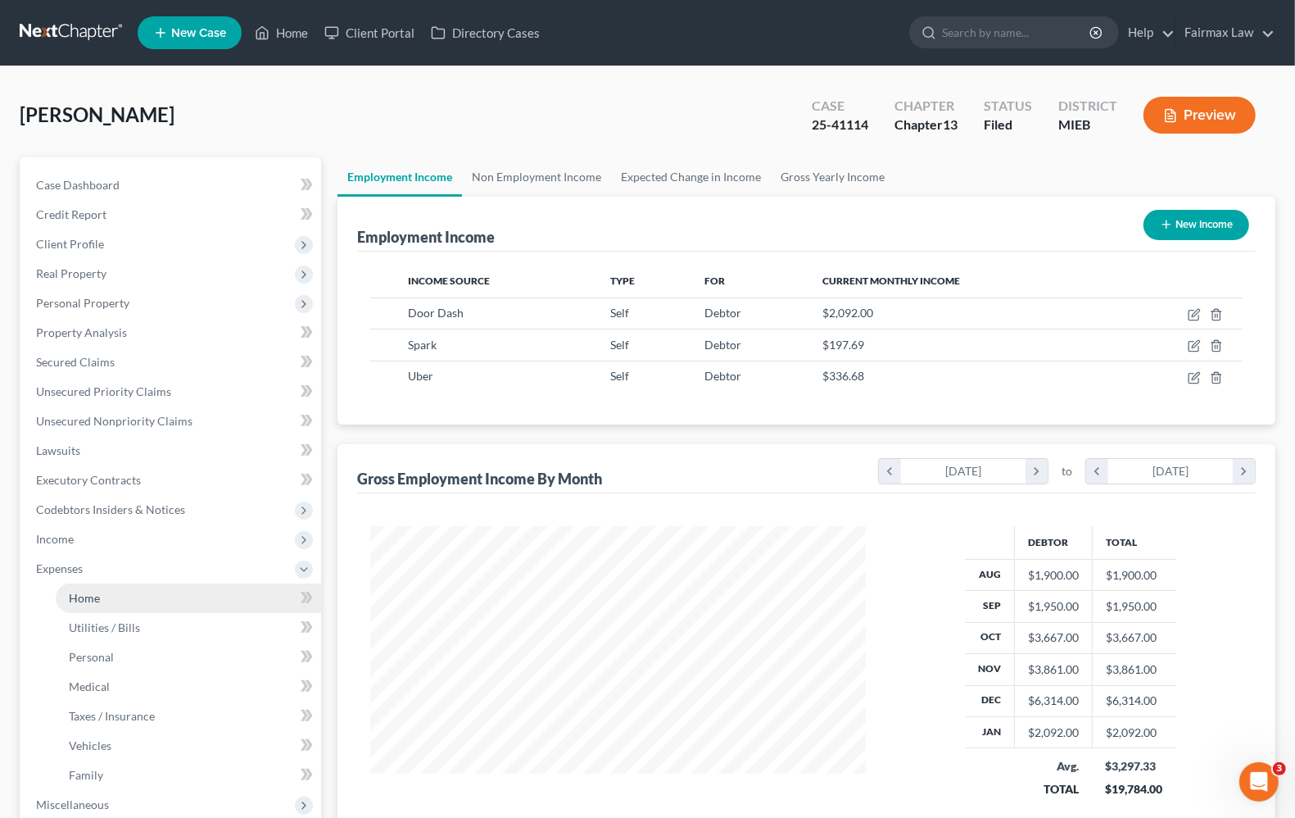
click at [91, 607] on link "Home" at bounding box center [188, 597] width 265 height 29
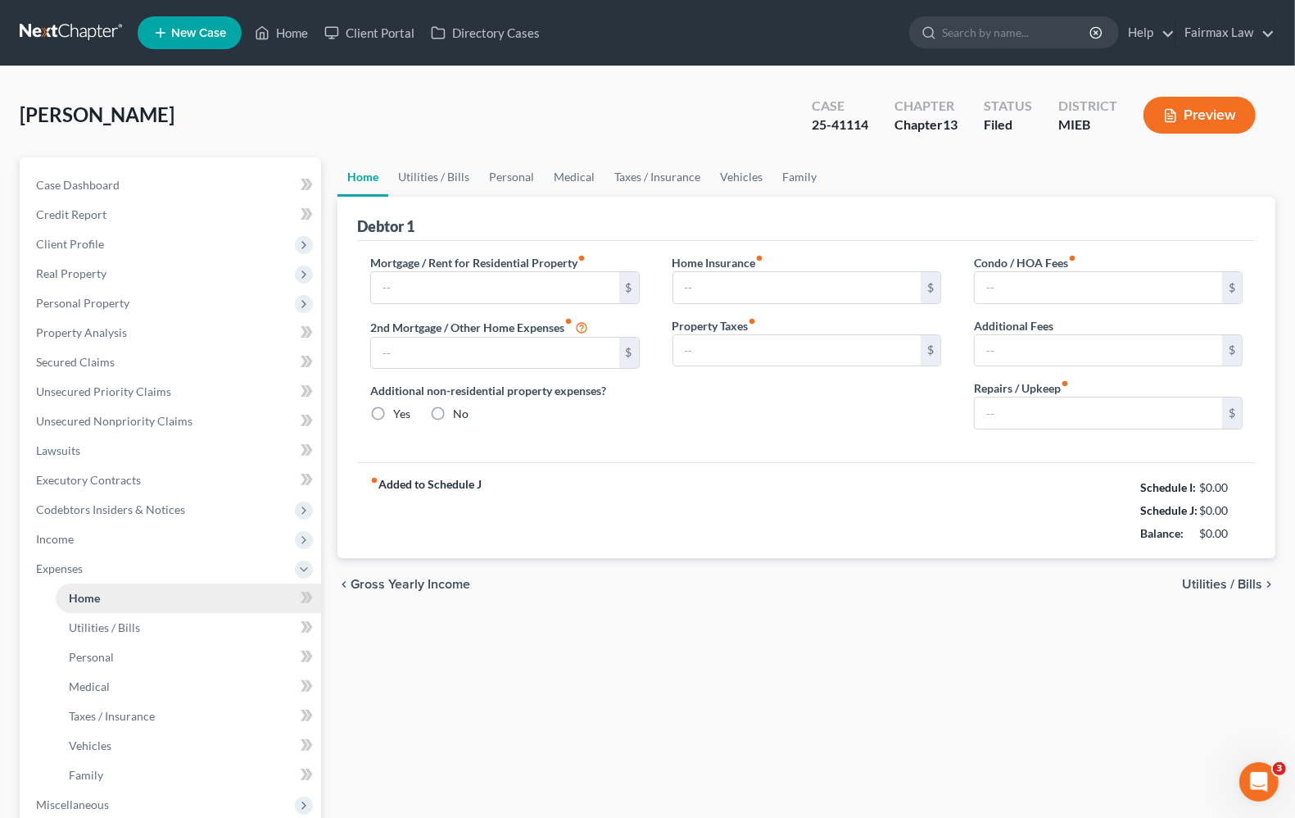
type input "0.00"
radio input "true"
type input "0.00"
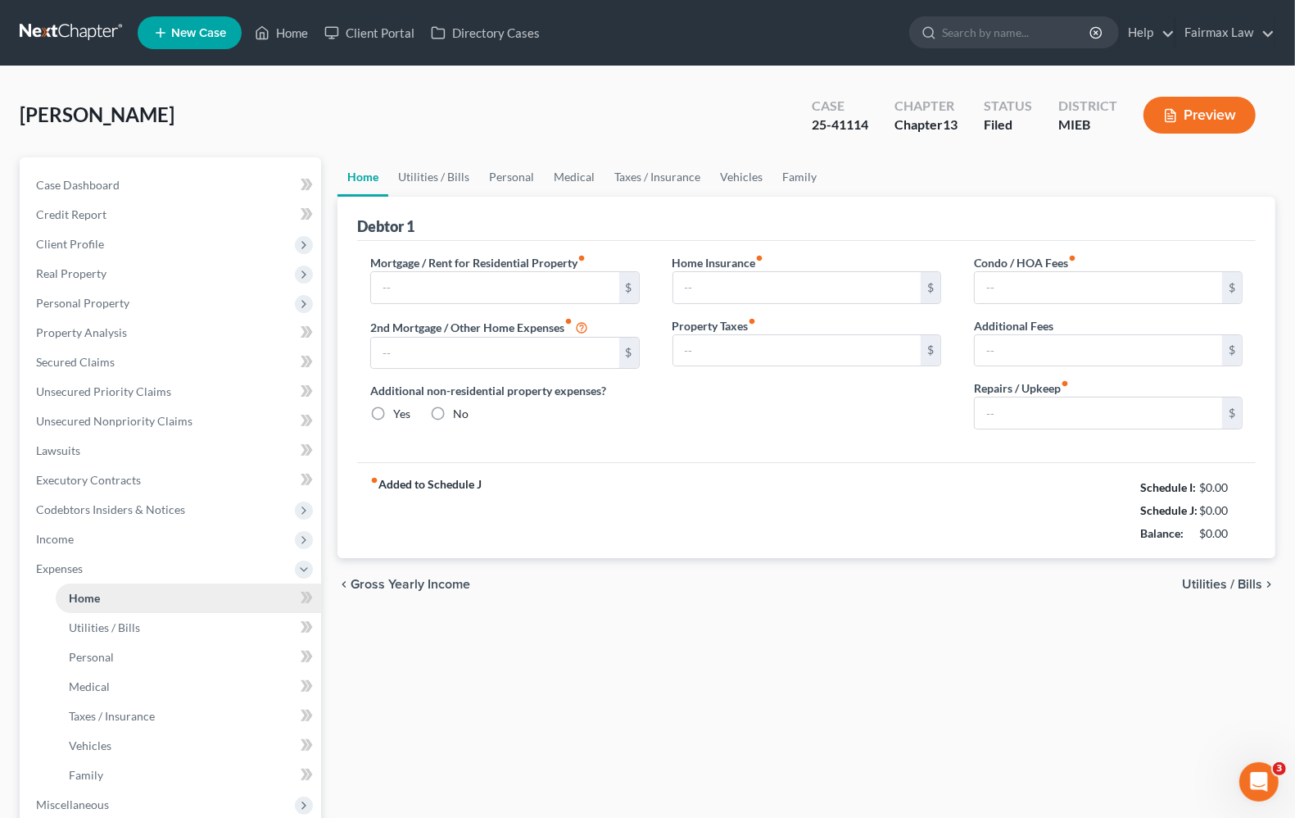
type input "0.00"
click at [1206, 587] on span "Utilities / Bills" at bounding box center [1222, 584] width 80 height 13
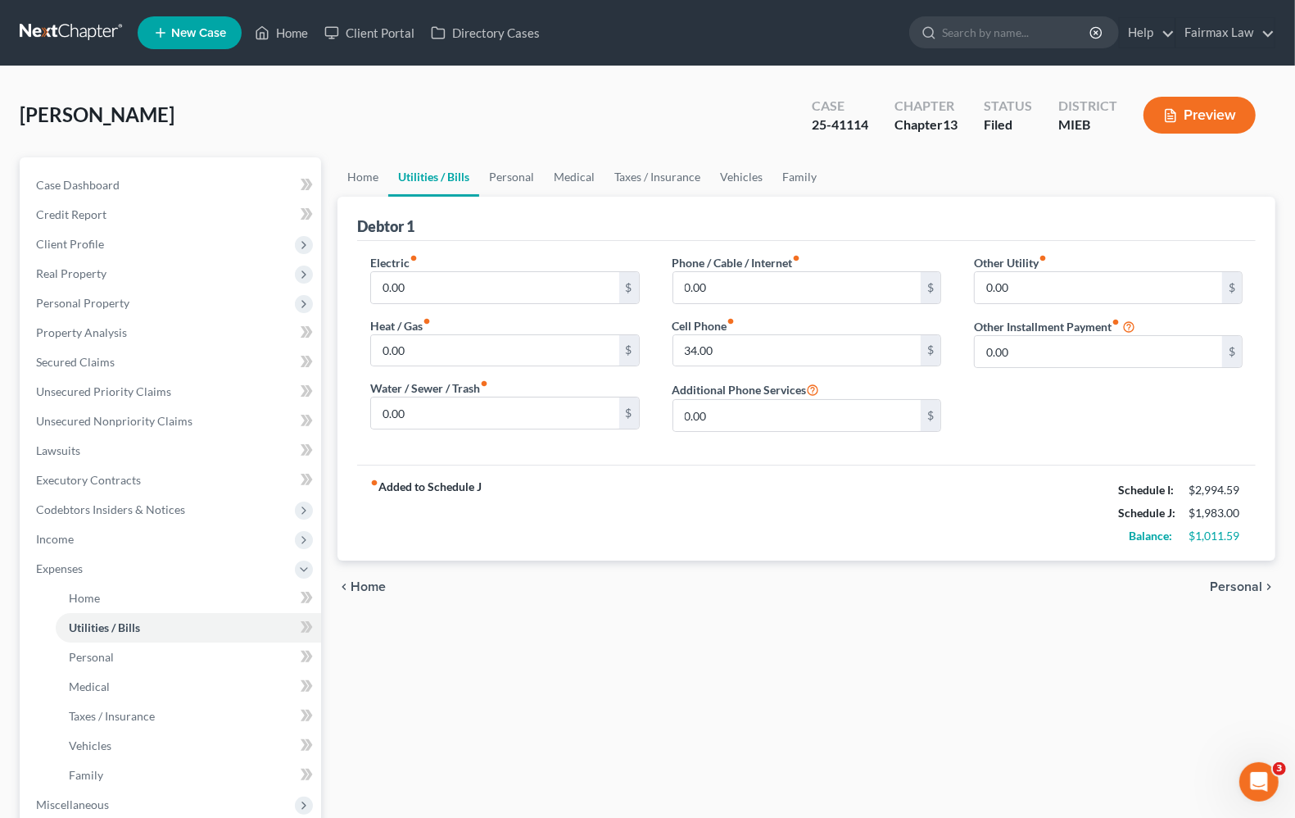
click at [1206, 587] on div "chevron_left Home Personal chevron_right" at bounding box center [807, 586] width 938 height 52
click at [1255, 590] on span "Personal" at bounding box center [1236, 586] width 52 height 13
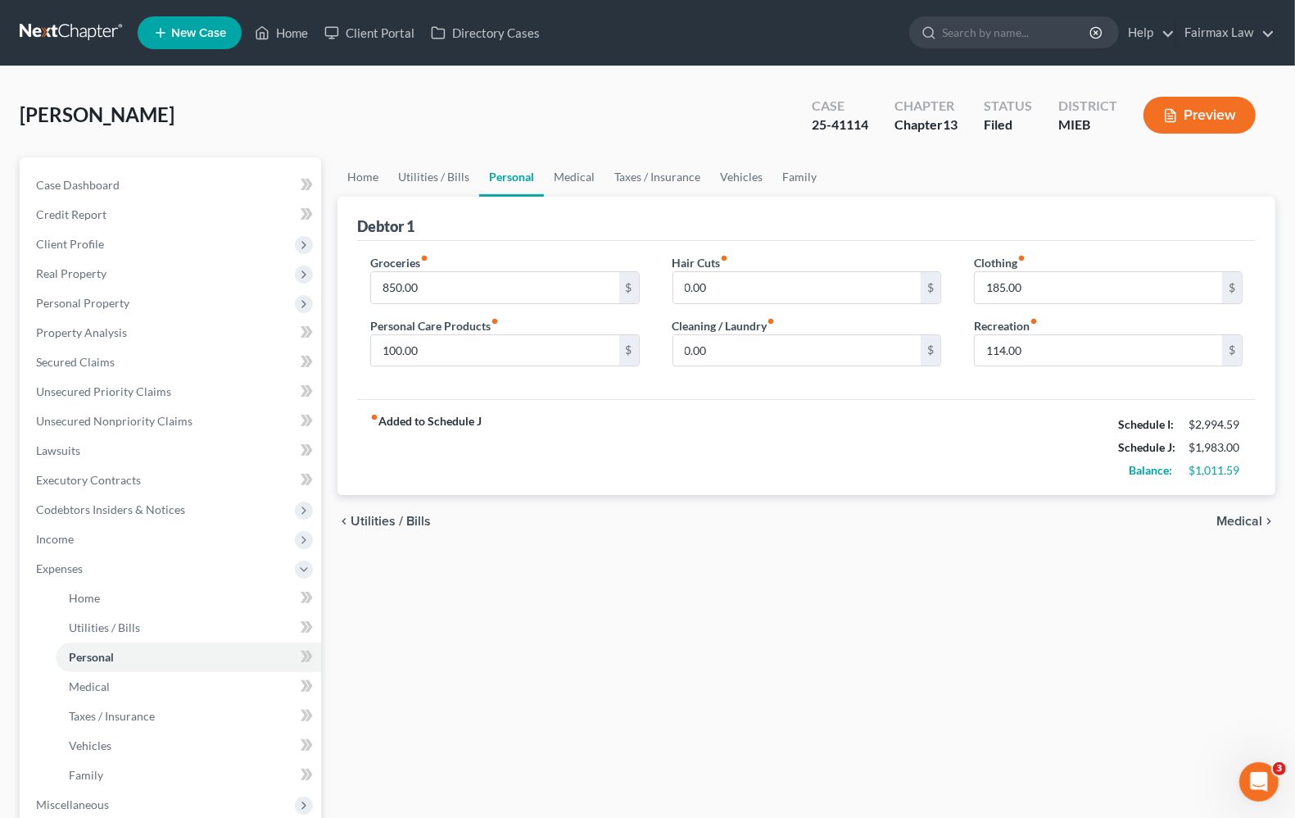
click at [1245, 526] on span "Medical" at bounding box center [1240, 520] width 46 height 13
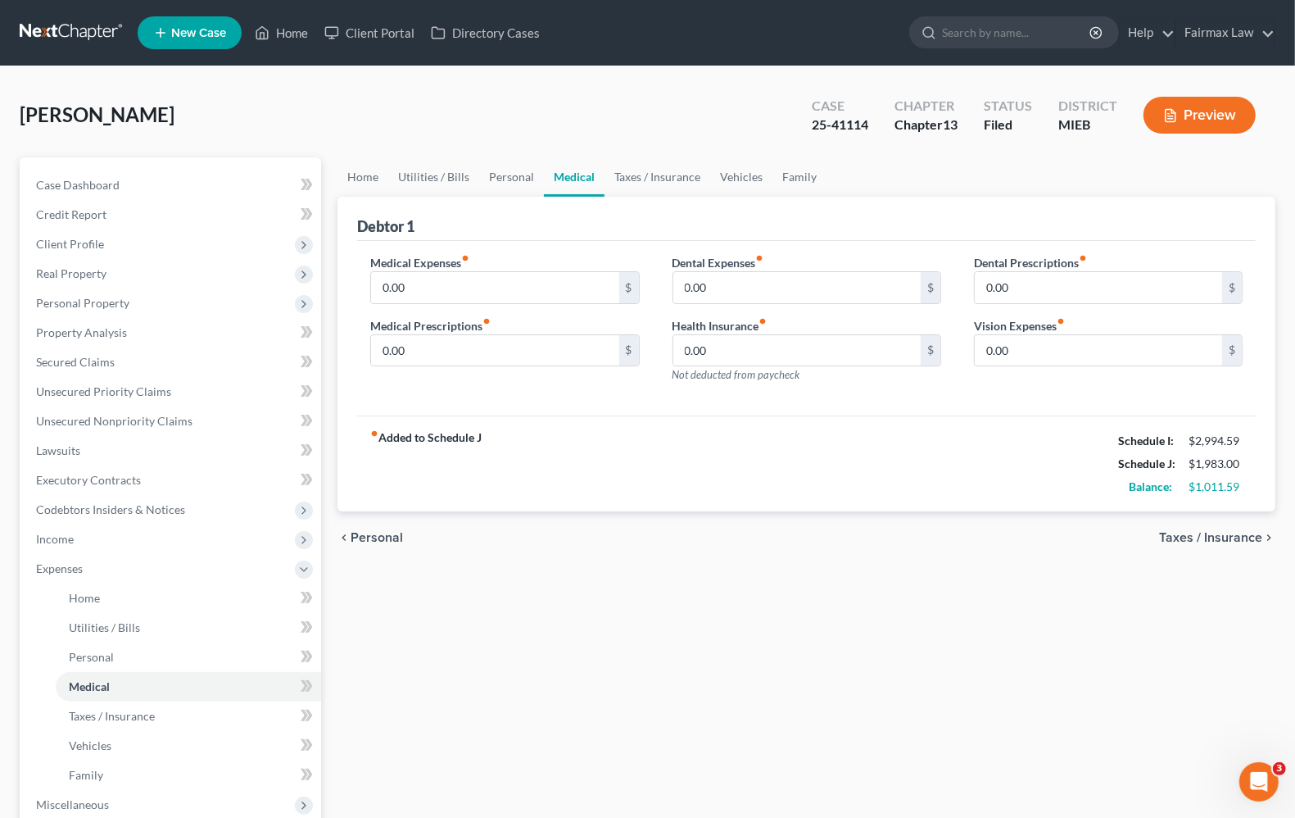
click at [1233, 531] on span "Taxes / Insurance" at bounding box center [1210, 537] width 103 height 13
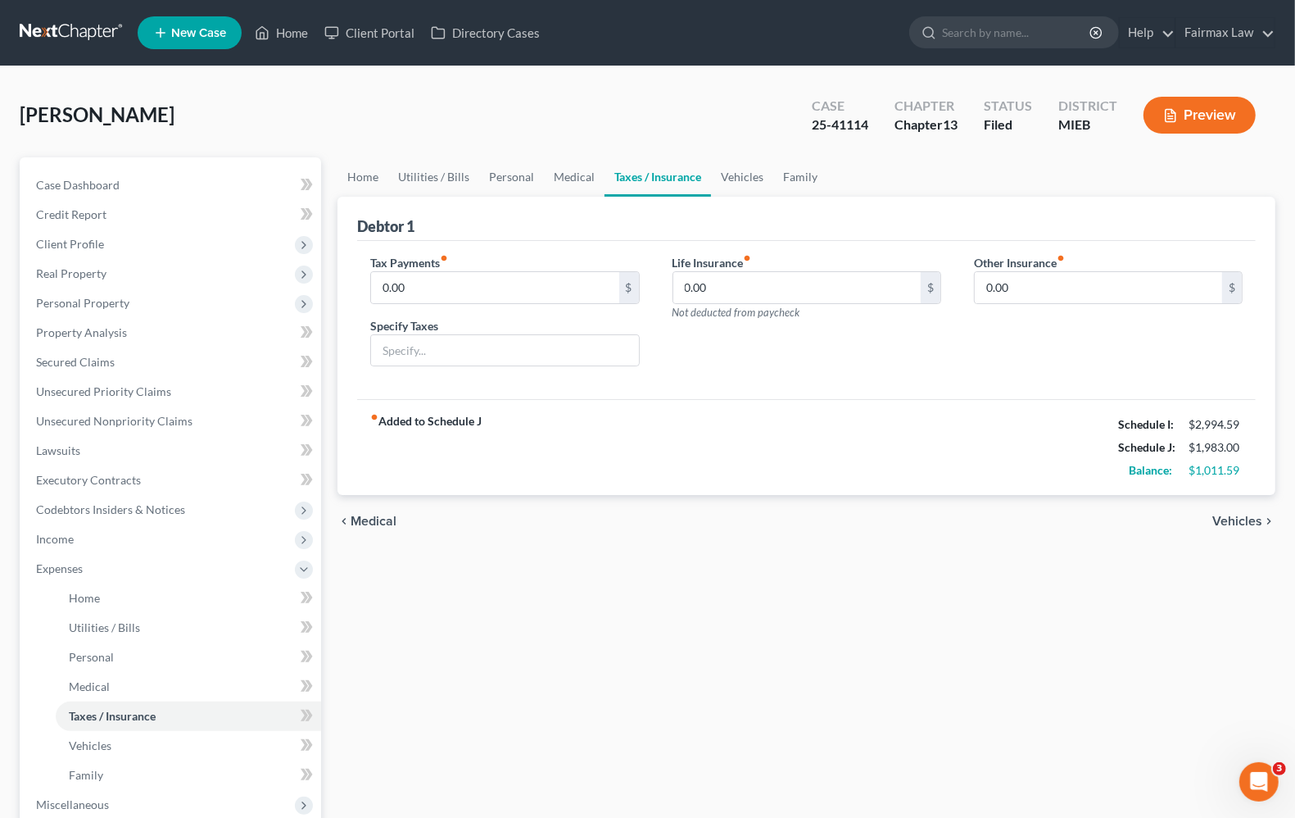
click at [1234, 521] on span "Vehicles" at bounding box center [1237, 520] width 50 height 13
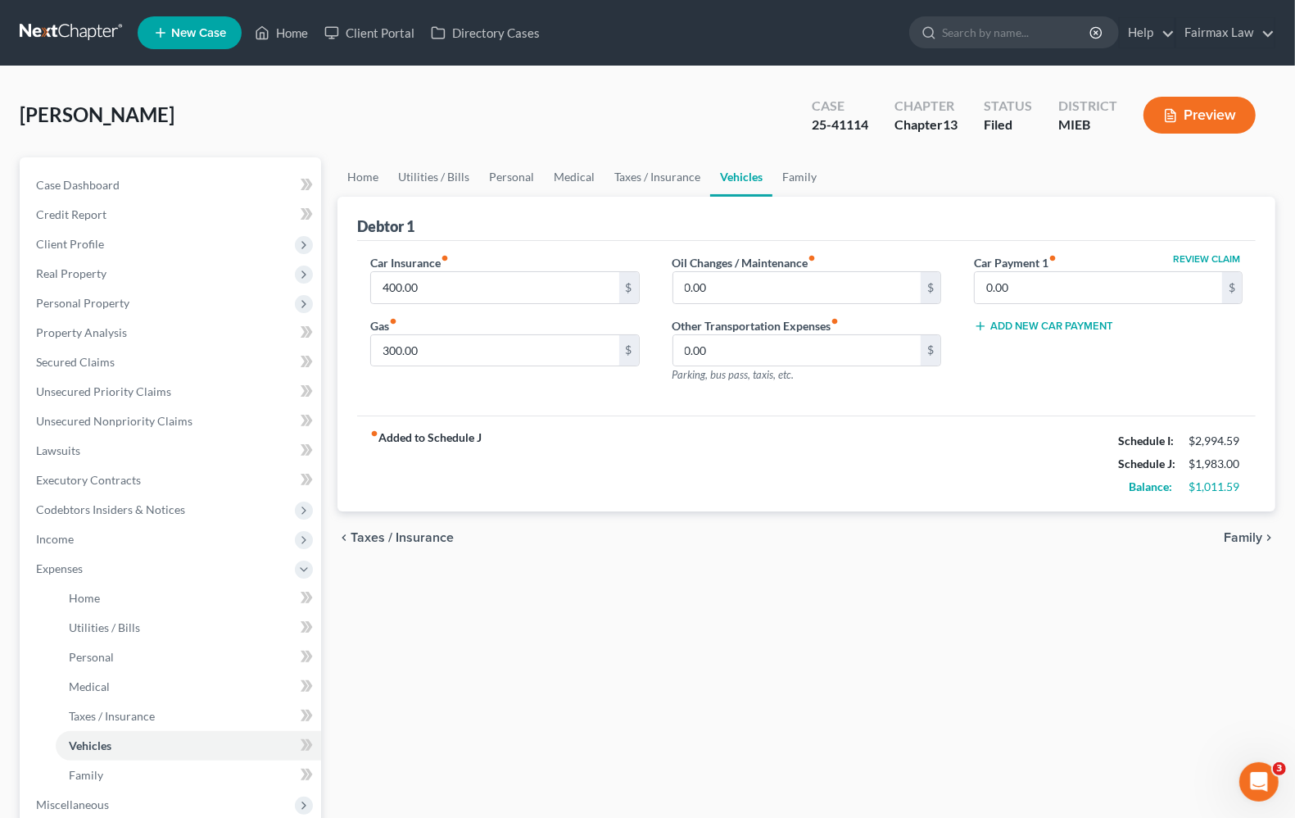
click at [1245, 537] on span "Family" at bounding box center [1243, 537] width 39 height 13
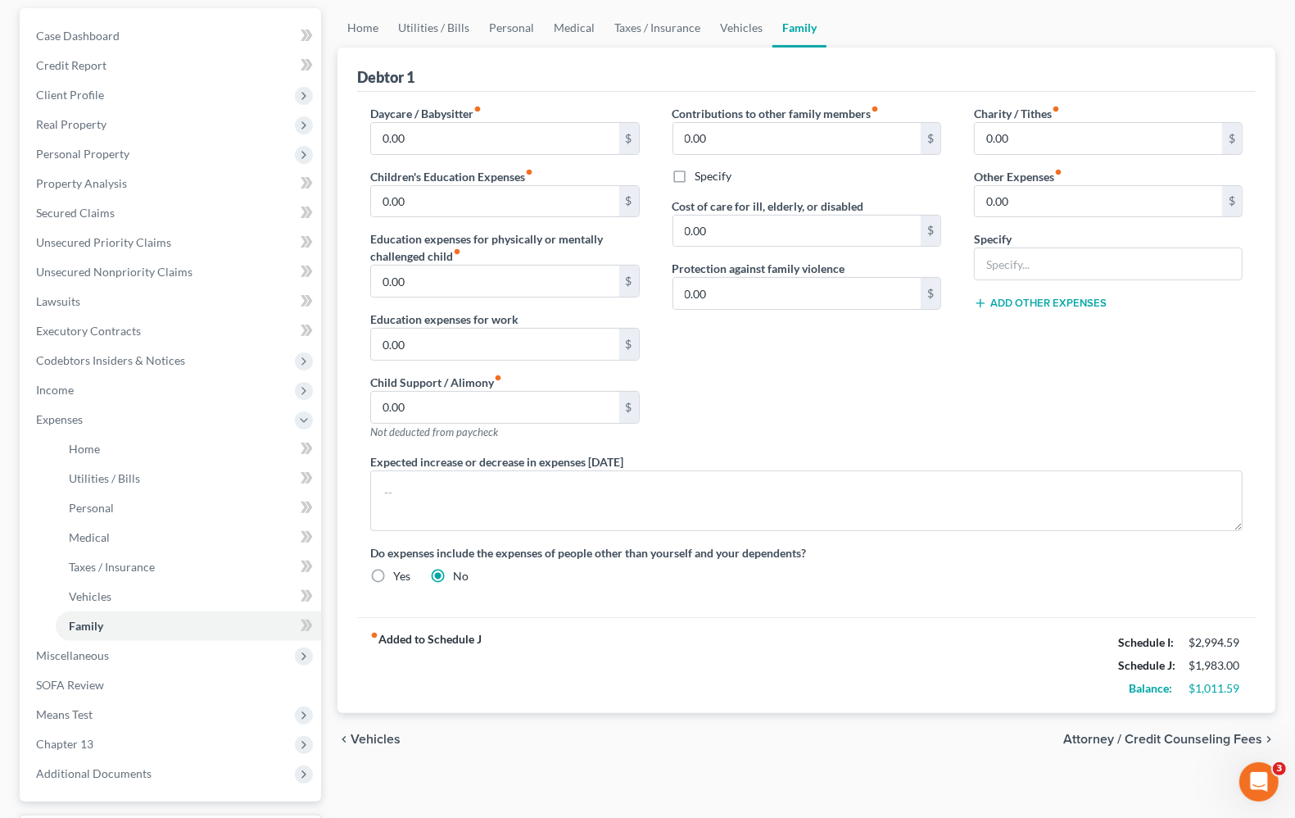
scroll to position [288, 0]
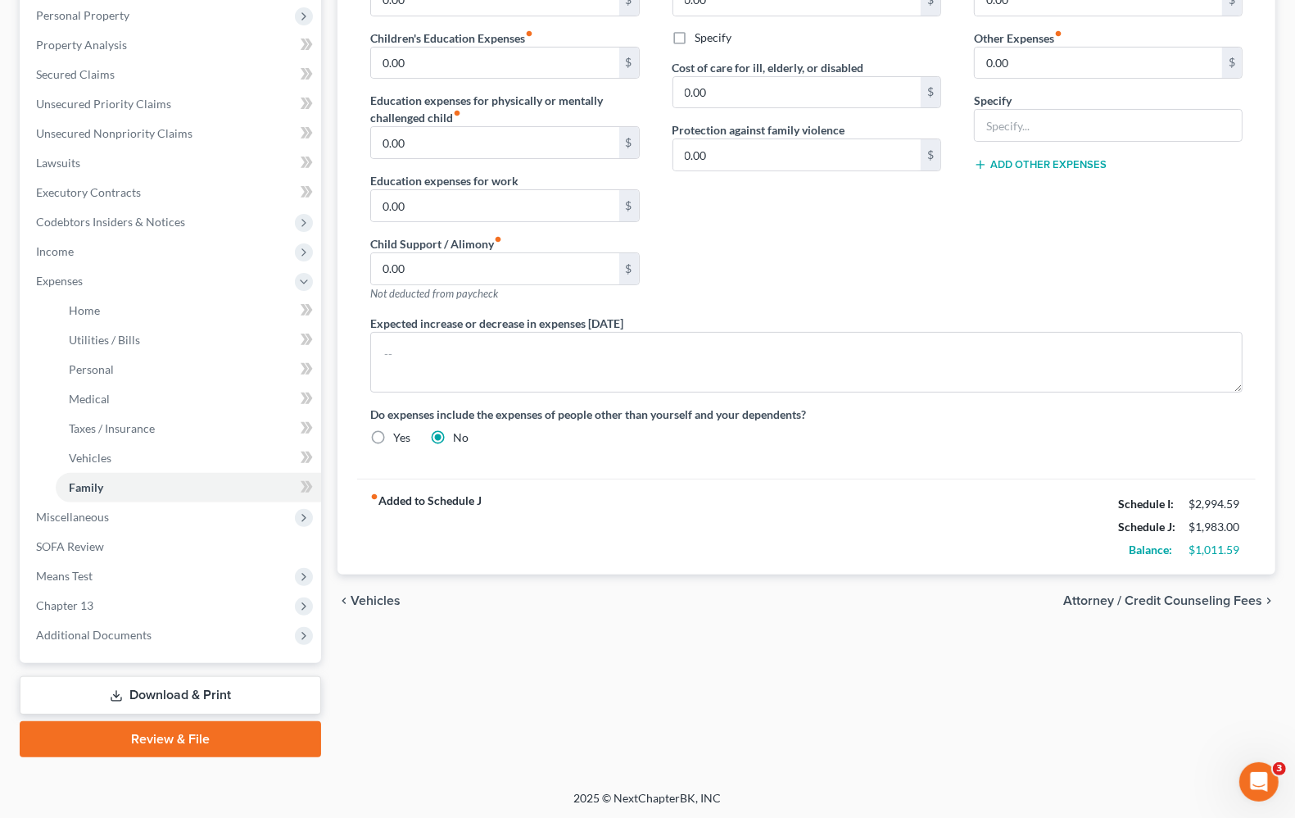
click at [383, 600] on span "Vehicles" at bounding box center [376, 600] width 50 height 13
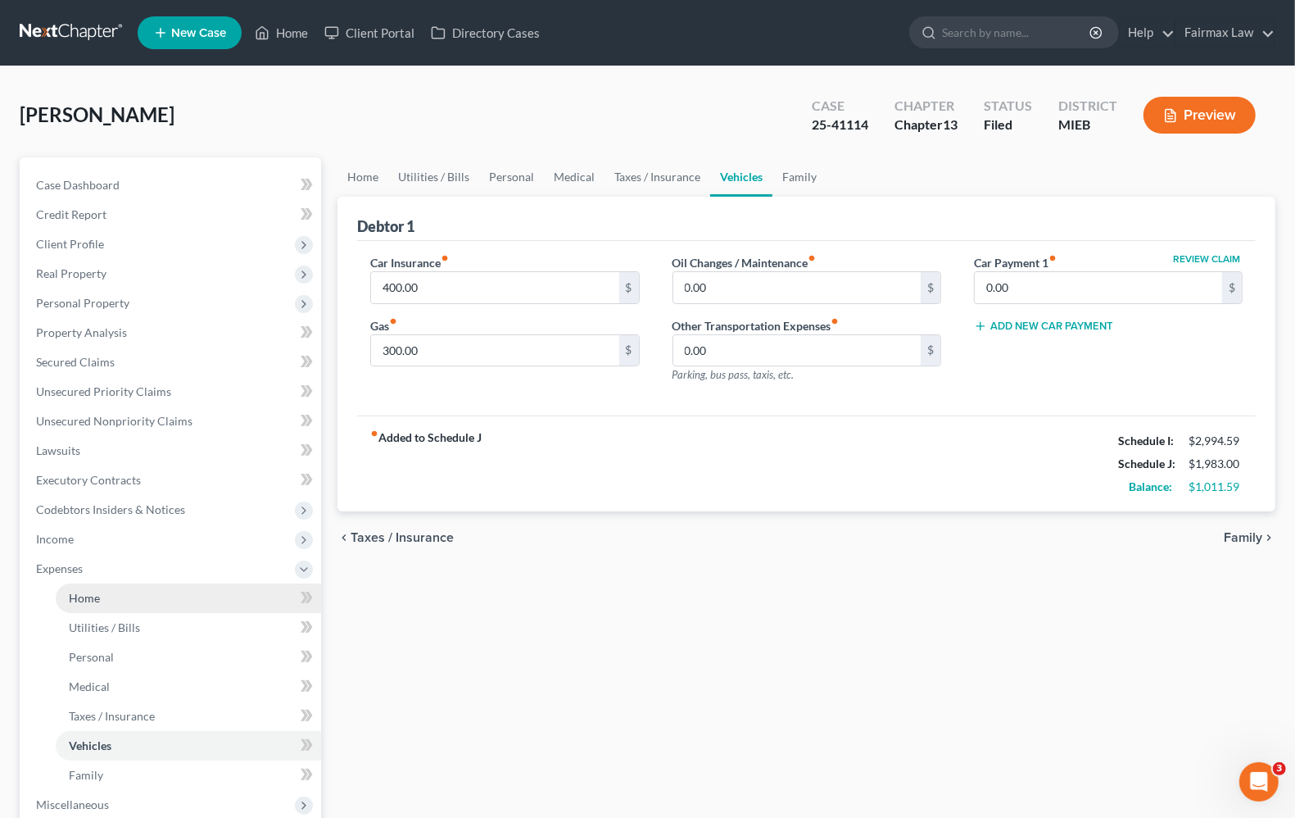
click at [97, 594] on span "Home" at bounding box center [84, 598] width 31 height 14
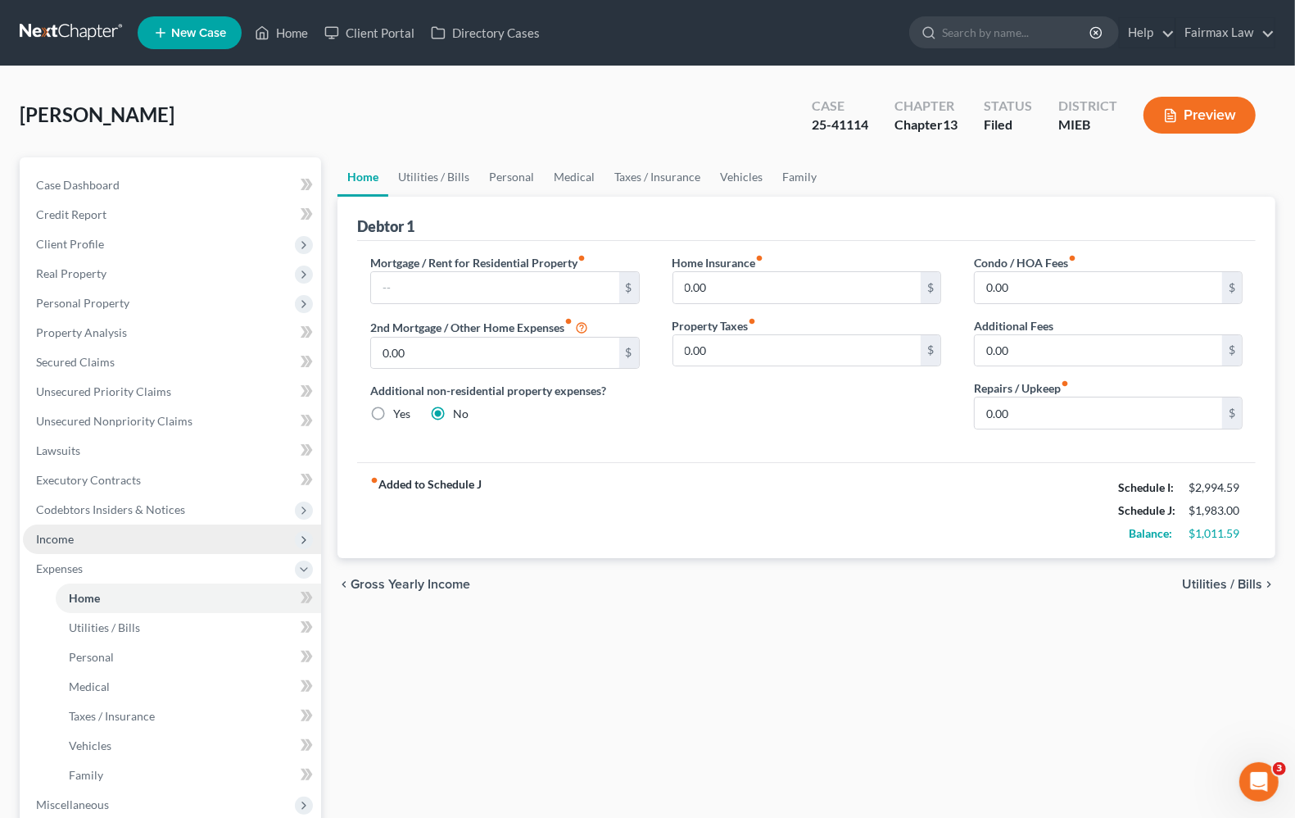
click at [55, 534] on span "Income" at bounding box center [55, 539] width 38 height 14
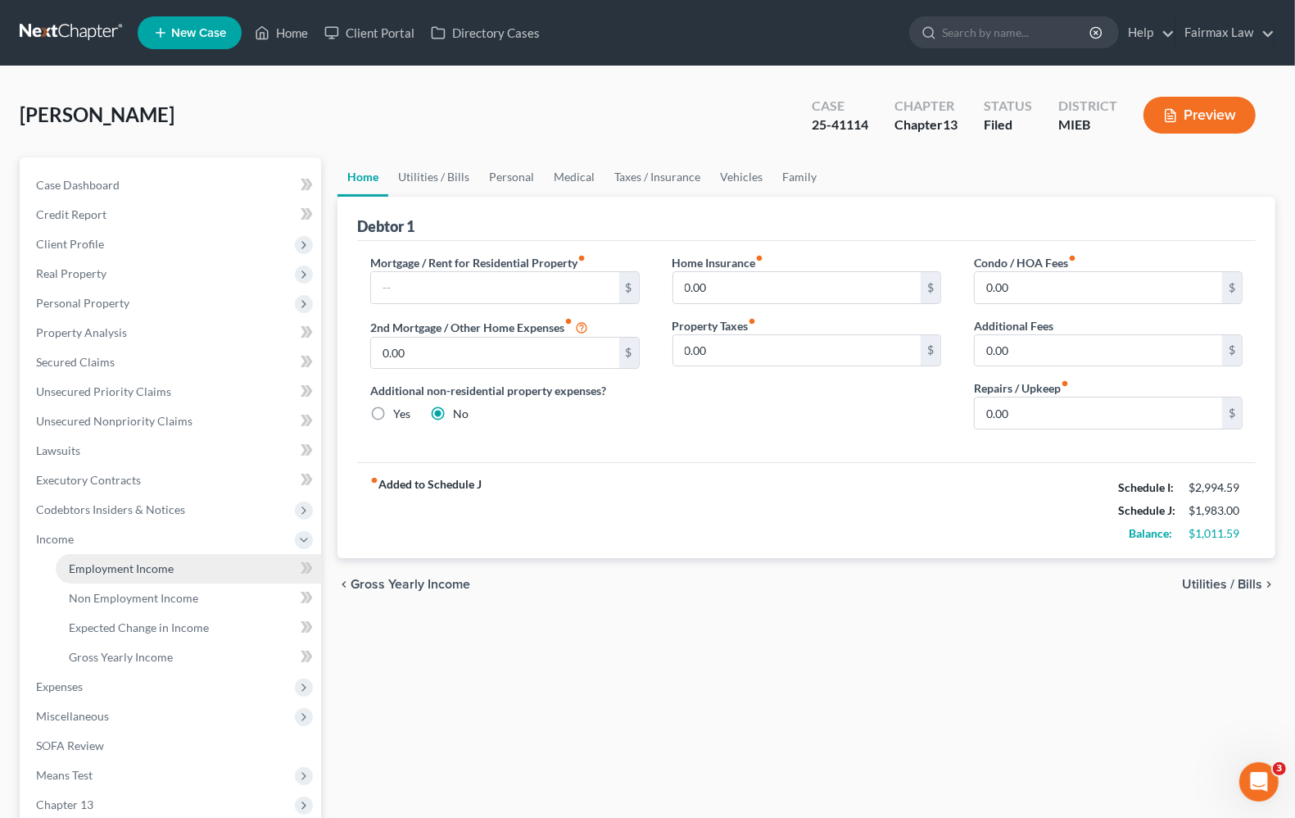
click at [79, 562] on span "Employment Income" at bounding box center [121, 568] width 105 height 14
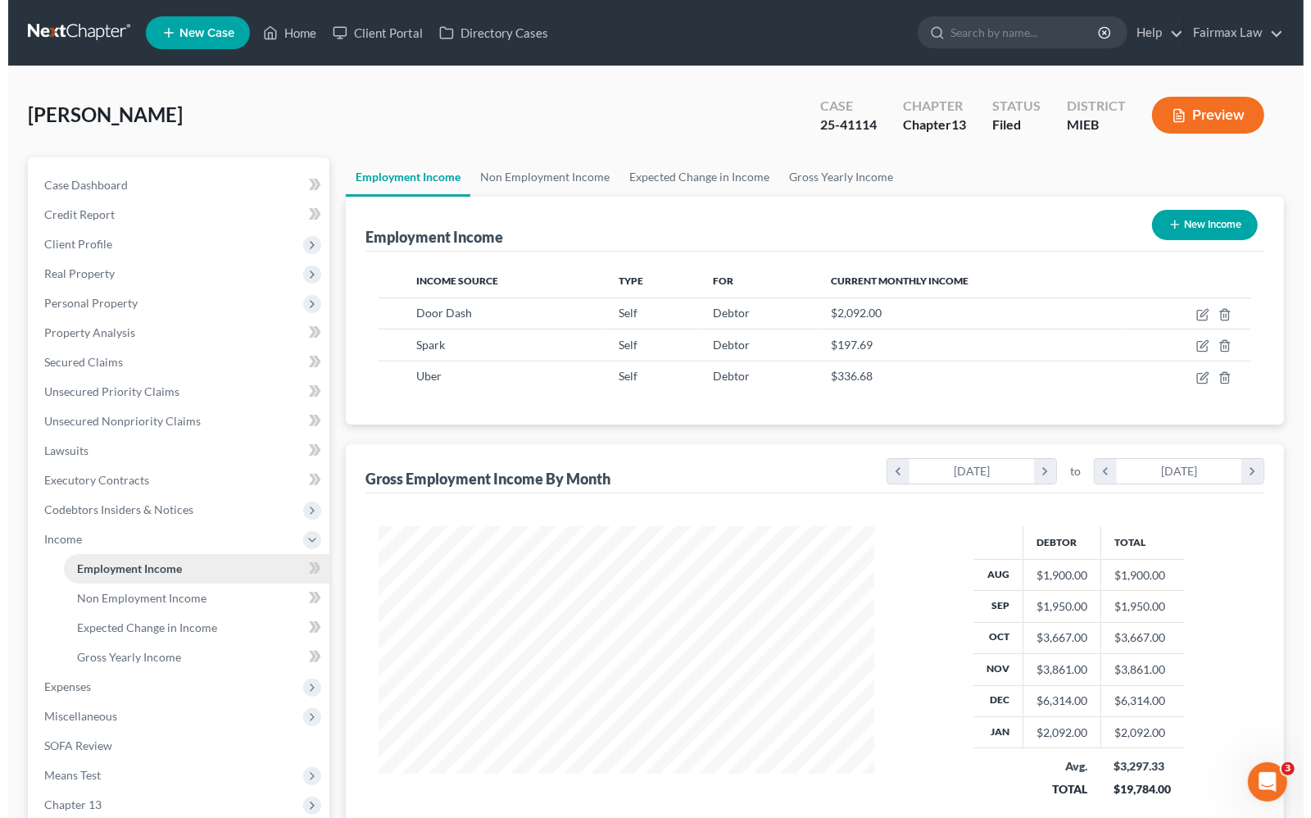
scroll to position [295, 527]
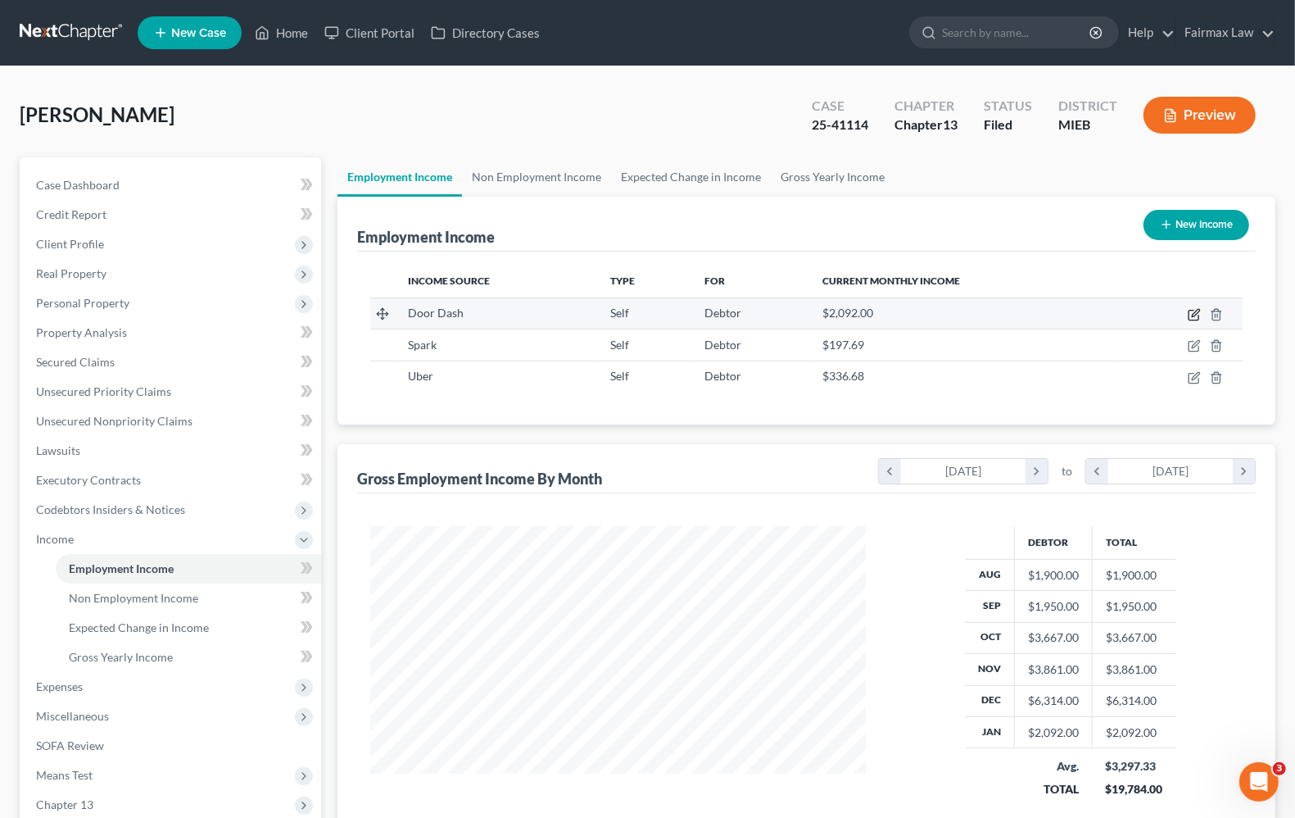
click at [1194, 313] on icon "button" at bounding box center [1194, 314] width 13 height 13
select select "1"
select select "0"
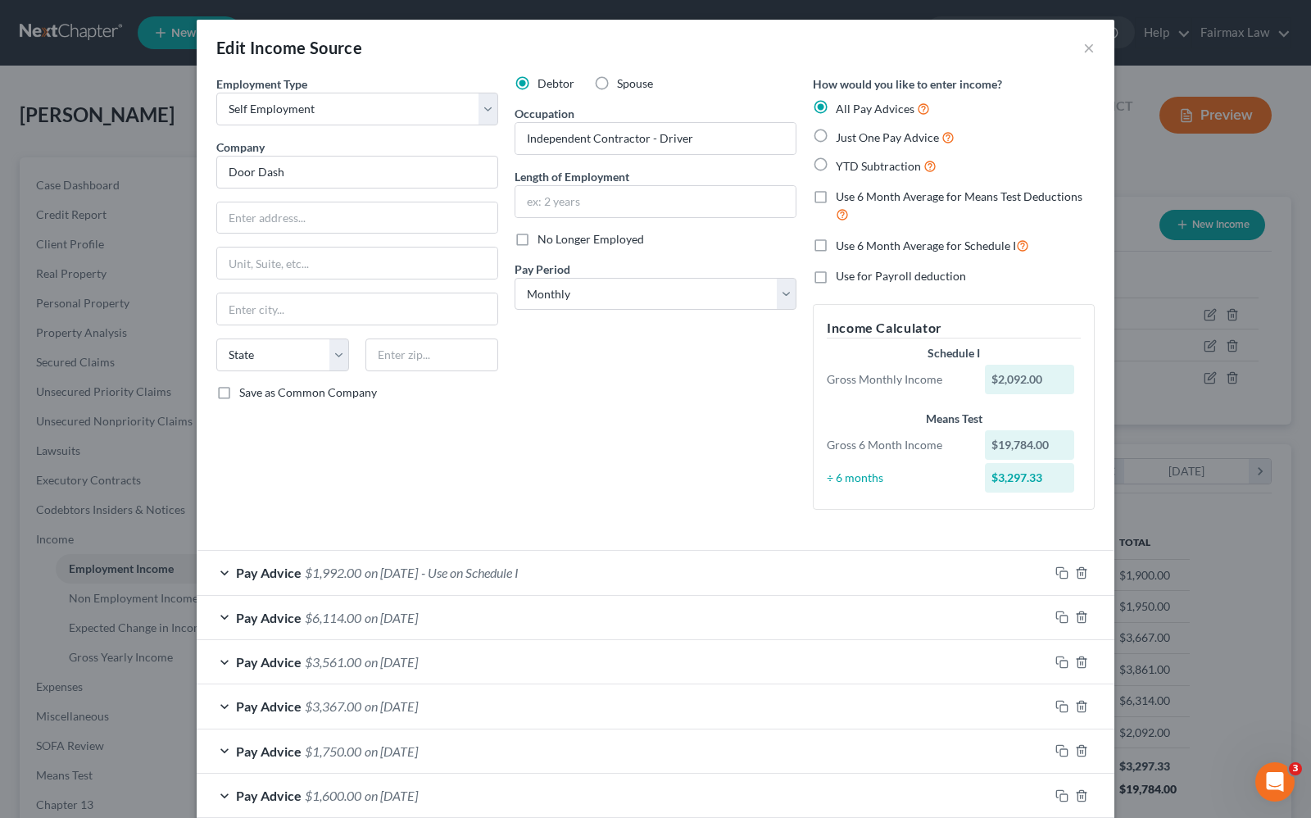
scroll to position [91, 0]
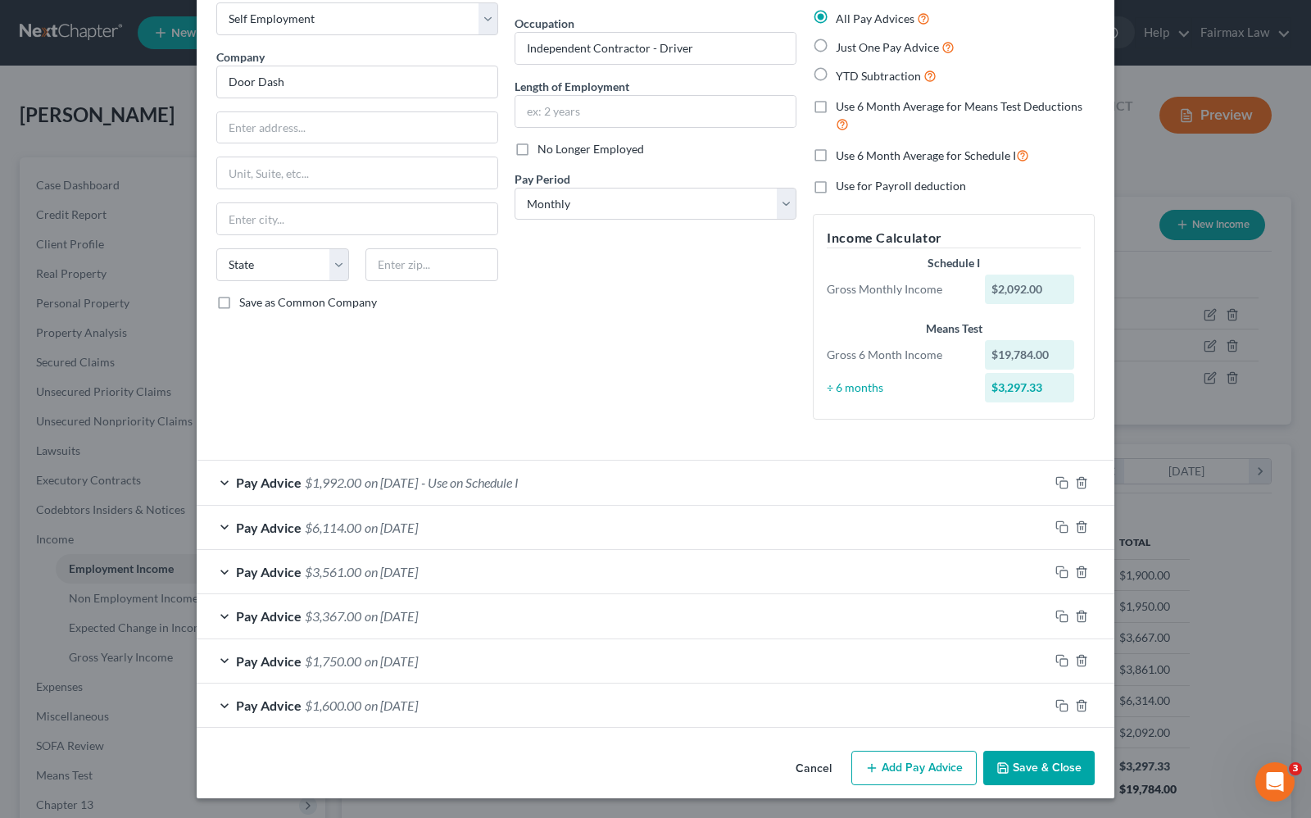
click at [928, 775] on button "Add Pay Advice" at bounding box center [913, 767] width 125 height 34
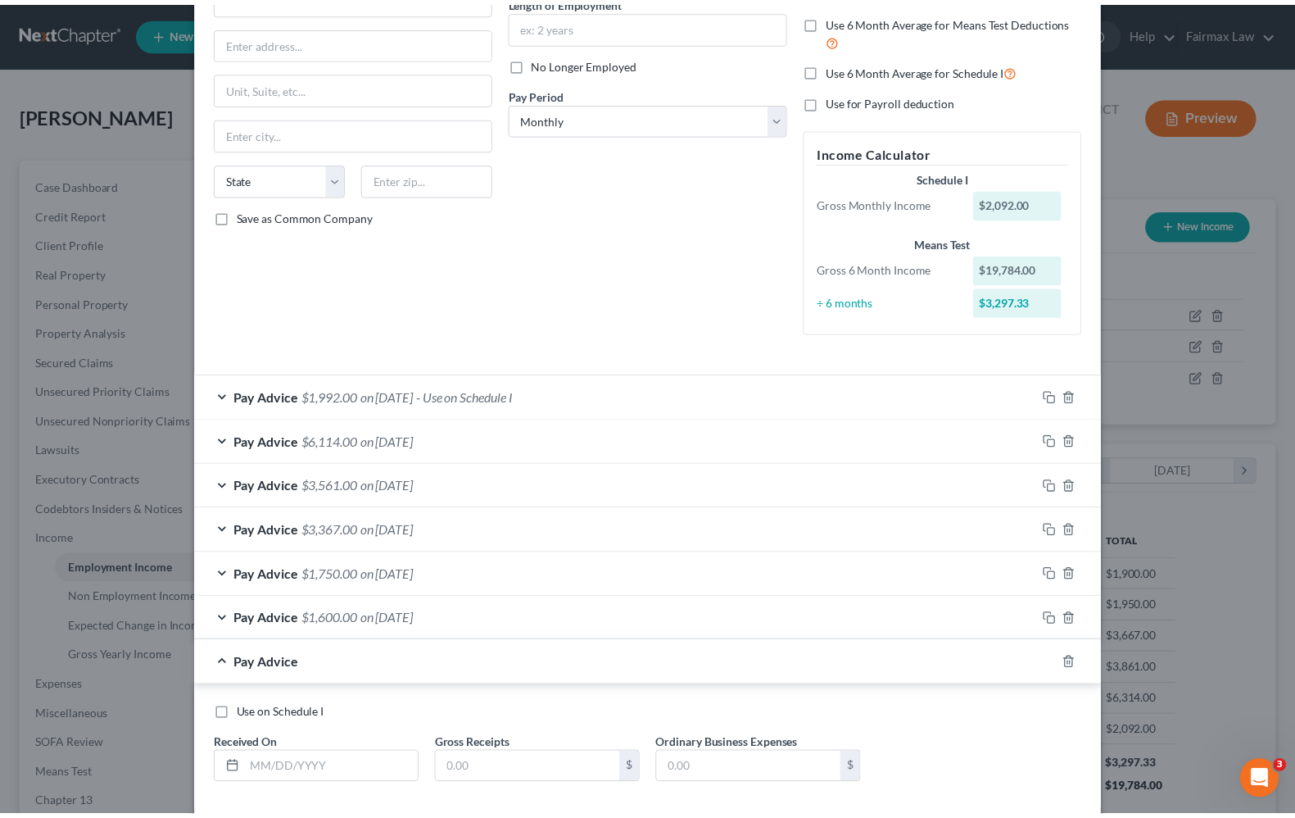
scroll to position [262, 0]
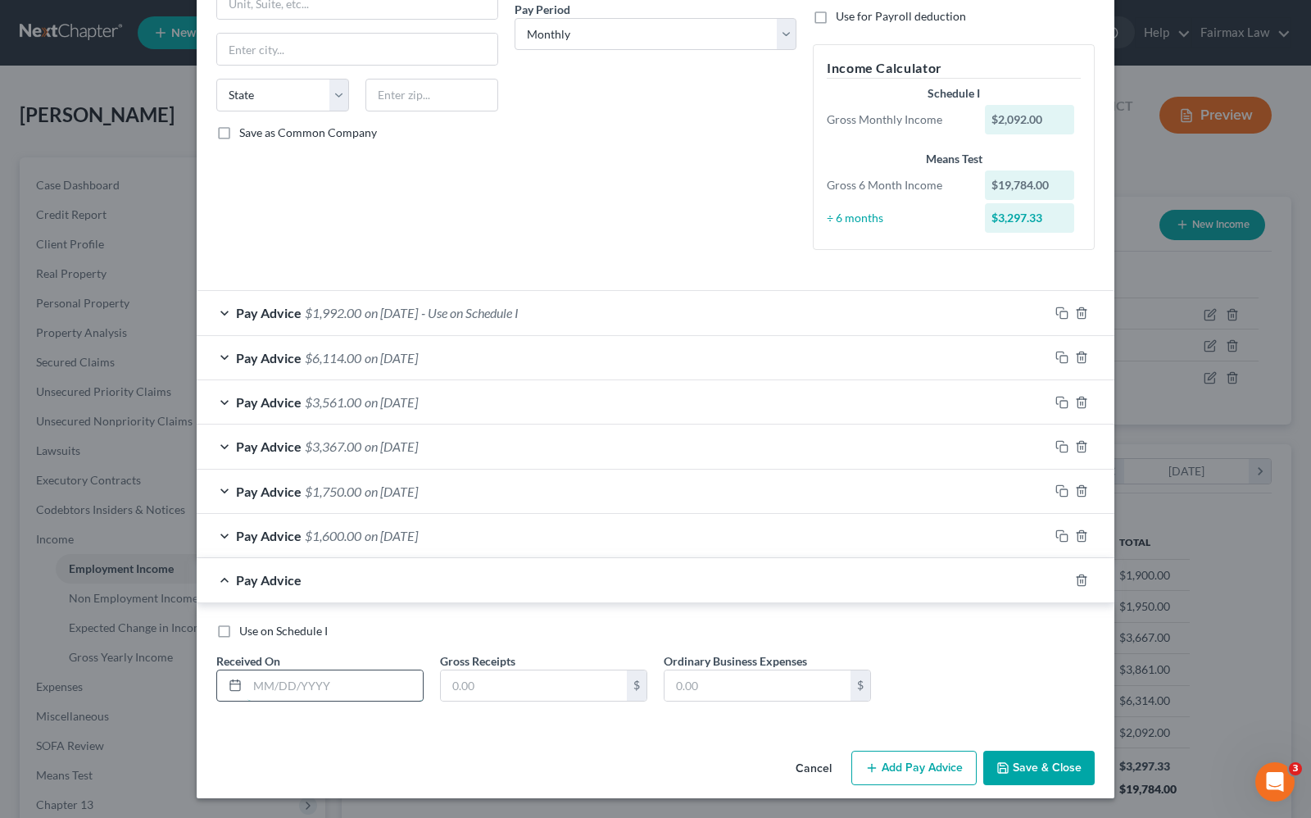
click at [342, 689] on input "text" at bounding box center [334, 685] width 175 height 31
type input "[DATE]"
type input "250.68"
type input "0.00"
click at [1038, 764] on button "Save & Close" at bounding box center [1038, 767] width 111 height 34
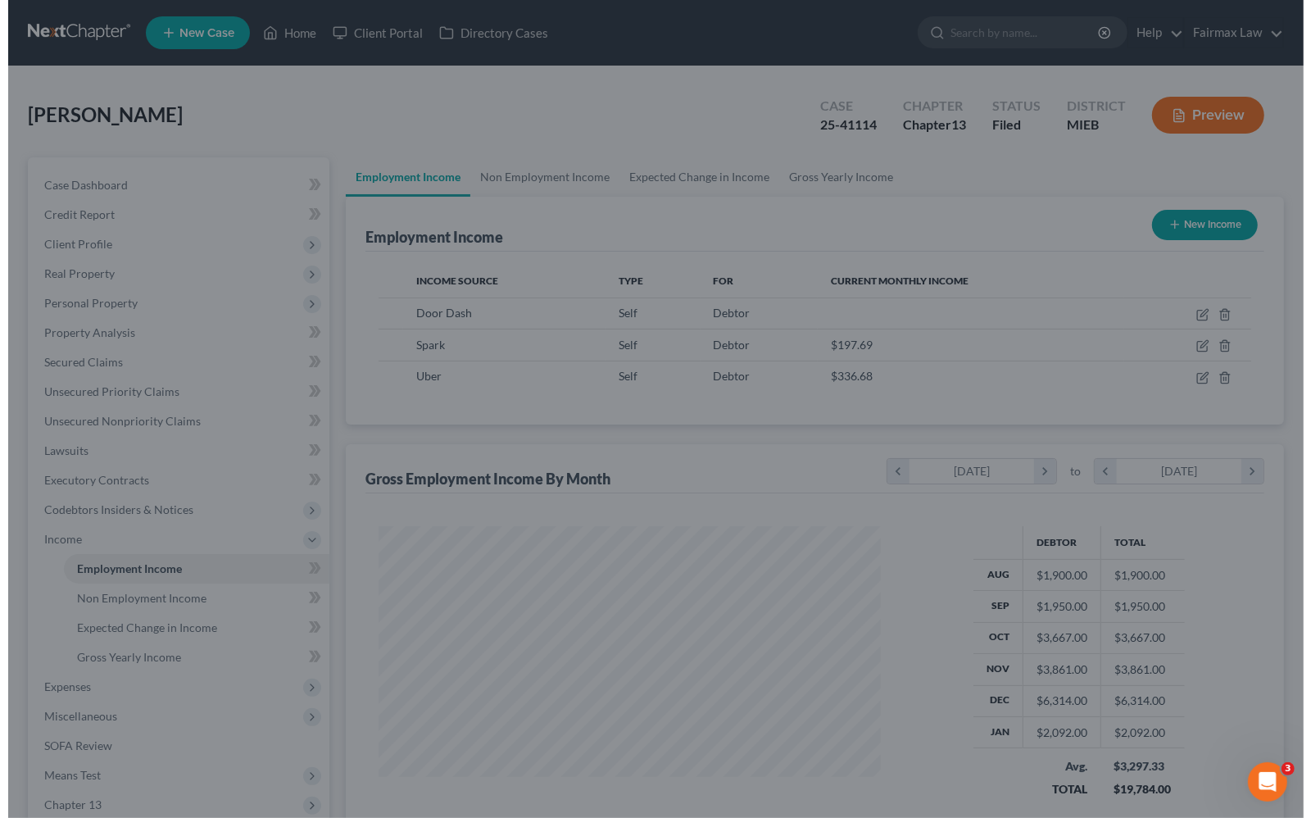
scroll to position [818939, 818705]
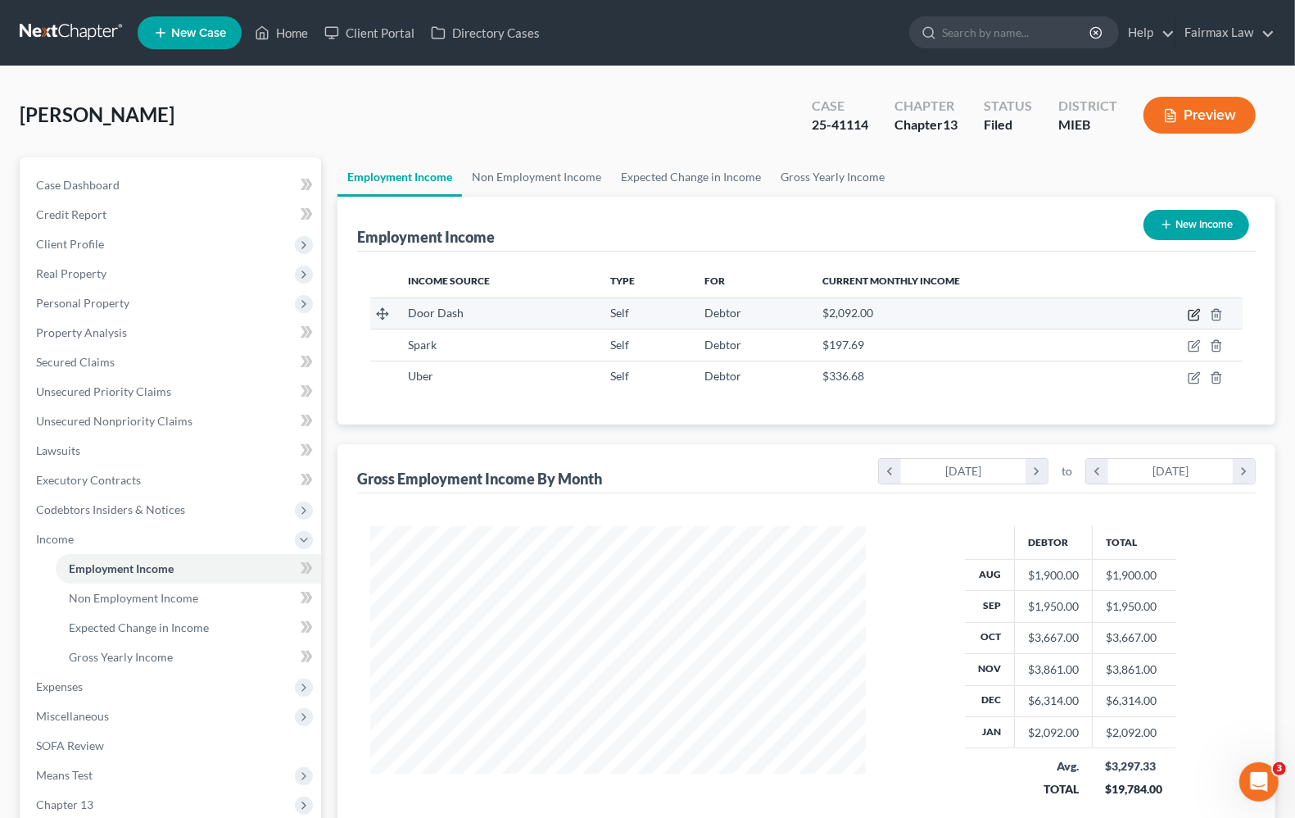
click at [1194, 314] on icon "button" at bounding box center [1194, 314] width 13 height 13
select select "1"
select select "0"
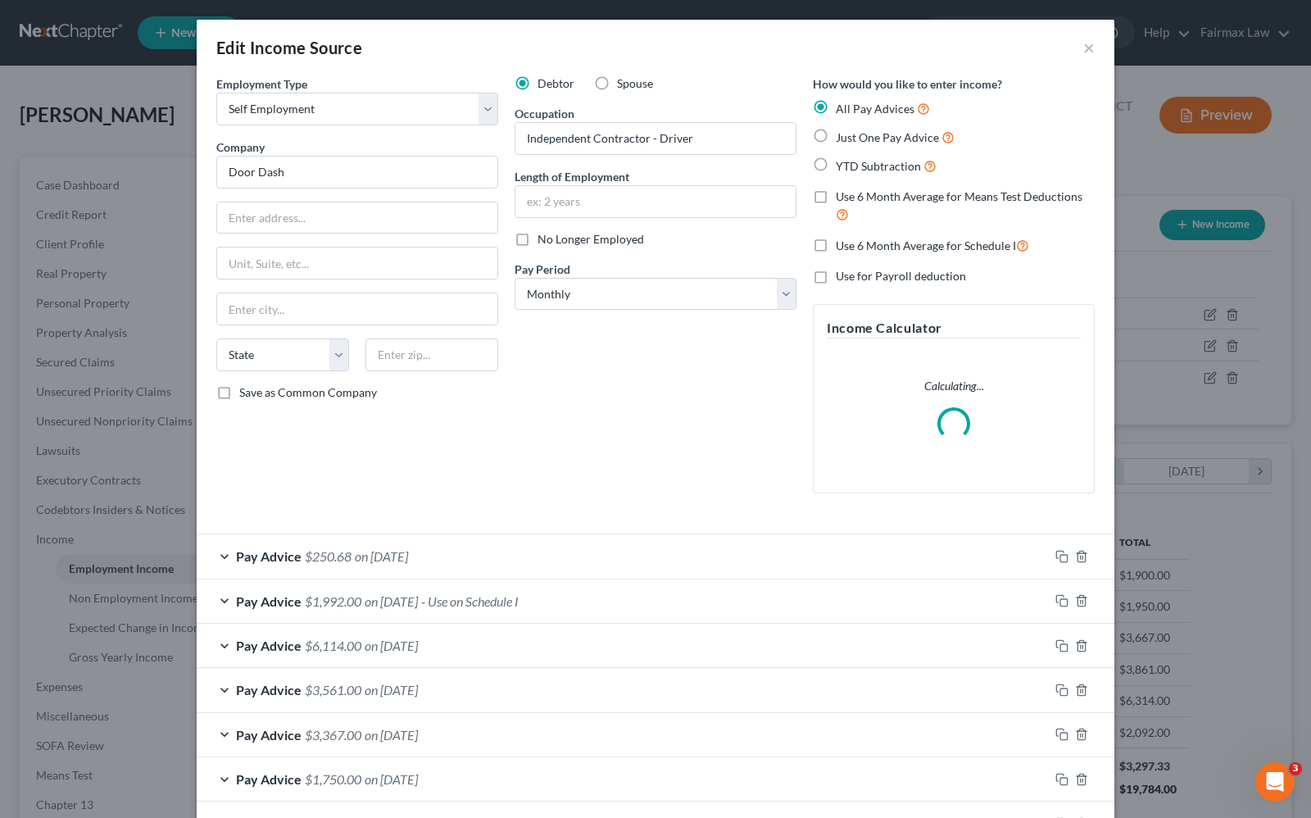
scroll to position [102, 0]
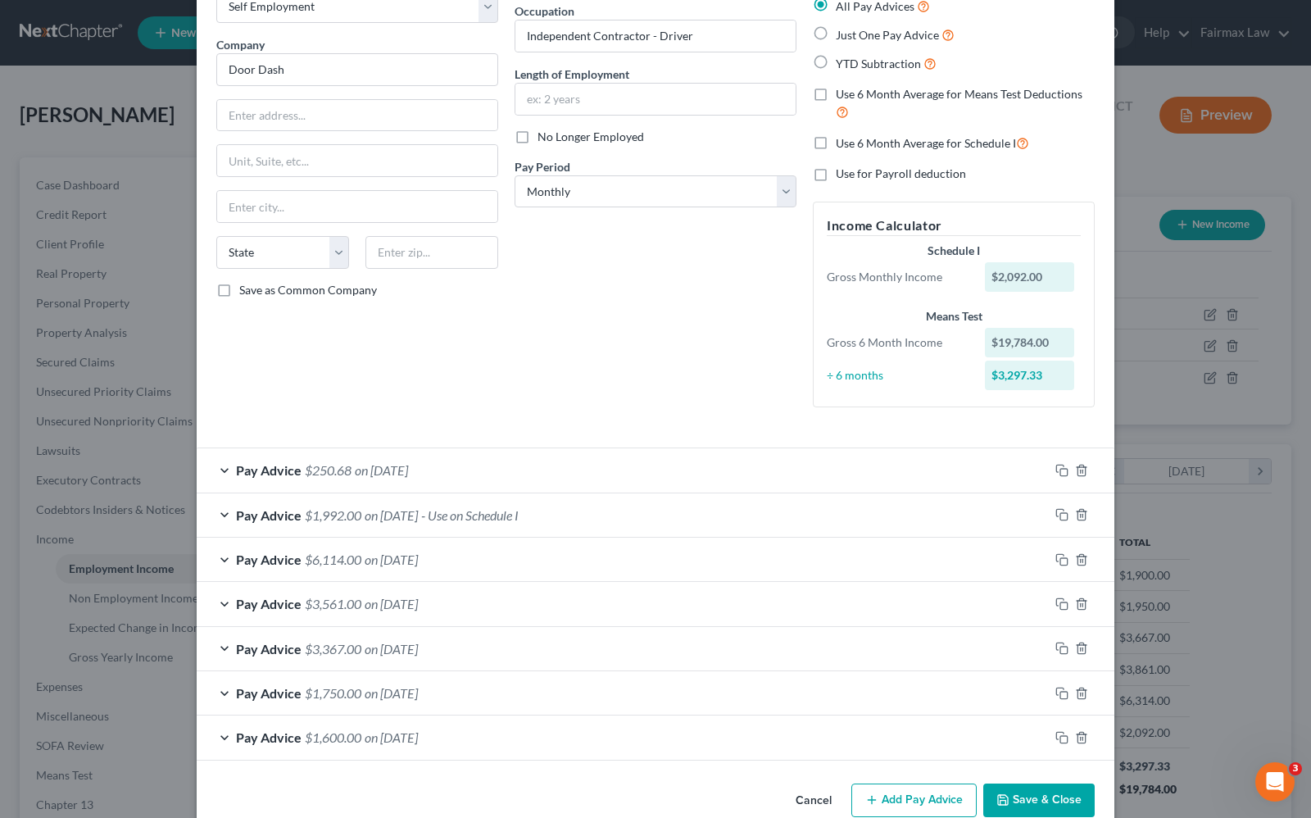
click at [517, 507] on span "- Use on Schedule I" at bounding box center [469, 515] width 97 height 16
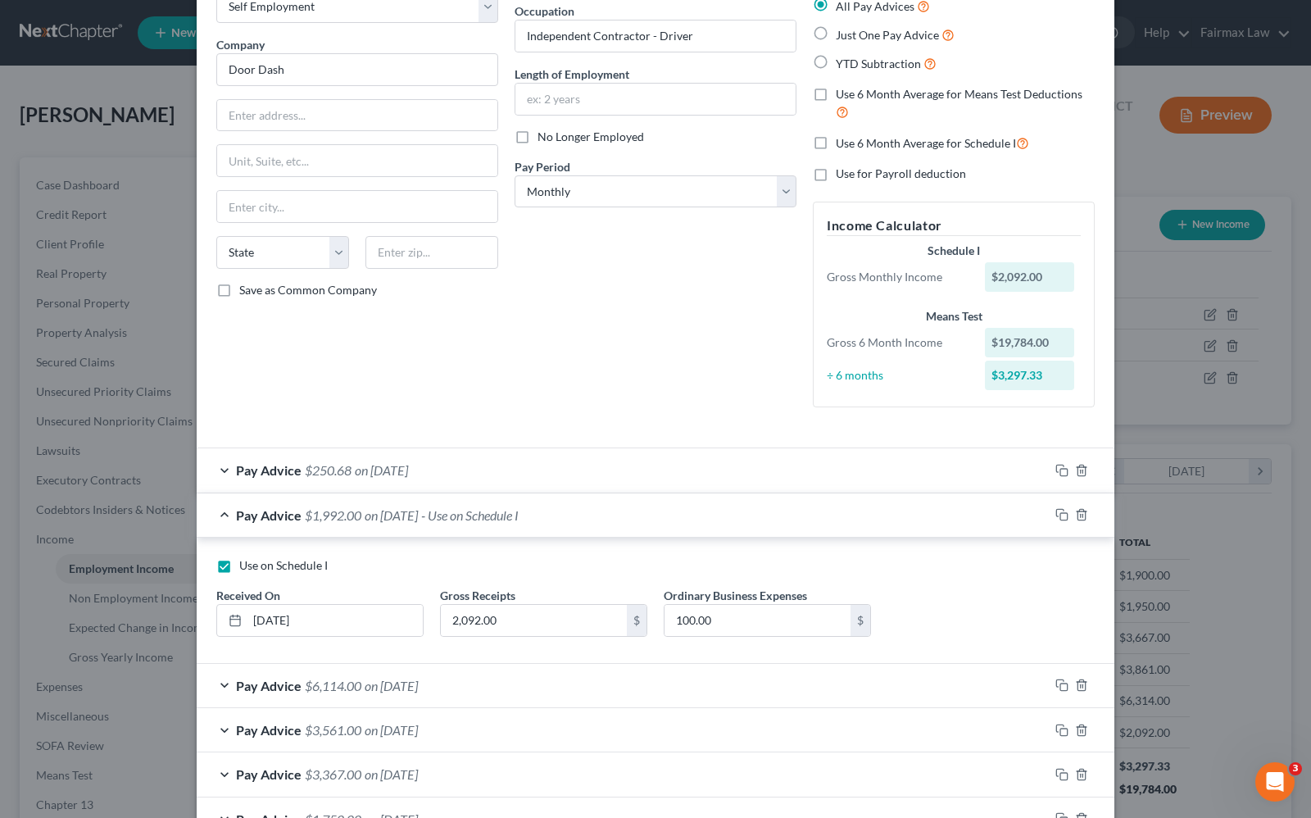
click at [239, 569] on label "Use on Schedule I" at bounding box center [283, 565] width 88 height 16
click at [246, 568] on input "Use on Schedule I" at bounding box center [251, 562] width 11 height 11
checkbox input "false"
click at [468, 463] on div "Pay Advice $250.68 on [DATE]" at bounding box center [623, 469] width 852 height 43
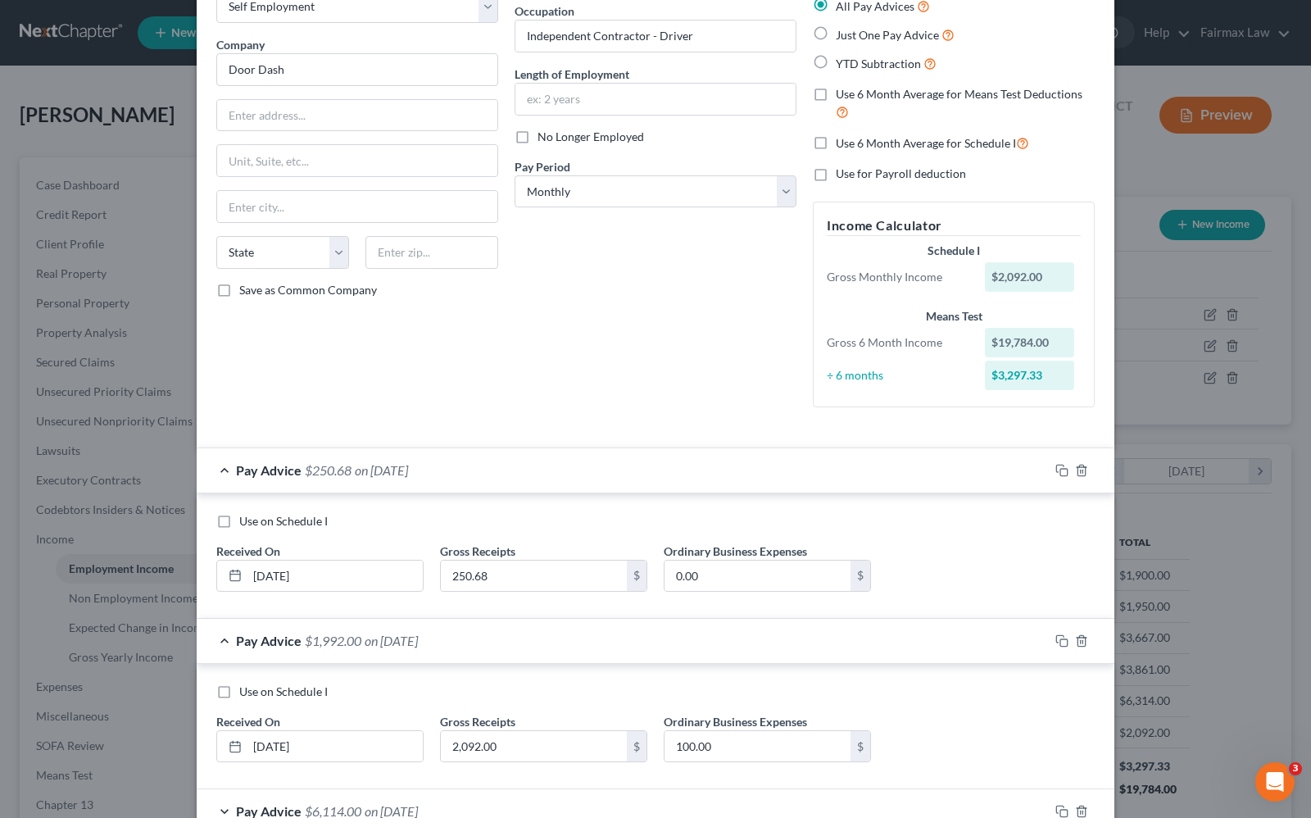
click at [239, 521] on label "Use on Schedule I" at bounding box center [283, 521] width 88 height 16
click at [246, 521] on input "Use on Schedule I" at bounding box center [251, 518] width 11 height 11
checkbox input "true"
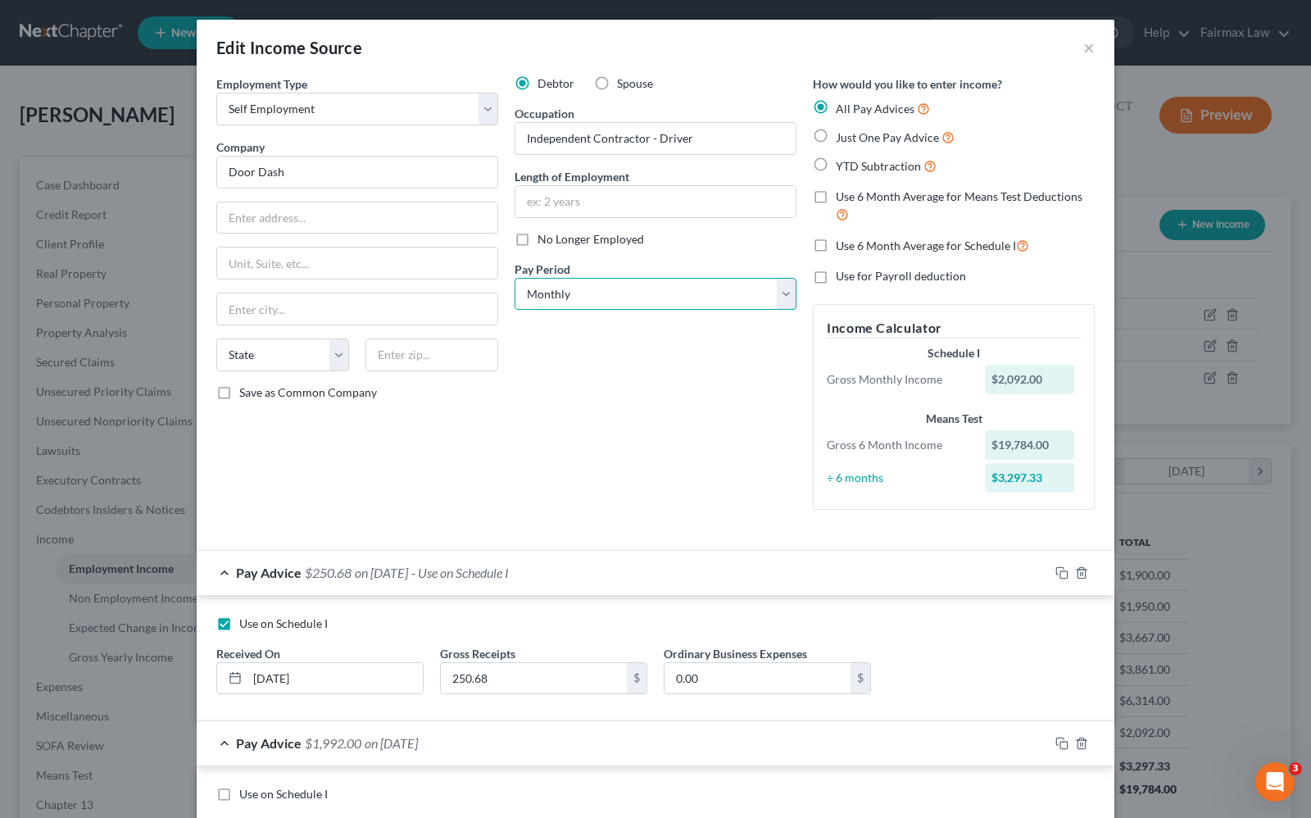
click at [621, 297] on select "Select Monthly Twice Monthly Every Other Week Weekly" at bounding box center [655, 294] width 282 height 33
select select "3"
click at [514, 278] on select "Select Monthly Twice Monthly Every Other Week Weekly" at bounding box center [655, 294] width 282 height 33
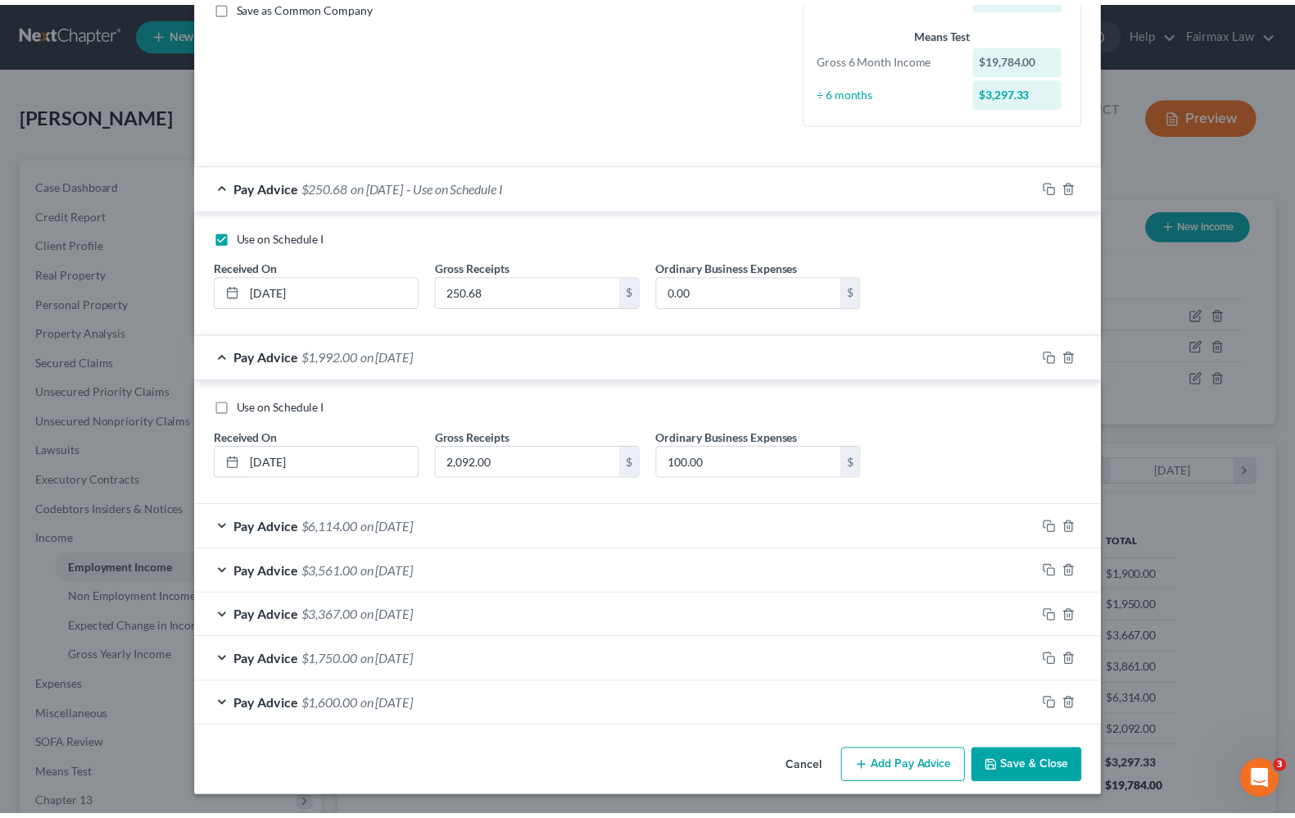
scroll to position [389, 0]
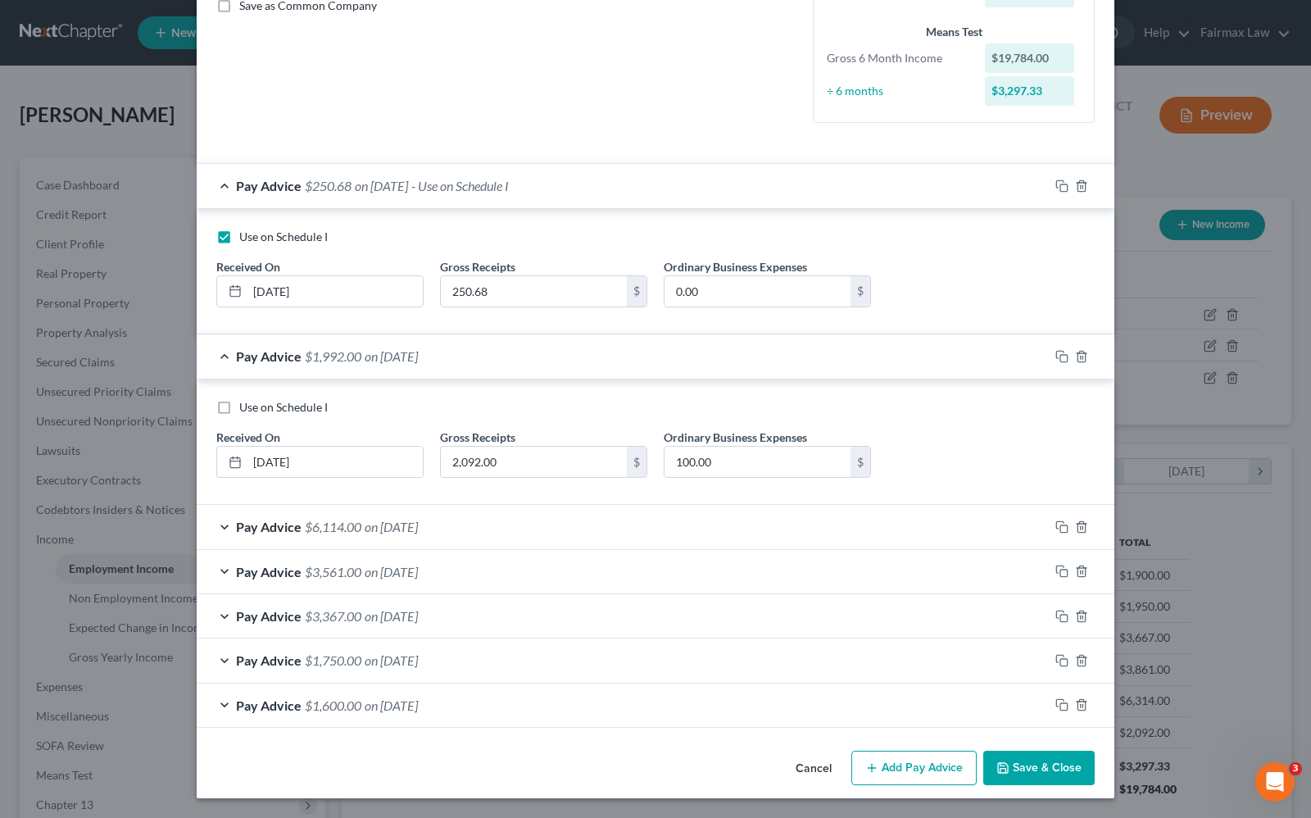
click at [1008, 780] on button "Save & Close" at bounding box center [1038, 767] width 111 height 34
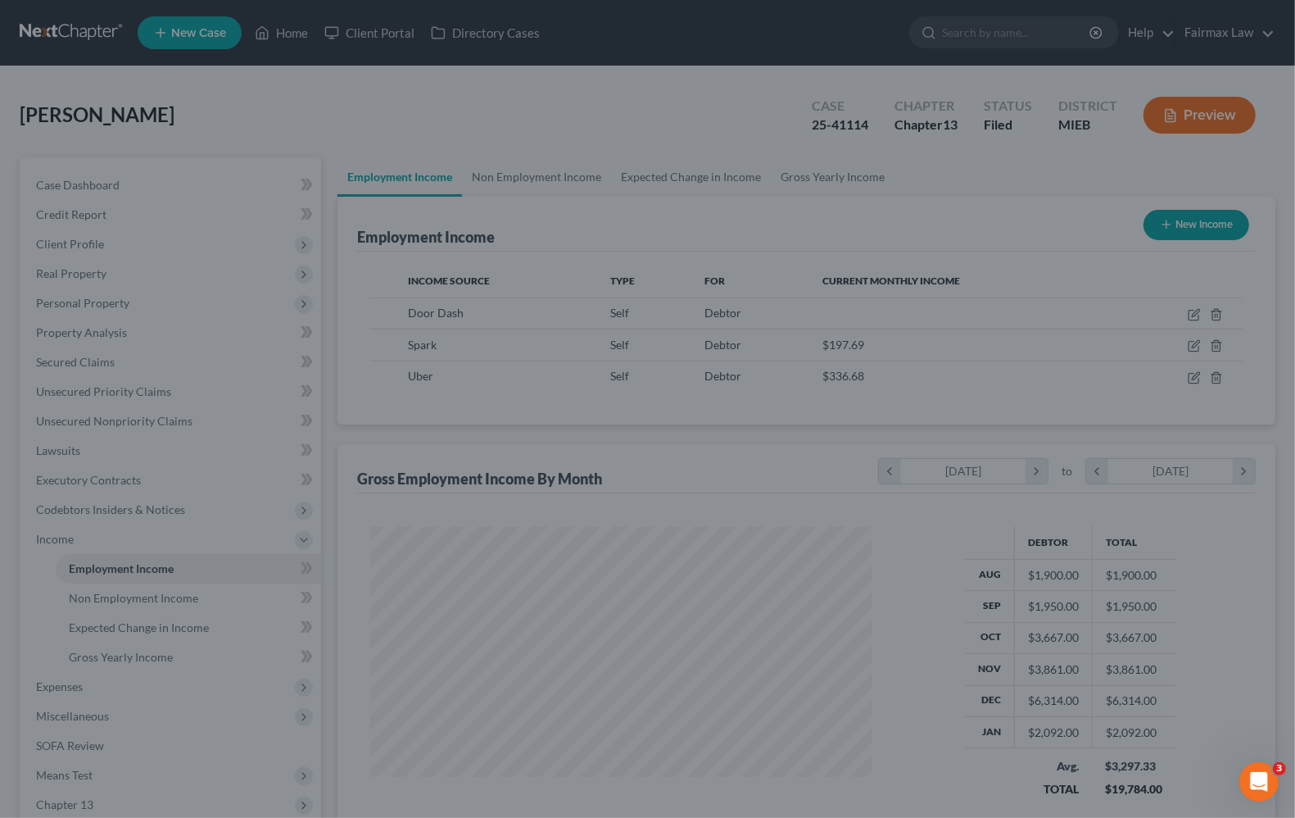
scroll to position [818939, 818705]
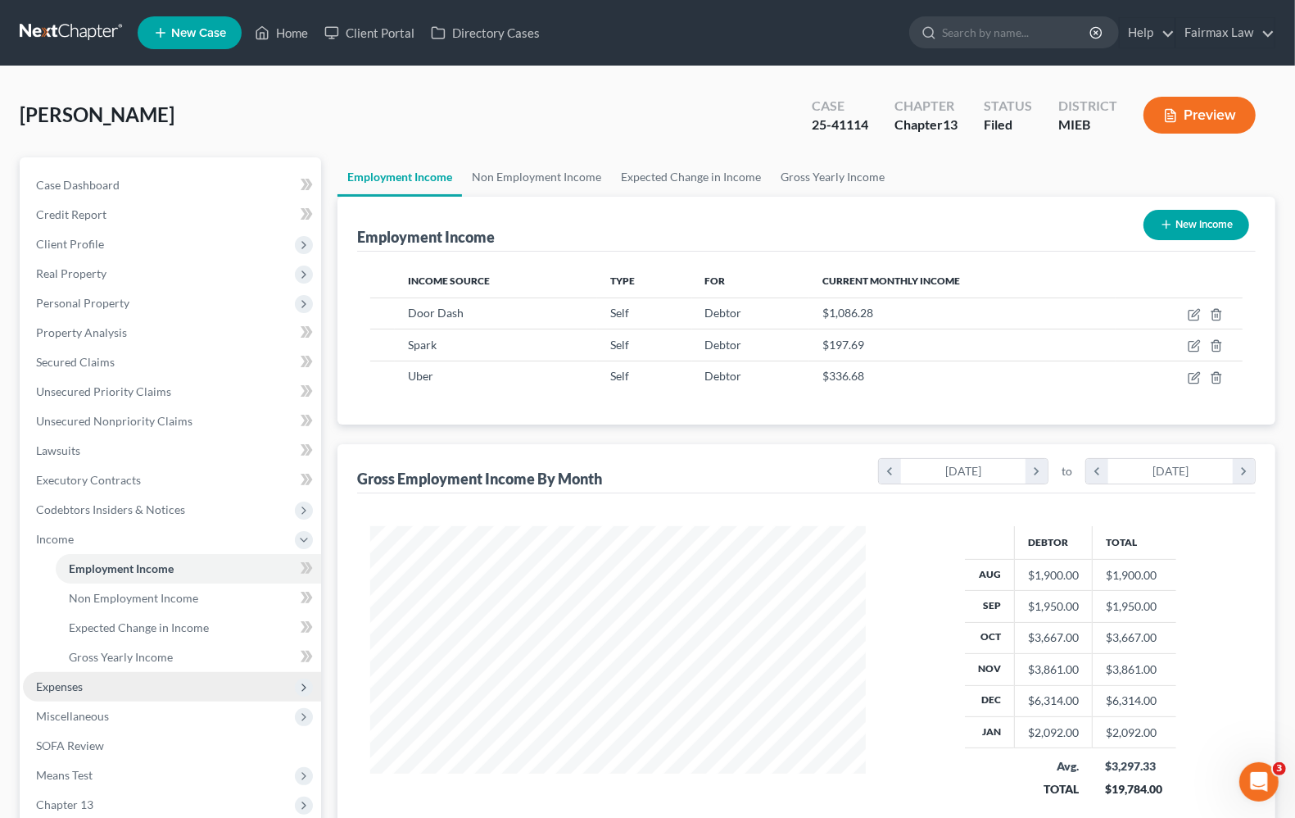
click at [79, 686] on span "Expenses" at bounding box center [59, 686] width 47 height 14
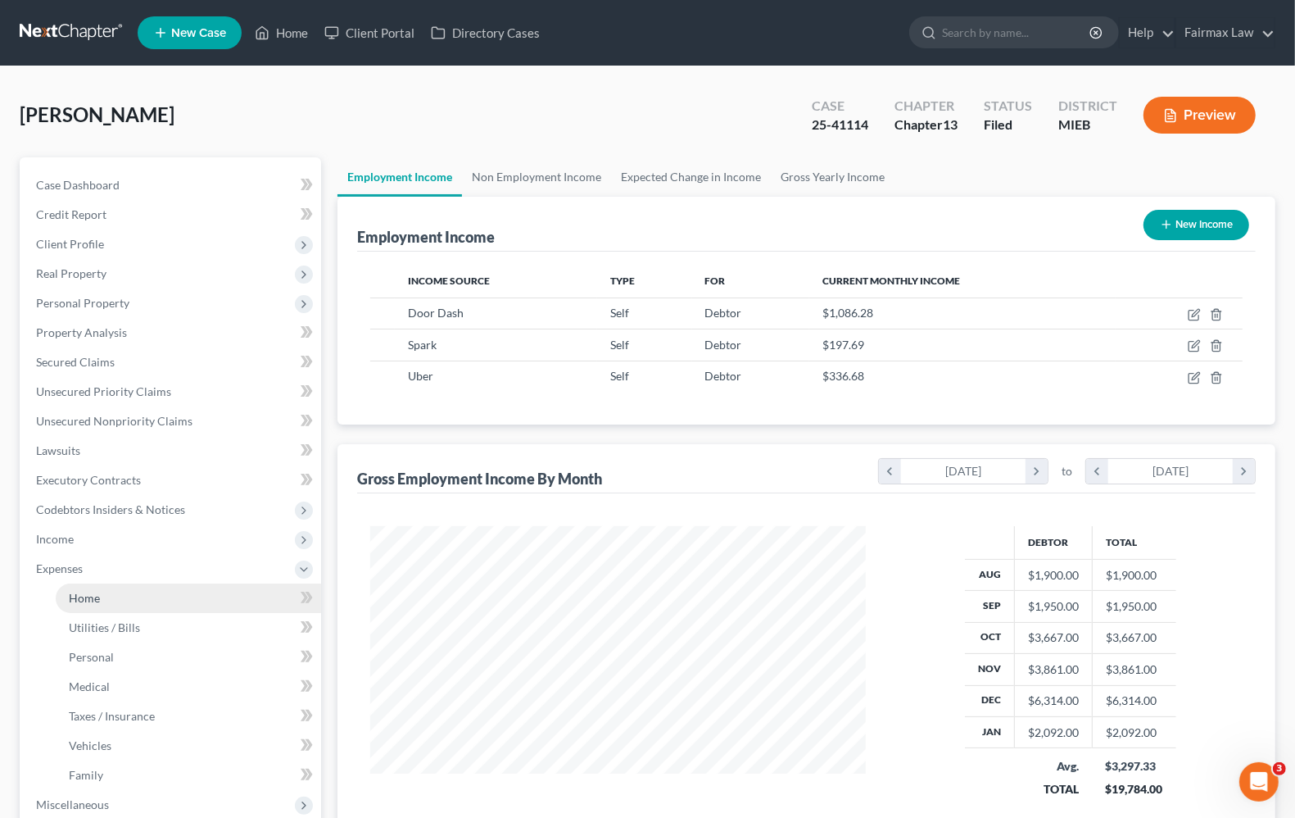
click at [107, 598] on link "Home" at bounding box center [188, 597] width 265 height 29
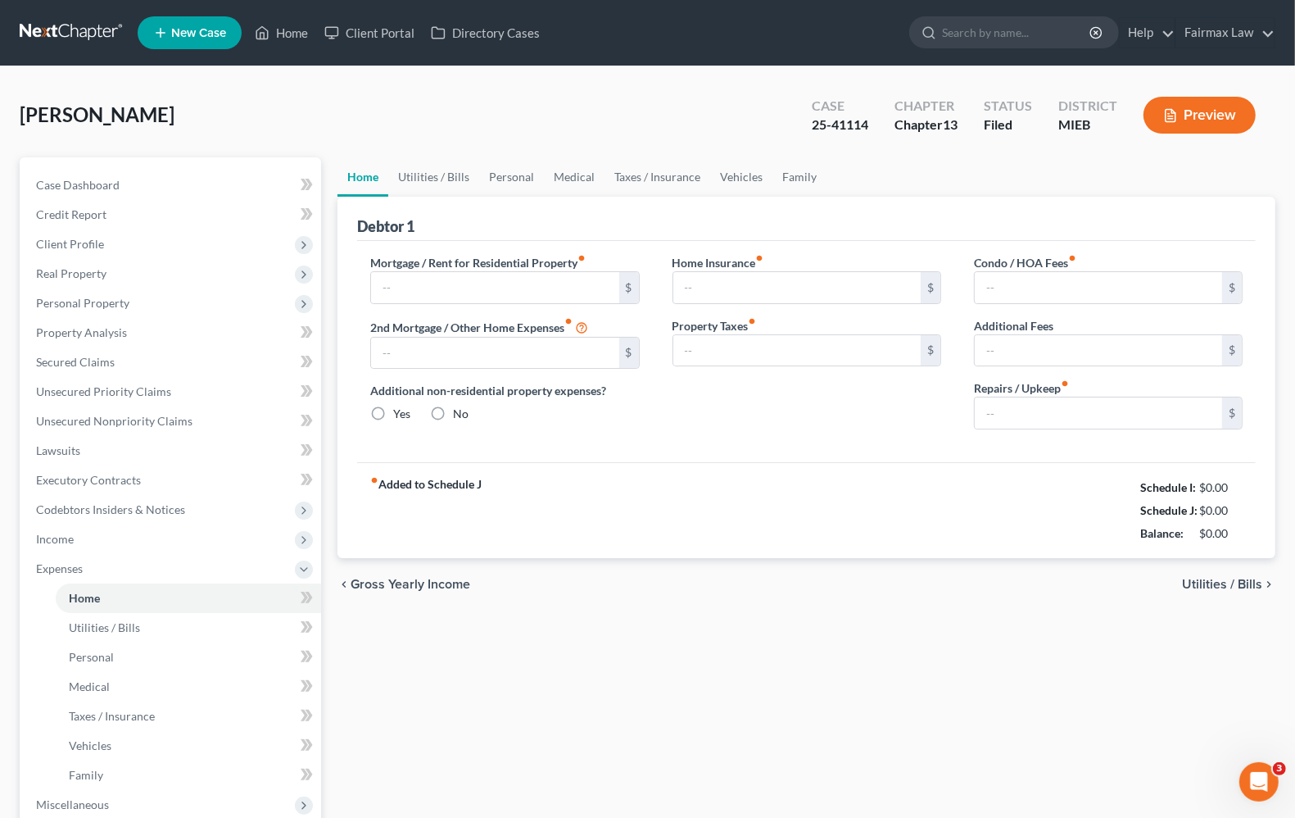
type input "0.00"
radio input "true"
type input "0.00"
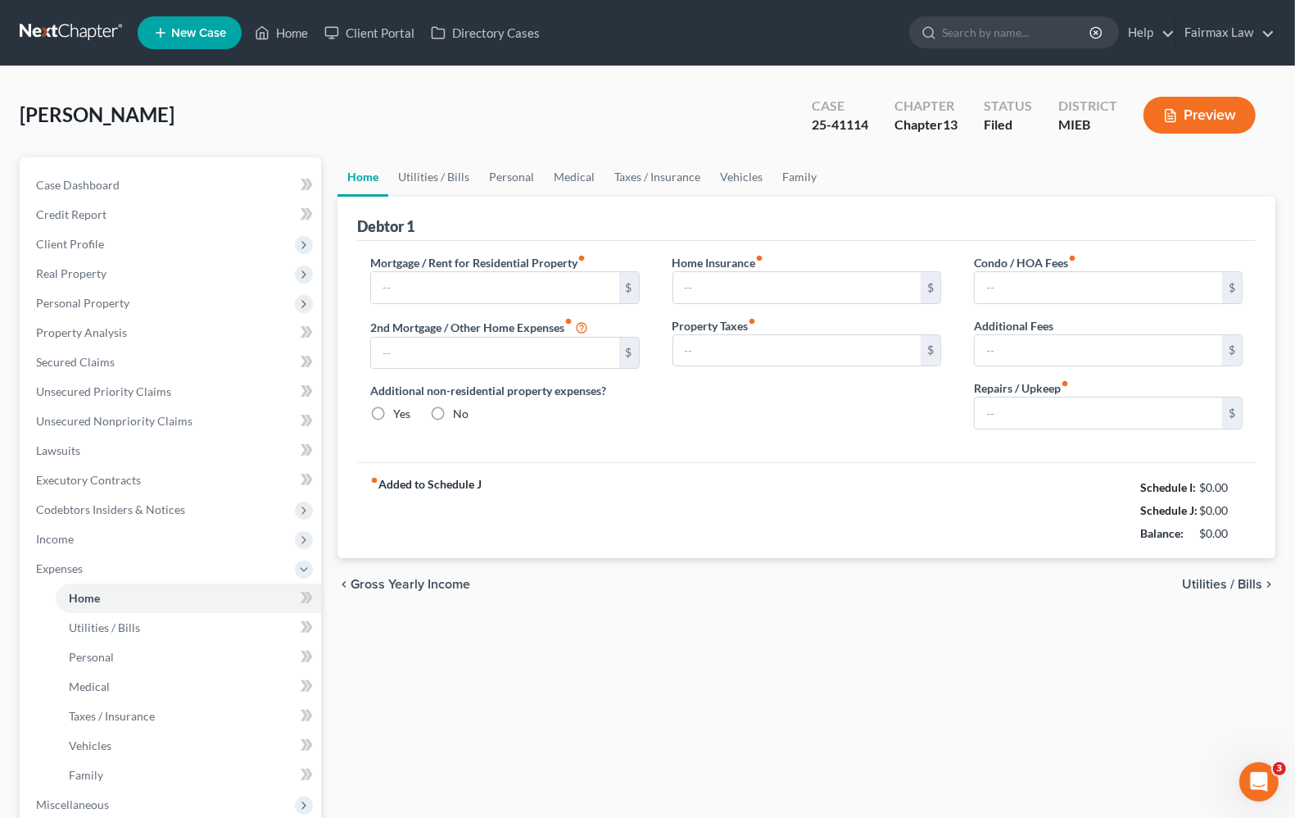
type input "0.00"
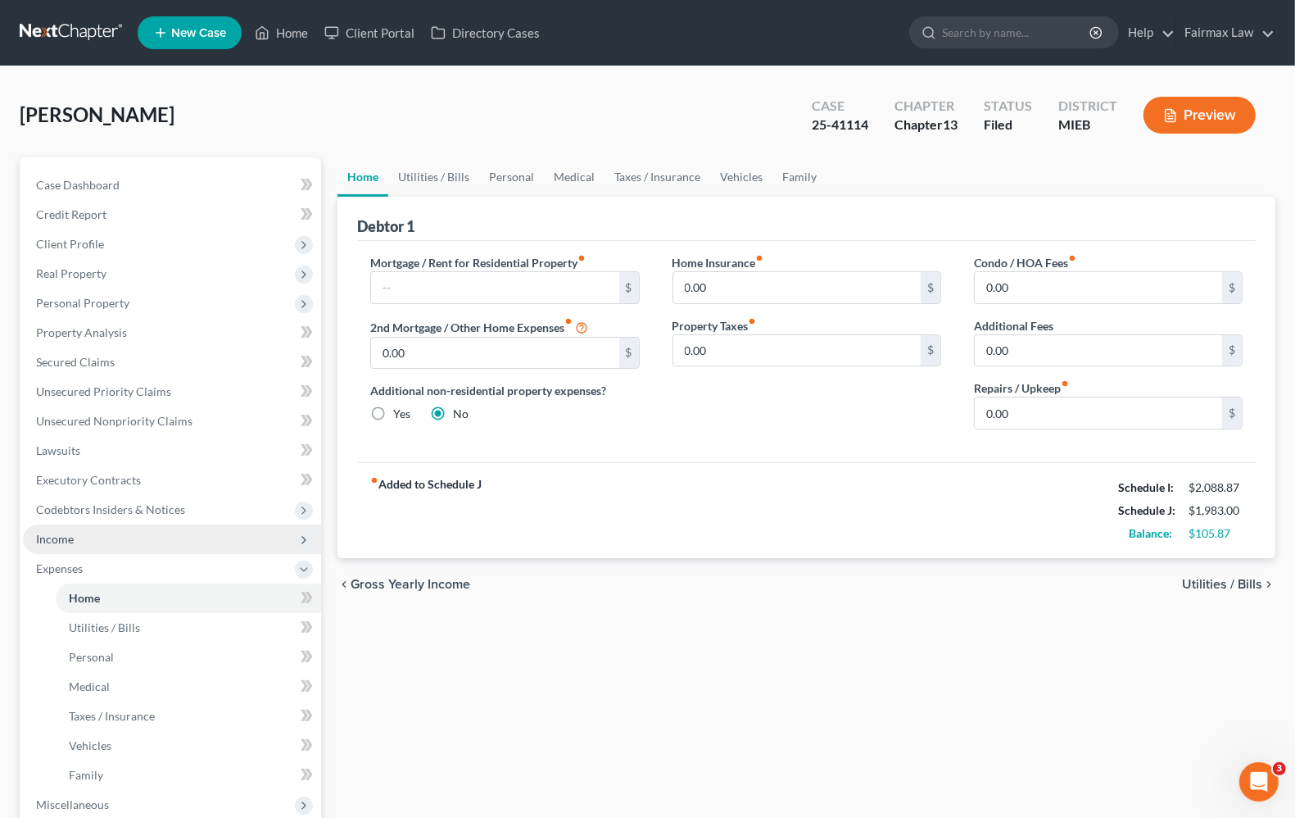
click at [53, 539] on span "Income" at bounding box center [55, 539] width 38 height 14
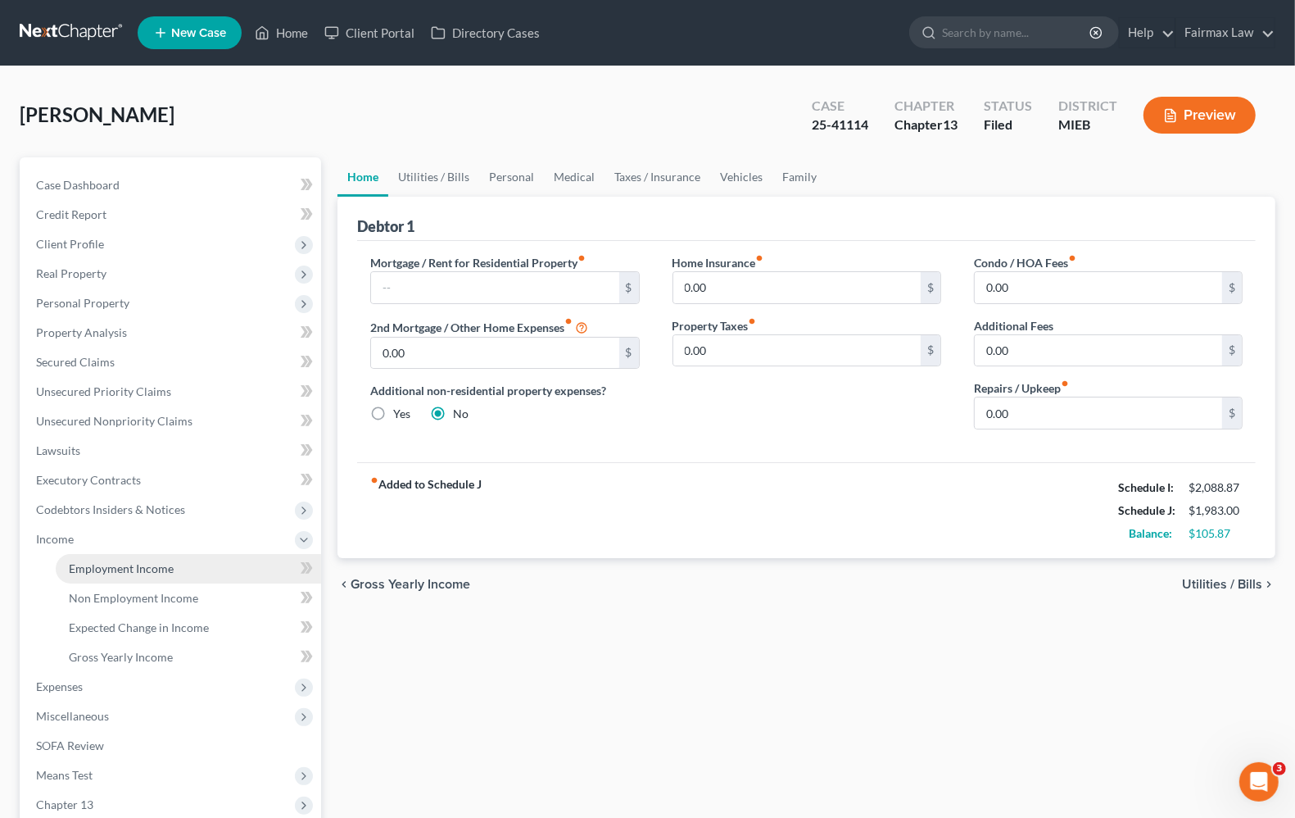
click at [144, 568] on span "Employment Income" at bounding box center [121, 568] width 105 height 14
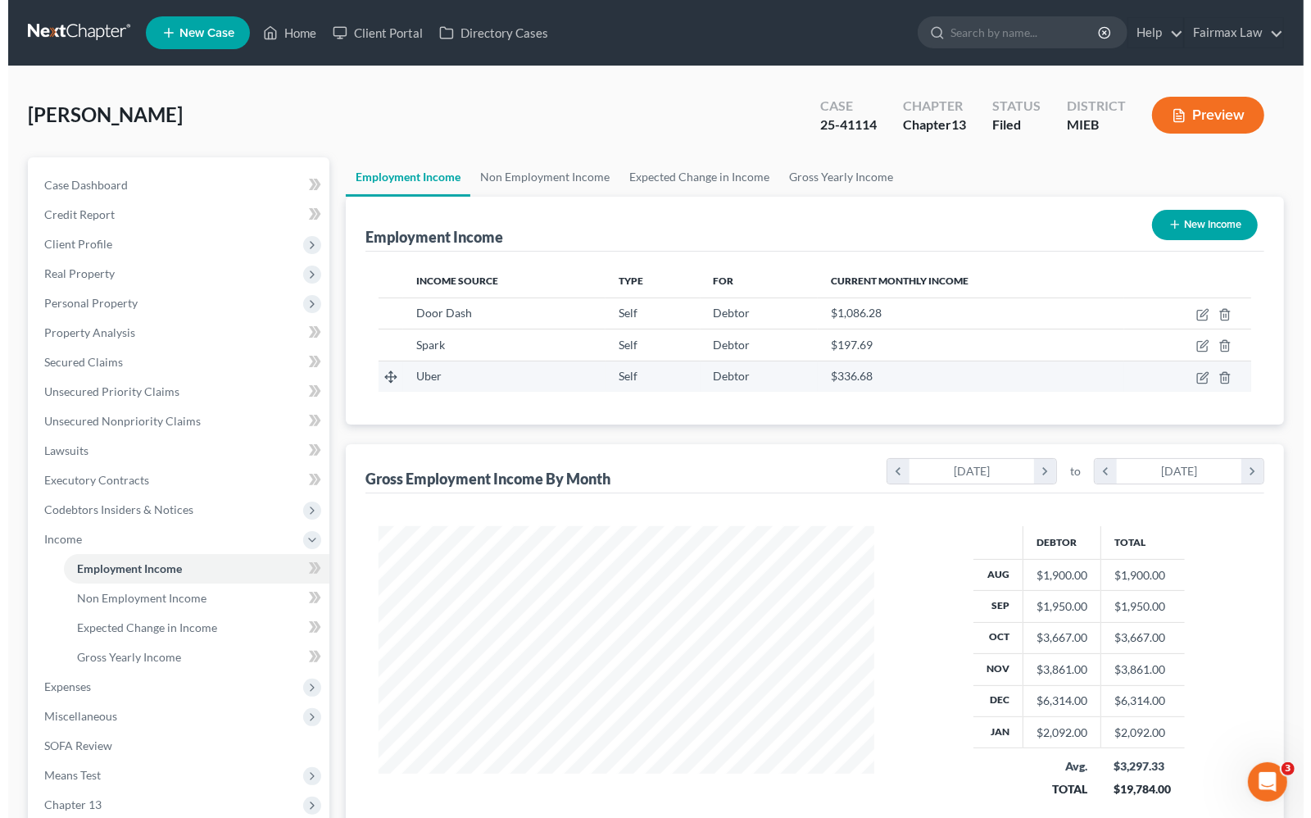
scroll to position [295, 527]
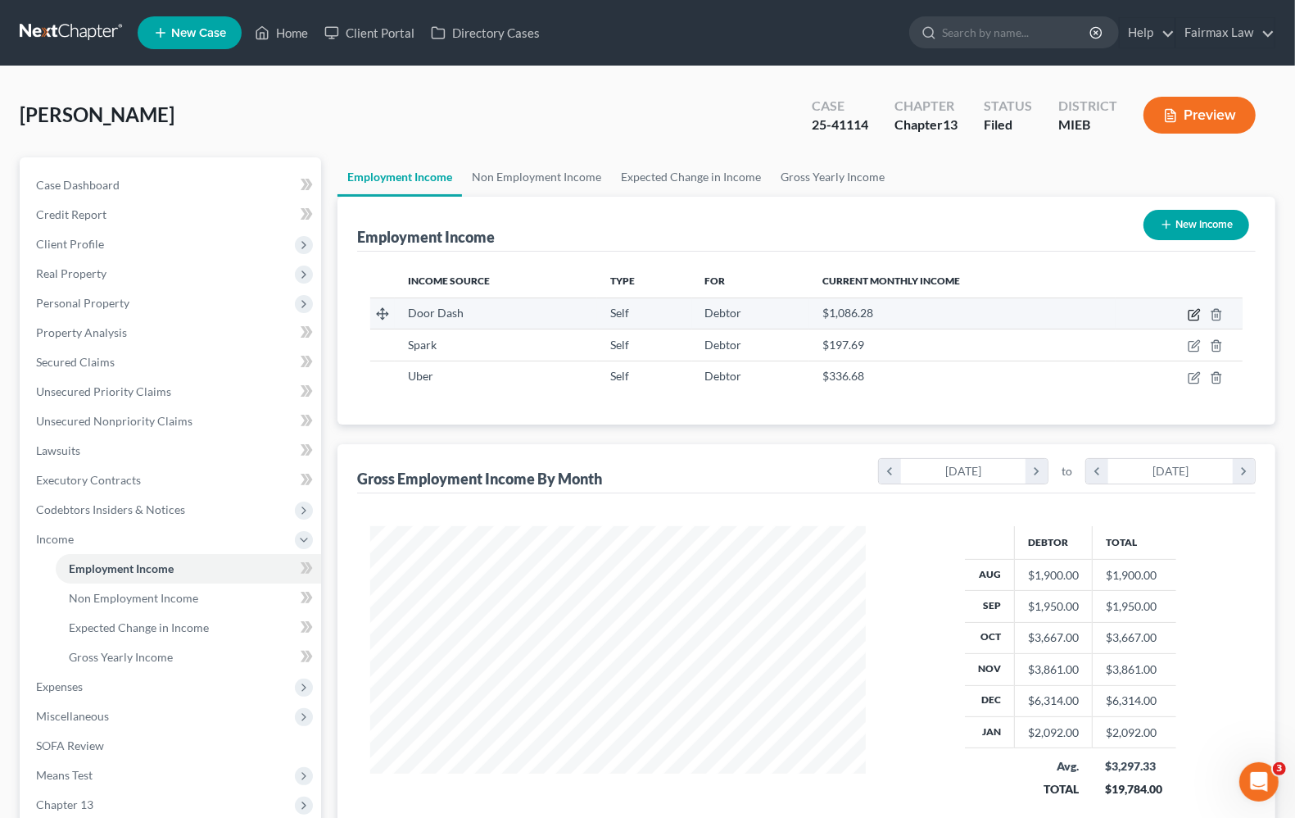
click at [1198, 316] on icon "button" at bounding box center [1194, 314] width 13 height 13
select select "1"
select select "3"
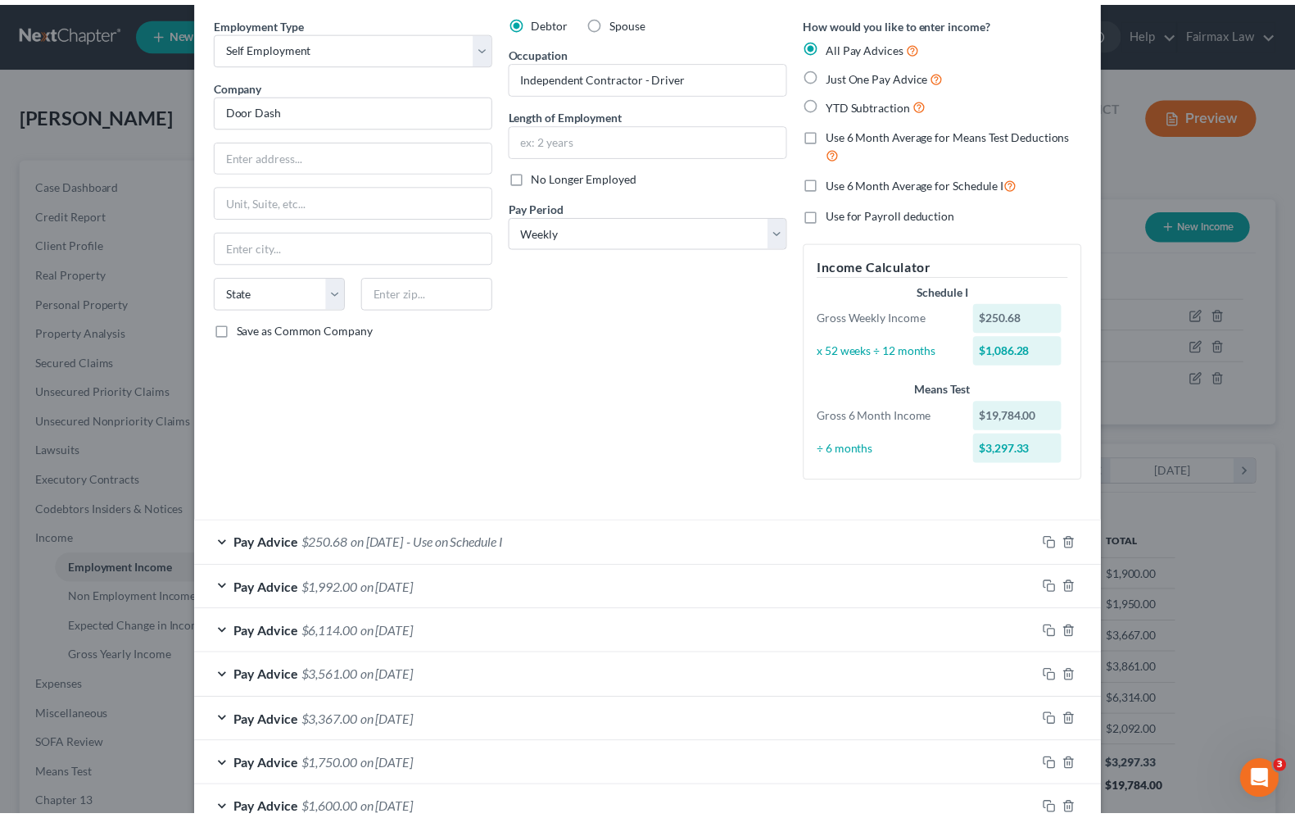
scroll to position [0, 0]
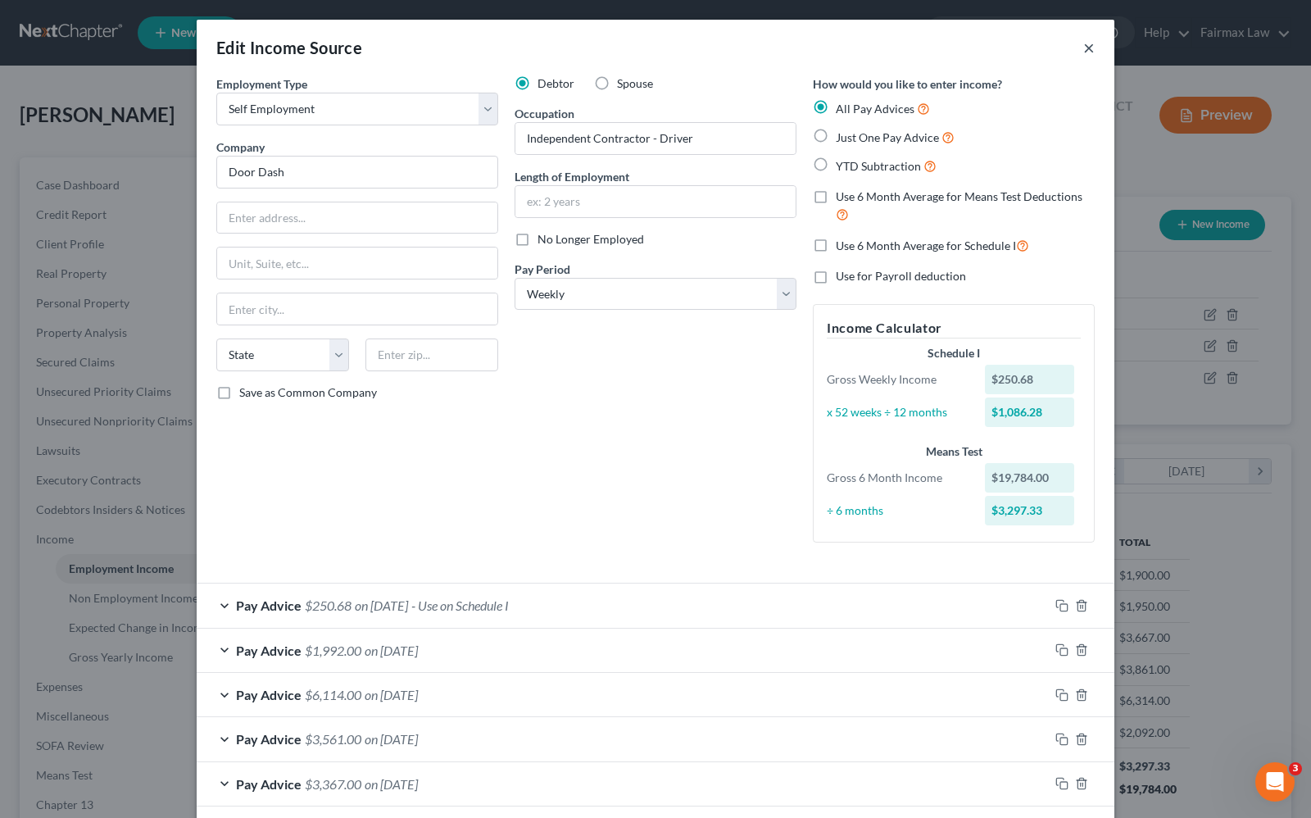
click at [1083, 52] on button "×" at bounding box center [1088, 48] width 11 height 20
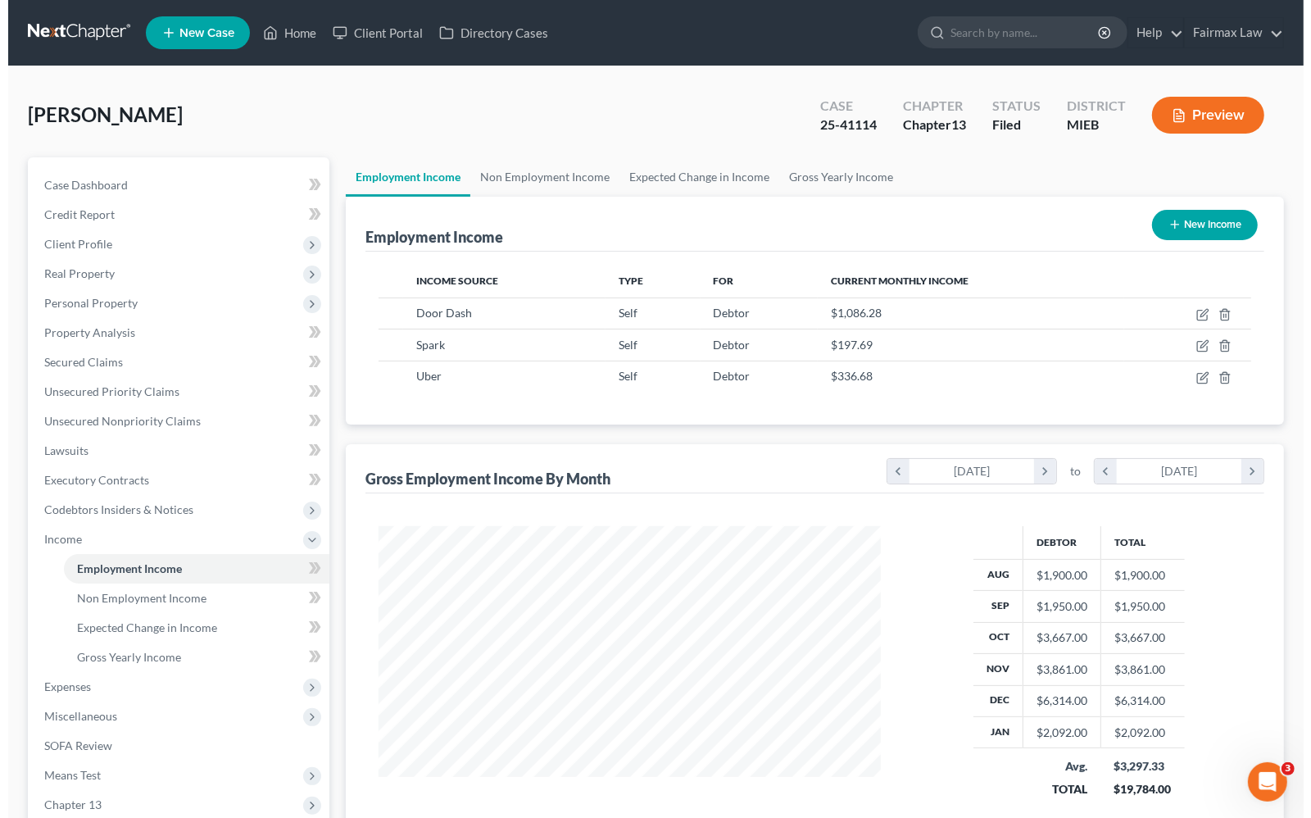
scroll to position [818939, 818705]
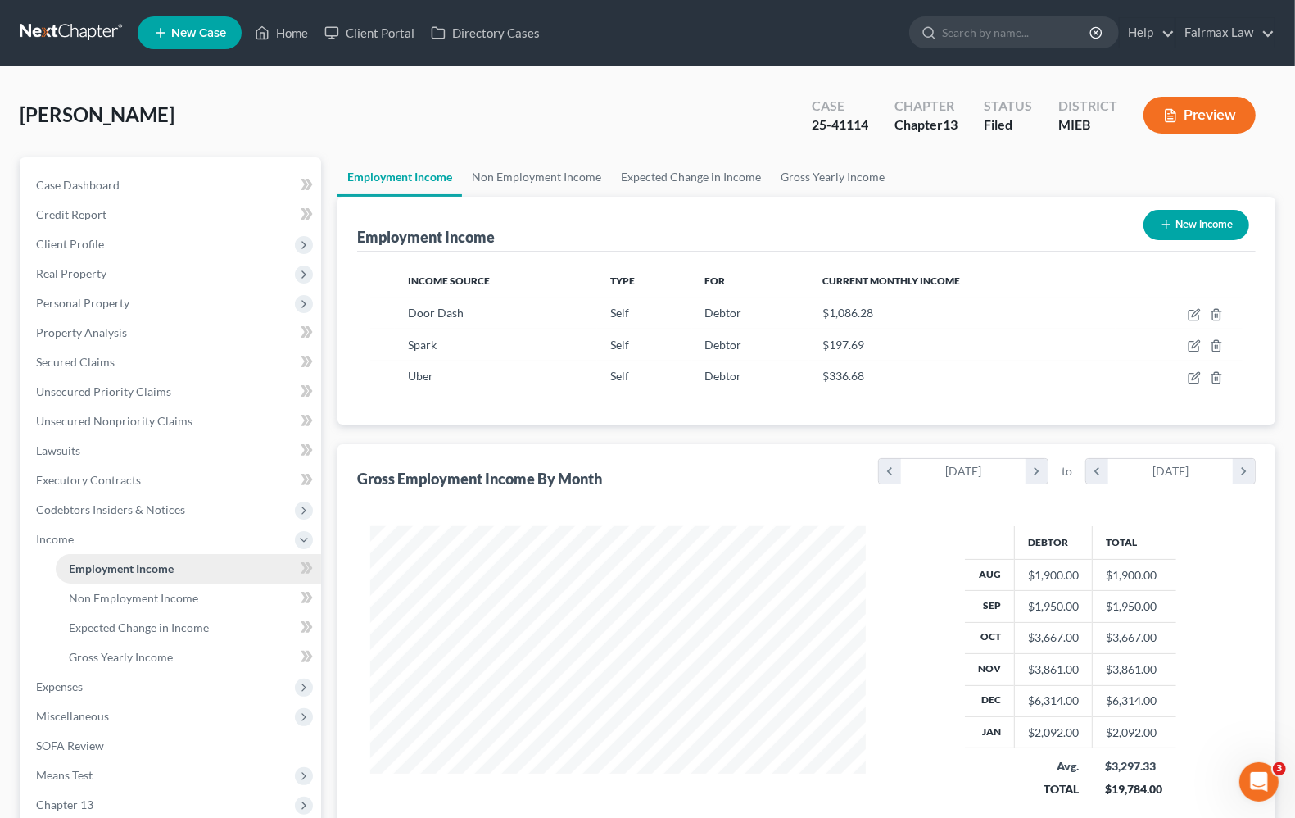
click at [165, 561] on span "Employment Income" at bounding box center [121, 568] width 105 height 14
click at [1190, 316] on icon "button" at bounding box center [1194, 314] width 13 height 13
select select "1"
select select "3"
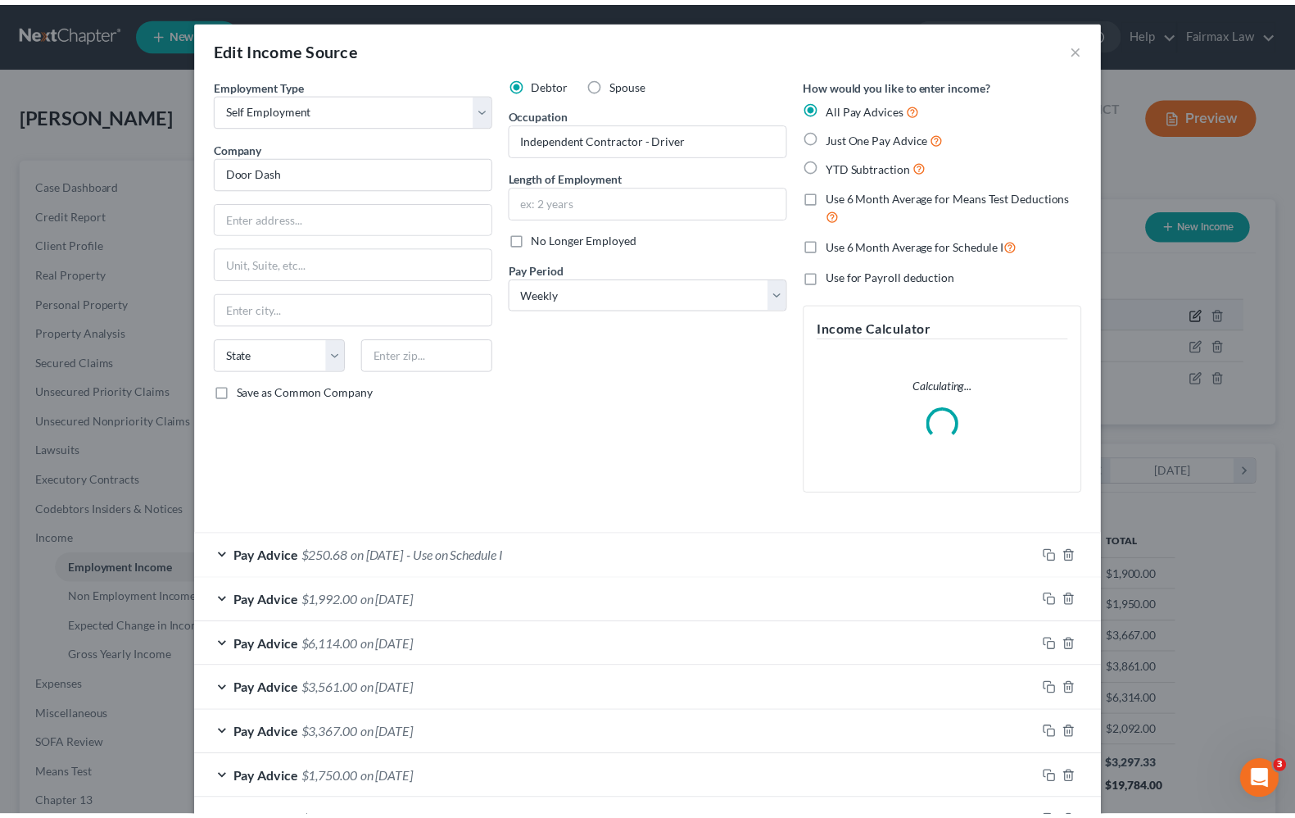
scroll to position [295, 534]
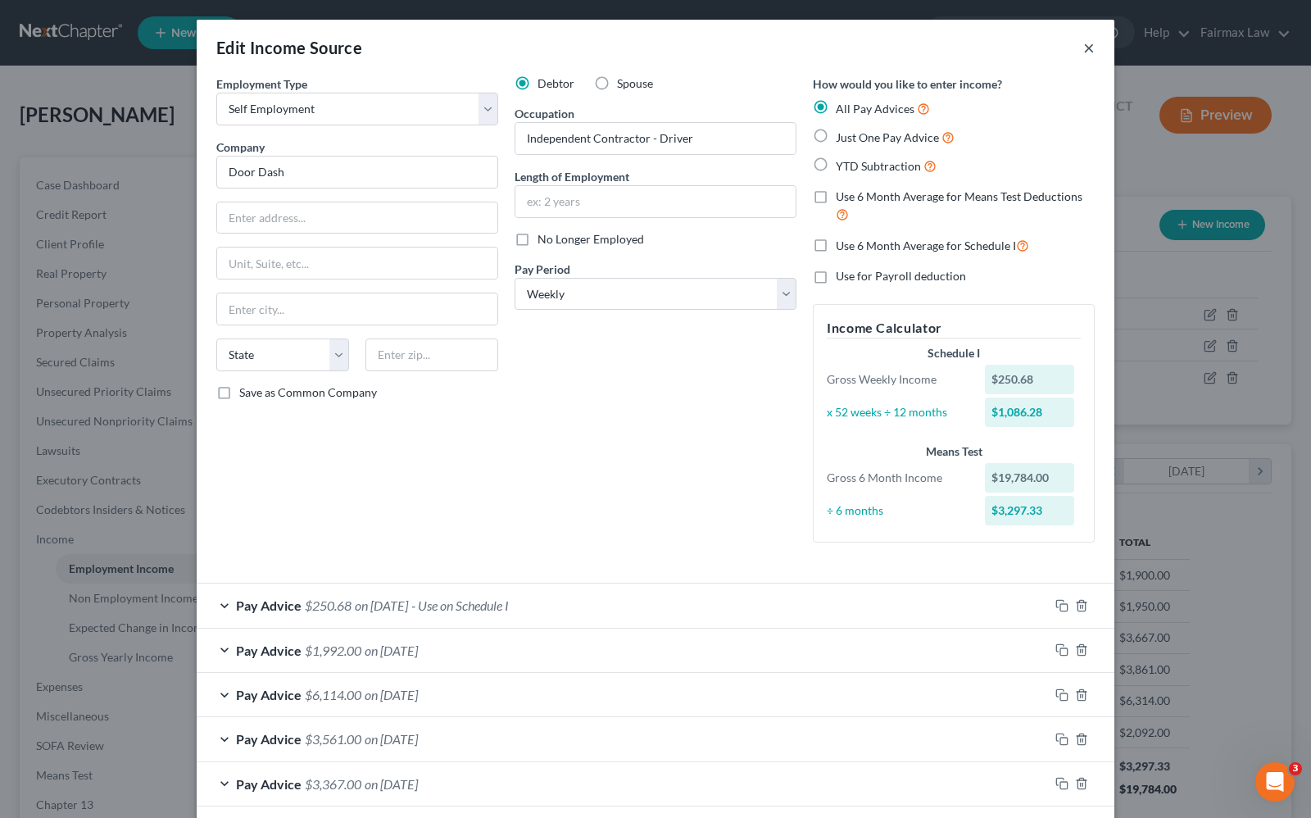
click at [1083, 45] on button "×" at bounding box center [1088, 48] width 11 height 20
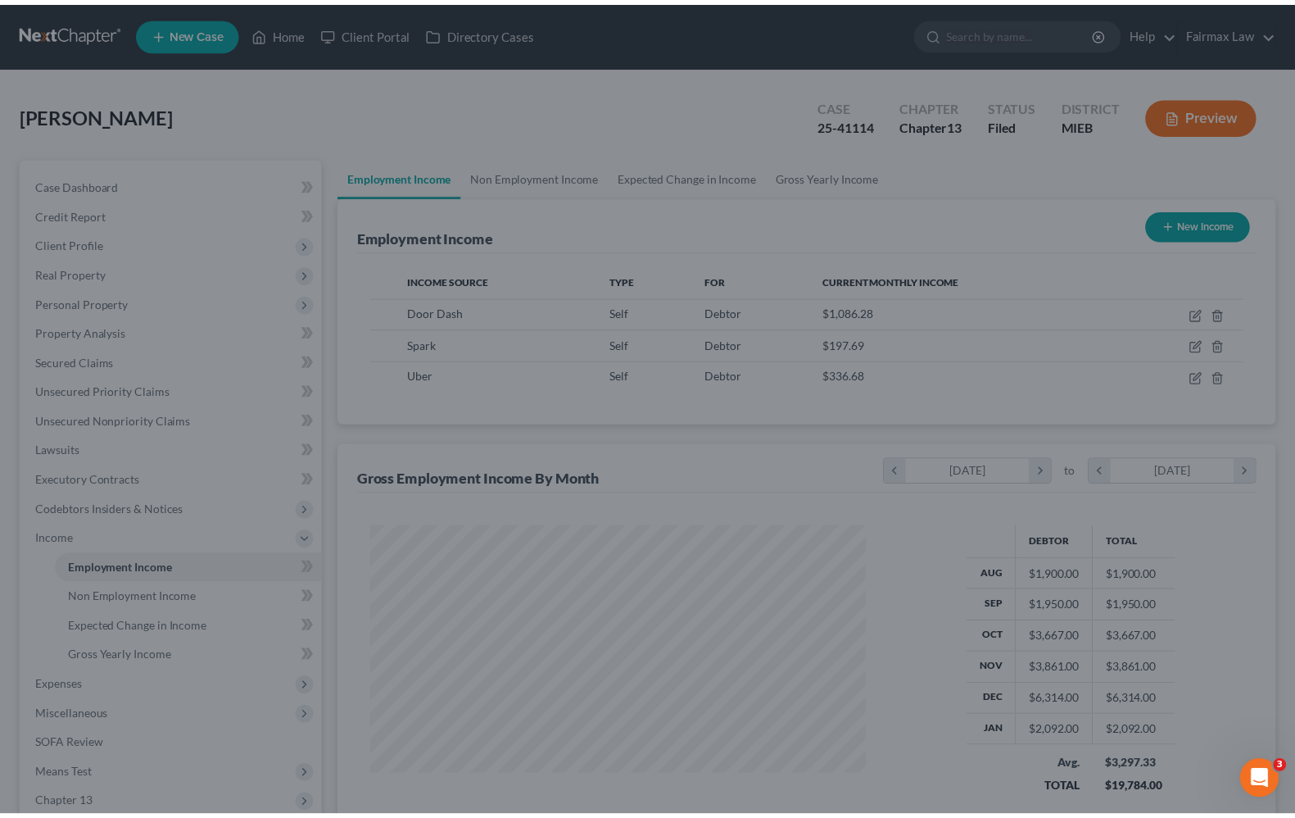
scroll to position [818939, 818705]
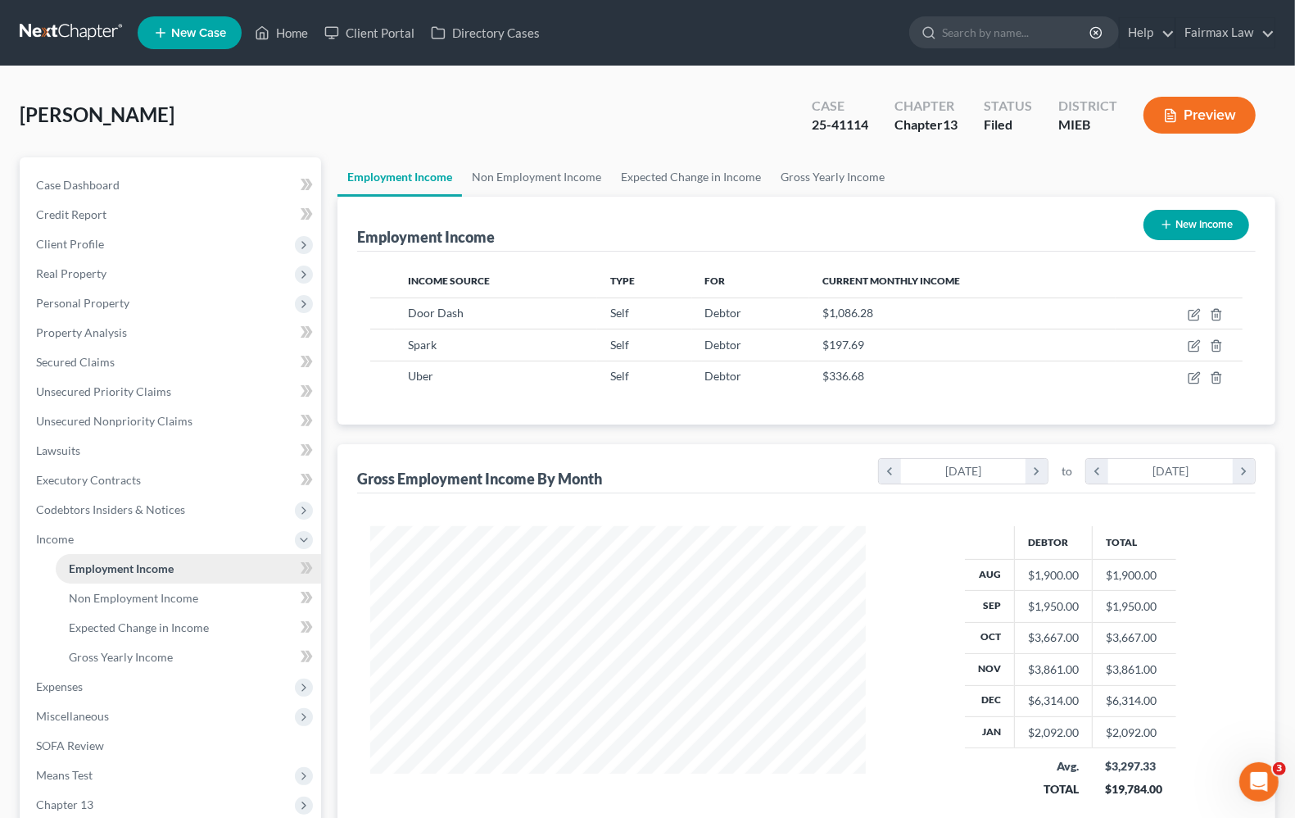
click at [105, 569] on span "Employment Income" at bounding box center [121, 568] width 105 height 14
click at [117, 596] on span "Non Employment Income" at bounding box center [133, 598] width 129 height 14
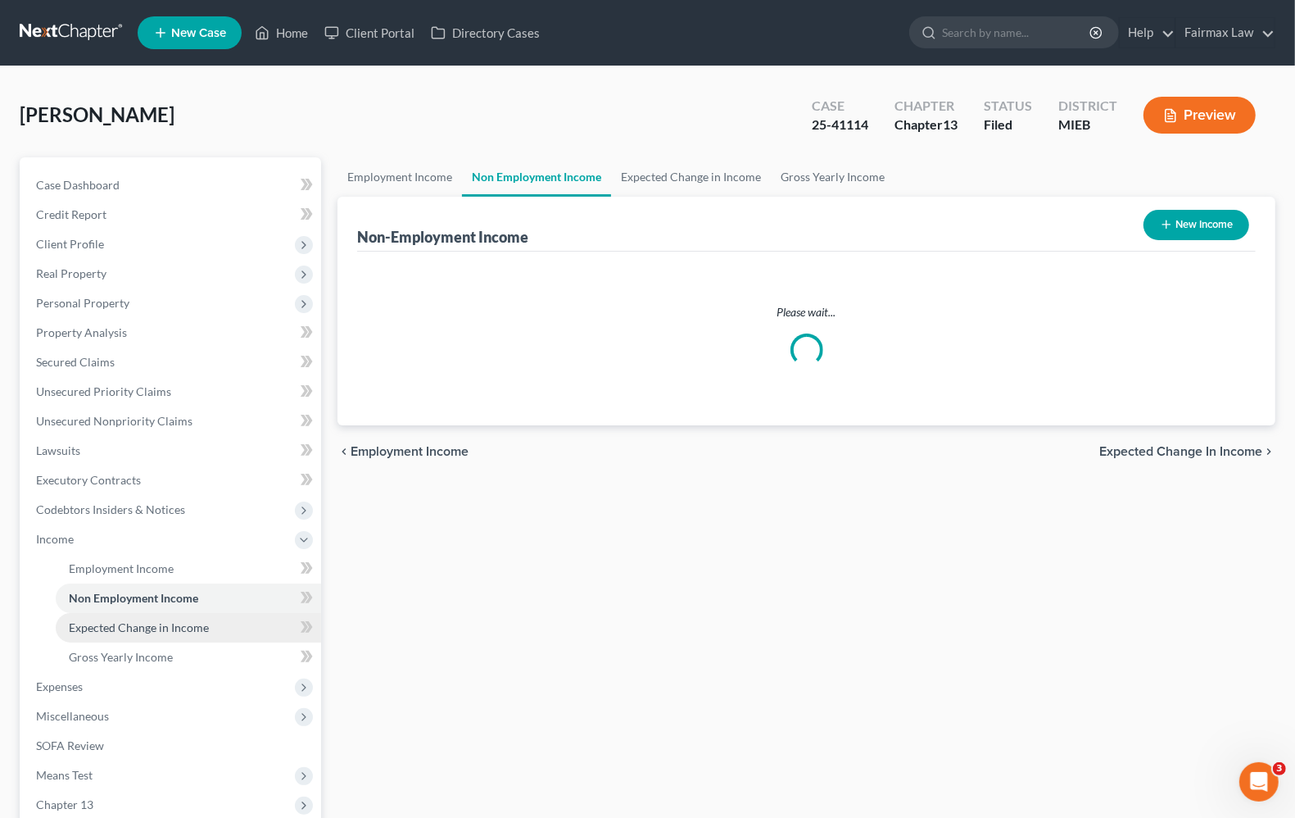
click at [125, 625] on span "Expected Change in Income" at bounding box center [139, 627] width 140 height 14
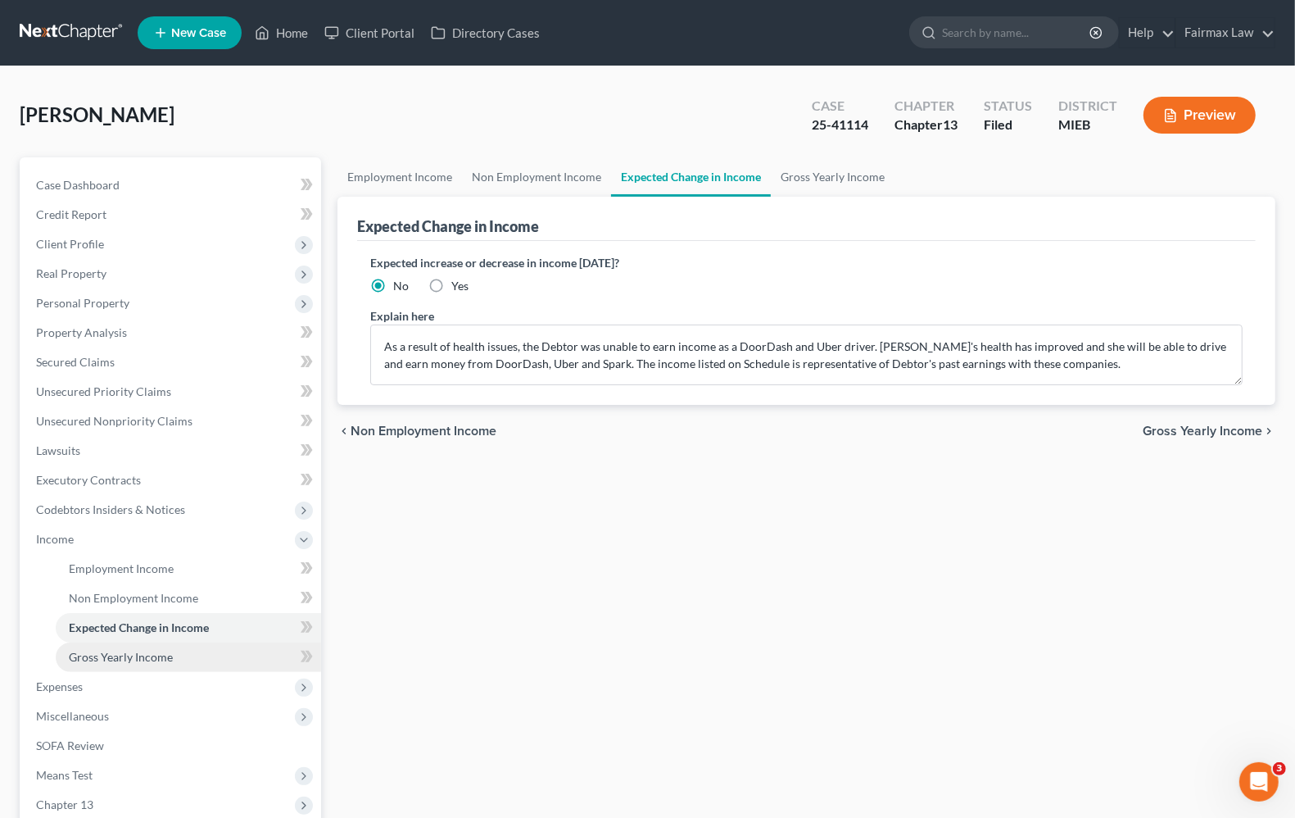
click at [135, 652] on span "Gross Yearly Income" at bounding box center [121, 657] width 104 height 14
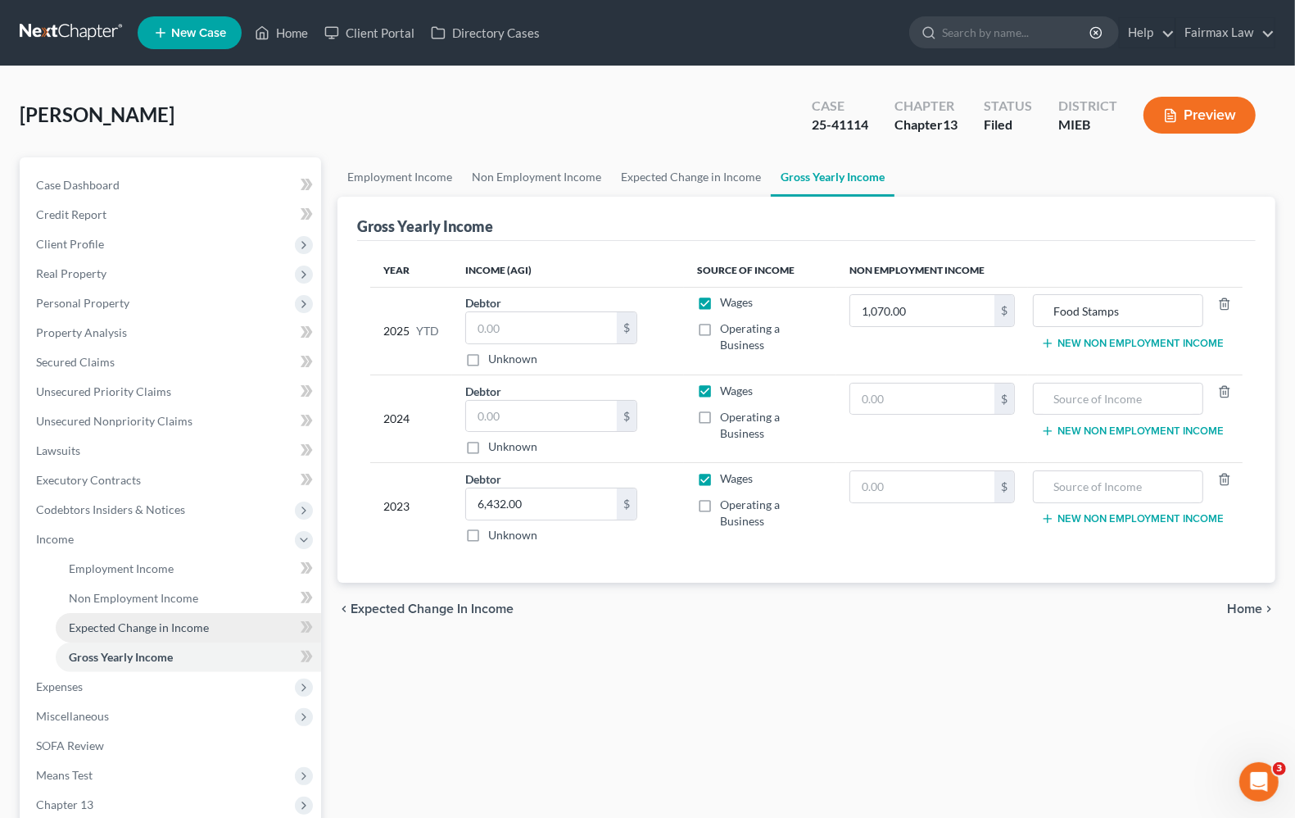
click at [120, 623] on span "Expected Change in Income" at bounding box center [139, 627] width 140 height 14
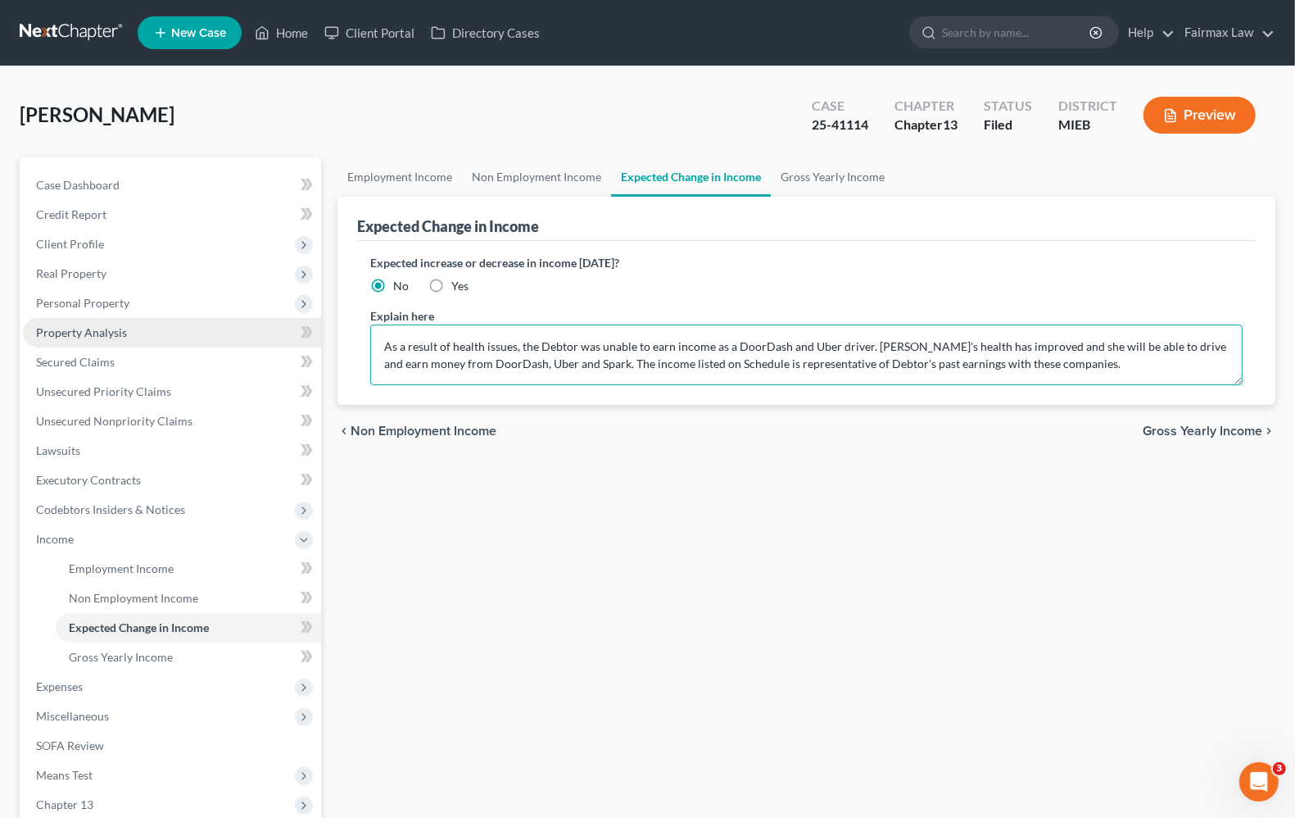
drag, startPoint x: 1140, startPoint y: 365, endPoint x: 125, endPoint y: 341, distance: 1015.3
click at [125, 341] on div "Petition Navigation Case Dashboard Payments Invoices Payments Payments Credit R…" at bounding box center [647, 556] width 1272 height 799
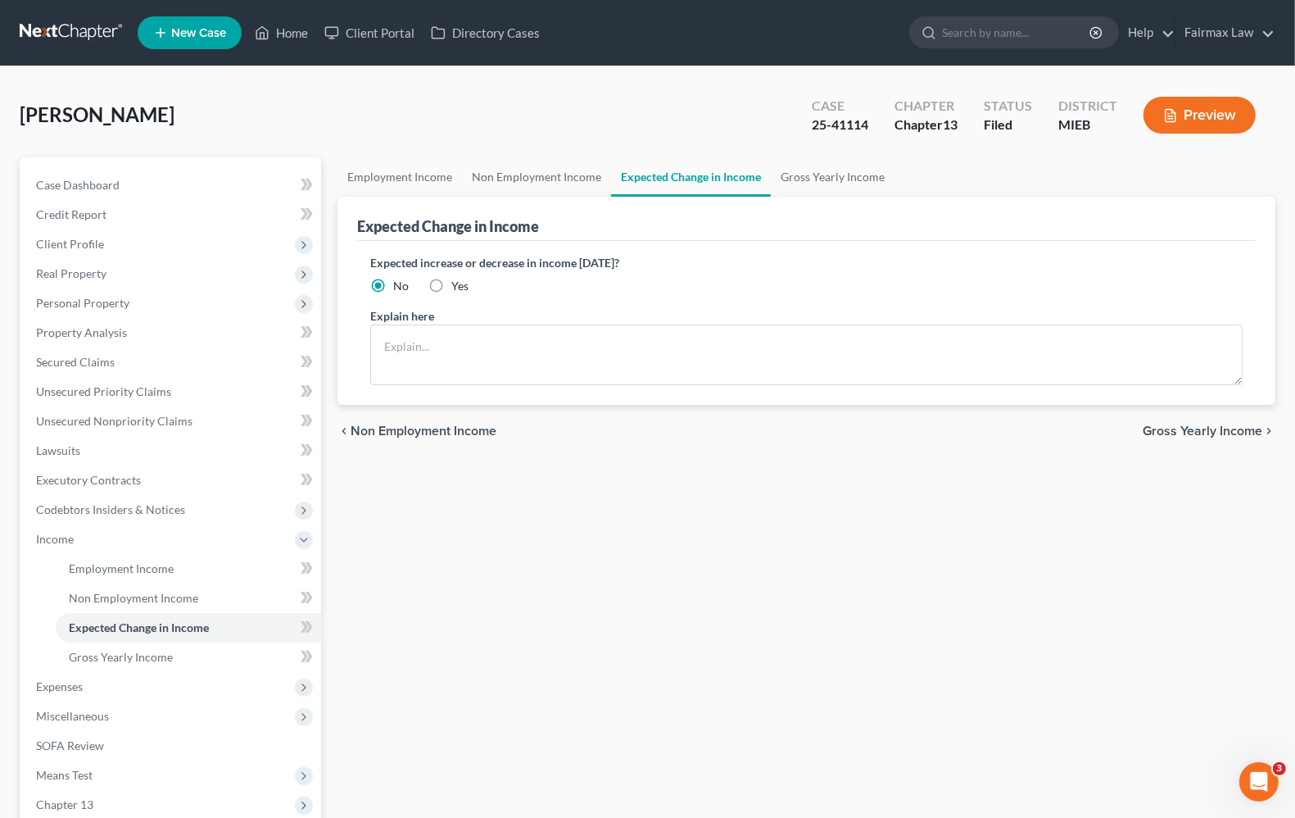
drag, startPoint x: 910, startPoint y: 719, endPoint x: 882, endPoint y: 655, distance: 69.7
click at [918, 658] on div "Employment Income Non Employment Income Expected Change in Income Gross Yearly …" at bounding box center [806, 556] width 954 height 799
click at [78, 690] on span "Expenses" at bounding box center [59, 686] width 47 height 14
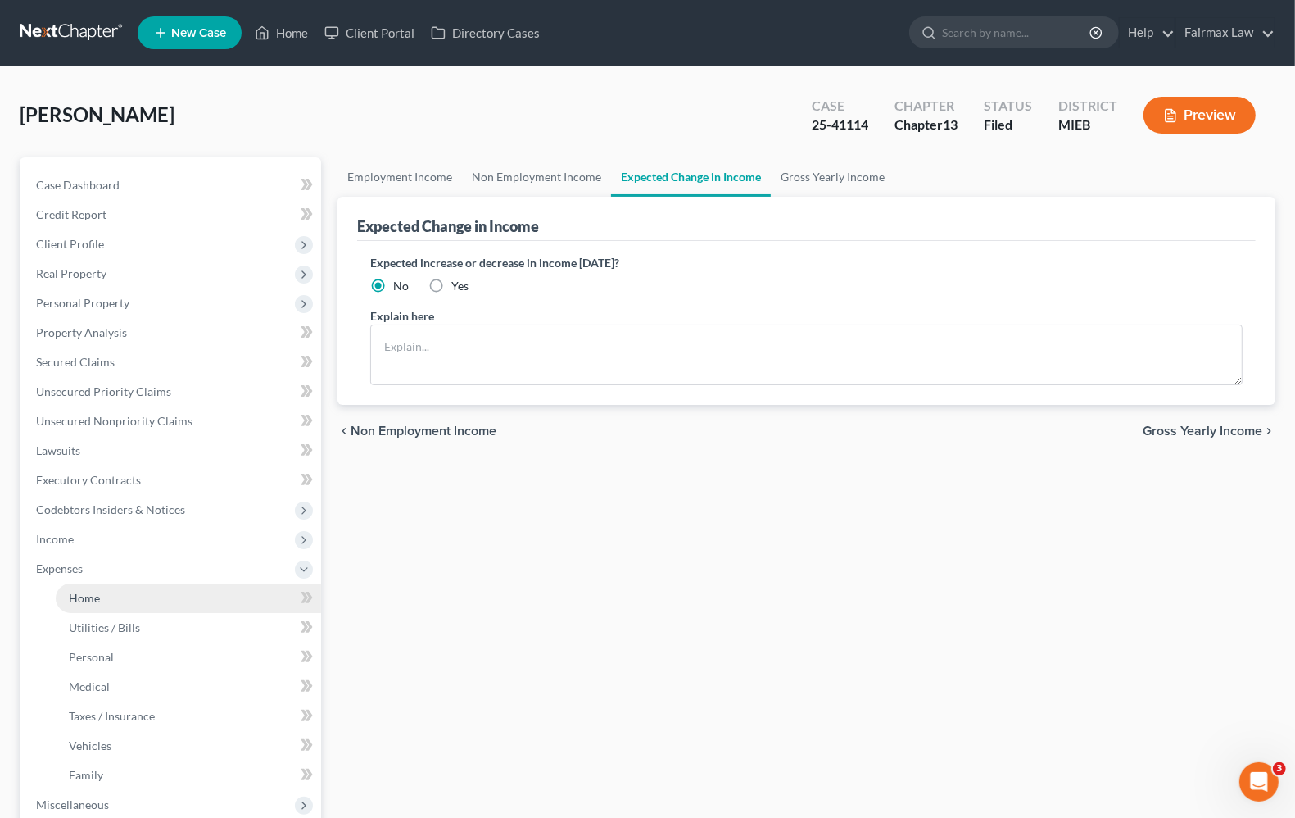
click at [80, 603] on link "Home" at bounding box center [188, 597] width 265 height 29
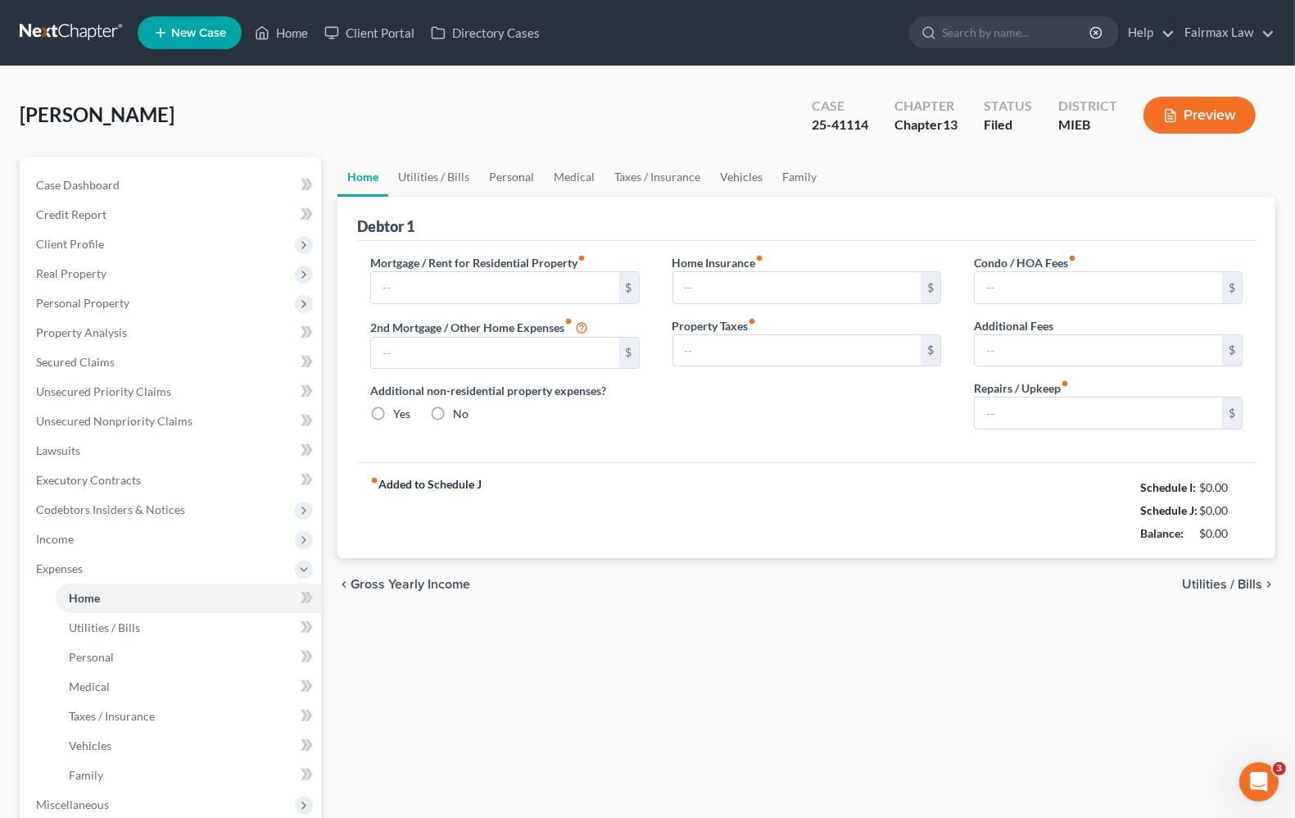
type input "0.00"
radio input "true"
type input "0.00"
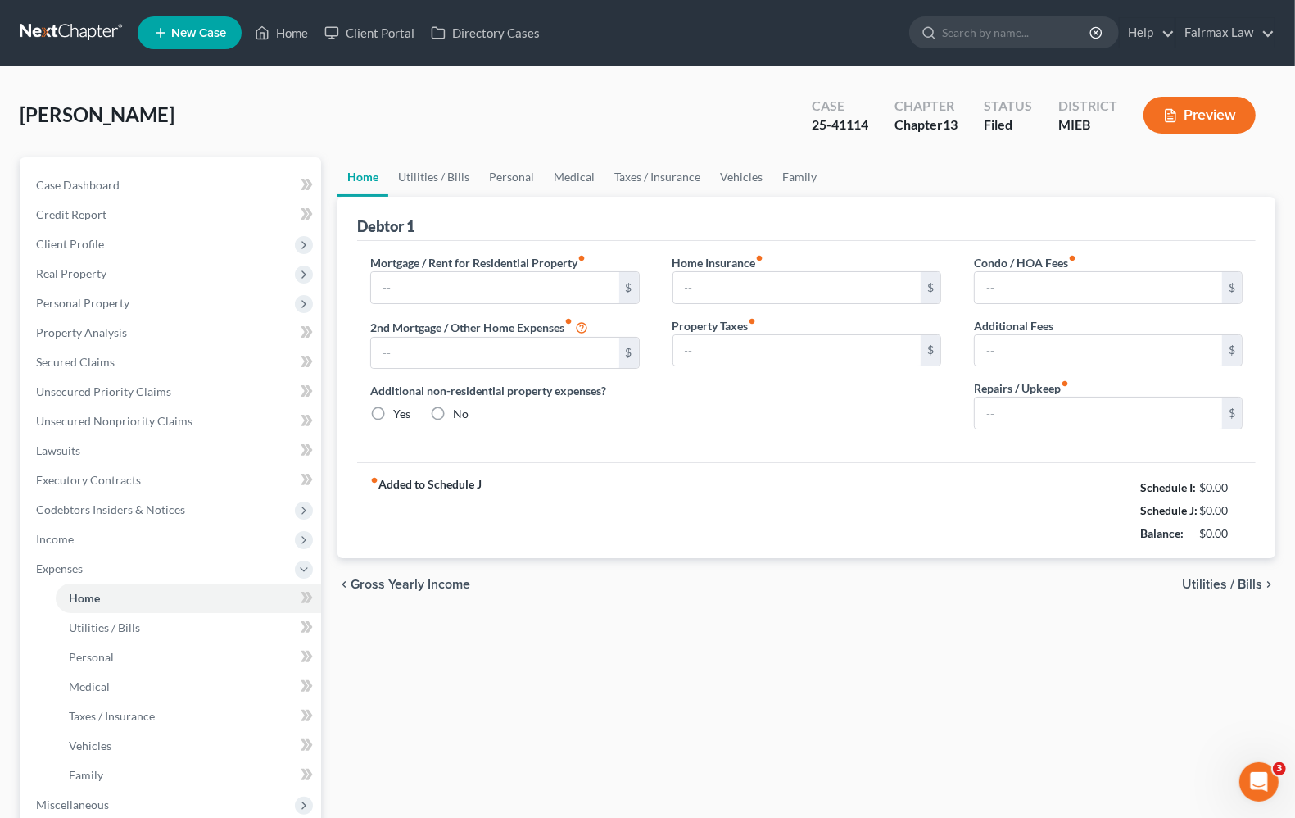
type input "0.00"
click at [1233, 578] on span "Utilities / Bills" at bounding box center [1222, 584] width 80 height 13
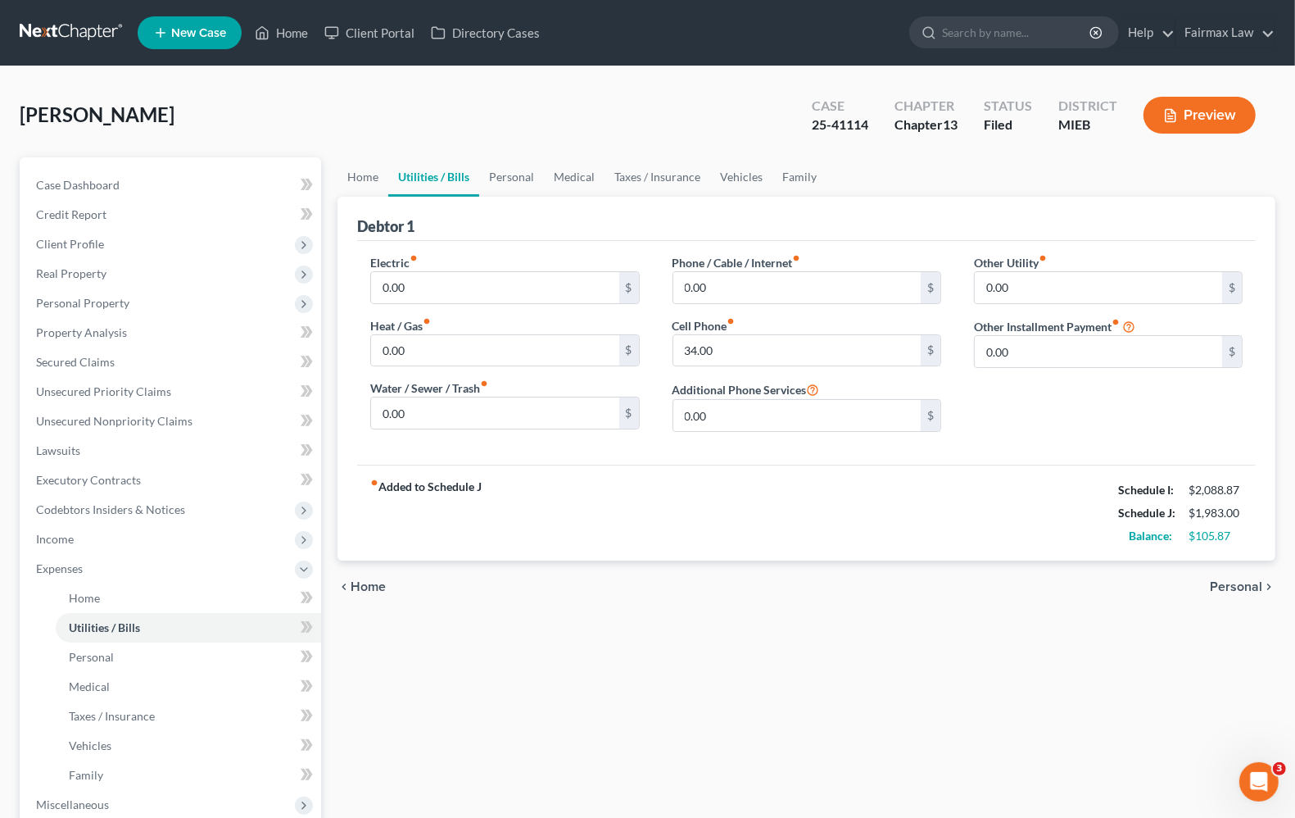
click at [1233, 580] on span "Personal" at bounding box center [1236, 586] width 52 height 13
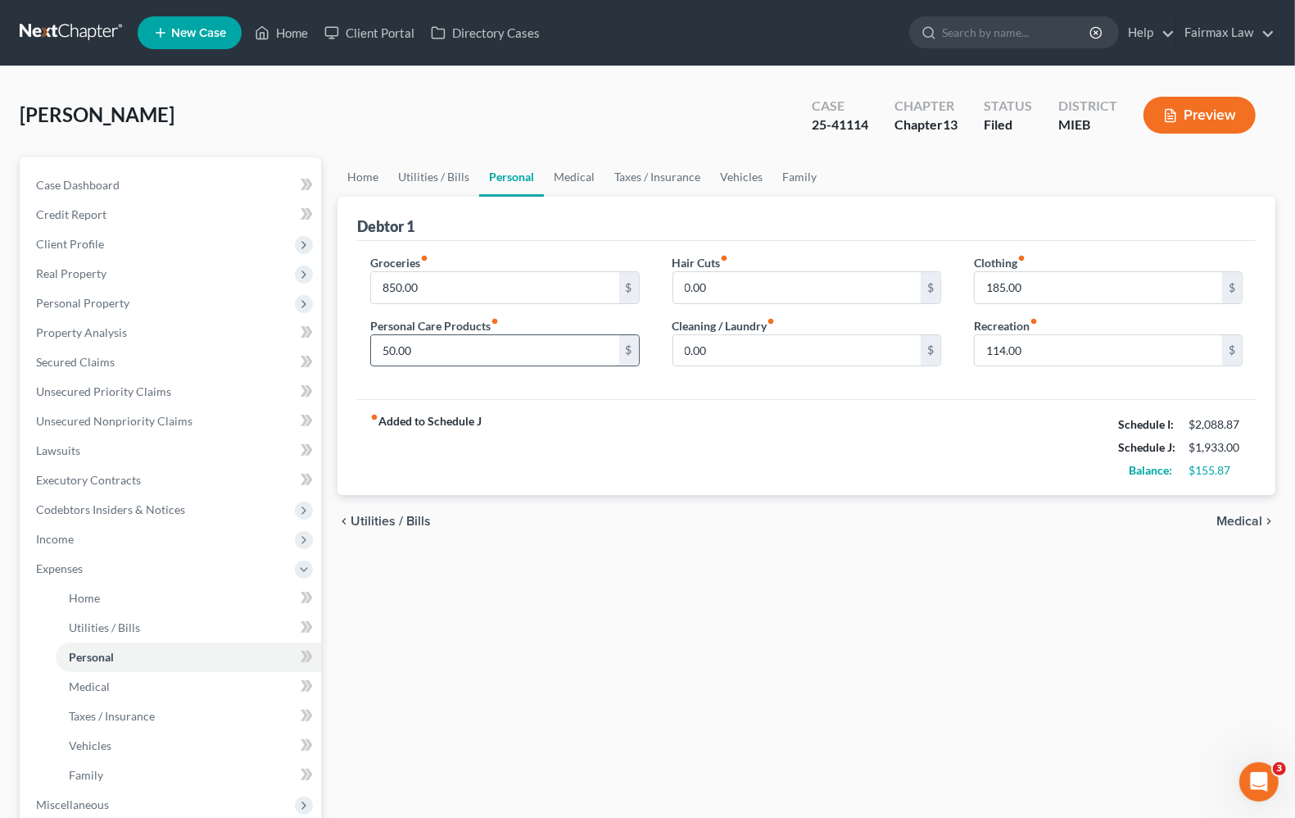
type input "50.00"
type input "75.00"
type input "0"
click at [1267, 522] on icon "chevron_right" at bounding box center [1268, 520] width 13 height 13
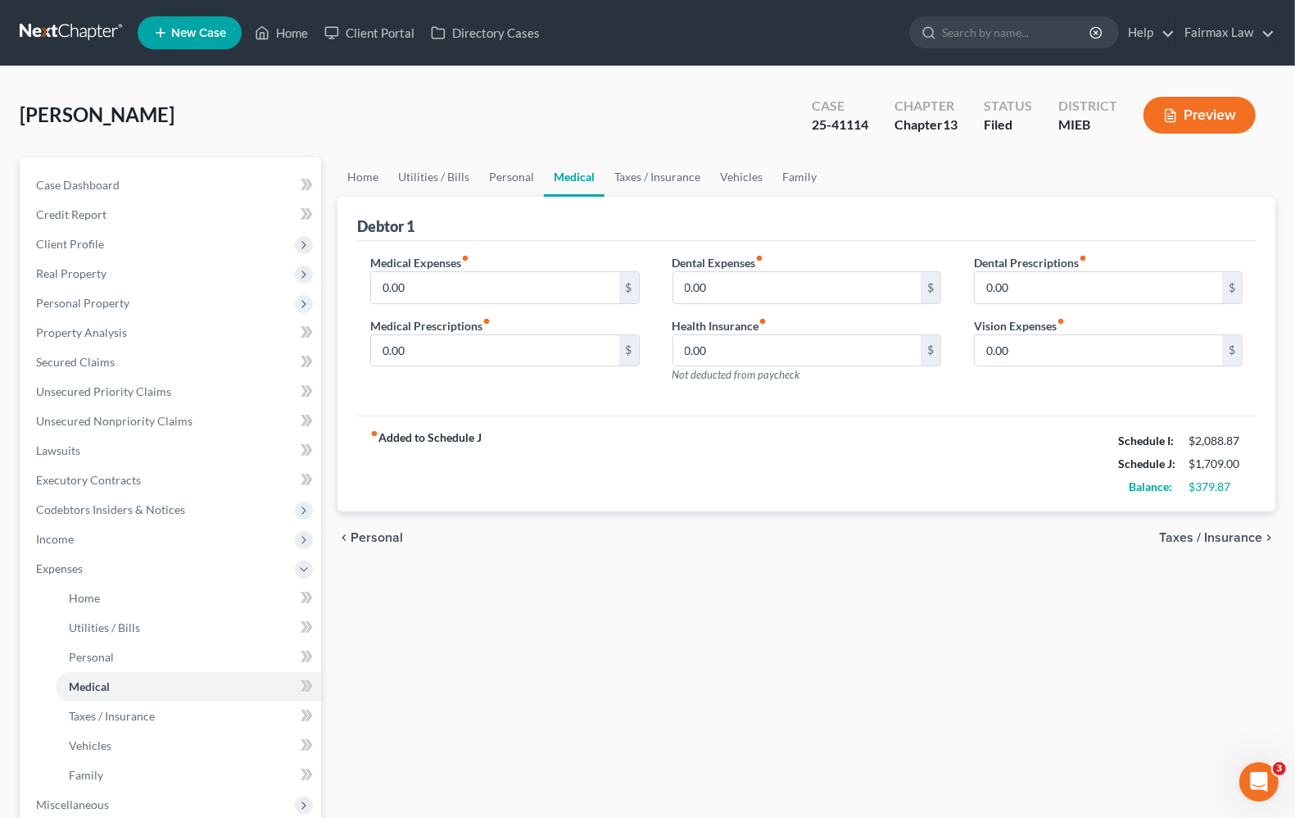
click at [1233, 539] on span "Taxes / Insurance" at bounding box center [1210, 537] width 103 height 13
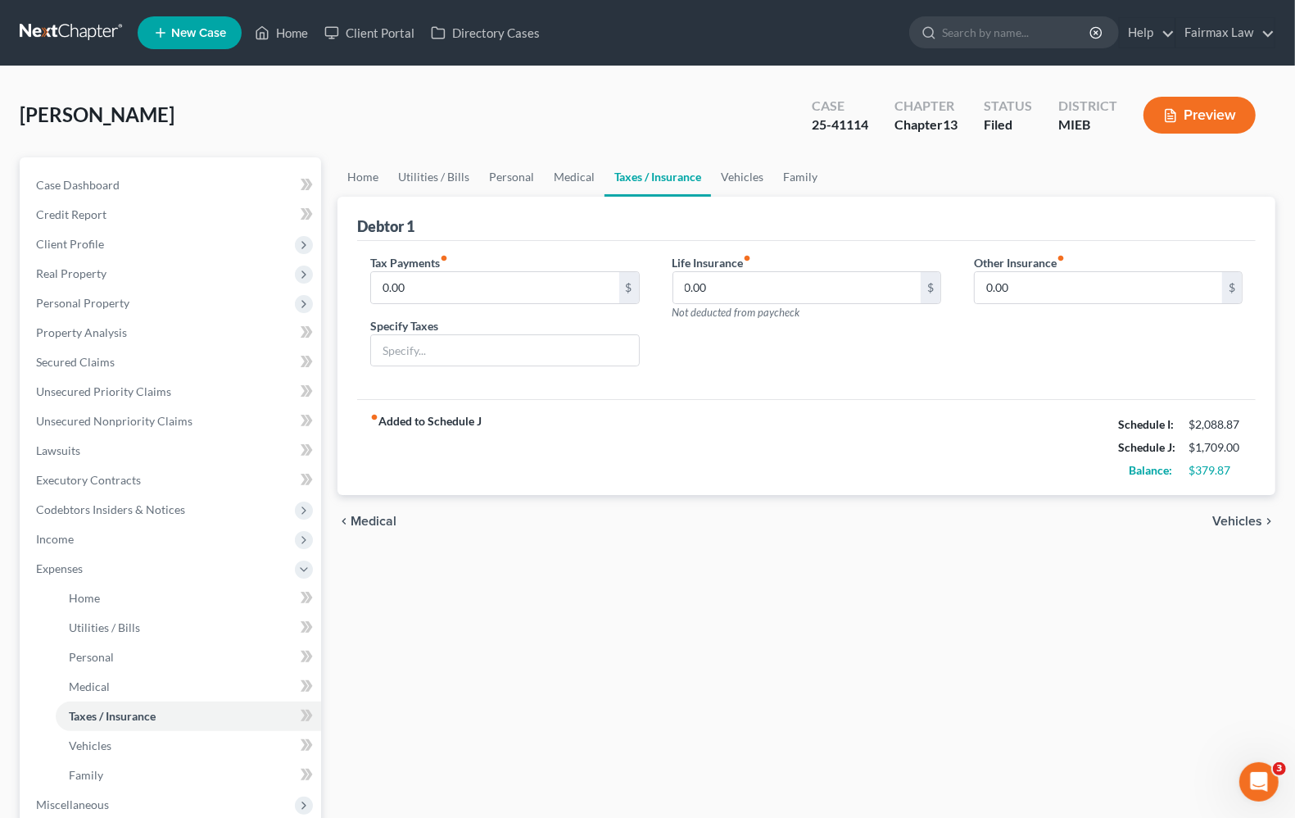
click at [1237, 522] on span "Vehicles" at bounding box center [1237, 520] width 50 height 13
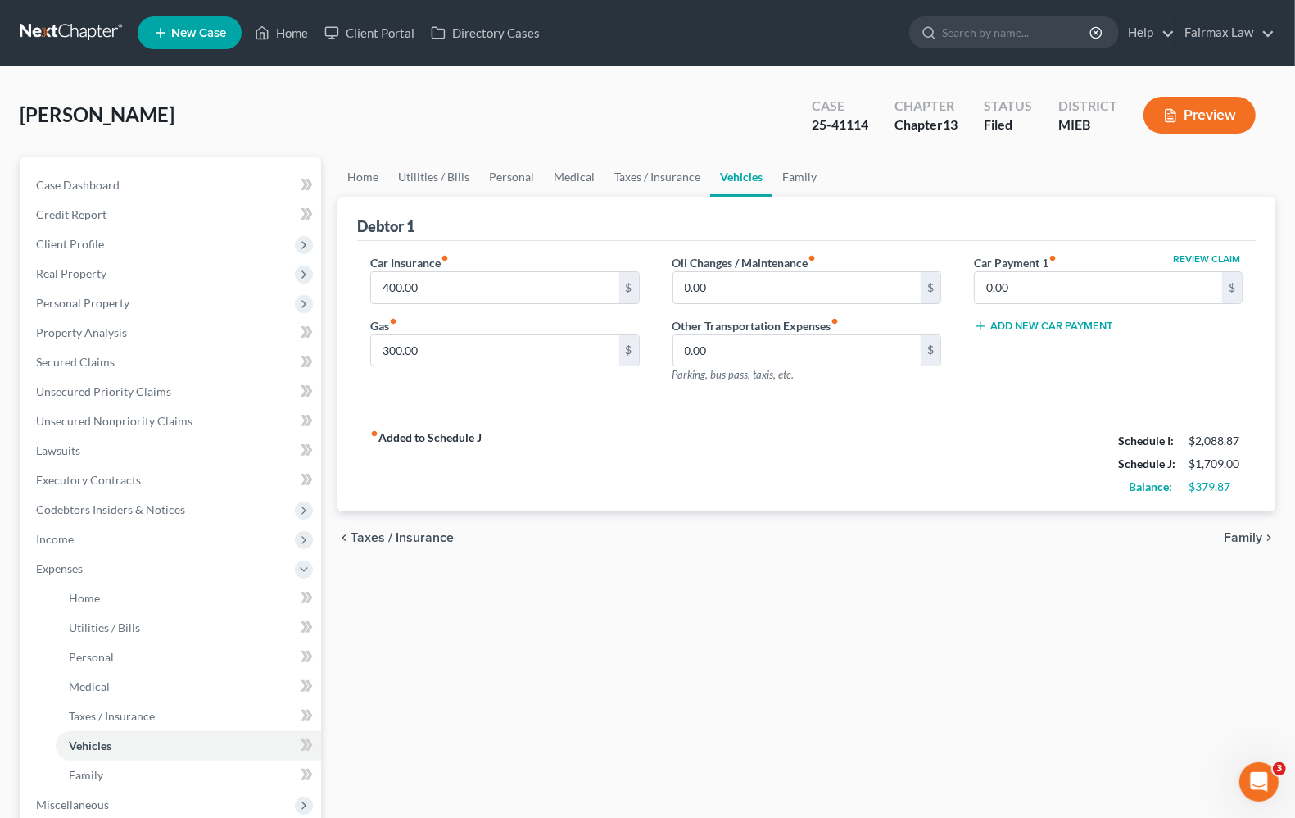
click at [378, 533] on span "Taxes / Insurance" at bounding box center [402, 537] width 103 height 13
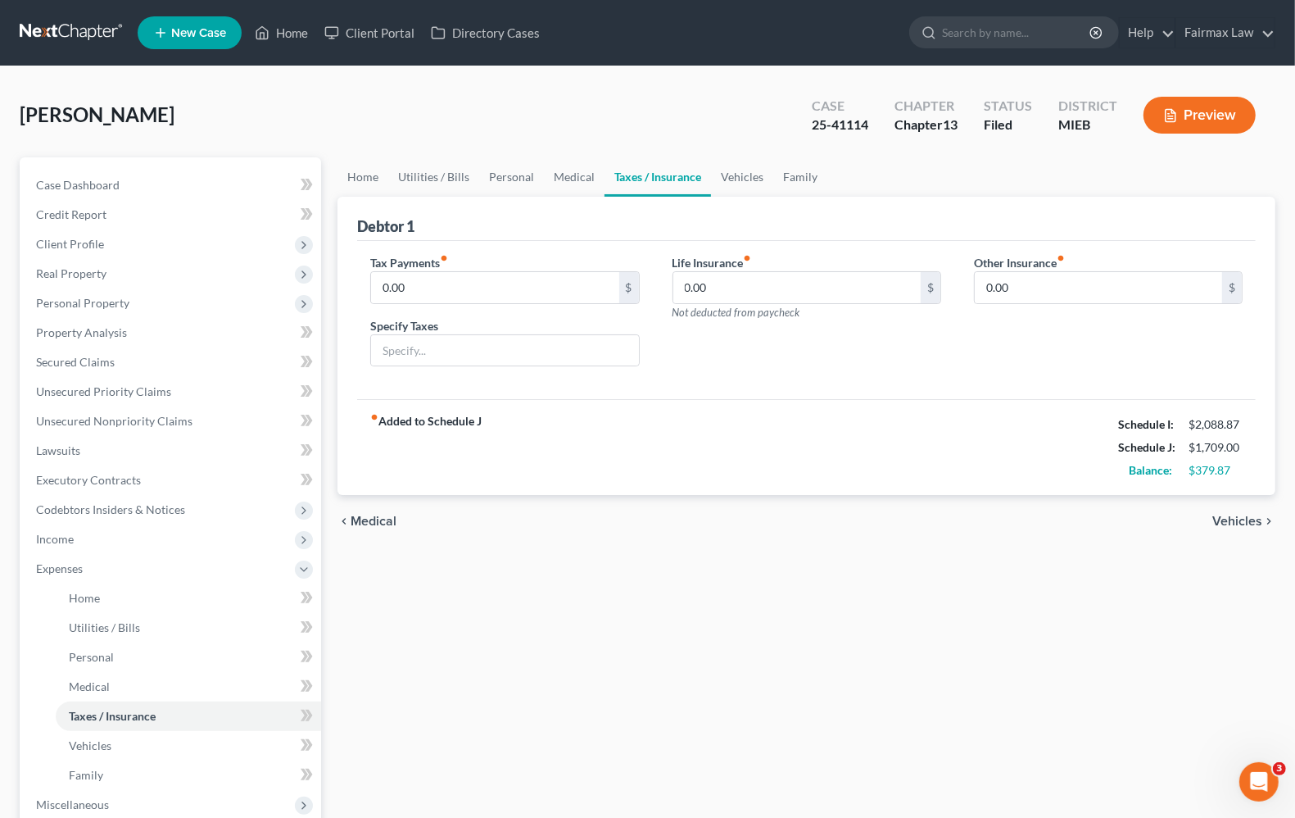
click at [377, 517] on span "Medical" at bounding box center [374, 520] width 46 height 13
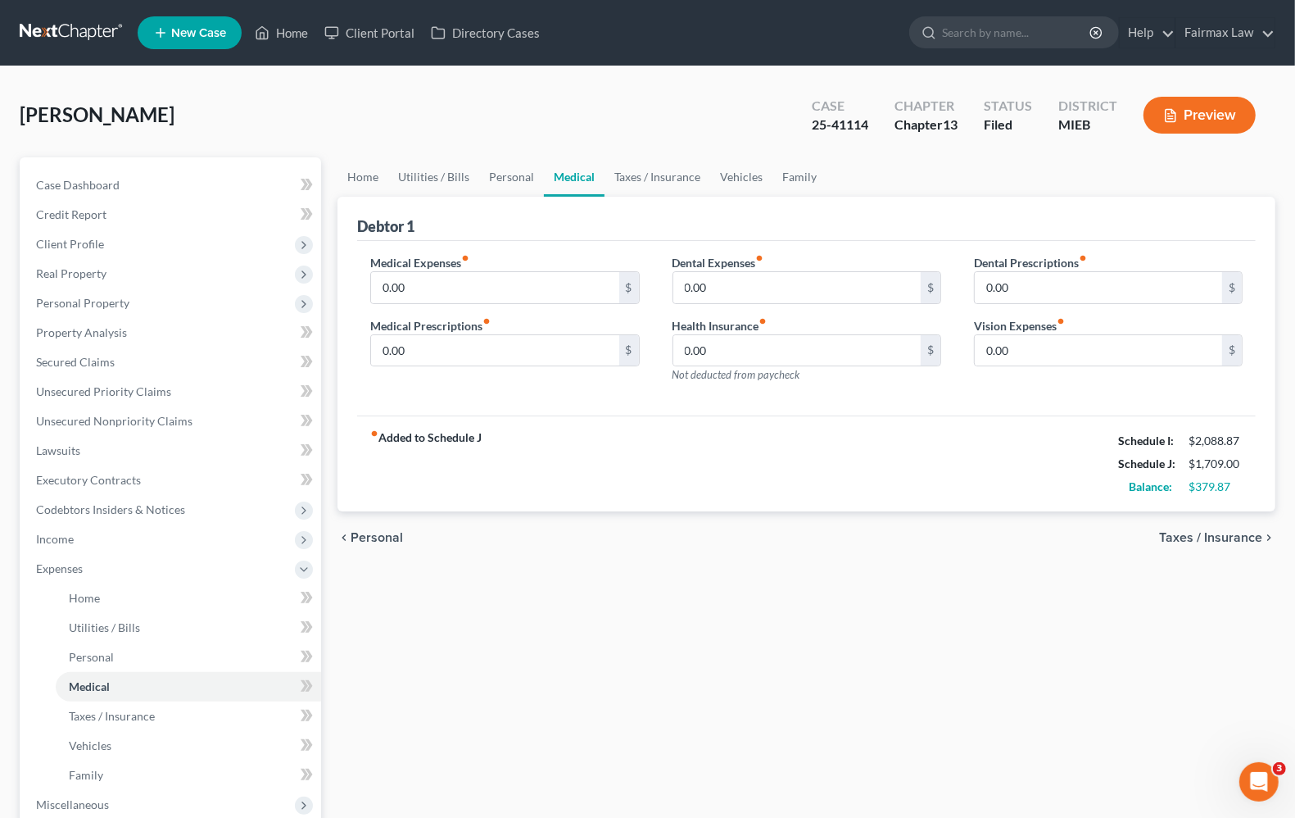
click at [377, 517] on div "chevron_left Personal Taxes / Insurance chevron_right" at bounding box center [807, 537] width 938 height 52
click at [383, 534] on span "Personal" at bounding box center [377, 537] width 52 height 13
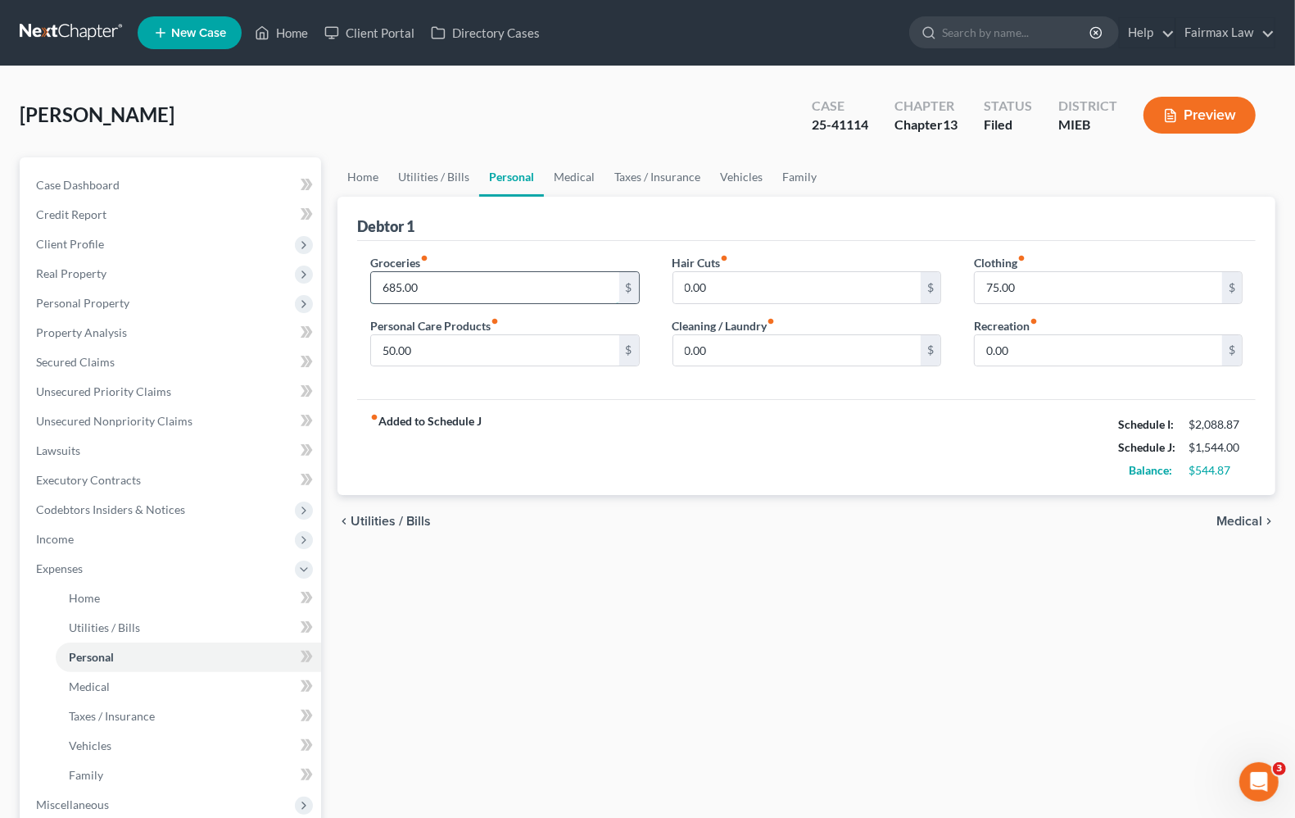
type input "685.00"
click at [533, 520] on div "chevron_left Utilities / Bills Medical chevron_right" at bounding box center [807, 521] width 938 height 52
click at [113, 537] on span "Income" at bounding box center [172, 538] width 298 height 29
click at [505, 621] on div "Home Utilities / Bills Personal Medical Taxes / Insurance Vehicles Family Debto…" at bounding box center [806, 556] width 954 height 799
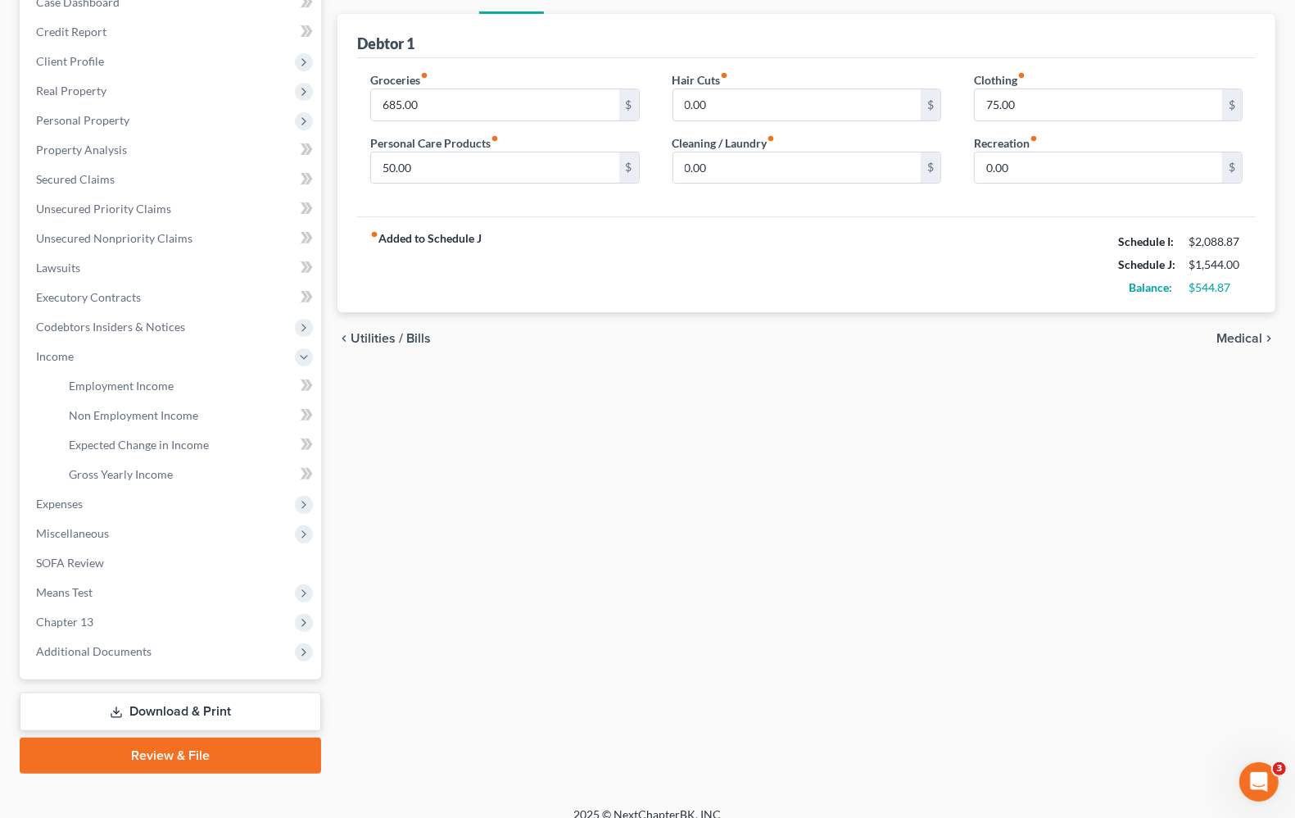
scroll to position [198, 0]
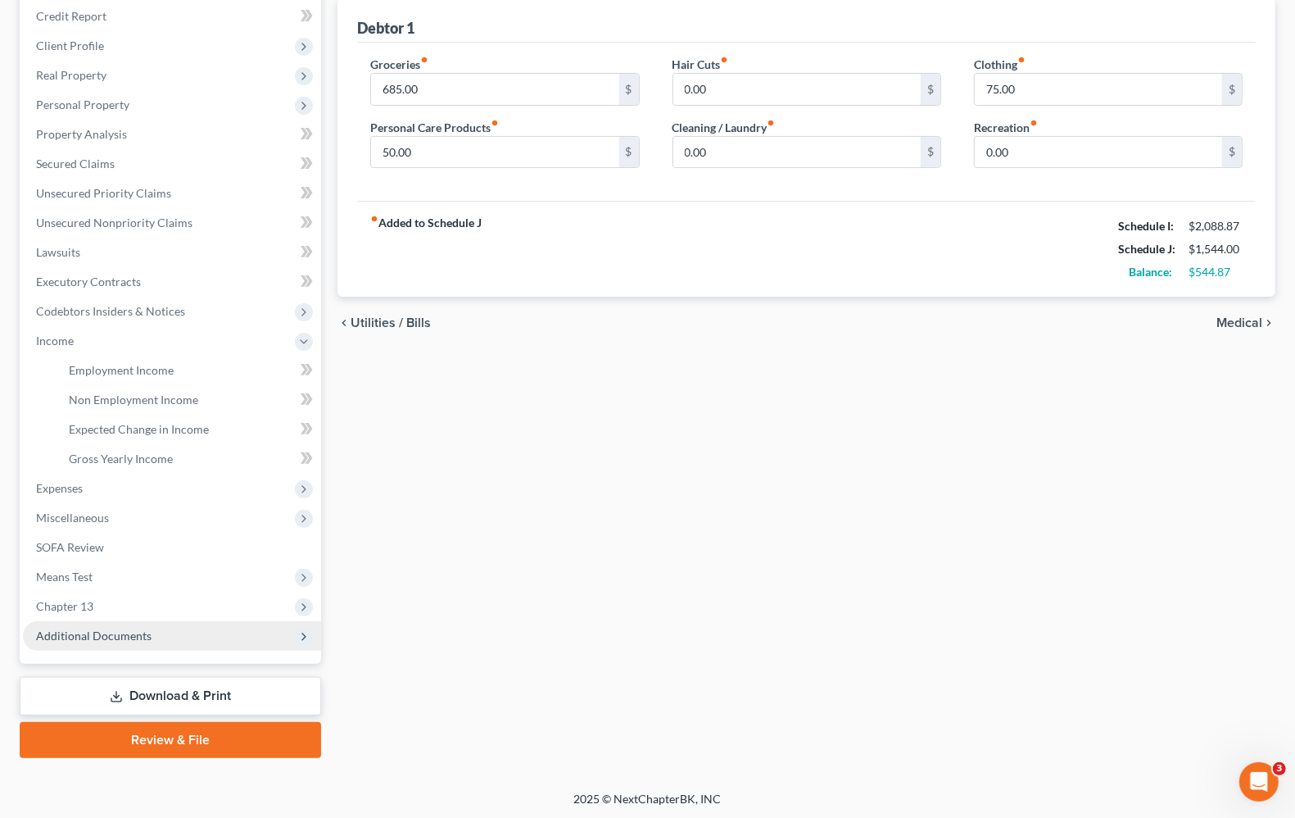
click at [86, 632] on span "Additional Documents" at bounding box center [94, 635] width 116 height 14
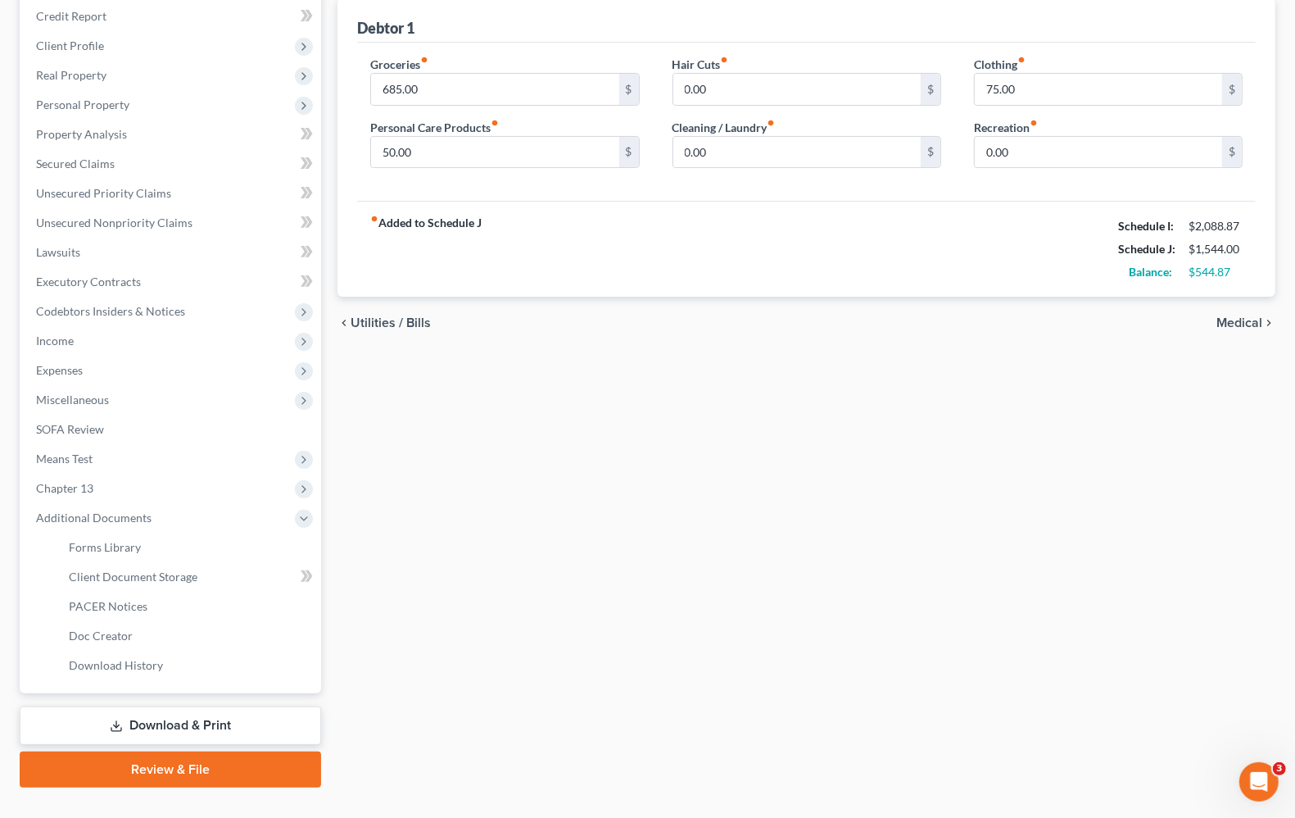
scroll to position [228, 0]
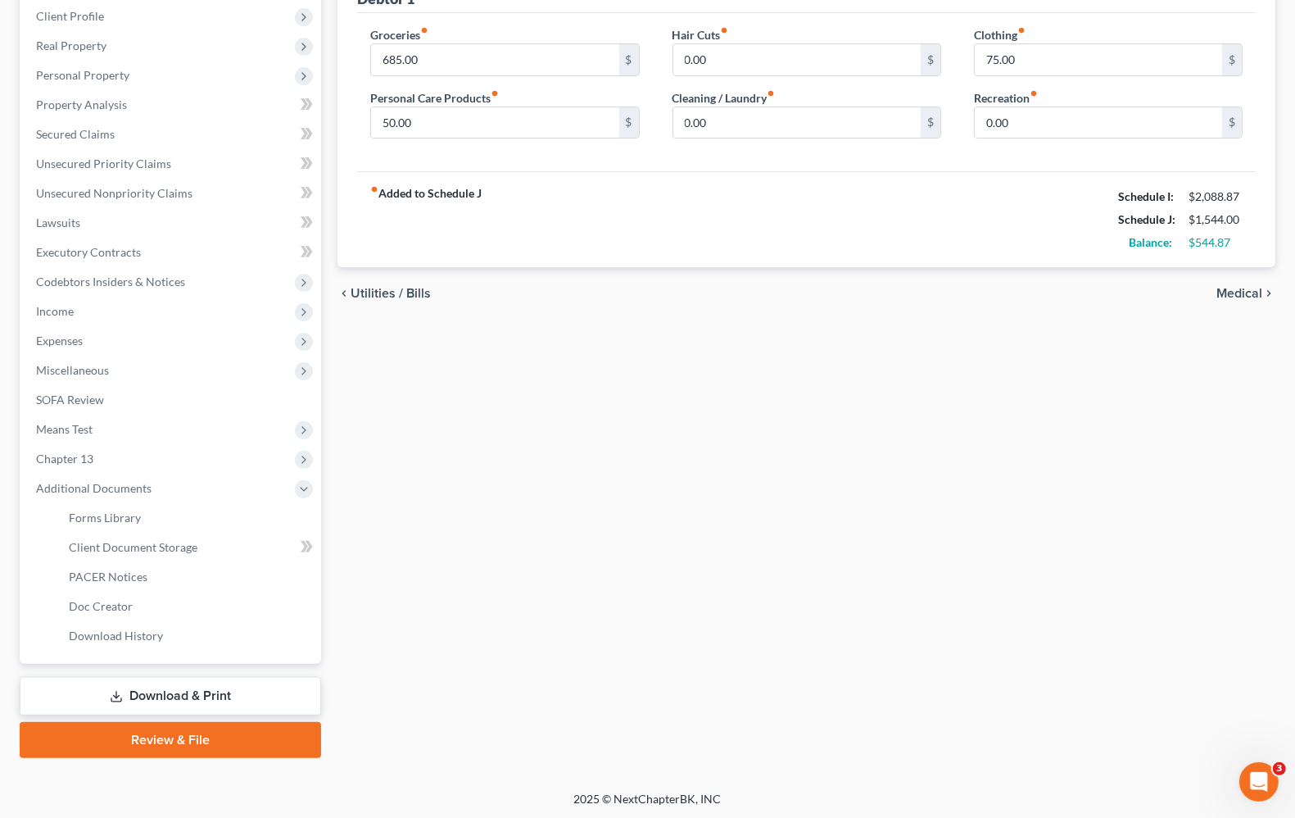
click at [156, 695] on link "Download & Print" at bounding box center [170, 696] width 301 height 39
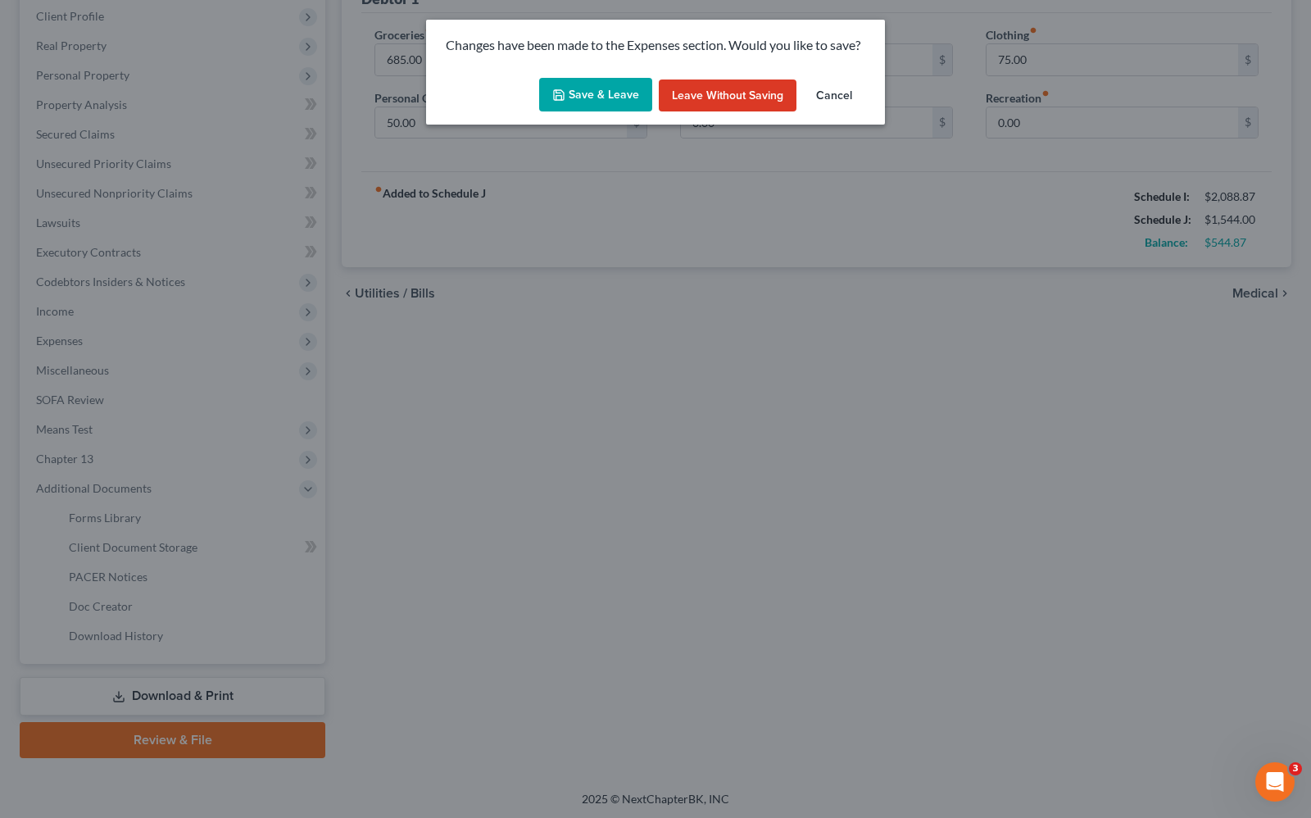
click at [584, 103] on button "Save & Leave" at bounding box center [595, 95] width 113 height 34
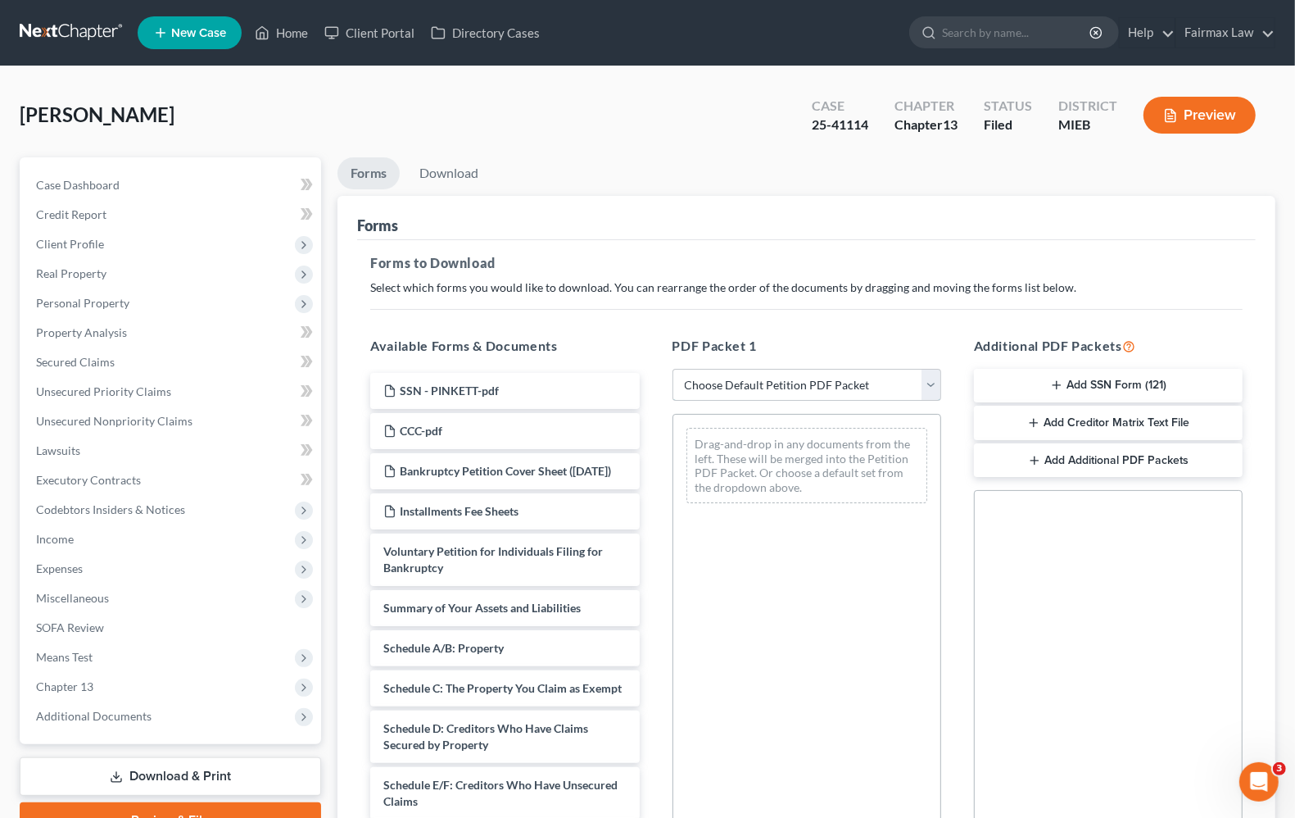
click at [804, 392] on select "Choose Default Petition PDF Packet Complete Bankruptcy Petition (all forms and …" at bounding box center [807, 385] width 269 height 33
select select "2"
click at [673, 369] on select "Choose Default Petition PDF Packet Complete Bankruptcy Petition (all forms and …" at bounding box center [807, 385] width 269 height 33
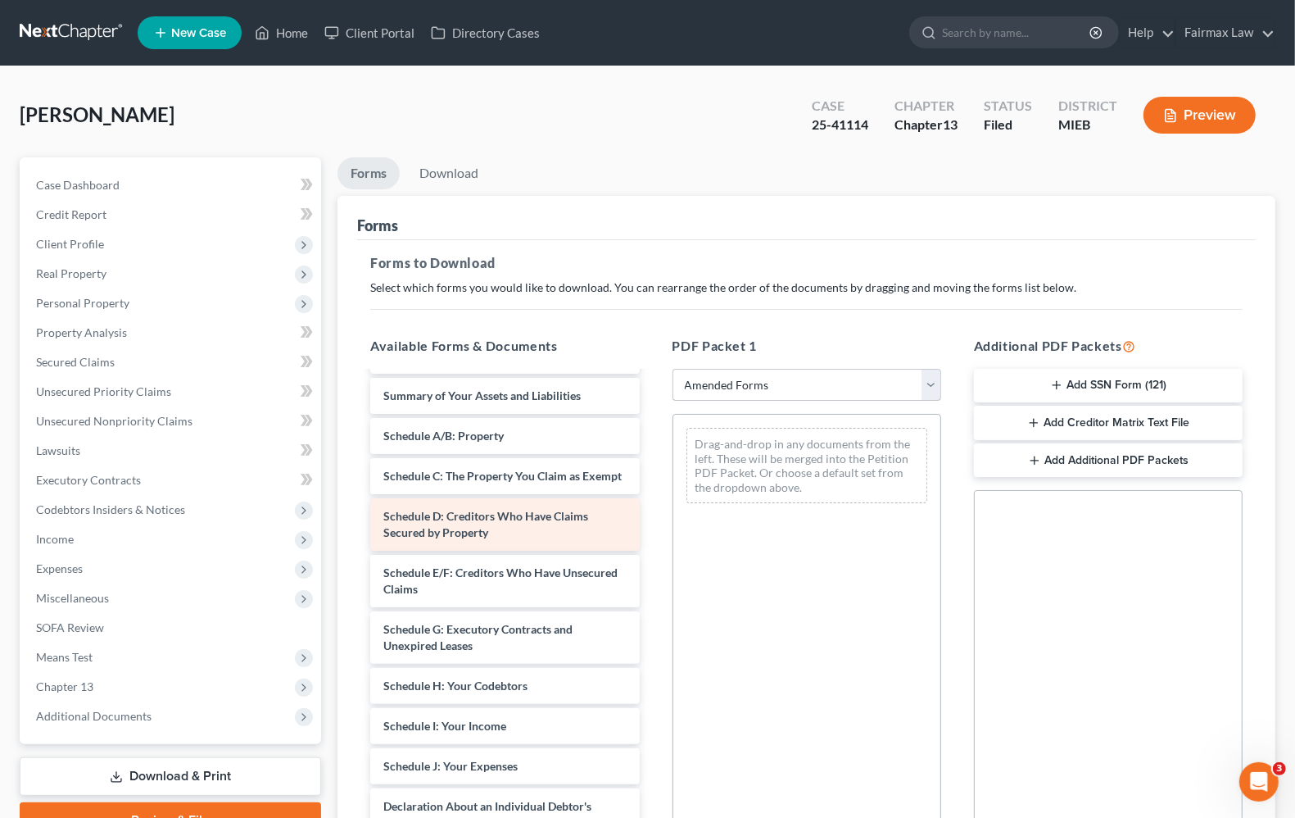
scroll to position [102, 0]
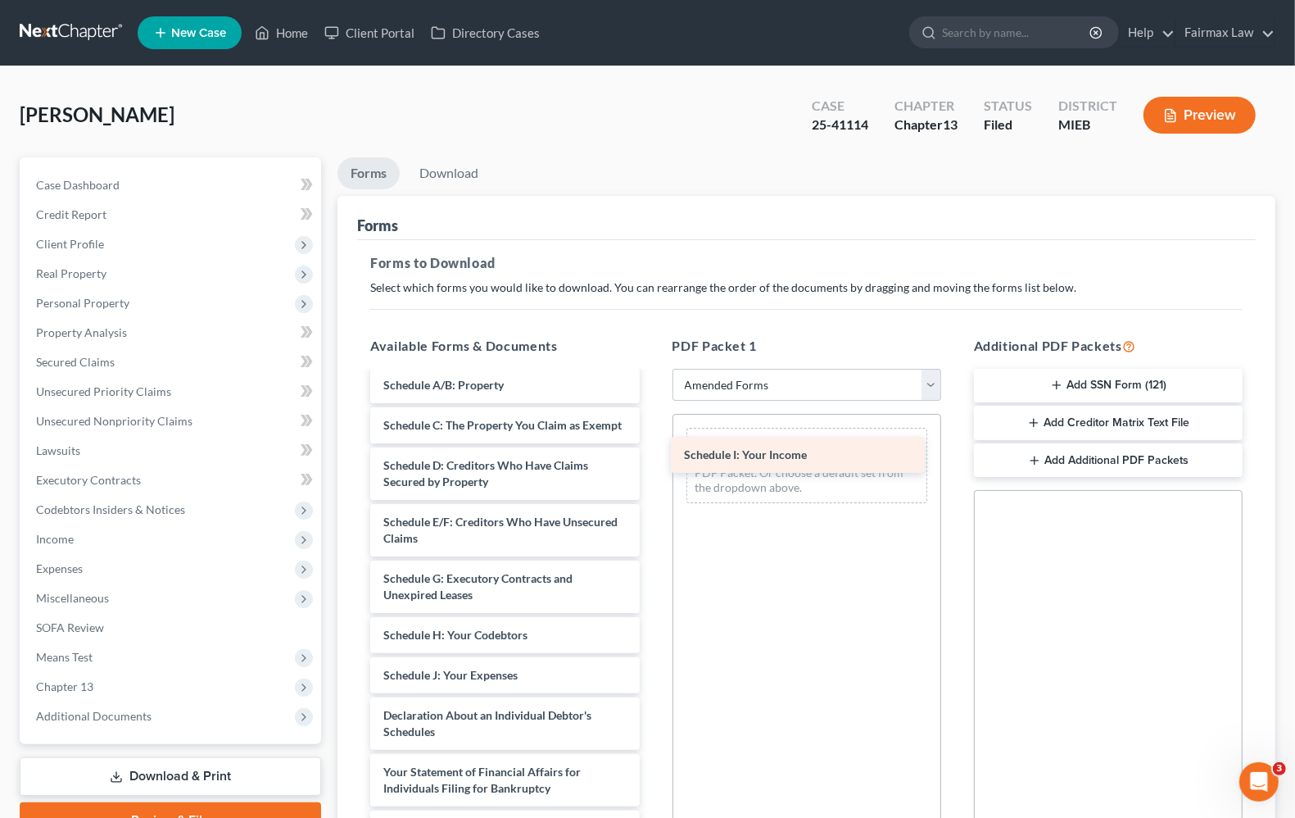
drag, startPoint x: 519, startPoint y: 677, endPoint x: 819, endPoint y: 441, distance: 382.2
click at [652, 441] on div "Schedule I: Your Income Voluntary Petition for Individuals Filing for Bankruptc…" at bounding box center [504, 654] width 295 height 769
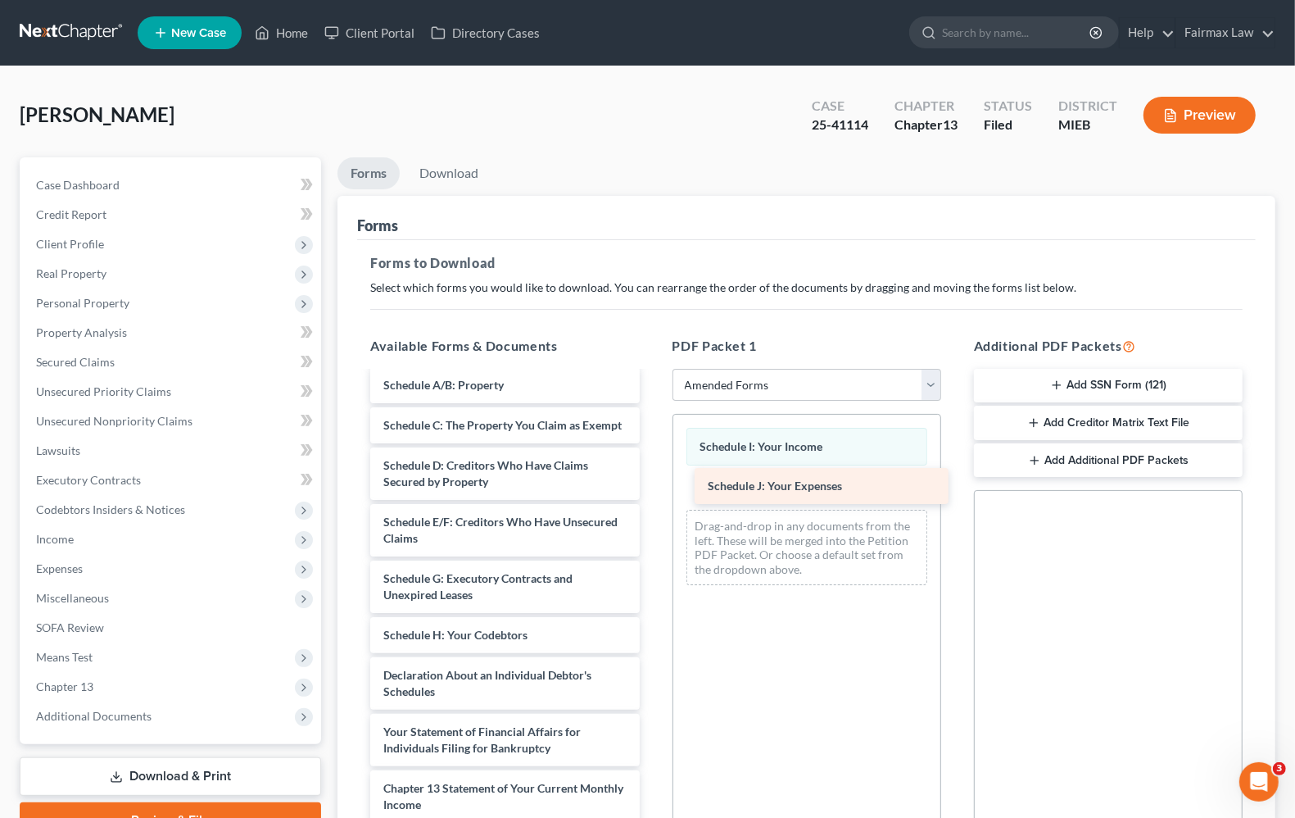
drag, startPoint x: 452, startPoint y: 696, endPoint x: 777, endPoint y: 492, distance: 383.7
click at [652, 492] on div "Schedule J: Your Expenses Voluntary Petition for Individuals Filing for Bankrup…" at bounding box center [504, 634] width 295 height 729
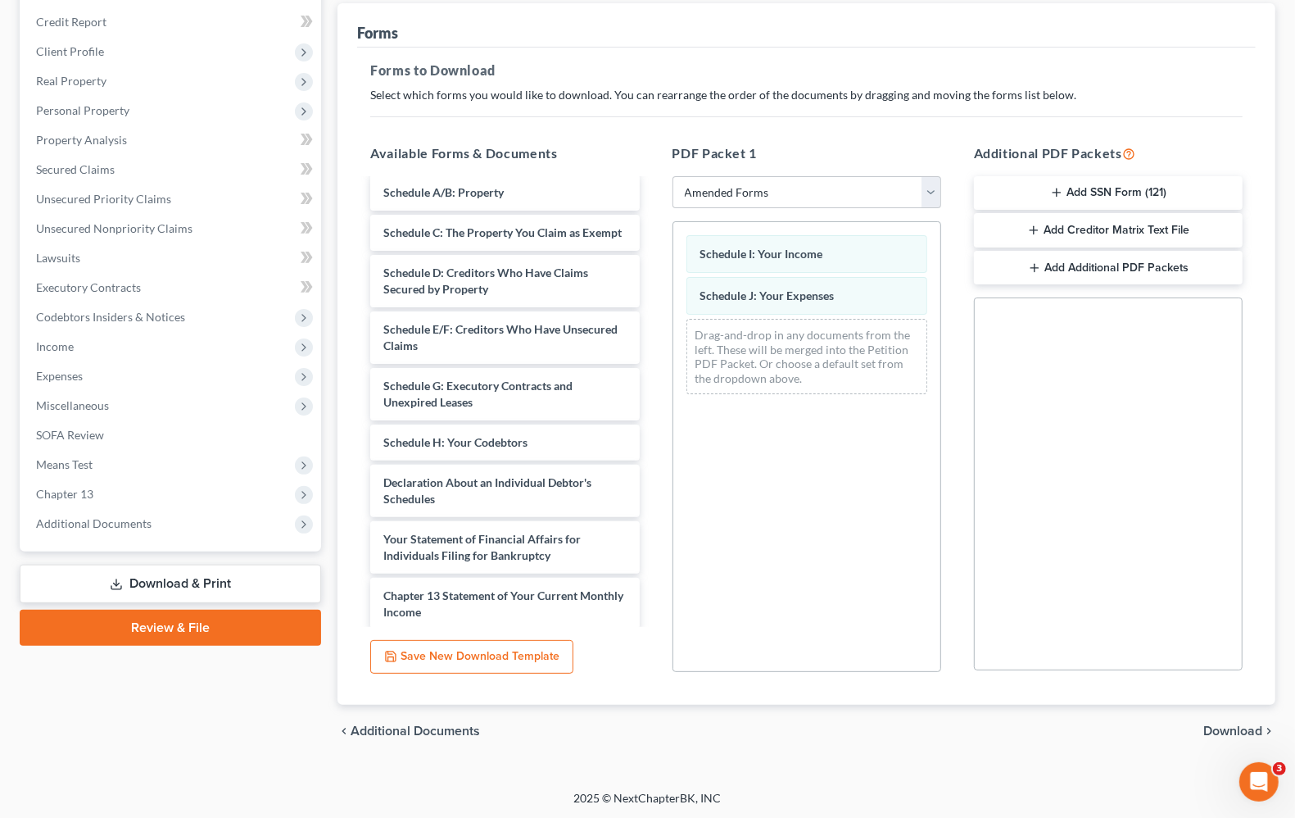
scroll to position [193, 0]
click at [1215, 735] on span "Download" at bounding box center [1232, 729] width 59 height 13
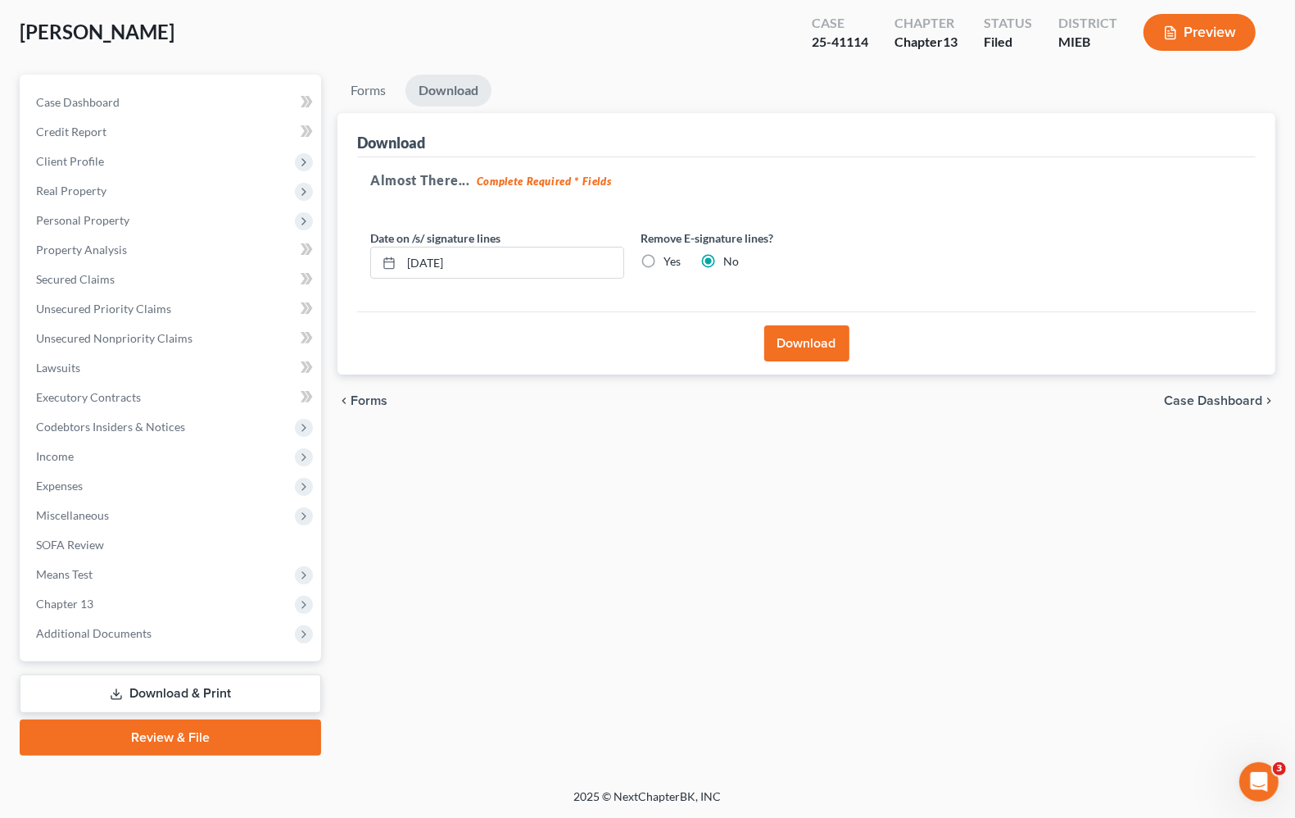
scroll to position [80, 0]
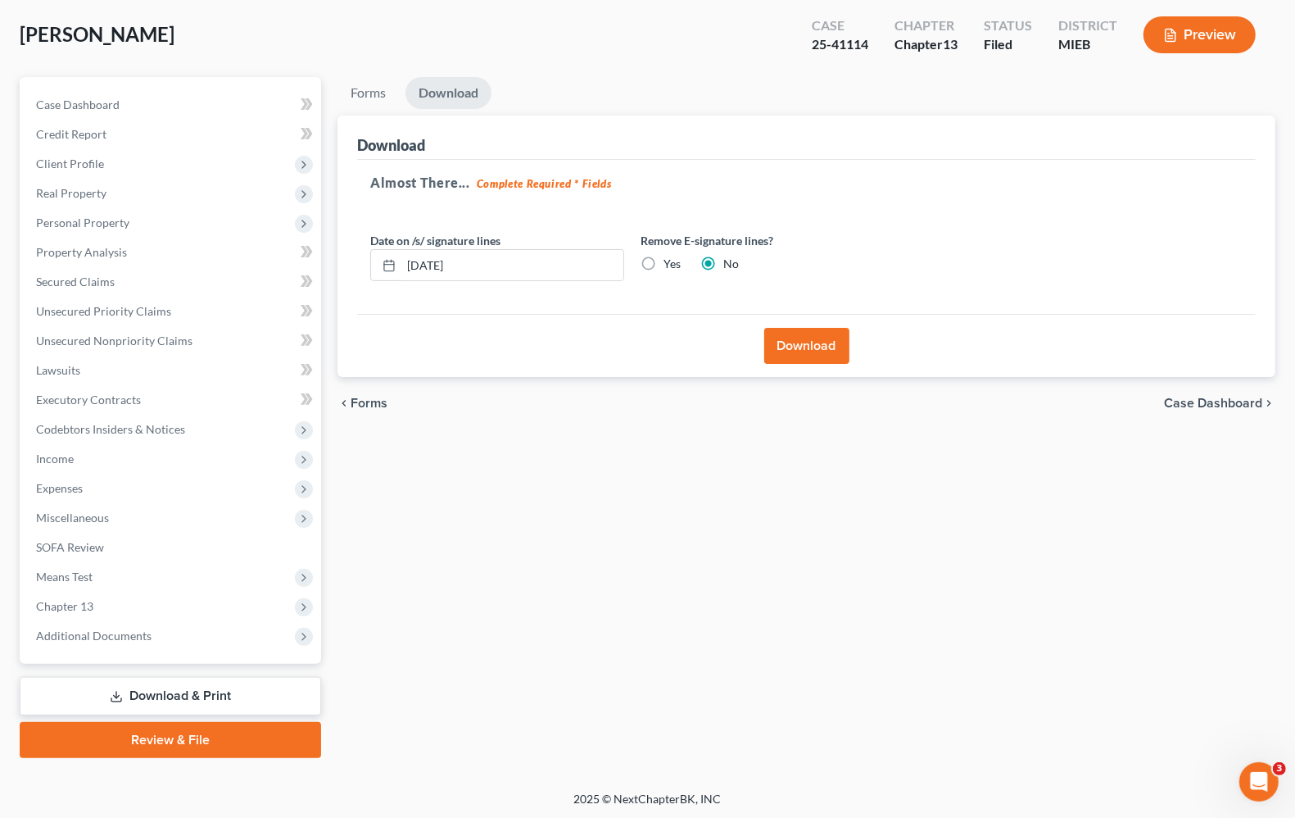
click at [799, 345] on button "Download" at bounding box center [806, 346] width 85 height 36
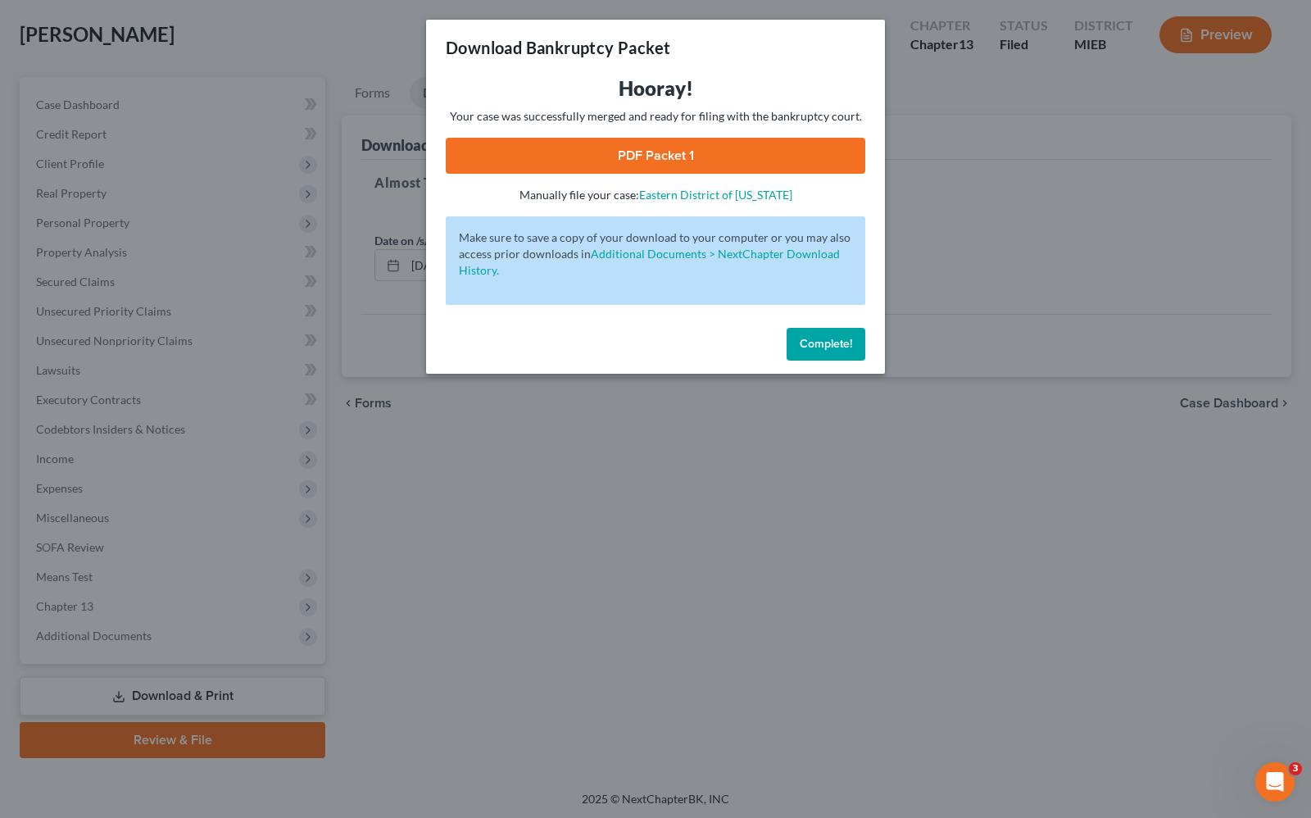
click at [807, 350] on span "Complete!" at bounding box center [826, 344] width 52 height 14
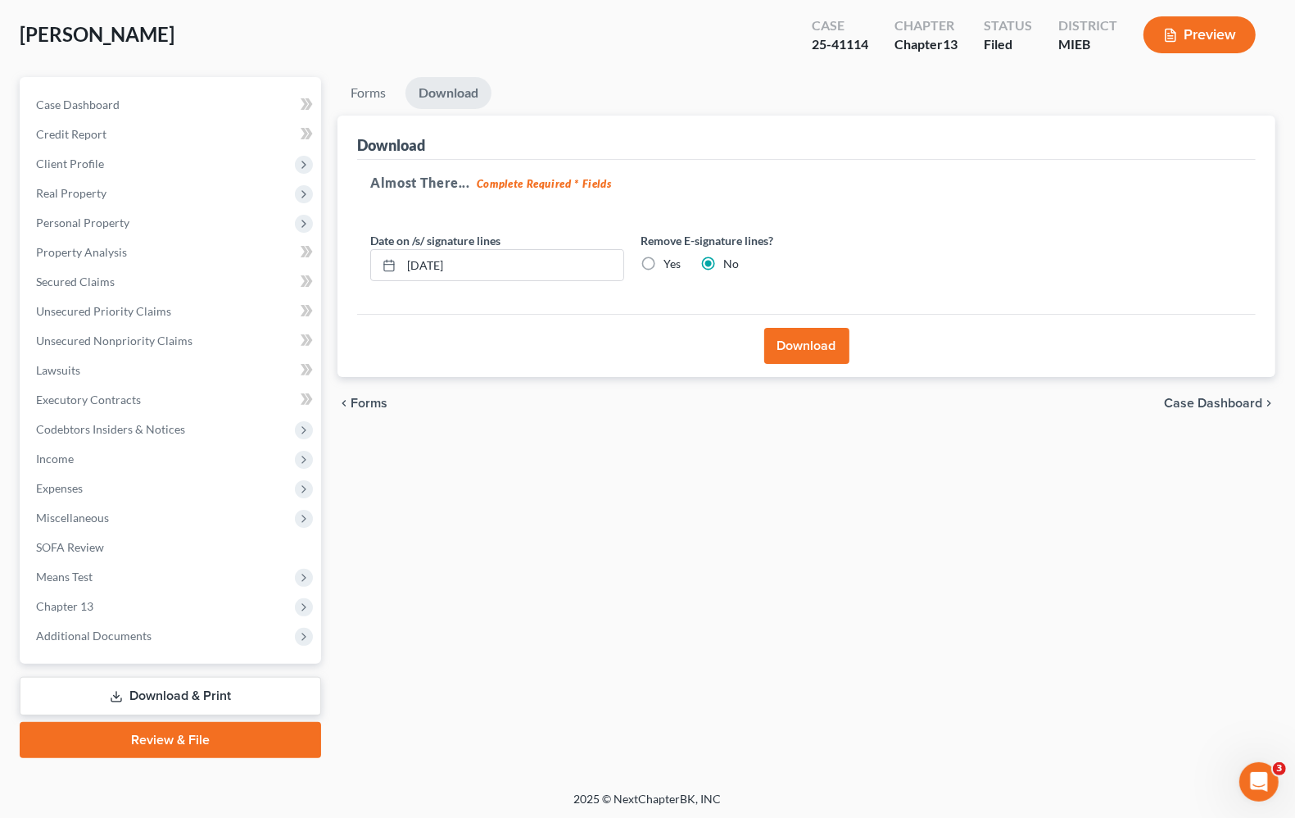
click at [820, 350] on button "Download" at bounding box center [806, 346] width 85 height 36
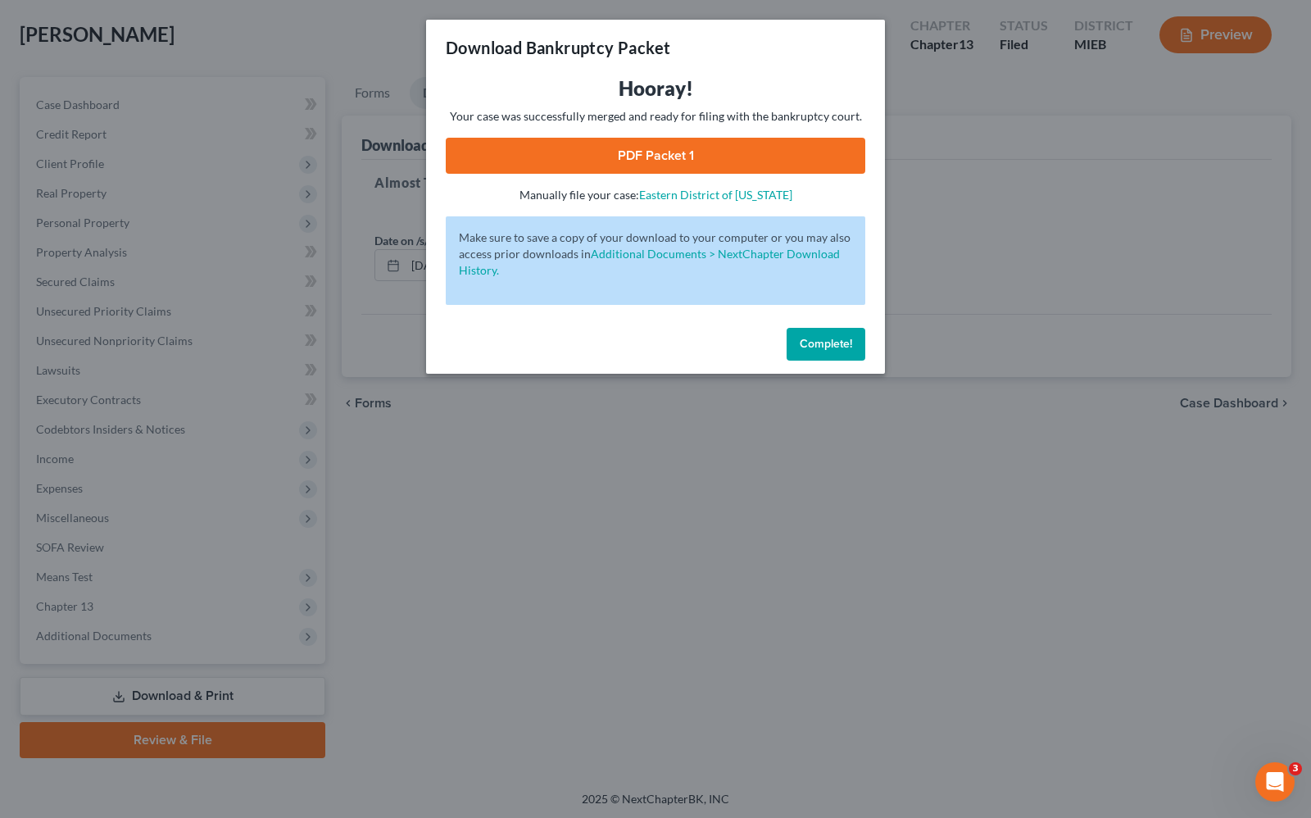
click at [654, 152] on link "PDF Packet 1" at bounding box center [655, 156] width 419 height 36
click at [854, 346] on button "Complete!" at bounding box center [825, 344] width 79 height 33
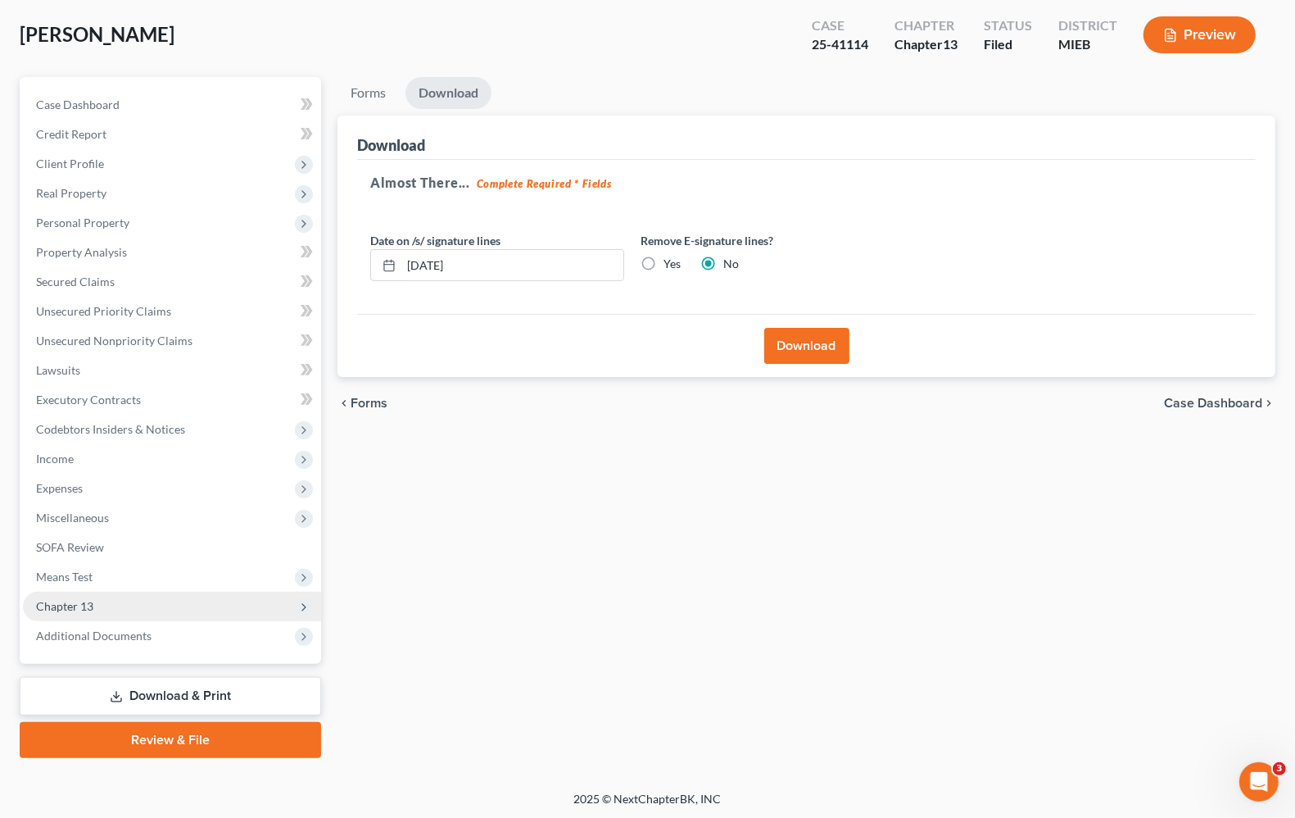
click at [88, 604] on span "Chapter 13" at bounding box center [64, 606] width 57 height 14
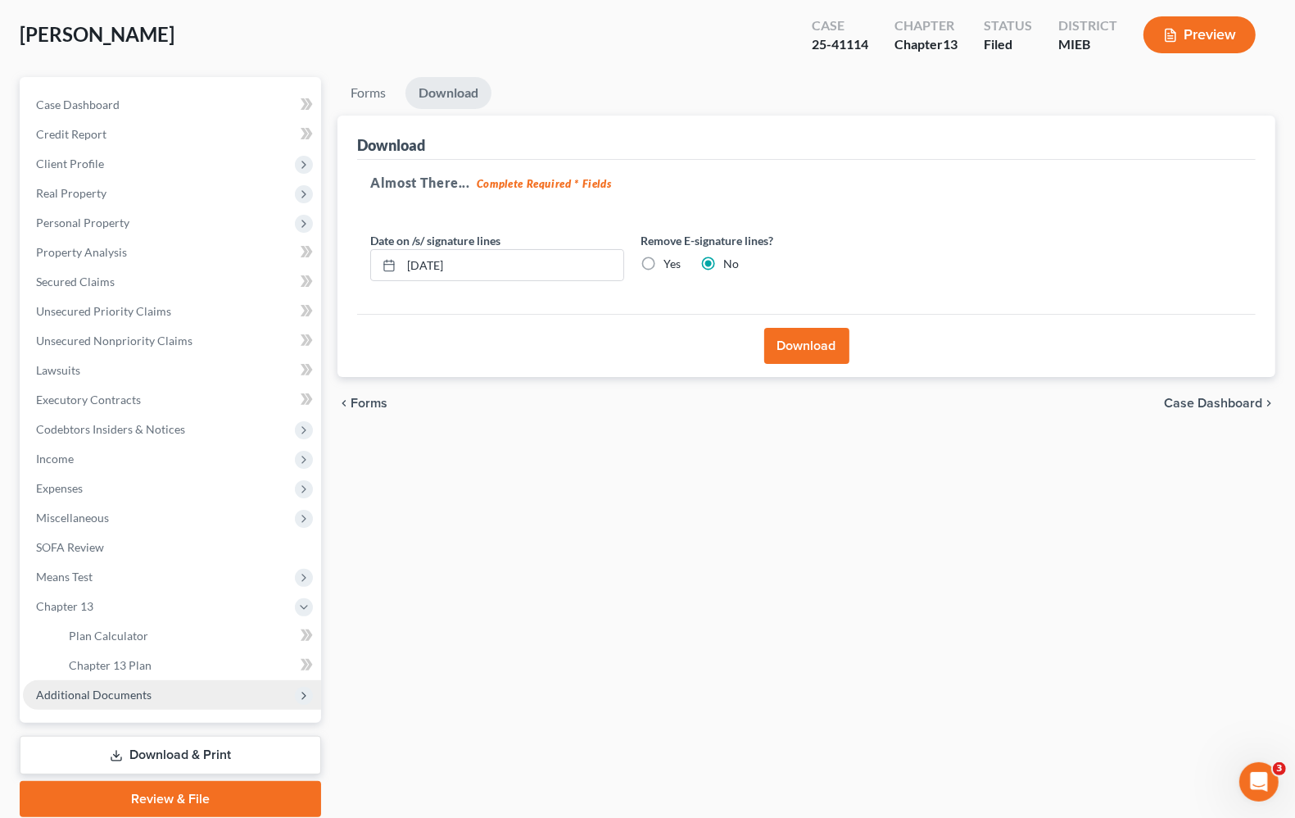
click at [87, 695] on span "Additional Documents" at bounding box center [94, 694] width 116 height 14
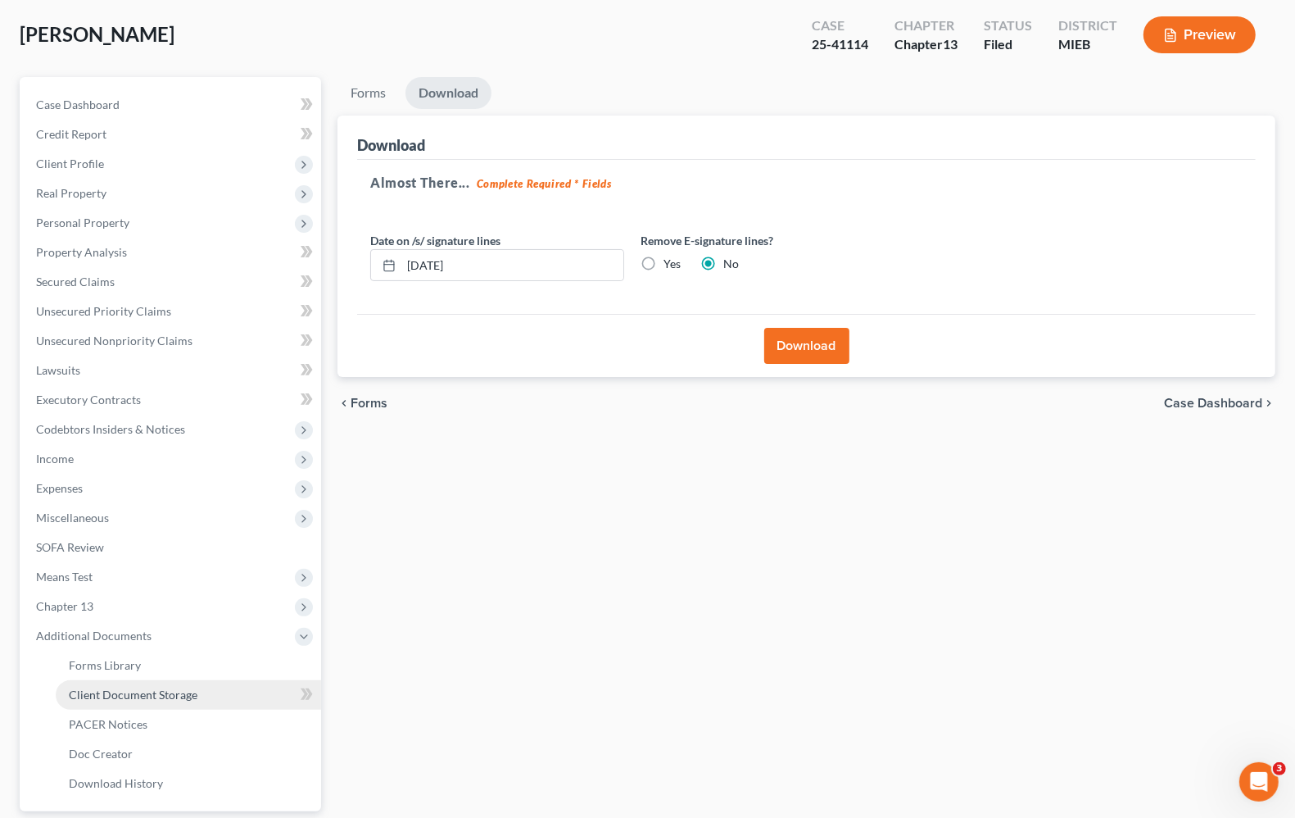
click at [112, 692] on span "Client Document Storage" at bounding box center [133, 694] width 129 height 14
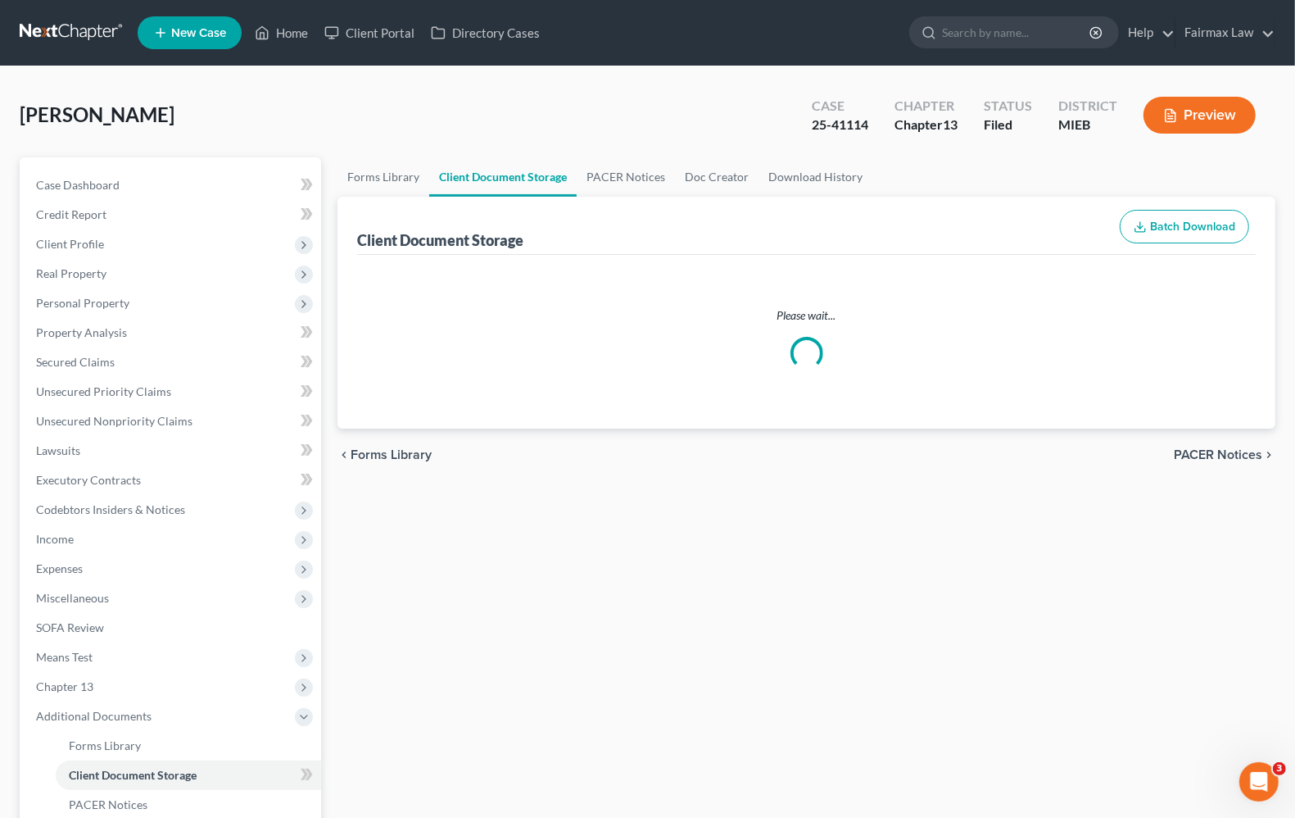
select select "32"
select select "6"
select select "7"
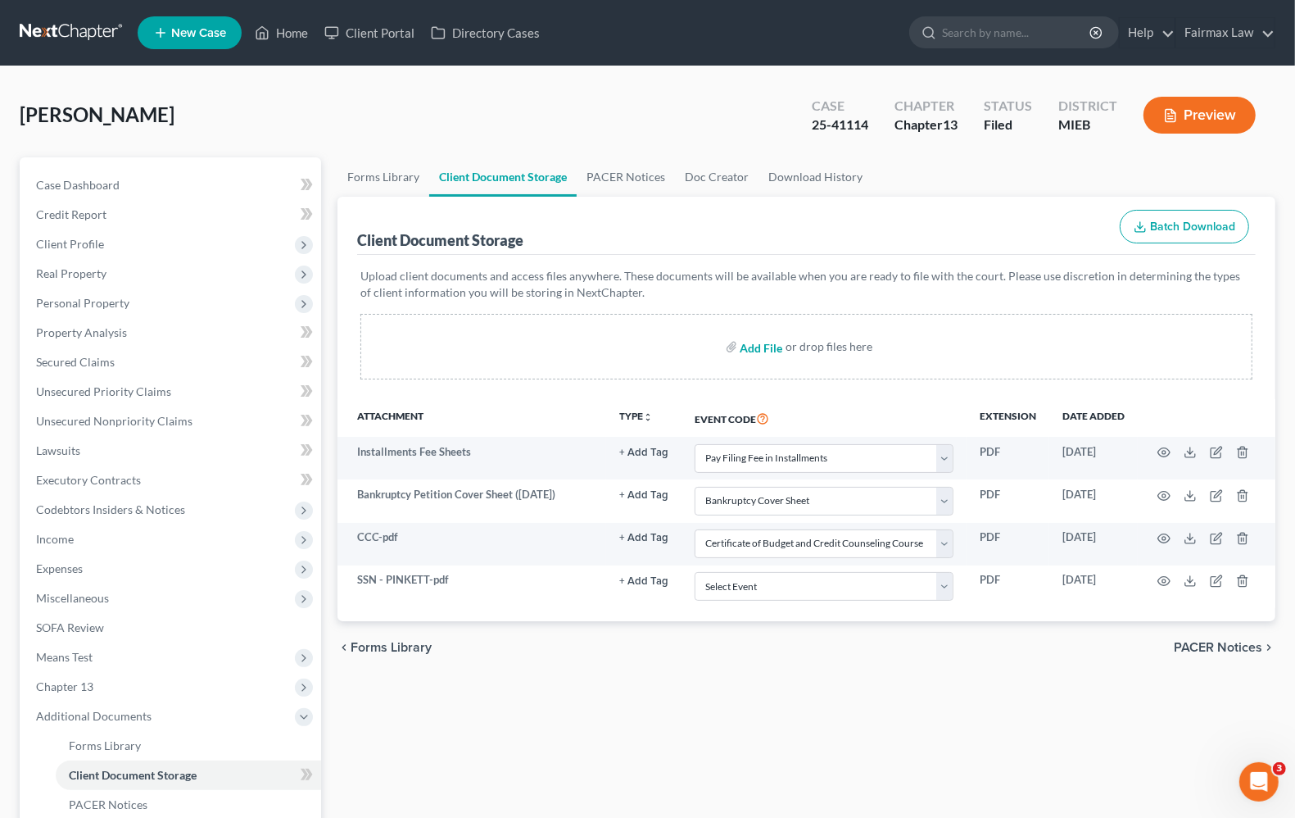
click at [758, 346] on input "file" at bounding box center [760, 346] width 39 height 29
type input "C:\fakepath\Pinkett Amd IJ.pdf"
select select "32"
select select "6"
select select "7"
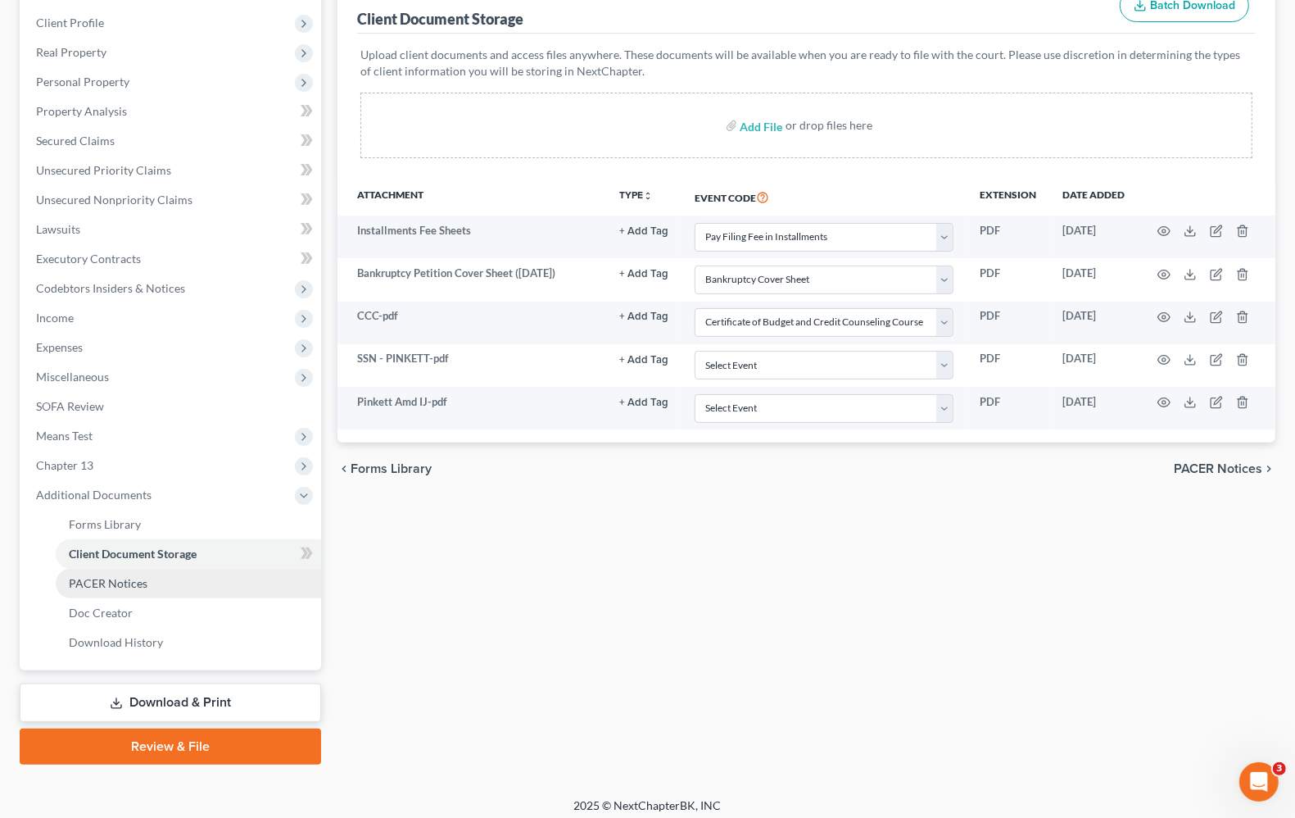
scroll to position [228, 0]
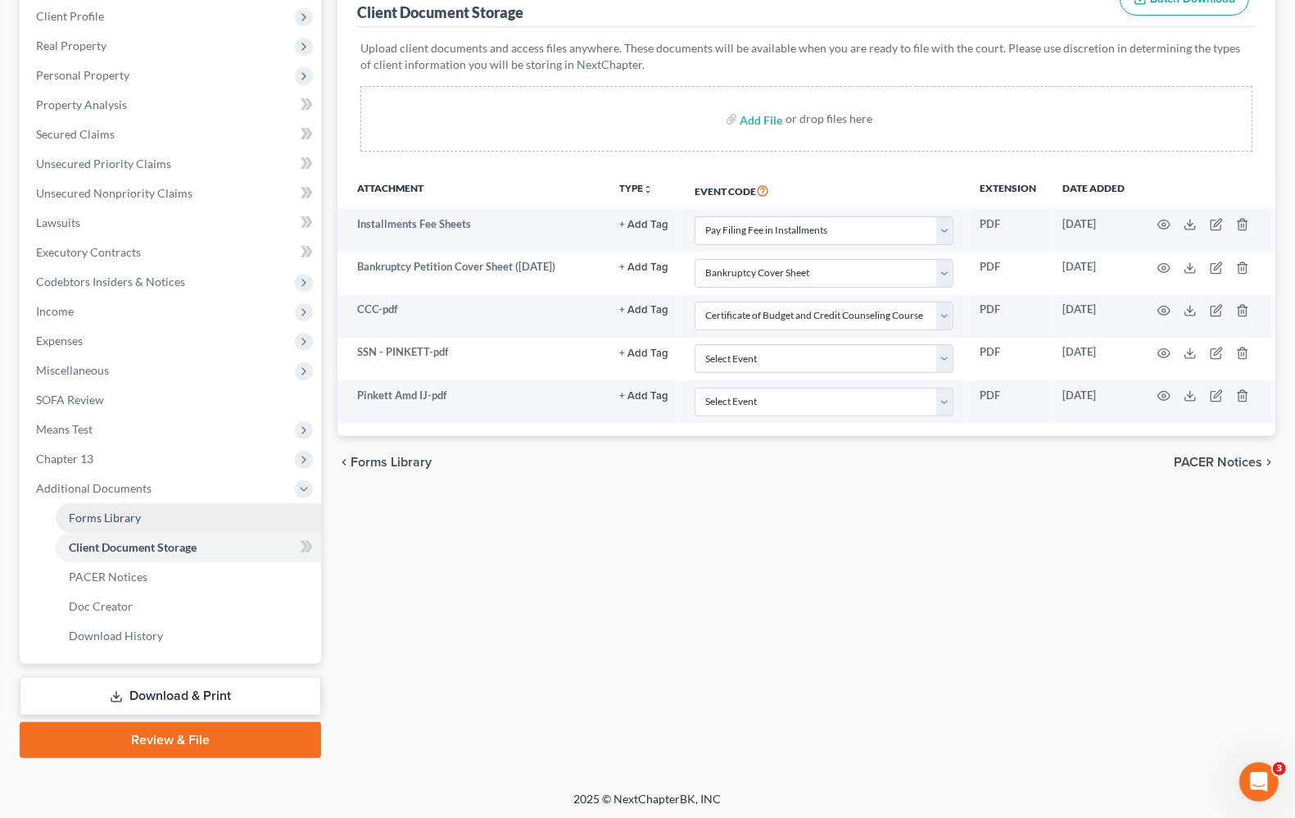
click at [111, 506] on link "Forms Library" at bounding box center [188, 517] width 265 height 29
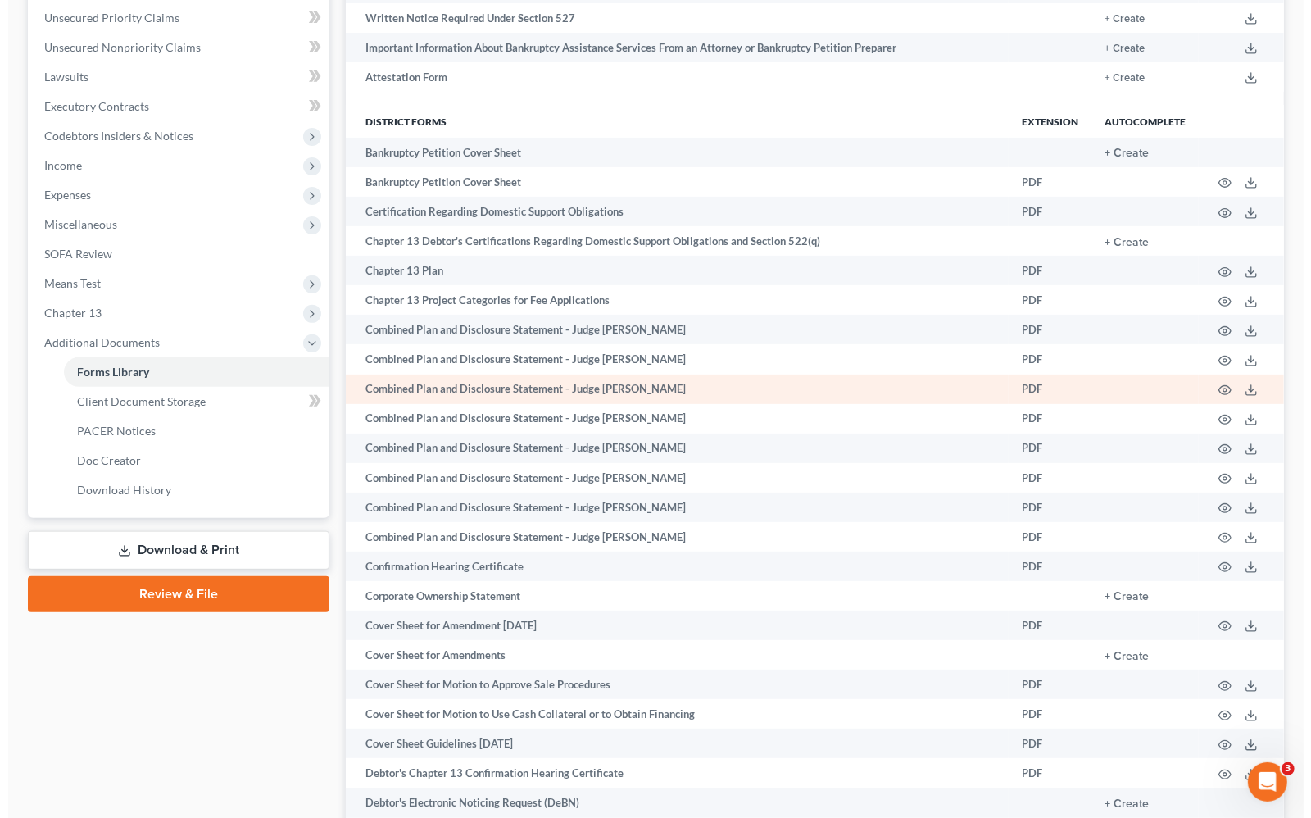
scroll to position [410, 0]
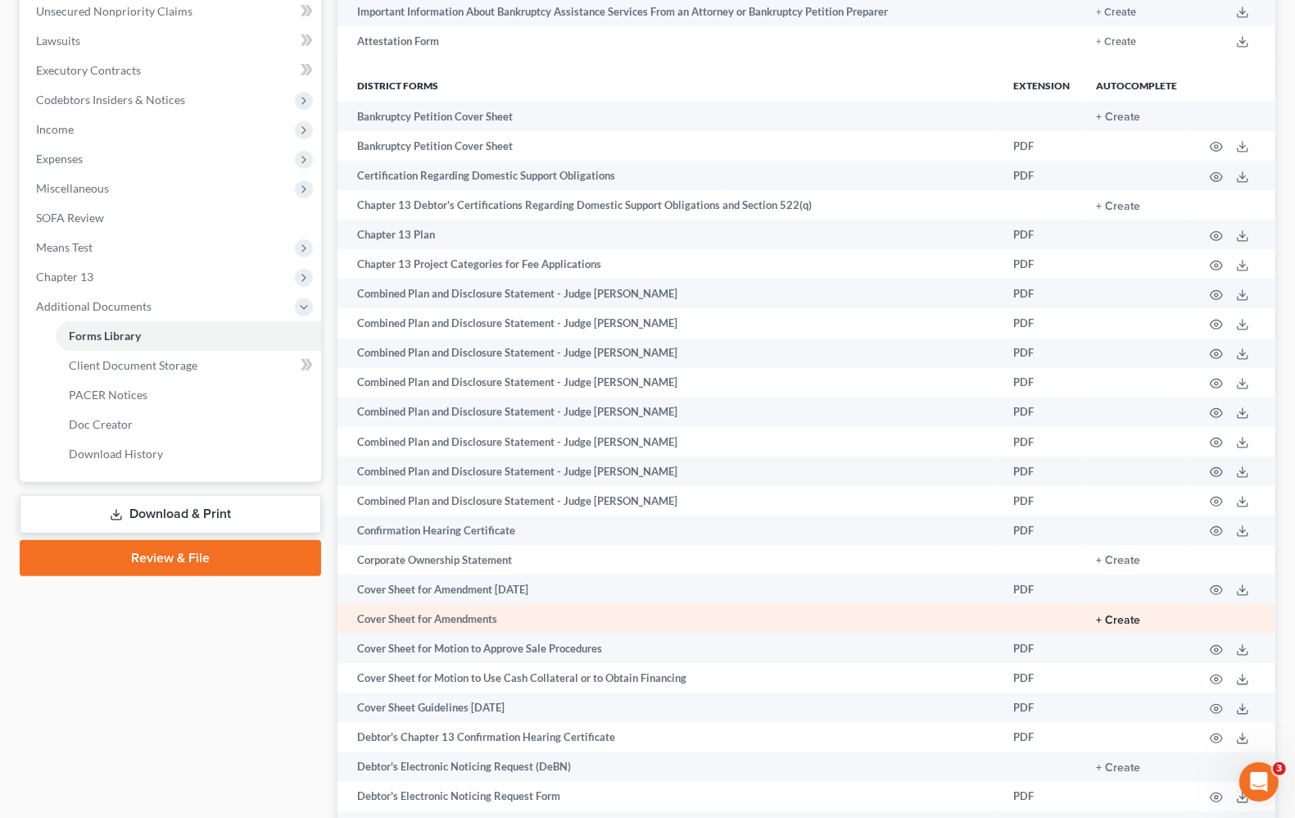
click at [1131, 614] on button "+ Create" at bounding box center [1118, 619] width 44 height 11
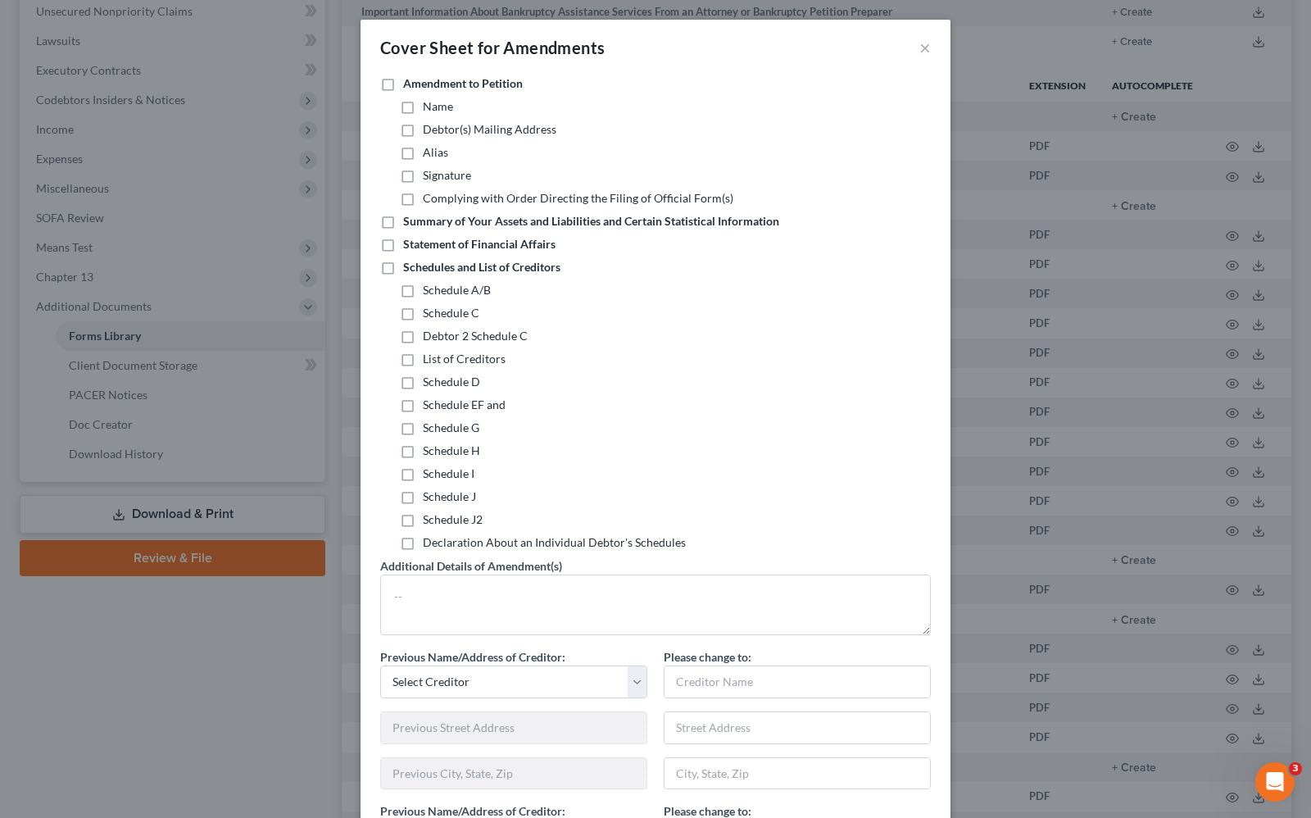
click at [403, 266] on label "Schedules and List of Creditors" at bounding box center [481, 267] width 157 height 16
click at [410, 266] on input "Schedules and List of Creditors" at bounding box center [415, 264] width 11 height 11
checkbox input "true"
click at [423, 452] on label "Schedule H" at bounding box center [451, 450] width 57 height 16
click at [429, 452] on input "Schedule H" at bounding box center [434, 447] width 11 height 11
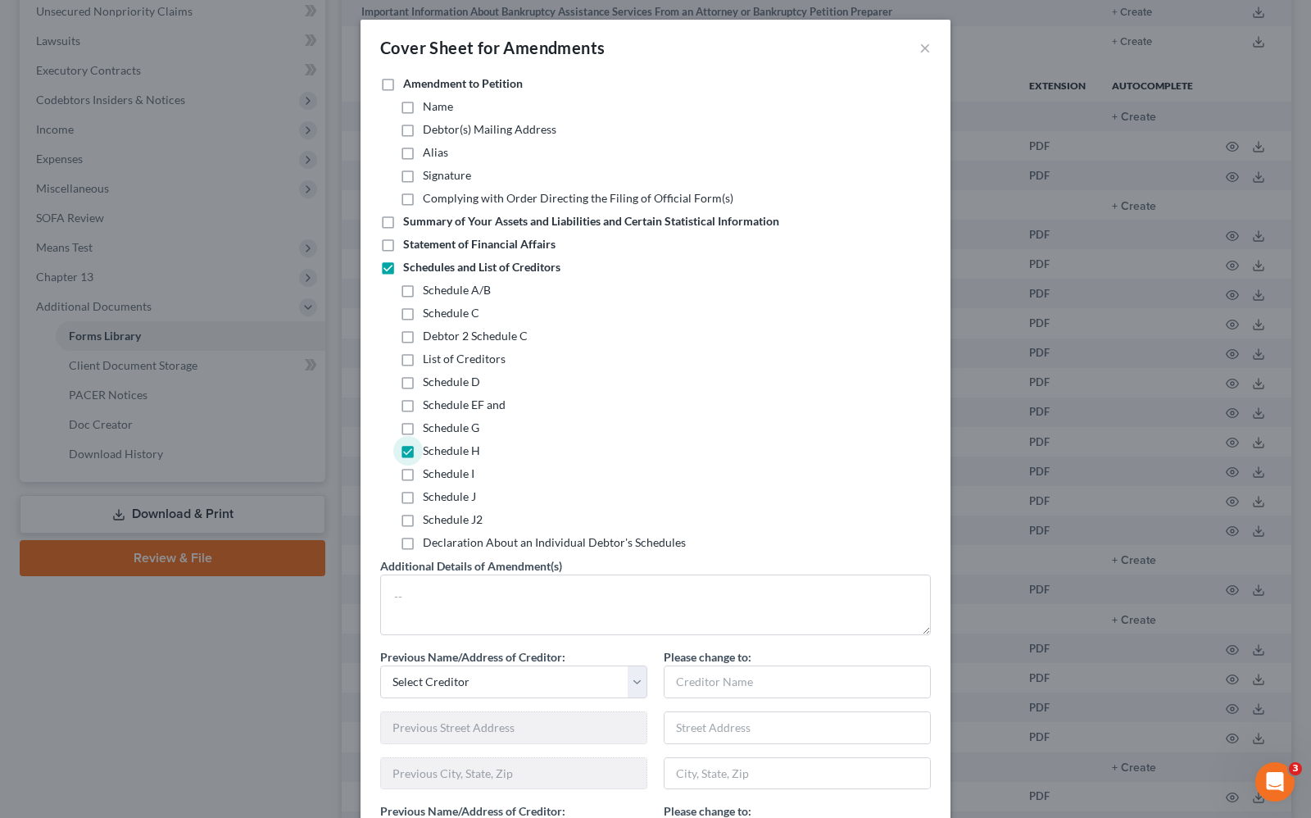
click at [423, 449] on label "Schedule H" at bounding box center [451, 450] width 57 height 16
click at [429, 449] on input "Schedule H" at bounding box center [434, 447] width 11 height 11
checkbox input "false"
drag, startPoint x: 397, startPoint y: 467, endPoint x: 401, endPoint y: 483, distance: 16.9
click at [423, 467] on label "Schedule I" at bounding box center [449, 473] width 52 height 16
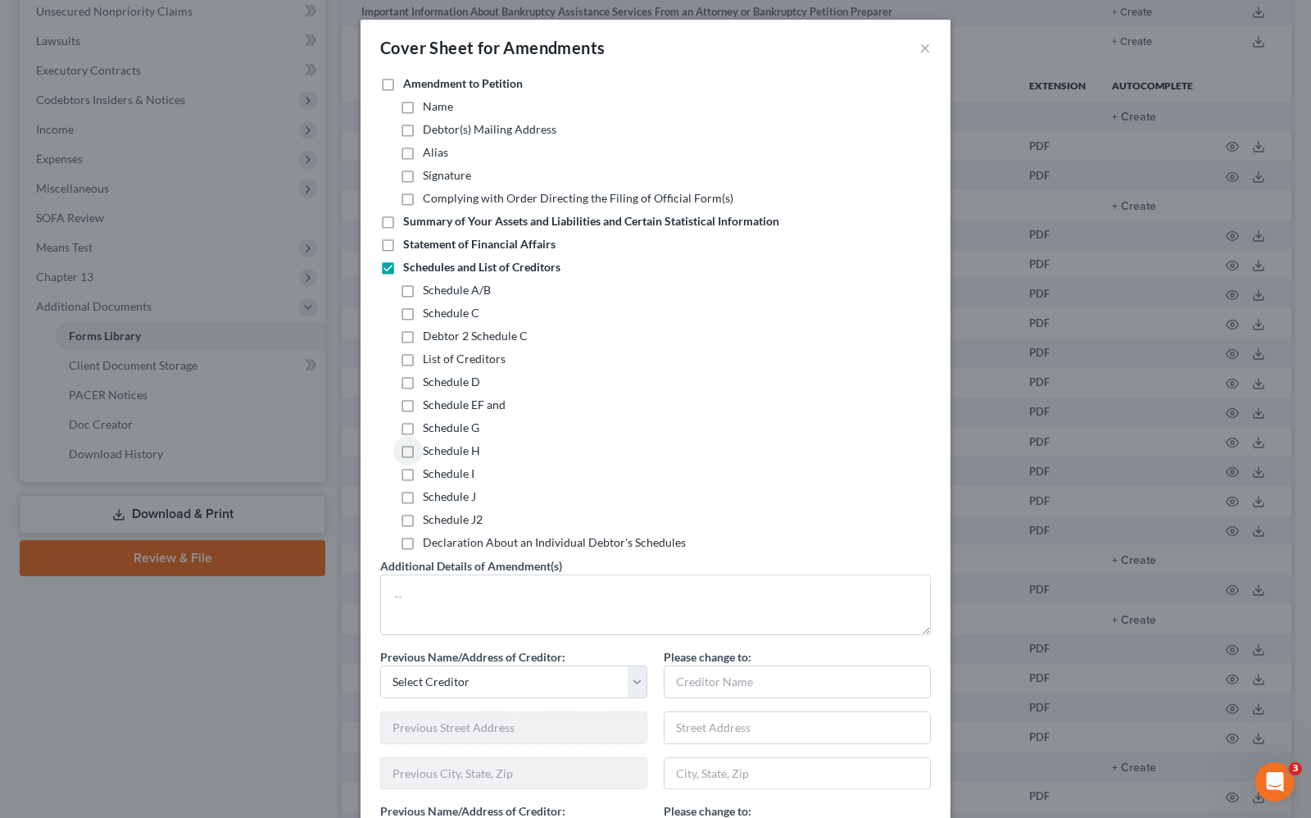
click at [429, 467] on input "Schedule I" at bounding box center [434, 470] width 11 height 11
checkbox input "true"
click at [423, 496] on label "Schedule J" at bounding box center [449, 496] width 53 height 16
click at [429, 496] on input "Schedule J" at bounding box center [434, 493] width 11 height 11
checkbox input "true"
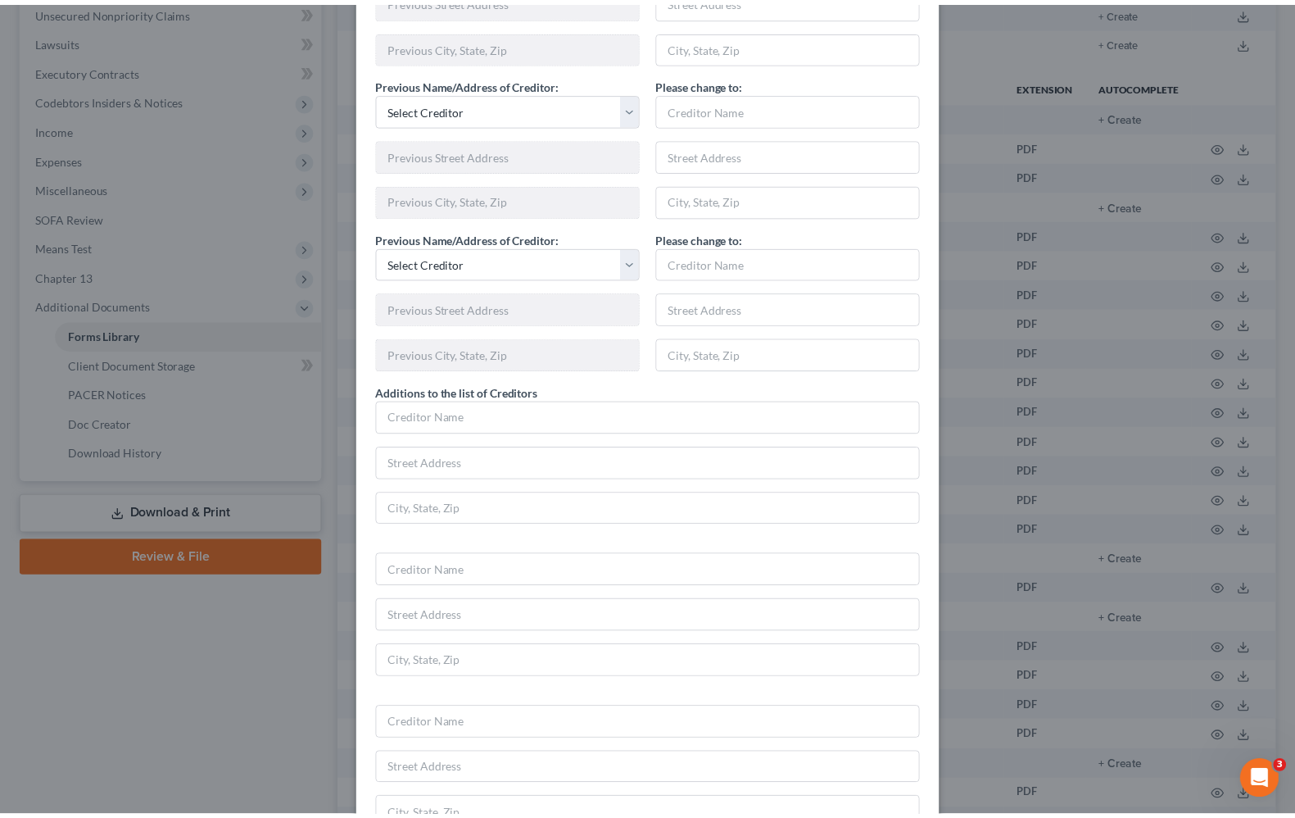
scroll to position [914, 0]
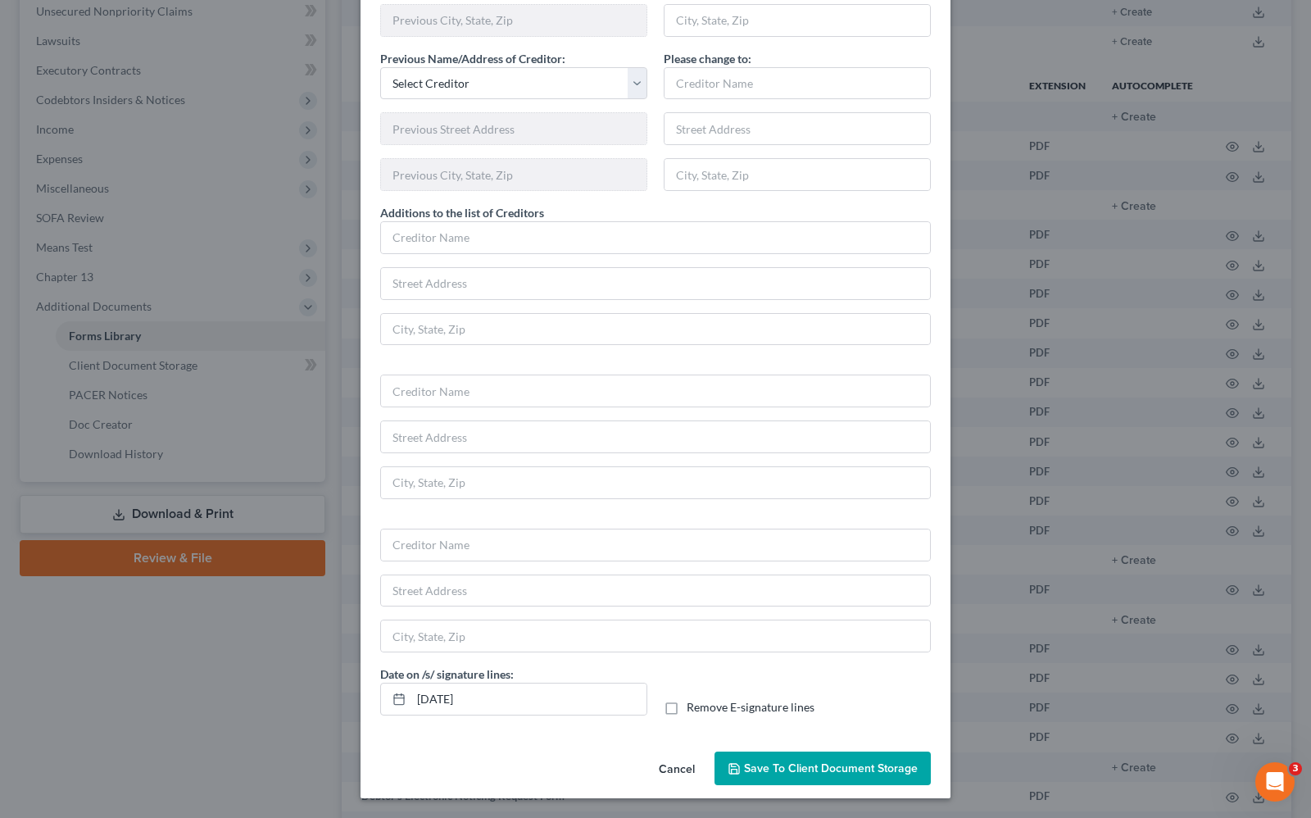
click at [833, 771] on span "Save to Client Document Storage" at bounding box center [831, 768] width 174 height 14
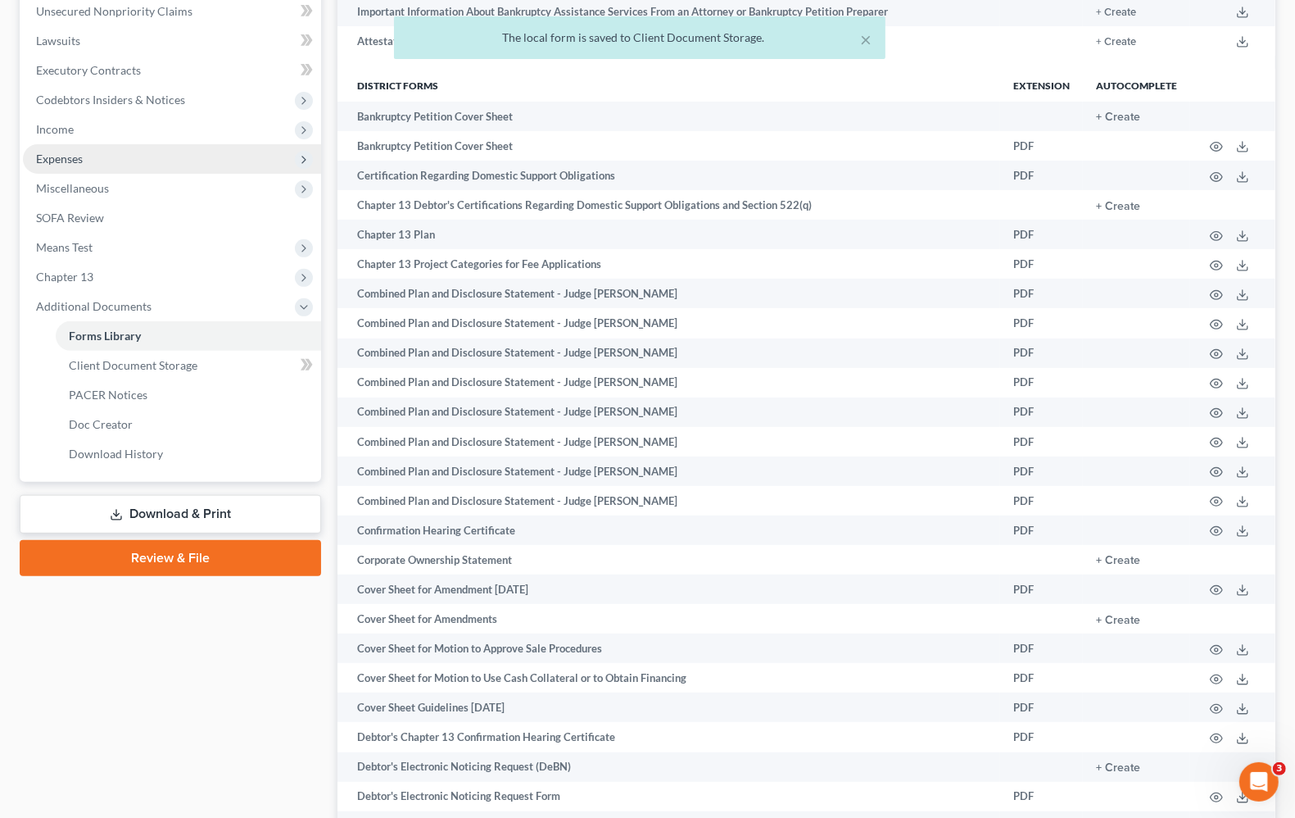
click at [58, 168] on span "Expenses" at bounding box center [172, 158] width 298 height 29
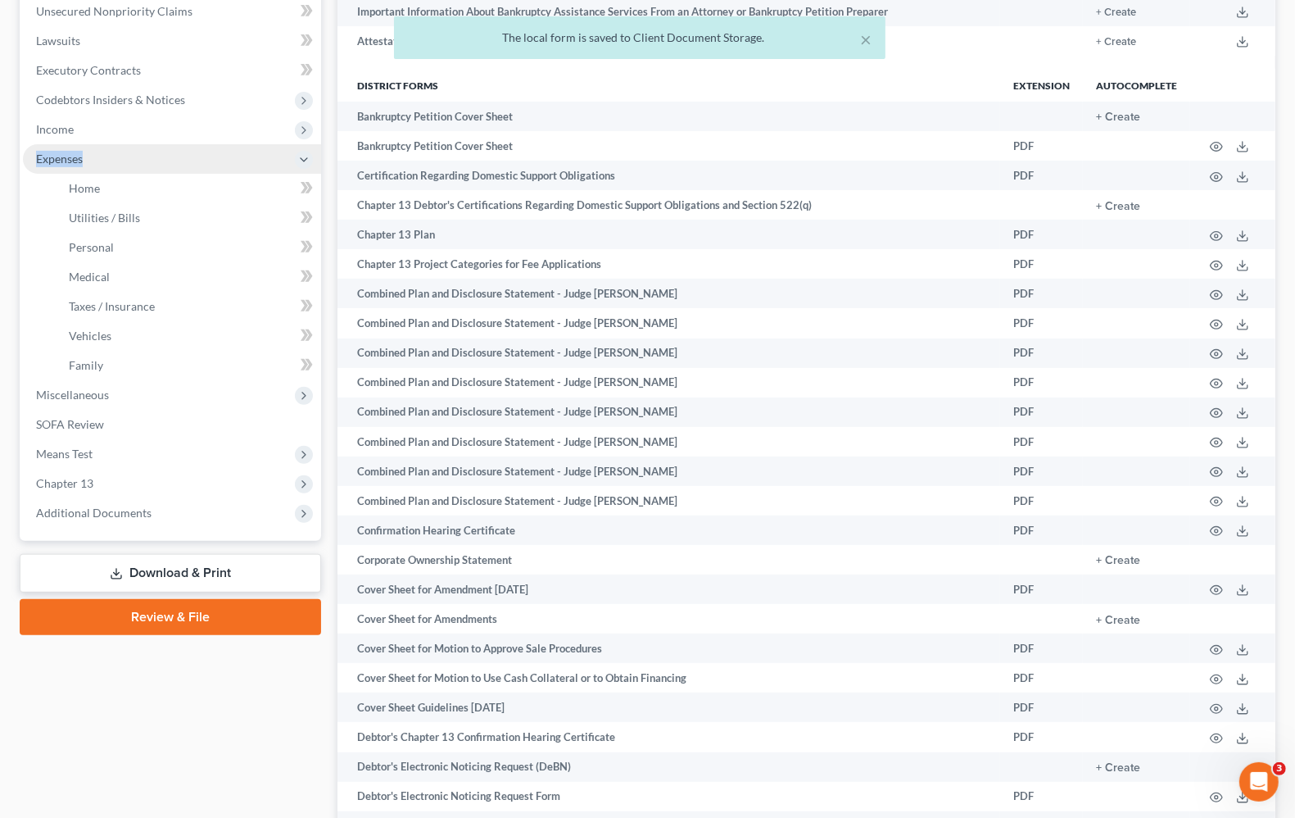
click at [58, 168] on span "Expenses" at bounding box center [172, 158] width 298 height 29
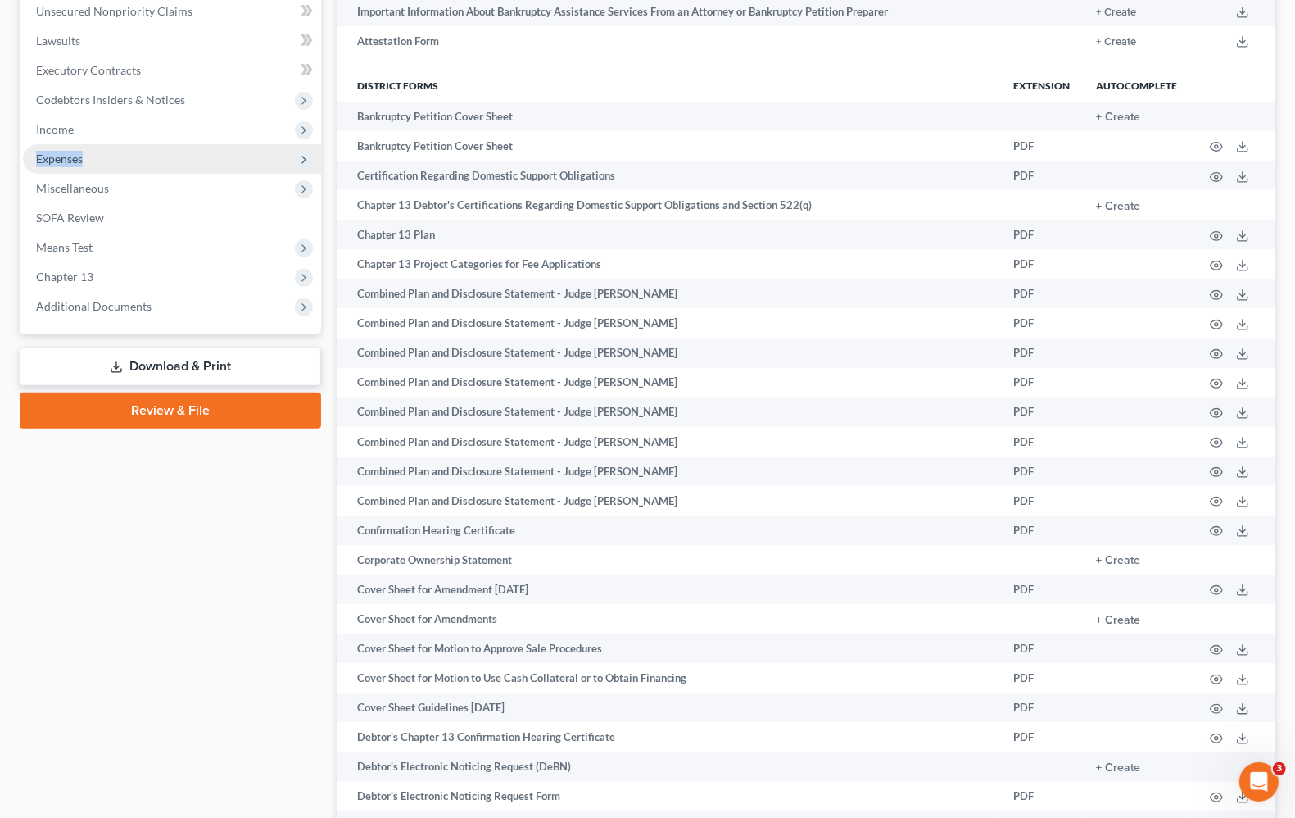
click at [72, 148] on span "Expenses" at bounding box center [172, 158] width 298 height 29
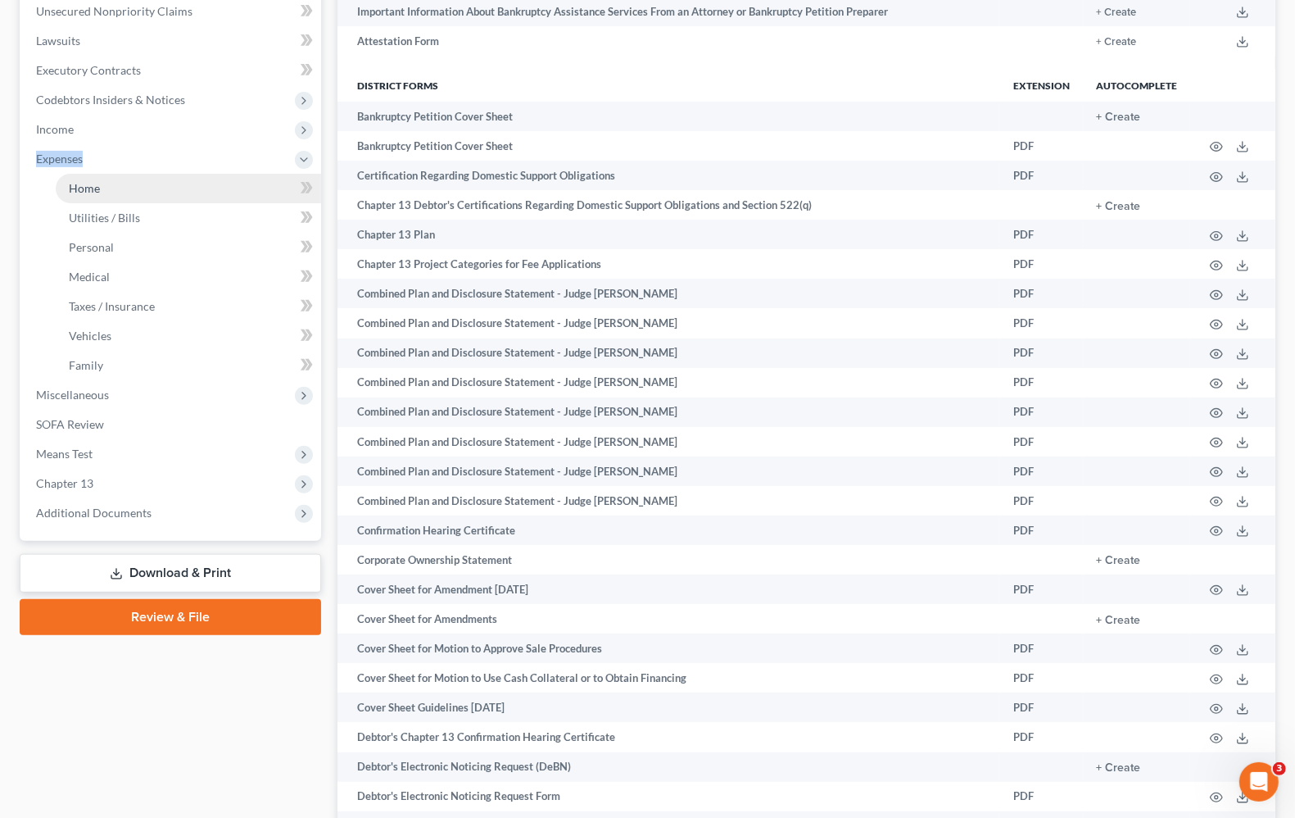
click at [88, 183] on span "Home" at bounding box center [84, 188] width 31 height 14
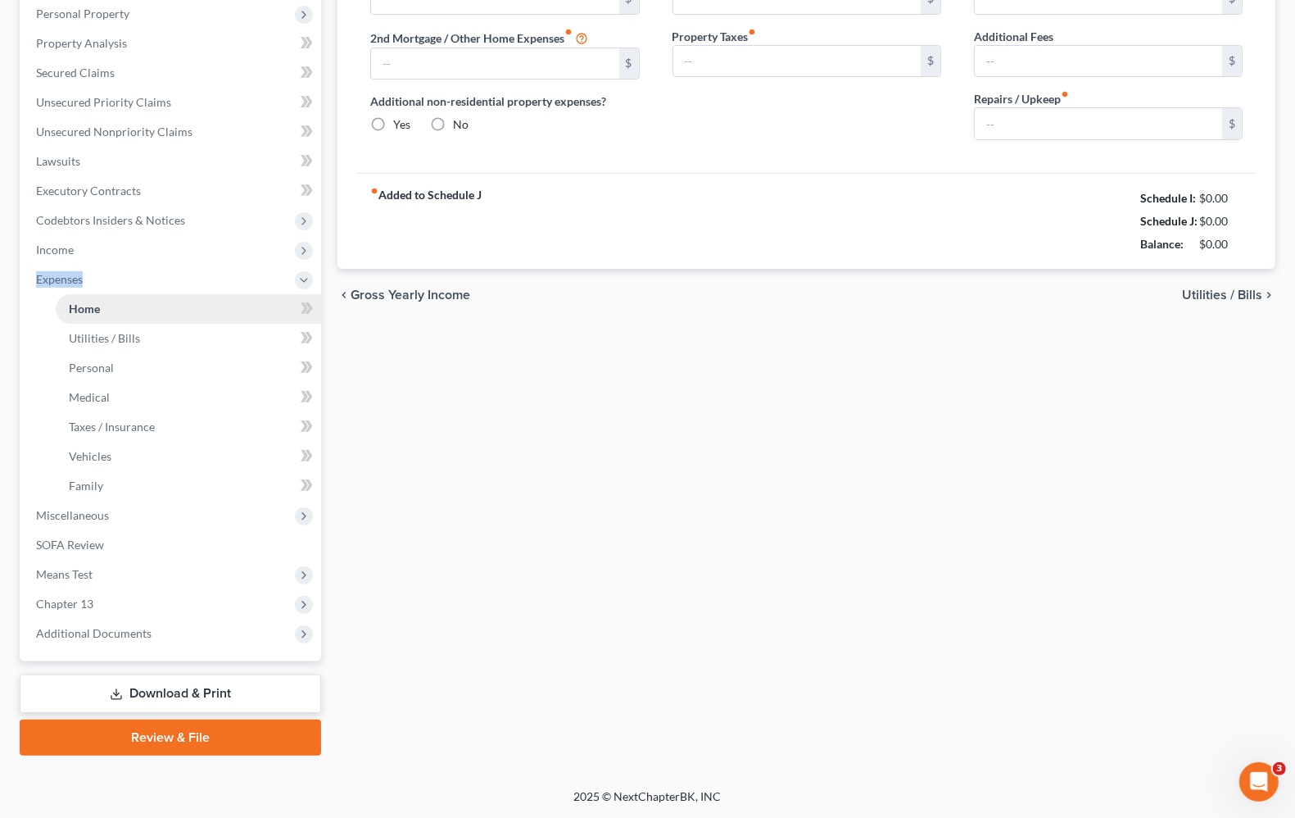
scroll to position [6, 0]
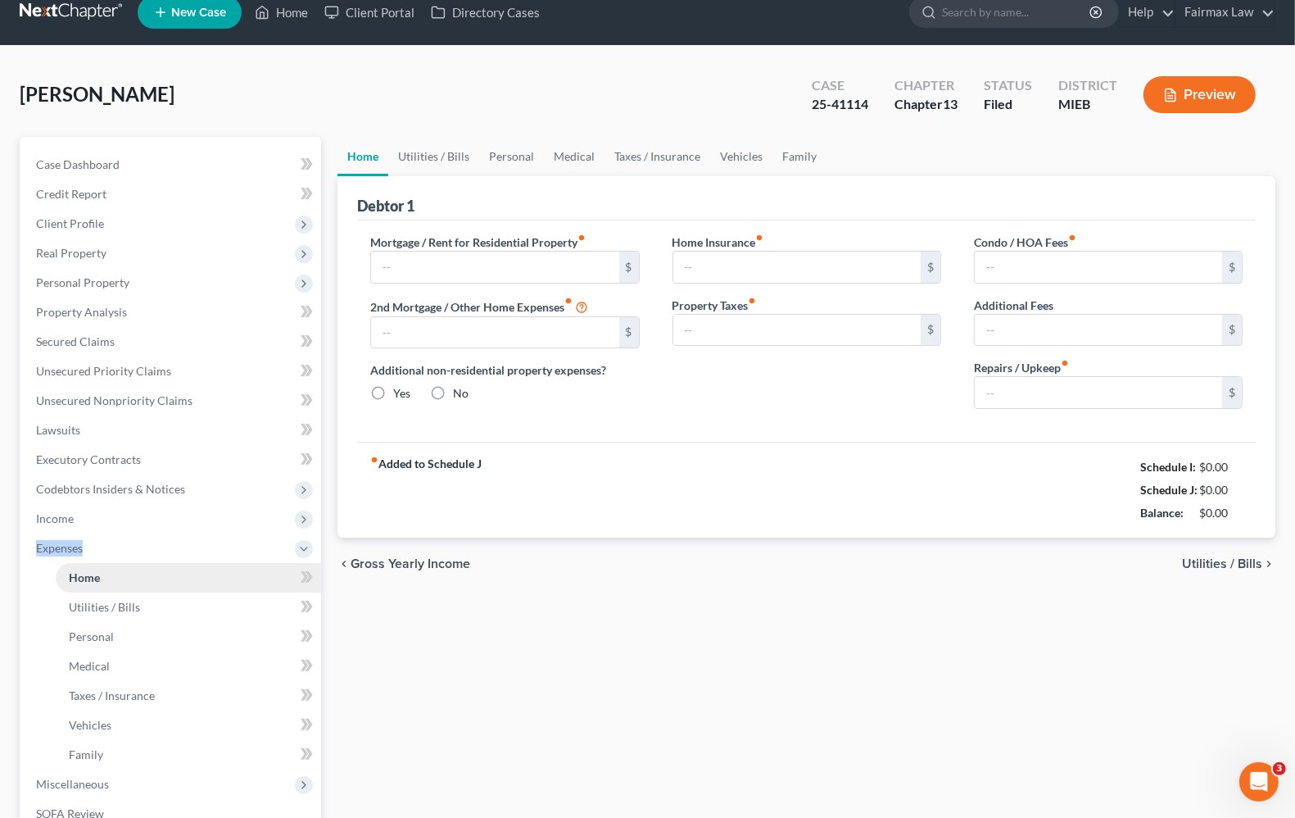
type input "0.00"
radio input "true"
type input "0.00"
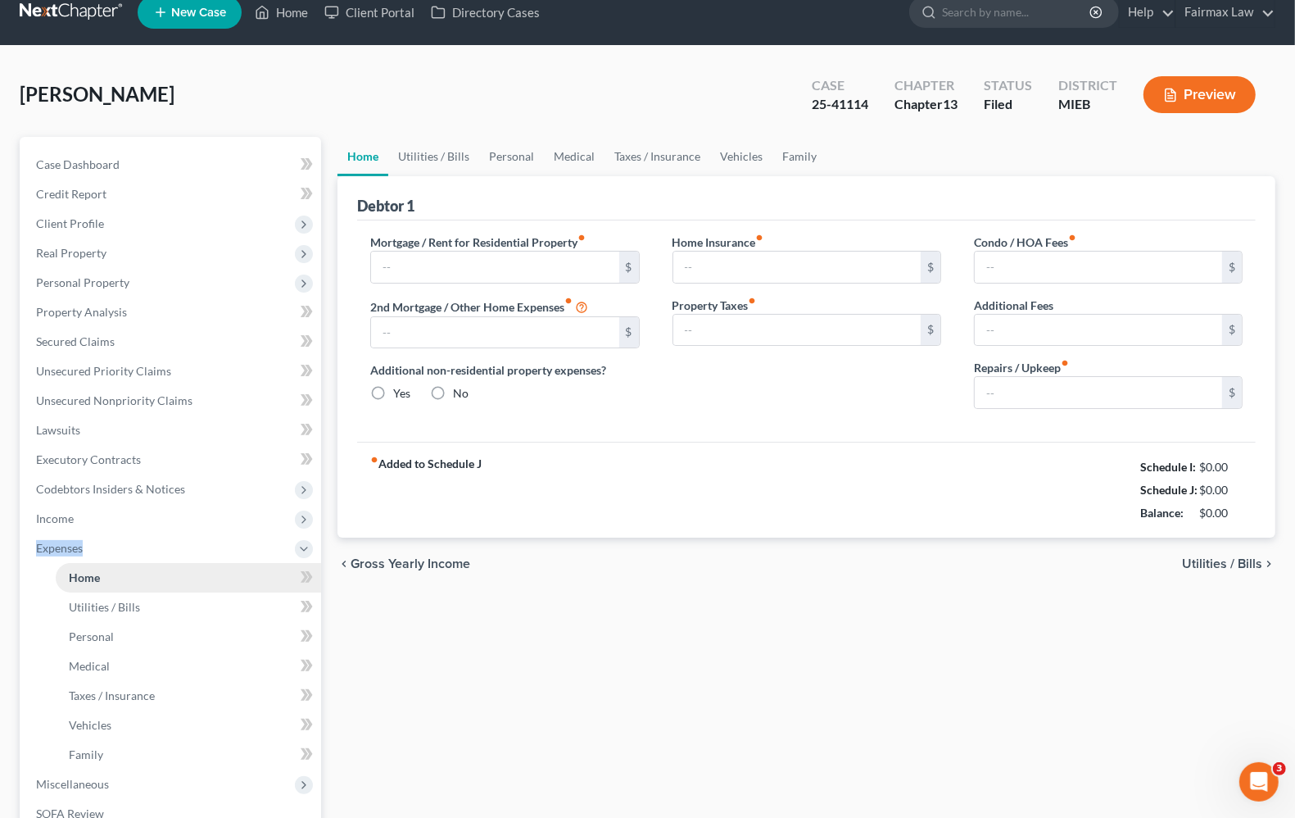
type input "0.00"
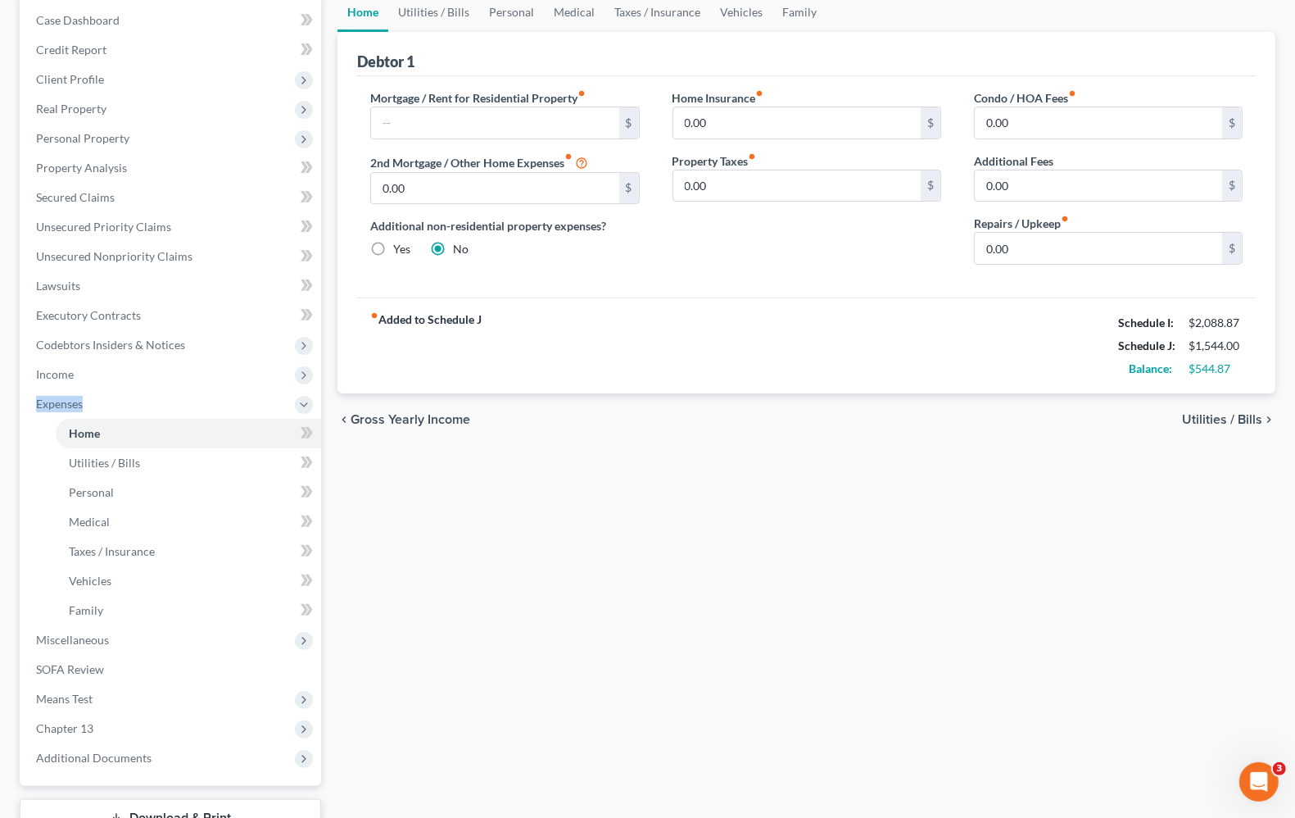
scroll to position [205, 0]
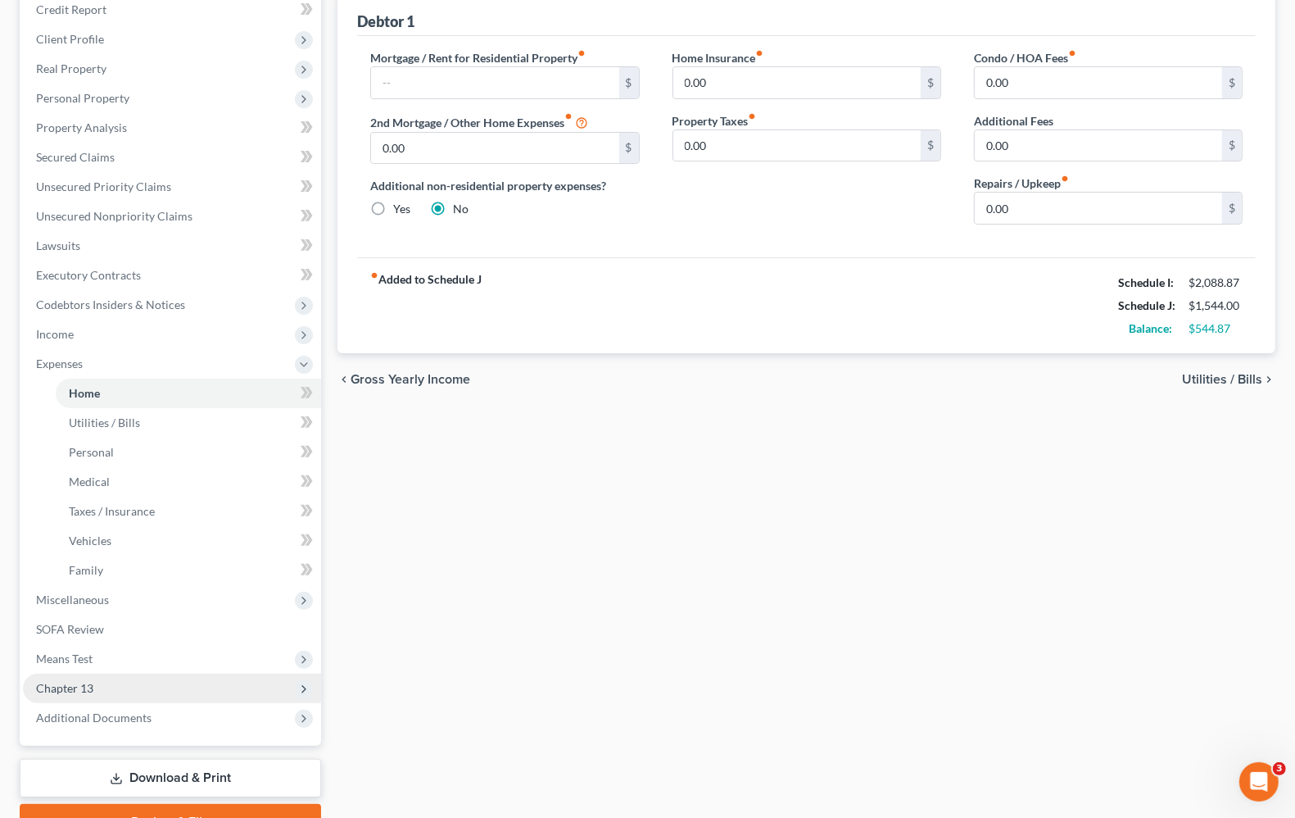
click at [91, 681] on span "Chapter 13" at bounding box center [64, 688] width 57 height 14
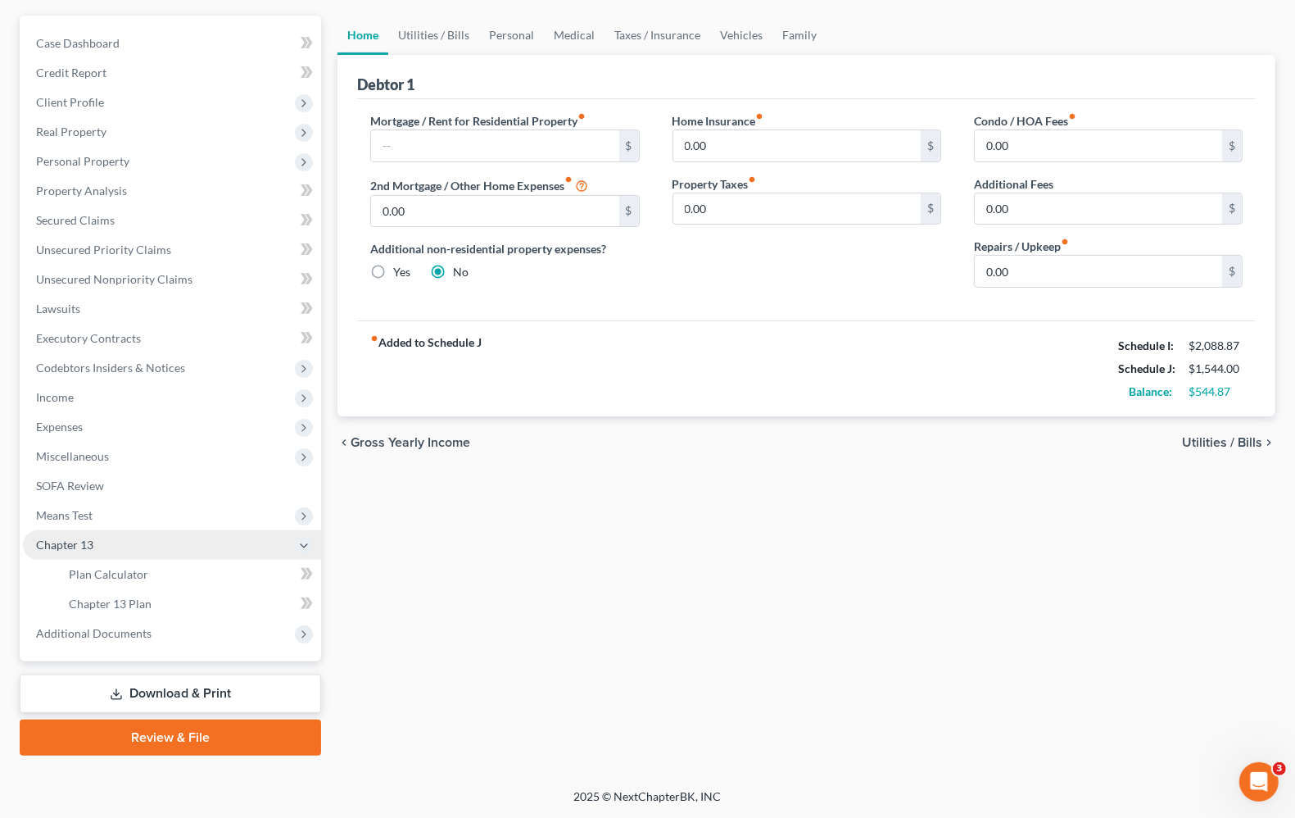
scroll to position [140, 0]
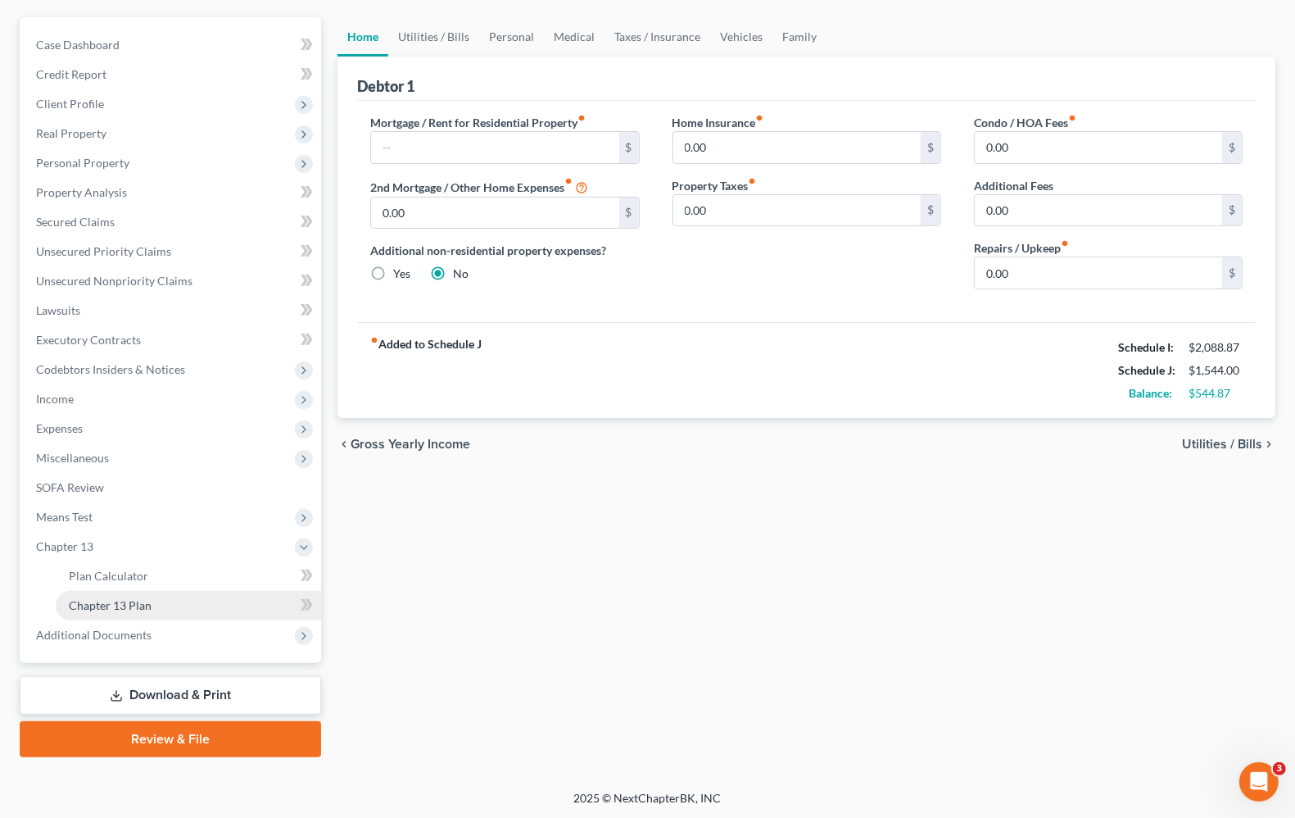
click at [117, 610] on link "Chapter 13 Plan" at bounding box center [188, 605] width 265 height 29
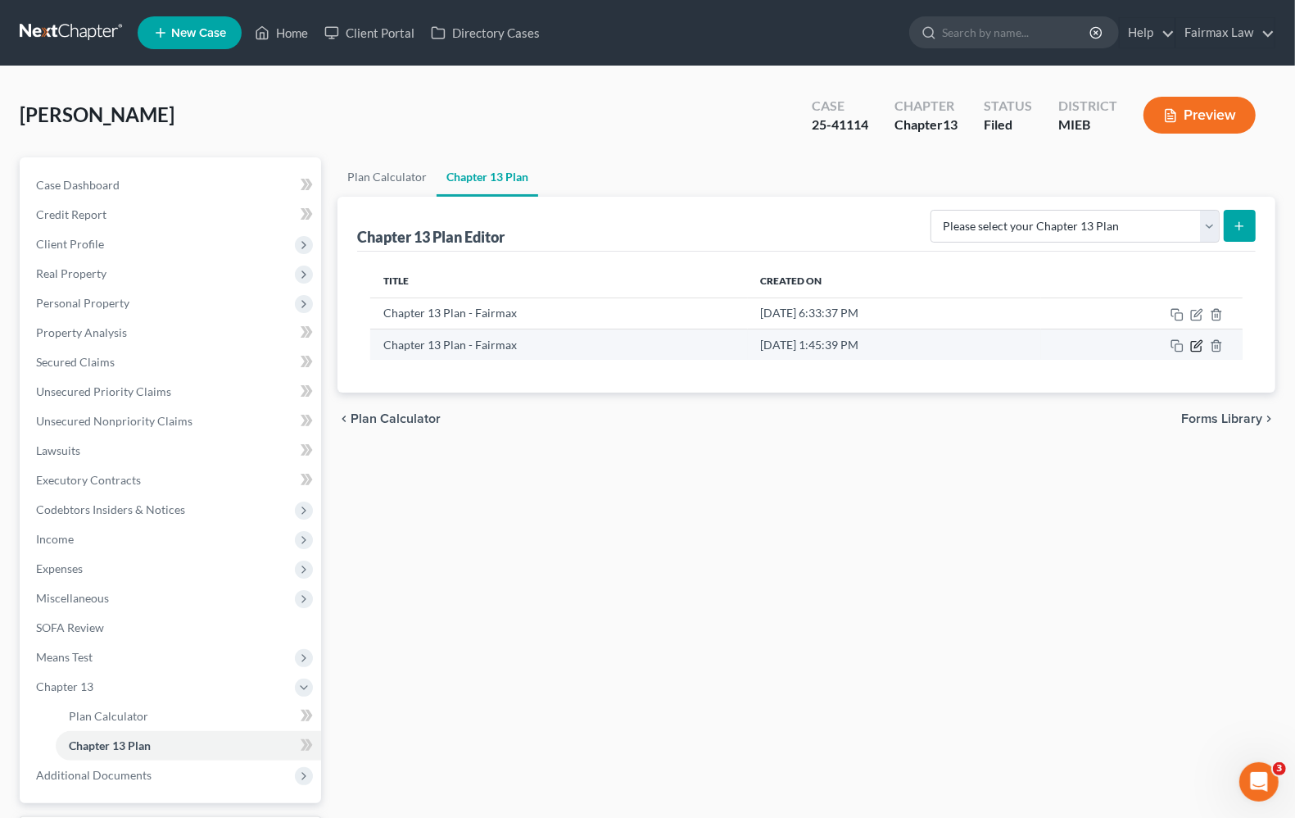
click at [1197, 345] on icon "button" at bounding box center [1197, 343] width 7 height 7
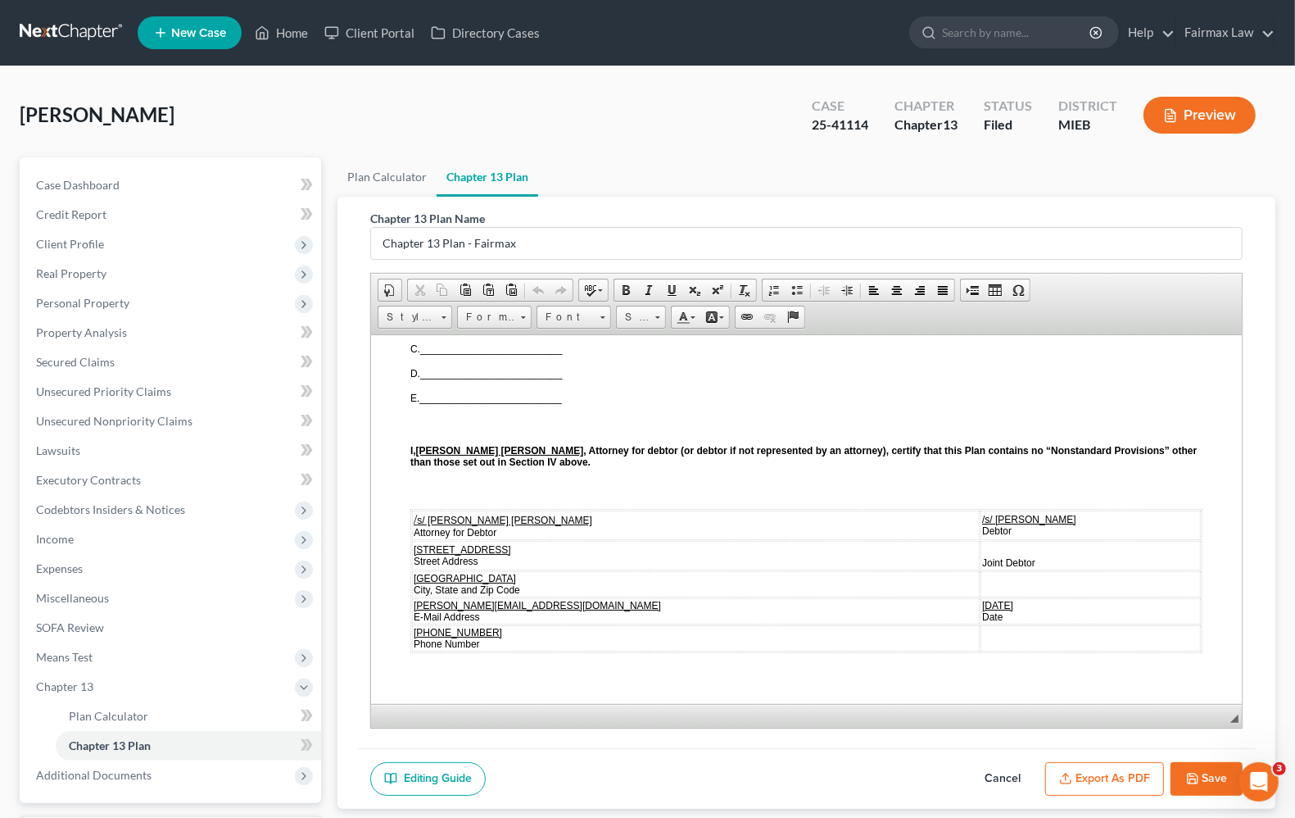
scroll to position [4199, 0]
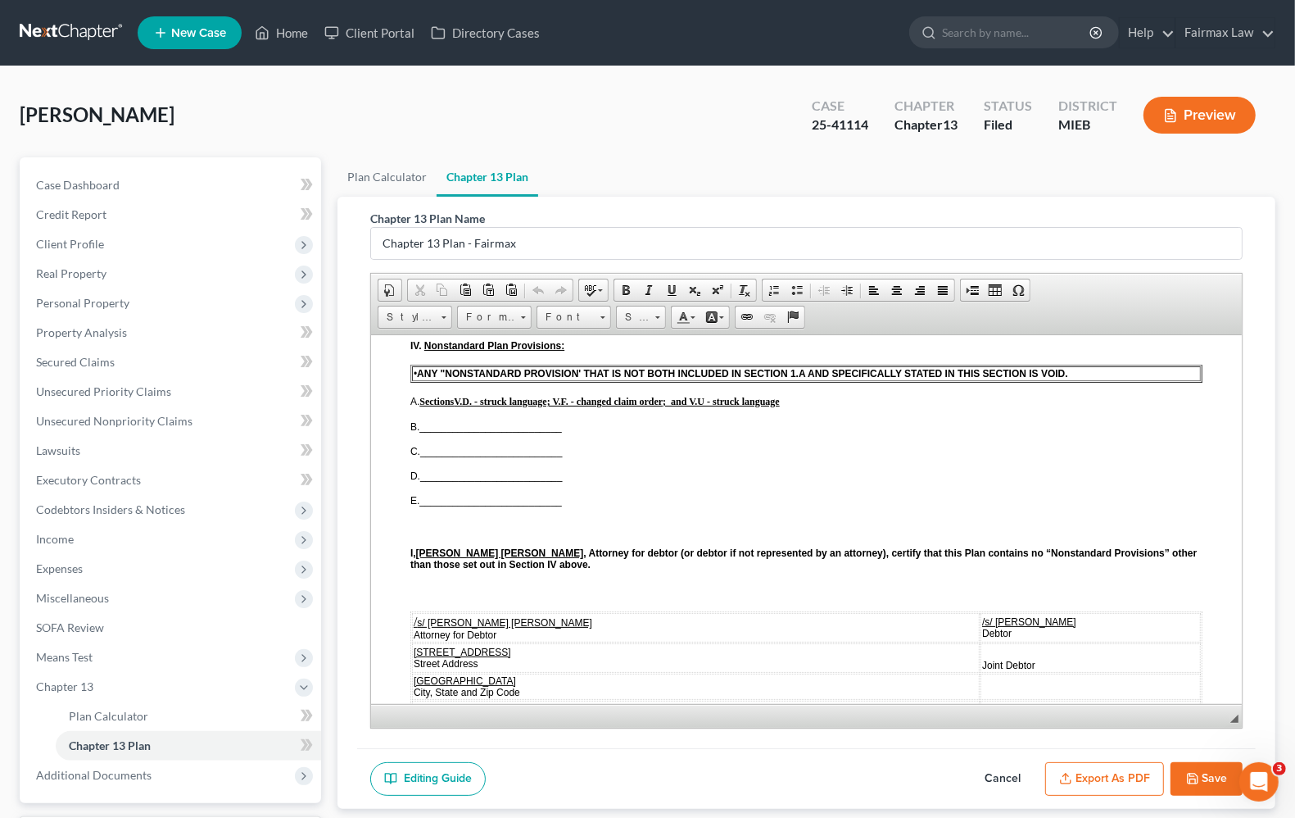
click at [420, 432] on span "B. __________________________" at bounding box center [486, 425] width 152 height 11
drag, startPoint x: 418, startPoint y: 460, endPoint x: 483, endPoint y: 461, distance: 64.7
click at [483, 432] on span "B. __________________________" at bounding box center [486, 425] width 152 height 11
click at [507, 432] on span "__________________________" at bounding box center [490, 425] width 143 height 11
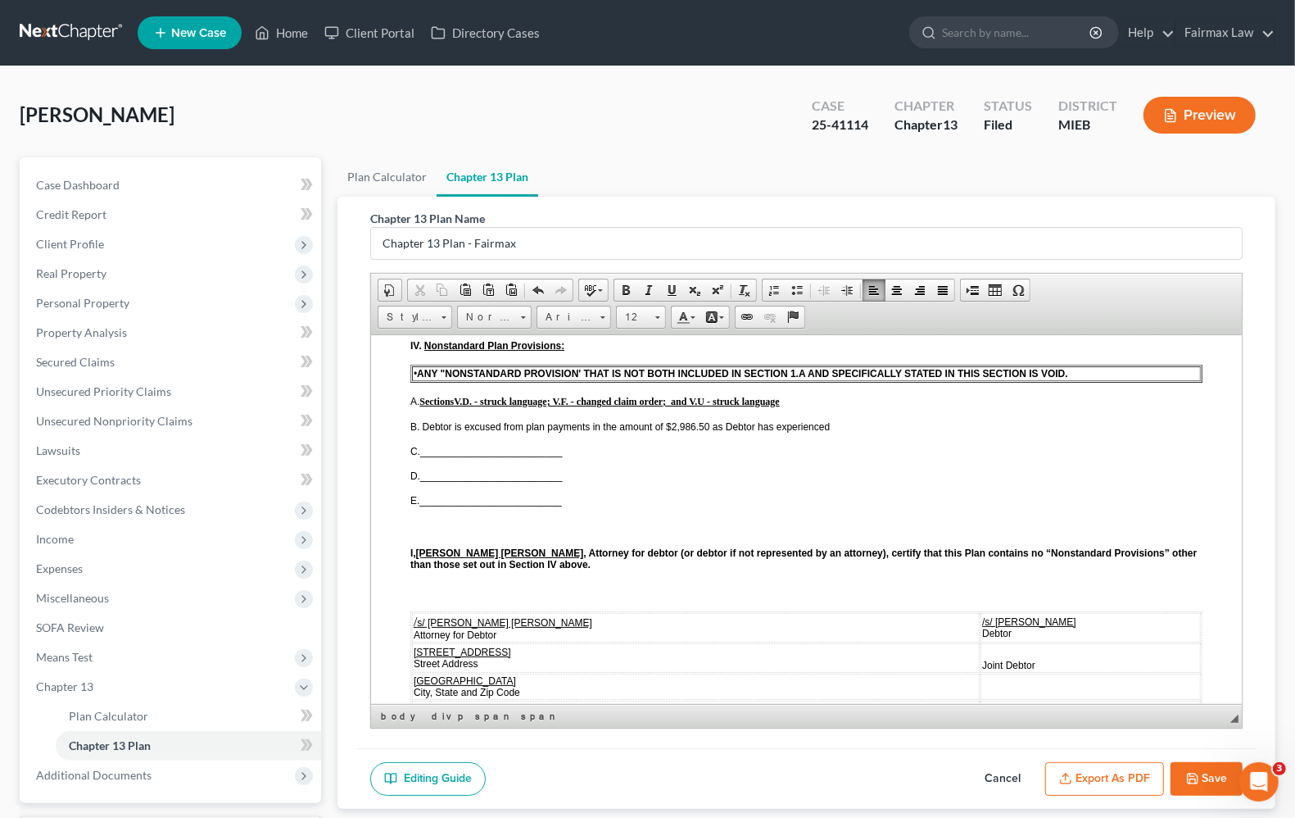
click at [859, 432] on p "B. Debtor is excused from plan payments in the amount of $2,986.50 as Debtor ha…" at bounding box center [806, 425] width 792 height 11
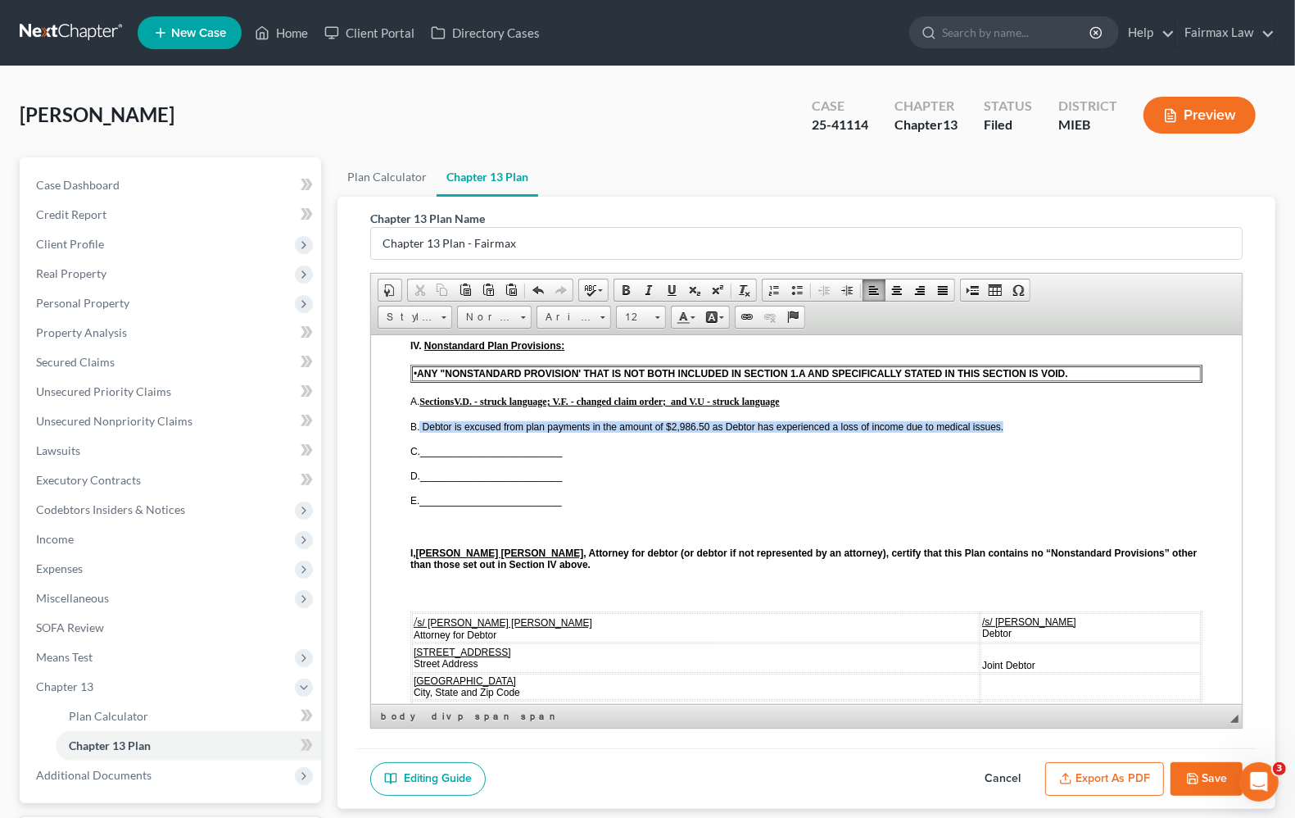
drag, startPoint x: 419, startPoint y: 457, endPoint x: 1010, endPoint y: 461, distance: 591.5
click at [1010, 432] on p "B. Debtor is excused from plan payments in the amount of $2,986.50 as Debtor ha…" at bounding box center [806, 425] width 792 height 11
click at [696, 314] on link "Text Color" at bounding box center [686, 316] width 29 height 21
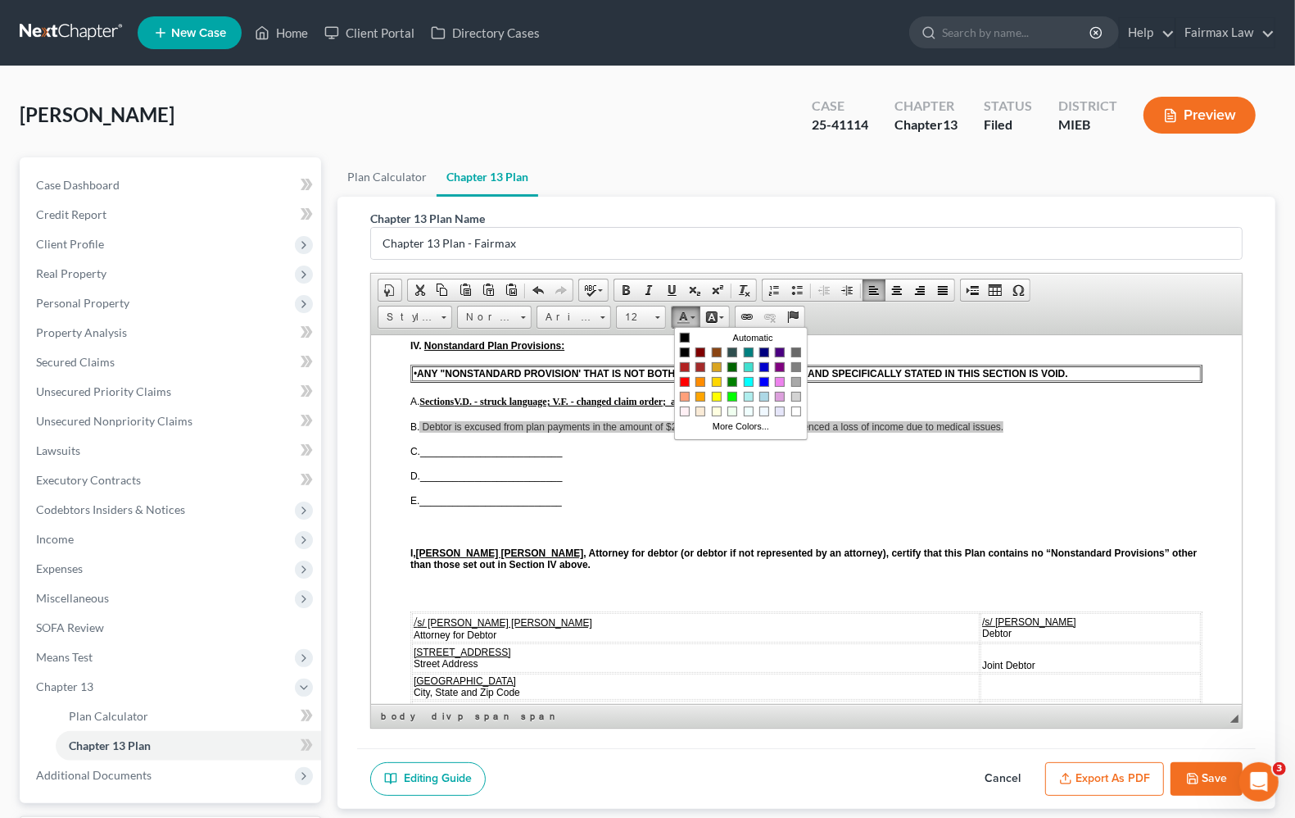
click at [696, 314] on link "Text Color (Selected)" at bounding box center [686, 316] width 29 height 21
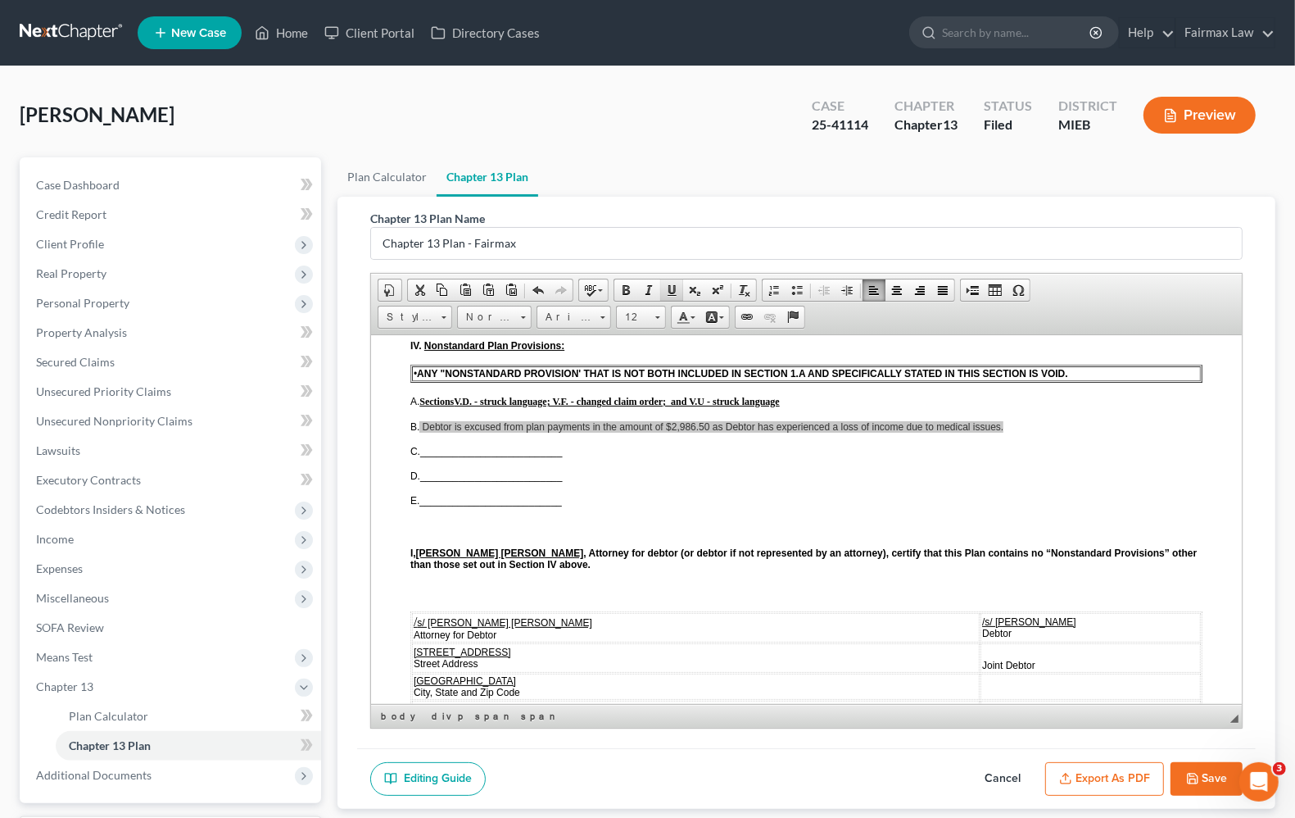
click at [670, 288] on span at bounding box center [671, 289] width 13 height 13
click at [628, 293] on span at bounding box center [625, 289] width 13 height 13
click at [785, 456] on p "C. __________________________" at bounding box center [806, 450] width 792 height 11
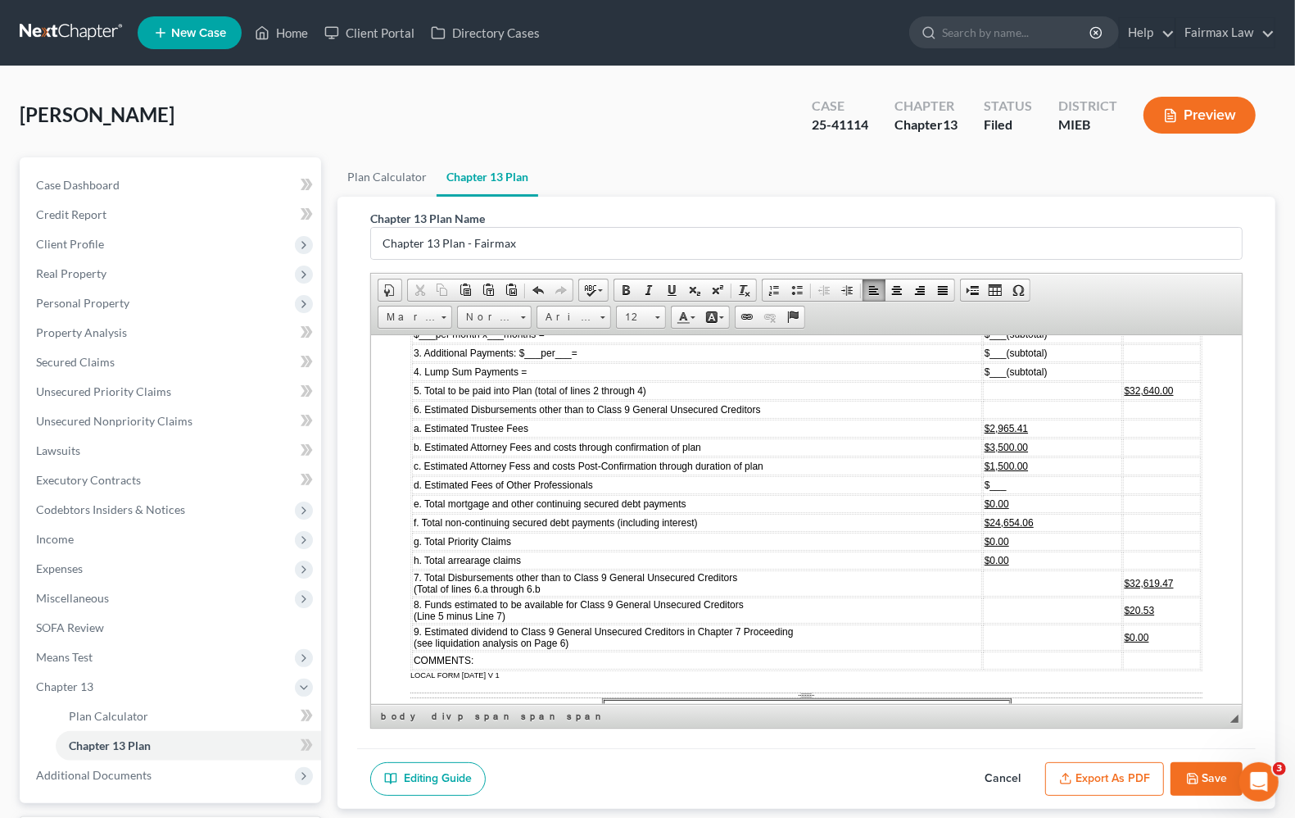
scroll to position [5837, 0]
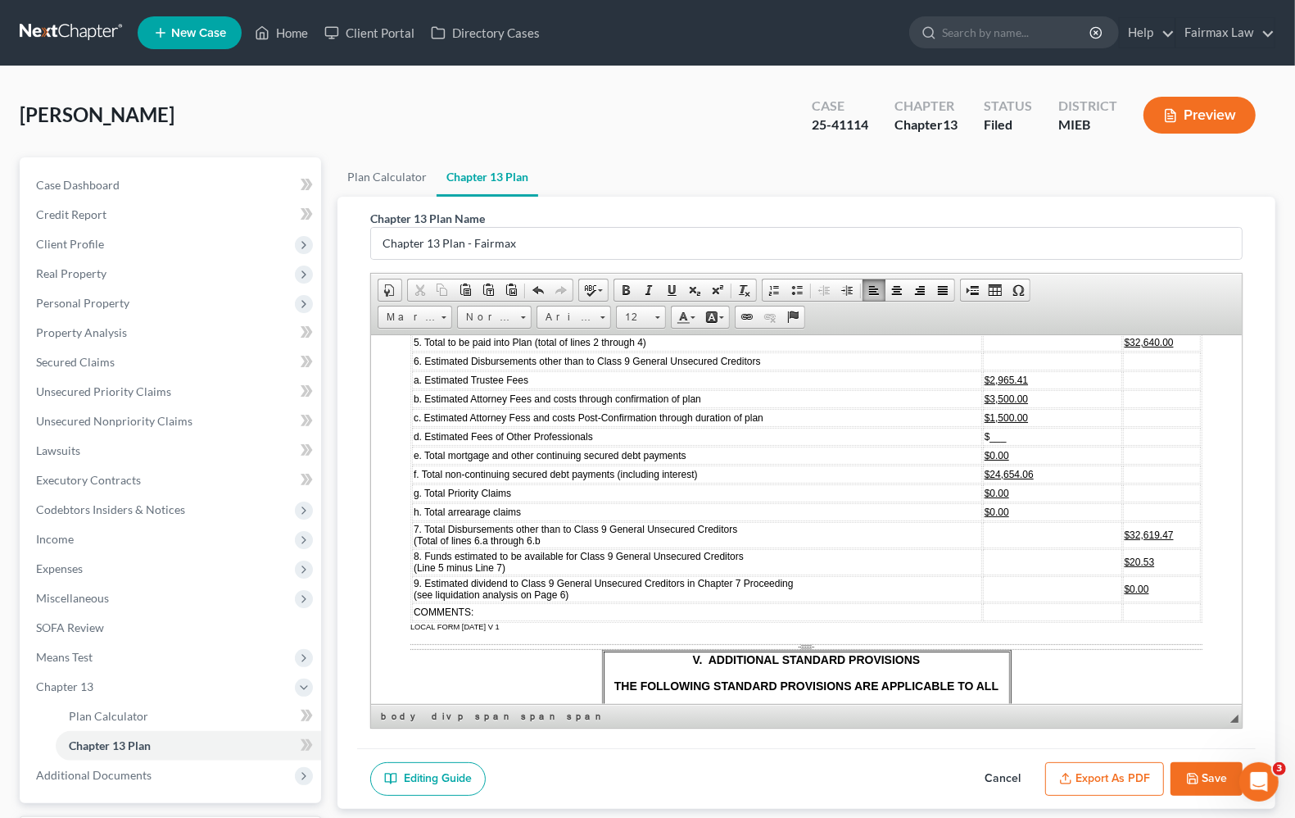
click at [1194, 779] on polyline "button" at bounding box center [1193, 781] width 6 height 4
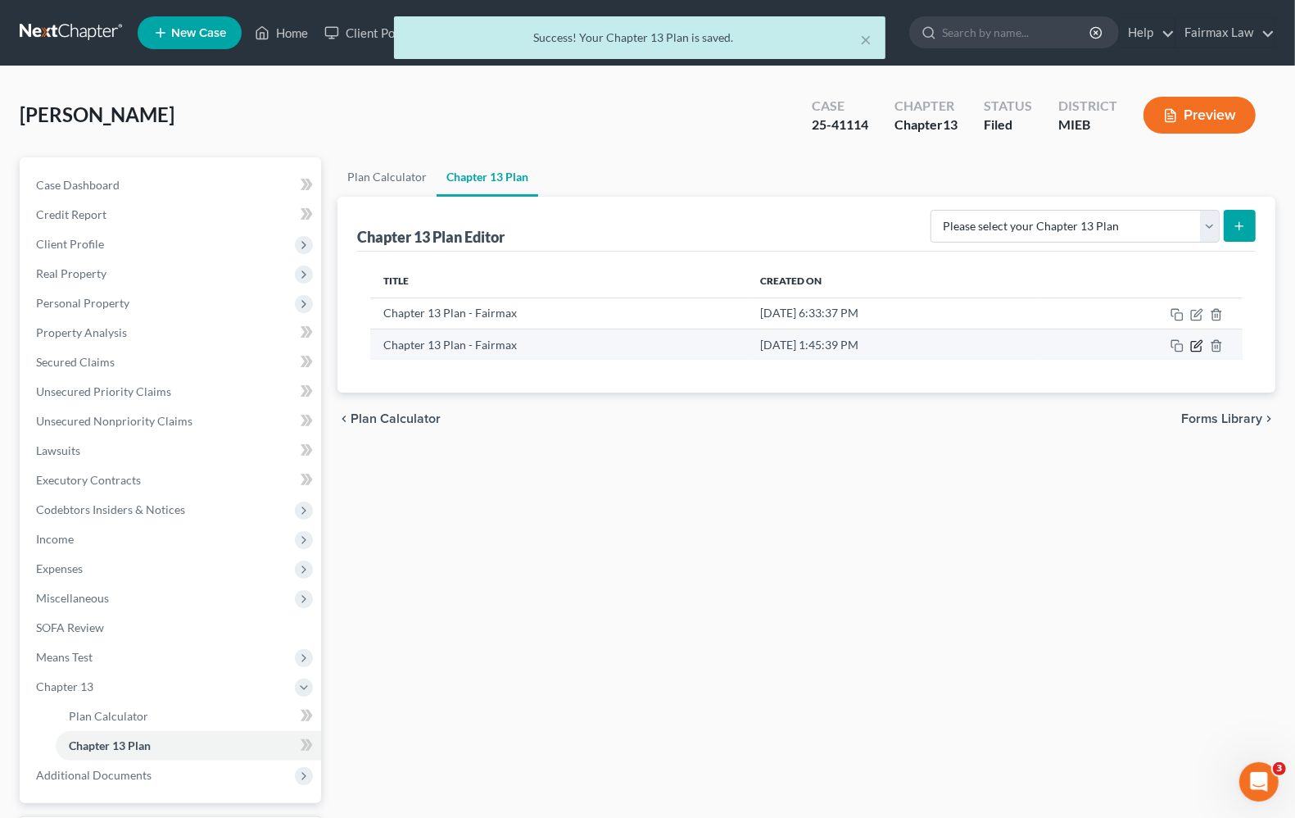
click at [1199, 347] on icon "button" at bounding box center [1196, 345] width 13 height 13
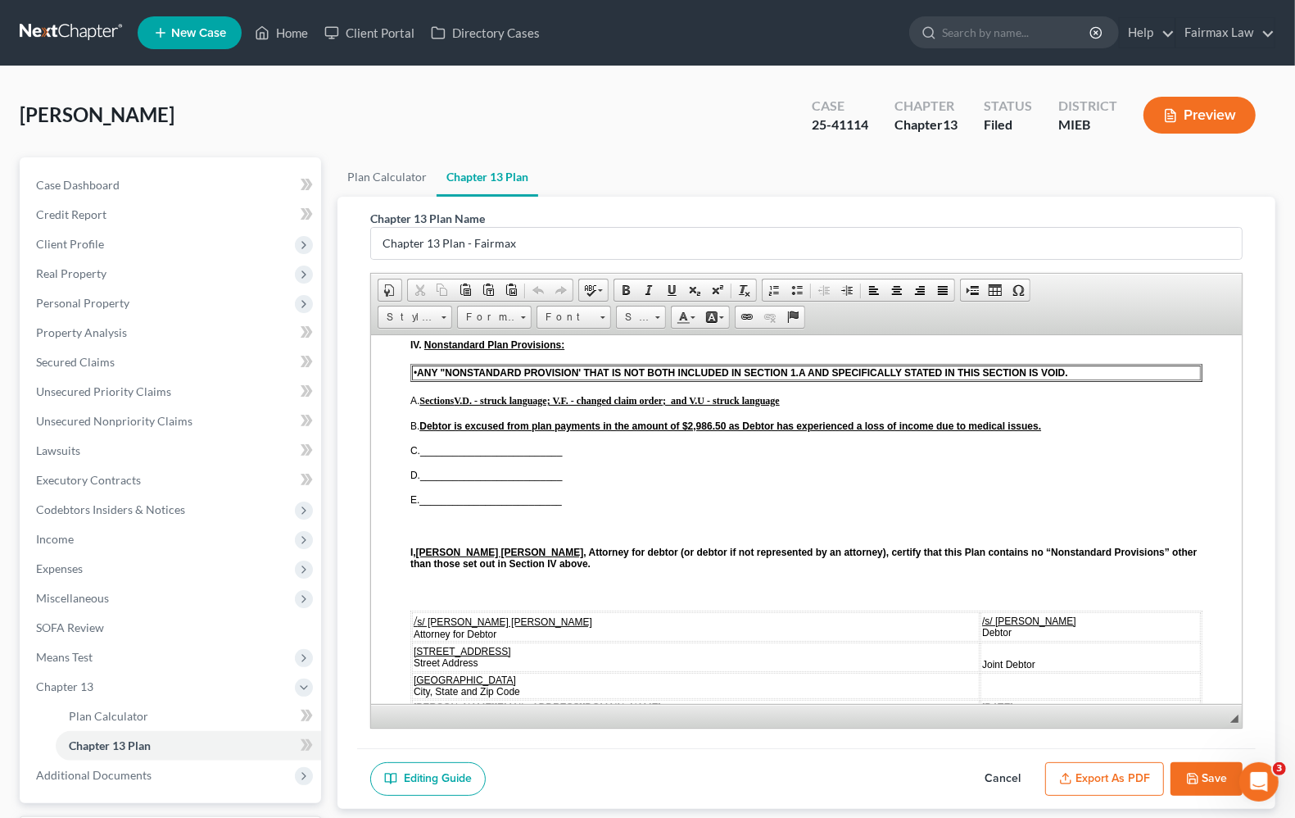
scroll to position [4199, 0]
click at [344, 102] on div "[PERSON_NAME] Upgraded Case 25-41114 Chapter Chapter 13 Status Filed District M…" at bounding box center [648, 121] width 1256 height 71
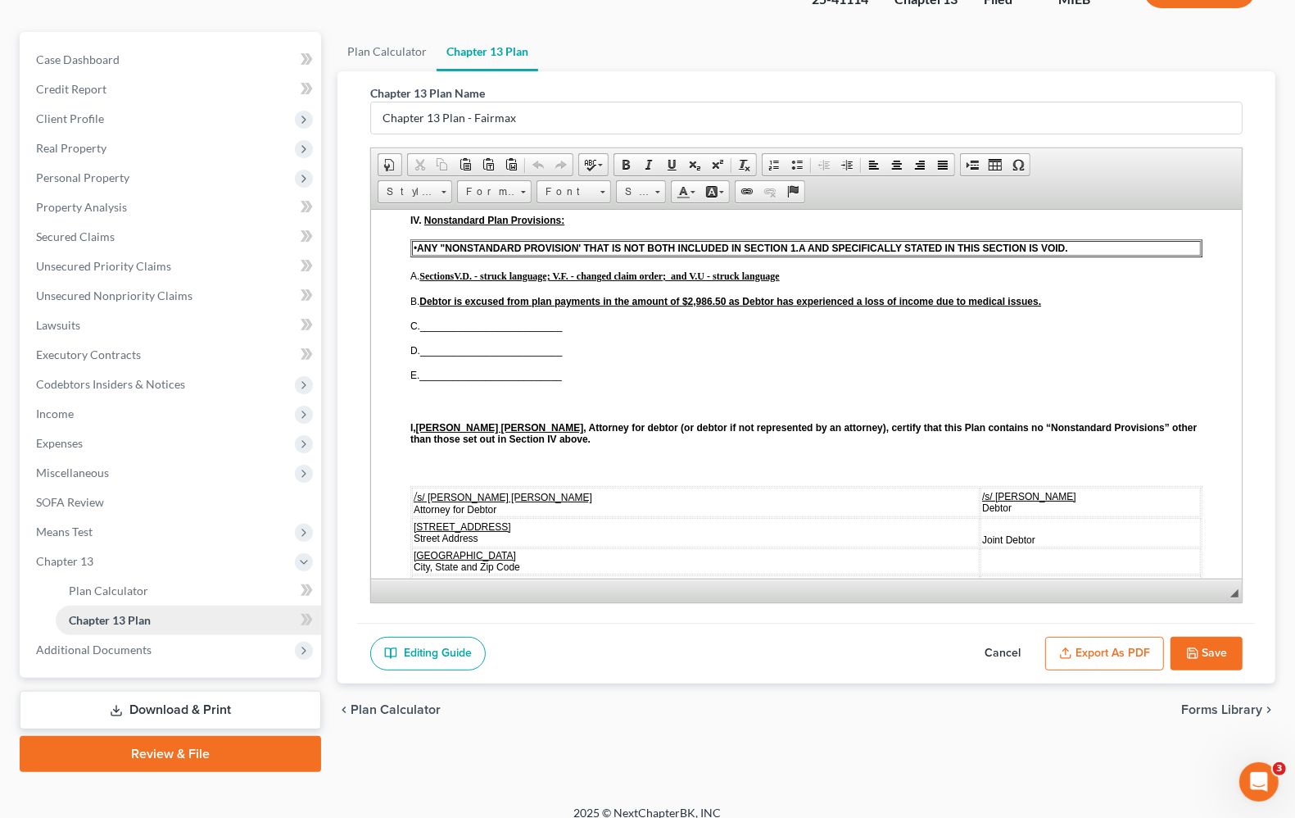
scroll to position [140, 0]
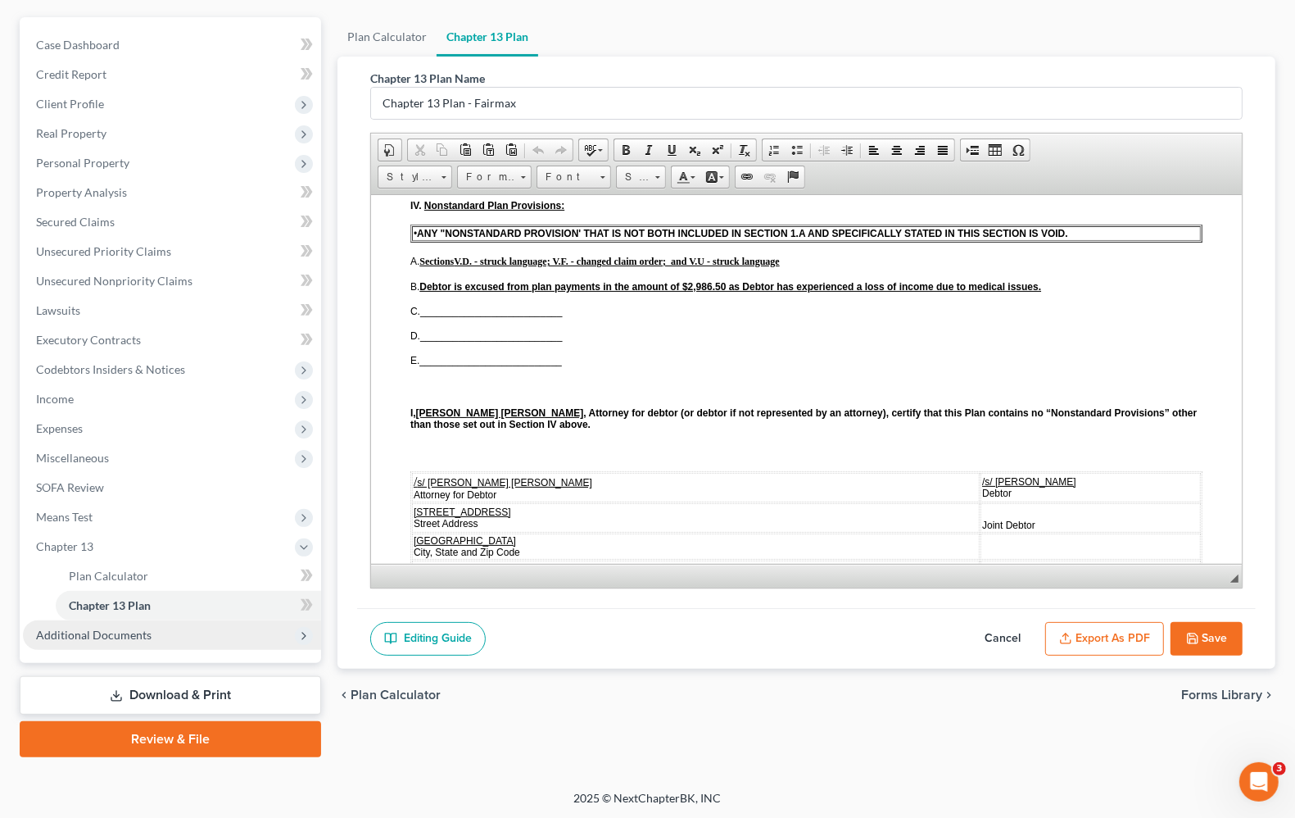
click at [47, 628] on span "Additional Documents" at bounding box center [94, 635] width 116 height 14
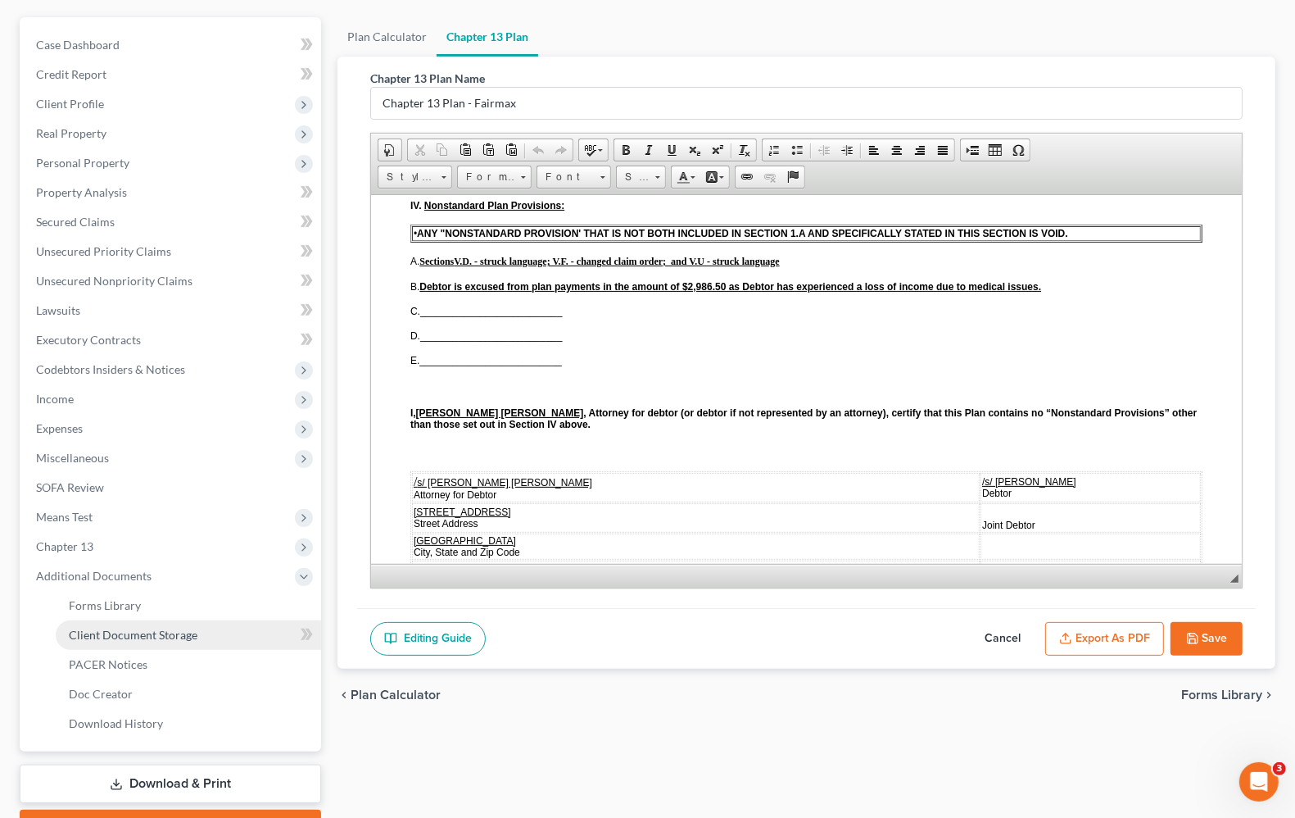
click at [88, 624] on link "Client Document Storage" at bounding box center [188, 634] width 265 height 29
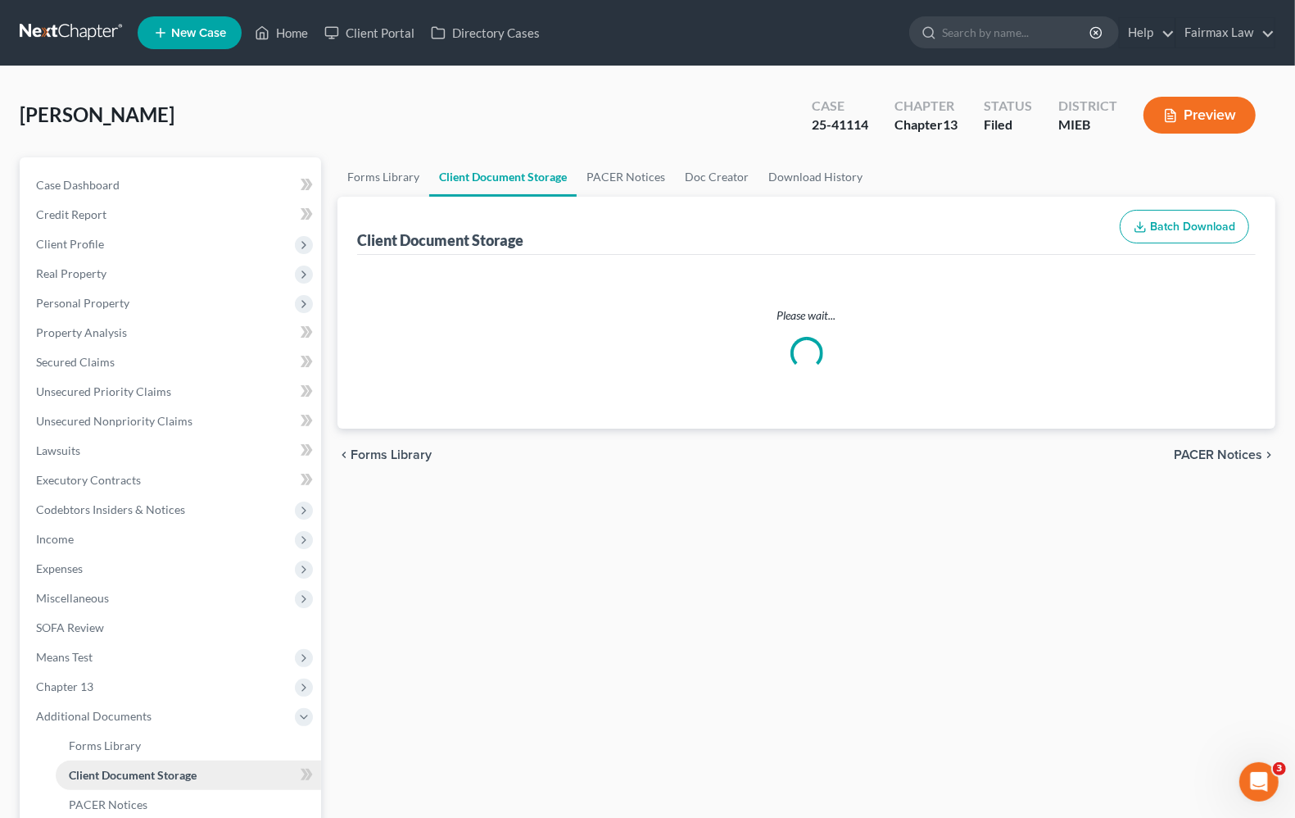
select select "32"
select select "6"
select select "7"
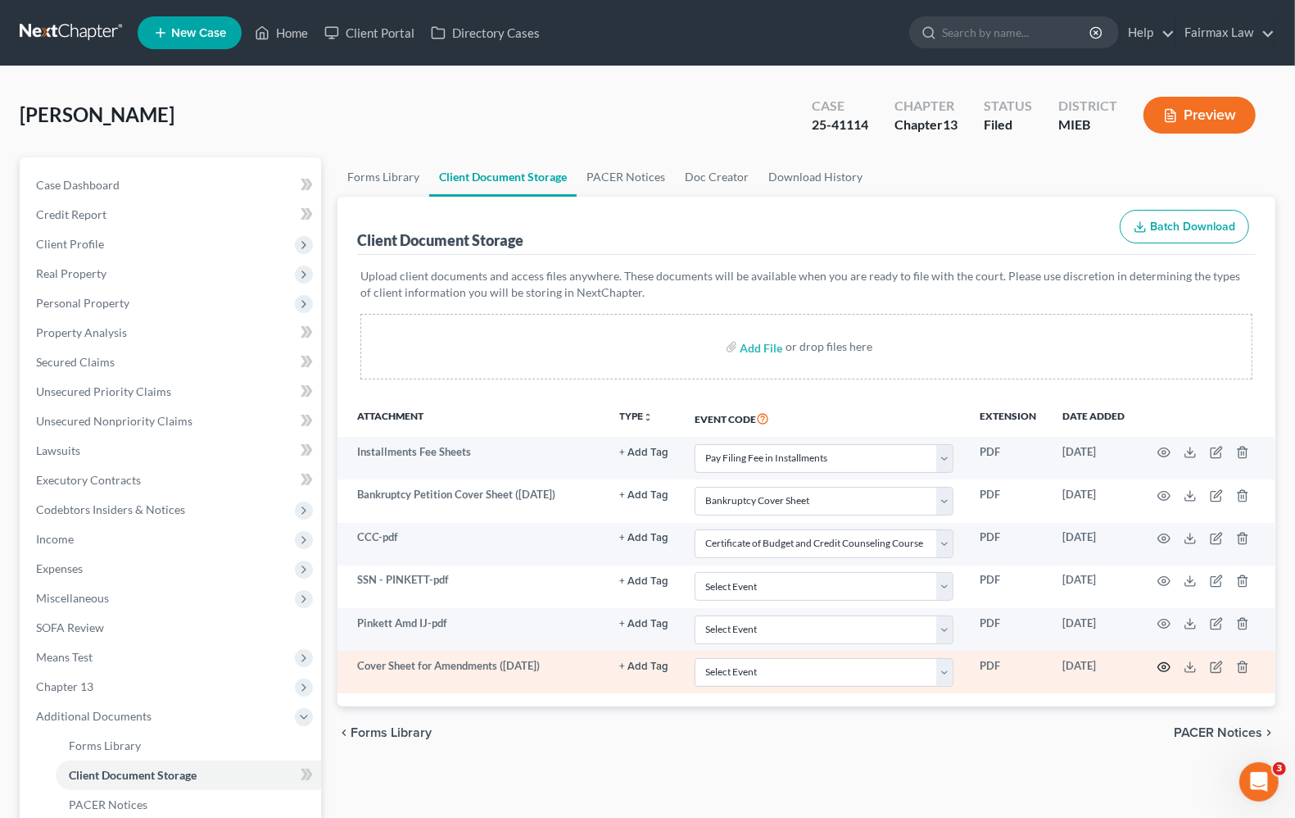
click at [1161, 666] on icon "button" at bounding box center [1164, 666] width 13 height 13
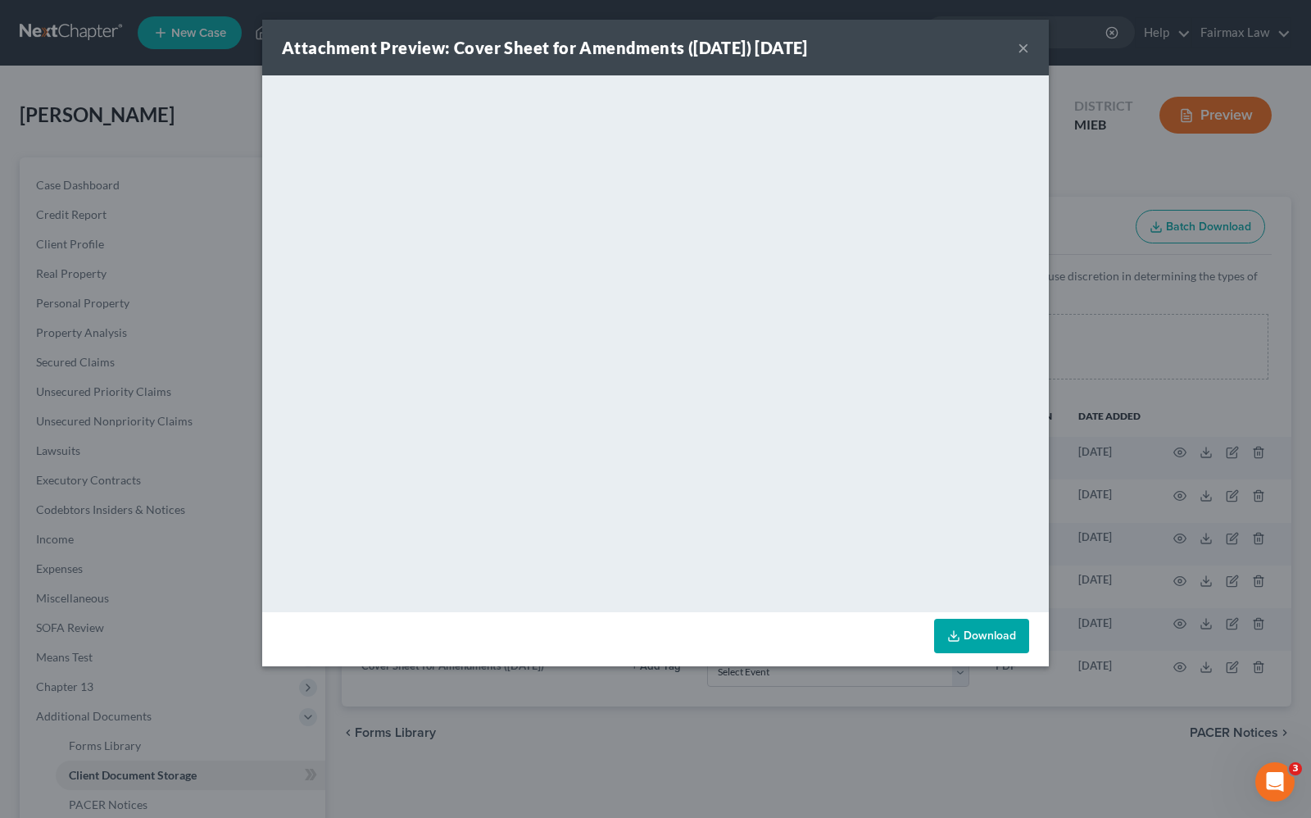
click at [1020, 47] on button "×" at bounding box center [1022, 48] width 11 height 20
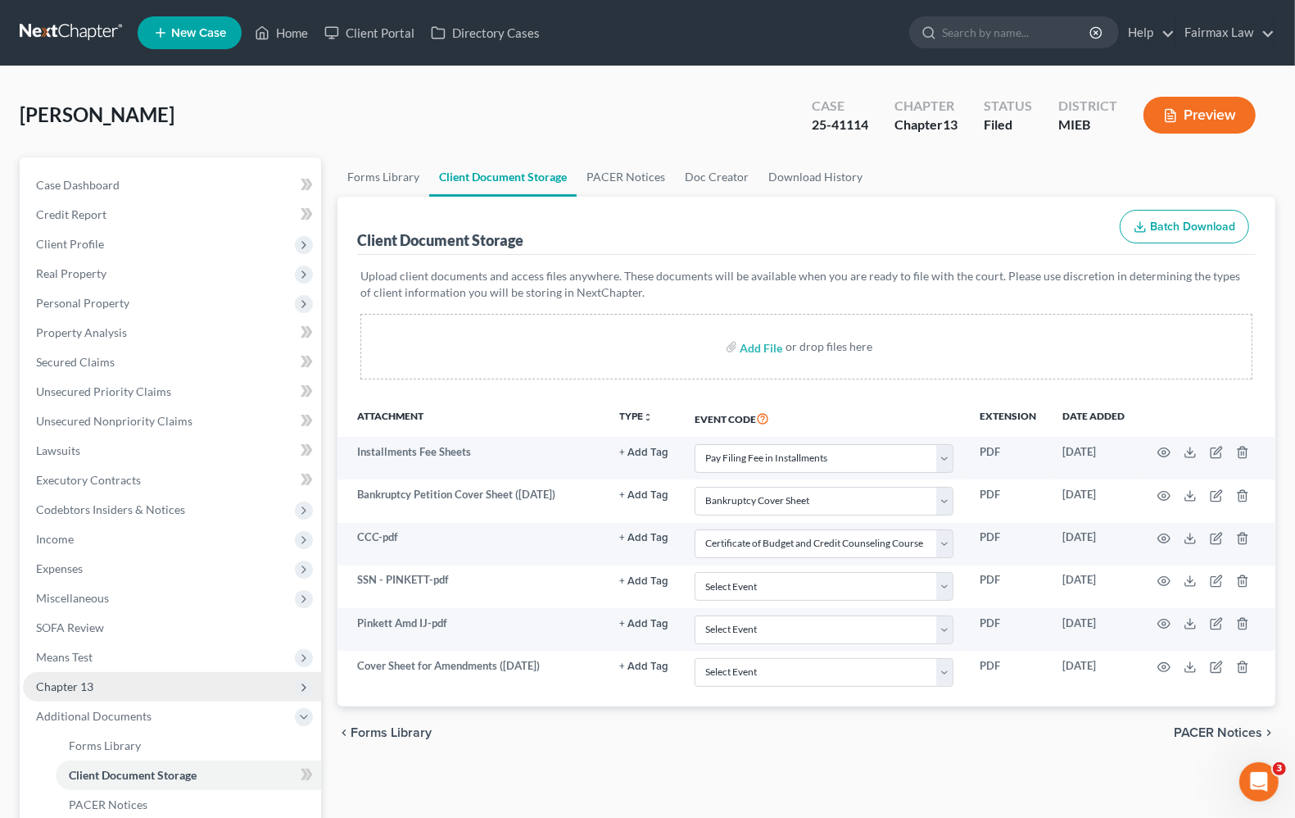
click at [97, 684] on span "Chapter 13" at bounding box center [172, 686] width 298 height 29
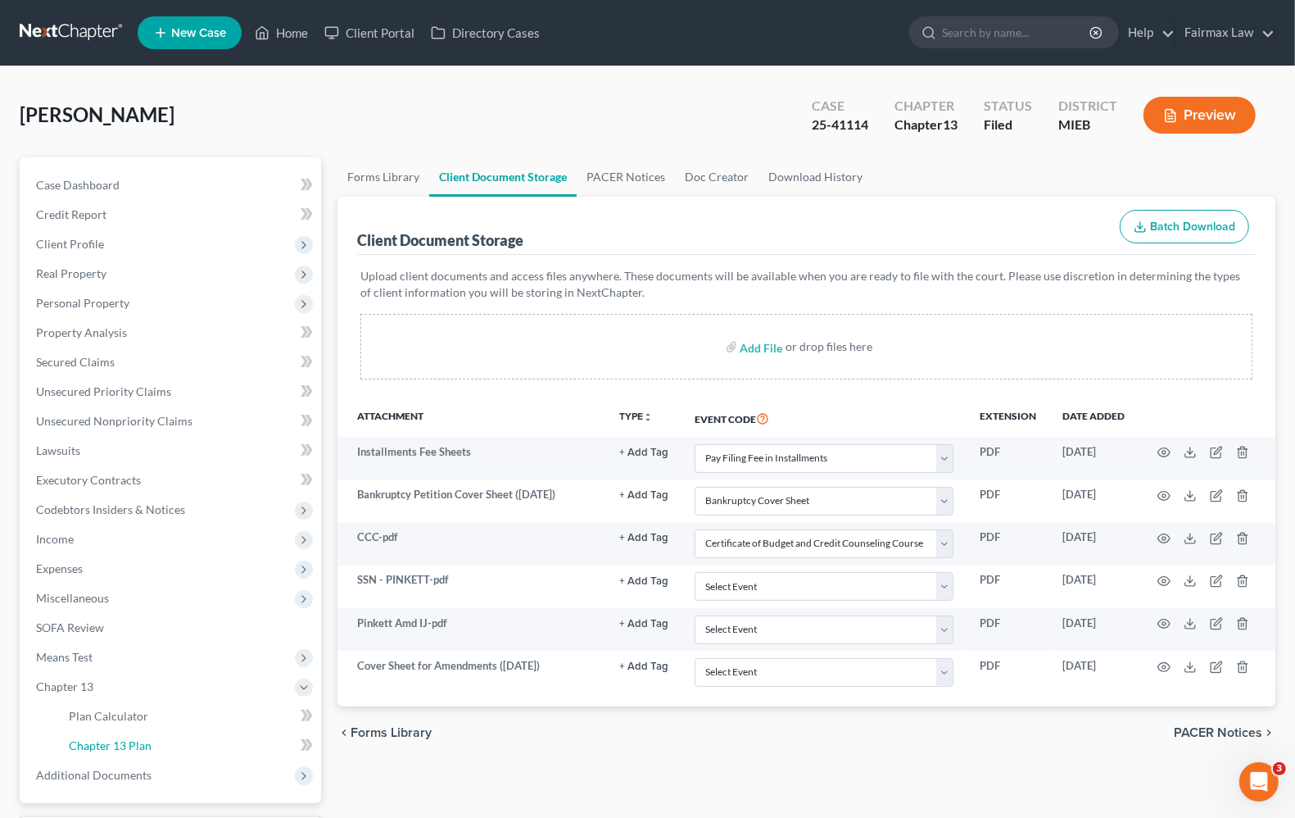
click at [143, 739] on span "Chapter 13 Plan" at bounding box center [110, 745] width 83 height 14
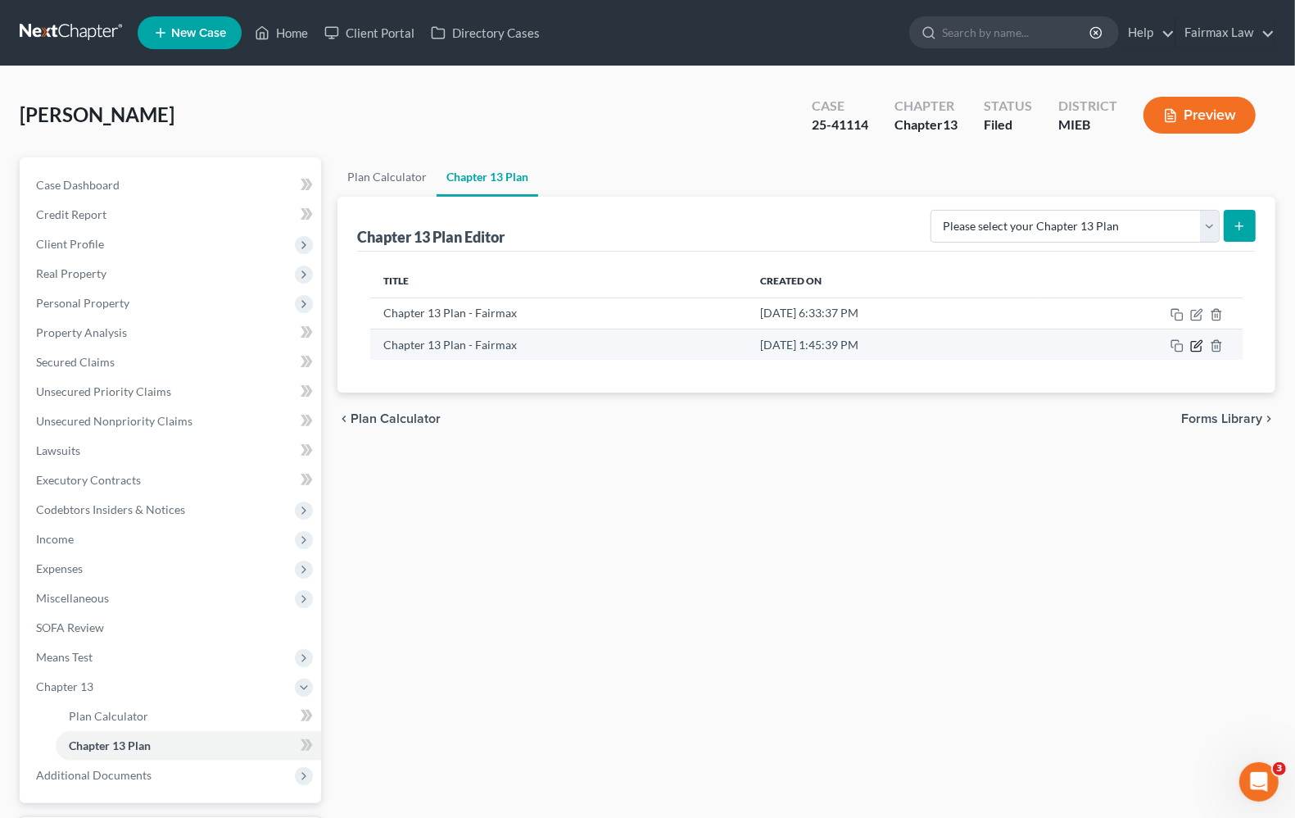
click at [1199, 348] on icon "button" at bounding box center [1196, 345] width 13 height 13
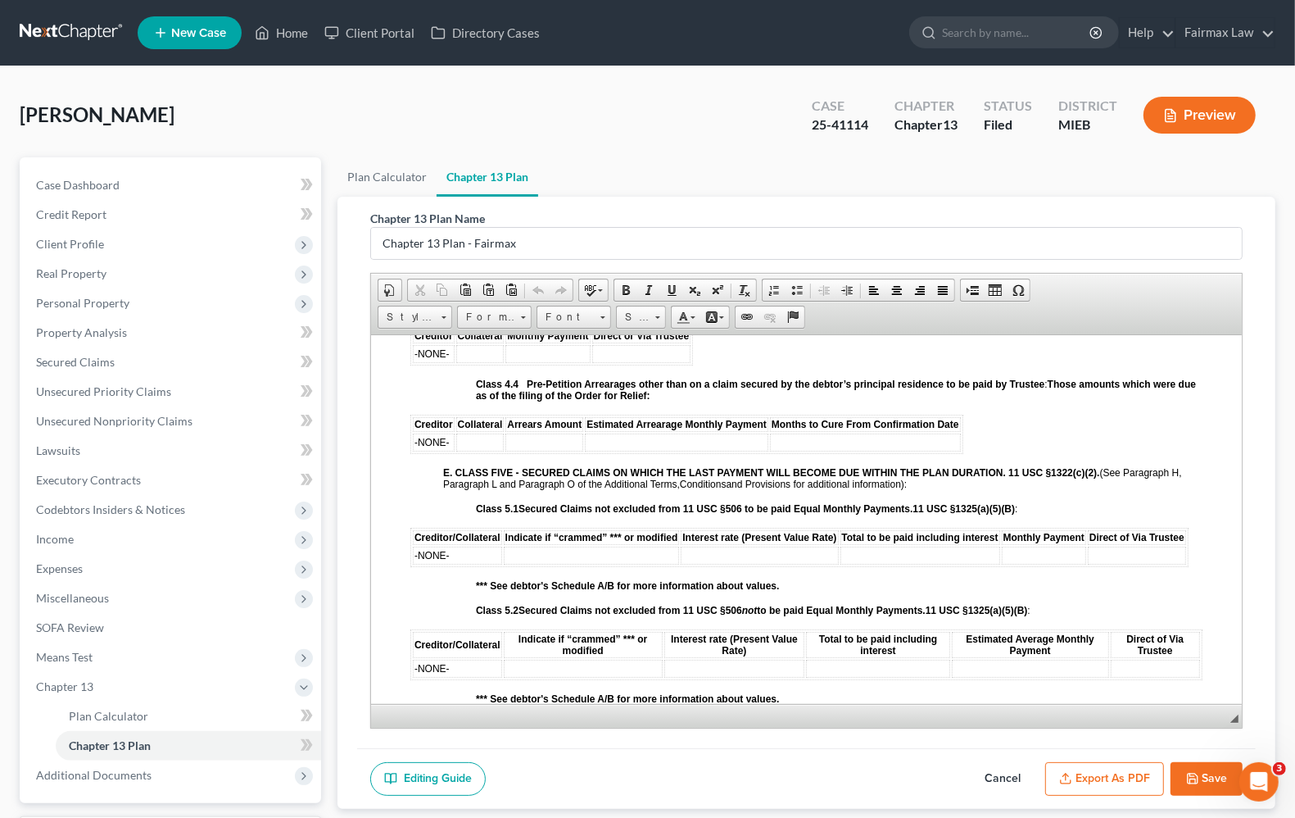
scroll to position [2560, 0]
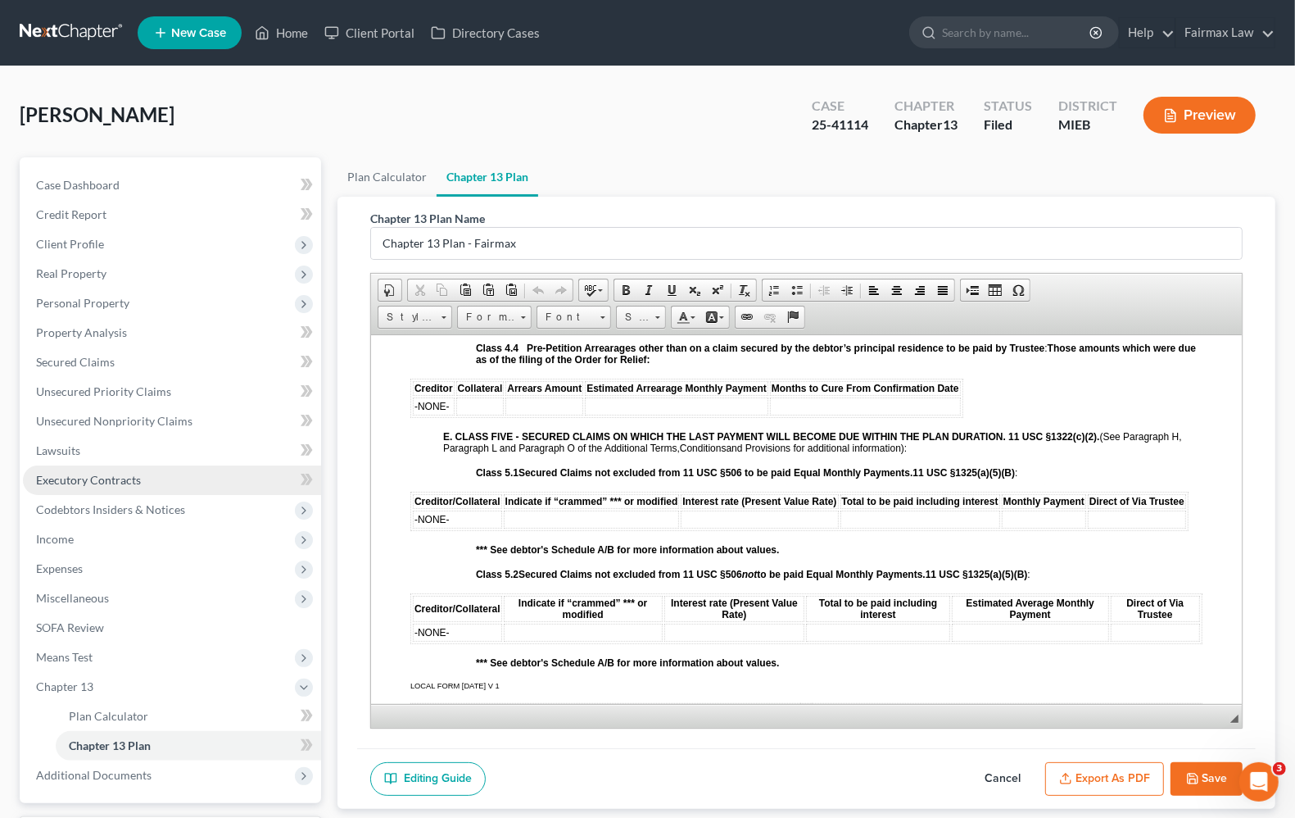
click at [101, 484] on link "Executory Contracts" at bounding box center [172, 479] width 298 height 29
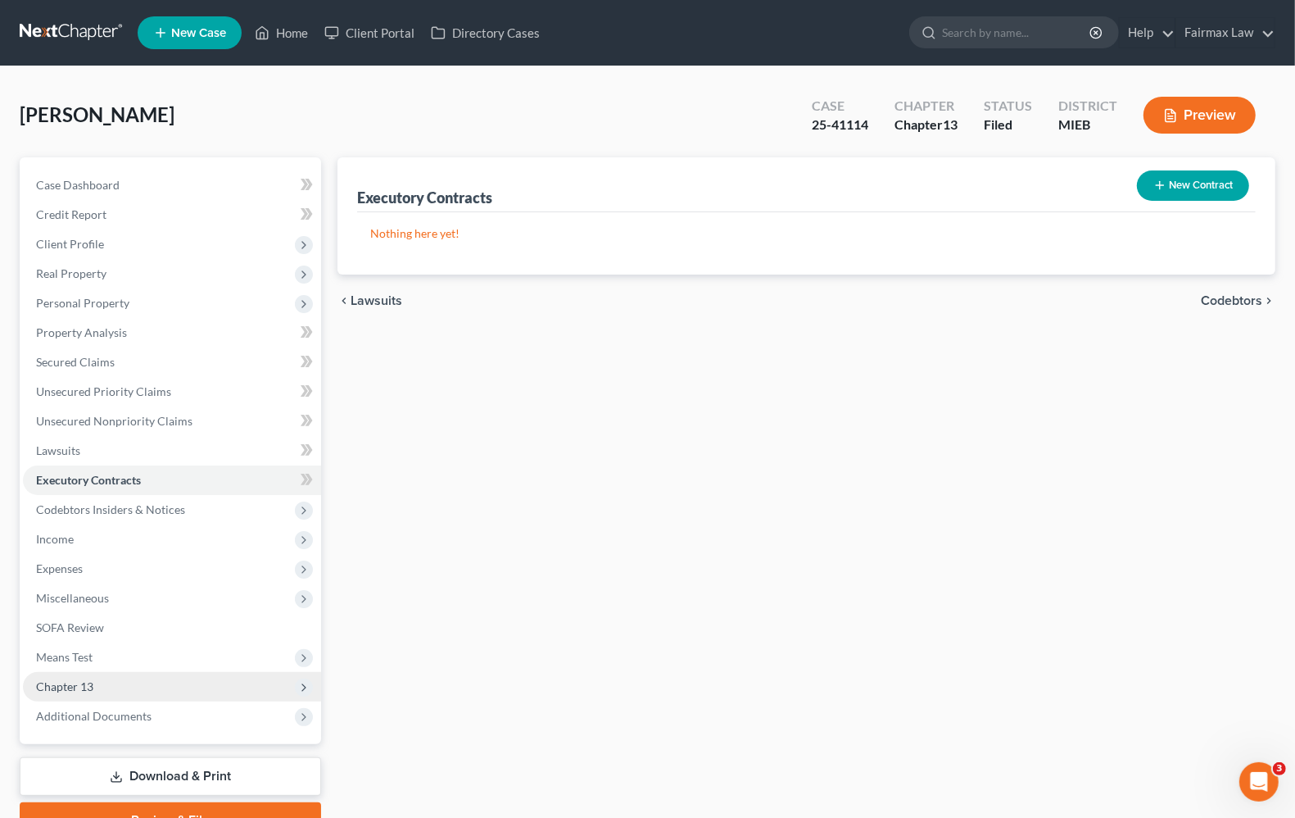
click at [58, 685] on span "Chapter 13" at bounding box center [64, 686] width 57 height 14
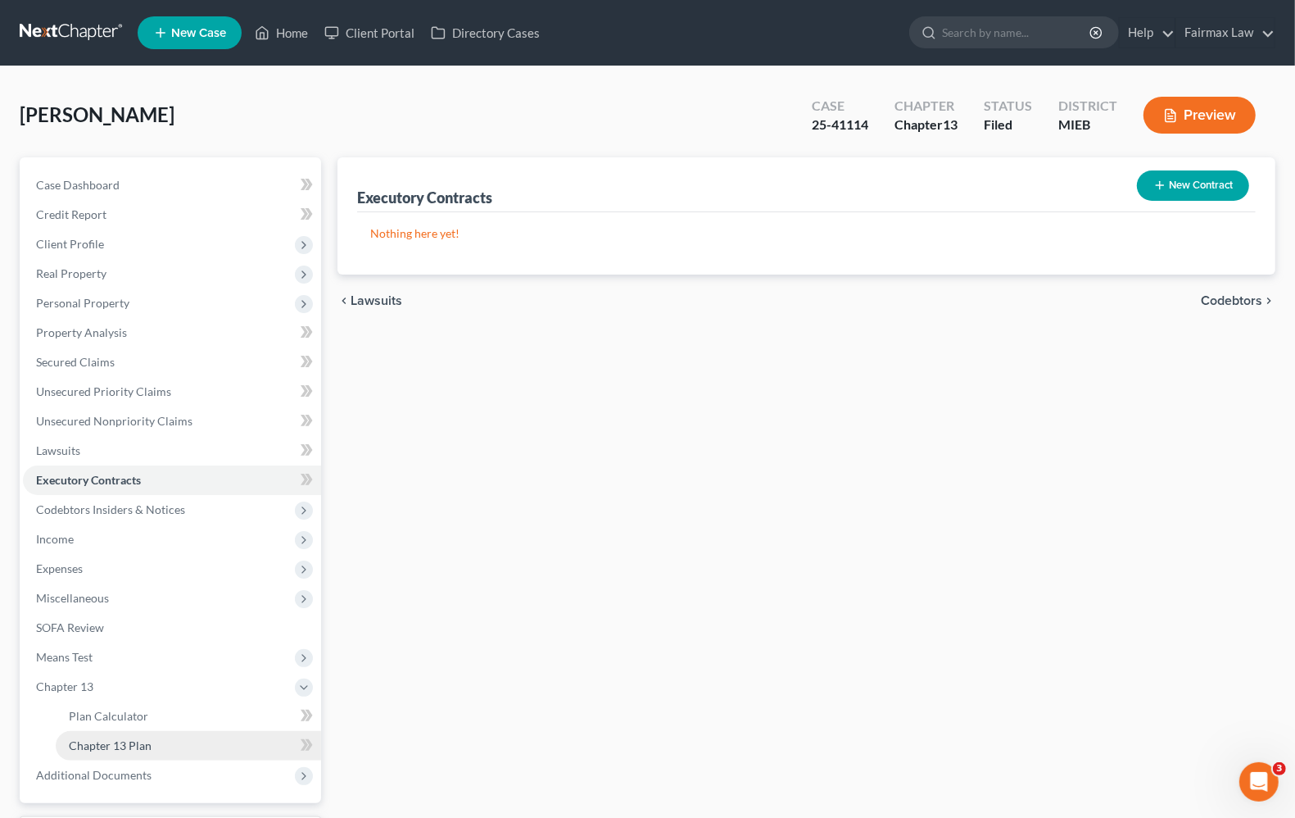
click at [152, 747] on link "Chapter 13 Plan" at bounding box center [188, 745] width 265 height 29
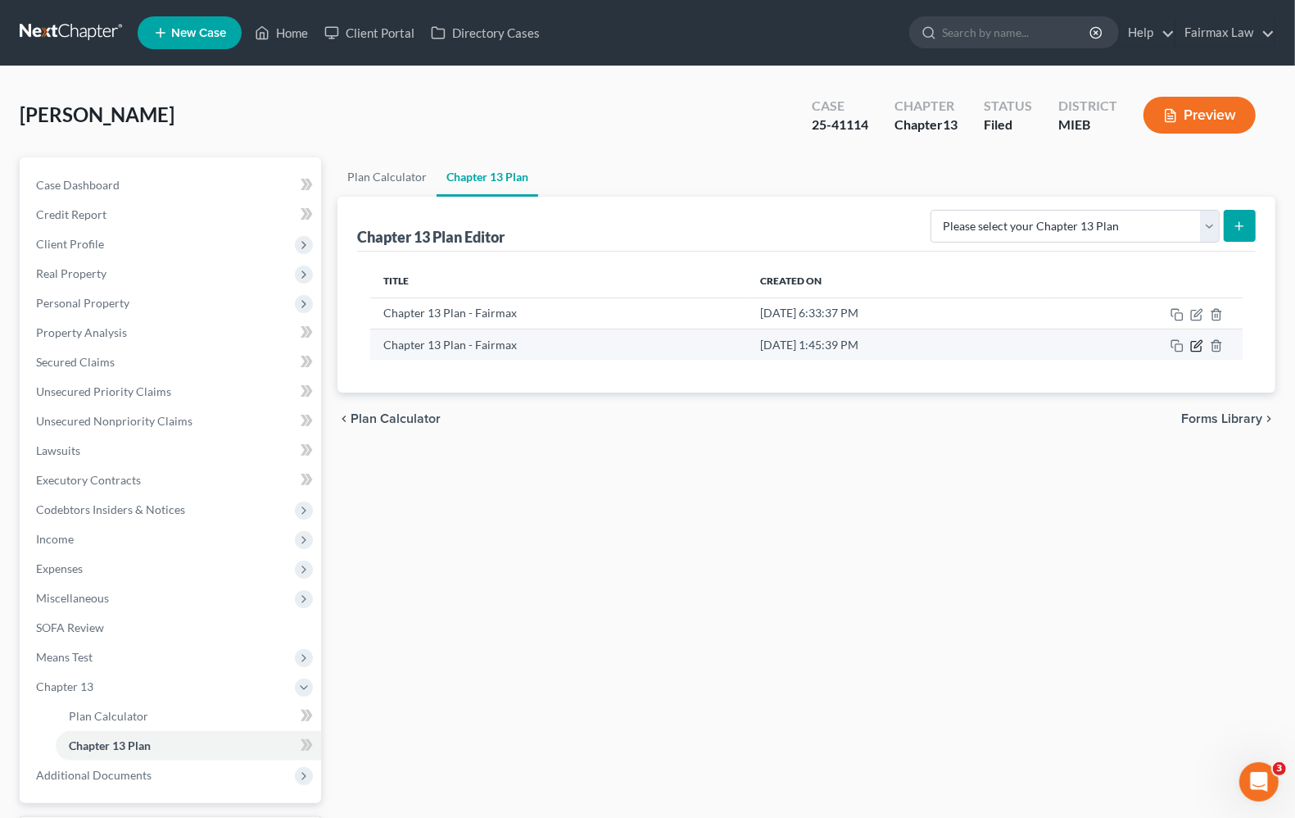
click at [1200, 342] on icon "button" at bounding box center [1196, 345] width 13 height 13
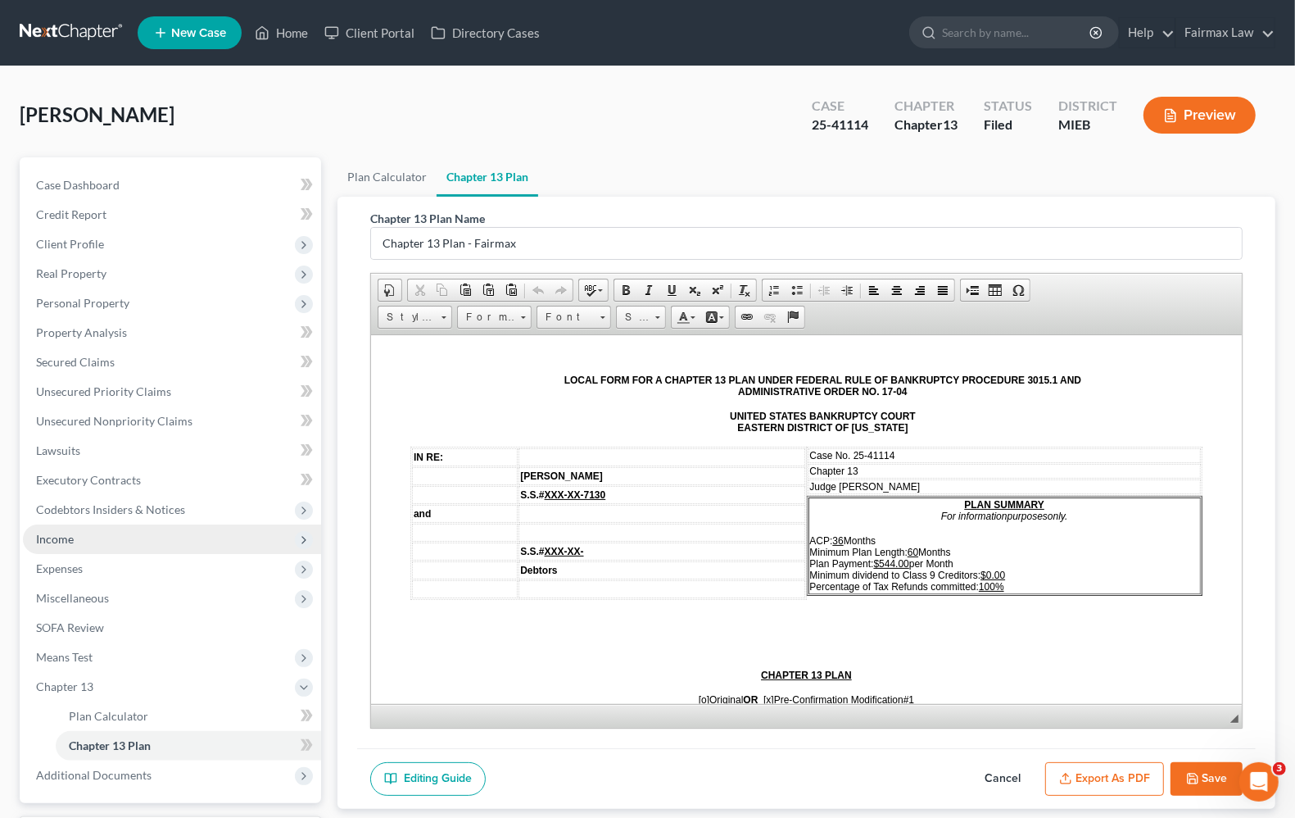
click at [64, 542] on span "Income" at bounding box center [55, 539] width 38 height 14
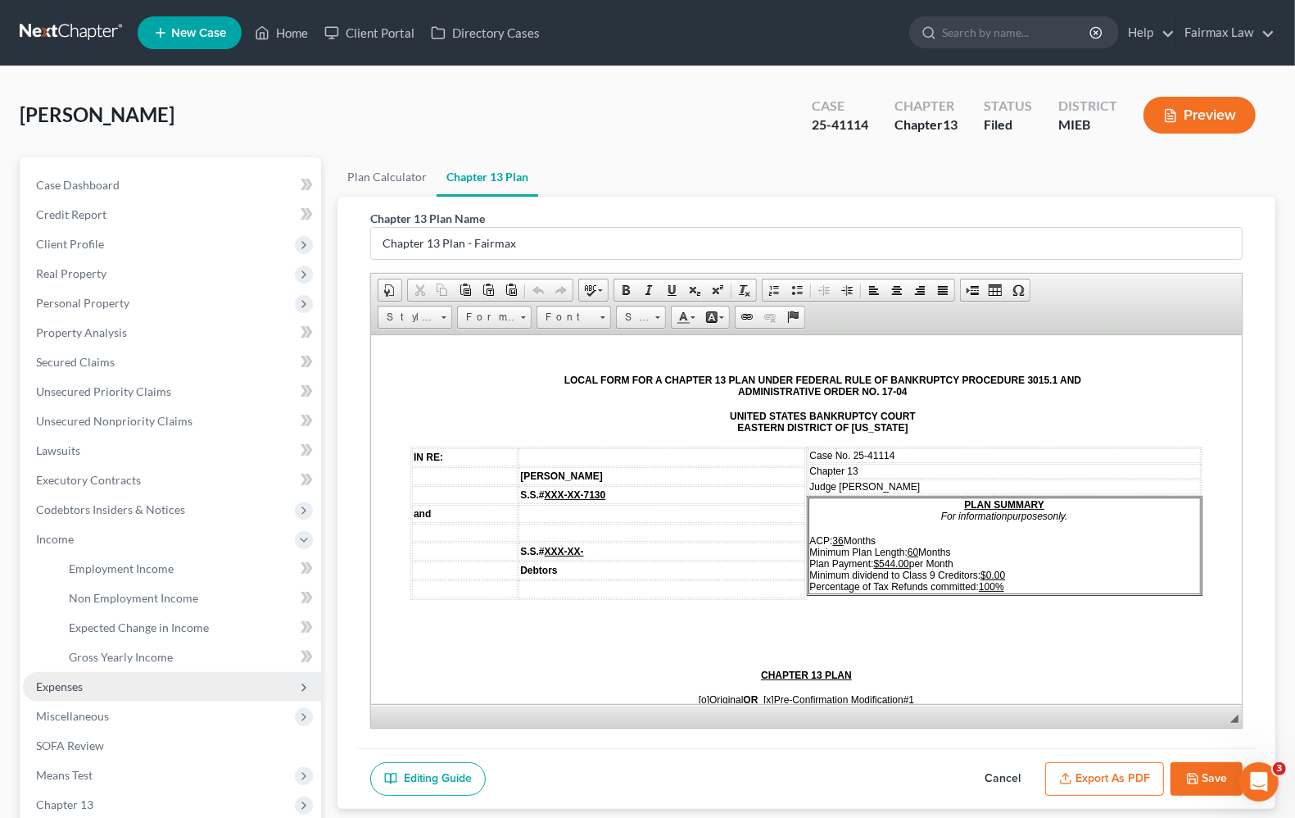
drag, startPoint x: 60, startPoint y: 678, endPoint x: 74, endPoint y: 688, distance: 17.0
click at [61, 682] on span "Expenses" at bounding box center [59, 686] width 47 height 14
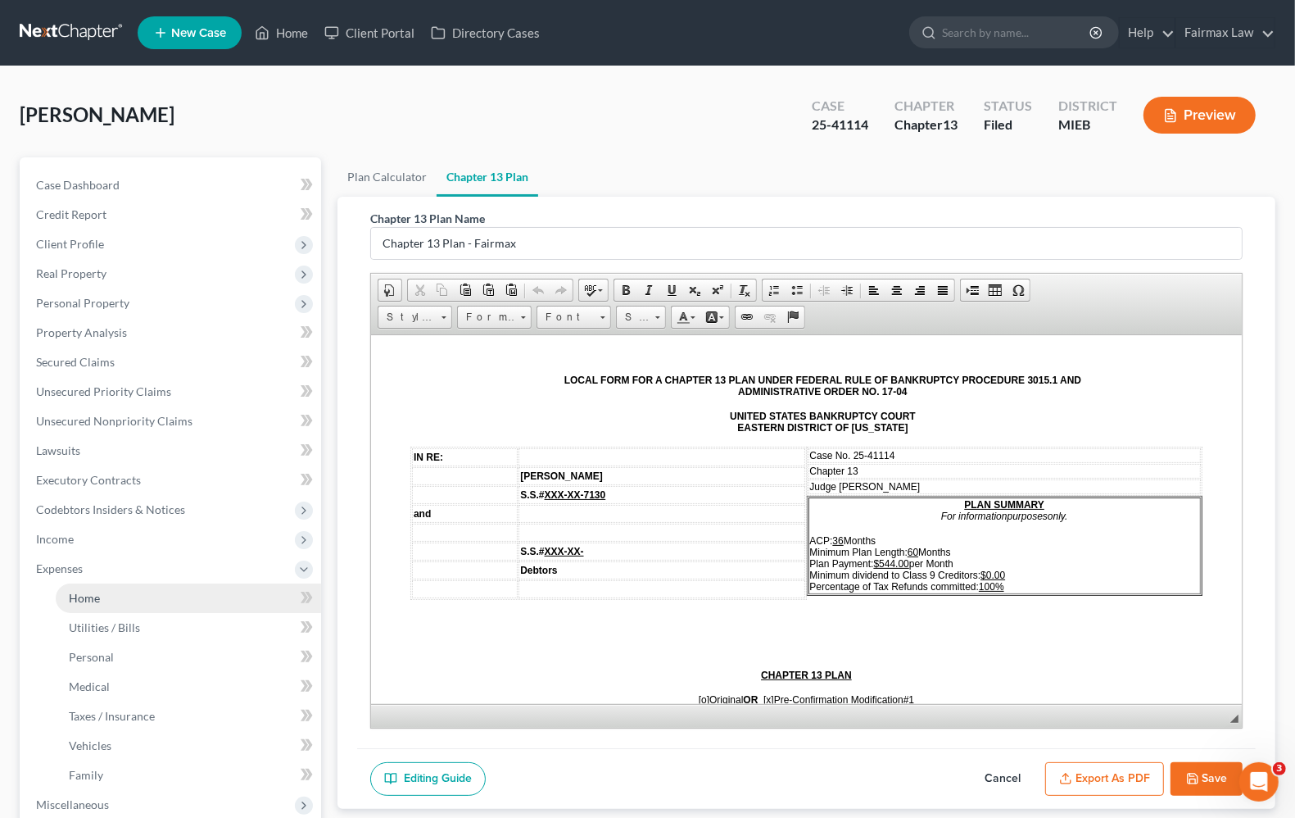
click at [86, 598] on span "Home" at bounding box center [84, 598] width 31 height 14
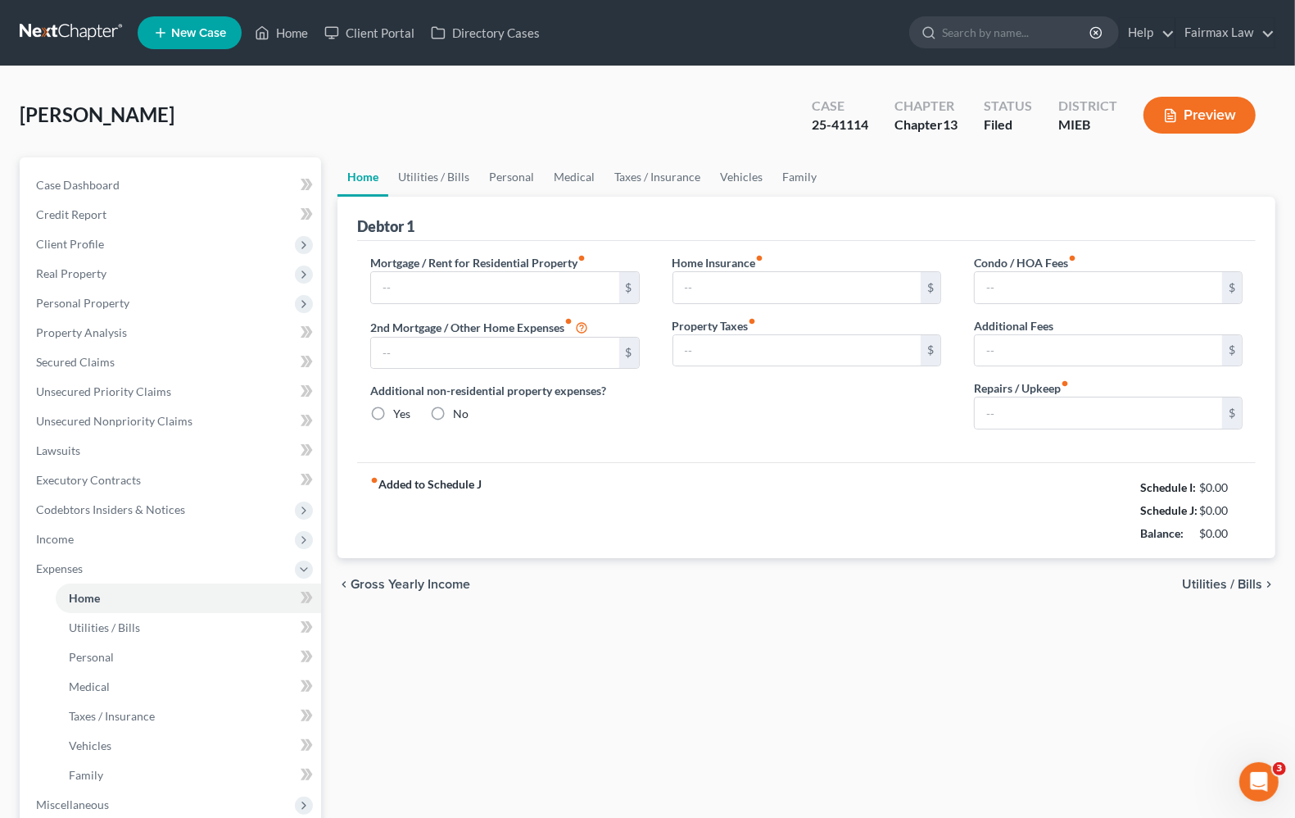
type input "0.00"
radio input "true"
type input "0.00"
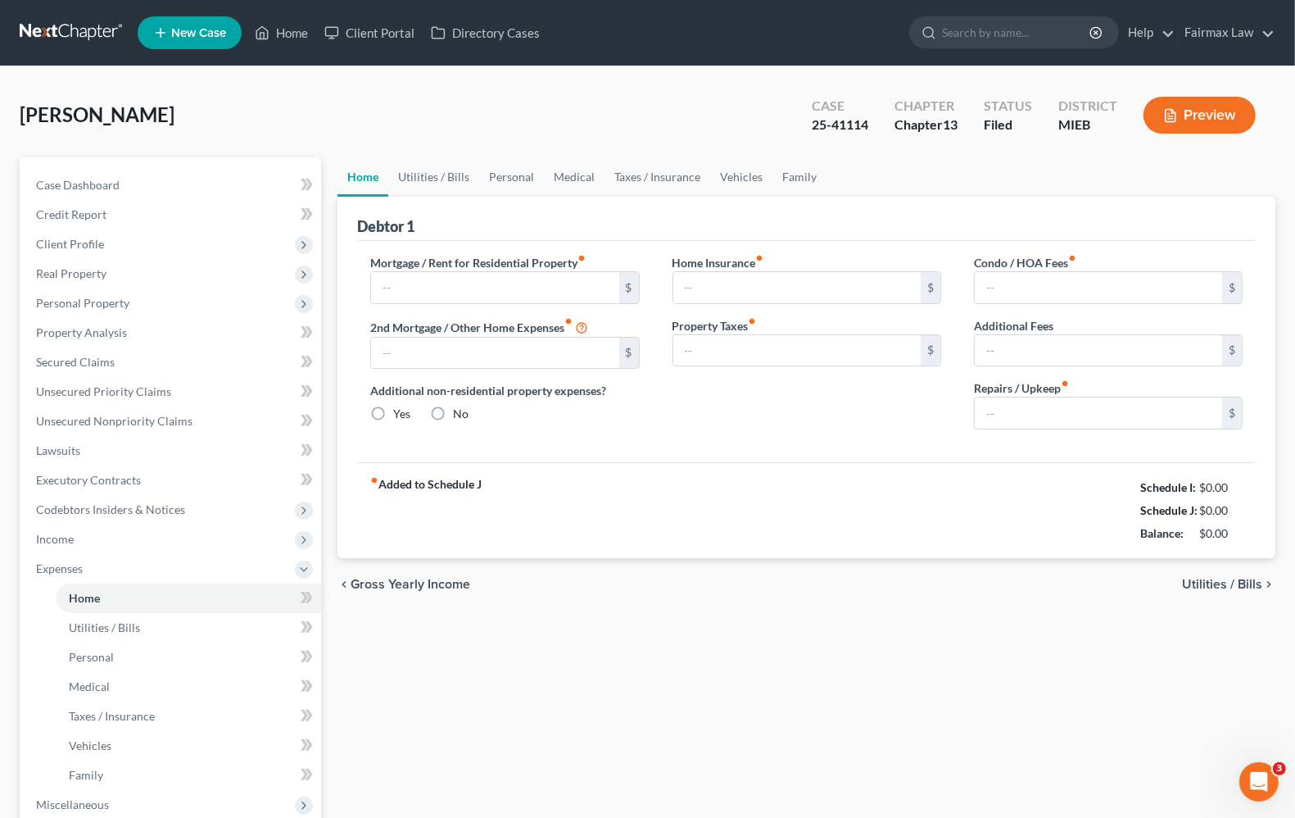
type input "0.00"
click at [292, 26] on link "Home" at bounding box center [282, 32] width 70 height 29
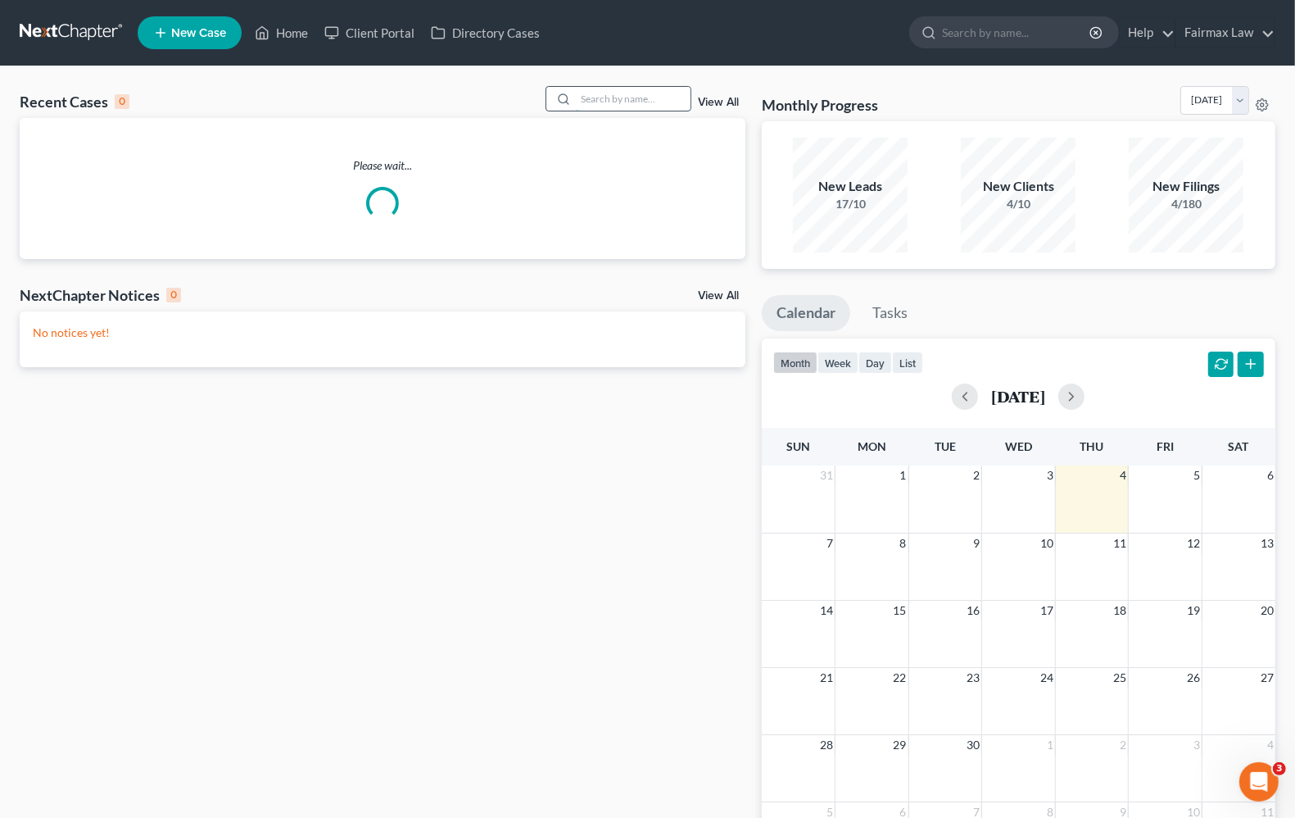
click at [632, 101] on input "search" at bounding box center [633, 99] width 115 height 24
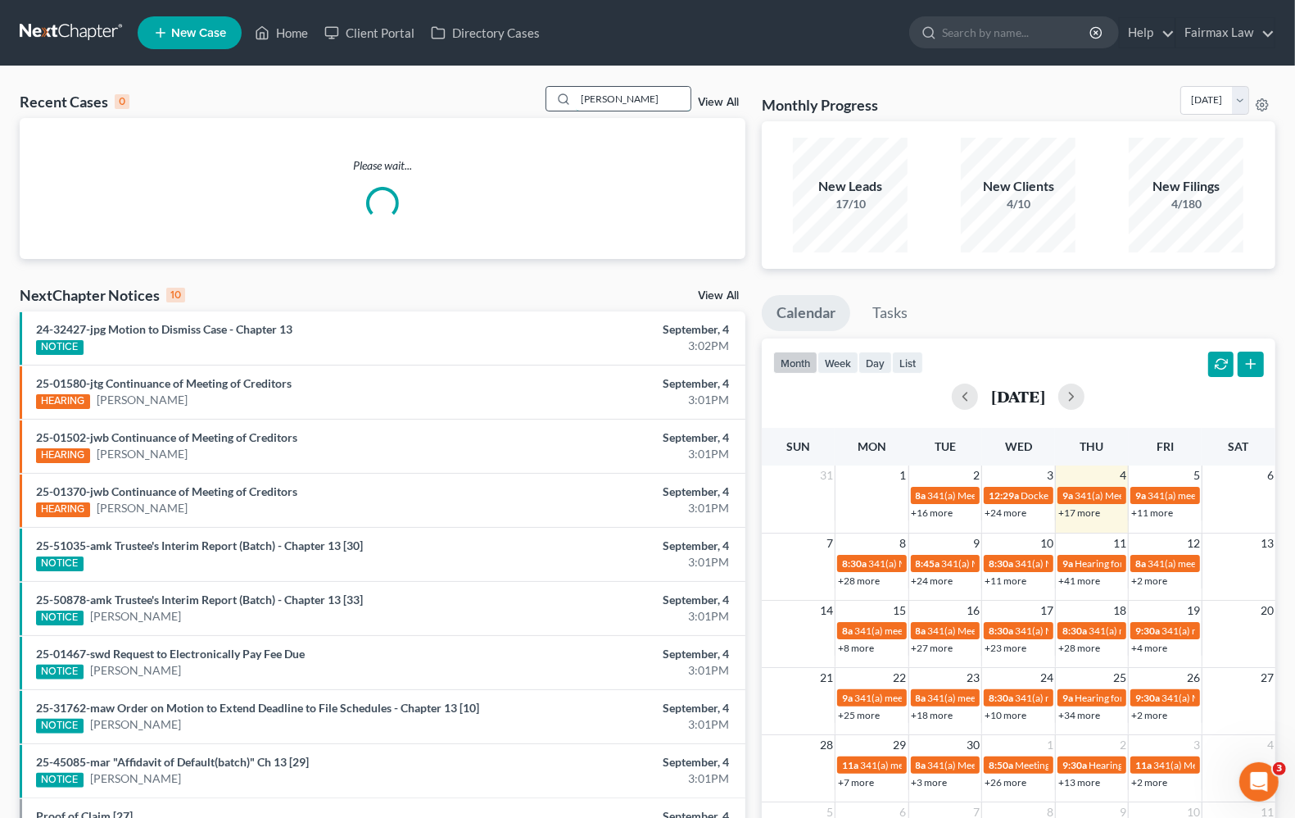
type input "[PERSON_NAME]"
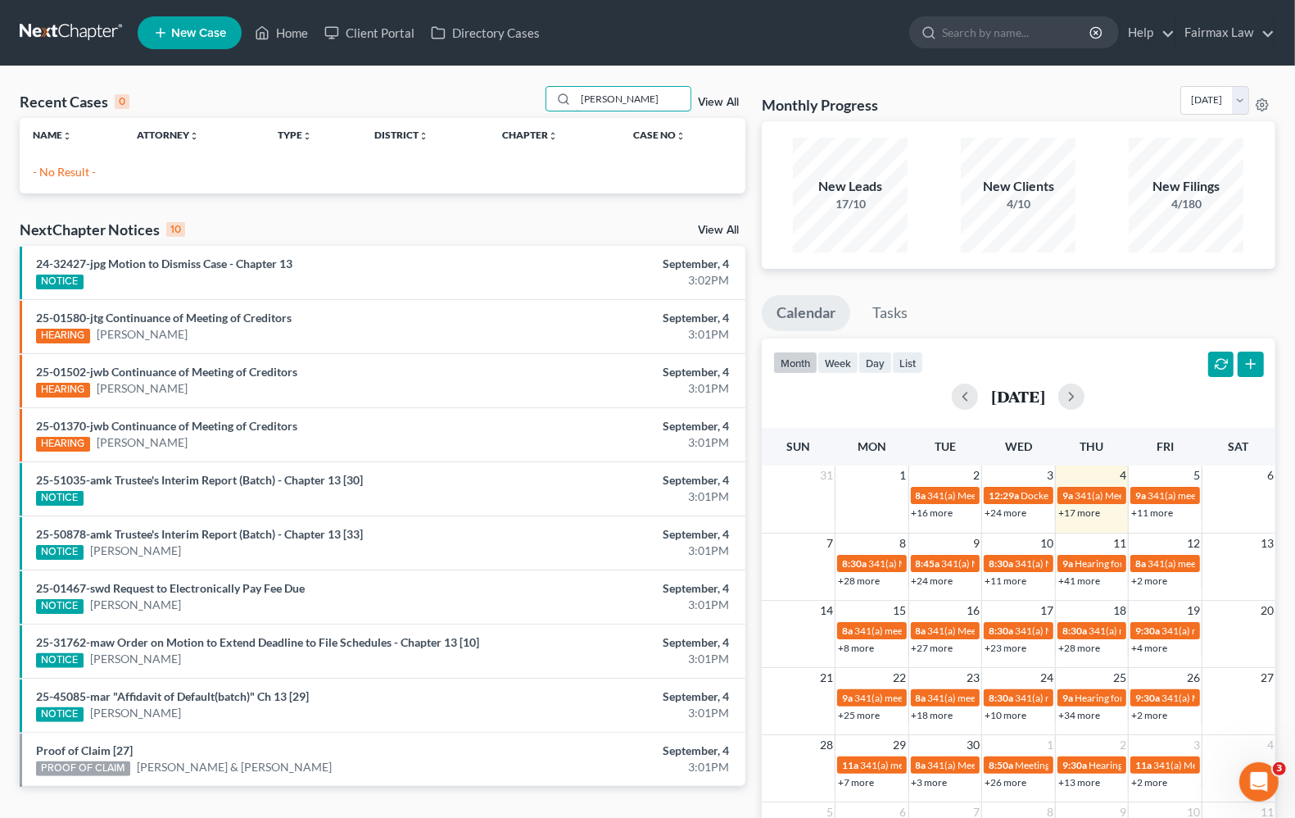
drag, startPoint x: 660, startPoint y: 99, endPoint x: 537, endPoint y: 98, distance: 122.9
click at [537, 98] on div "Recent Cases 0 [PERSON_NAME] View All" at bounding box center [383, 102] width 726 height 32
type input "d"
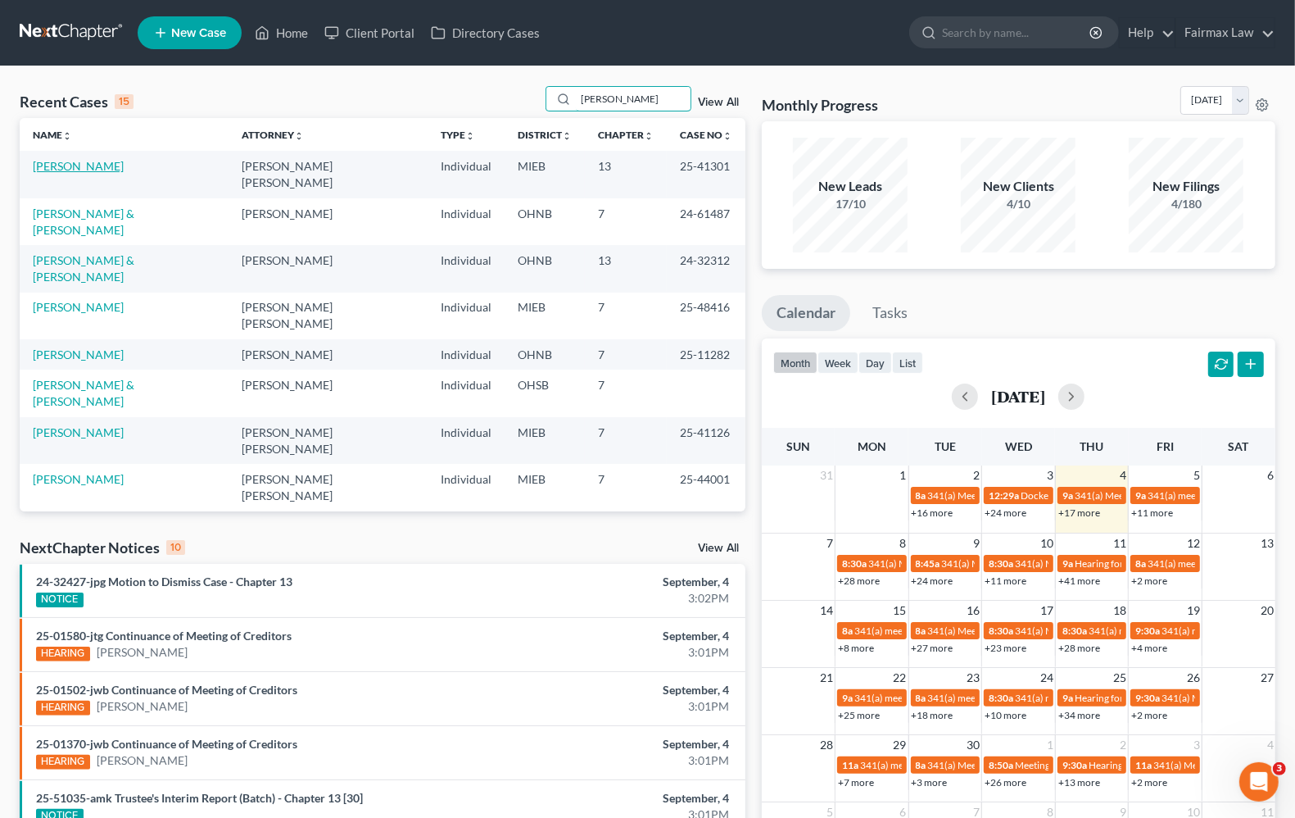
type input "[PERSON_NAME]"
click at [84, 169] on link "[PERSON_NAME]" at bounding box center [78, 166] width 91 height 14
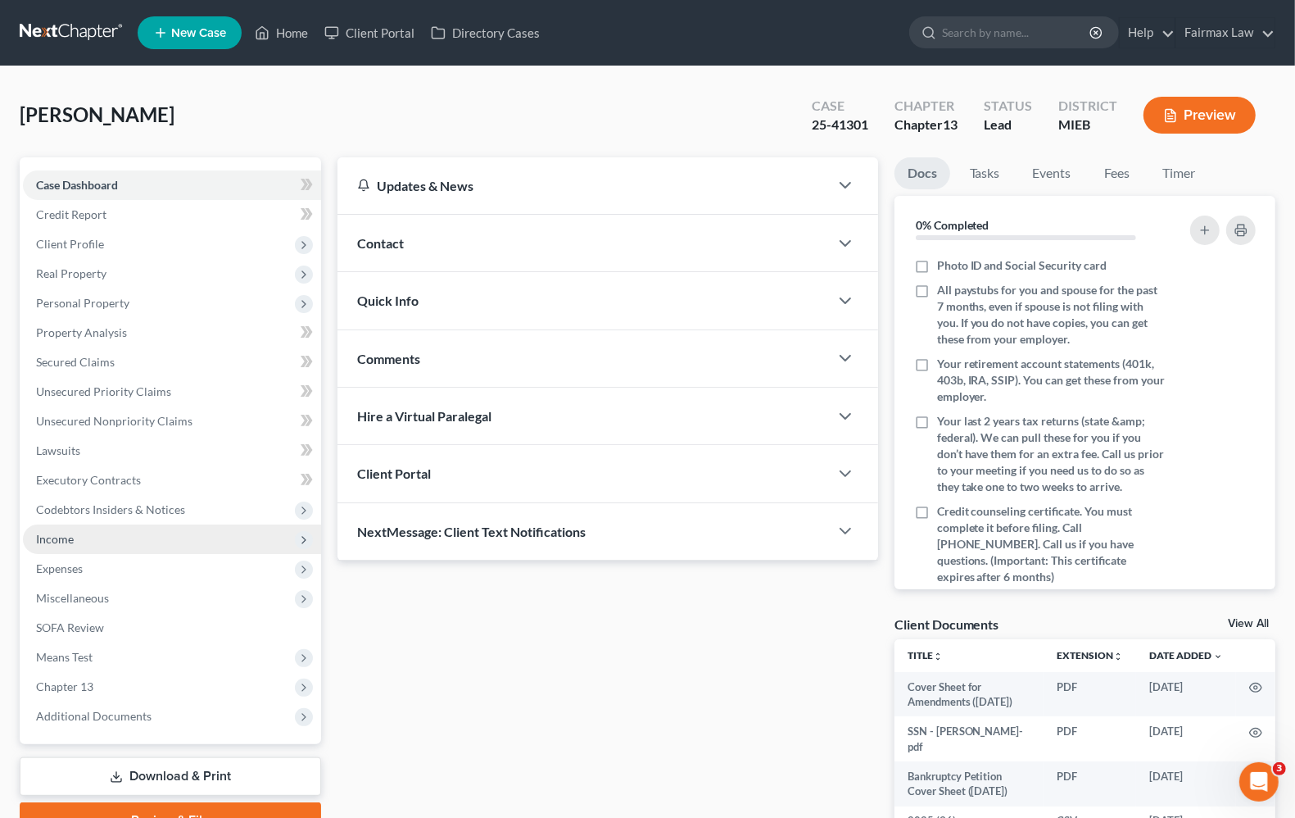
drag, startPoint x: 61, startPoint y: 543, endPoint x: 72, endPoint y: 537, distance: 12.1
click at [61, 543] on span "Income" at bounding box center [55, 539] width 38 height 14
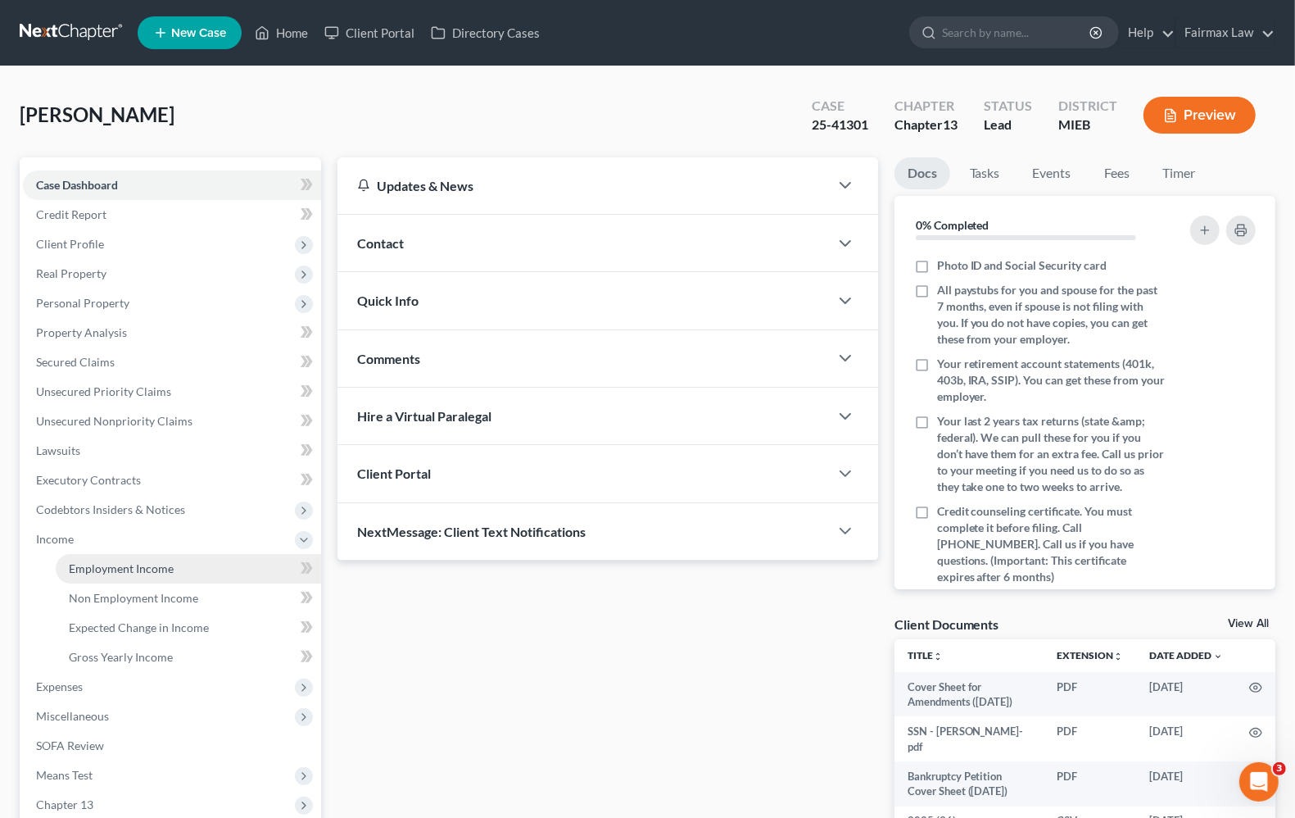
click at [100, 566] on span "Employment Income" at bounding box center [121, 568] width 105 height 14
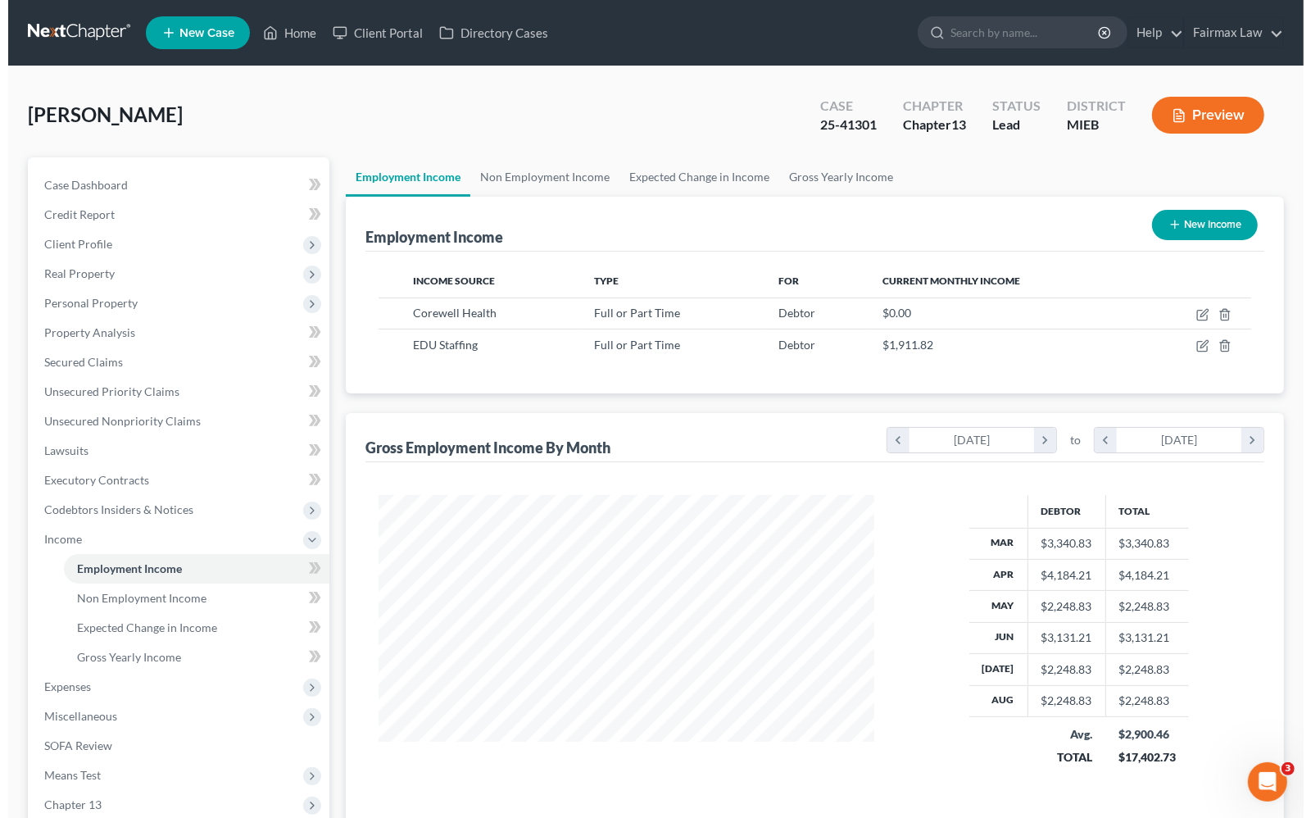
scroll to position [295, 527]
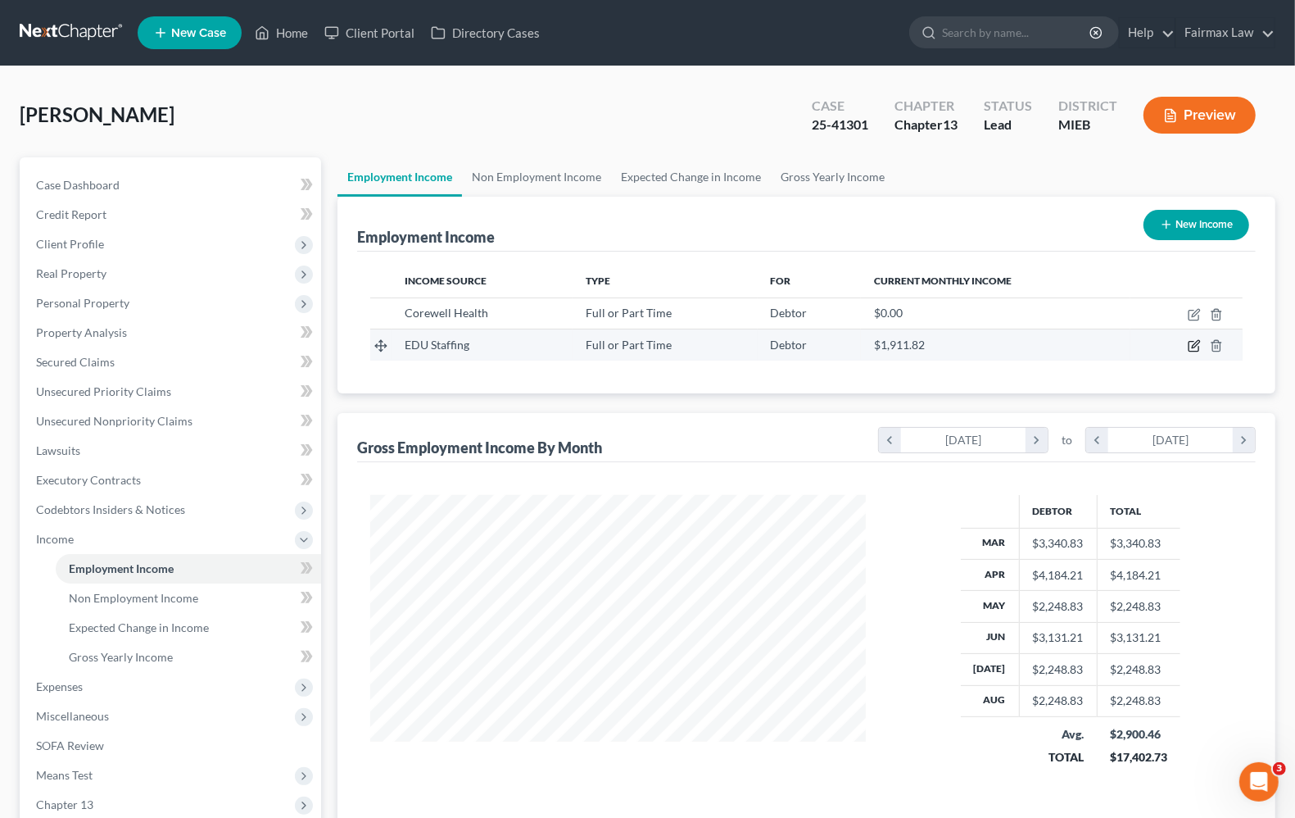
click at [1198, 348] on icon "button" at bounding box center [1194, 345] width 13 height 13
select select "0"
select select "23"
select select "2"
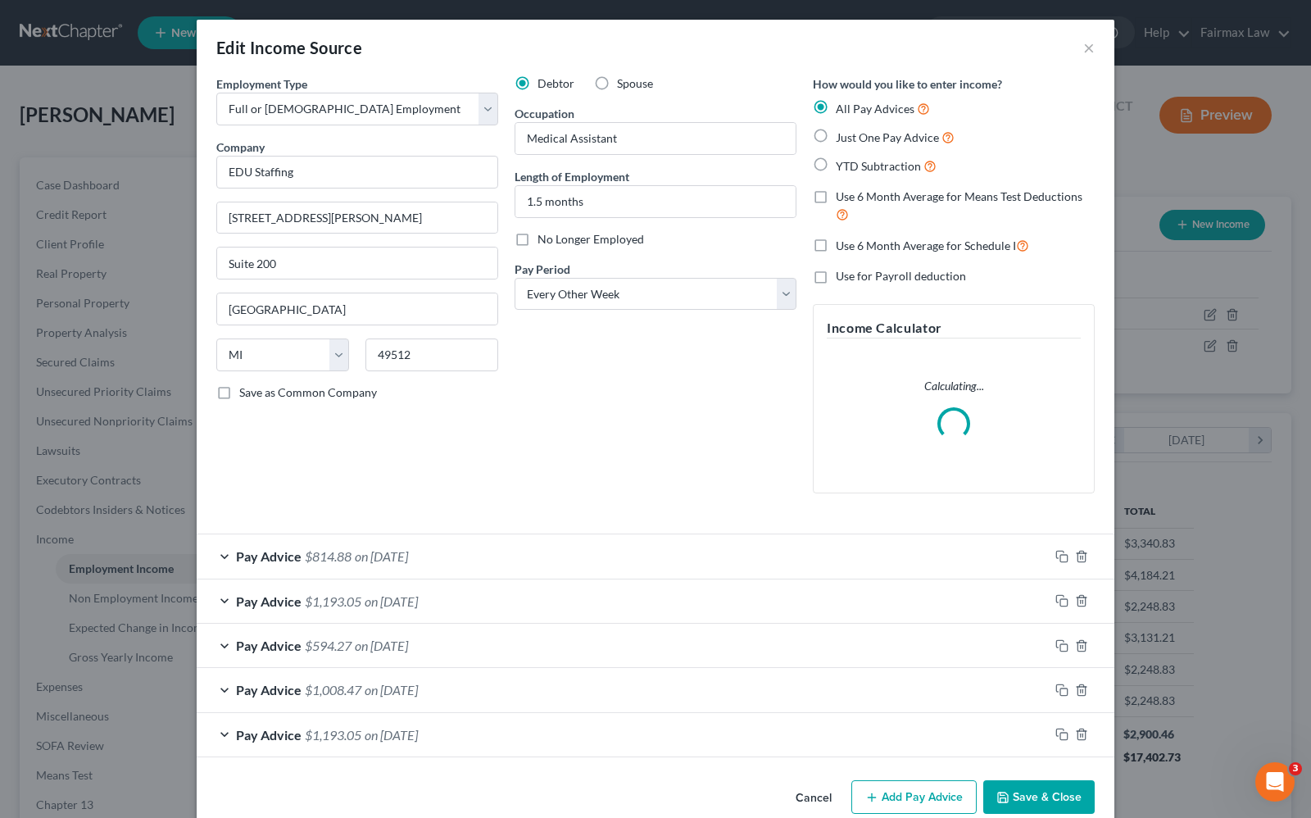
scroll to position [30, 0]
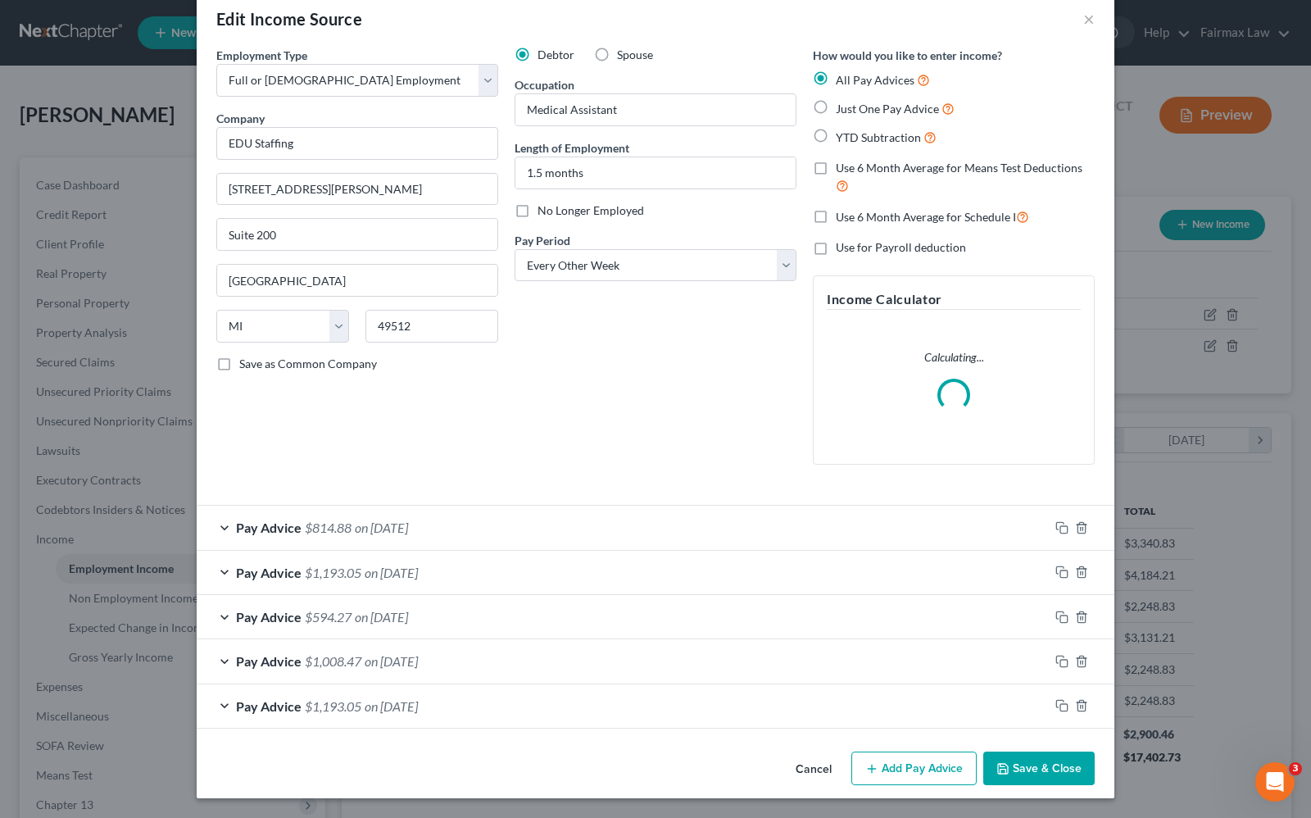
click at [886, 770] on button "Add Pay Advice" at bounding box center [913, 768] width 125 height 34
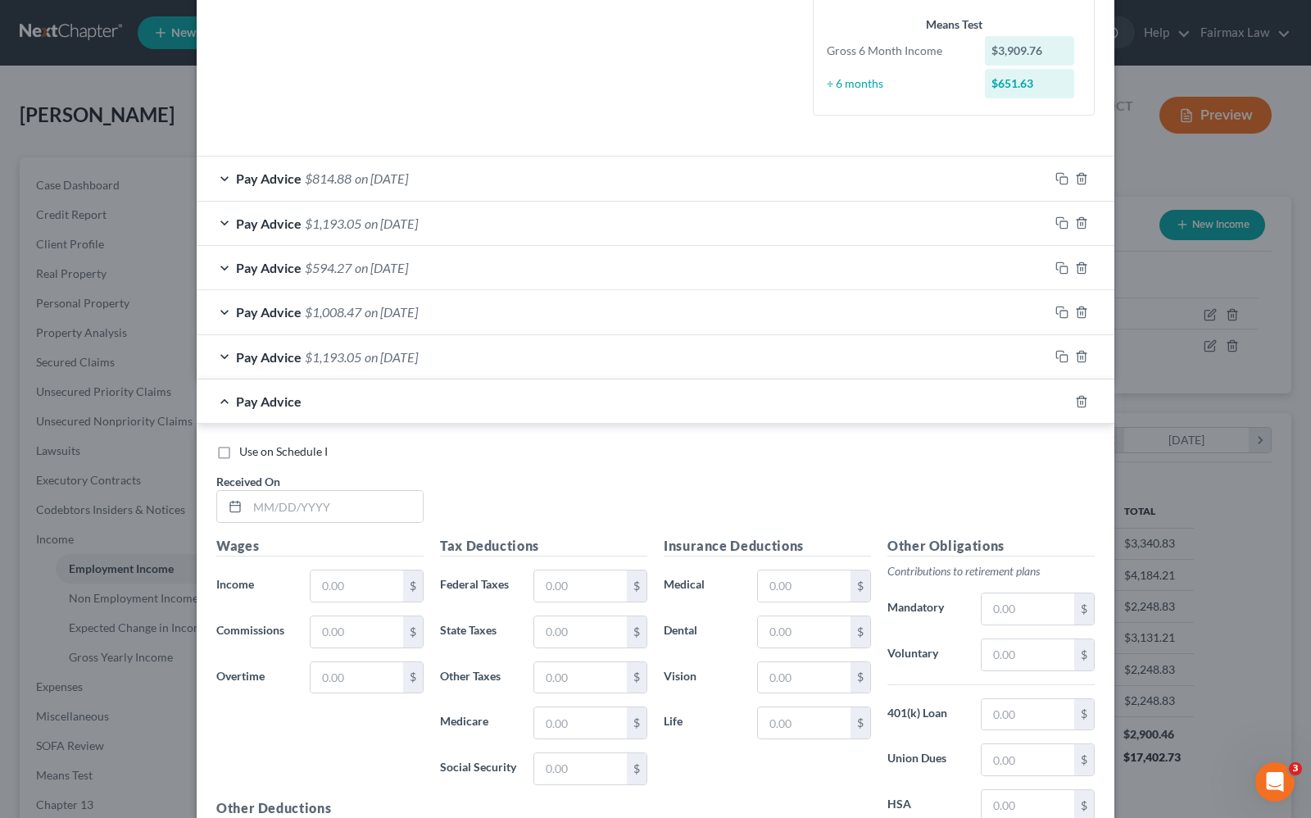
scroll to position [440, 0]
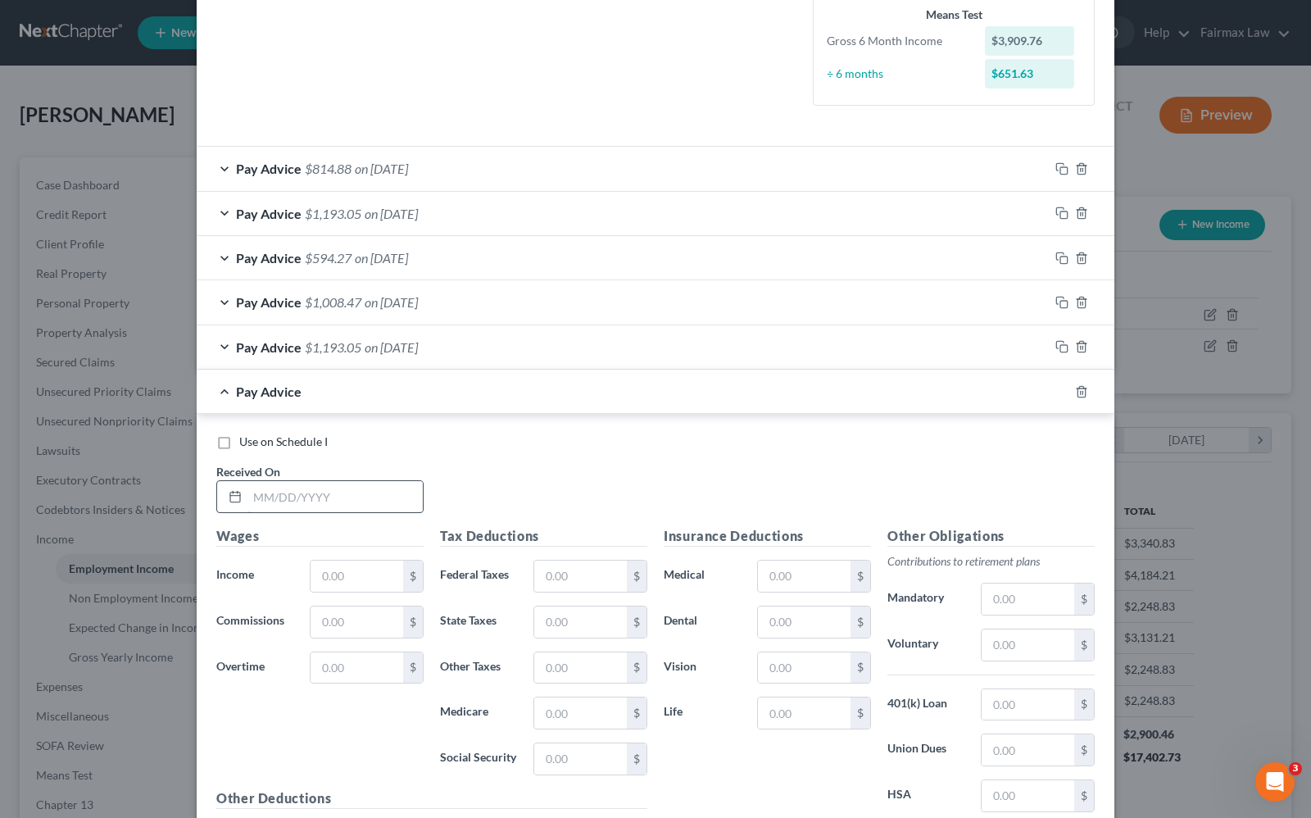
click at [321, 487] on input "text" at bounding box center [334, 496] width 175 height 31
drag, startPoint x: 310, startPoint y: 506, endPoint x: 299, endPoint y: 502, distance: 11.4
click at [310, 506] on input "text" at bounding box center [334, 496] width 175 height 31
type input "[DATE]"
type input "1,033.50"
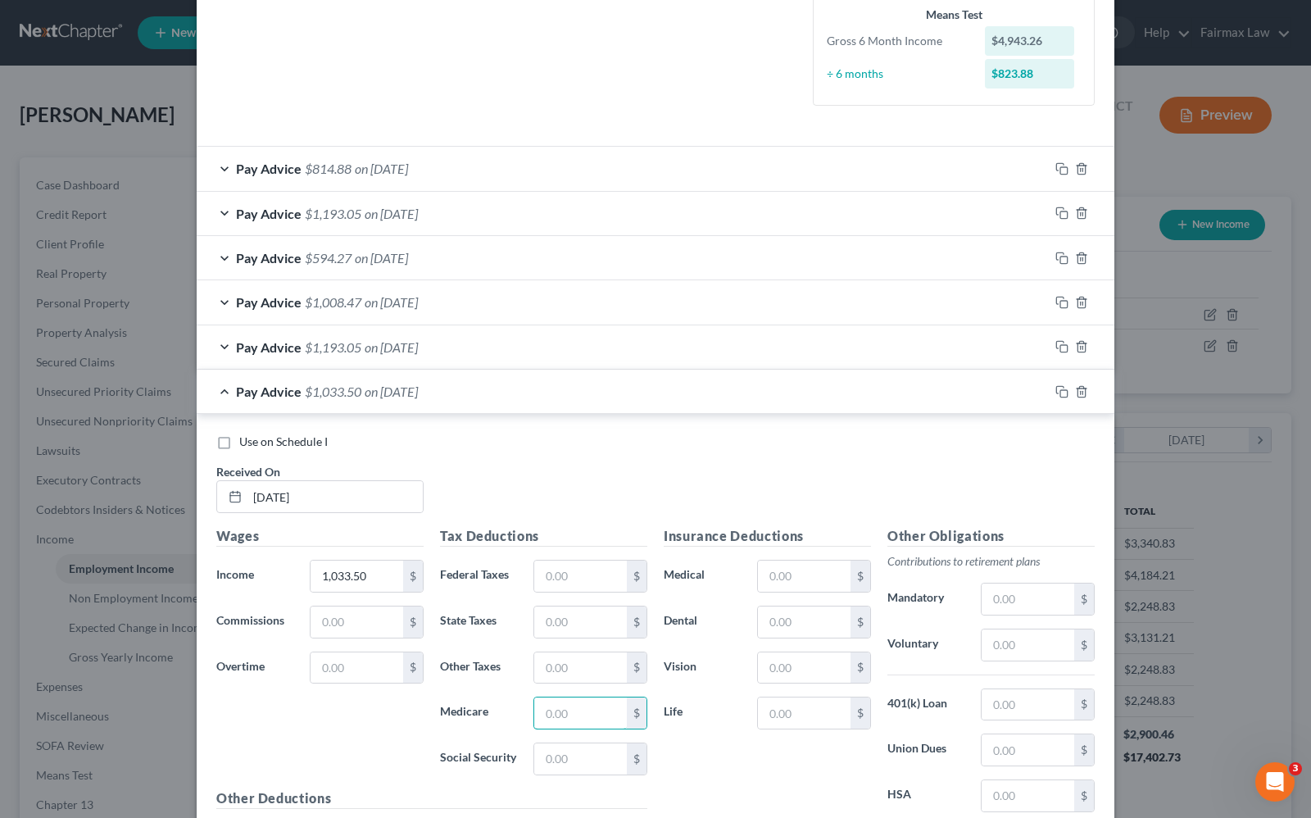
drag, startPoint x: 533, startPoint y: 718, endPoint x: 521, endPoint y: 674, distance: 45.7
click at [534, 718] on input "text" at bounding box center [580, 712] width 93 height 31
type input "14.99"
type input "64.08"
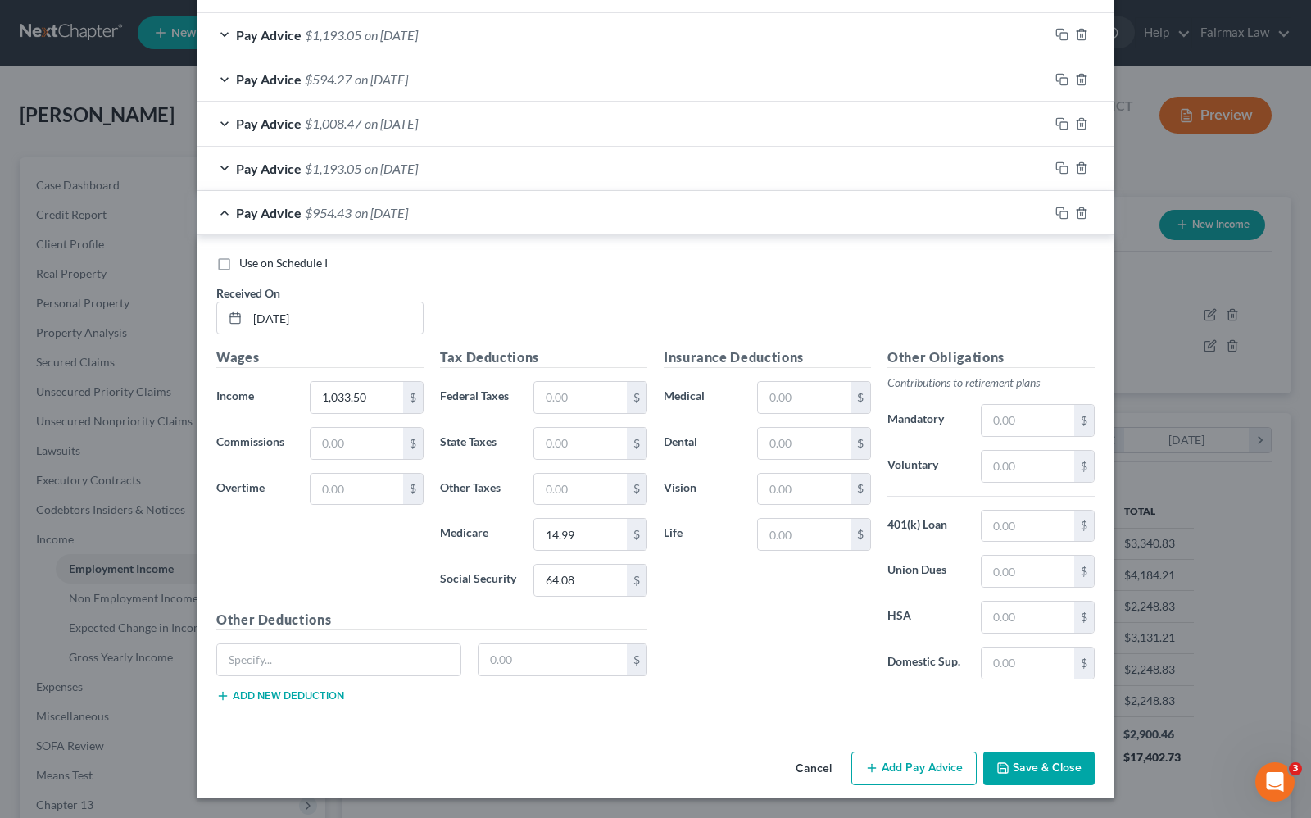
click at [901, 776] on button "Add Pay Advice" at bounding box center [913, 768] width 125 height 34
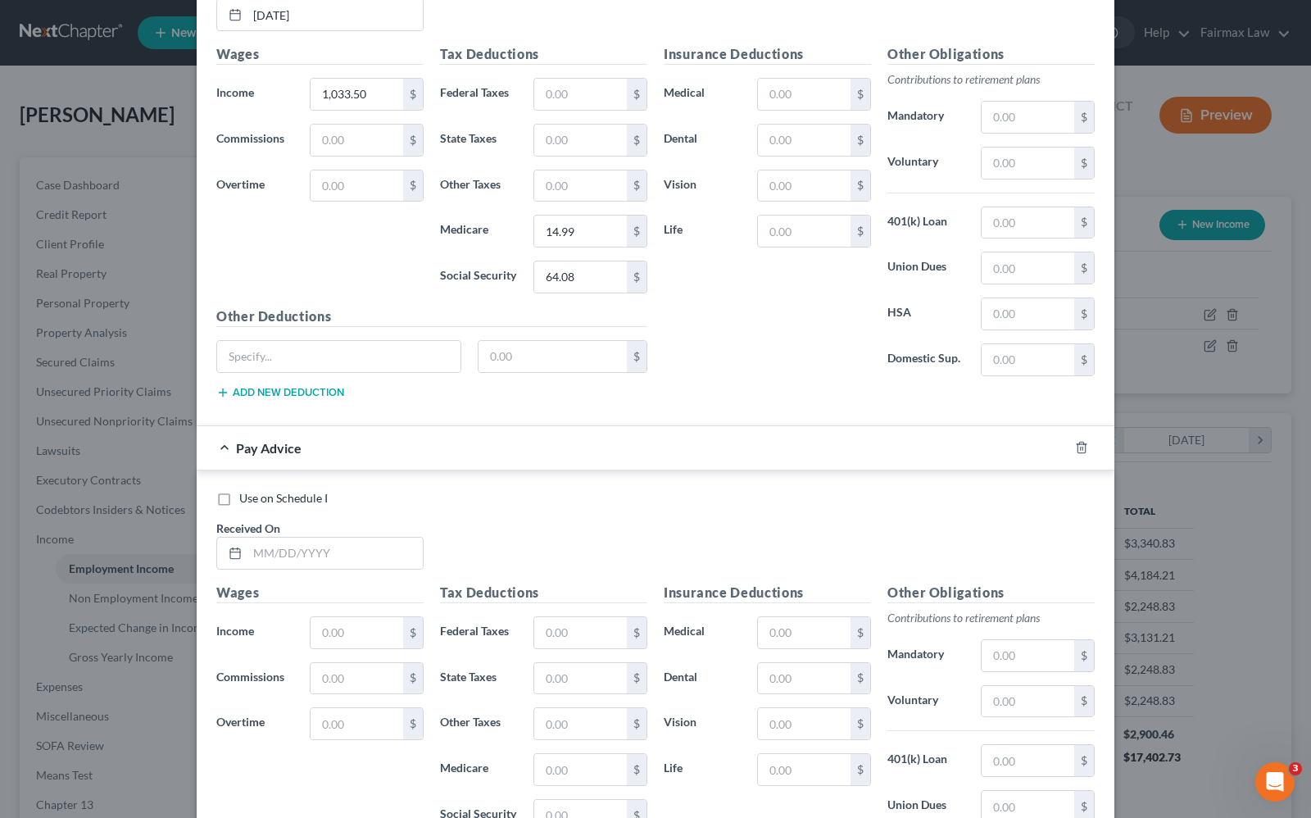
scroll to position [931, 0]
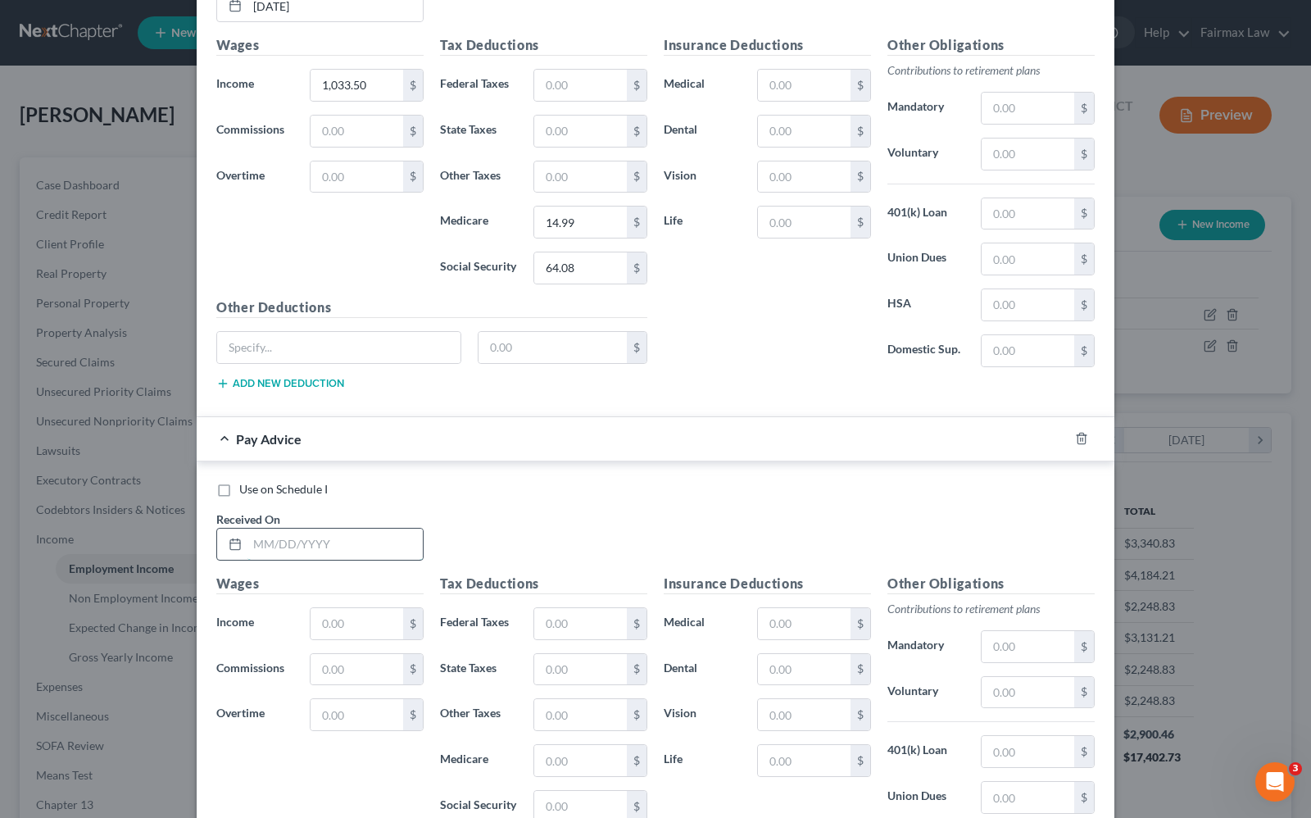
click at [329, 546] on input "text" at bounding box center [334, 543] width 175 height 31
type input "[DATE]"
click at [338, 632] on input "text" at bounding box center [356, 623] width 93 height 31
type input "872.63"
click at [551, 772] on input "text" at bounding box center [580, 760] width 93 height 31
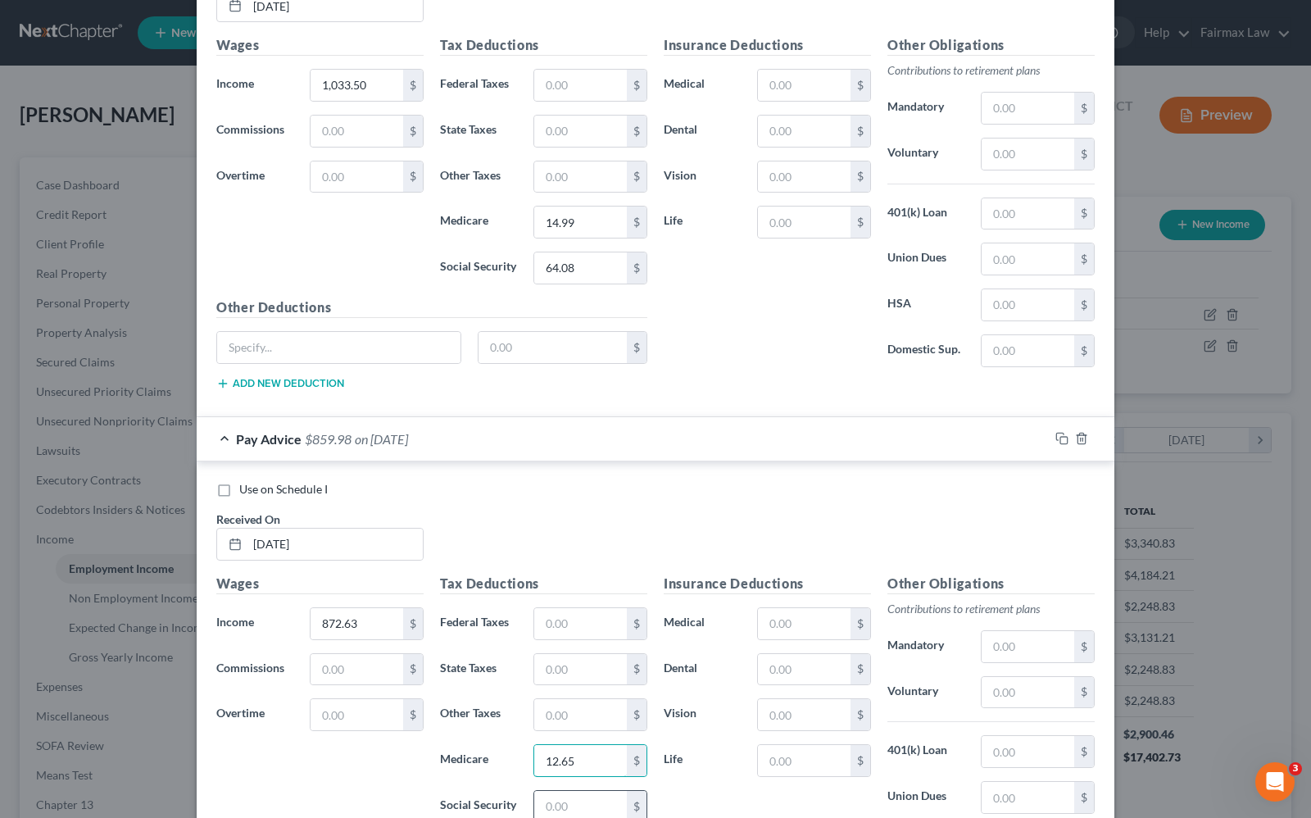
type input "12.65"
click at [550, 805] on input "text" at bounding box center [580, 806] width 93 height 31
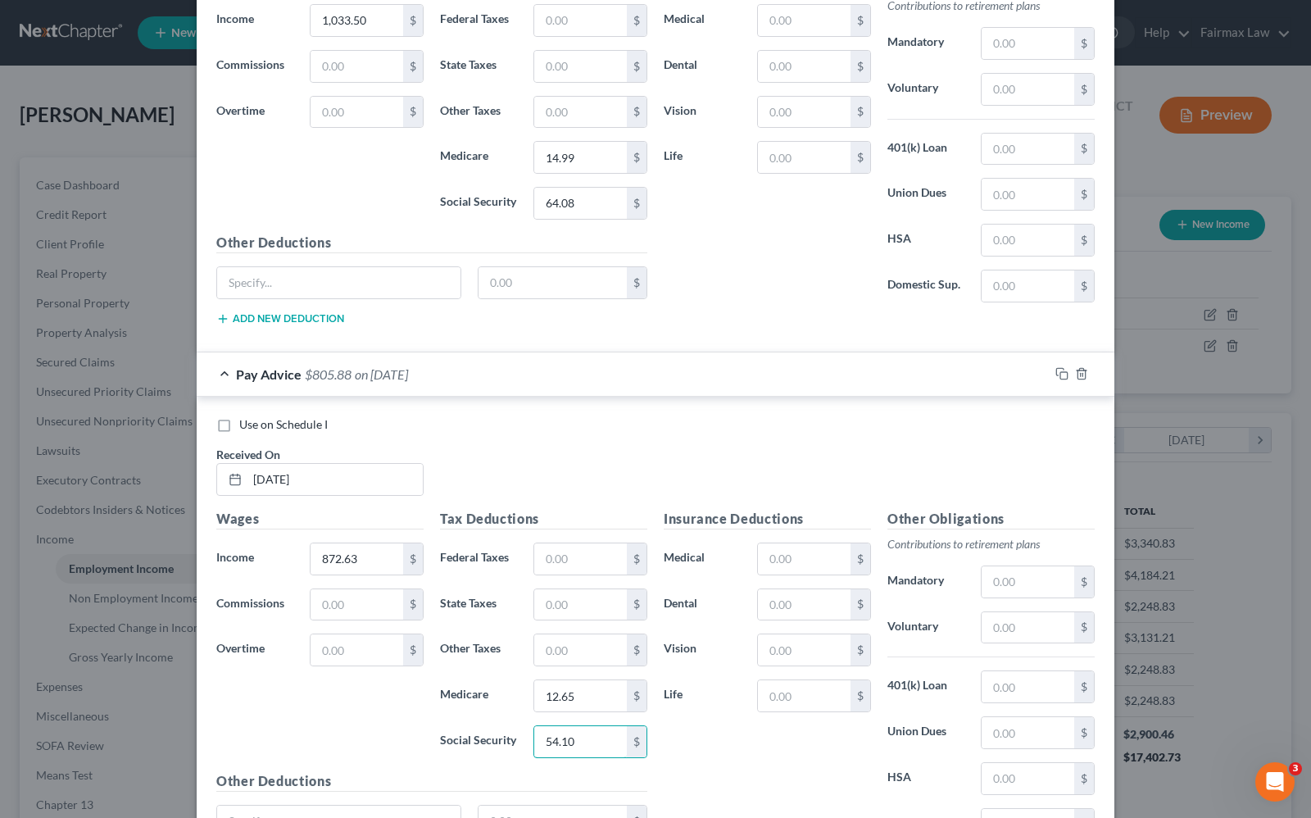
scroll to position [1165, 0]
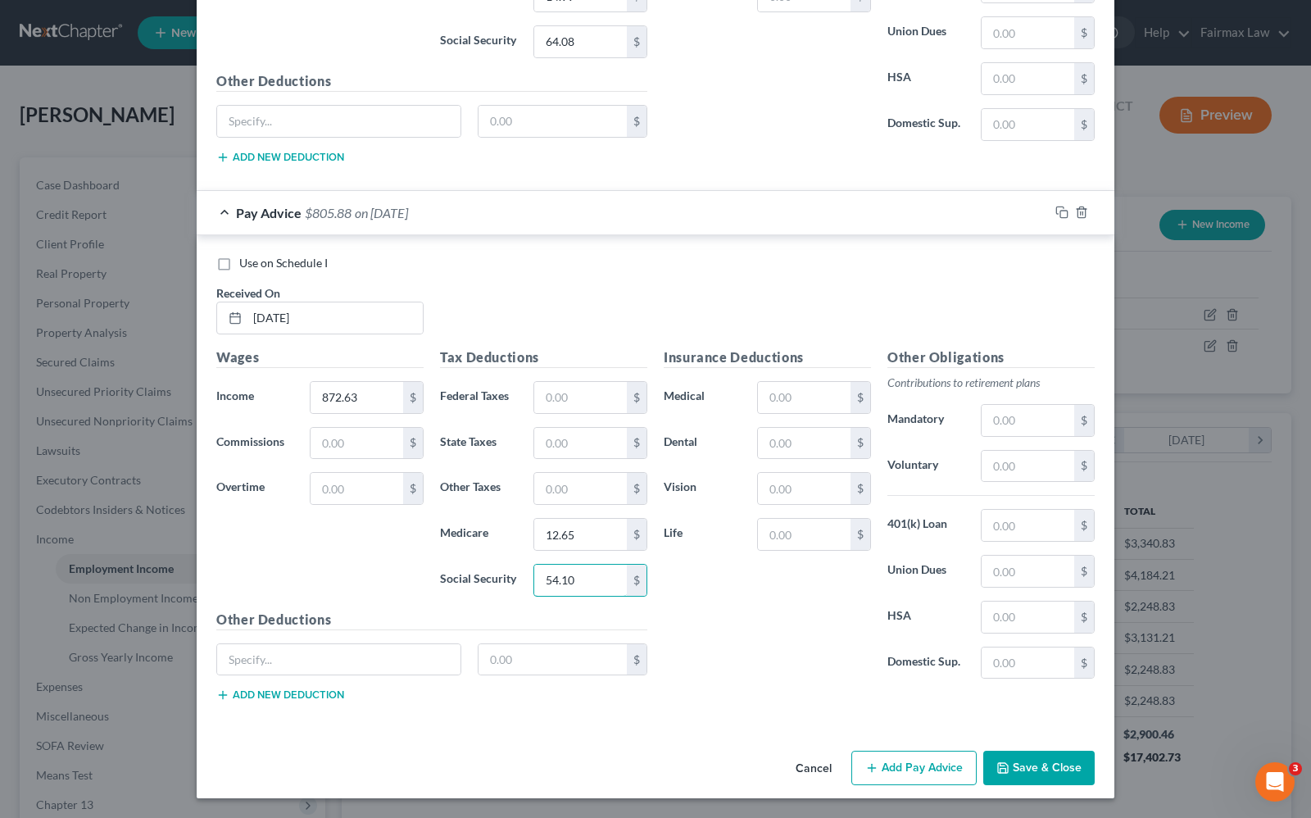
type input "54.10"
click at [927, 764] on button "Add Pay Advice" at bounding box center [913, 767] width 125 height 34
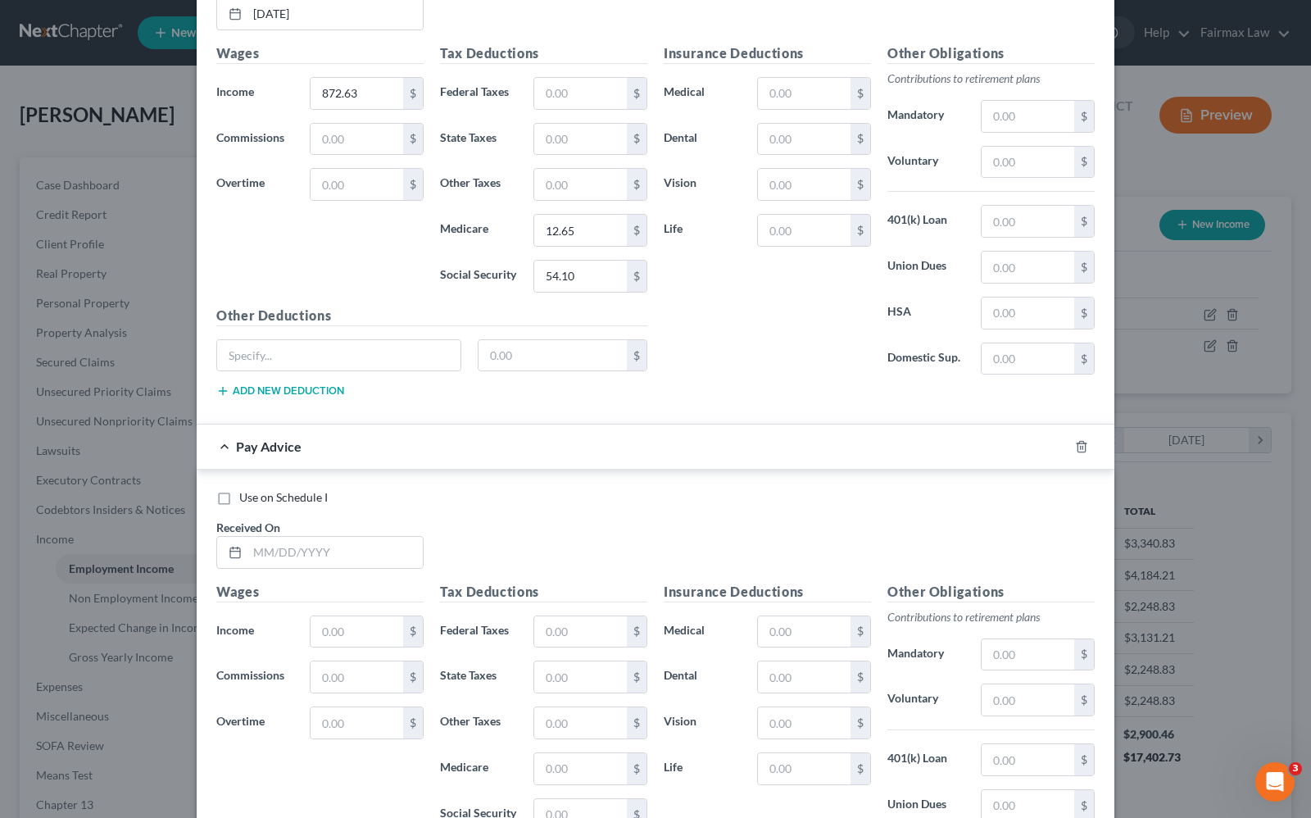
scroll to position [1472, 0]
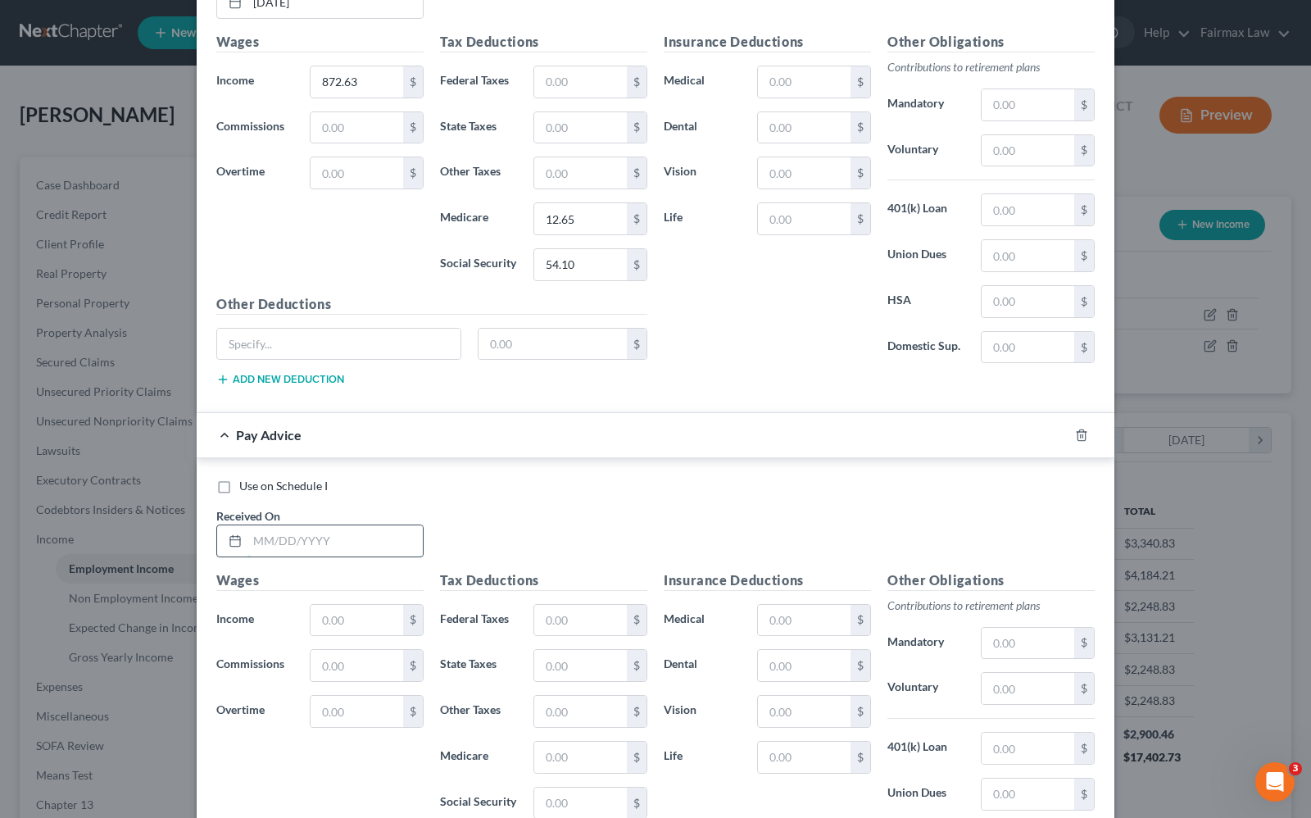
click at [316, 556] on input "text" at bounding box center [334, 540] width 175 height 31
type input "[DATE]"
type input "102.38"
click at [538, 773] on input "text" at bounding box center [580, 756] width 93 height 31
type input "1.48"
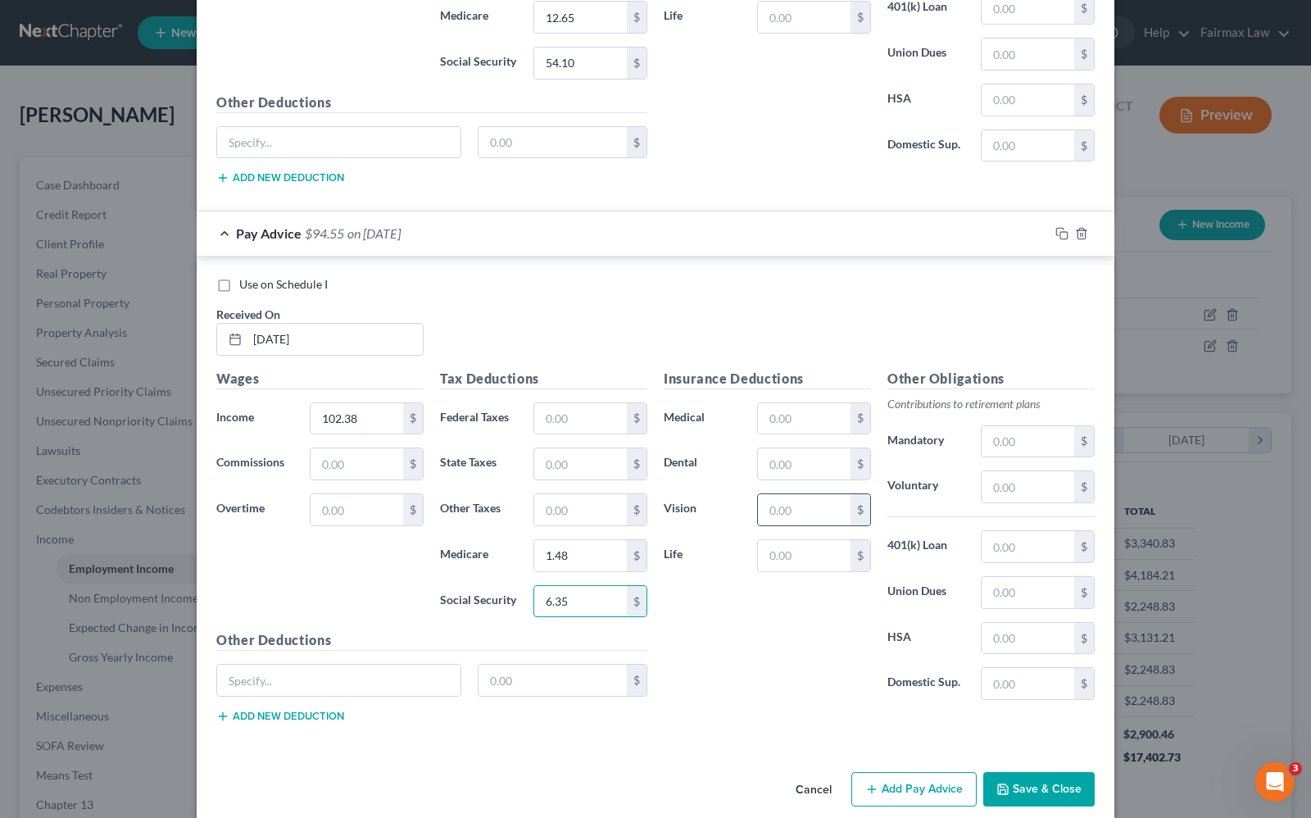
scroll to position [1706, 0]
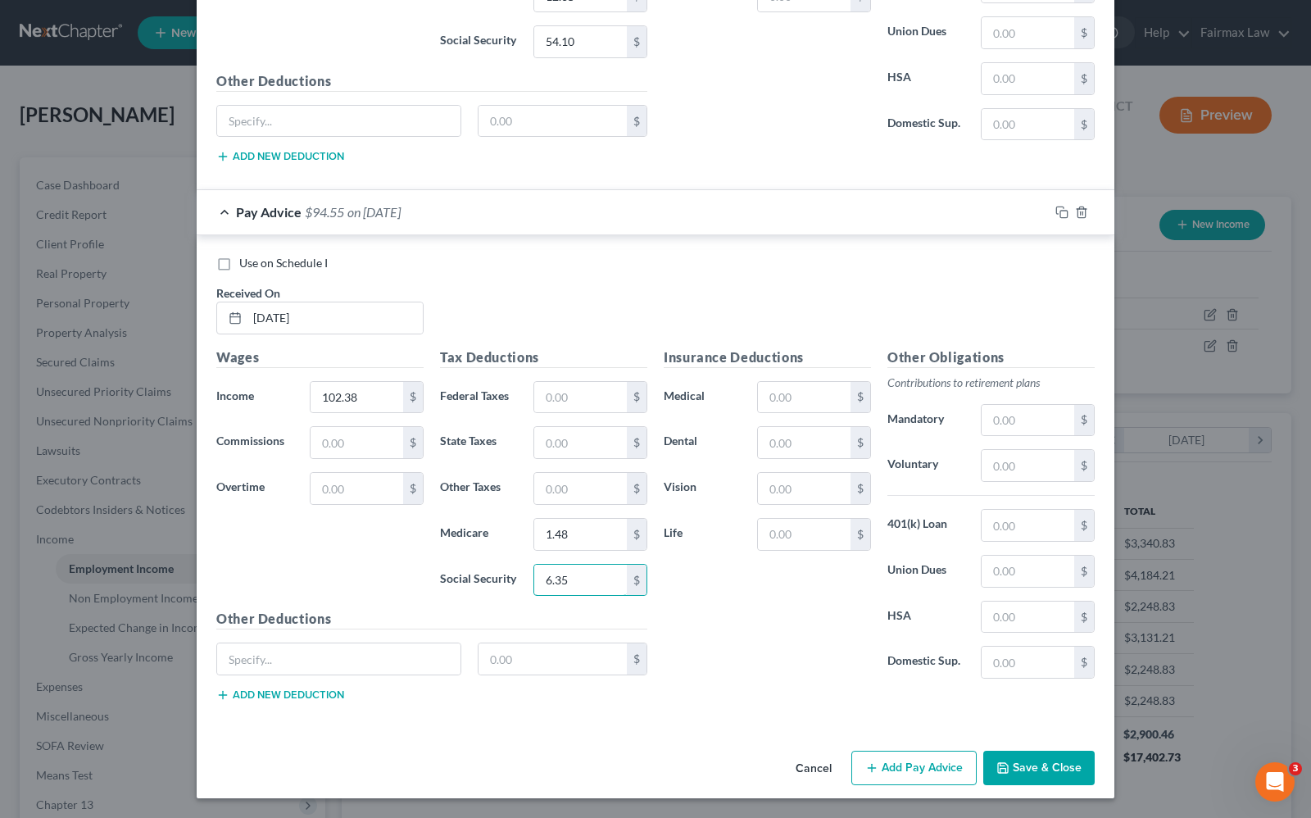
type input "6.35"
click at [913, 771] on button "Add Pay Advice" at bounding box center [913, 767] width 125 height 34
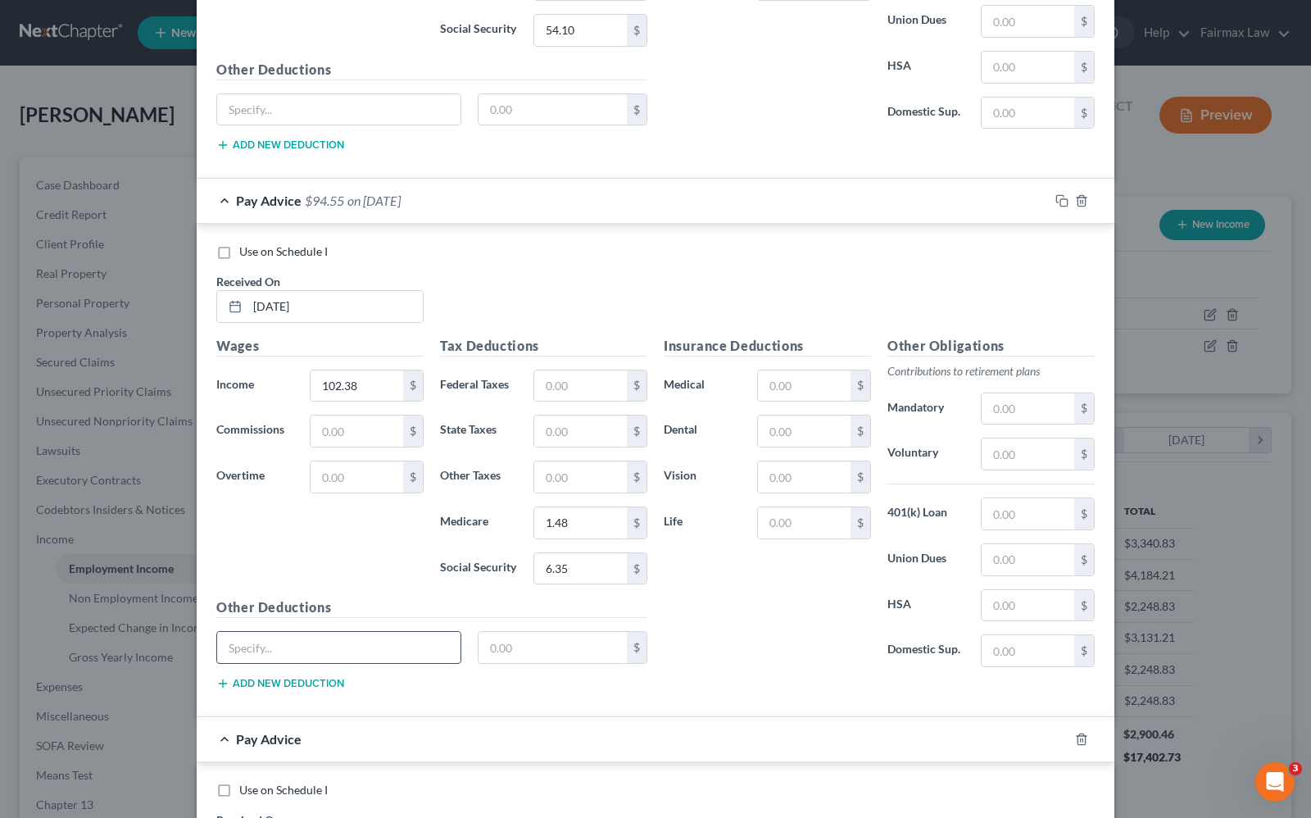
click at [308, 663] on input "text" at bounding box center [338, 647] width 243 height 31
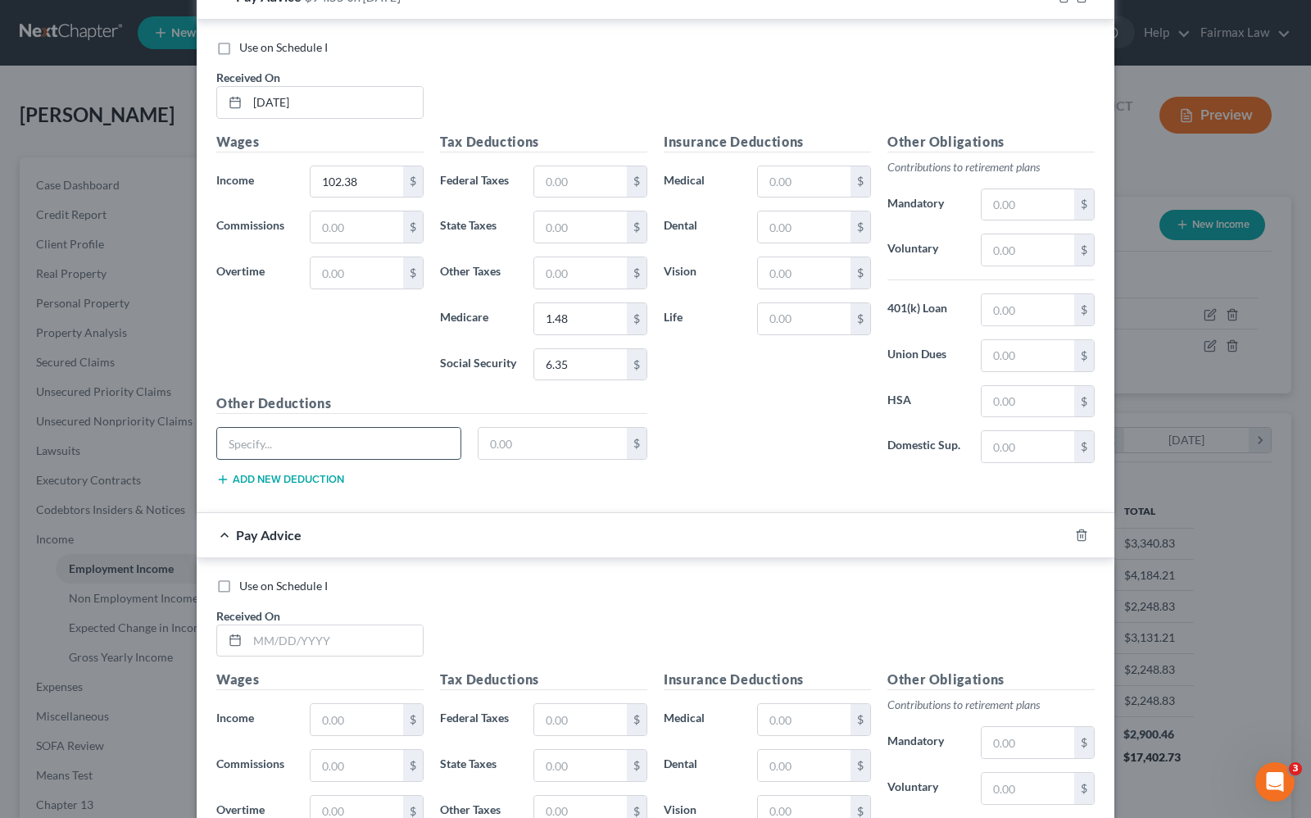
scroll to position [1911, 0]
click at [279, 651] on input "text" at bounding box center [334, 639] width 175 height 31
type input "[DATE]"
type input "102.38"
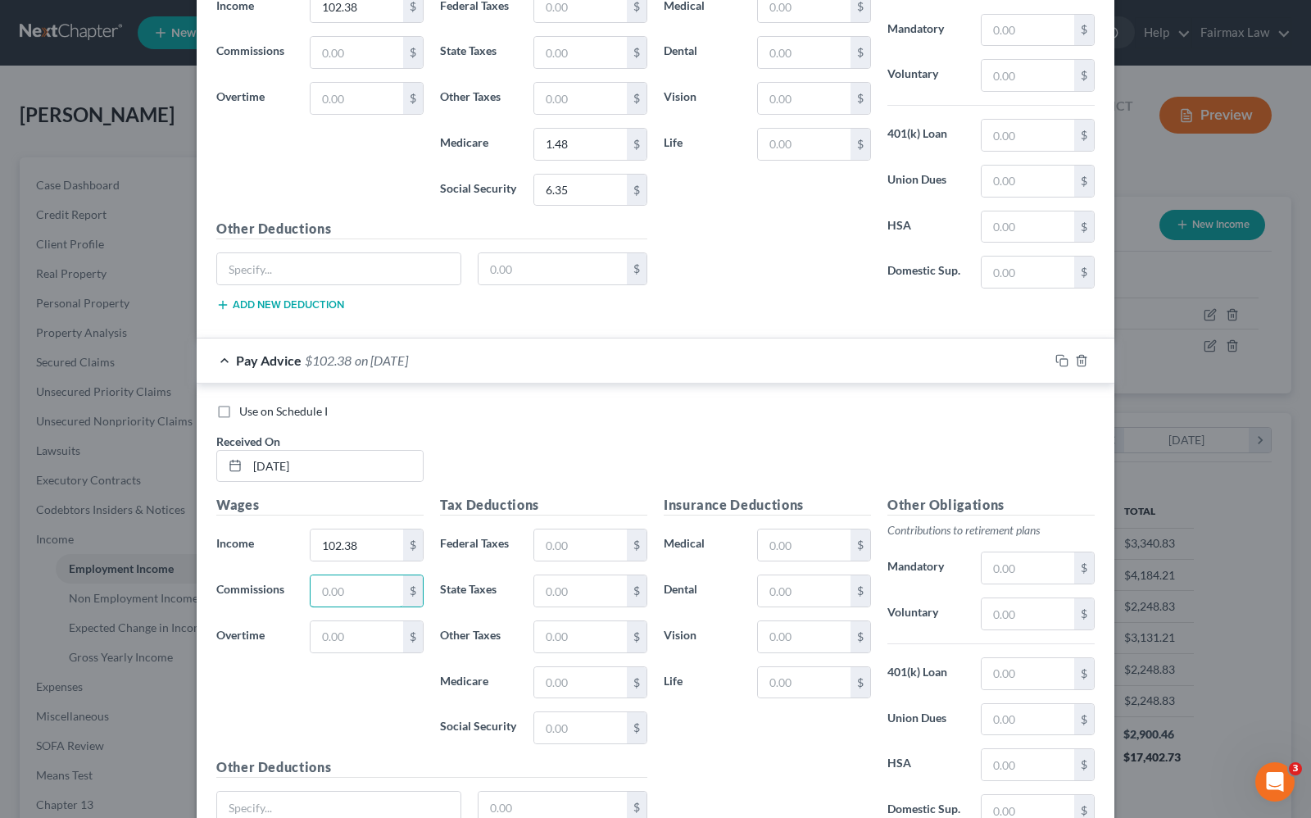
scroll to position [2116, 0]
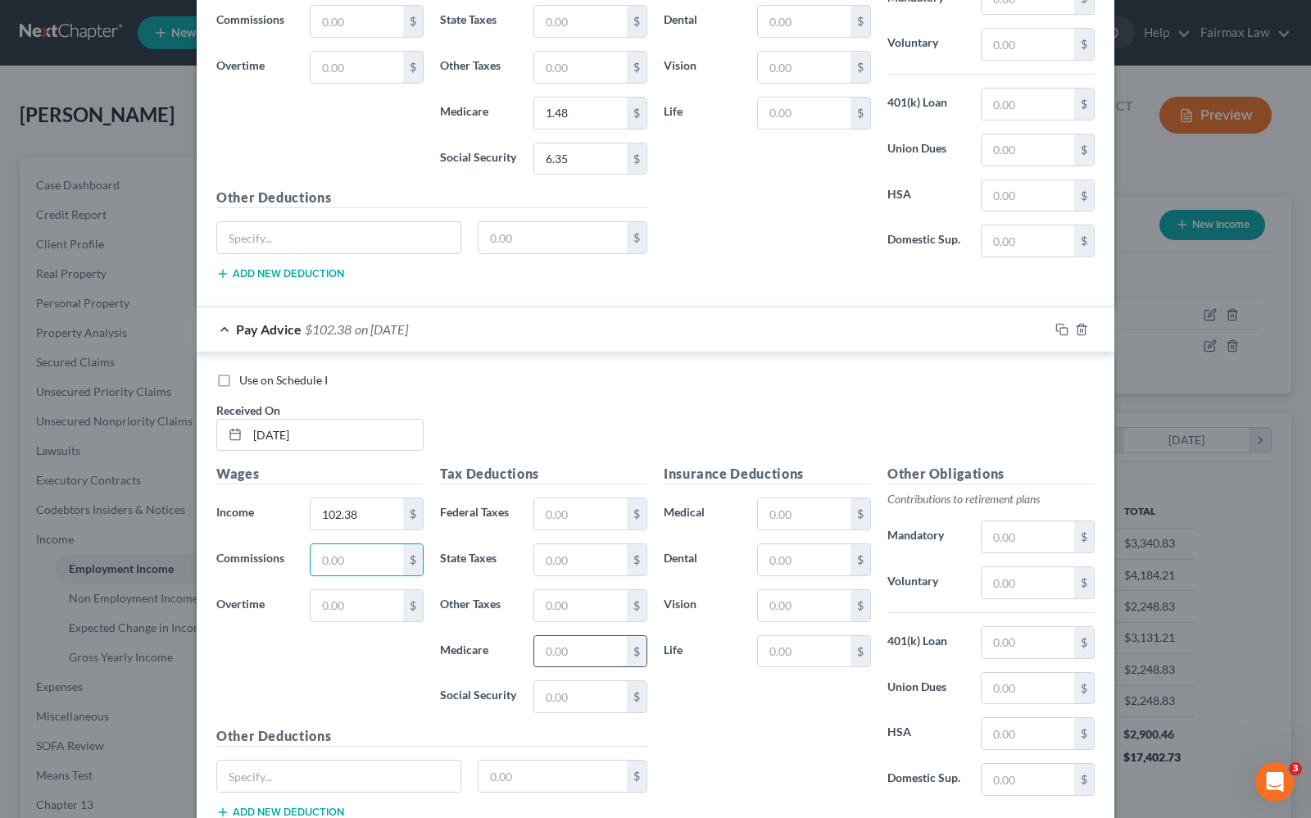
click at [545, 664] on input "text" at bounding box center [580, 651] width 93 height 31
type input "1.48"
type input "6.35"
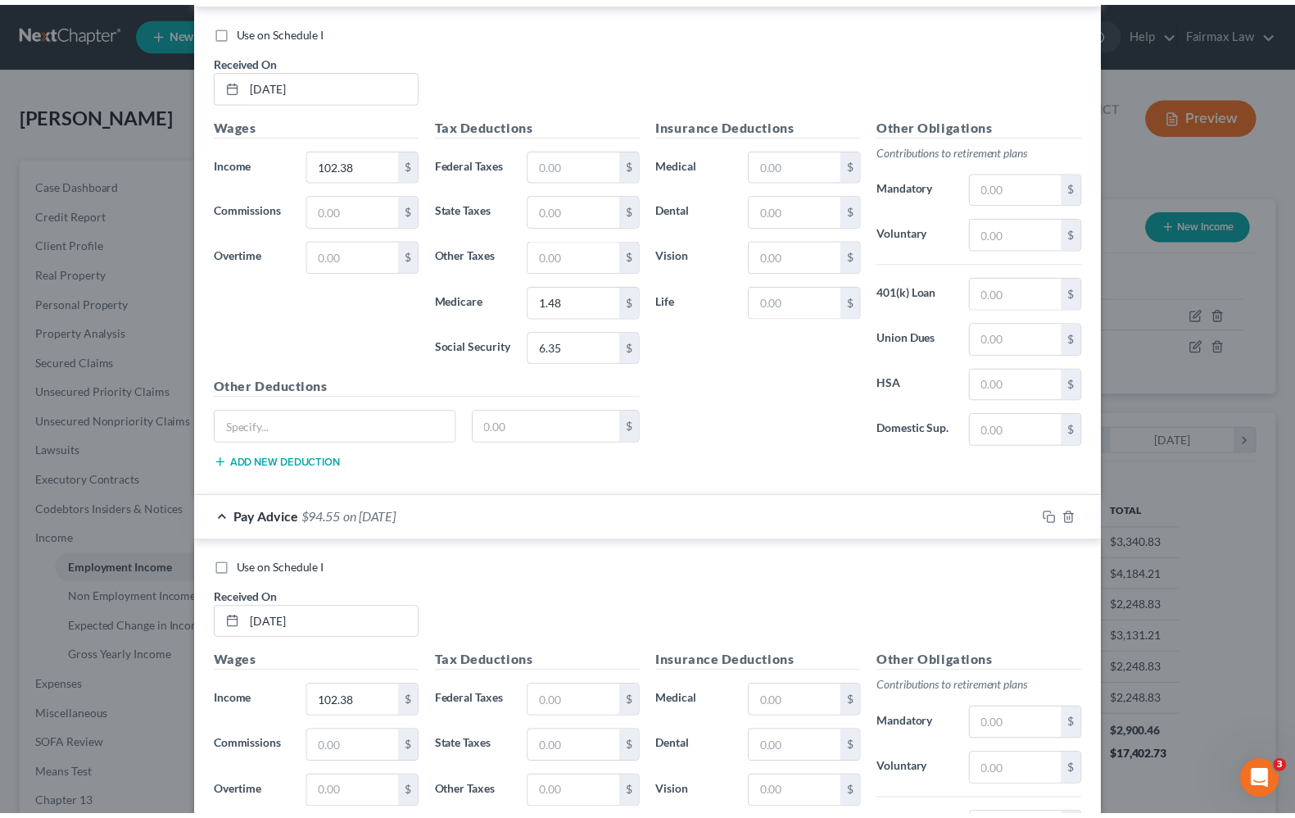
scroll to position [2249, 0]
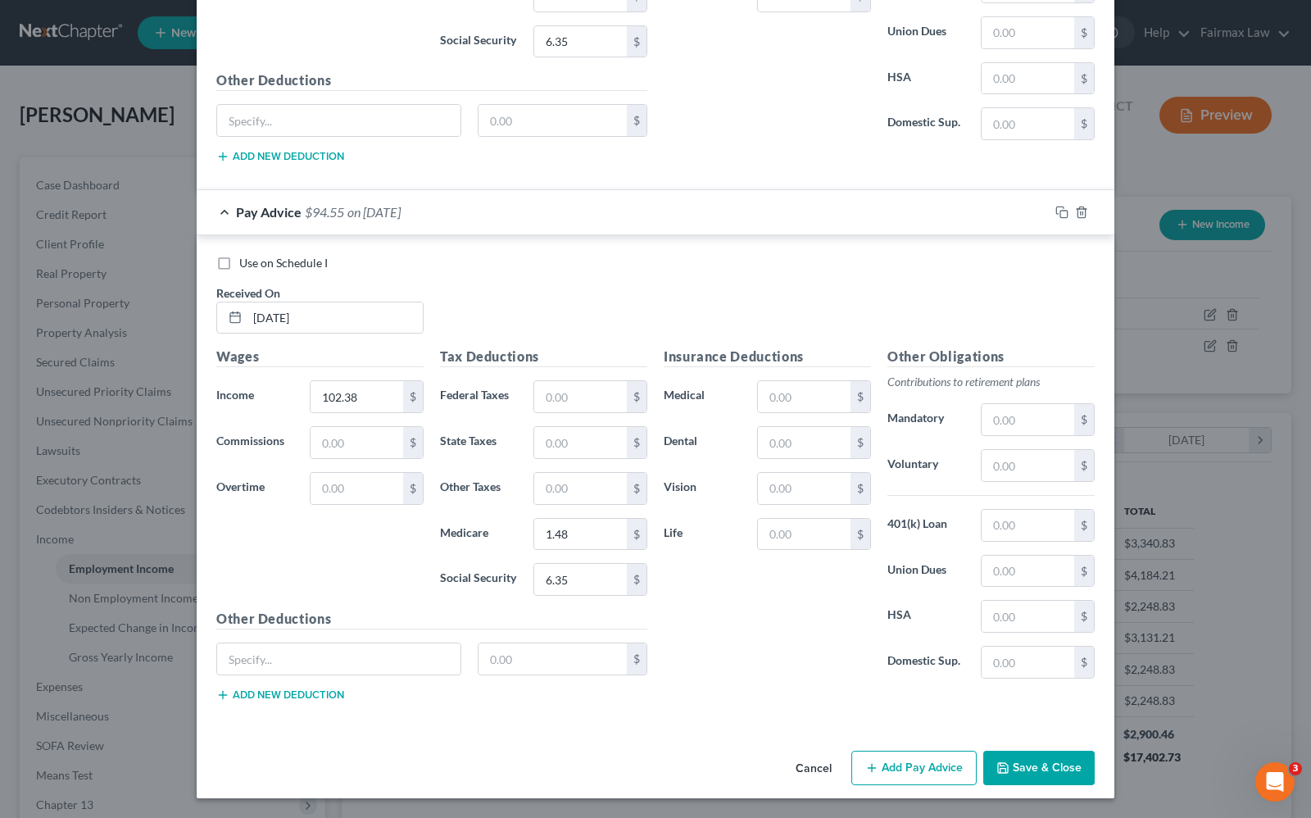
click at [1028, 772] on button "Save & Close" at bounding box center [1038, 767] width 111 height 34
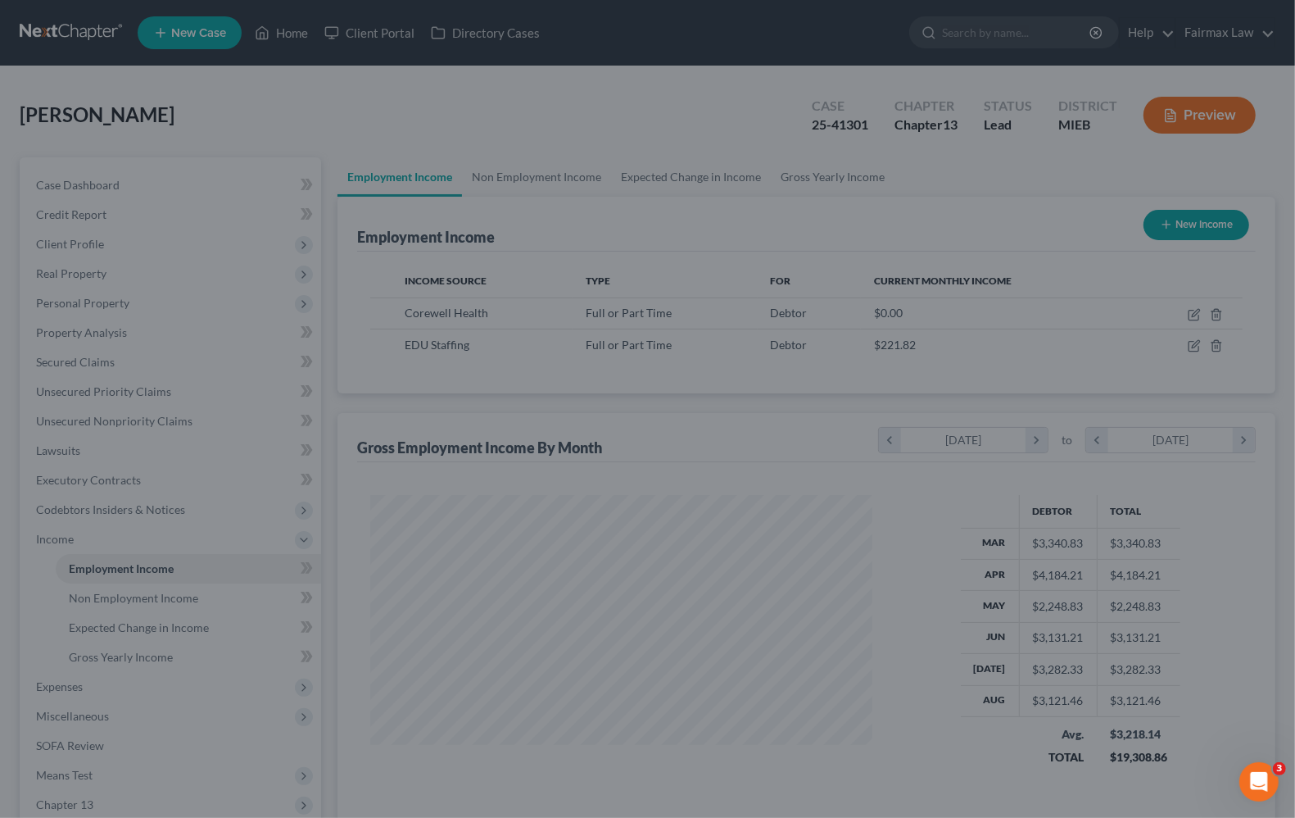
scroll to position [818939, 818705]
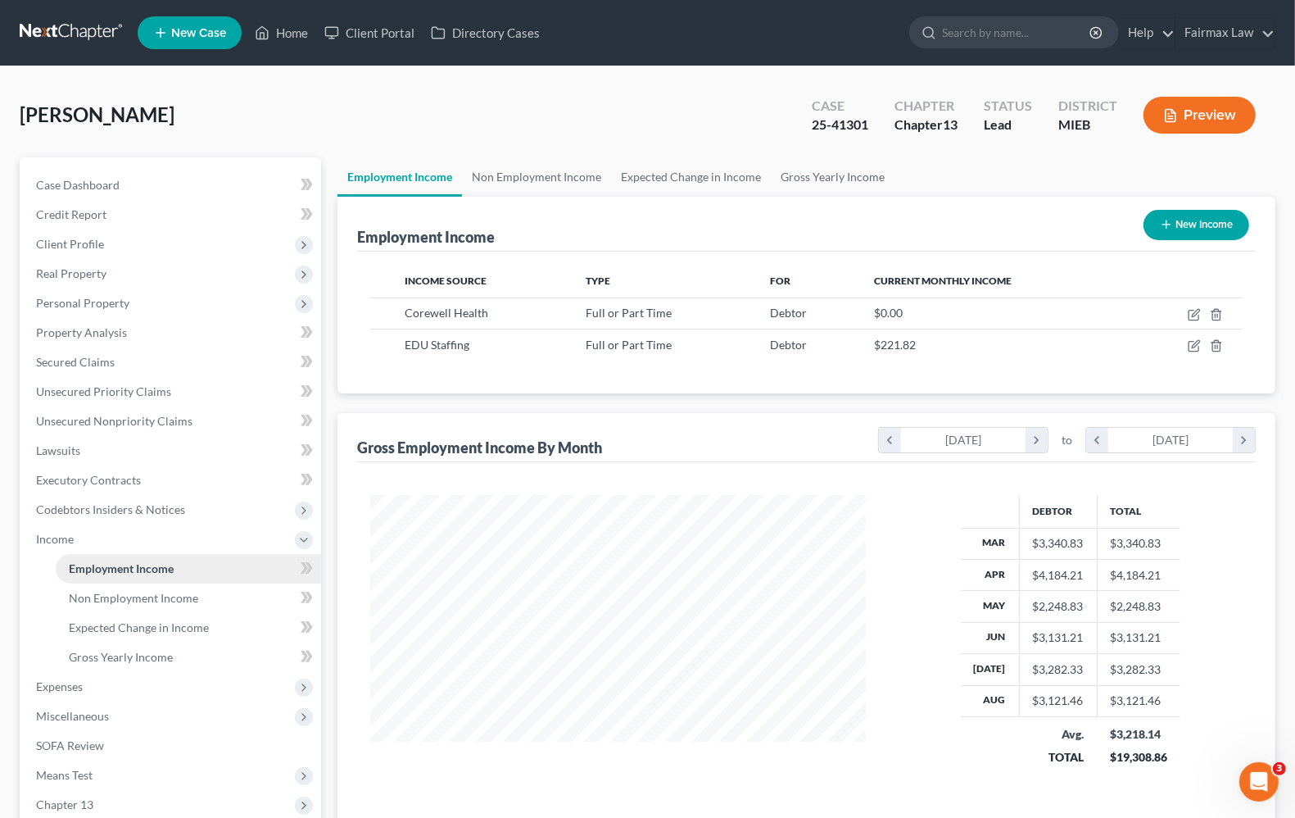
click at [128, 576] on link "Employment Income" at bounding box center [188, 568] width 265 height 29
click at [119, 592] on span "Non Employment Income" at bounding box center [133, 598] width 129 height 14
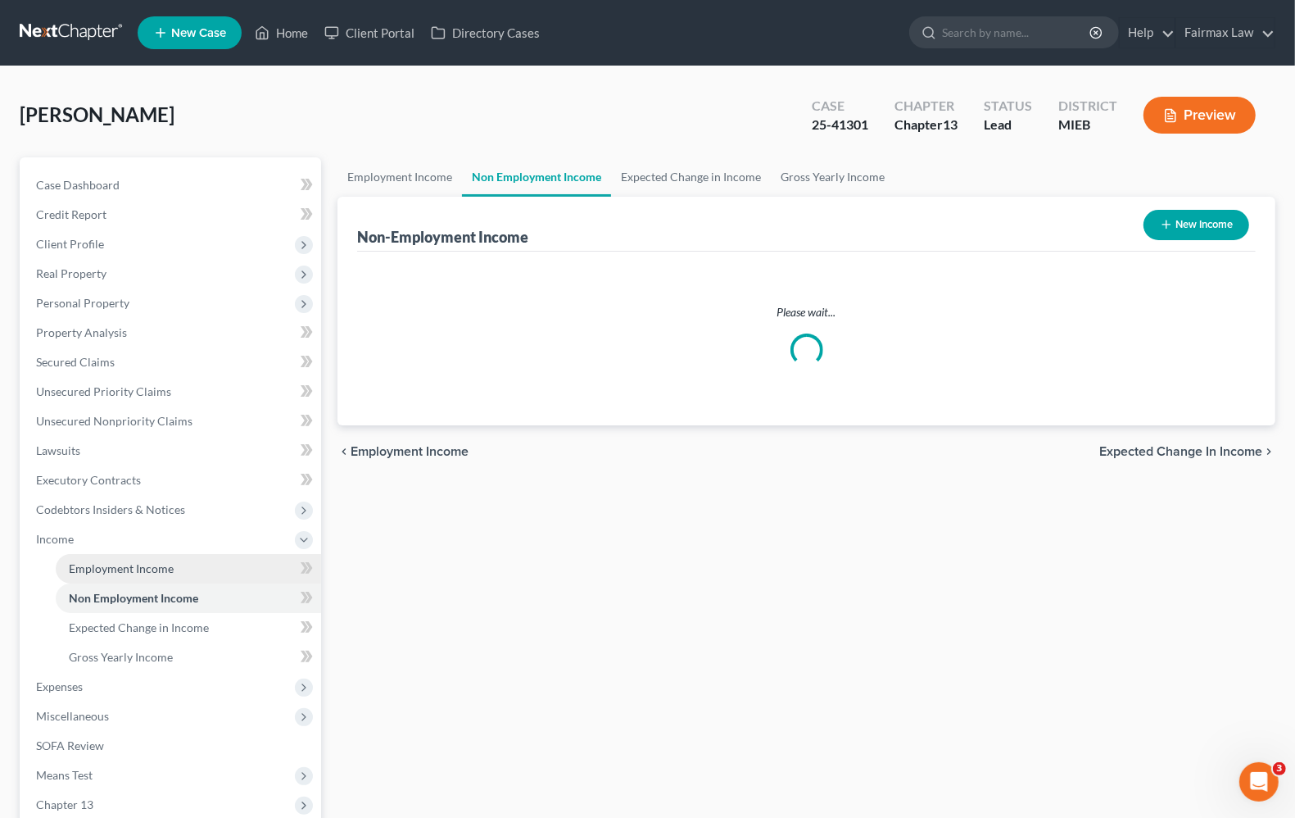
click at [134, 566] on span "Employment Income" at bounding box center [121, 568] width 105 height 14
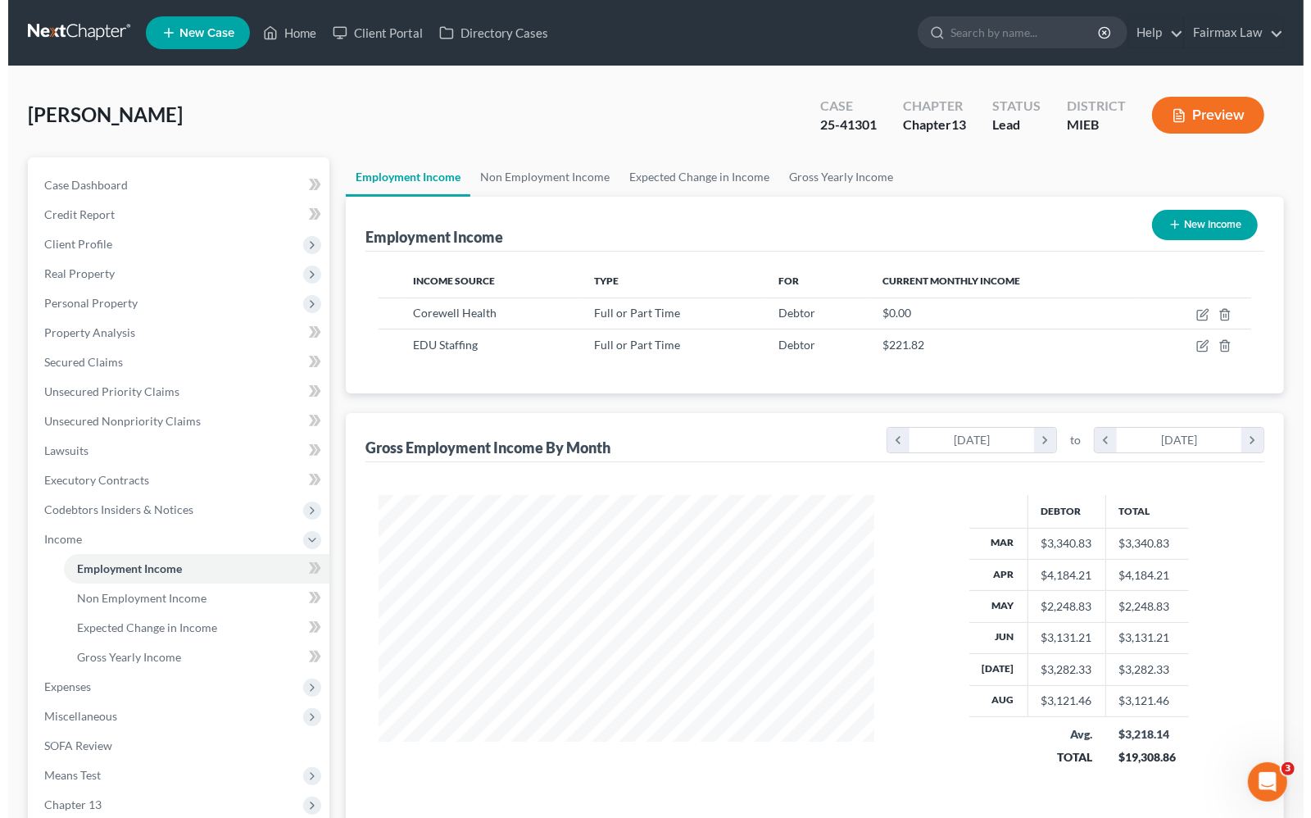
scroll to position [295, 527]
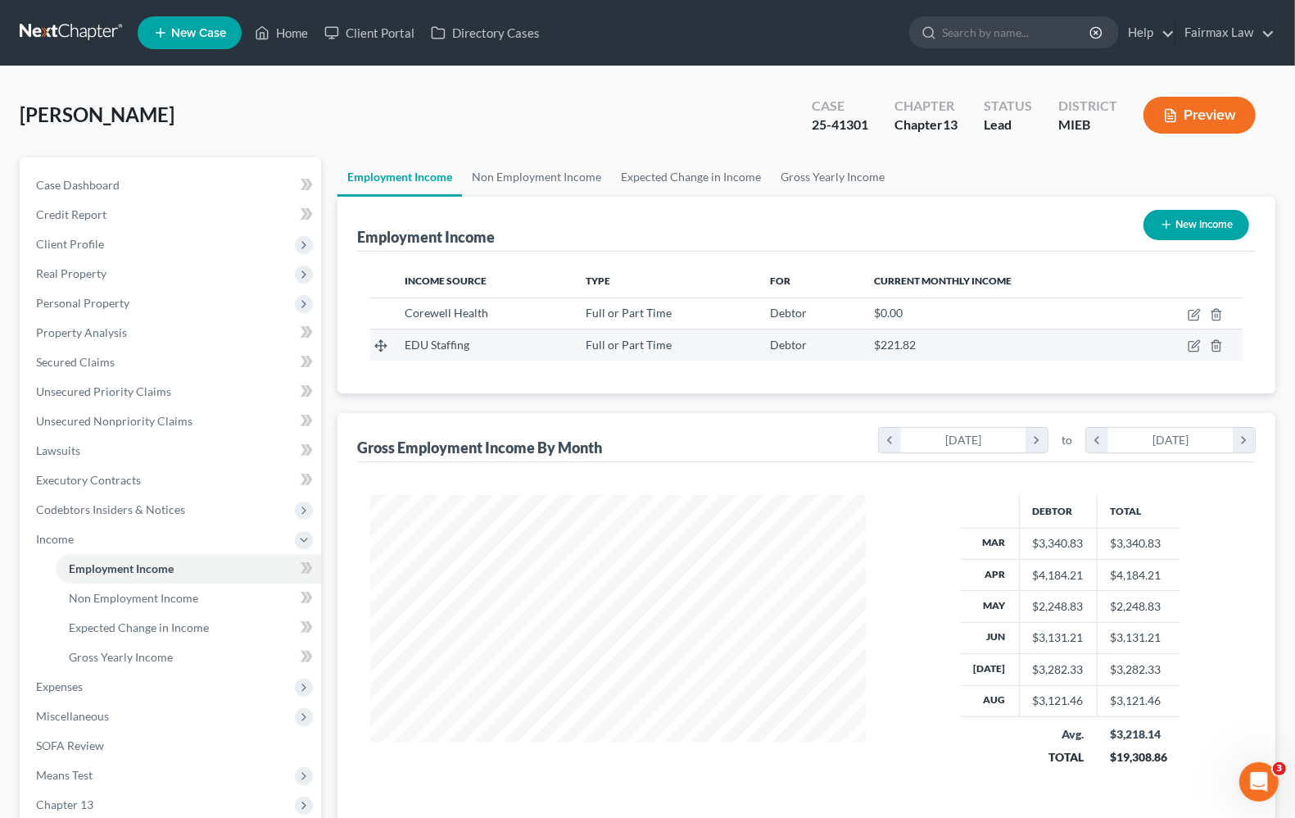
click at [1202, 347] on td at bounding box center [1187, 344] width 112 height 31
click at [1189, 346] on icon "button" at bounding box center [1194, 345] width 13 height 13
select select "0"
select select "23"
select select "2"
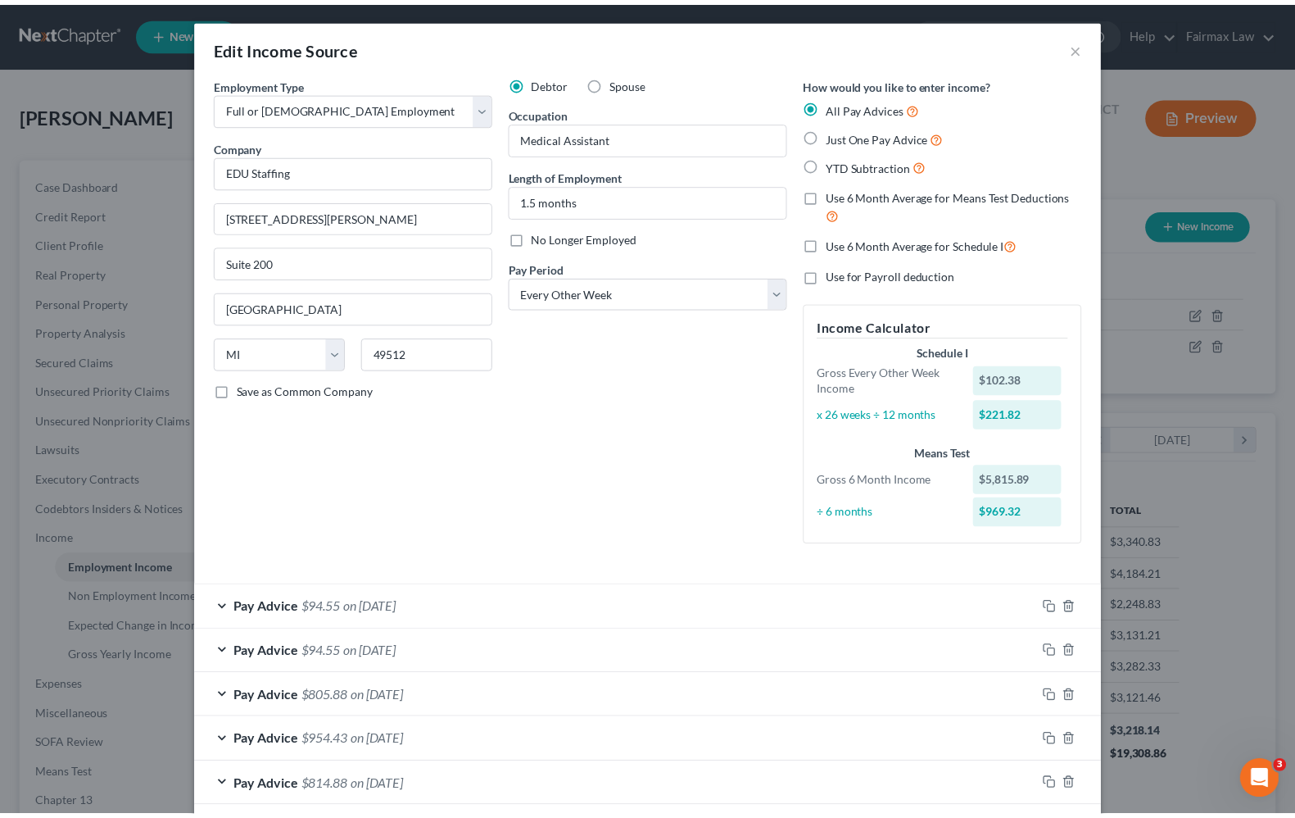
scroll to position [0, 0]
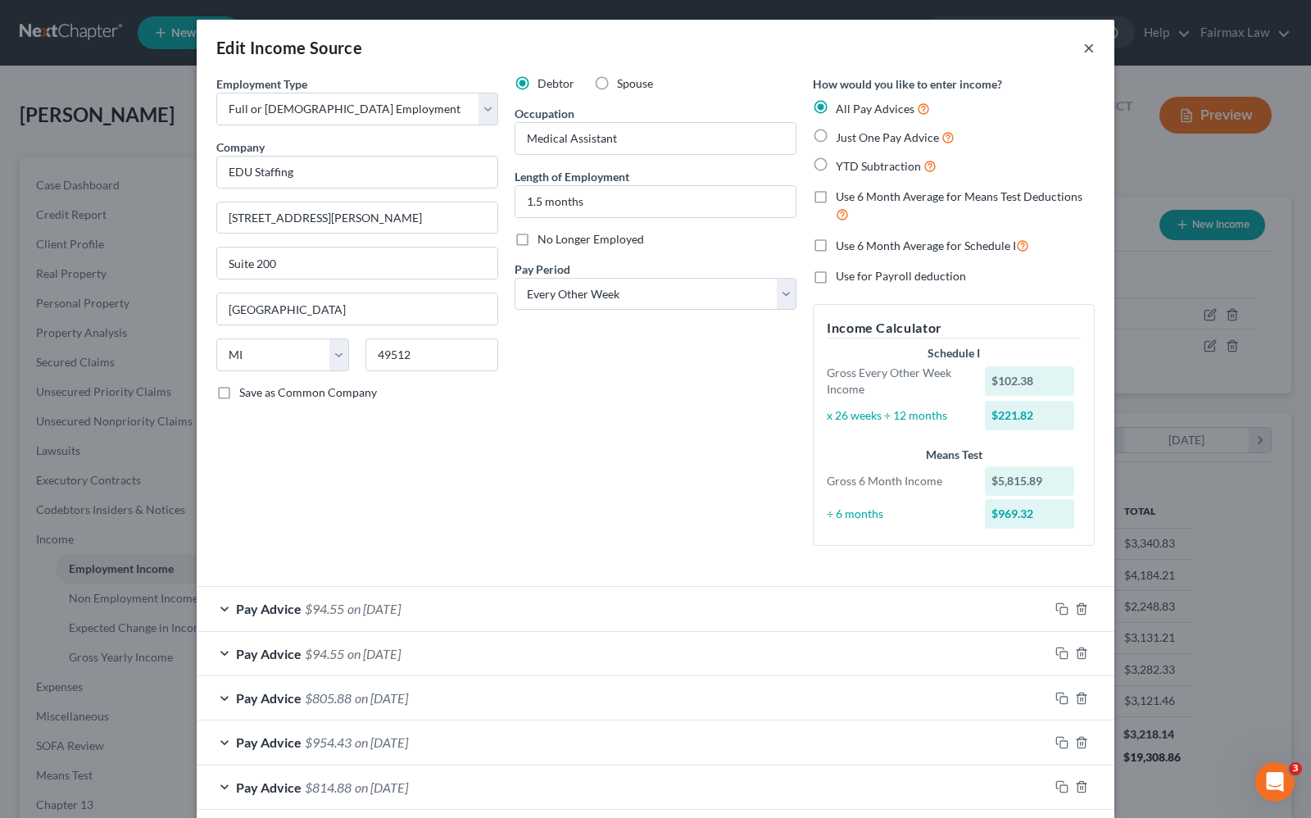
click at [1083, 51] on button "×" at bounding box center [1088, 48] width 11 height 20
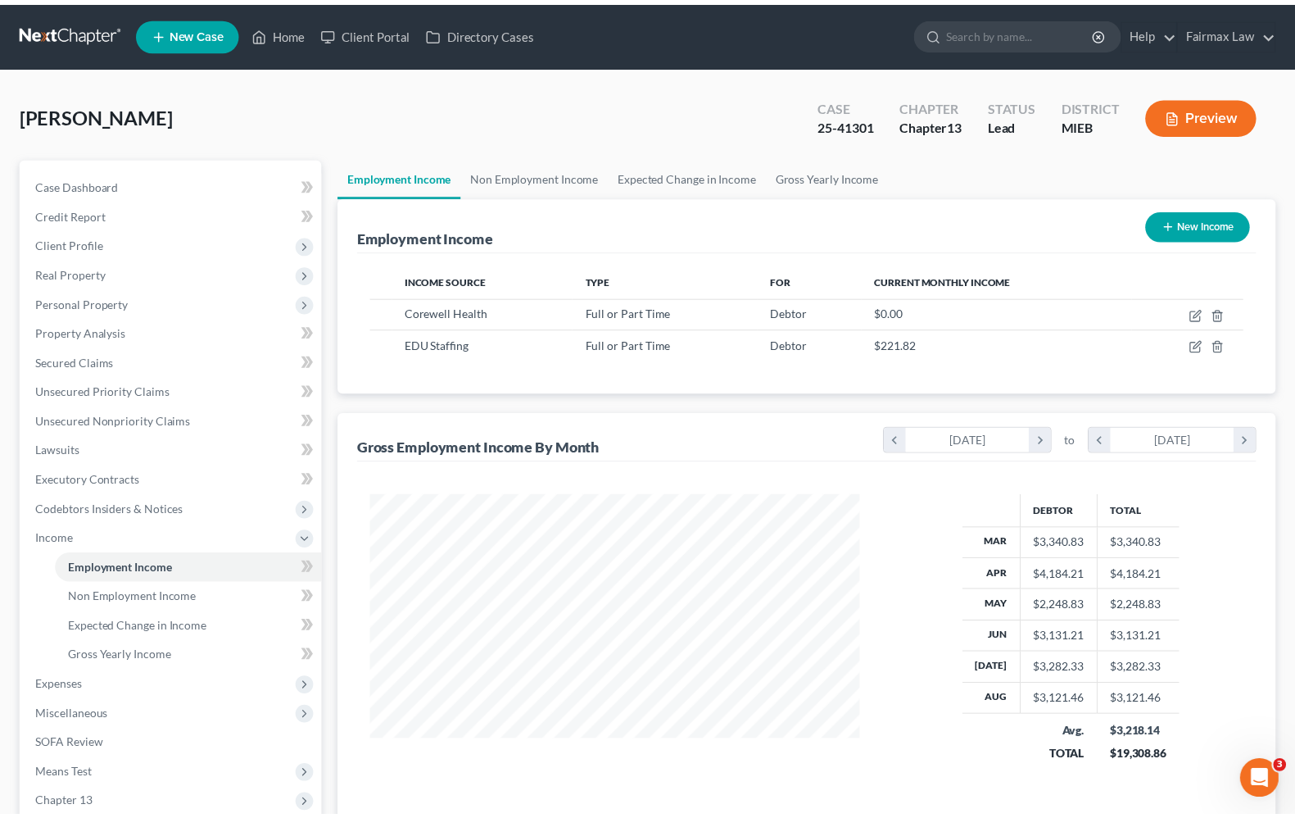
scroll to position [818939, 818705]
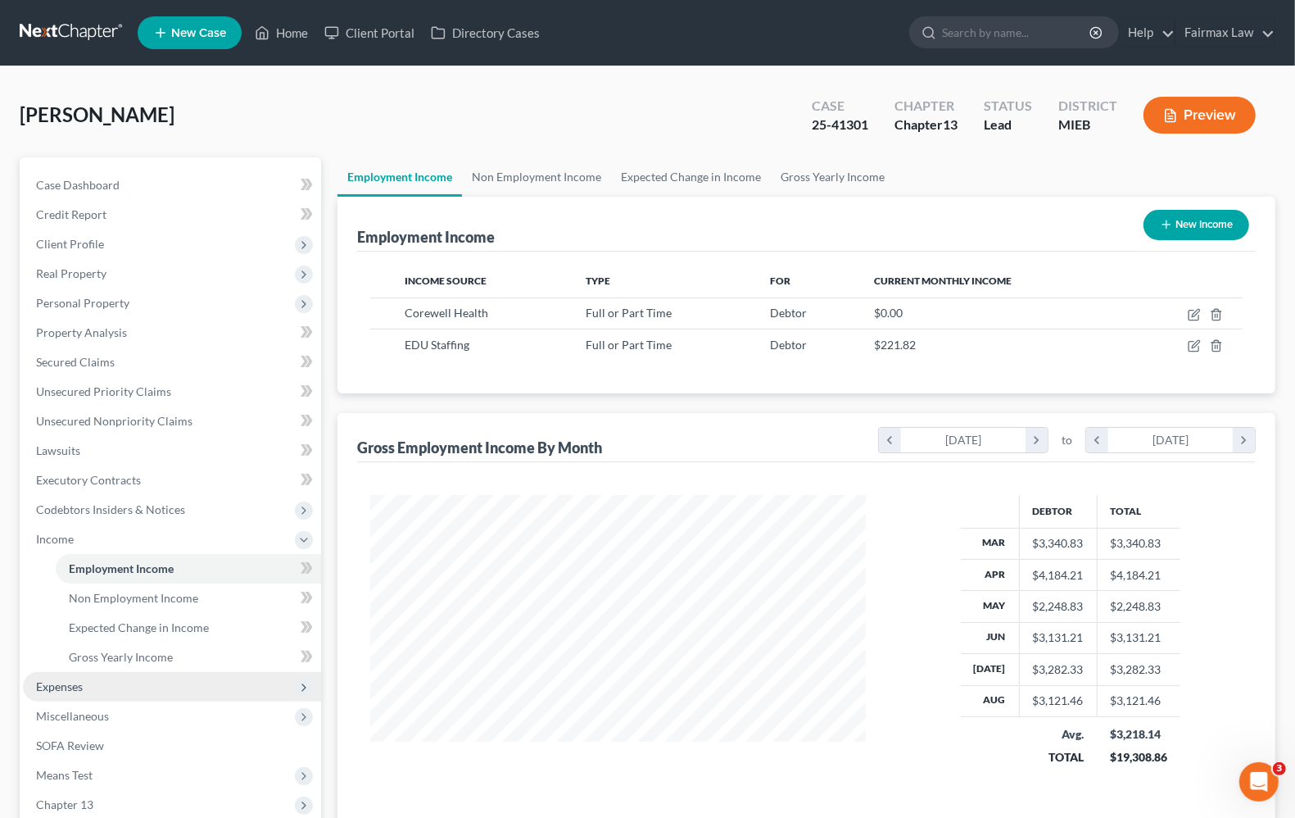
click at [84, 680] on span "Expenses" at bounding box center [172, 686] width 298 height 29
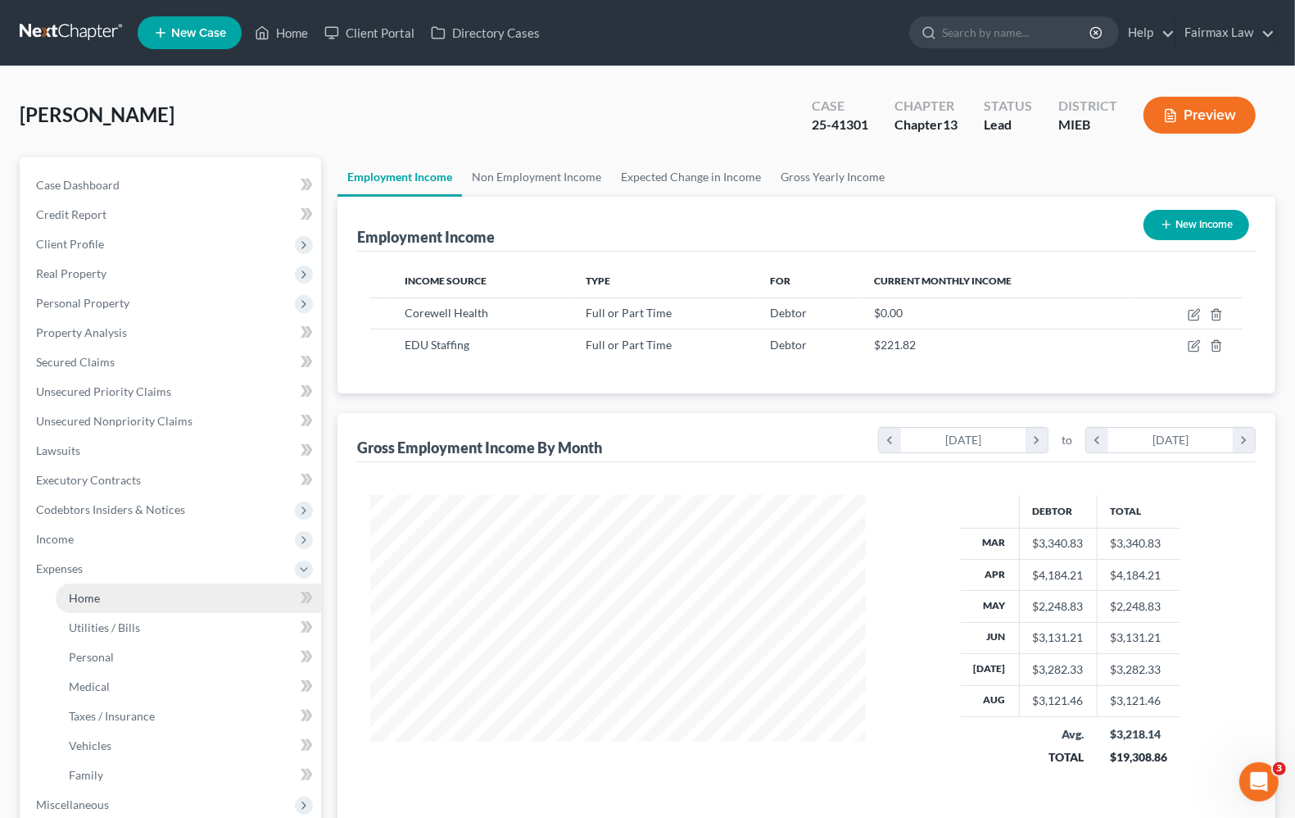
click at [82, 596] on span "Home" at bounding box center [84, 598] width 31 height 14
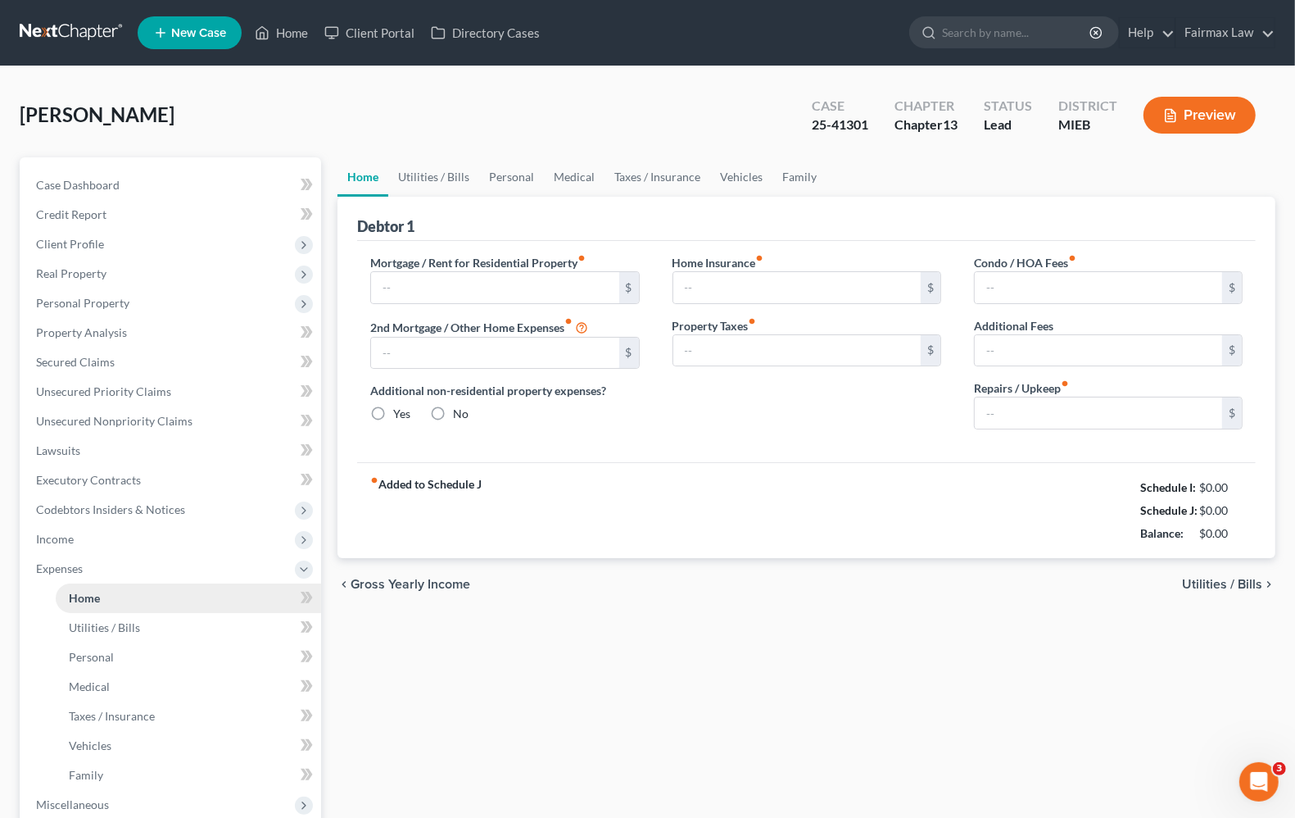
type input "440.00"
type input "0.00"
radio input "true"
type input "20.00"
type input "0.00"
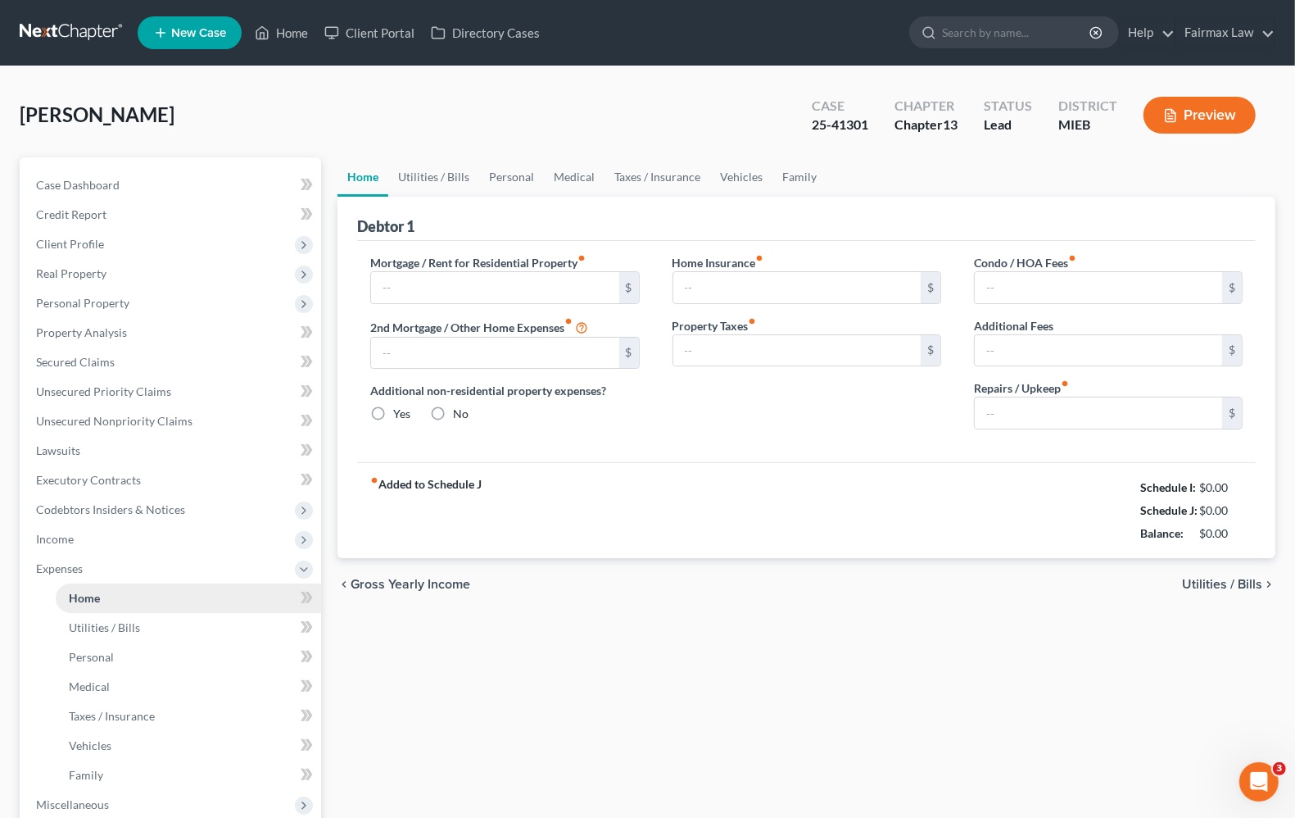
type input "0.00"
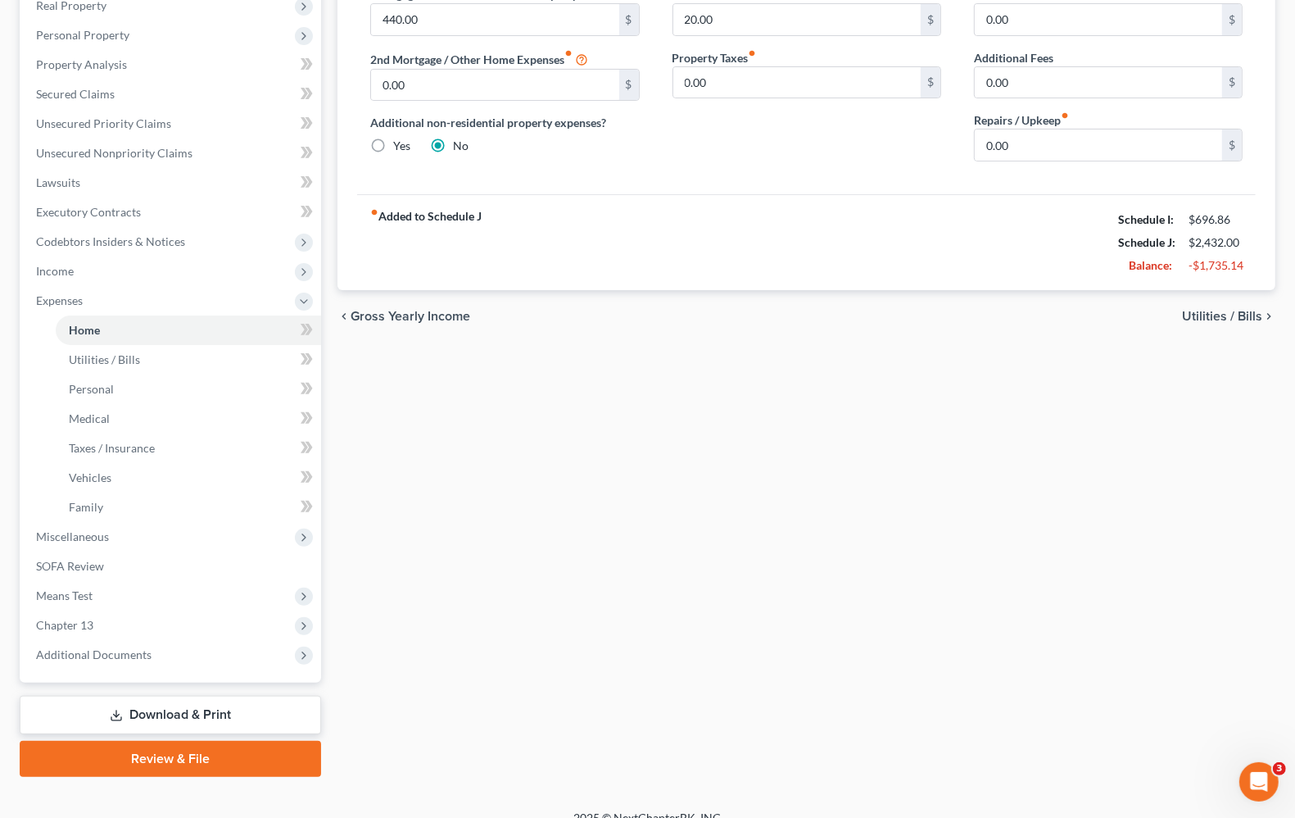
scroll to position [288, 0]
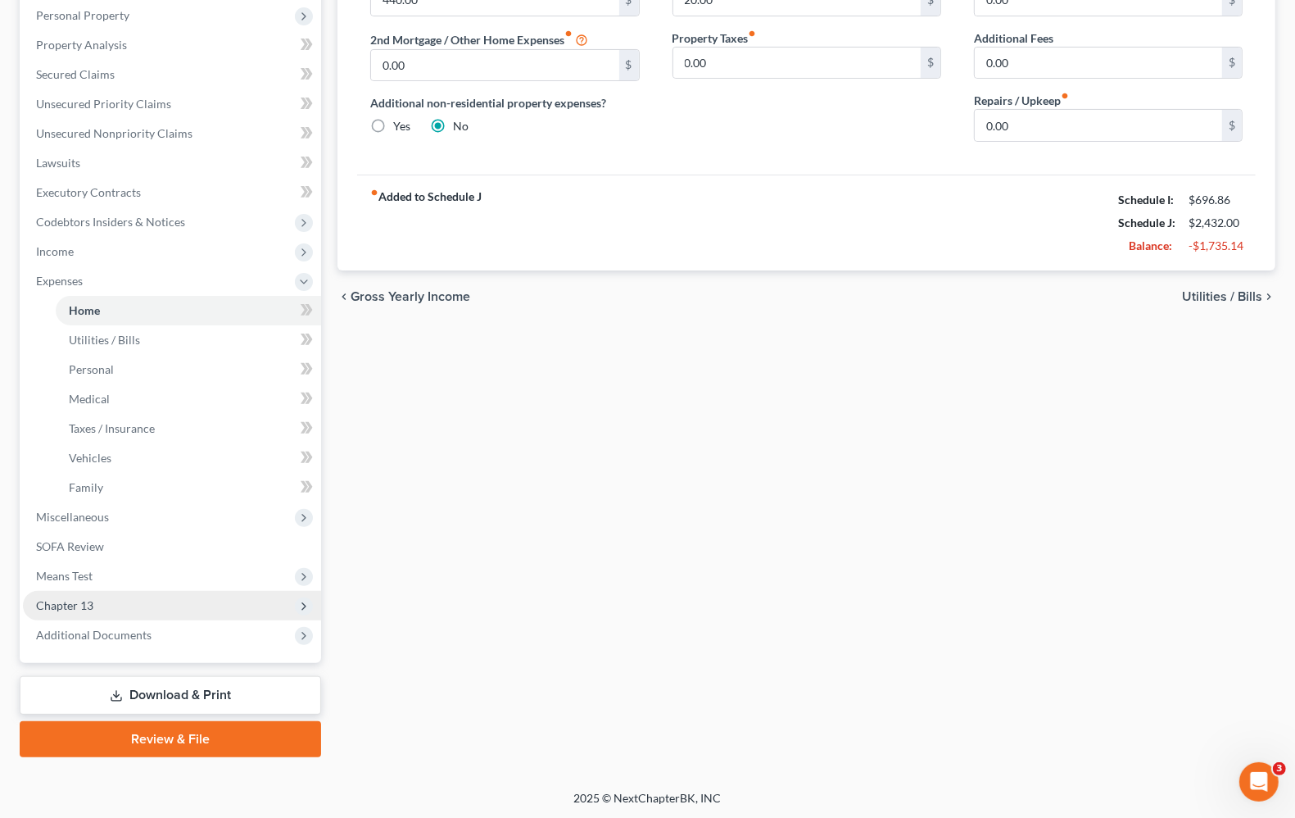
click at [67, 611] on span "Chapter 13" at bounding box center [172, 605] width 298 height 29
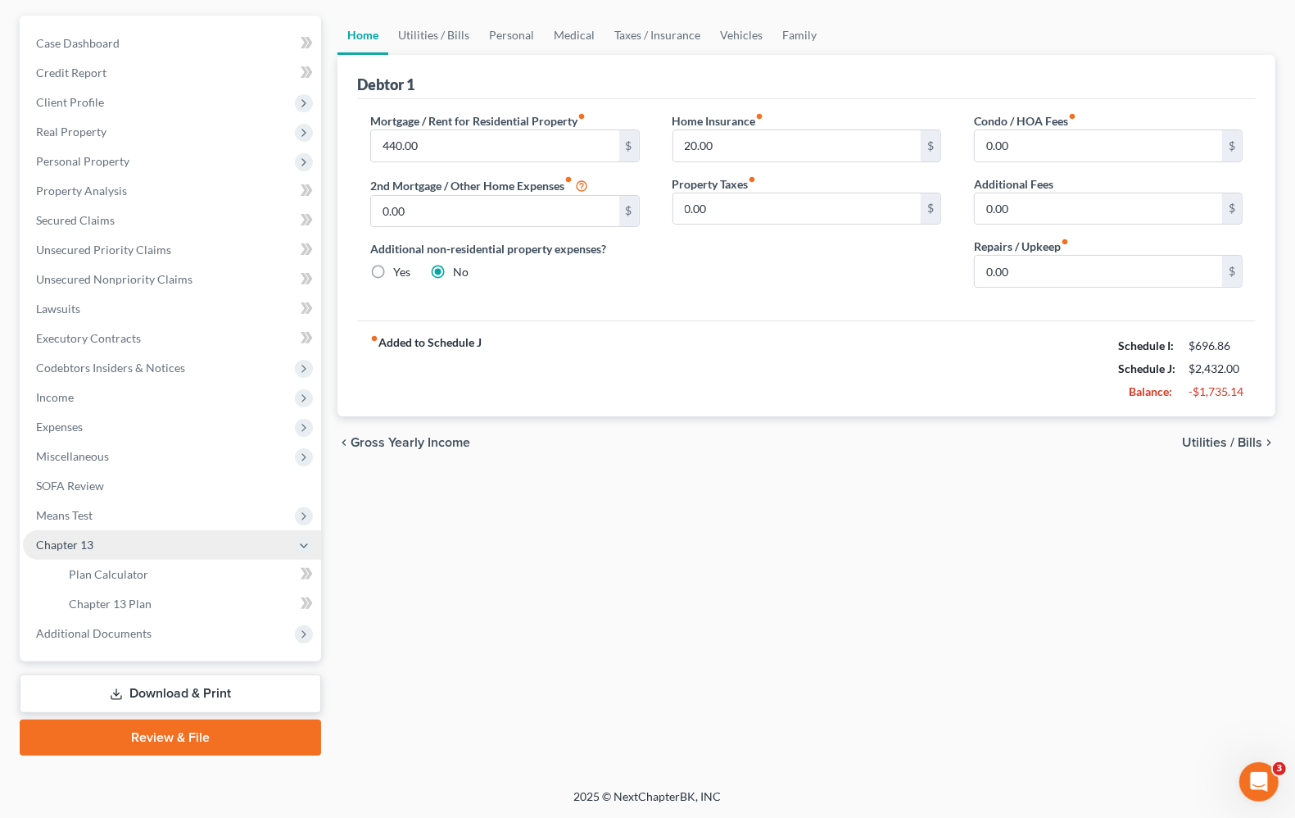
scroll to position [140, 0]
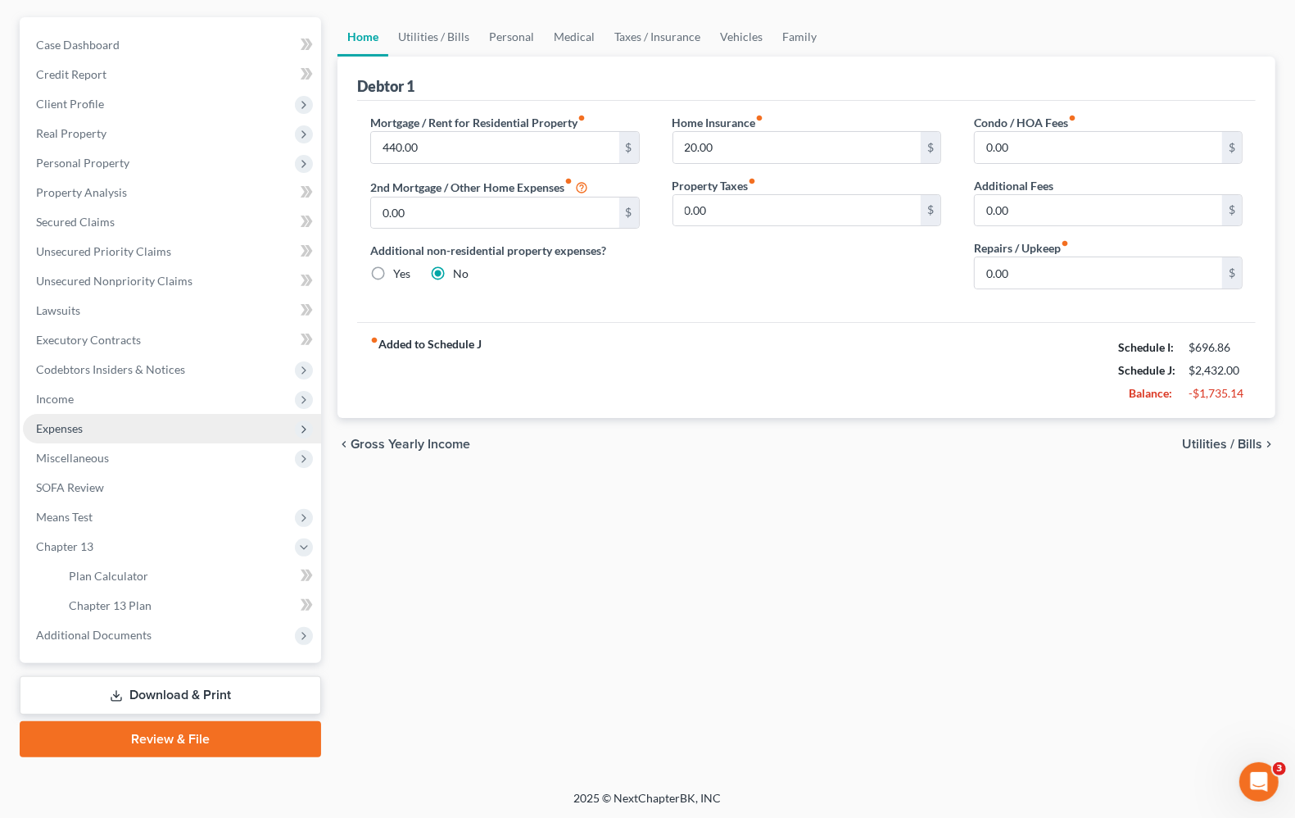
drag, startPoint x: 46, startPoint y: 394, endPoint x: 161, endPoint y: 416, distance: 117.6
click at [47, 394] on span "Income" at bounding box center [55, 399] width 38 height 14
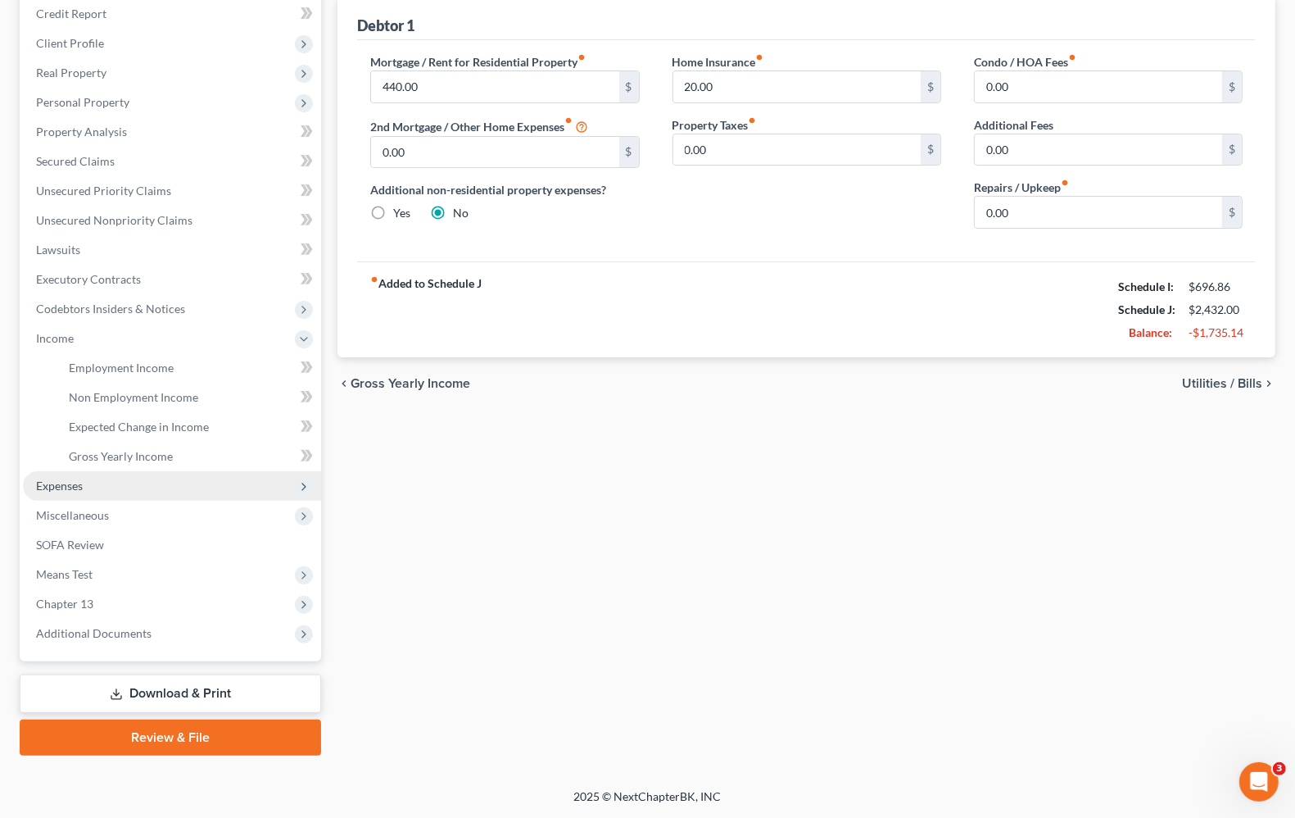
scroll to position [198, 0]
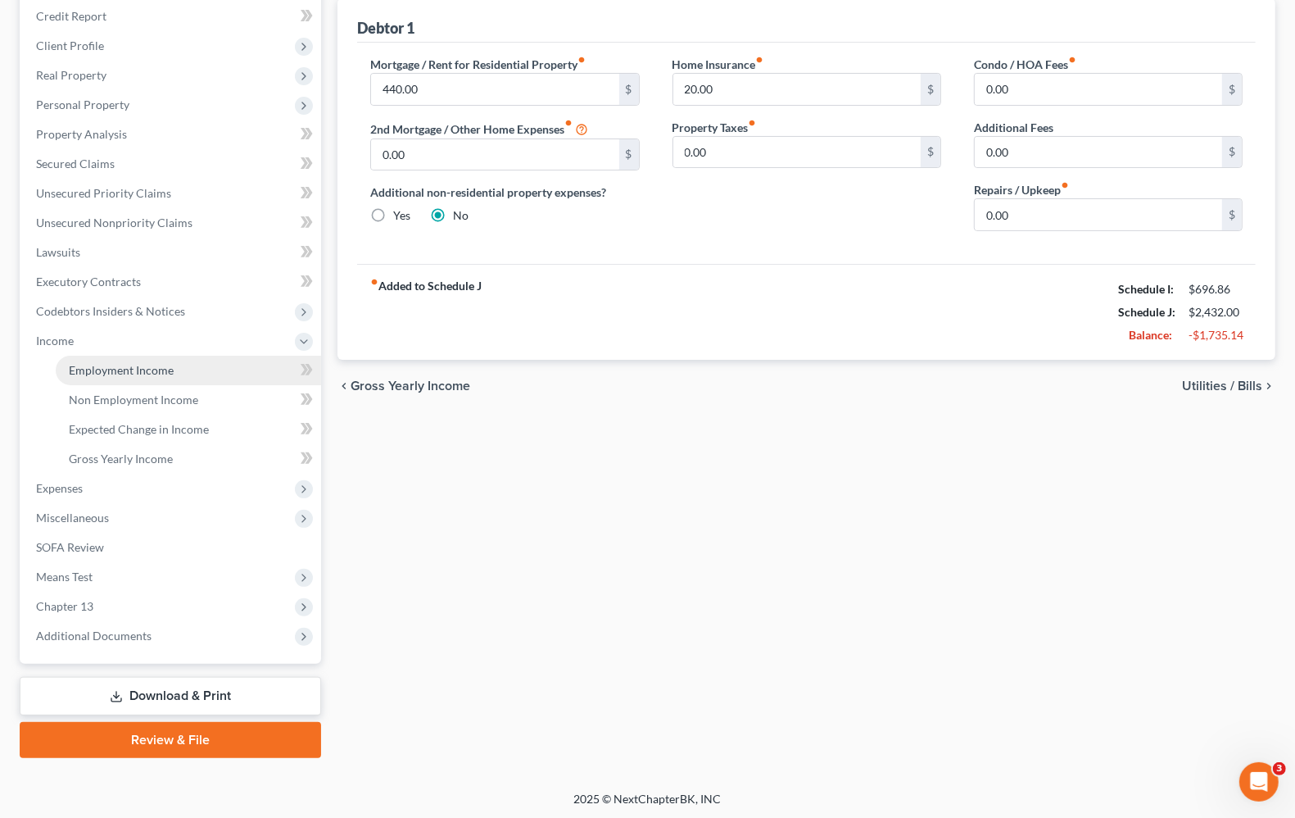
click at [135, 381] on link "Employment Income" at bounding box center [188, 370] width 265 height 29
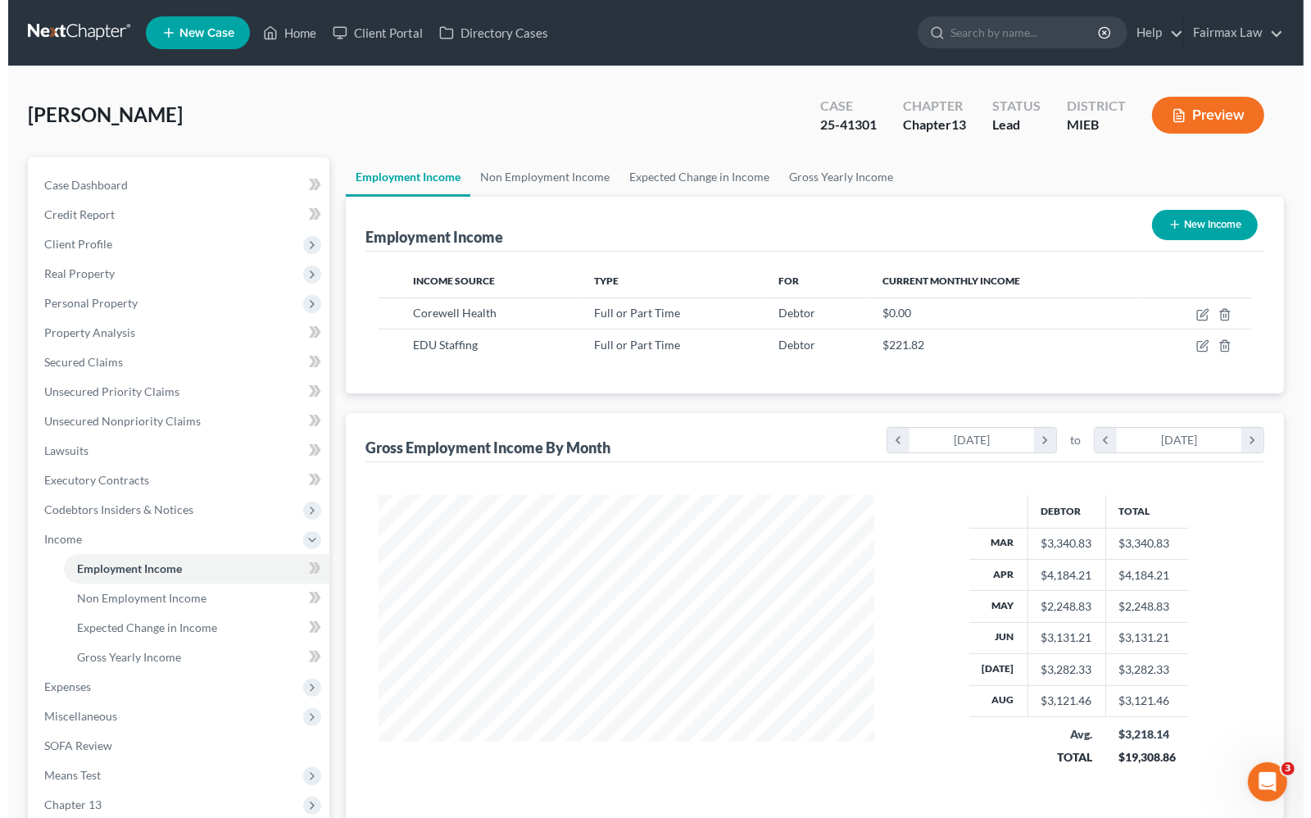
scroll to position [295, 527]
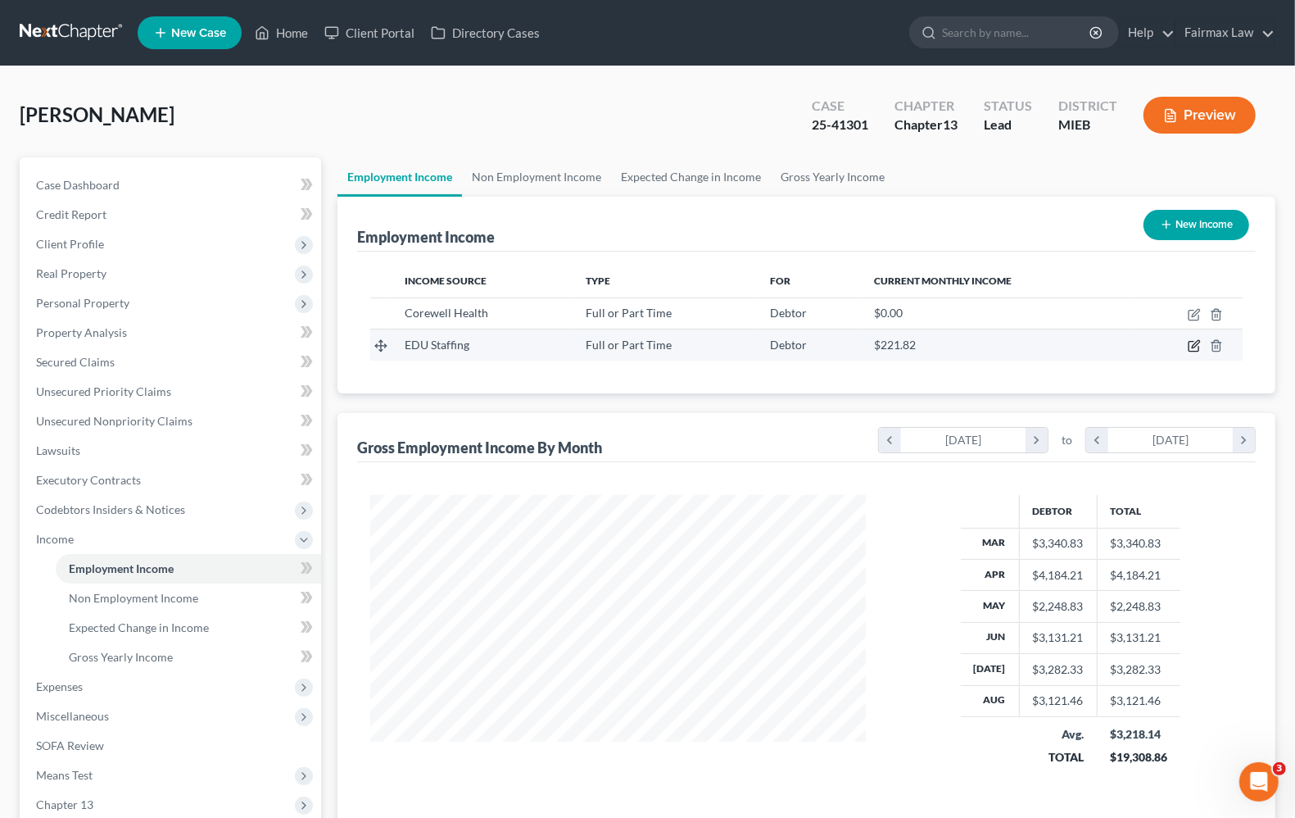
click at [1189, 348] on icon "button" at bounding box center [1194, 345] width 13 height 13
select select "0"
select select "23"
select select "2"
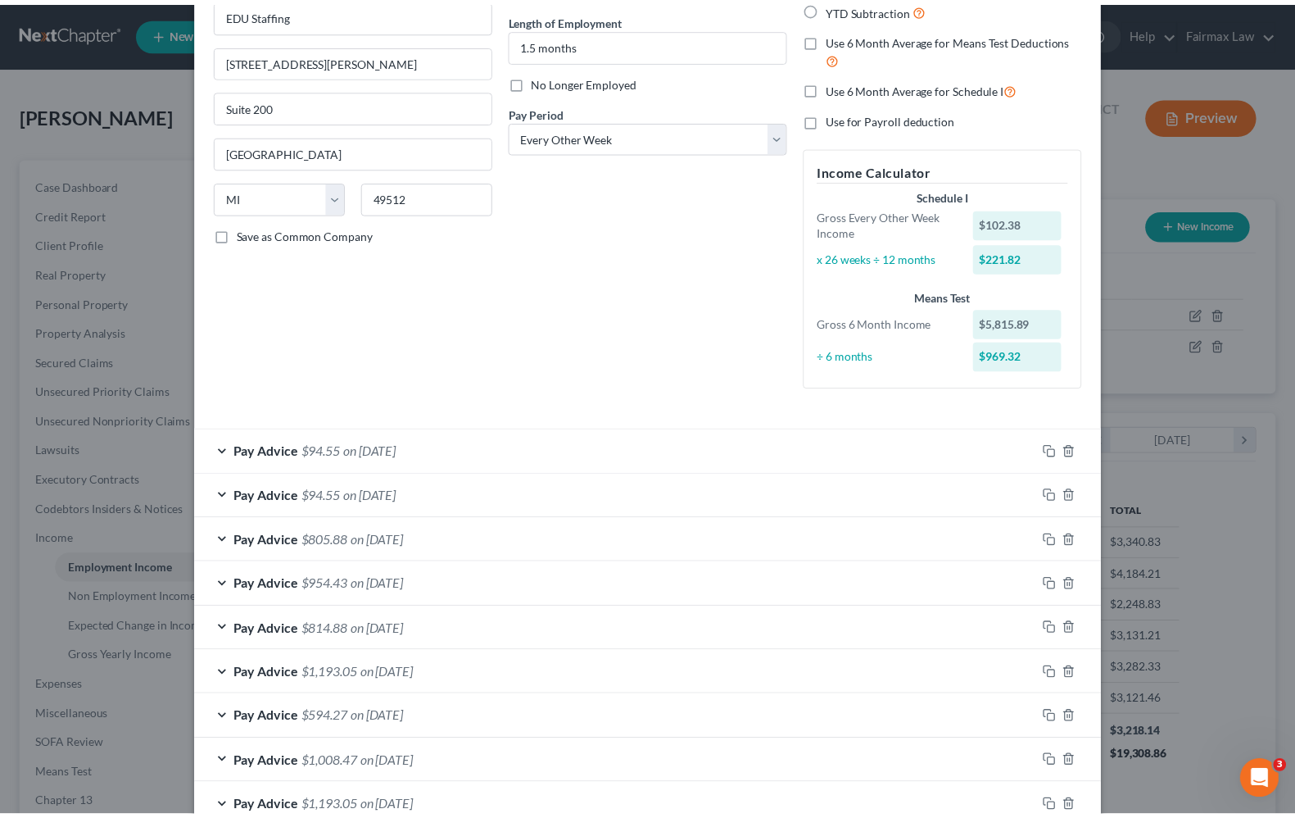
scroll to position [0, 0]
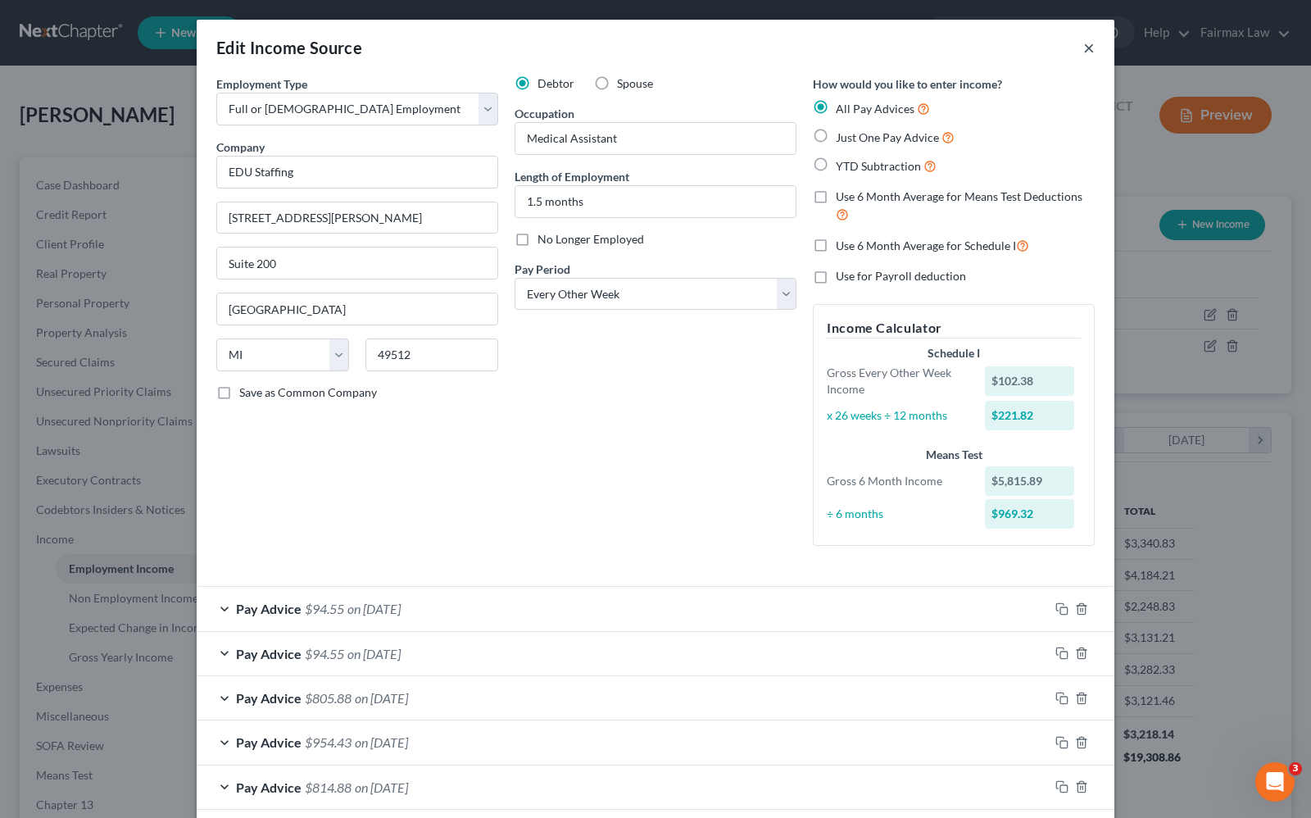
click at [1083, 49] on button "×" at bounding box center [1088, 48] width 11 height 20
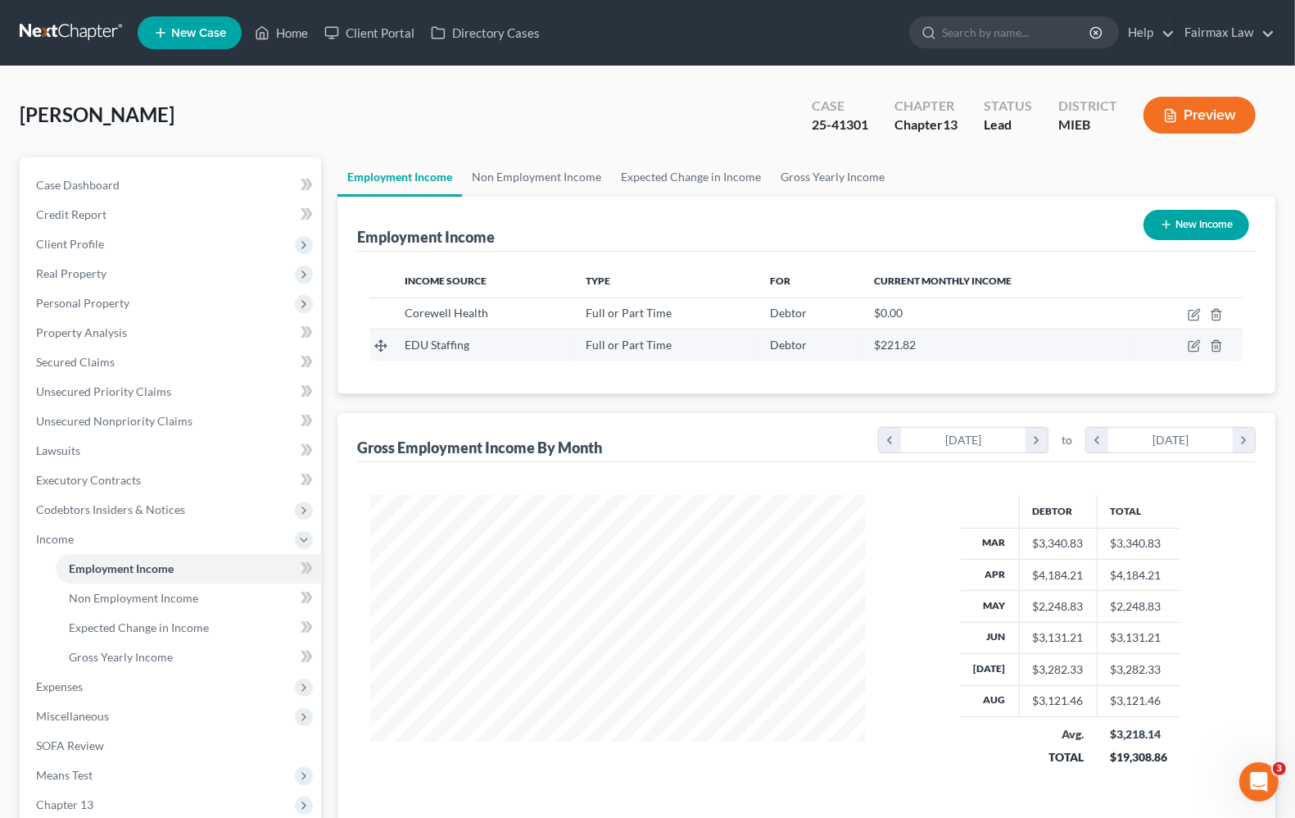
scroll to position [818939, 818705]
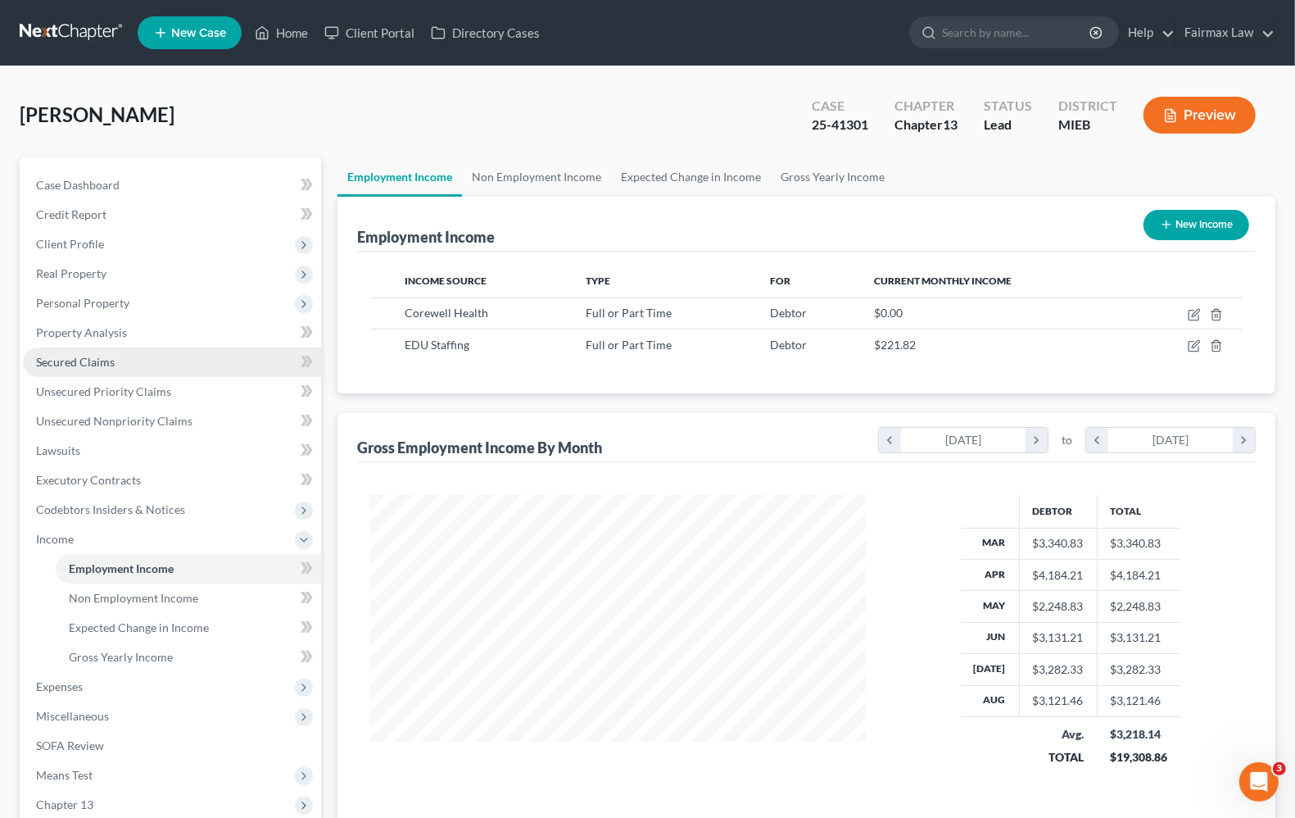
click at [84, 369] on link "Secured Claims" at bounding box center [172, 361] width 298 height 29
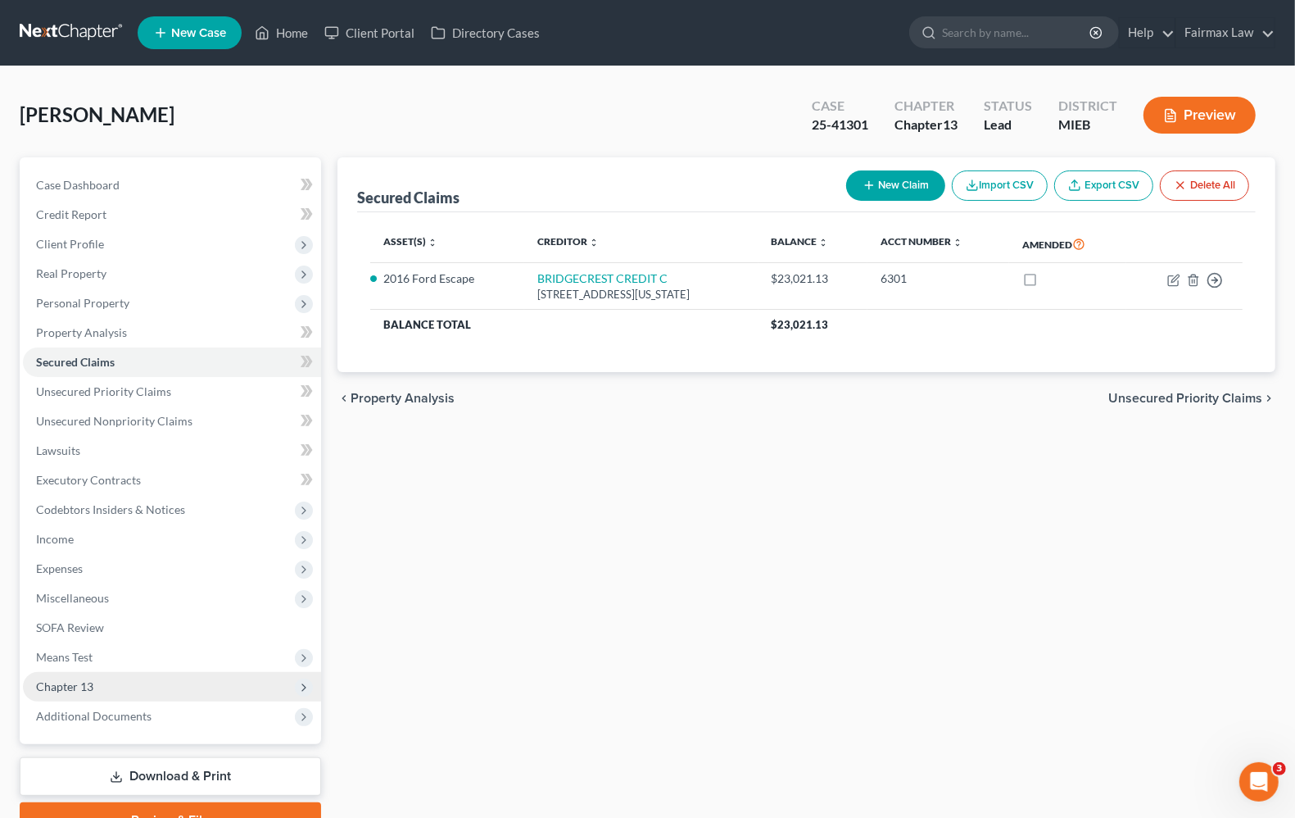
click at [71, 687] on span "Chapter 13" at bounding box center [64, 686] width 57 height 14
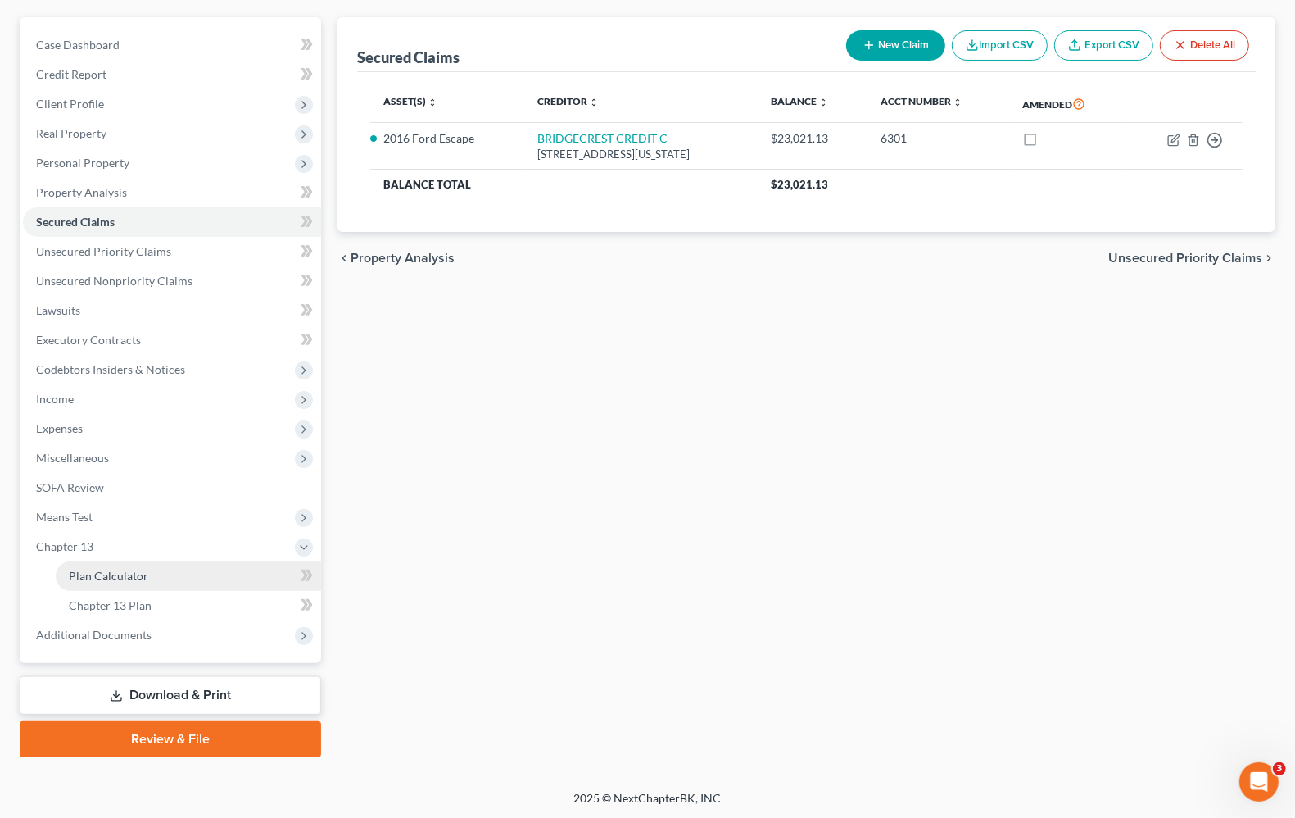
click at [135, 582] on link "Plan Calculator" at bounding box center [188, 575] width 265 height 29
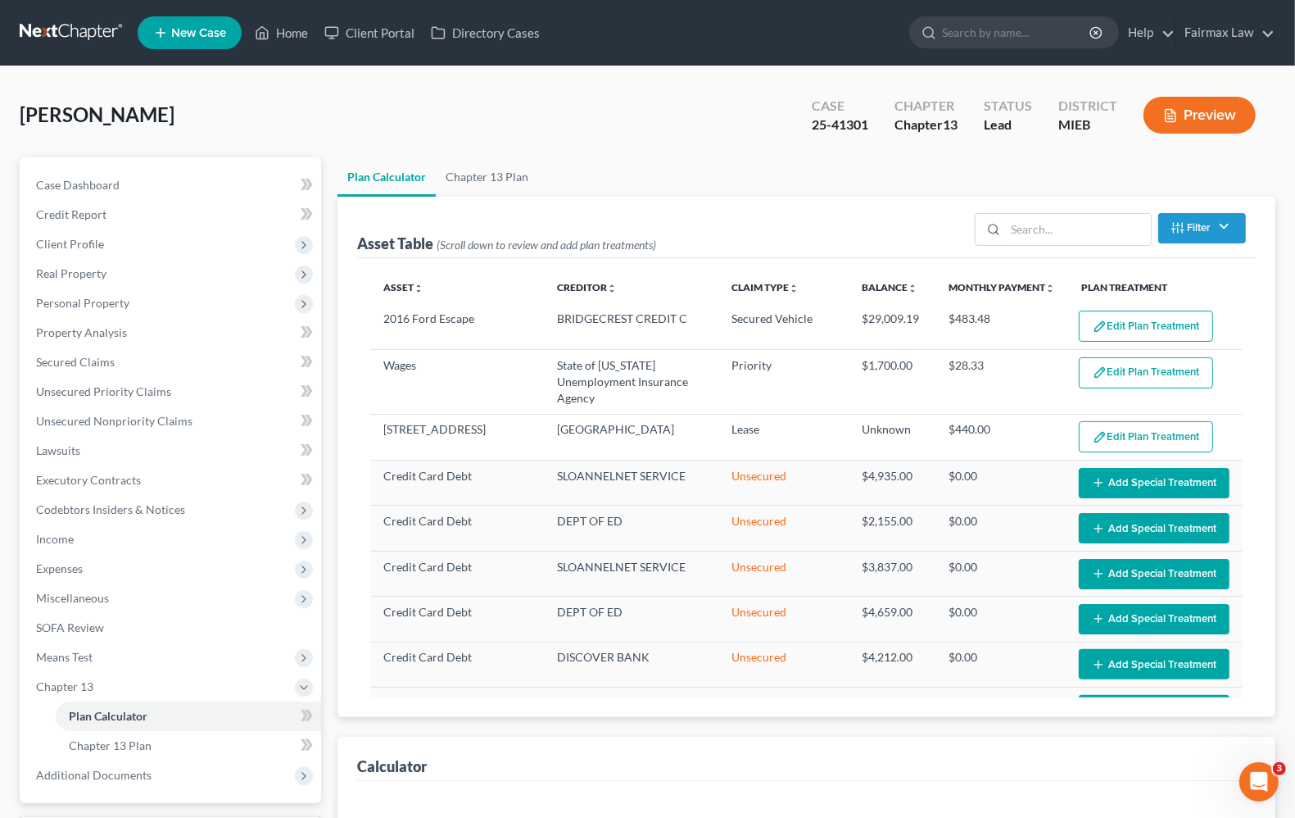
select select "59"
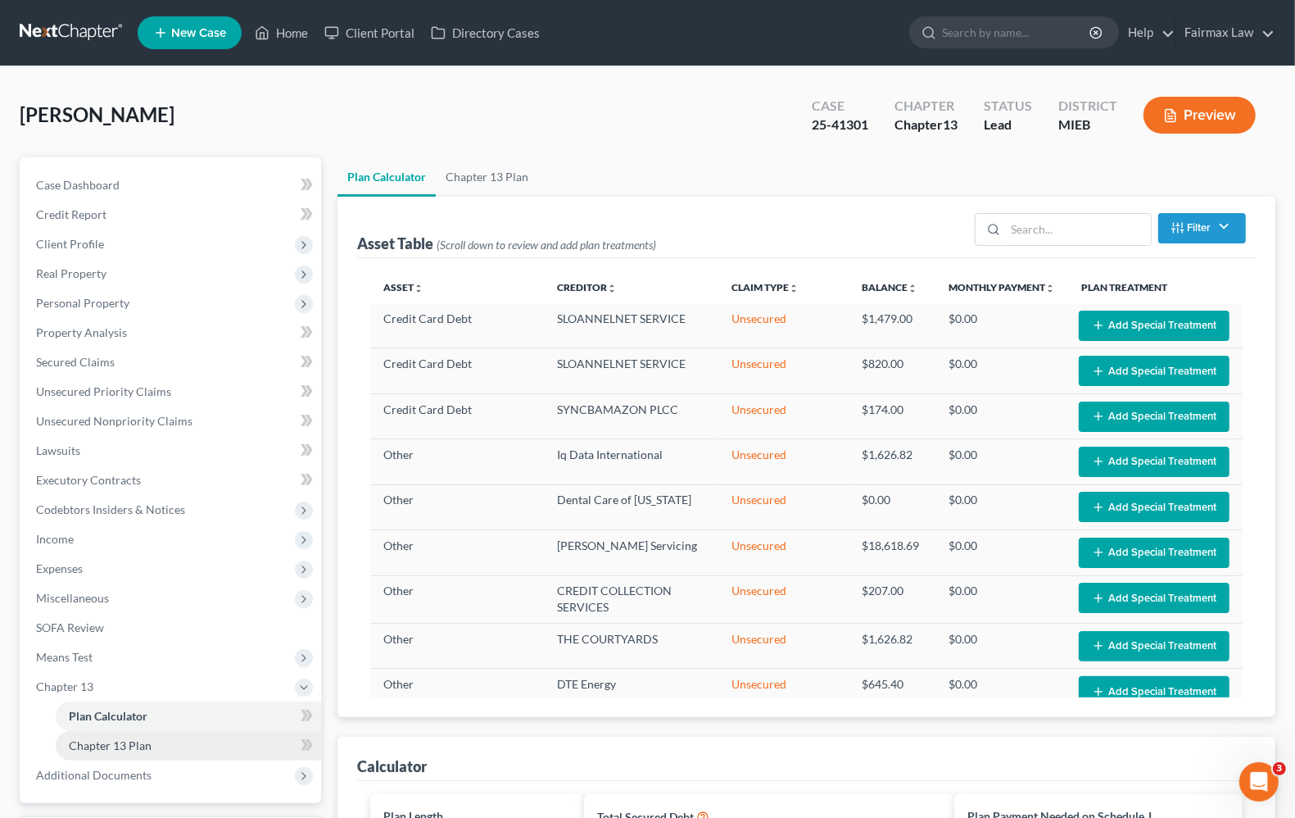
scroll to position [614, 0]
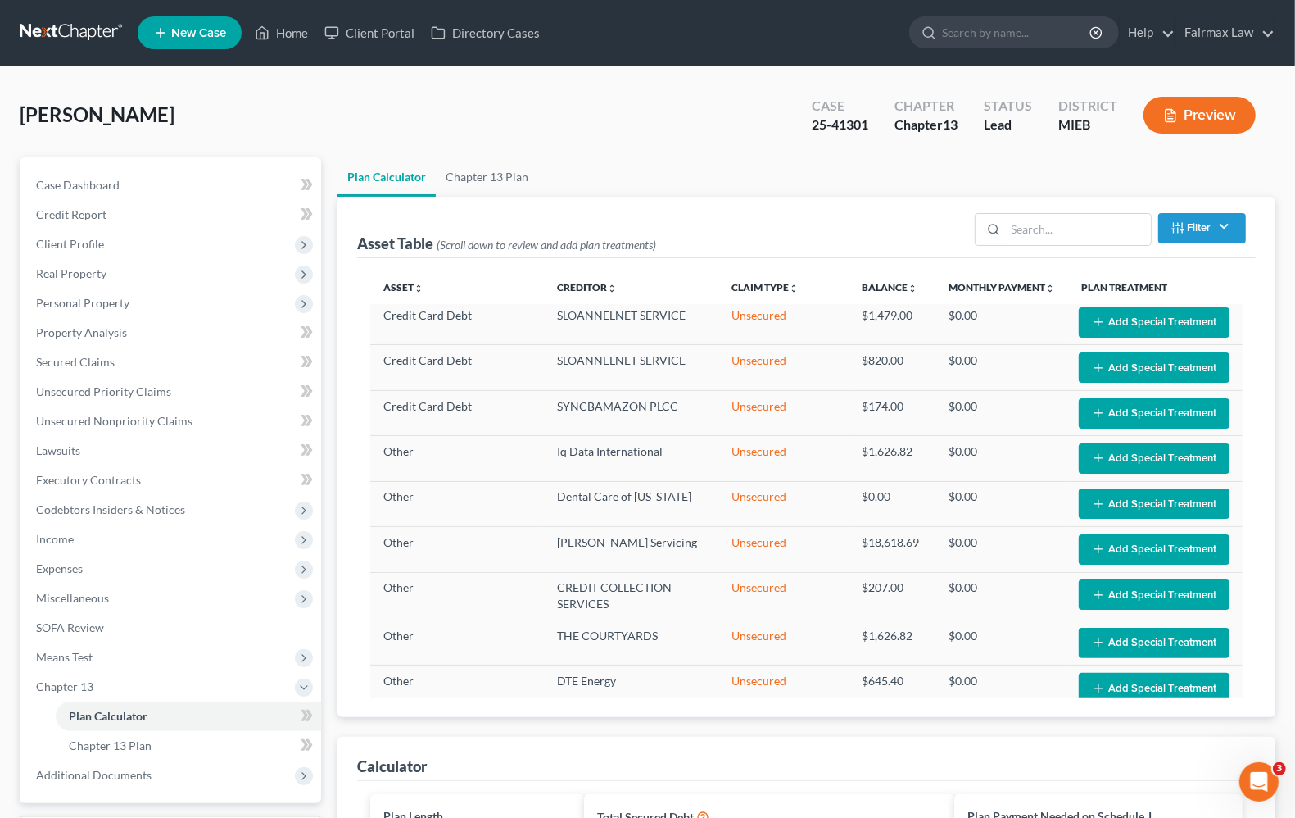
drag, startPoint x: 137, startPoint y: 723, endPoint x: 729, endPoint y: 702, distance: 592.7
click at [137, 722] on link "Plan Calculator" at bounding box center [188, 715] width 265 height 29
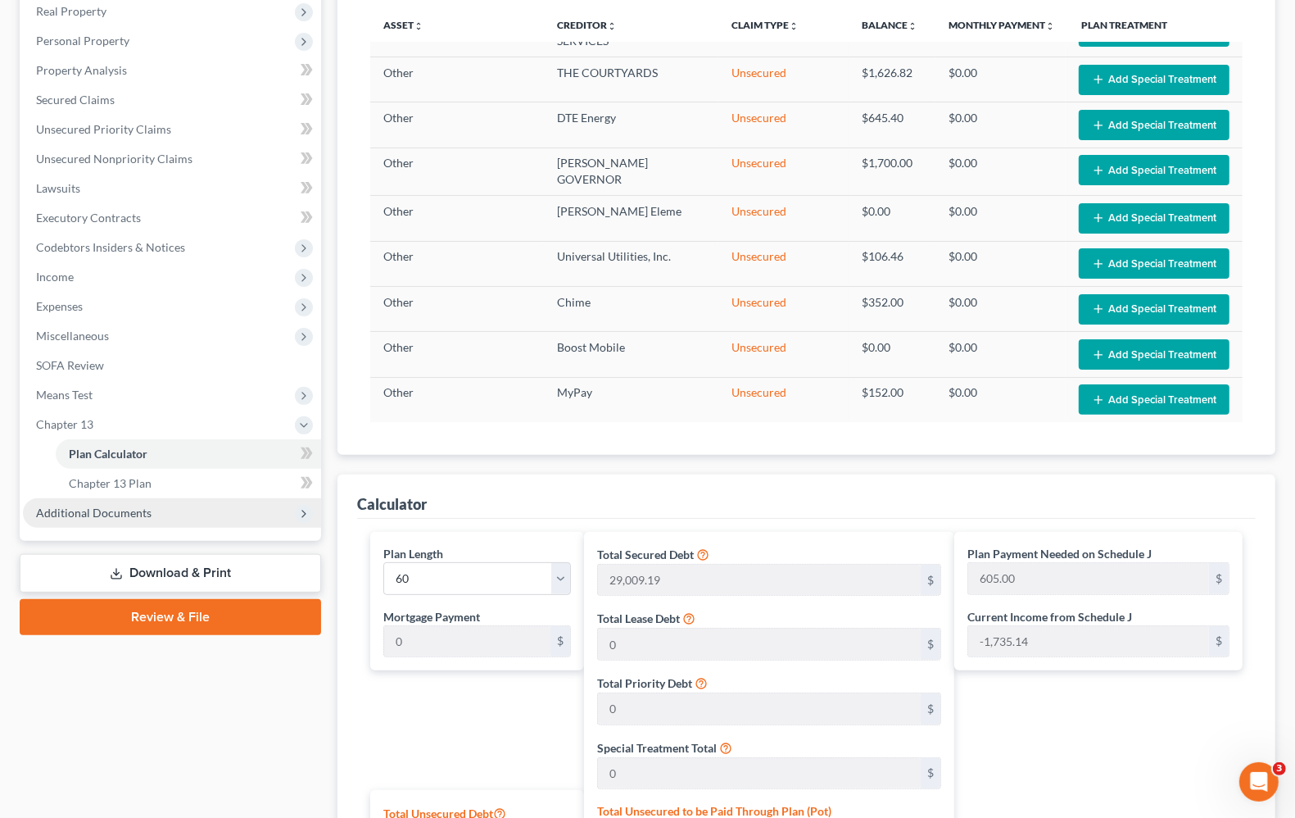
scroll to position [102, 0]
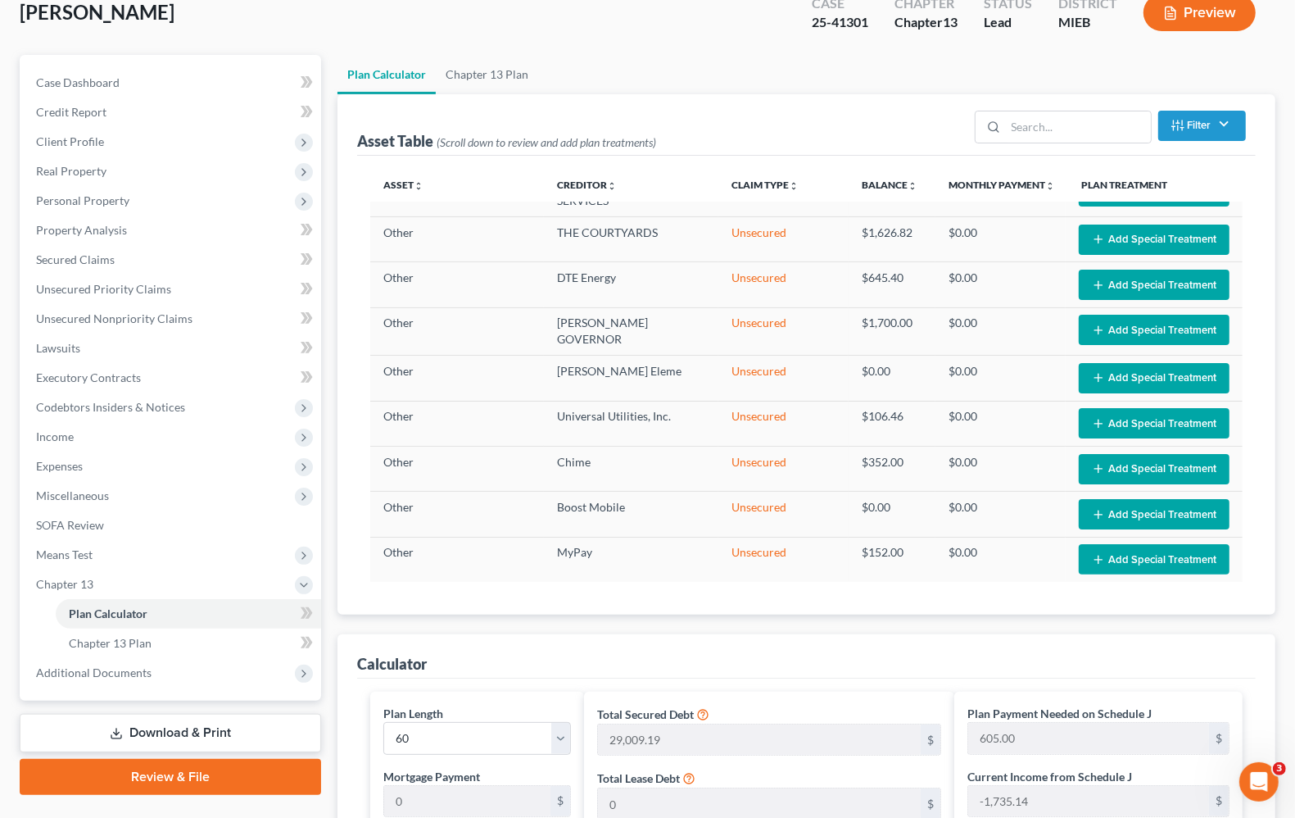
click at [750, 647] on div "Calculator" at bounding box center [806, 656] width 899 height 44
click at [66, 436] on span "Income" at bounding box center [55, 436] width 38 height 14
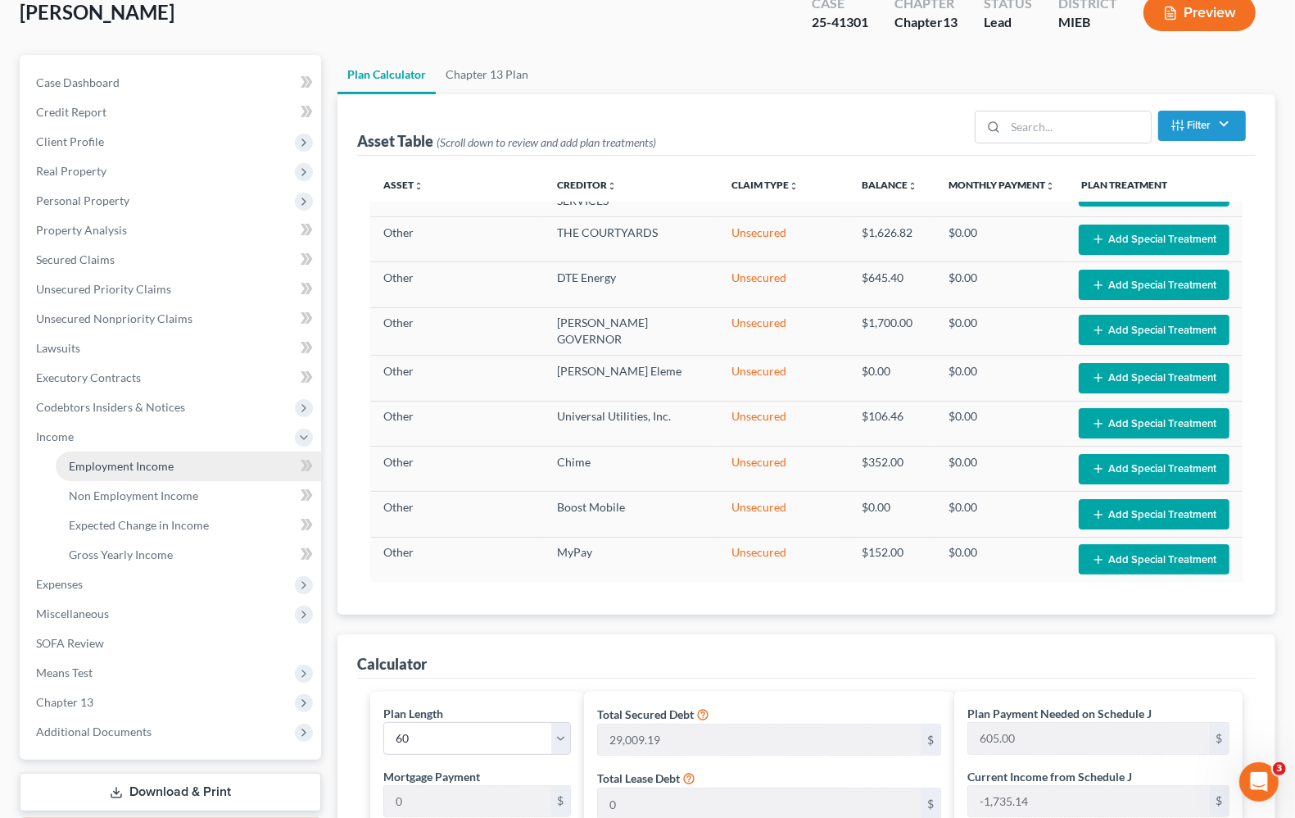
click at [105, 464] on span "Employment Income" at bounding box center [121, 466] width 105 height 14
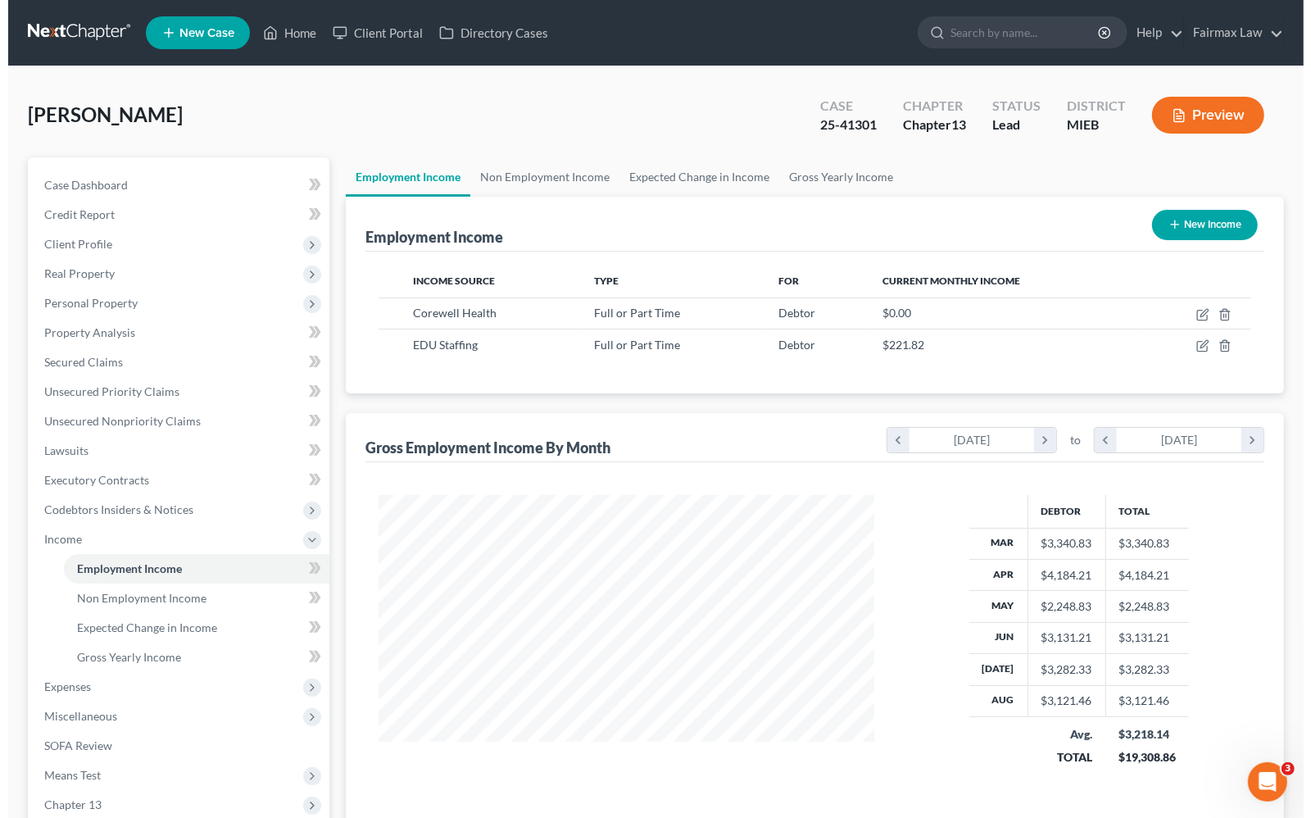
scroll to position [295, 527]
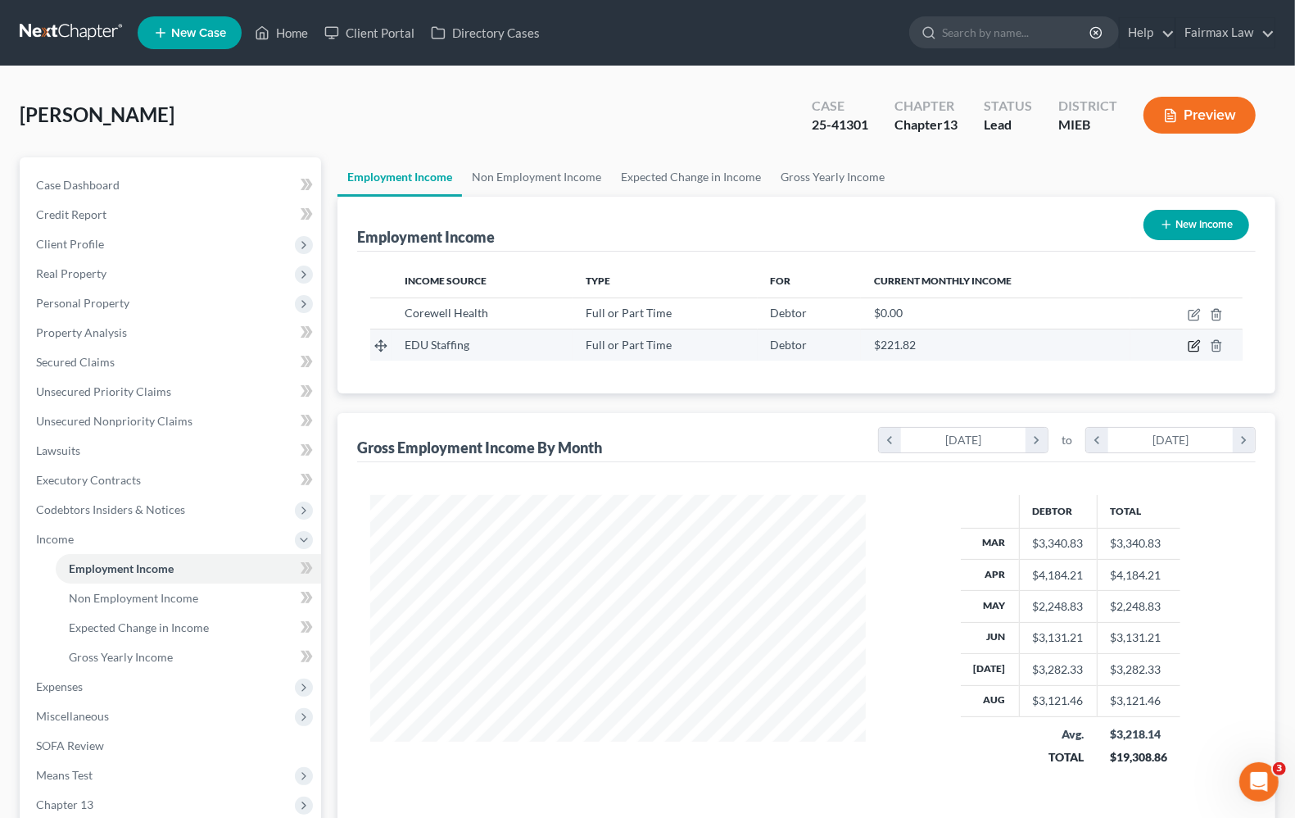
click at [1194, 349] on icon "button" at bounding box center [1194, 345] width 13 height 13
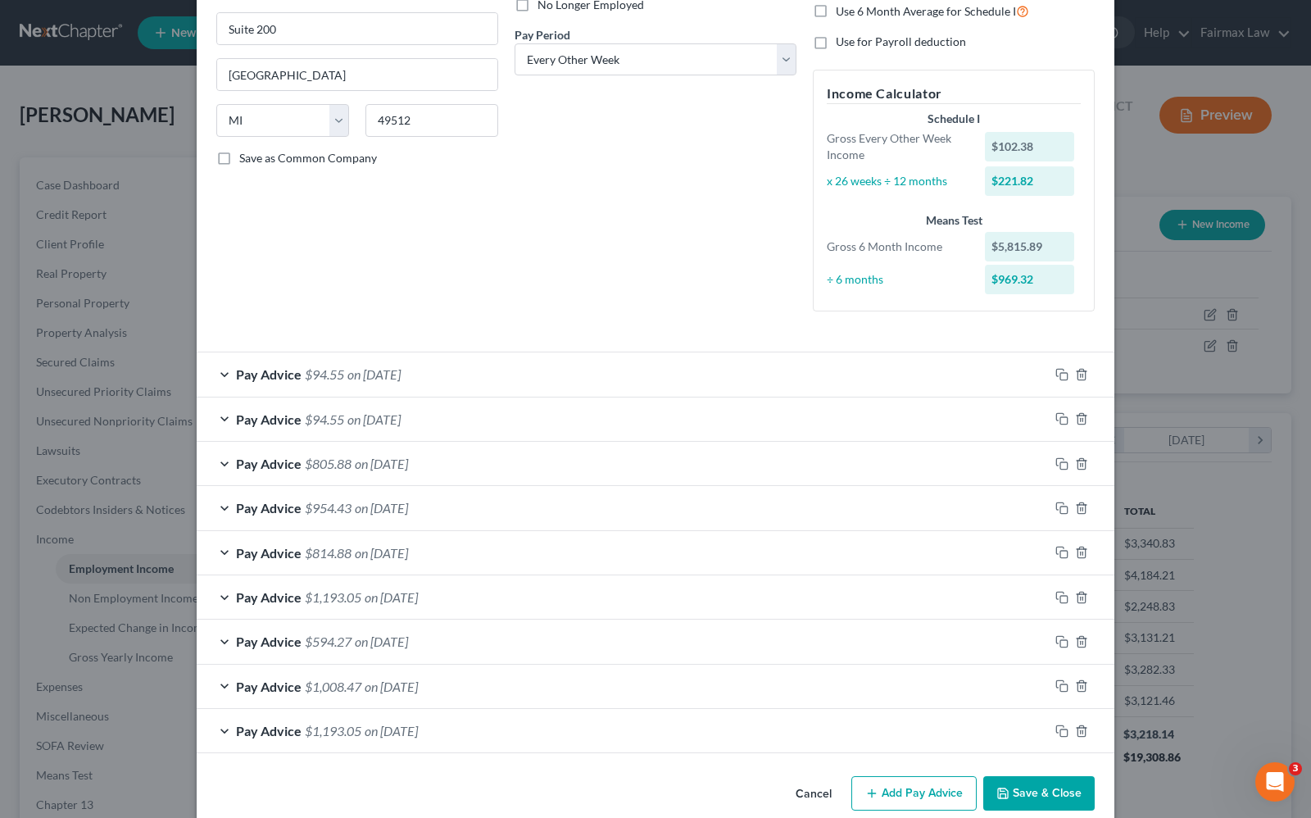
scroll to position [262, 0]
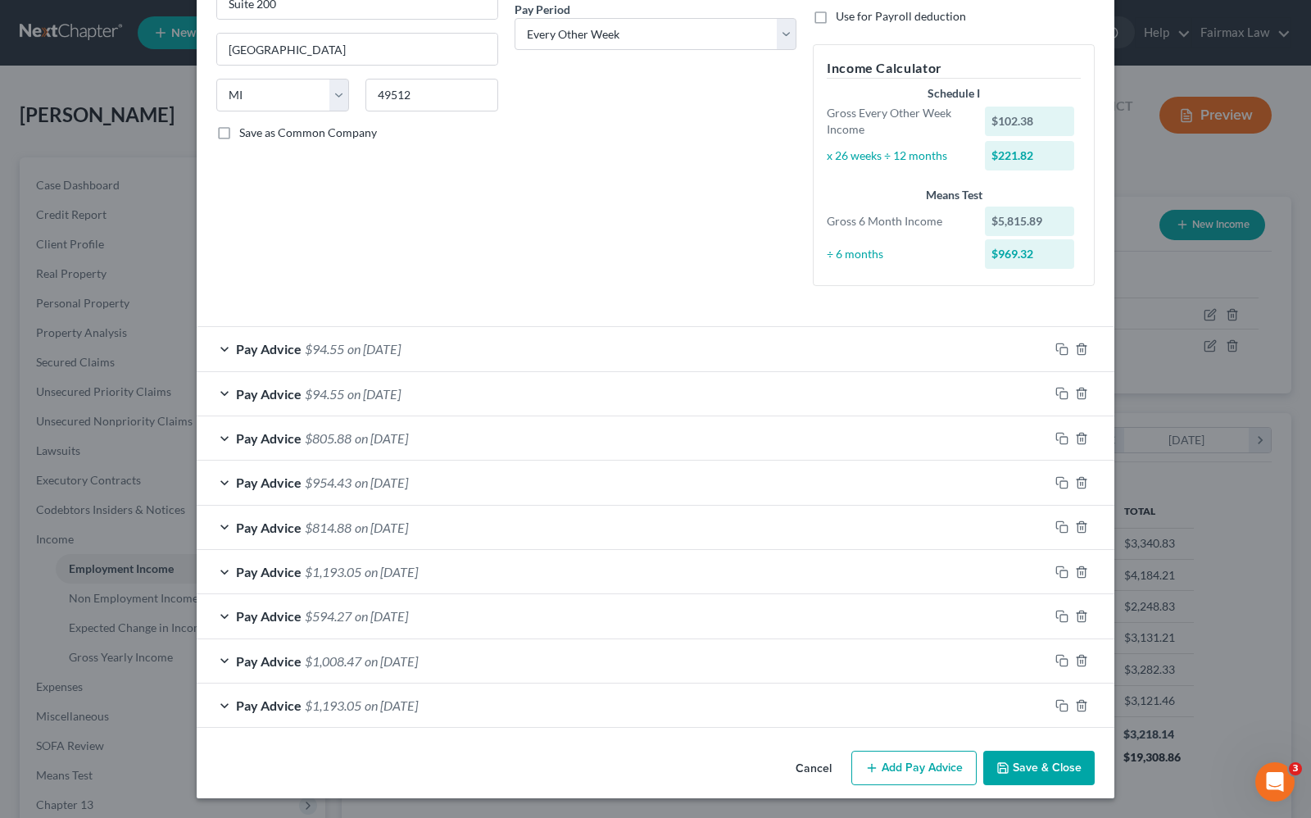
click at [277, 490] on div "Pay Advice $954.43 on [DATE]" at bounding box center [623, 481] width 852 height 43
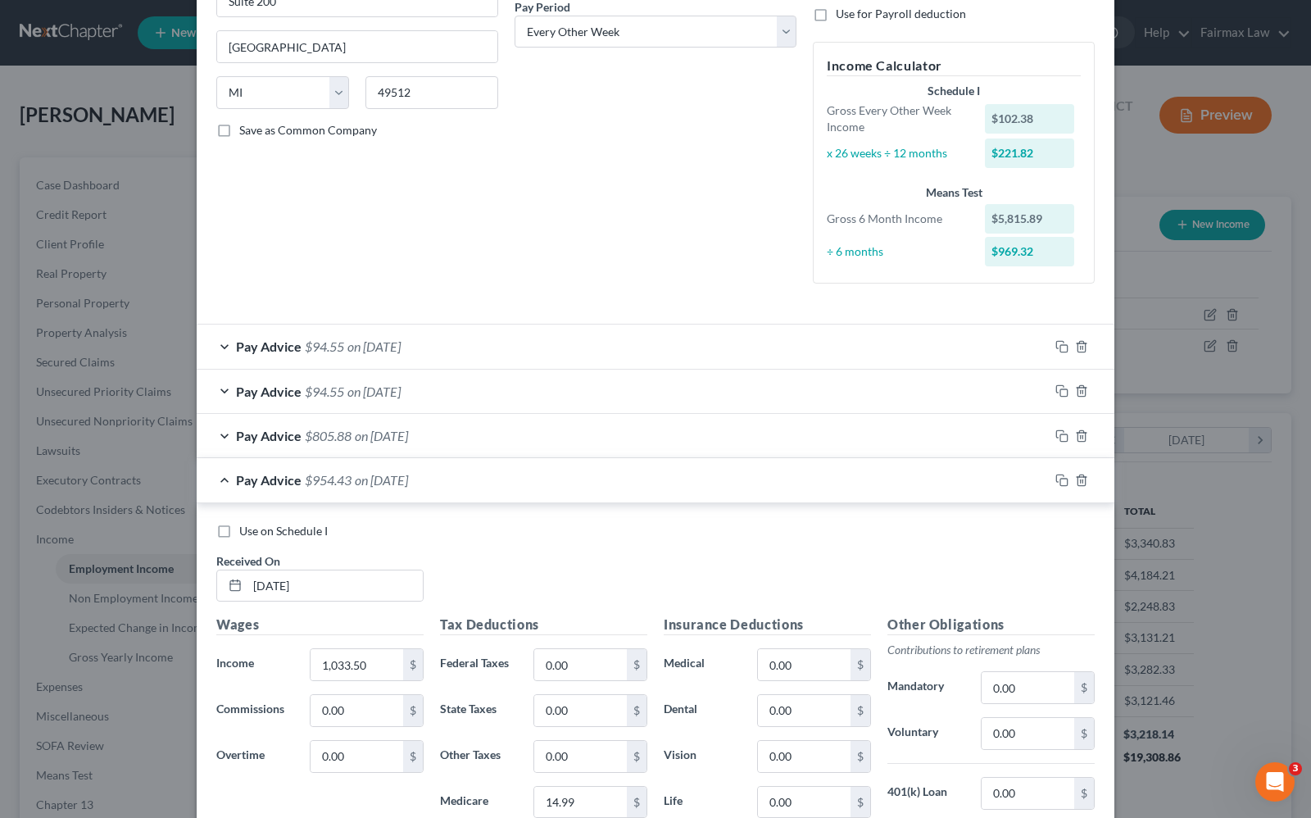
click at [239, 534] on label "Use on Schedule I" at bounding box center [283, 531] width 88 height 16
click at [246, 533] on input "Use on Schedule I" at bounding box center [251, 528] width 11 height 11
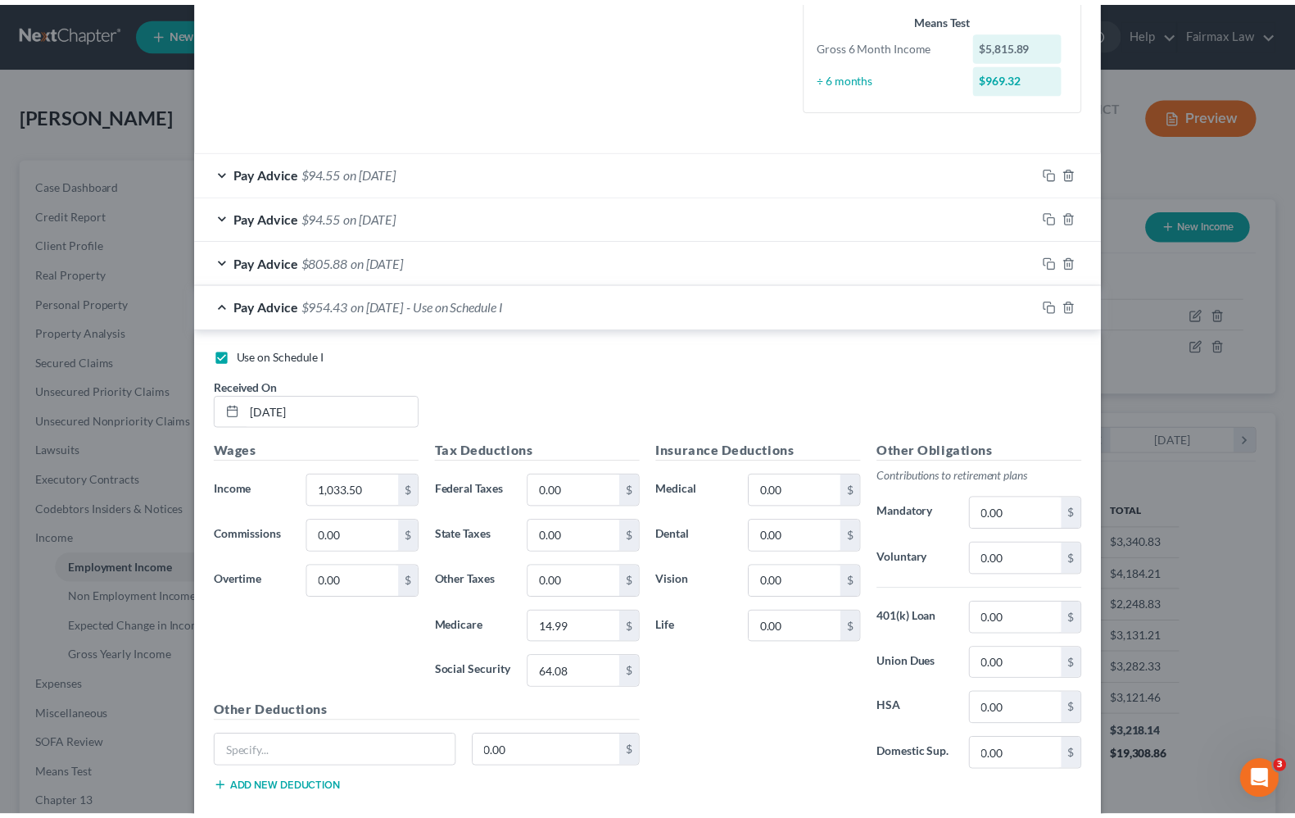
scroll to position [759, 0]
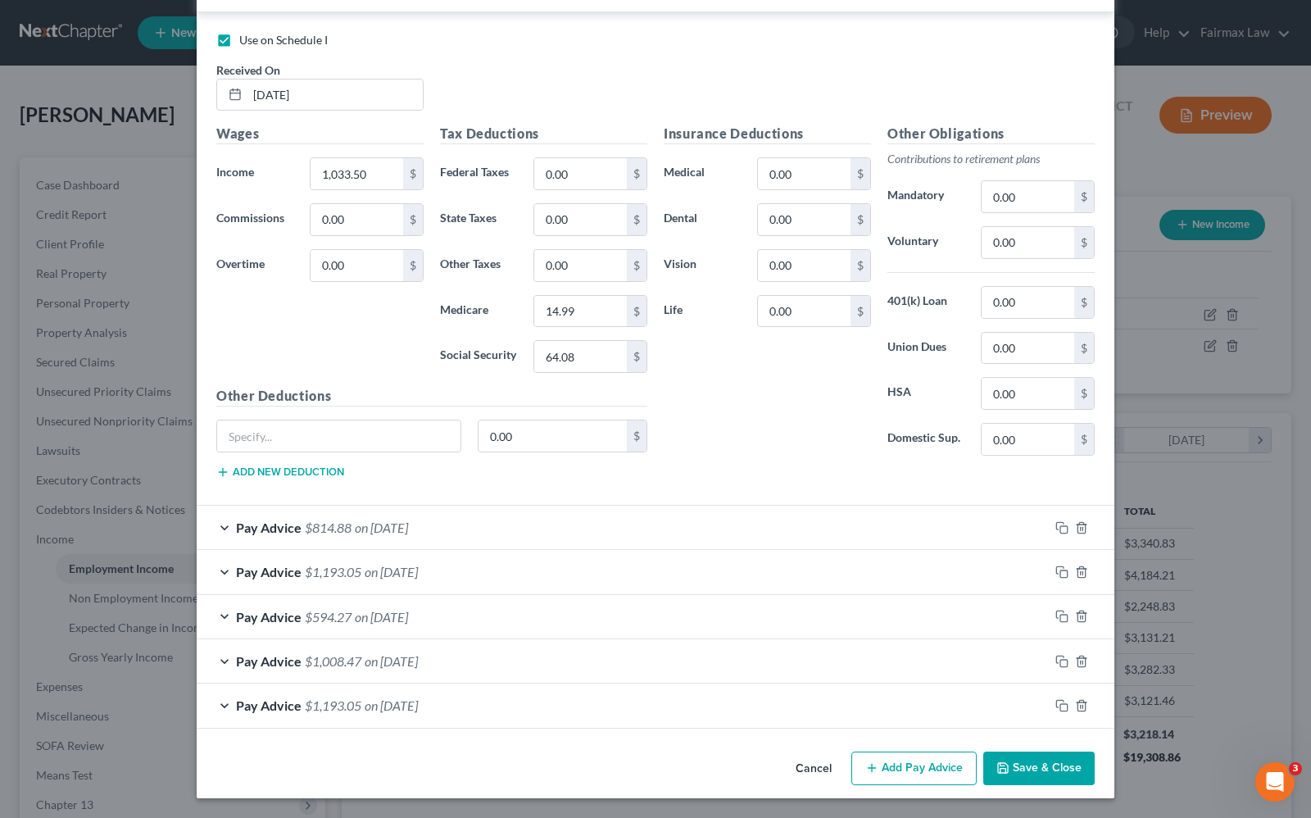
click at [1043, 773] on button "Save & Close" at bounding box center [1038, 768] width 111 height 34
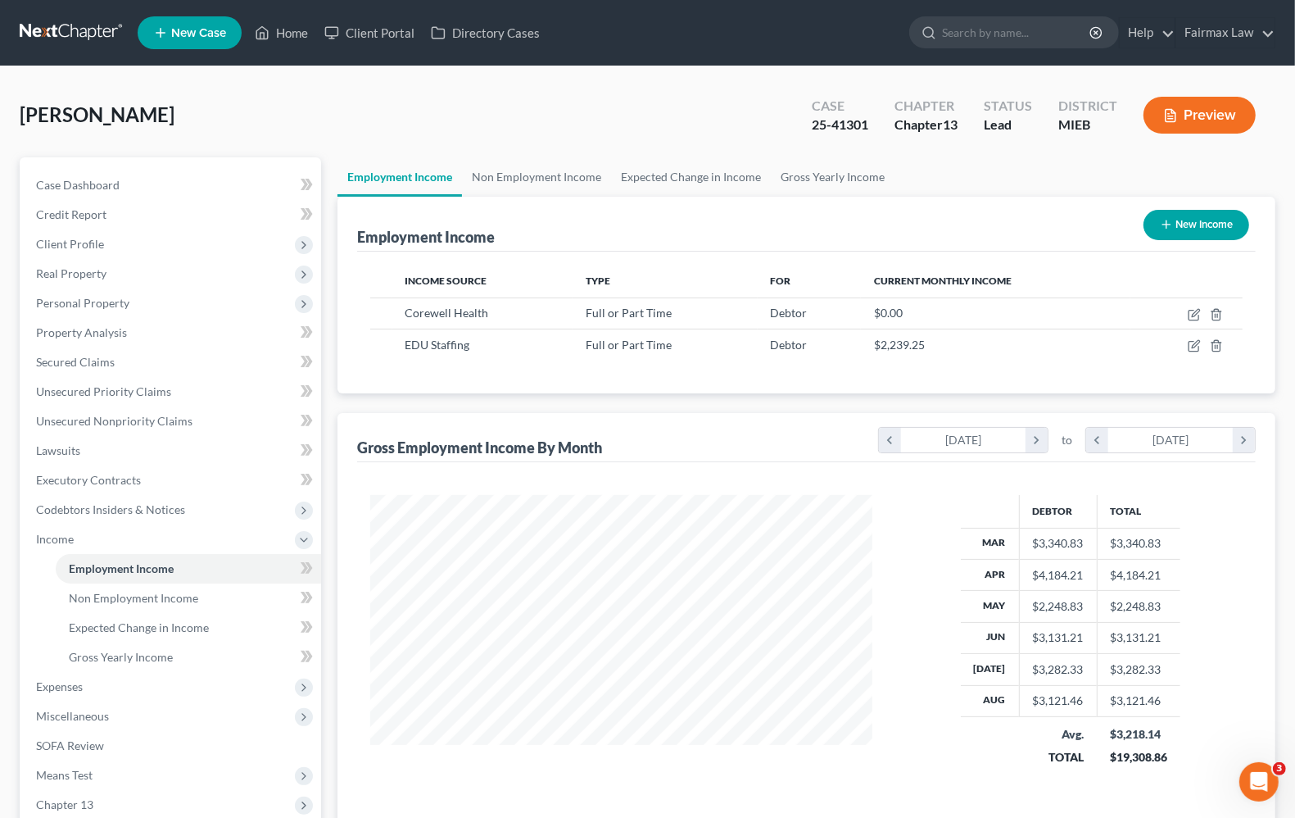
scroll to position [818939, 818705]
click at [72, 687] on span "Expenses" at bounding box center [59, 686] width 47 height 14
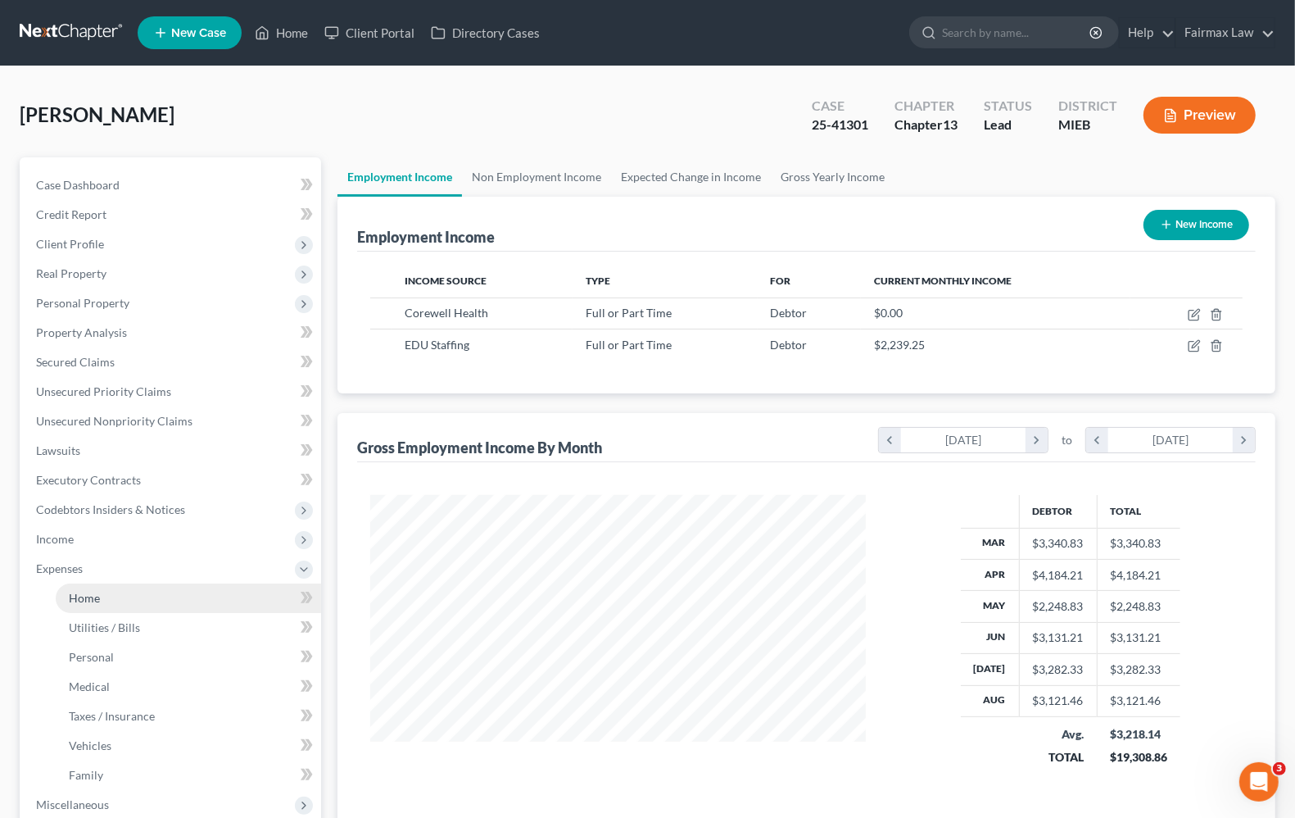
click at [75, 606] on link "Home" at bounding box center [188, 597] width 265 height 29
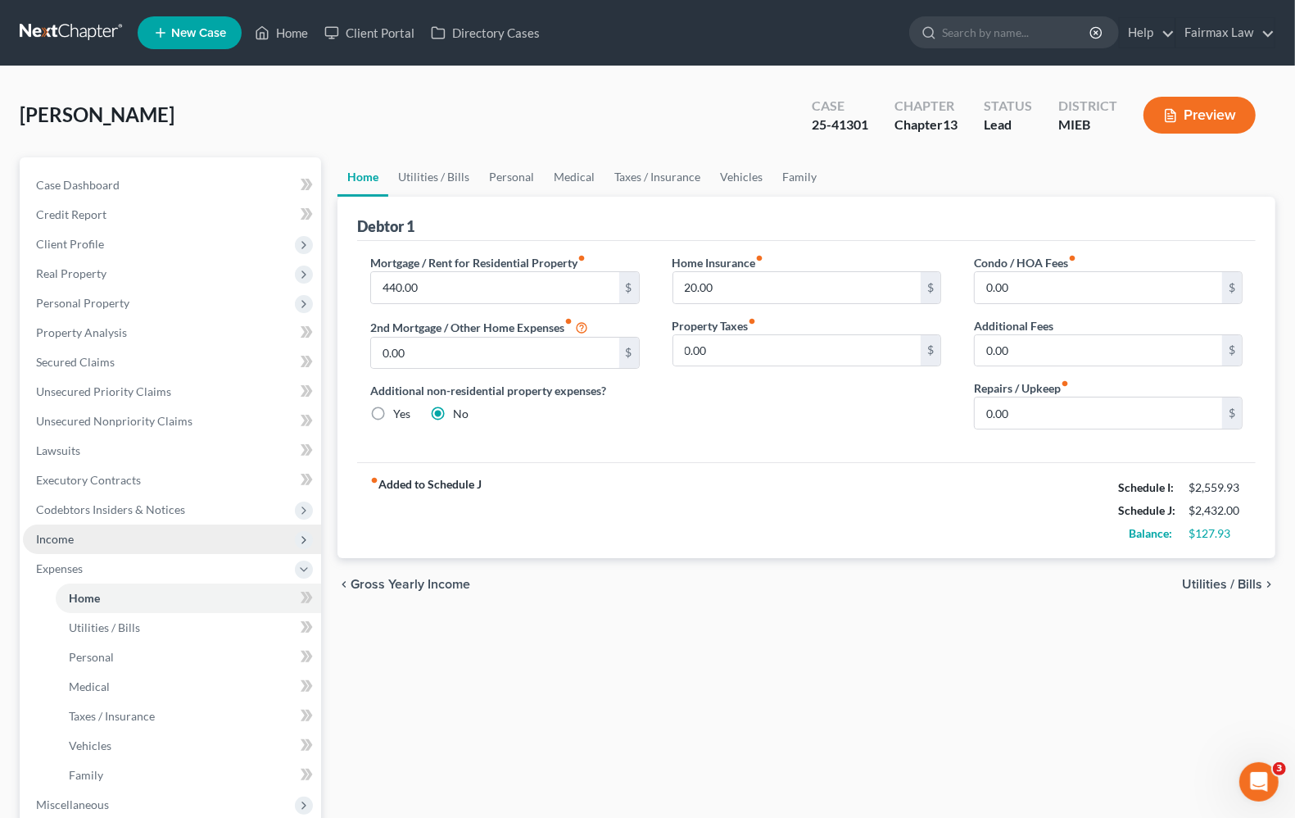
click at [61, 537] on span "Income" at bounding box center [55, 539] width 38 height 14
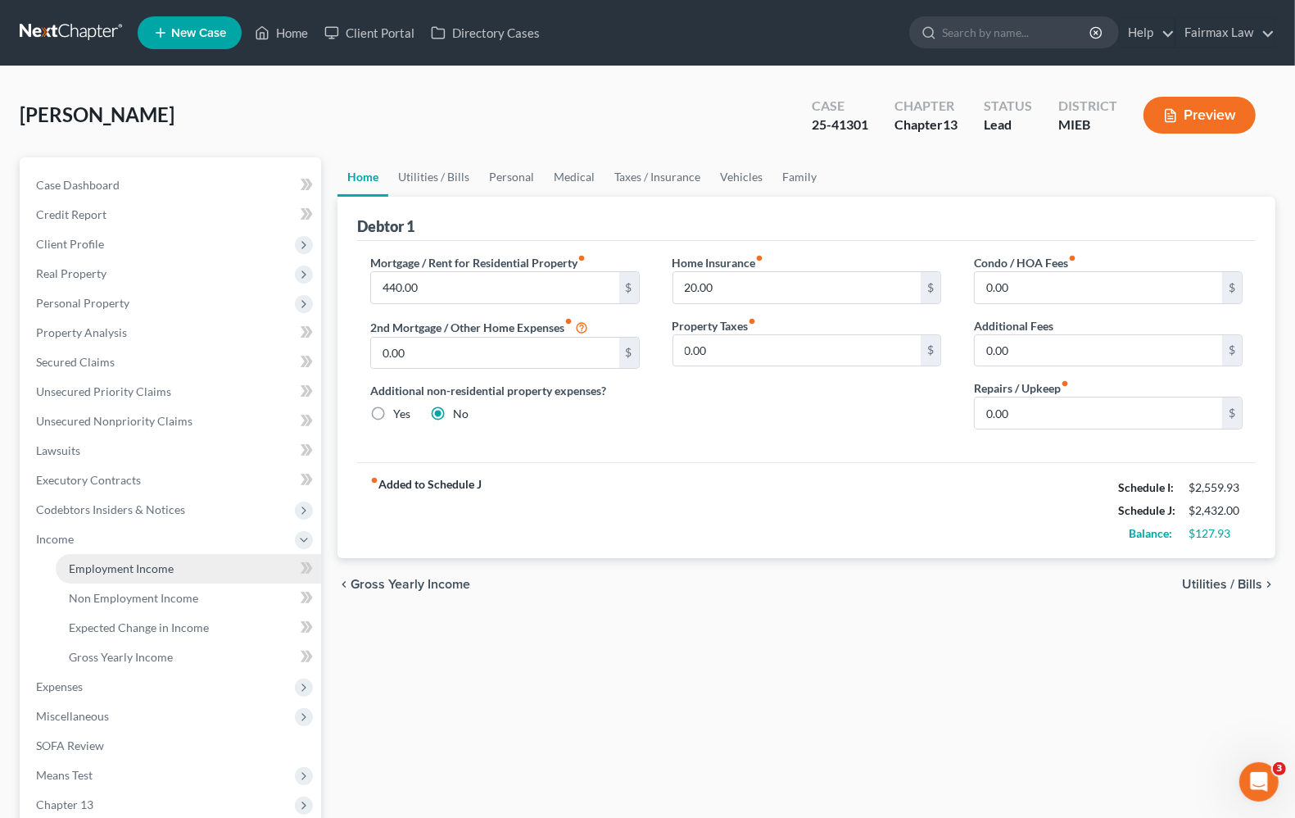
click at [132, 566] on span "Employment Income" at bounding box center [121, 568] width 105 height 14
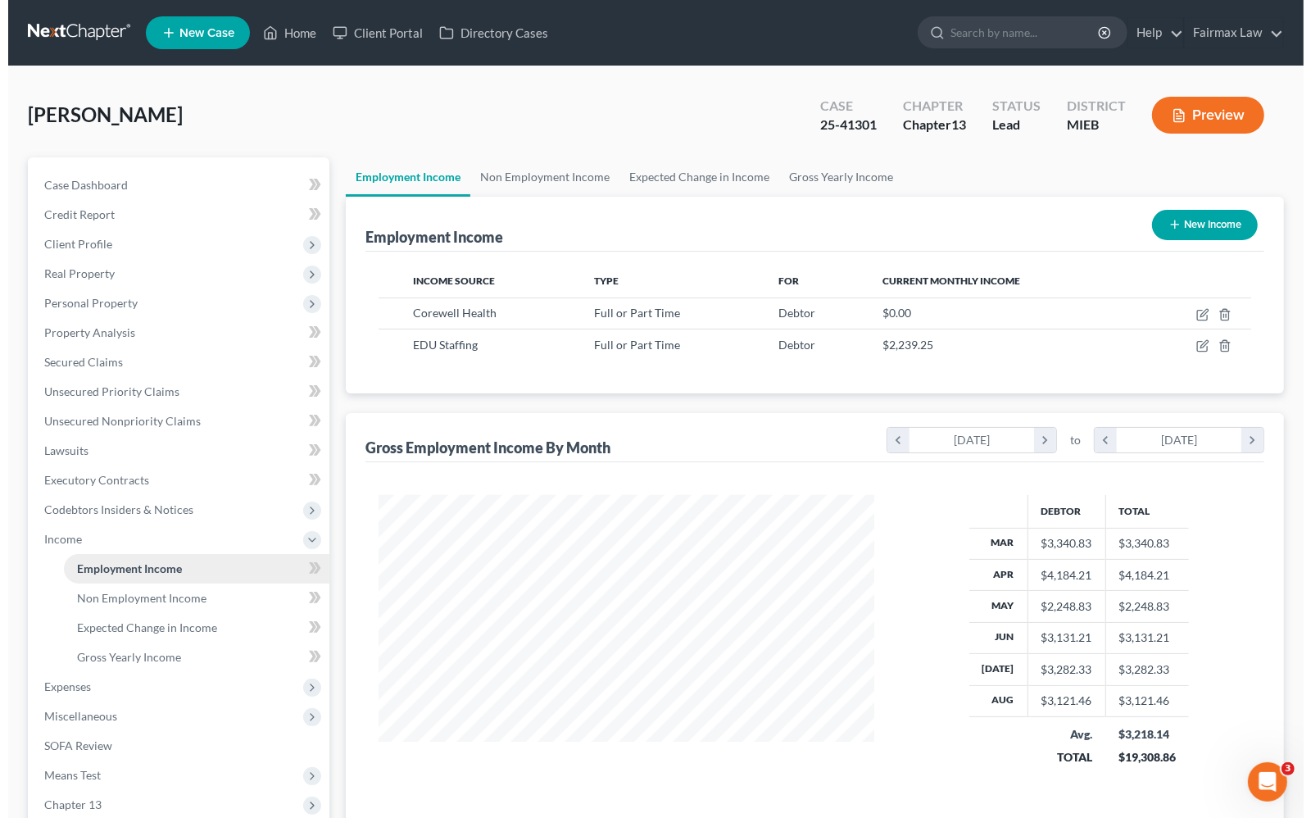
scroll to position [295, 527]
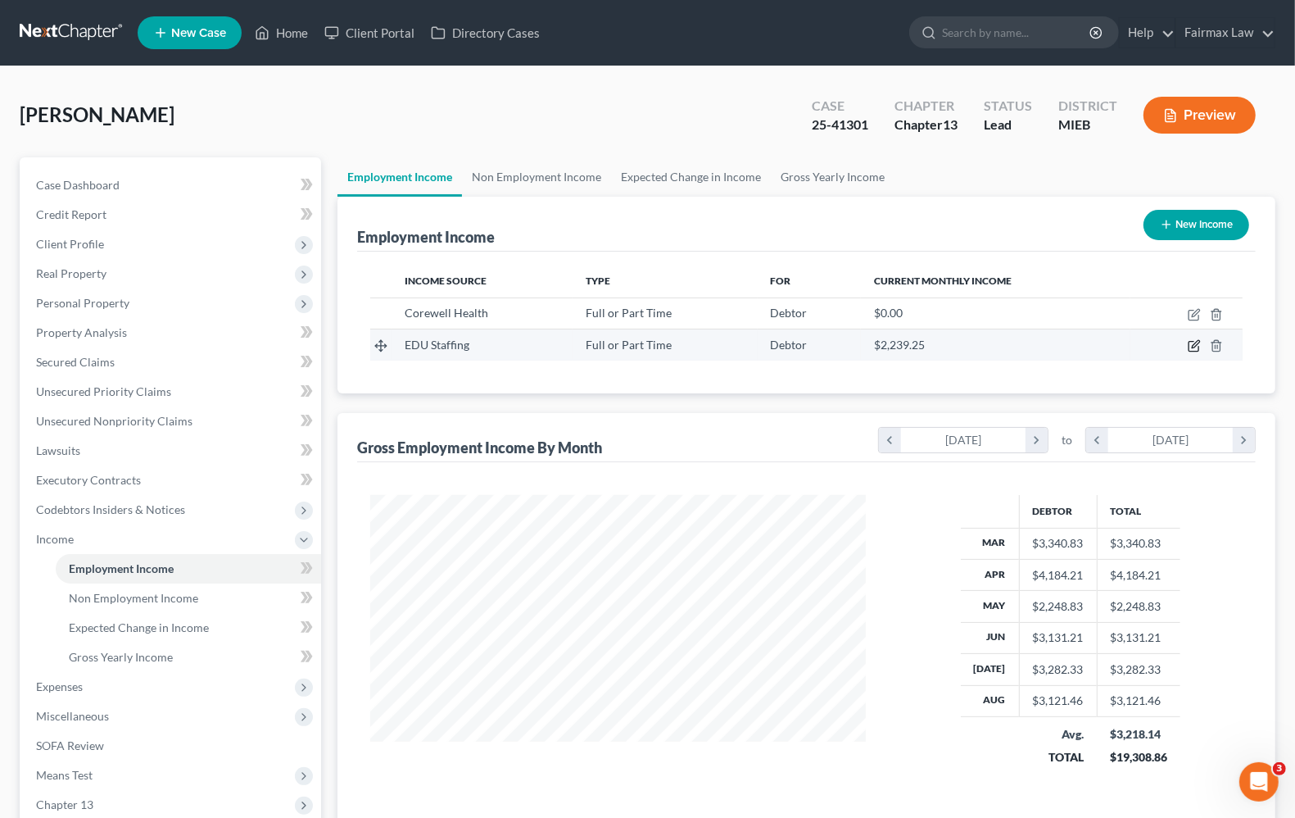
click at [1192, 345] on icon "button" at bounding box center [1194, 345] width 13 height 13
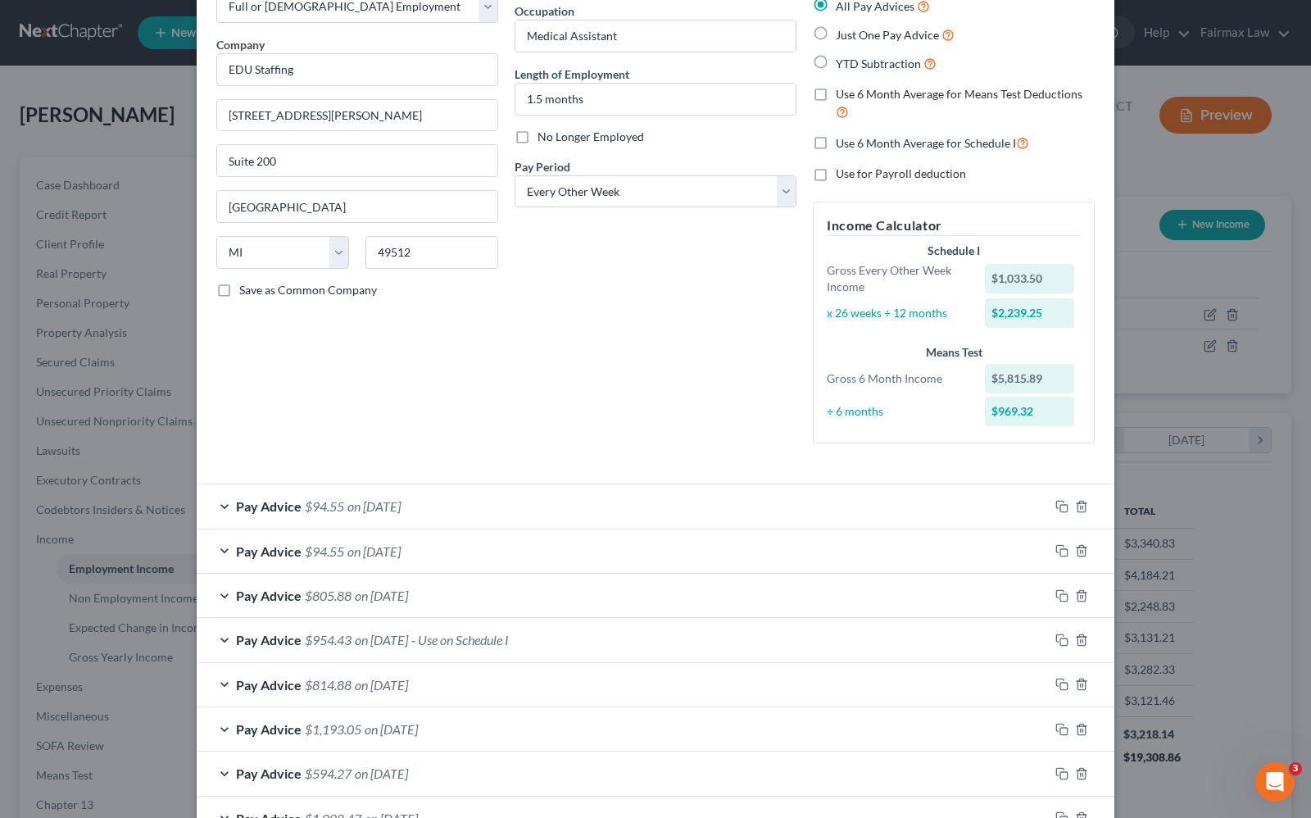
scroll to position [205, 0]
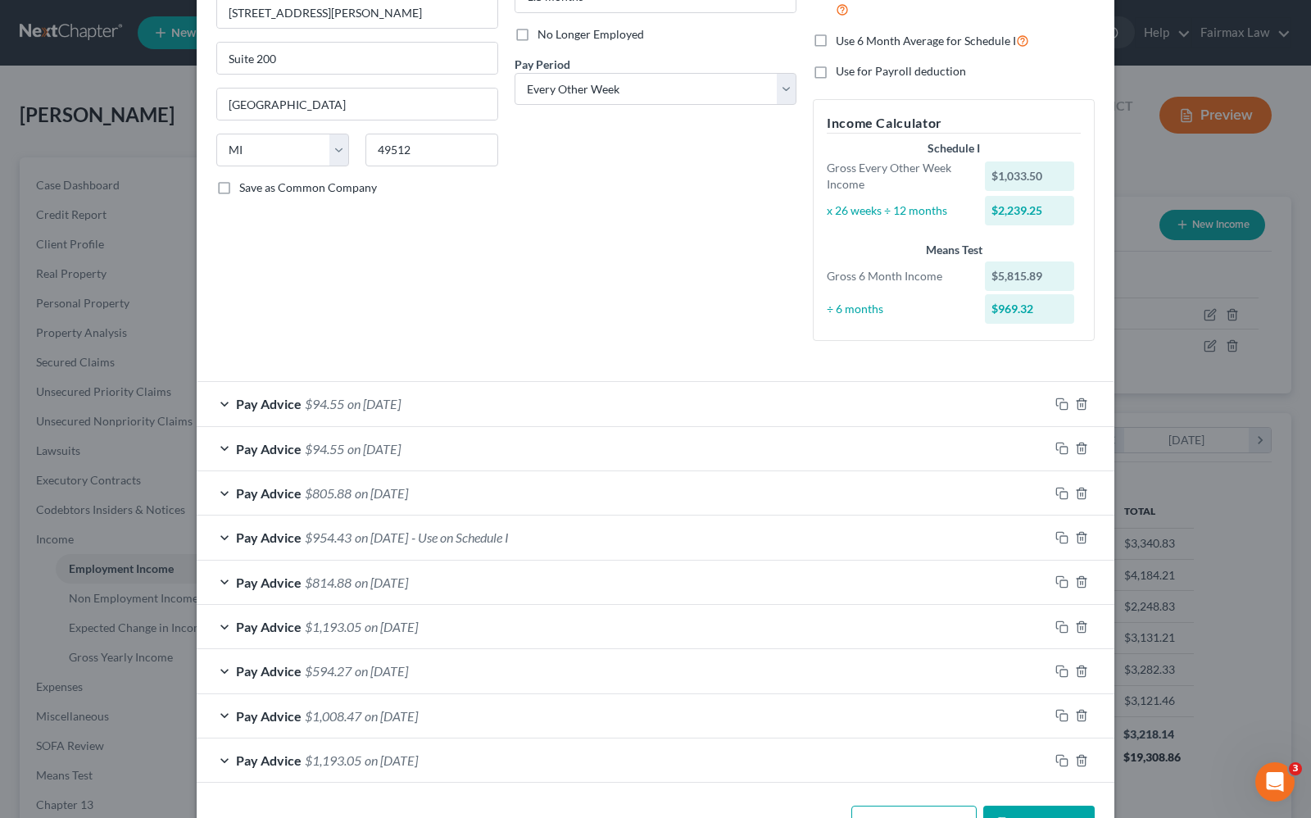
click at [215, 542] on div "Pay Advice $954.43 on [DATE] - Use on Schedule I" at bounding box center [623, 536] width 852 height 43
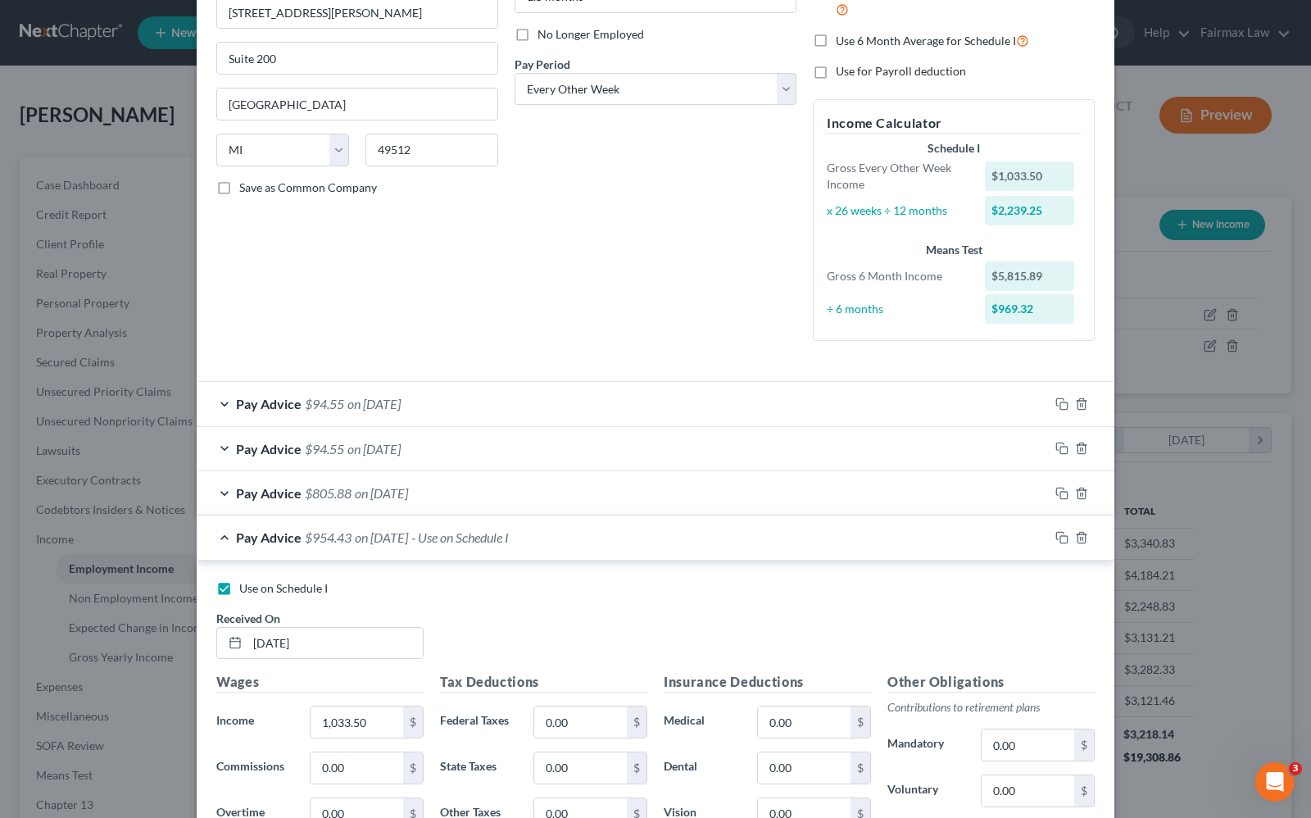
click at [239, 588] on label "Use on Schedule I" at bounding box center [283, 588] width 88 height 16
click at [246, 588] on input "Use on Schedule I" at bounding box center [251, 585] width 11 height 11
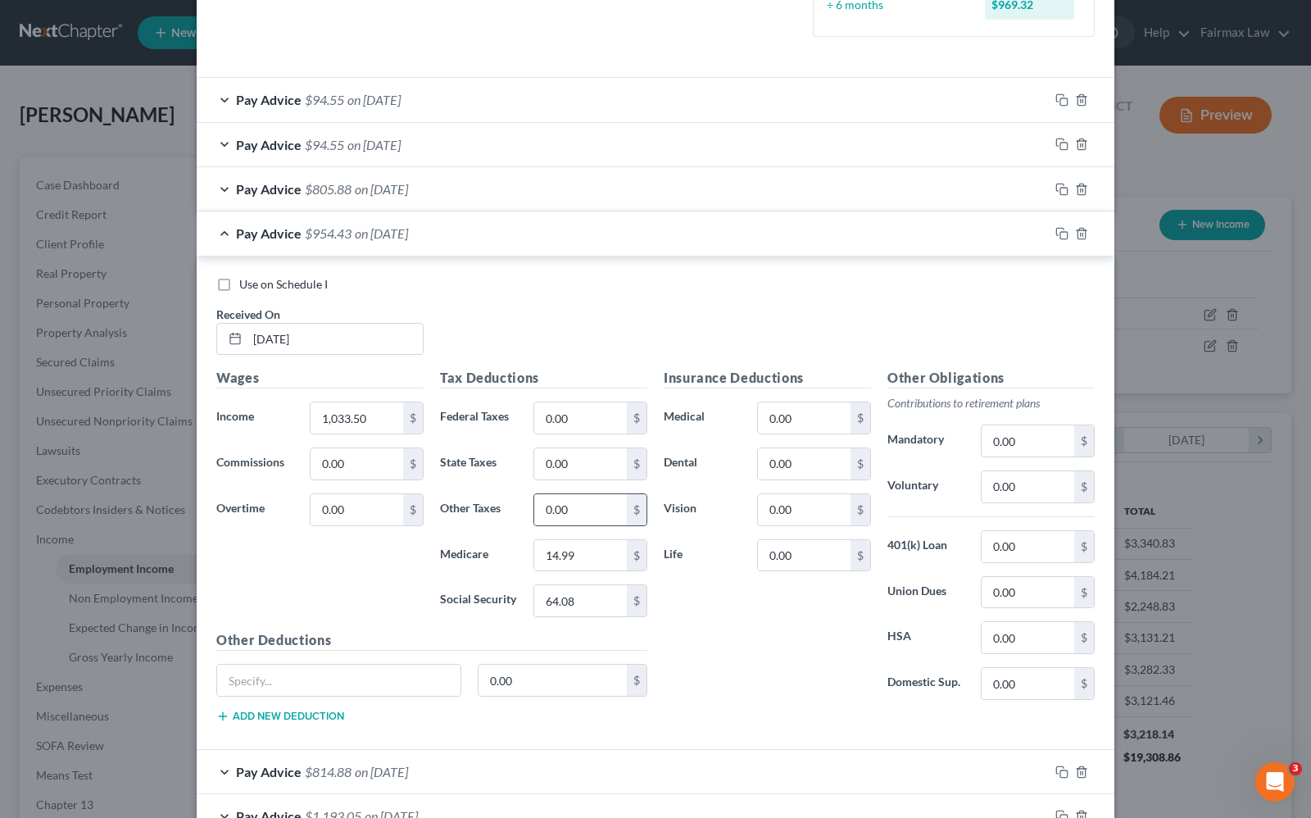
scroll to position [512, 0]
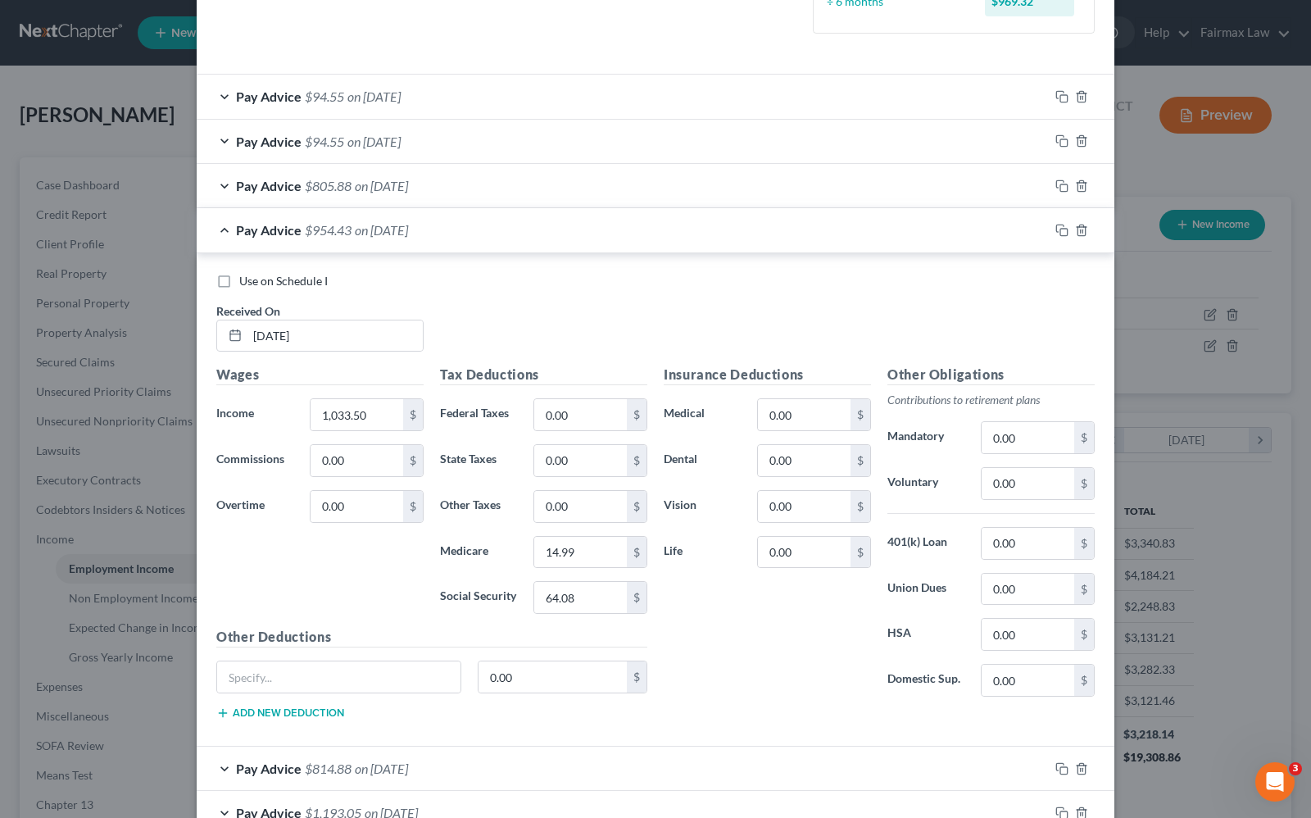
click at [739, 640] on div "Insurance Deductions Medical 0.00 $ Dental 0.00 $ Vision 0.00 $ Life 0.00 $" at bounding box center [767, 537] width 224 height 345
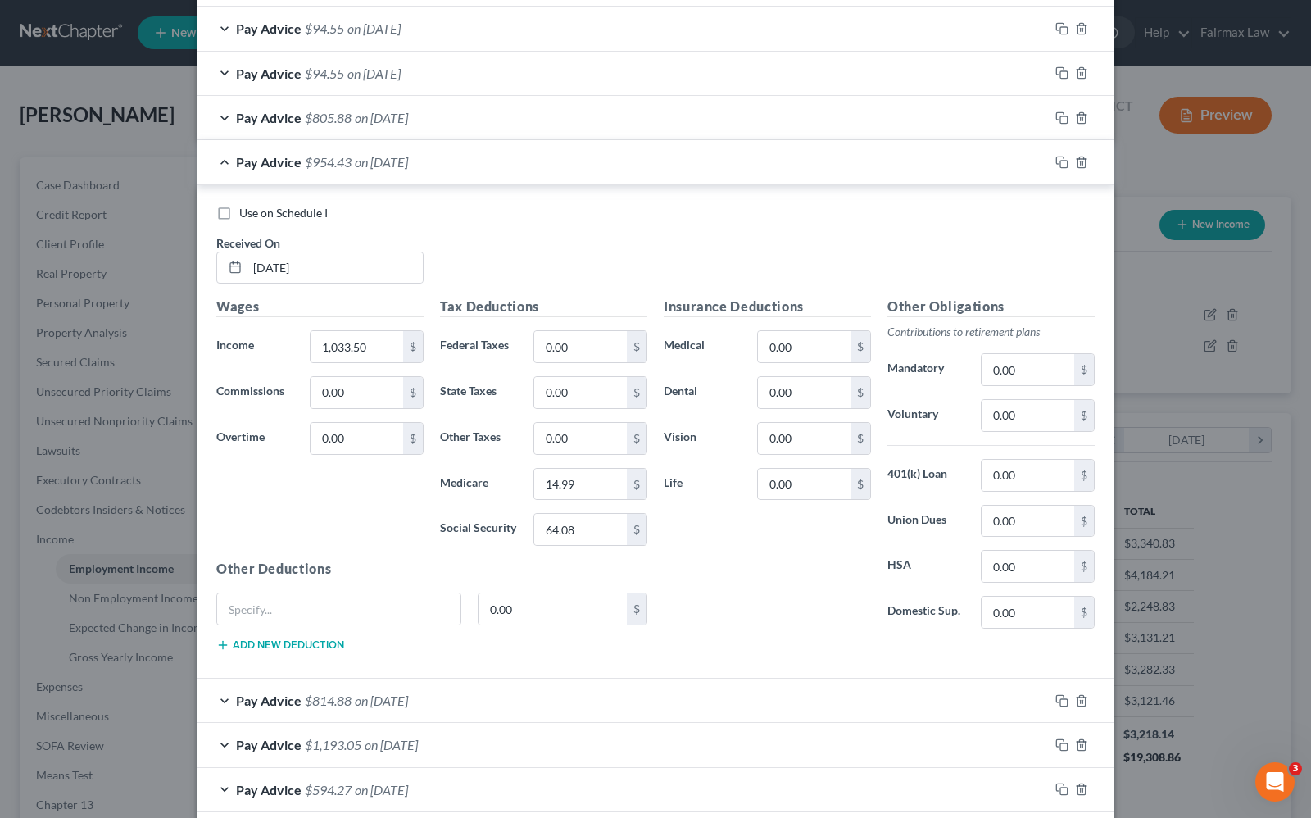
scroll to position [759, 0]
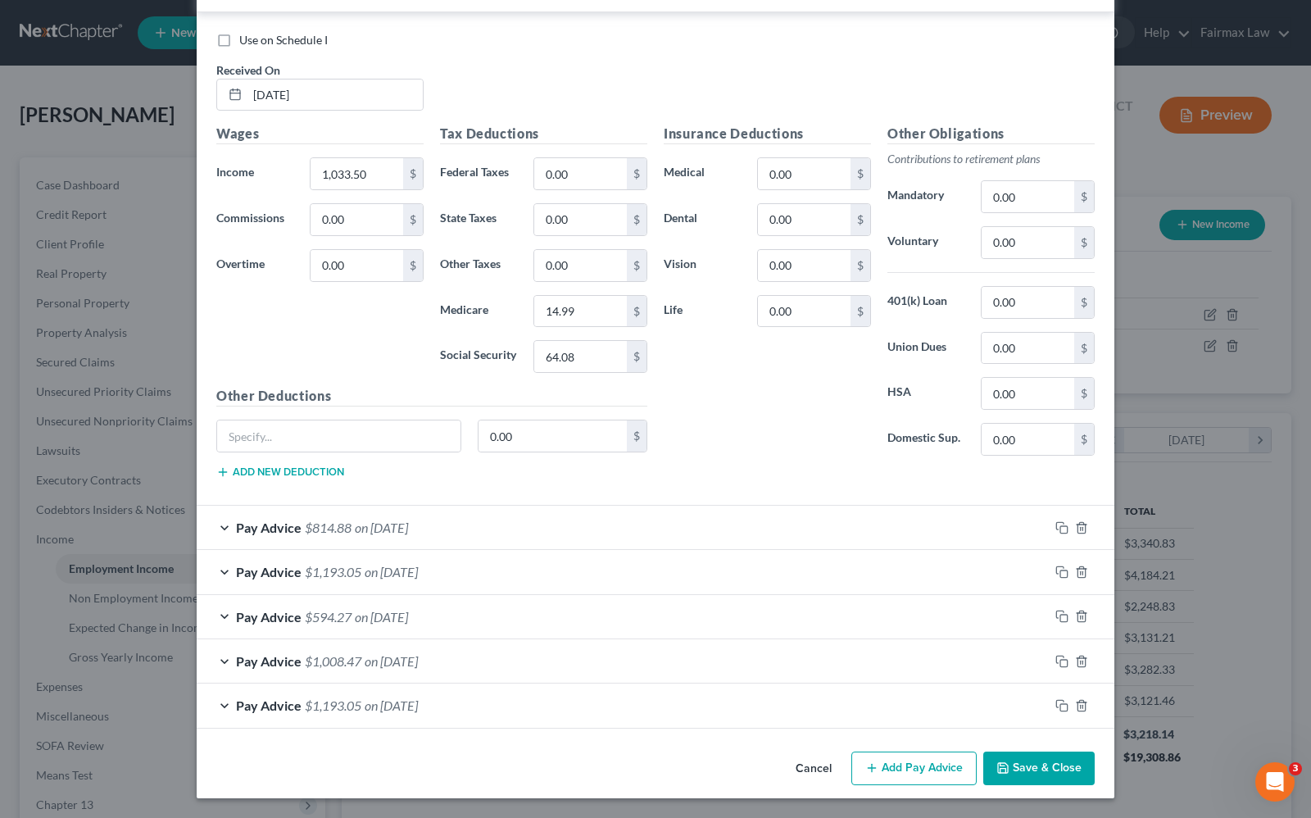
click at [242, 664] on span "Pay Advice" at bounding box center [269, 661] width 66 height 16
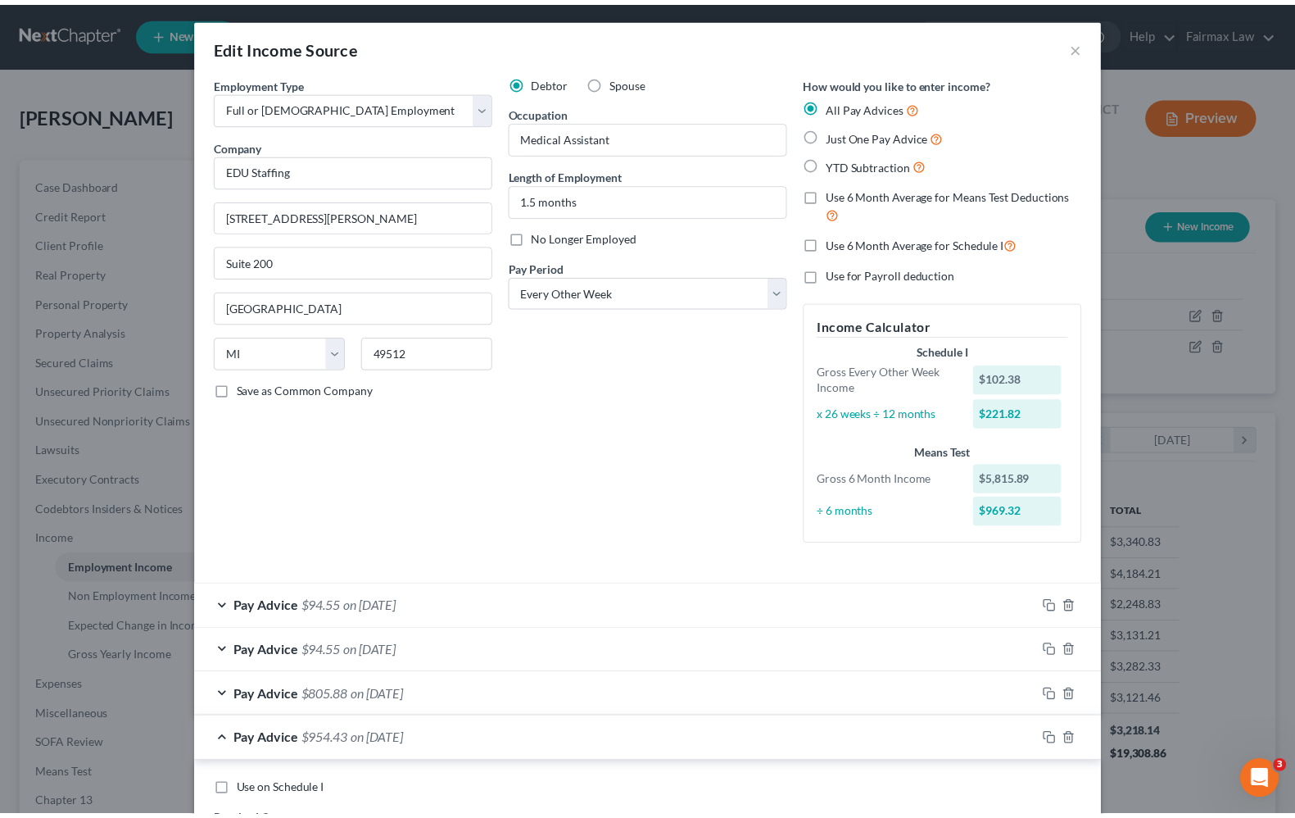
scroll to position [0, 0]
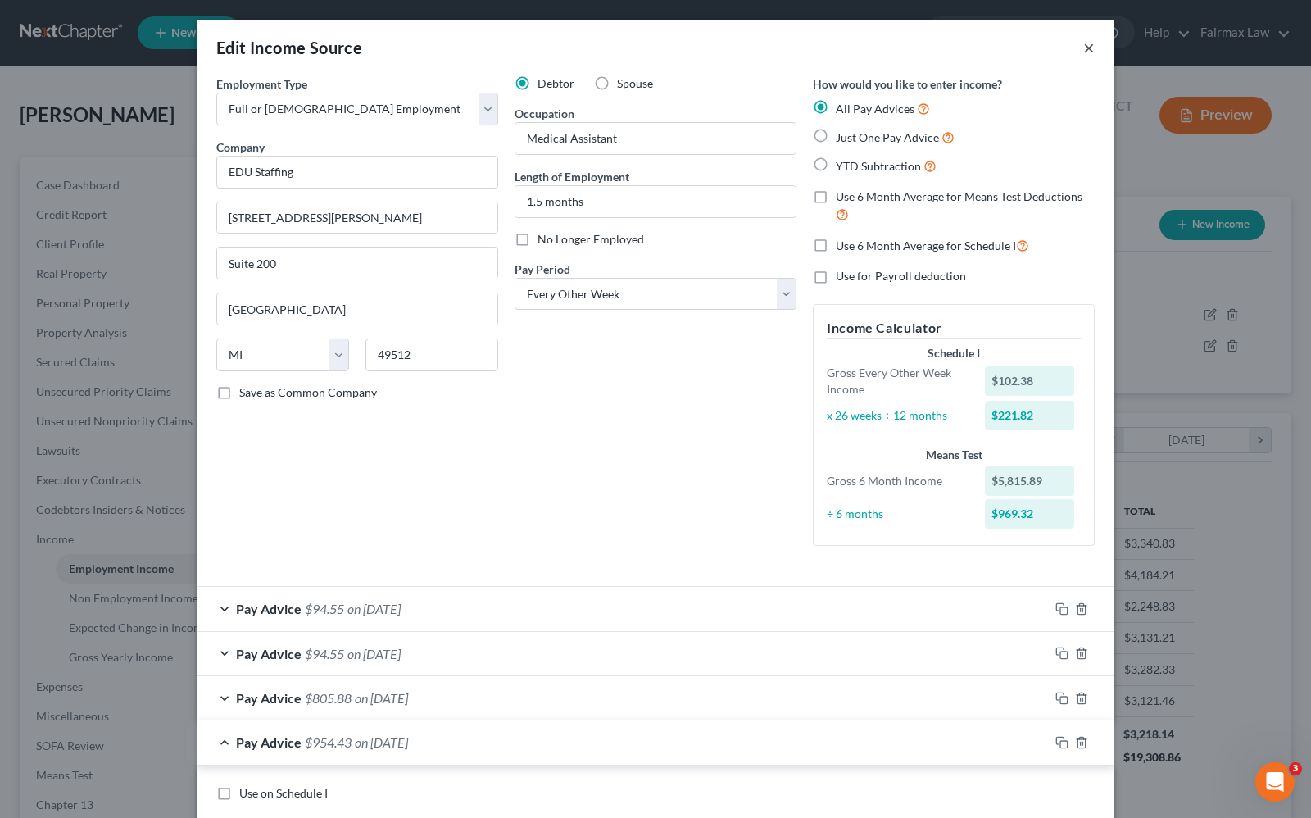
click at [1083, 54] on button "×" at bounding box center [1088, 48] width 11 height 20
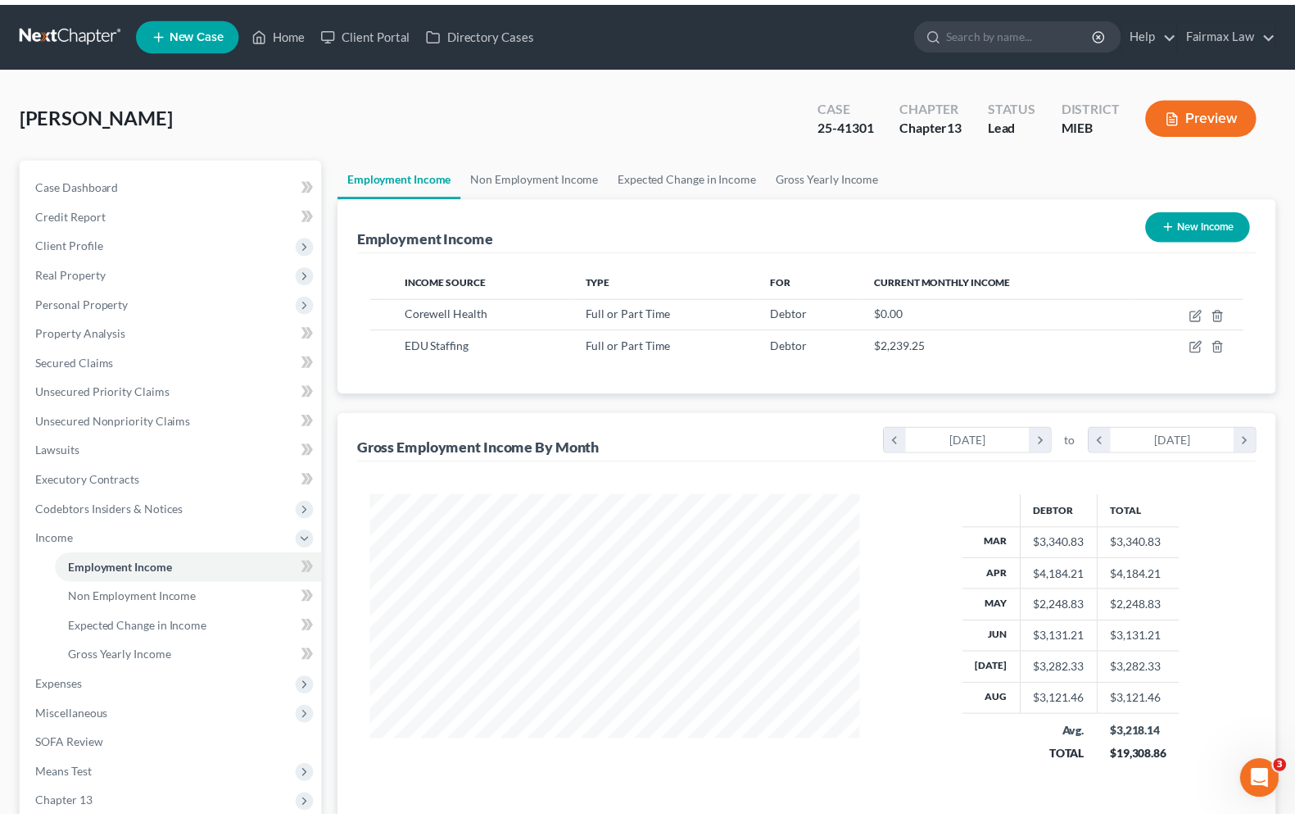
scroll to position [818939, 818705]
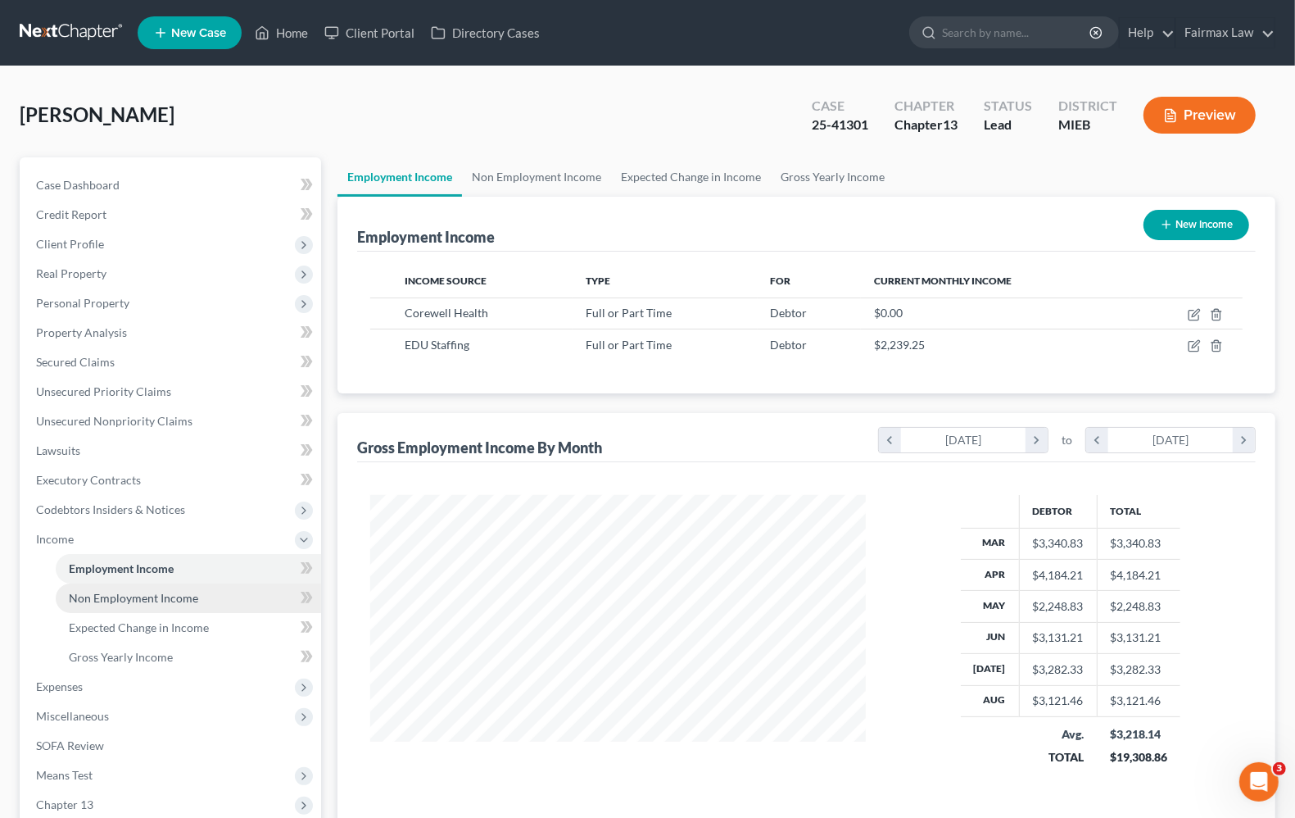
click at [102, 603] on link "Non Employment Income" at bounding box center [188, 597] width 265 height 29
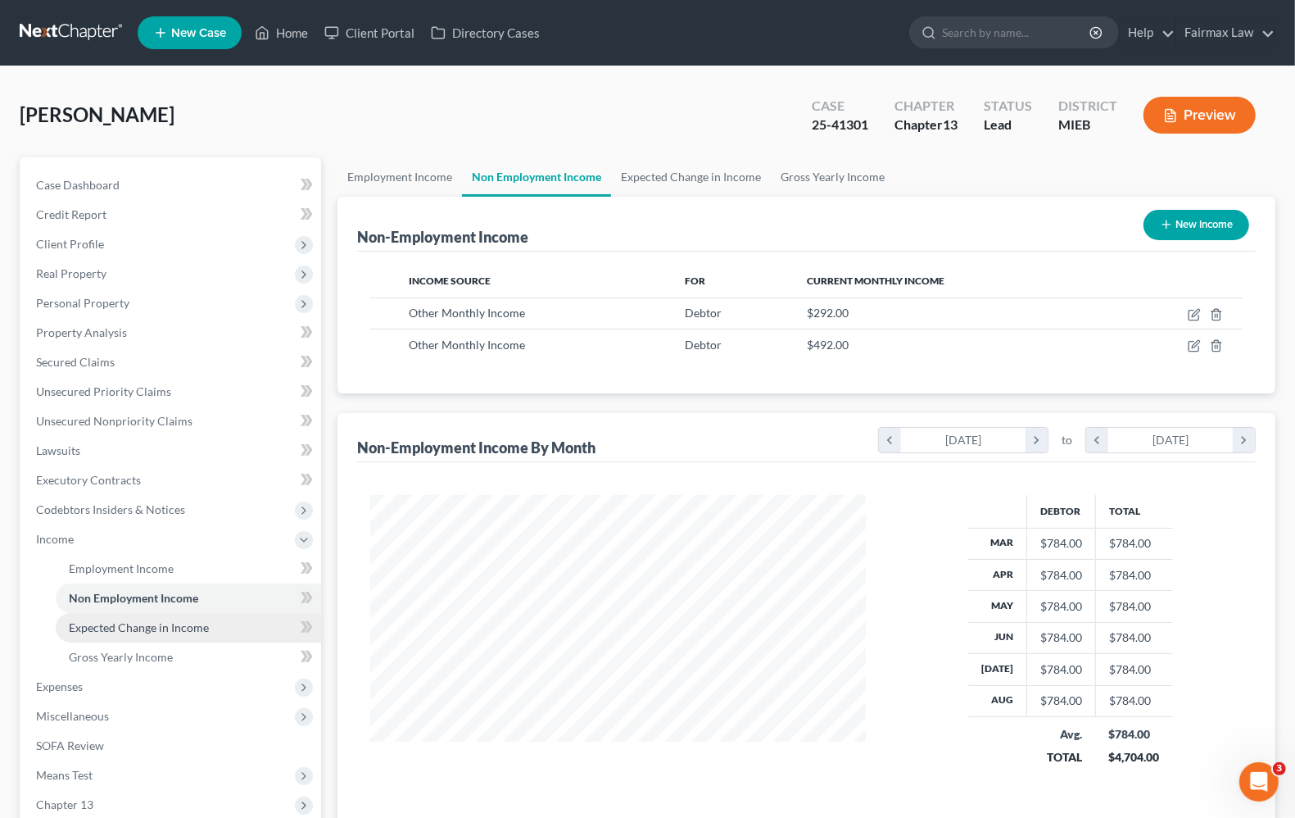
scroll to position [295, 527]
click at [149, 624] on span "Expected Change in Income" at bounding box center [139, 627] width 140 height 14
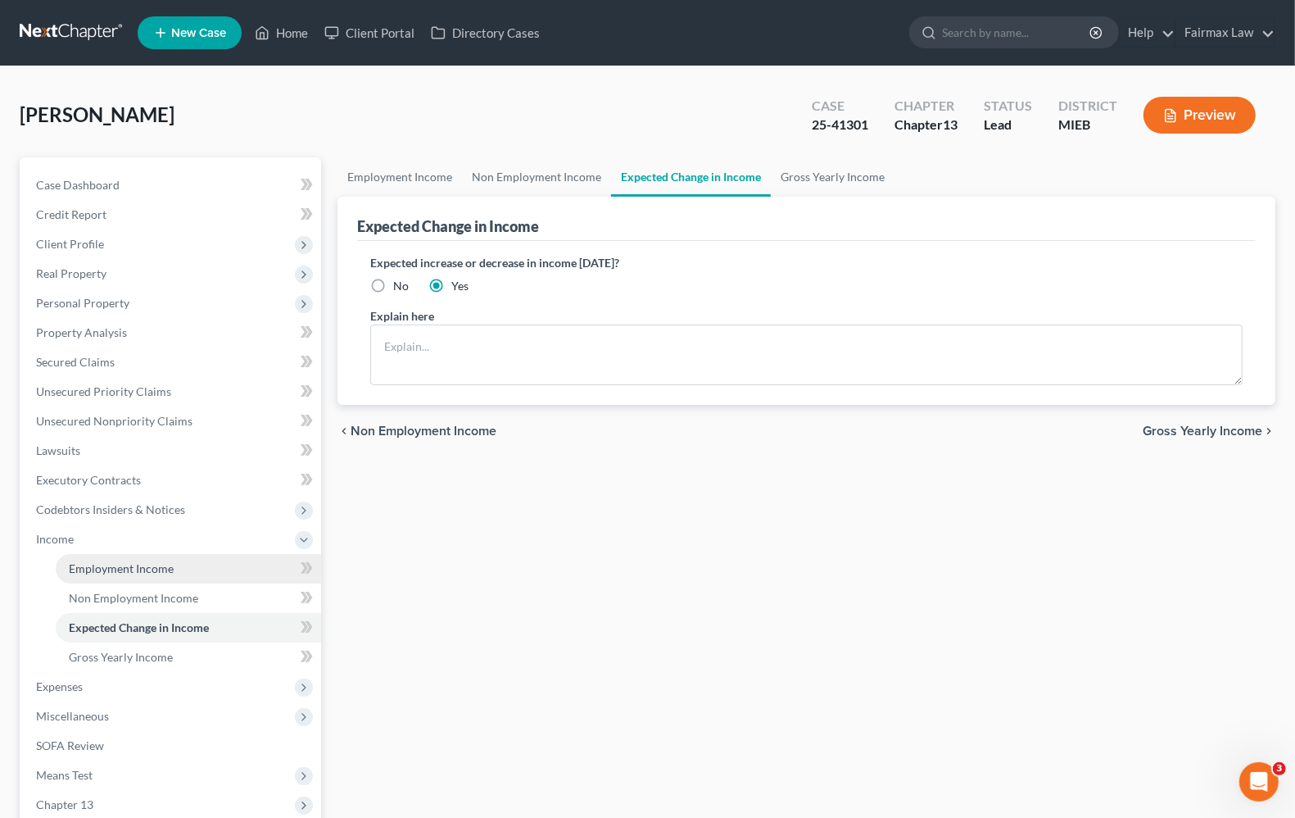
click at [139, 572] on span "Employment Income" at bounding box center [121, 568] width 105 height 14
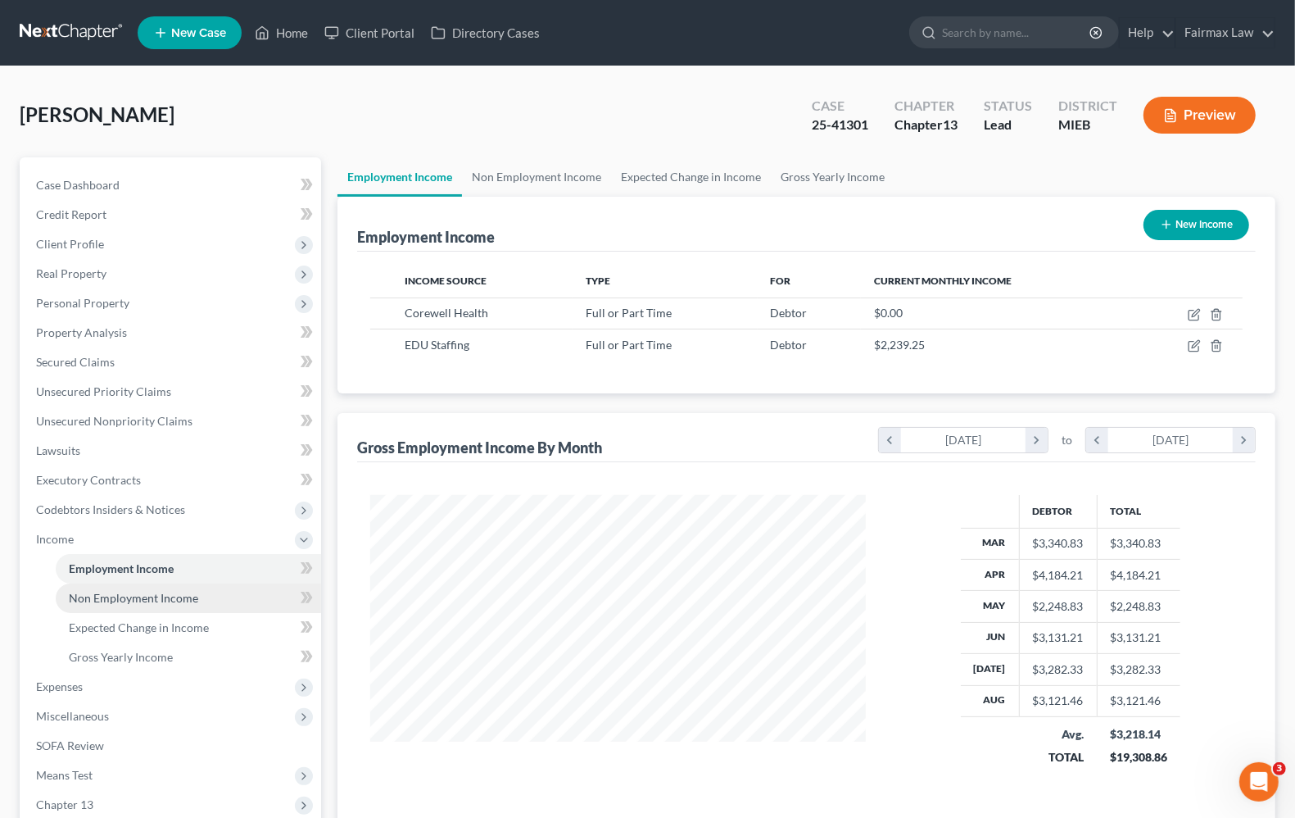
scroll to position [295, 527]
click at [53, 685] on span "Expenses" at bounding box center [59, 686] width 47 height 14
click at [83, 592] on span "Home" at bounding box center [84, 598] width 31 height 14
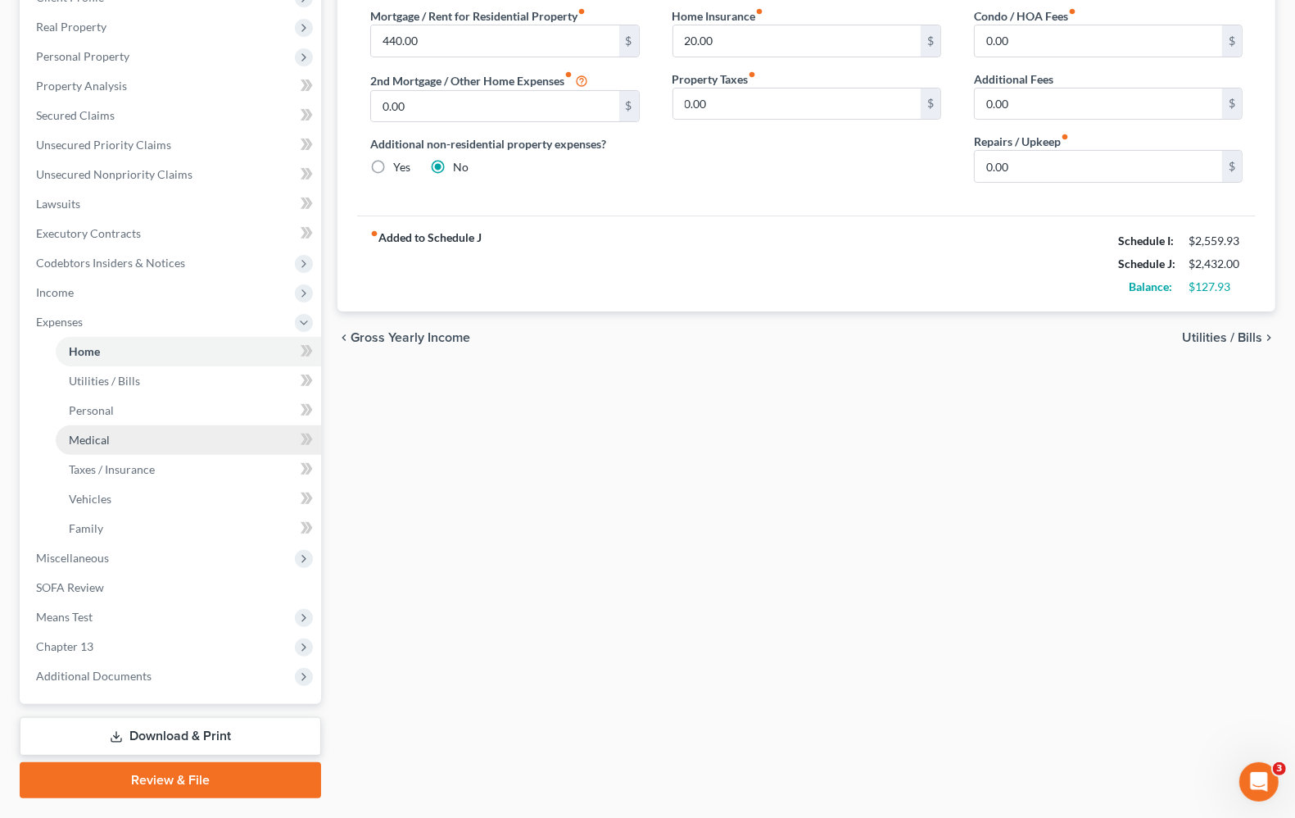
scroll to position [288, 0]
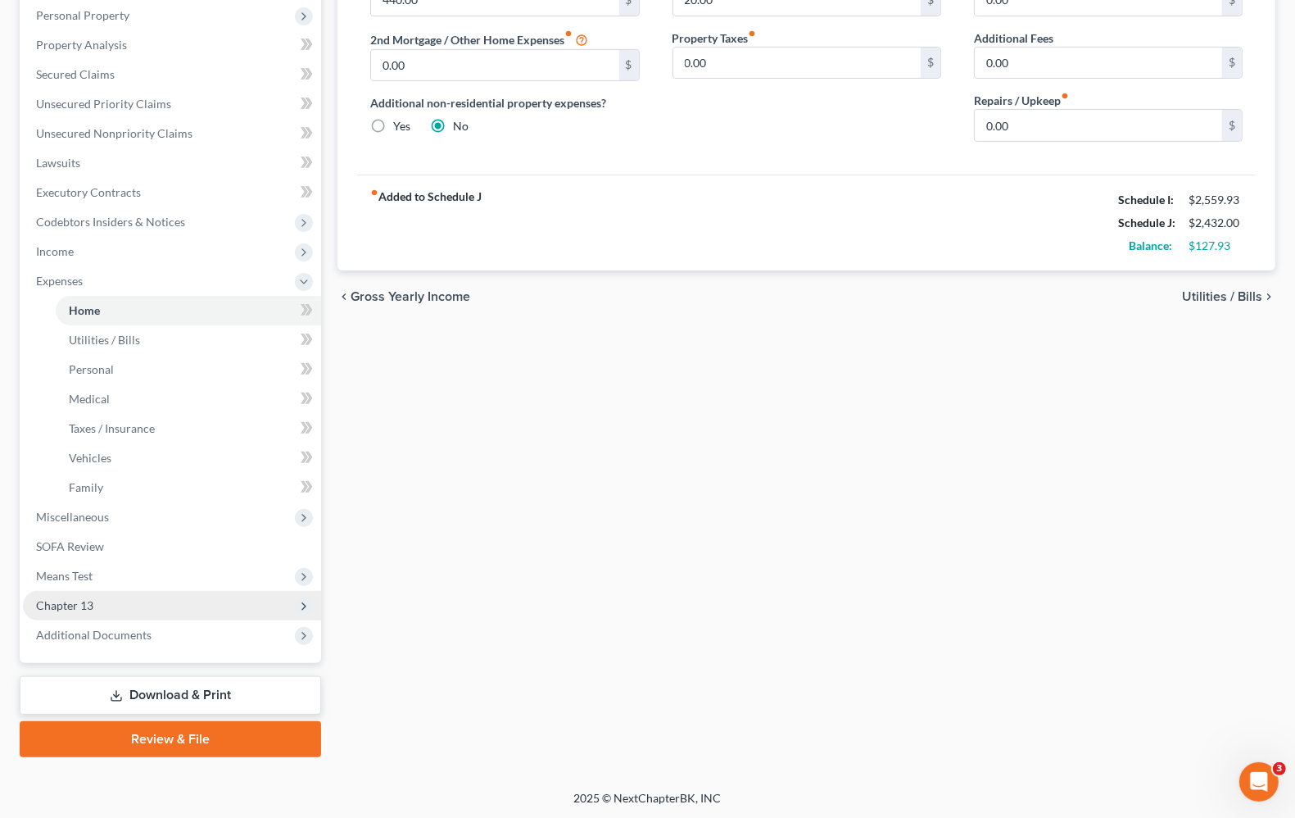
click at [49, 610] on span "Chapter 13" at bounding box center [172, 605] width 298 height 29
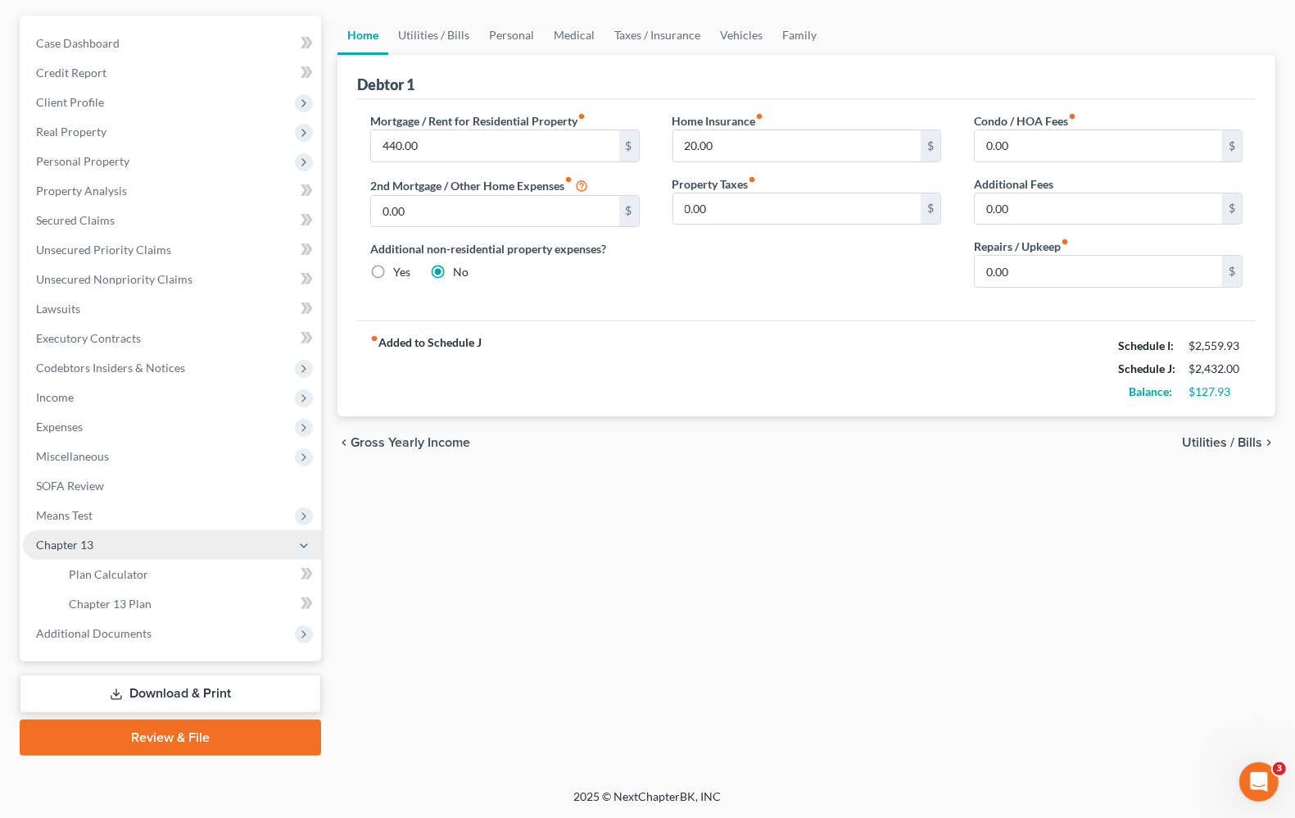
scroll to position [140, 0]
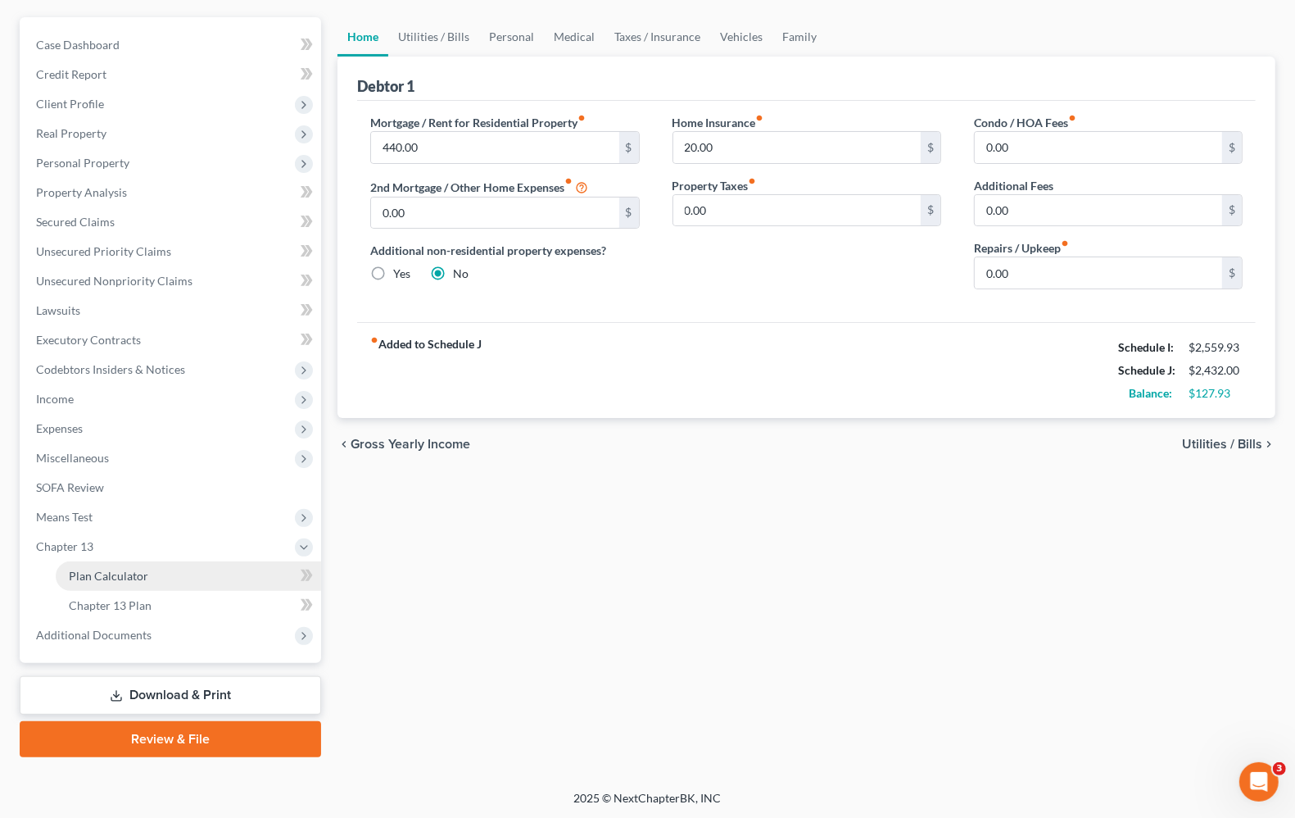
click at [76, 586] on link "Plan Calculator" at bounding box center [188, 575] width 265 height 29
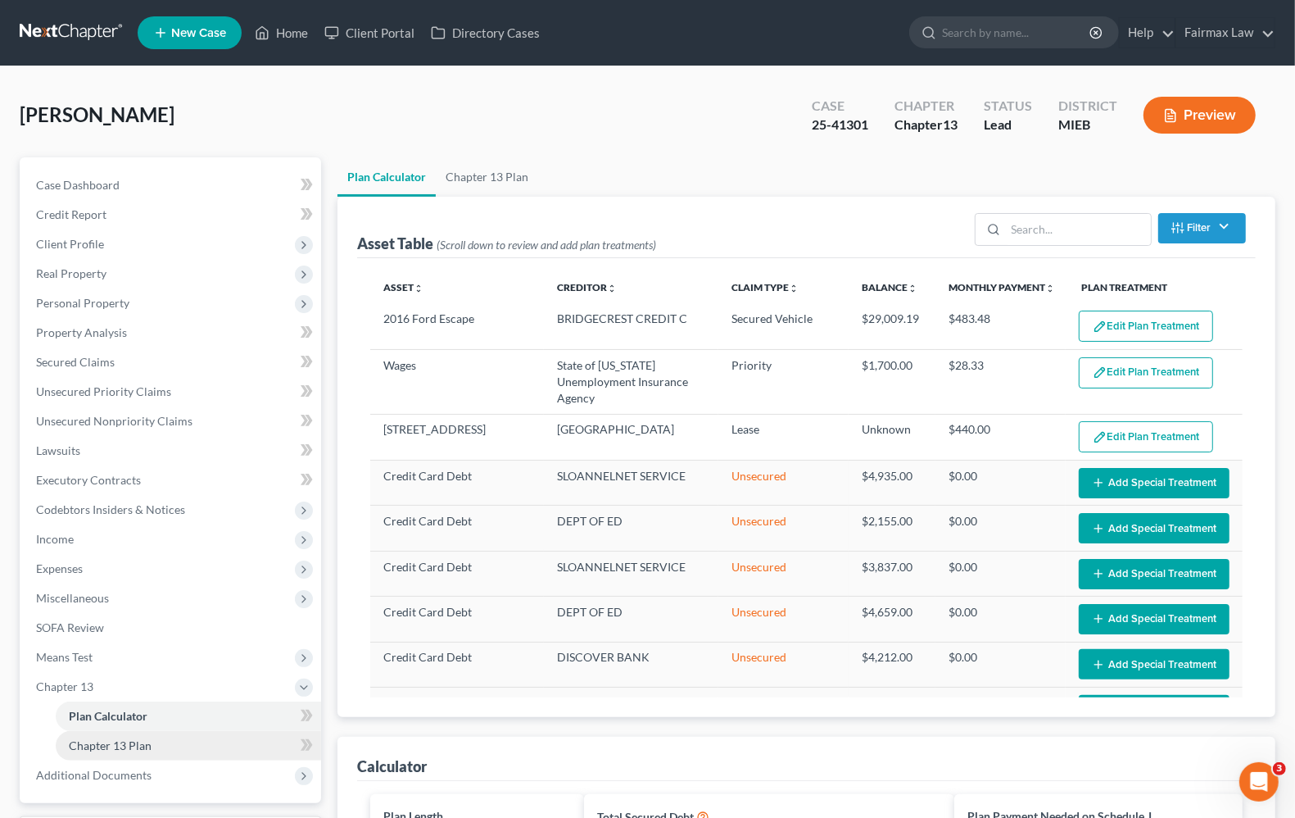
click at [125, 743] on span "Chapter 13 Plan" at bounding box center [110, 745] width 83 height 14
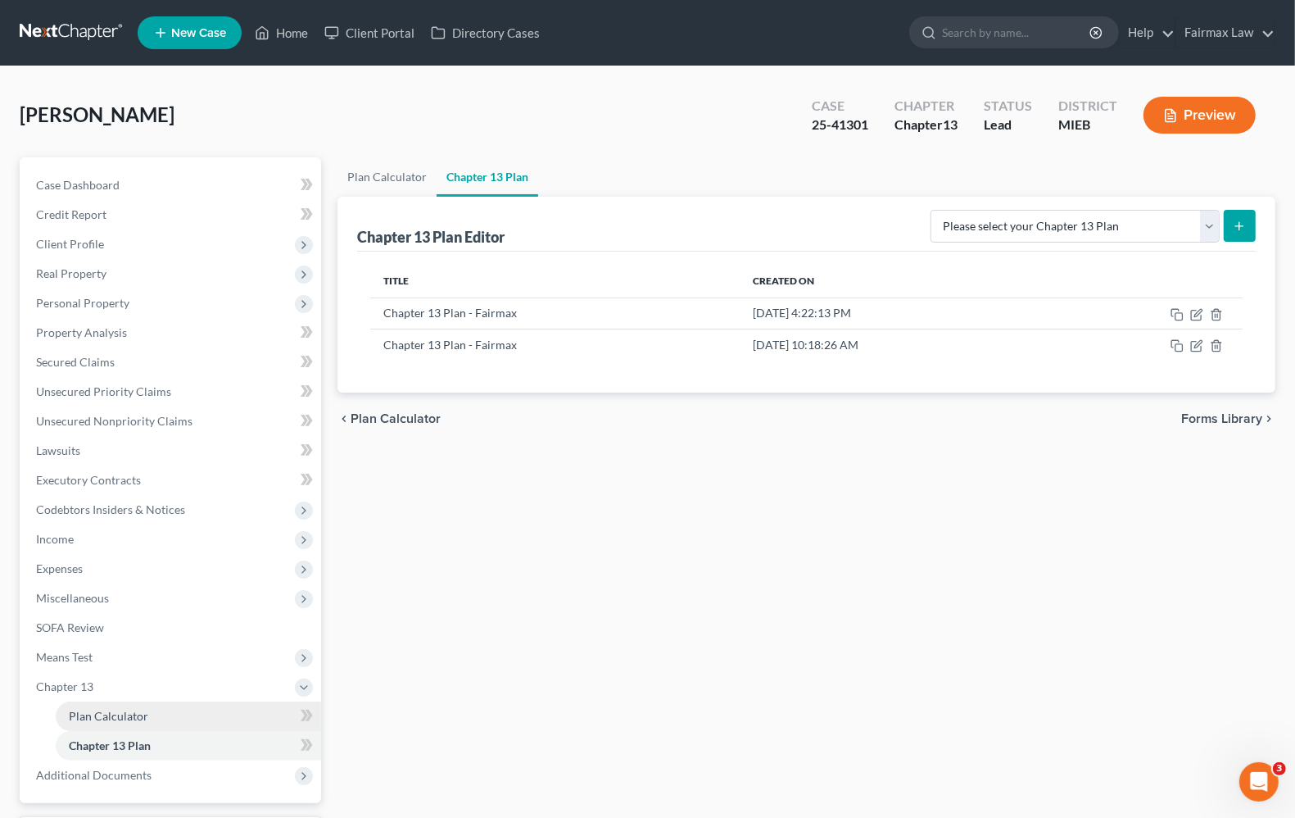
click at [70, 717] on span "Plan Calculator" at bounding box center [108, 716] width 79 height 14
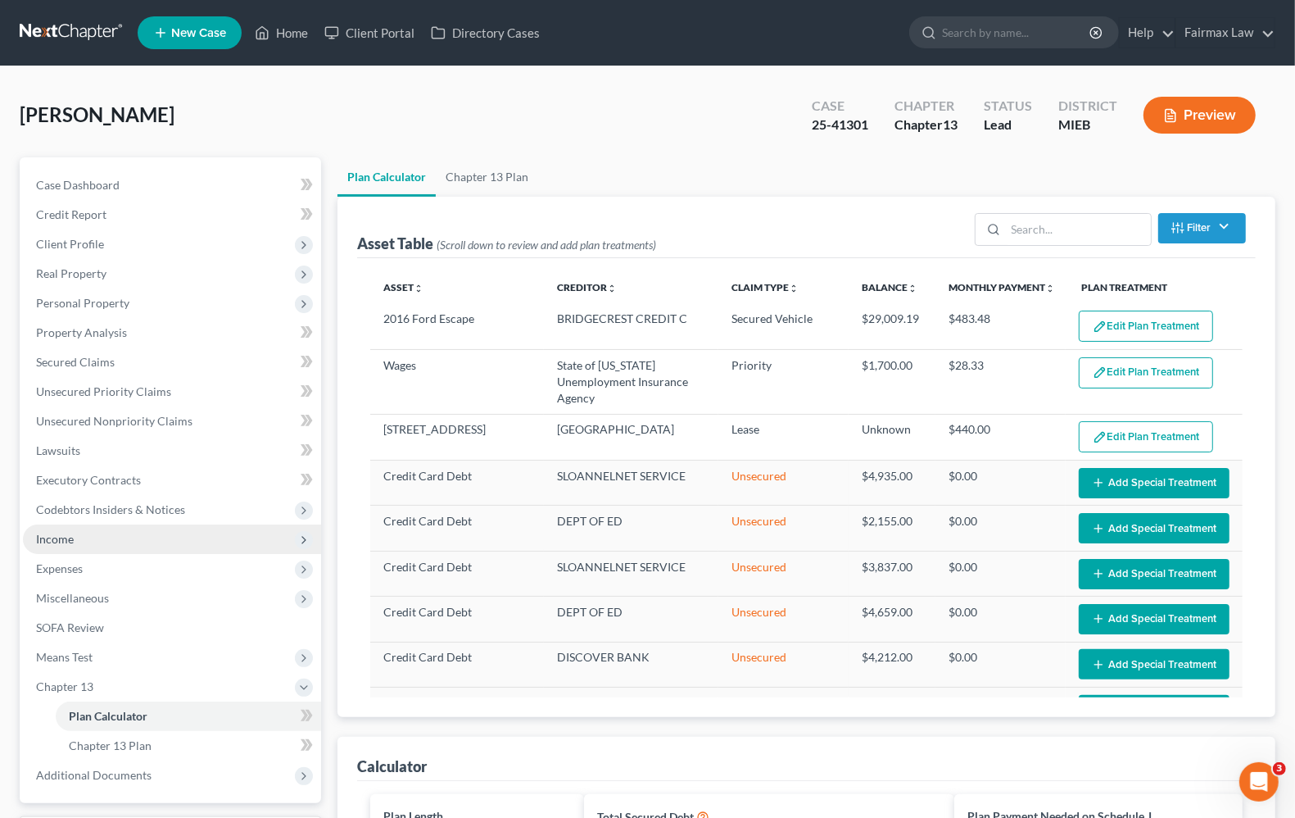
click at [58, 534] on span "Income" at bounding box center [55, 539] width 38 height 14
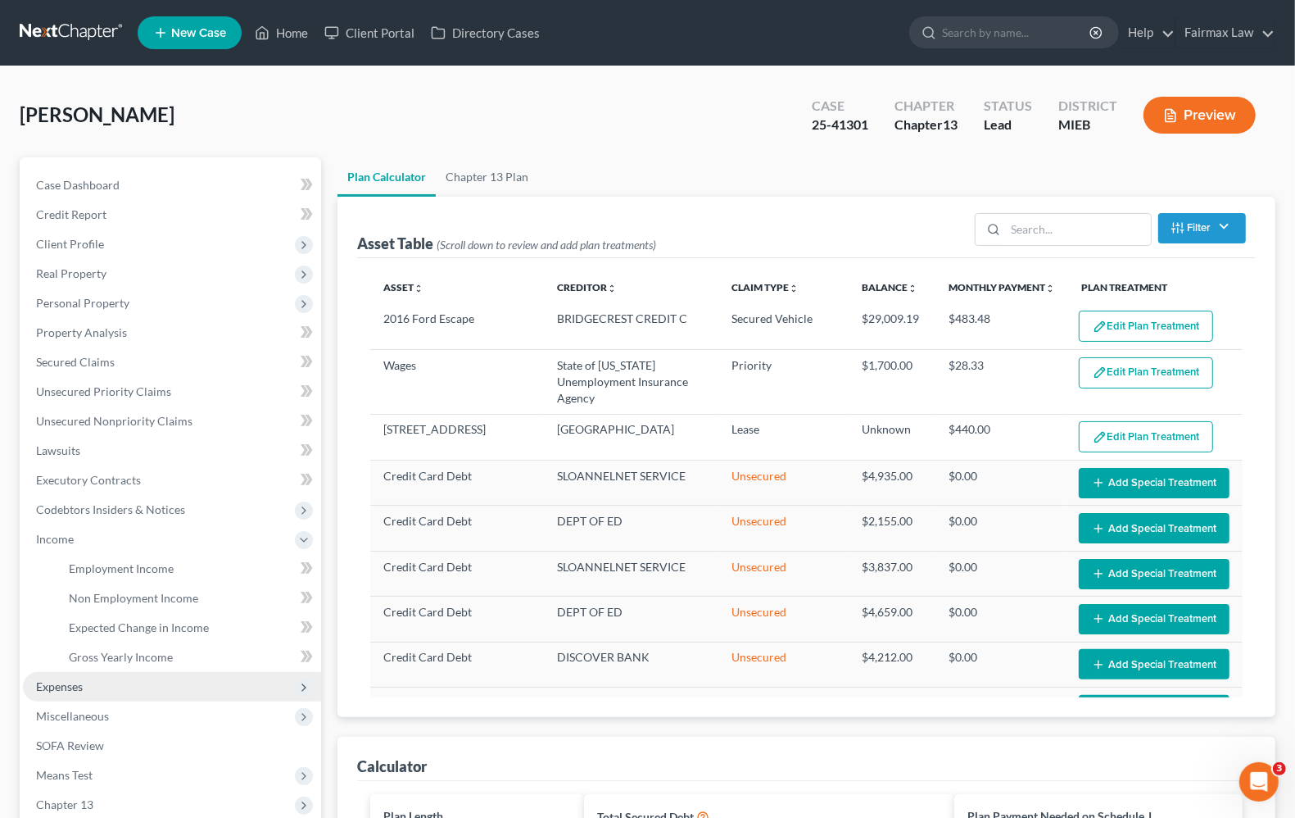
click at [52, 684] on span "Expenses" at bounding box center [59, 686] width 47 height 14
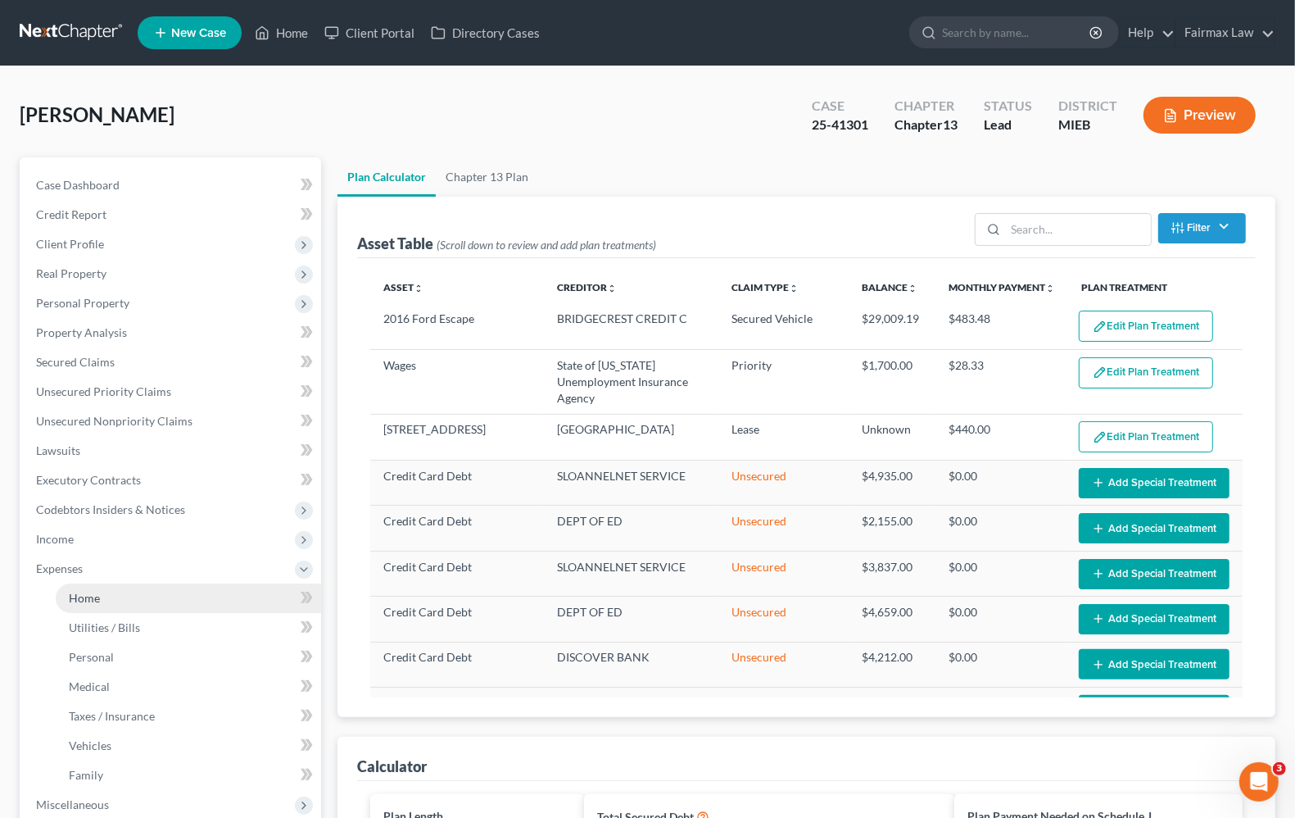
click at [66, 604] on link "Home" at bounding box center [188, 597] width 265 height 29
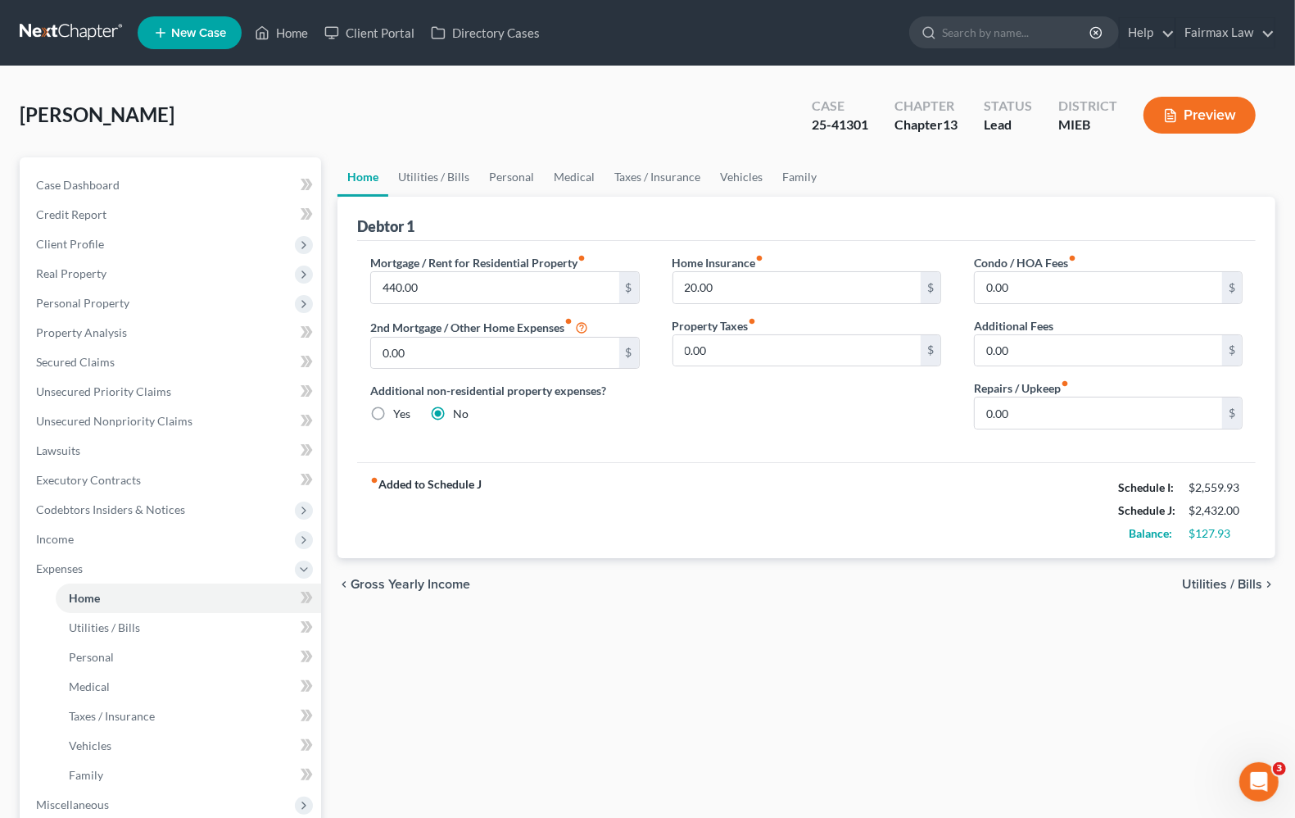
click at [1229, 579] on span "Utilities / Bills" at bounding box center [1222, 584] width 80 height 13
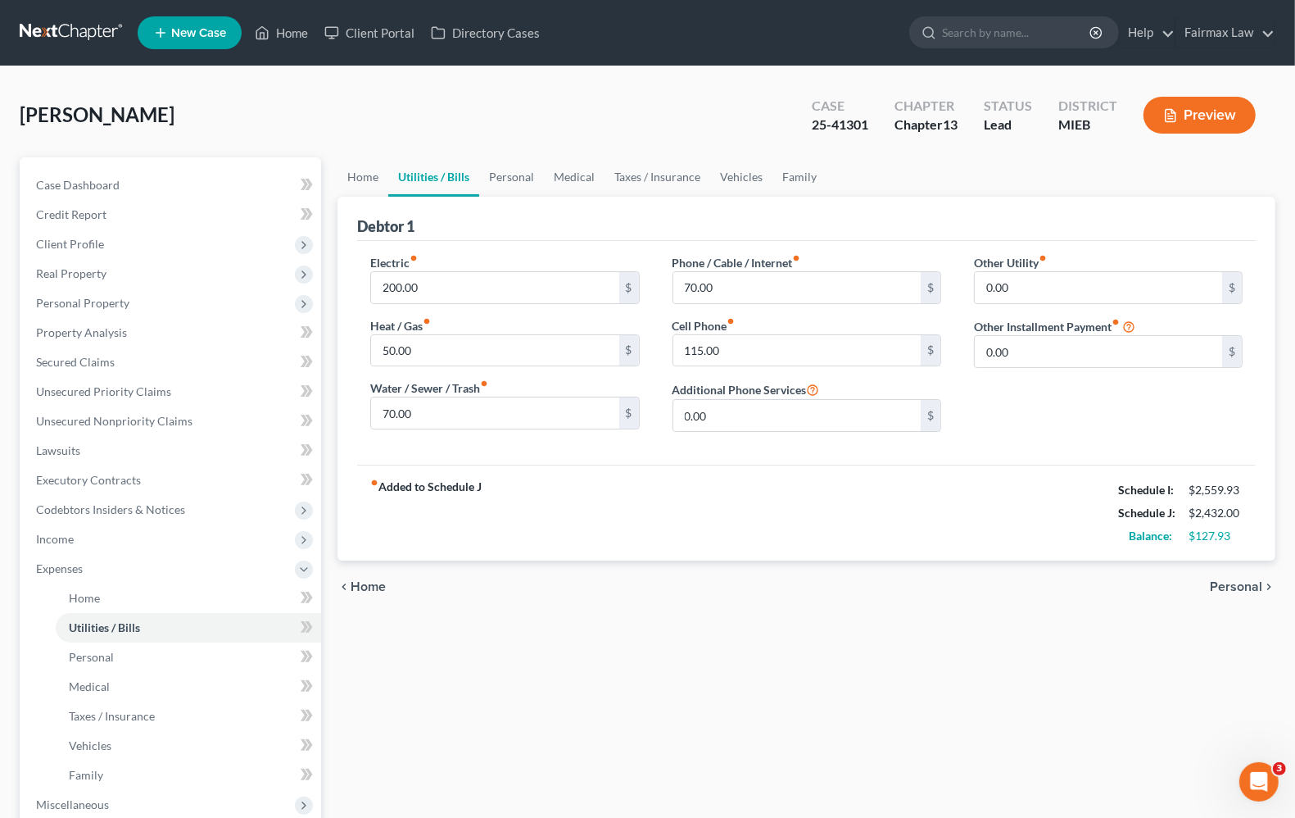
click at [1239, 593] on span "Personal" at bounding box center [1236, 586] width 52 height 13
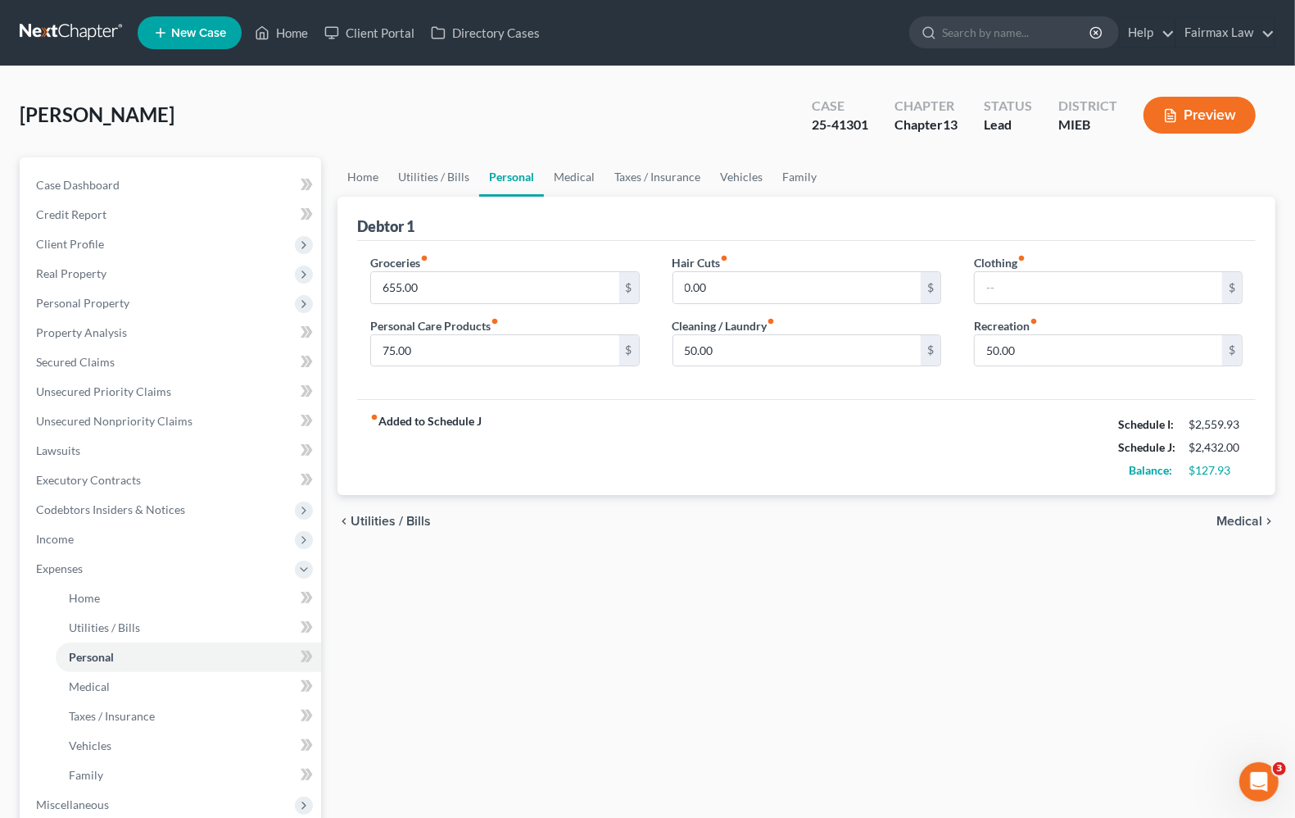
click at [1243, 526] on span "Medical" at bounding box center [1240, 520] width 46 height 13
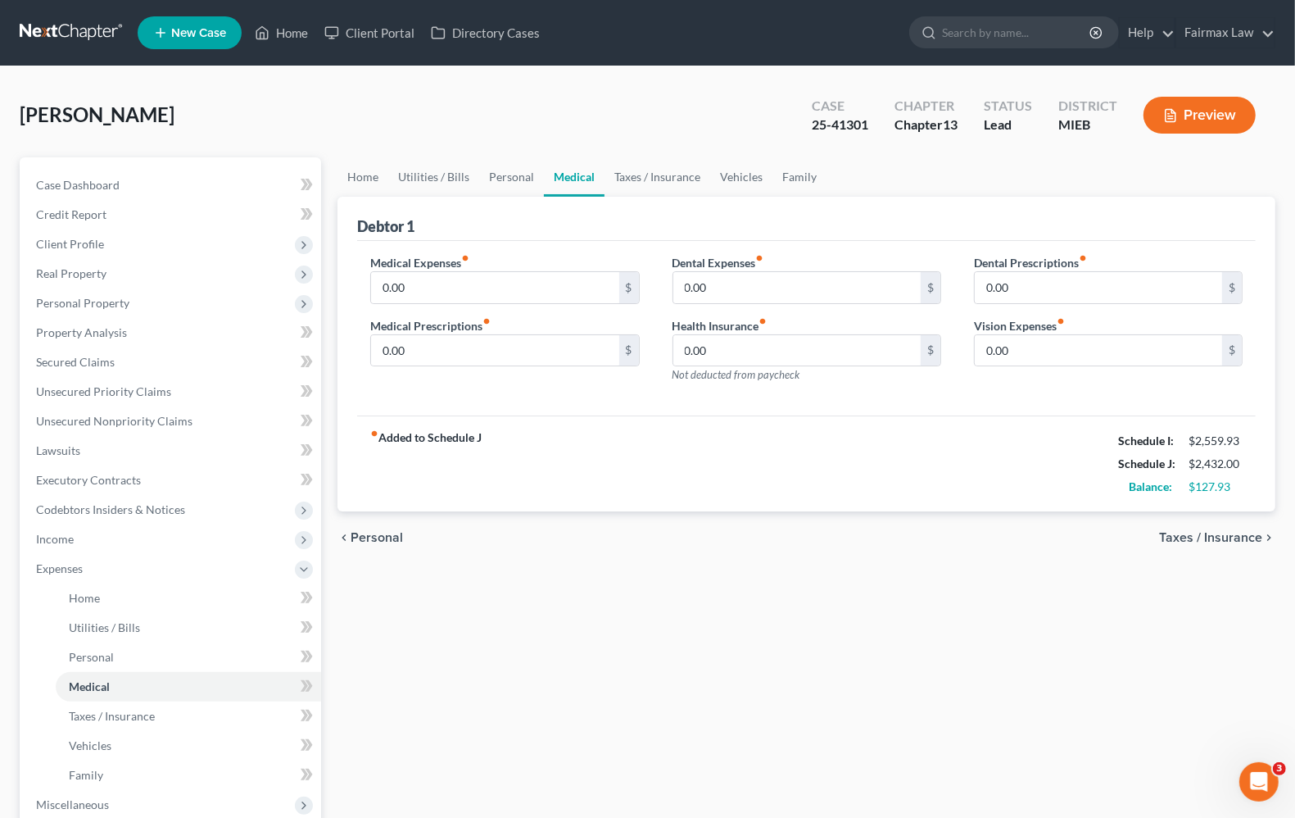
click at [1238, 544] on span "Taxes / Insurance" at bounding box center [1210, 537] width 103 height 13
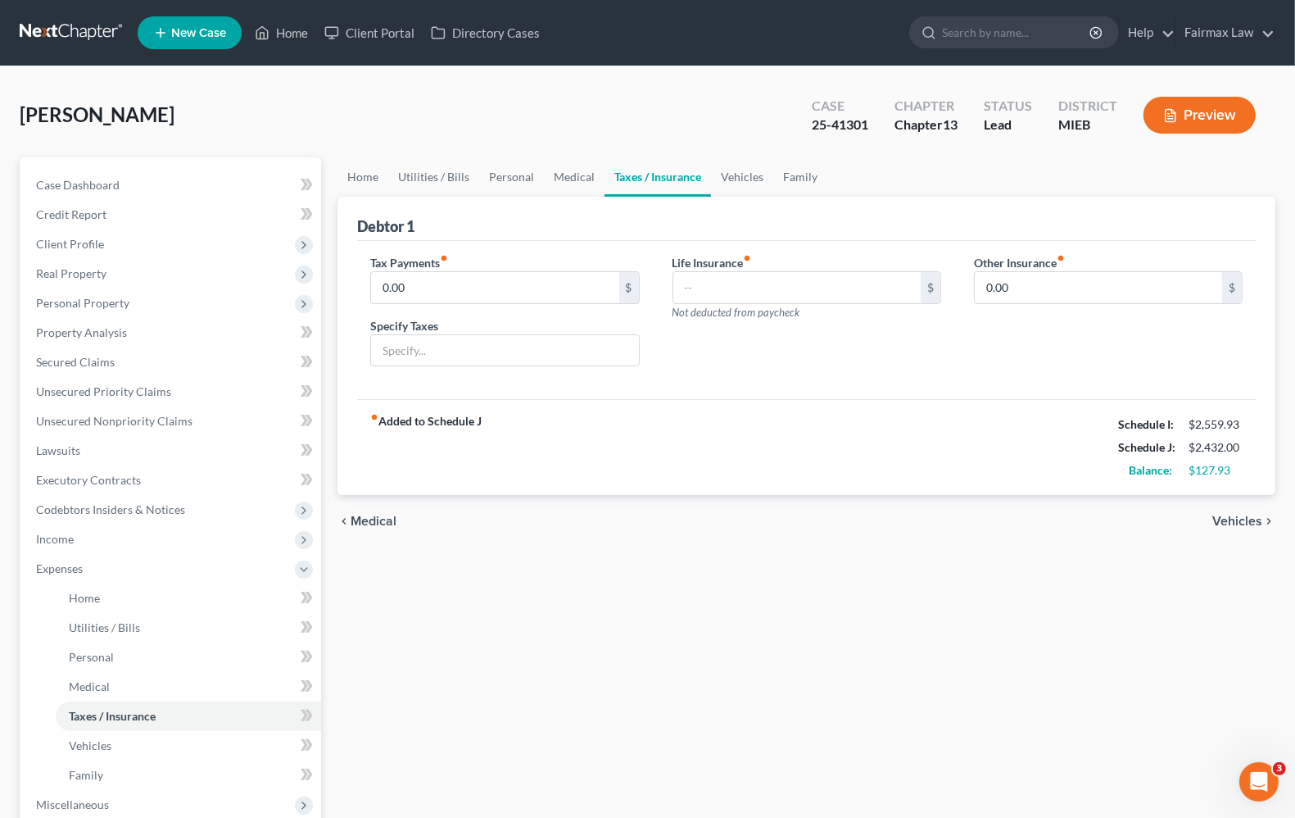
click at [1239, 525] on span "Vehicles" at bounding box center [1237, 520] width 50 height 13
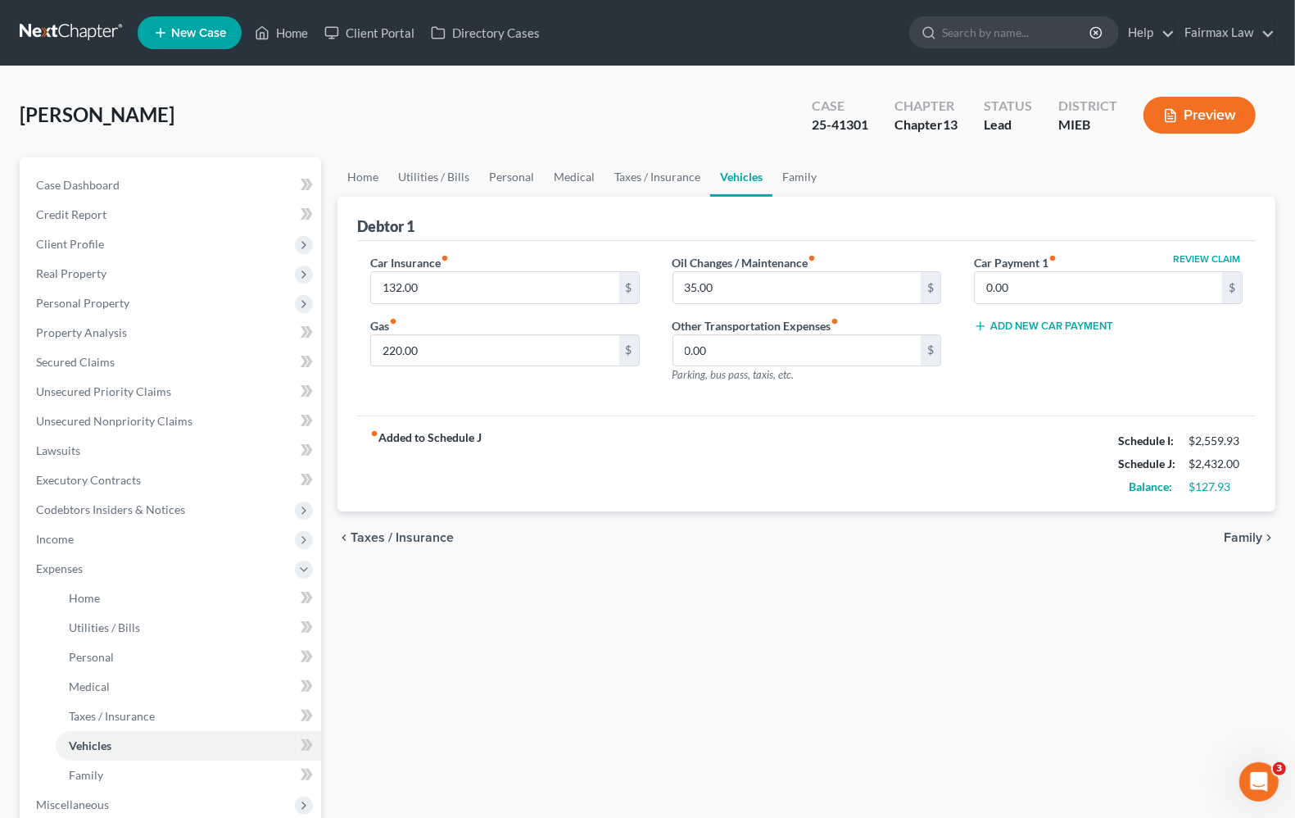
click at [1241, 538] on span "Family" at bounding box center [1243, 537] width 39 height 13
